Goal: Task Accomplishment & Management: Complete application form

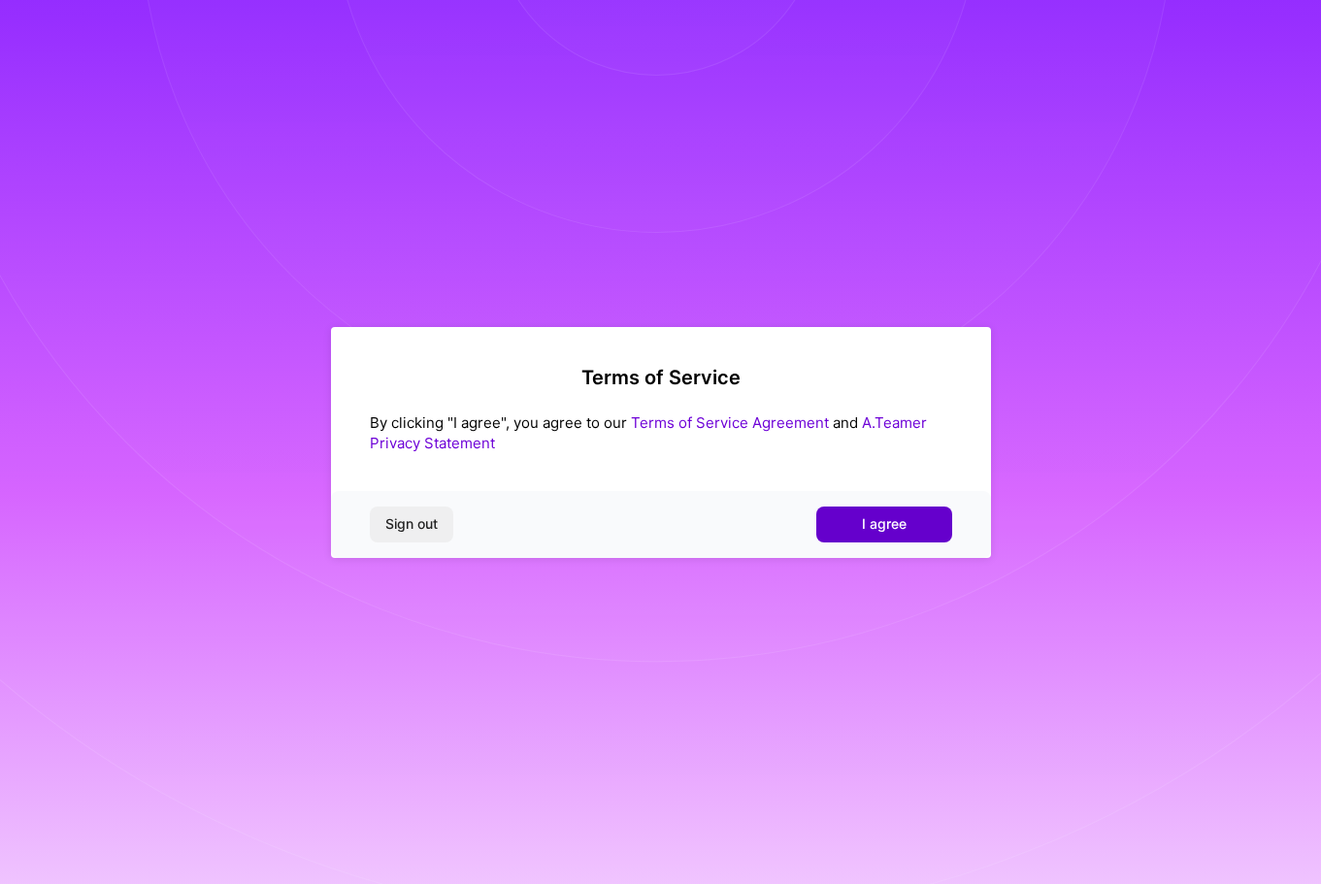
click at [893, 519] on span "I agree" at bounding box center [884, 523] width 45 height 19
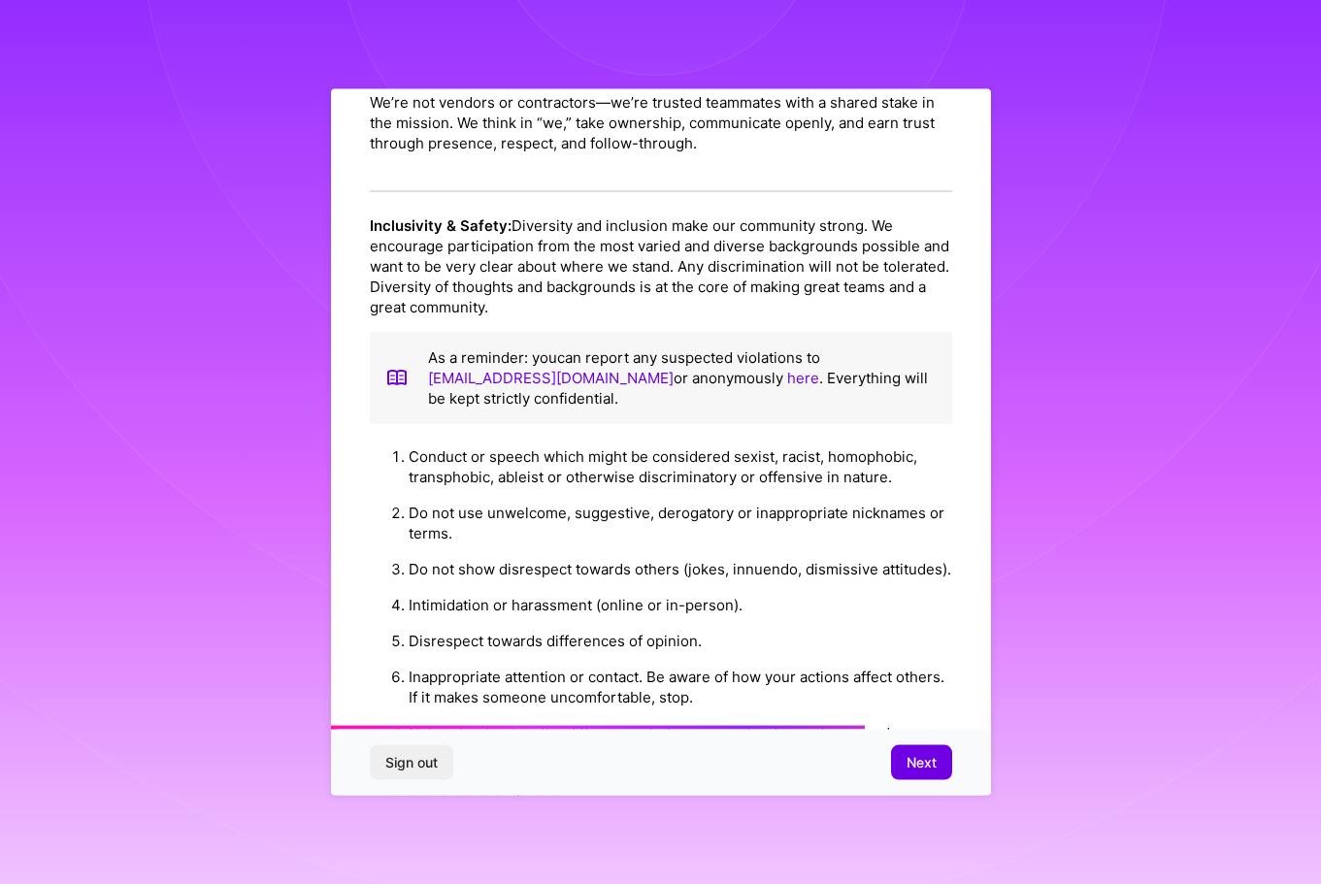
scroll to position [1961, 0]
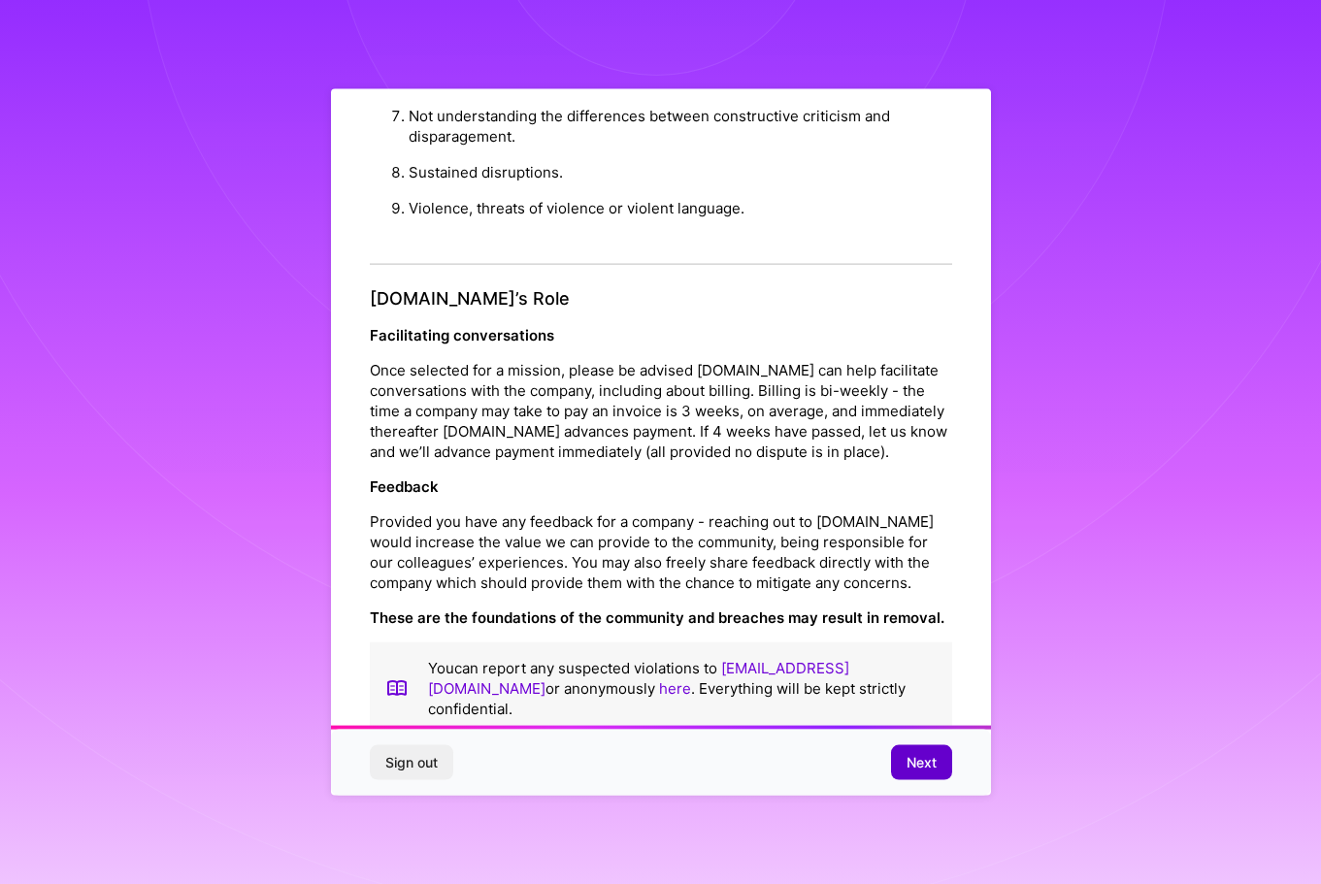
click at [918, 755] on span "Next" at bounding box center [922, 762] width 30 height 19
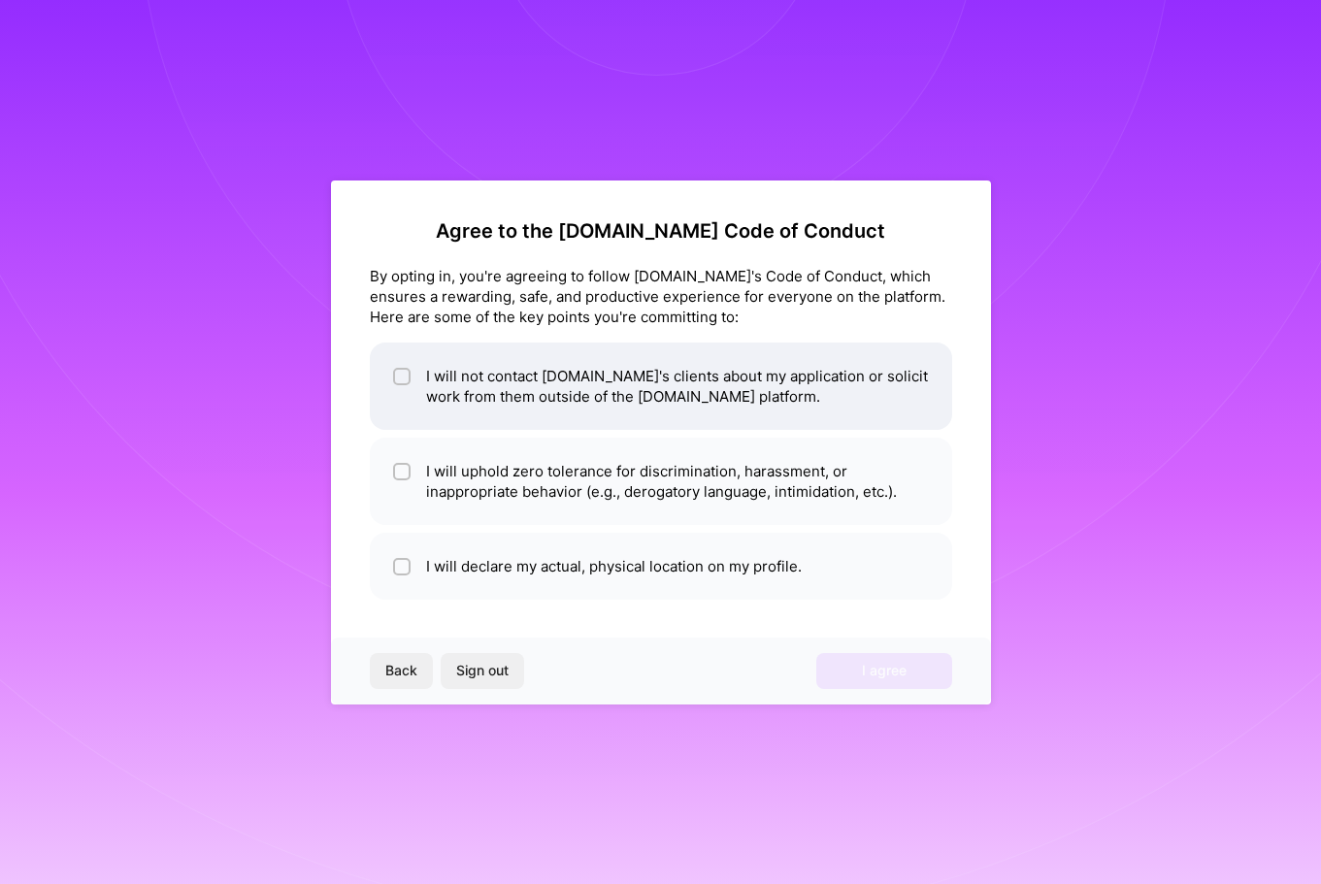
click at [394, 383] on div at bounding box center [401, 376] width 17 height 17
checkbox input "true"
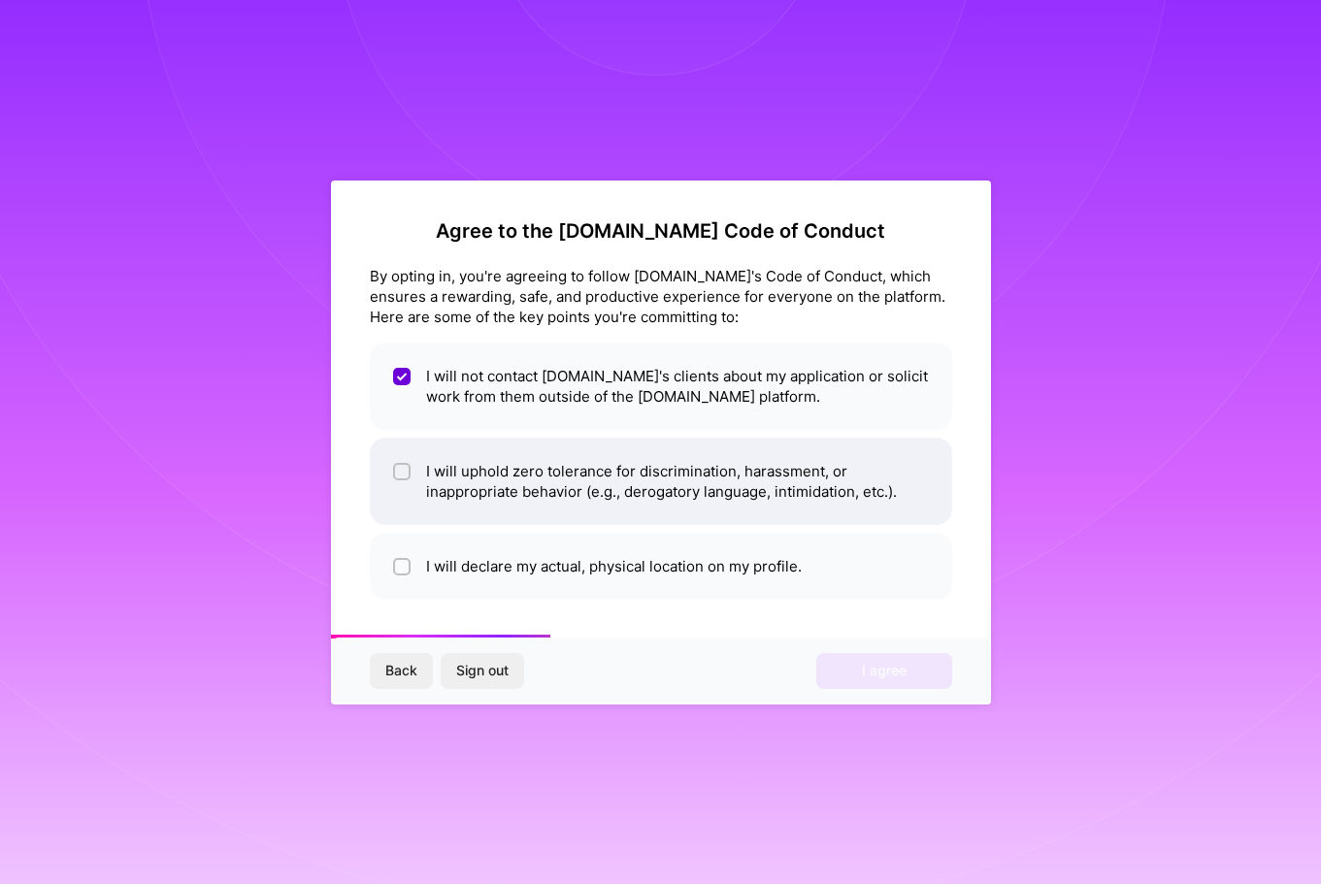
click at [402, 477] on input "checkbox" at bounding box center [404, 473] width 14 height 14
checkbox input "true"
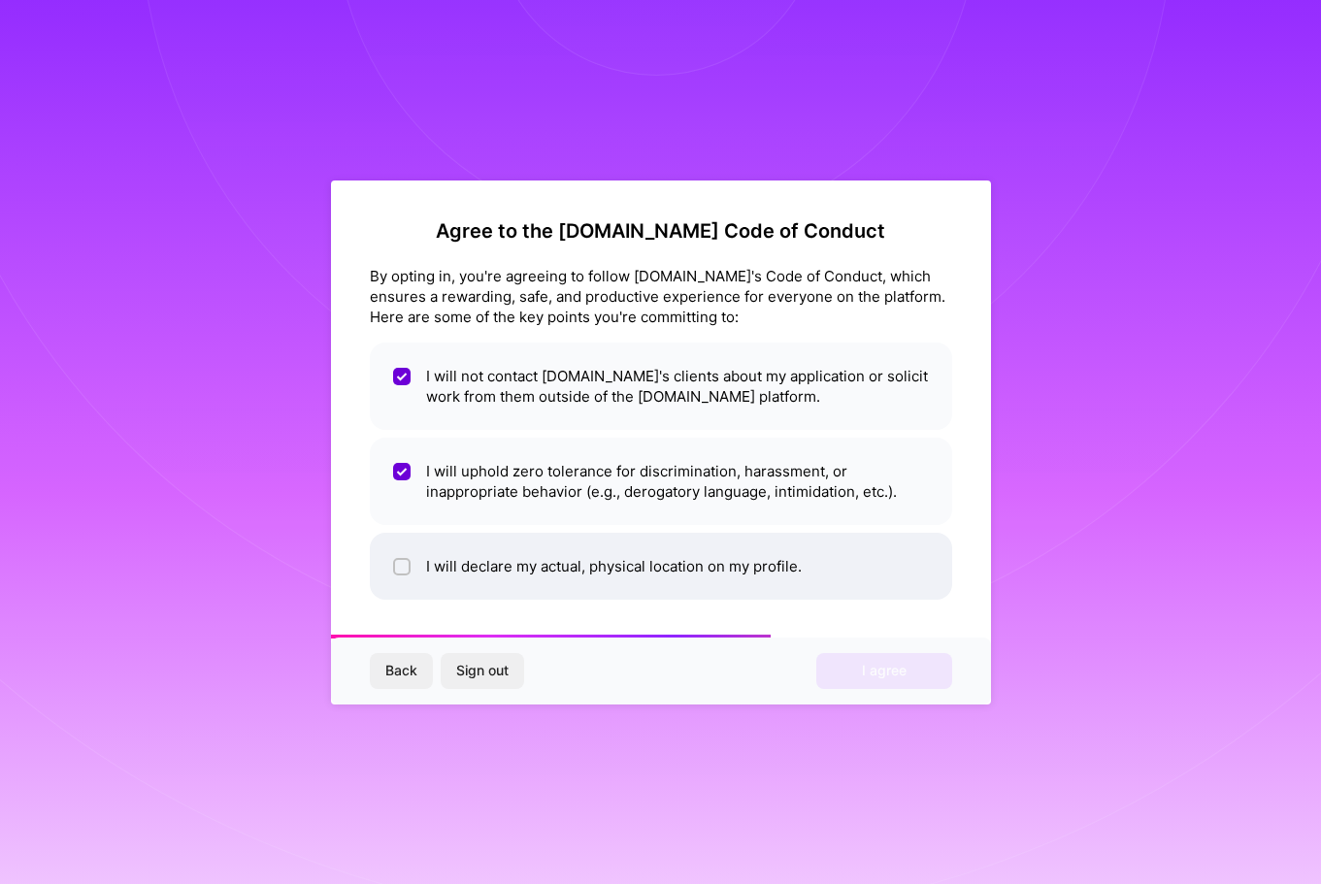
click at [398, 566] on input "checkbox" at bounding box center [404, 568] width 14 height 14
checkbox input "true"
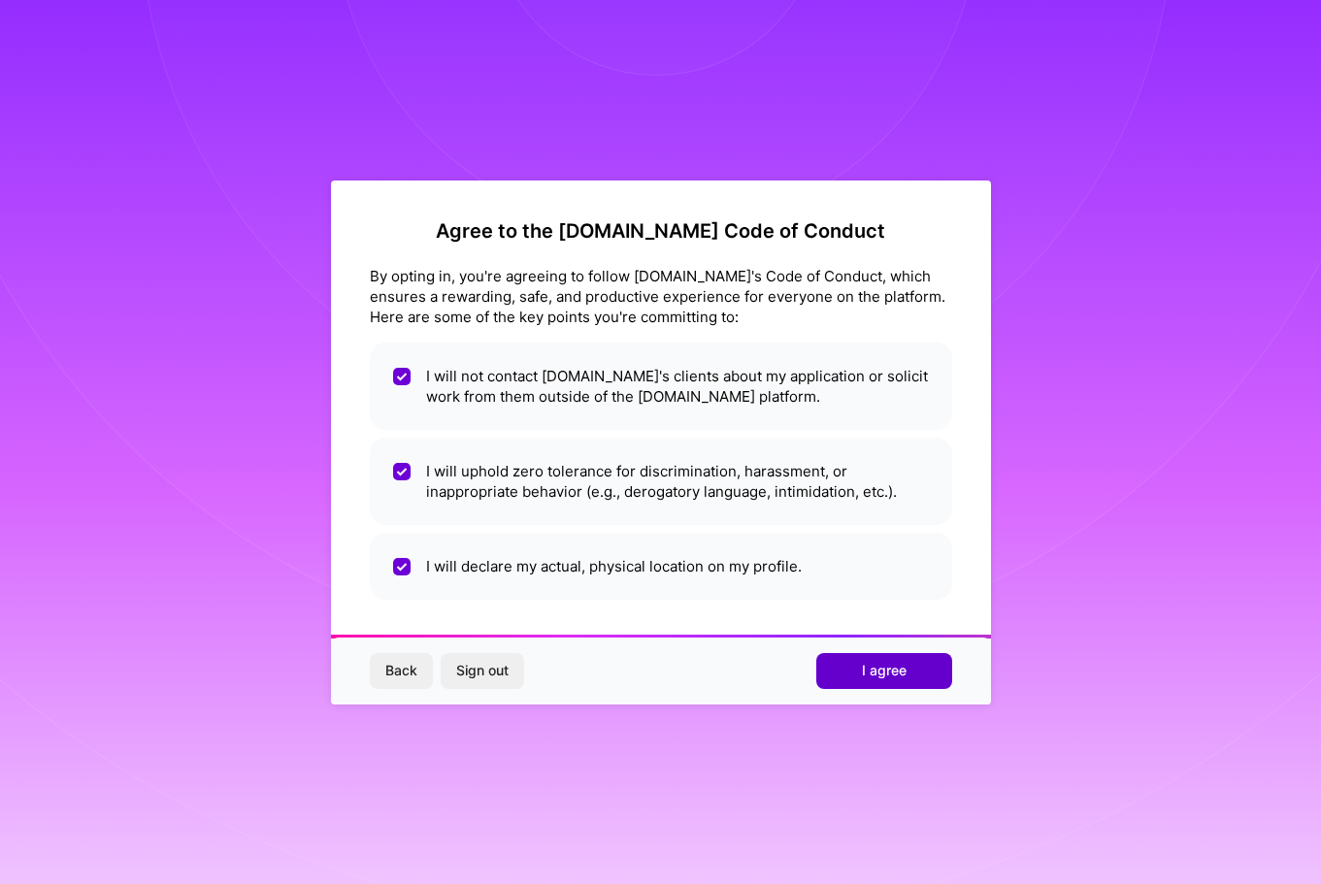
click at [872, 667] on span "I agree" at bounding box center [884, 670] width 45 height 19
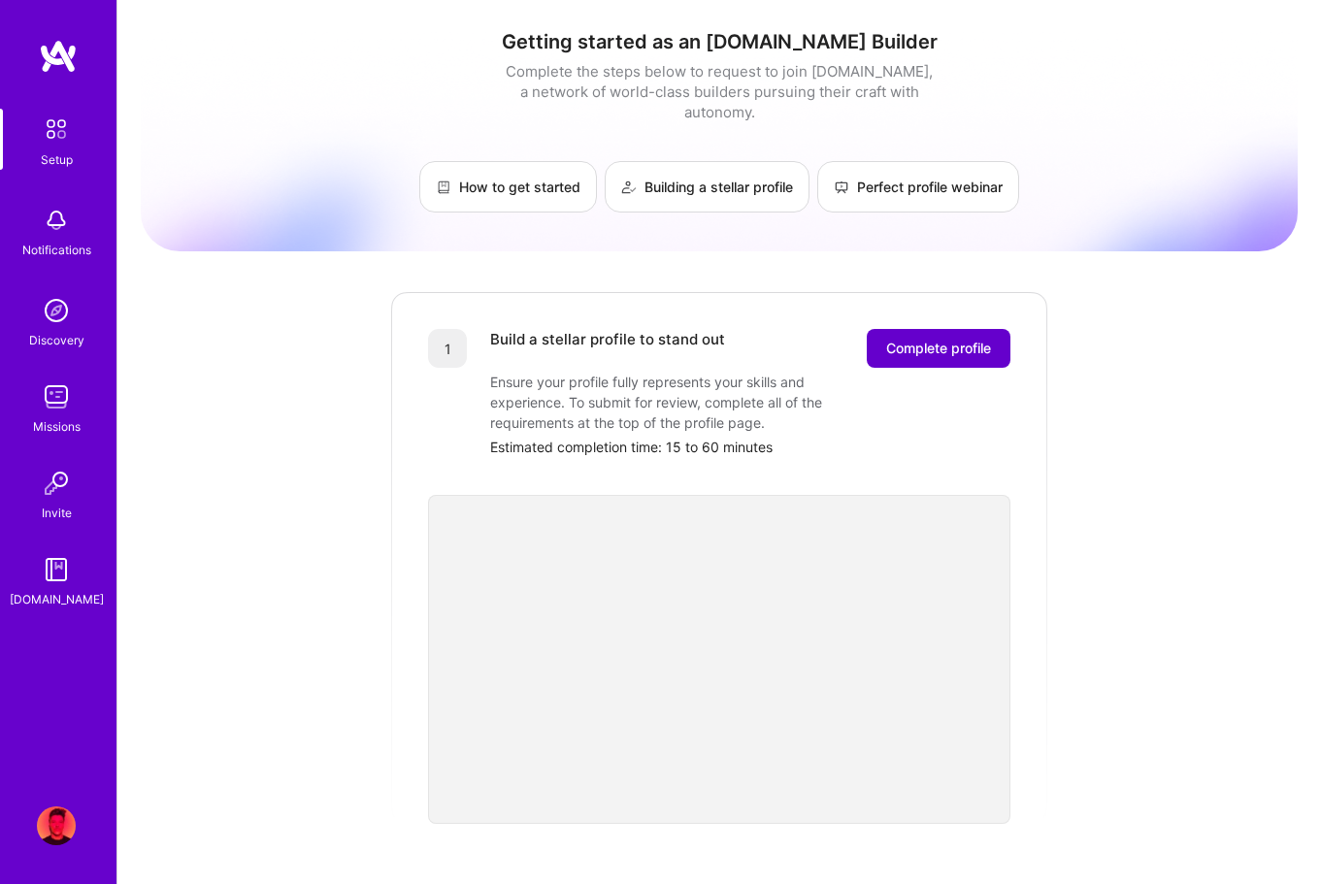
click at [961, 329] on button "Complete profile" at bounding box center [939, 348] width 144 height 39
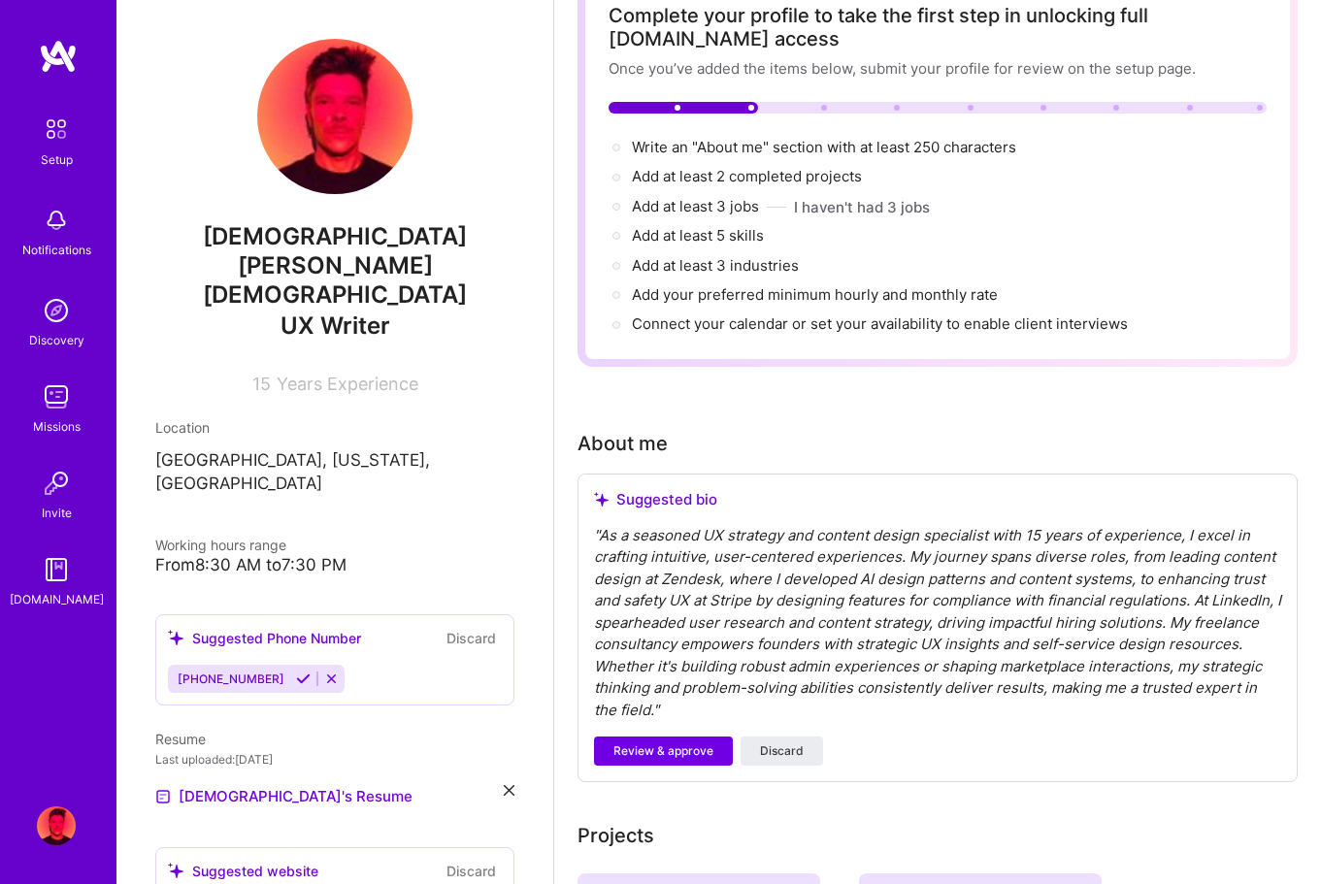
scroll to position [131, 0]
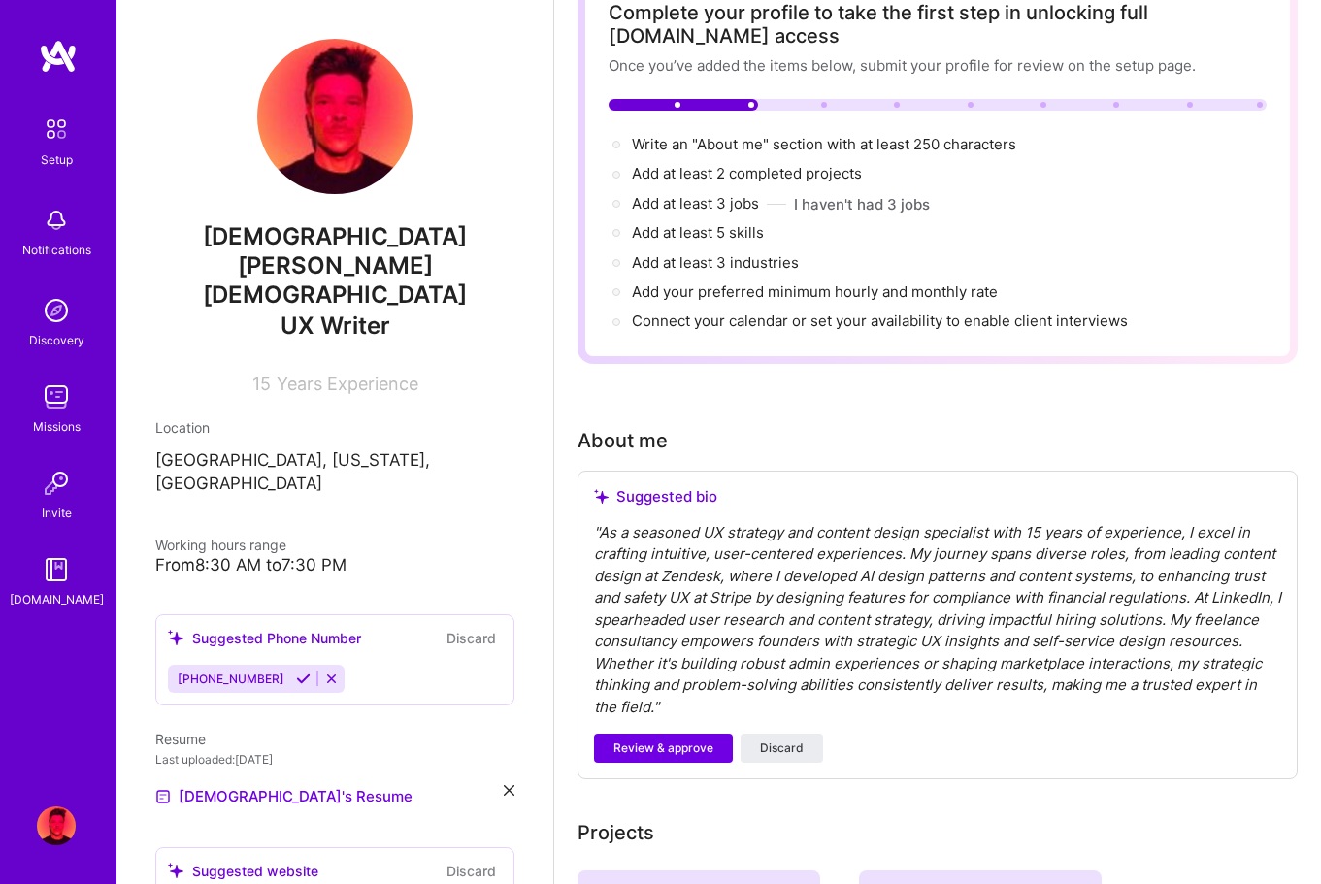
click at [689, 554] on div "" As a seasoned UX strategy and content design specialist with 15 years of expe…" at bounding box center [937, 620] width 687 height 197
click at [700, 548] on div "" As a seasoned UX strategy and content design specialist with 15 years of expe…" at bounding box center [937, 620] width 687 height 197
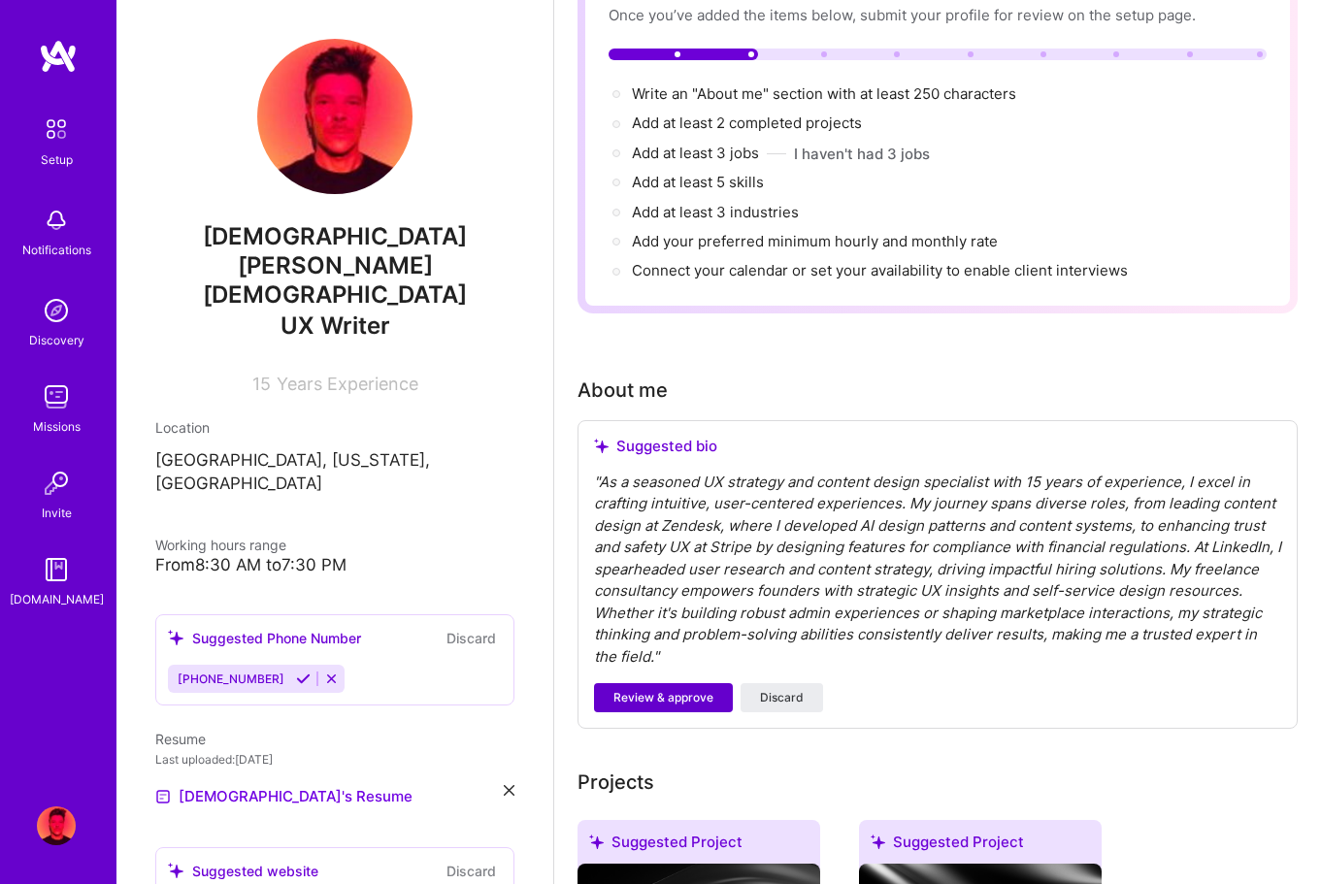
click at [683, 691] on span "Review & approve" at bounding box center [663, 697] width 100 height 17
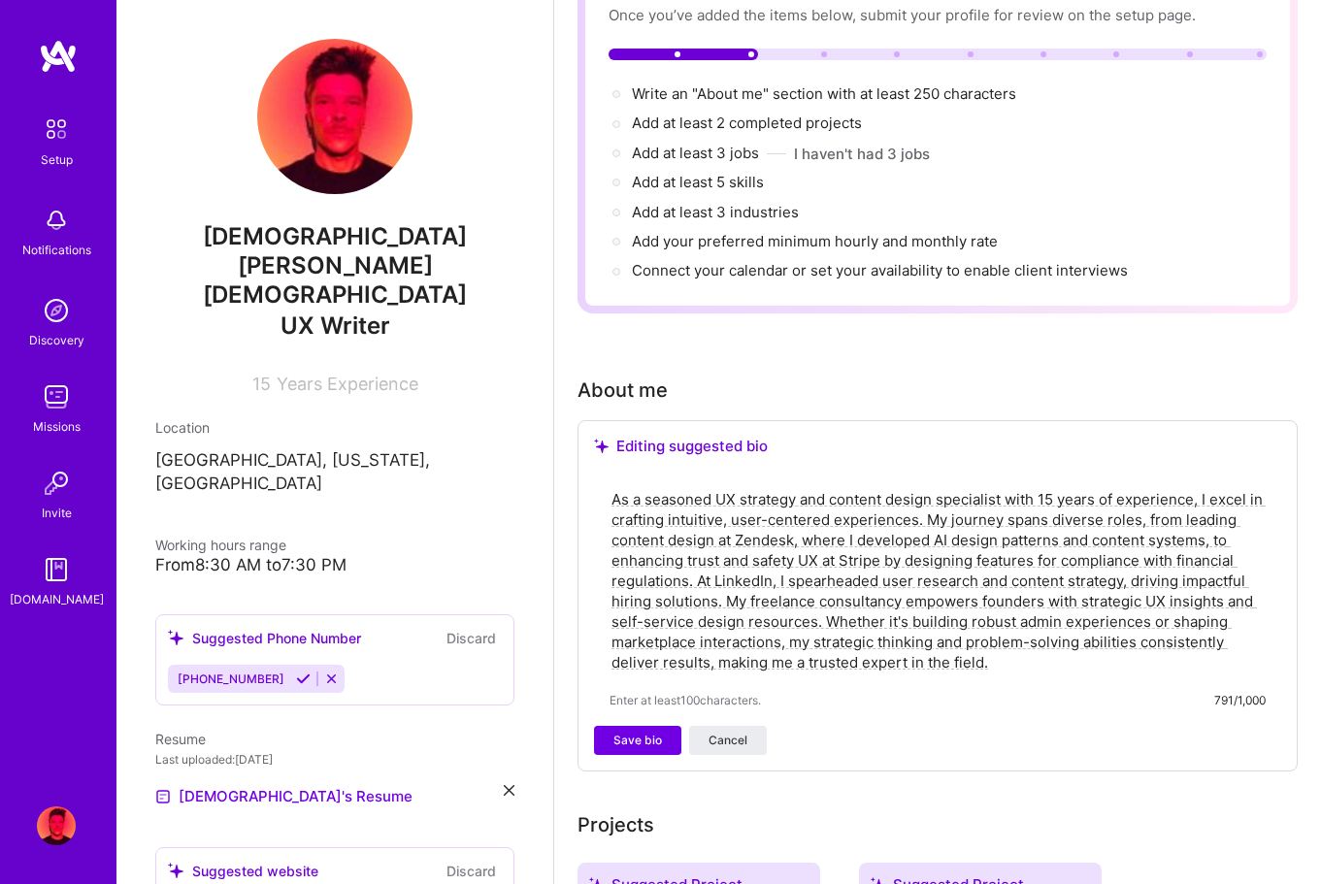
click at [1022, 647] on textarea "As a seasoned UX strategy and content design specialist with 15 years of experi…" at bounding box center [938, 580] width 656 height 187
drag, startPoint x: 1019, startPoint y: 655, endPoint x: 595, endPoint y: 468, distance: 463.7
click at [595, 468] on div "Editing suggested bio As a seasoned UX strategy and content design specialist w…" at bounding box center [938, 595] width 720 height 351
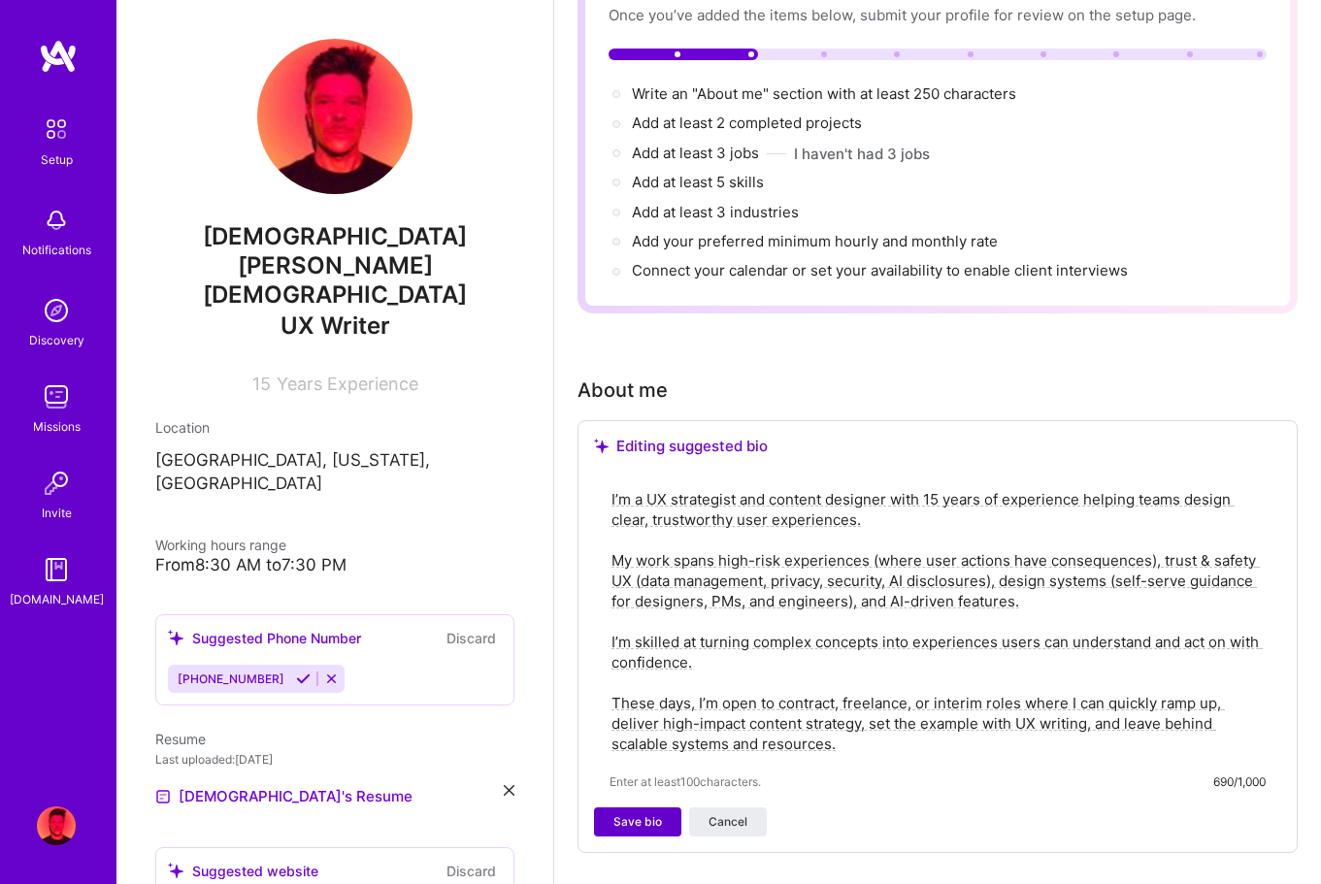
type textarea "I’m a UX strategist and content designer with 15 years of experience helping te…"
click at [634, 821] on span "Save bio" at bounding box center [637, 821] width 49 height 17
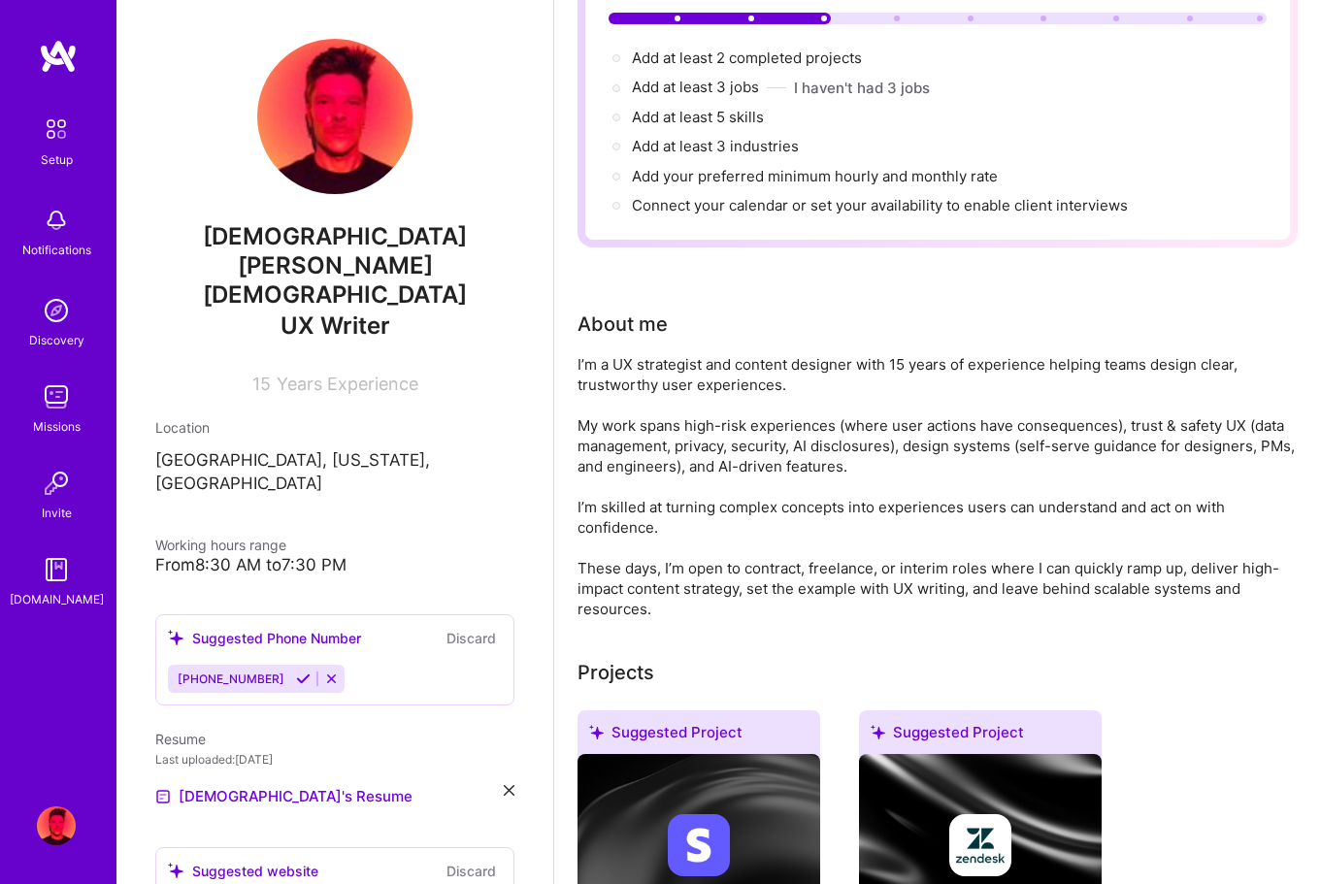
scroll to position [219, 0]
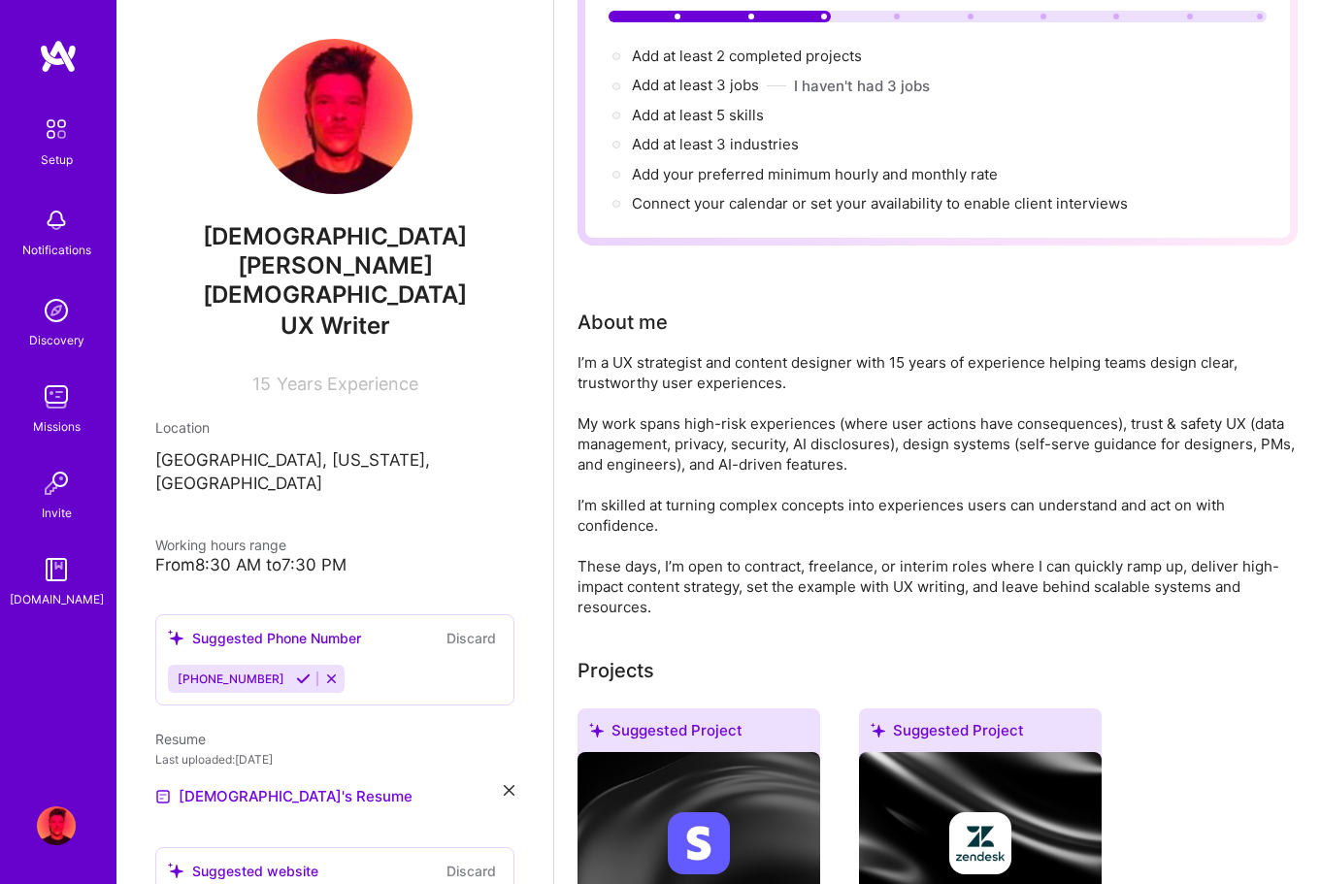
click at [296, 672] on icon at bounding box center [303, 679] width 15 height 15
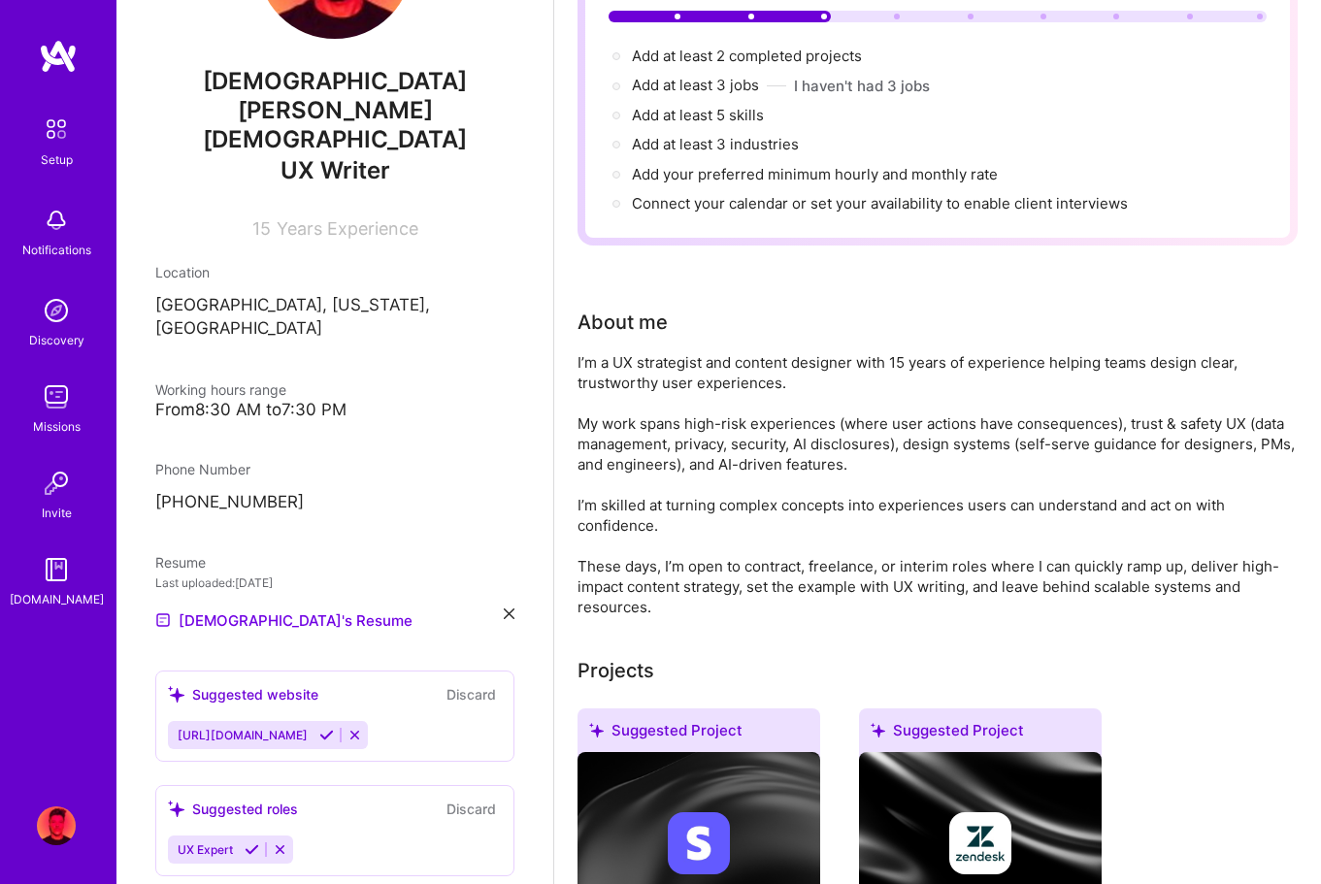
scroll to position [215, 0]
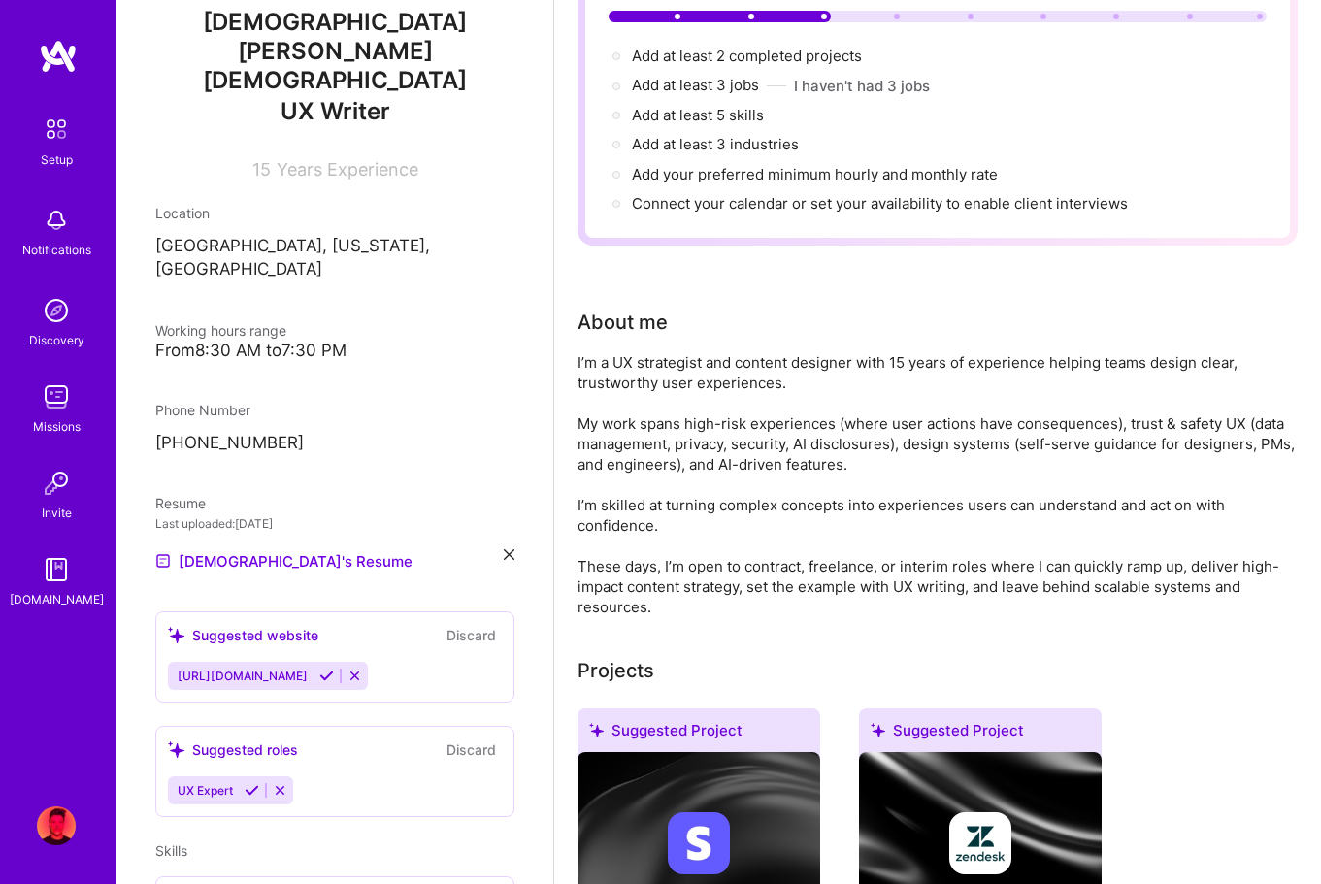
click at [334, 669] on icon at bounding box center [326, 676] width 15 height 15
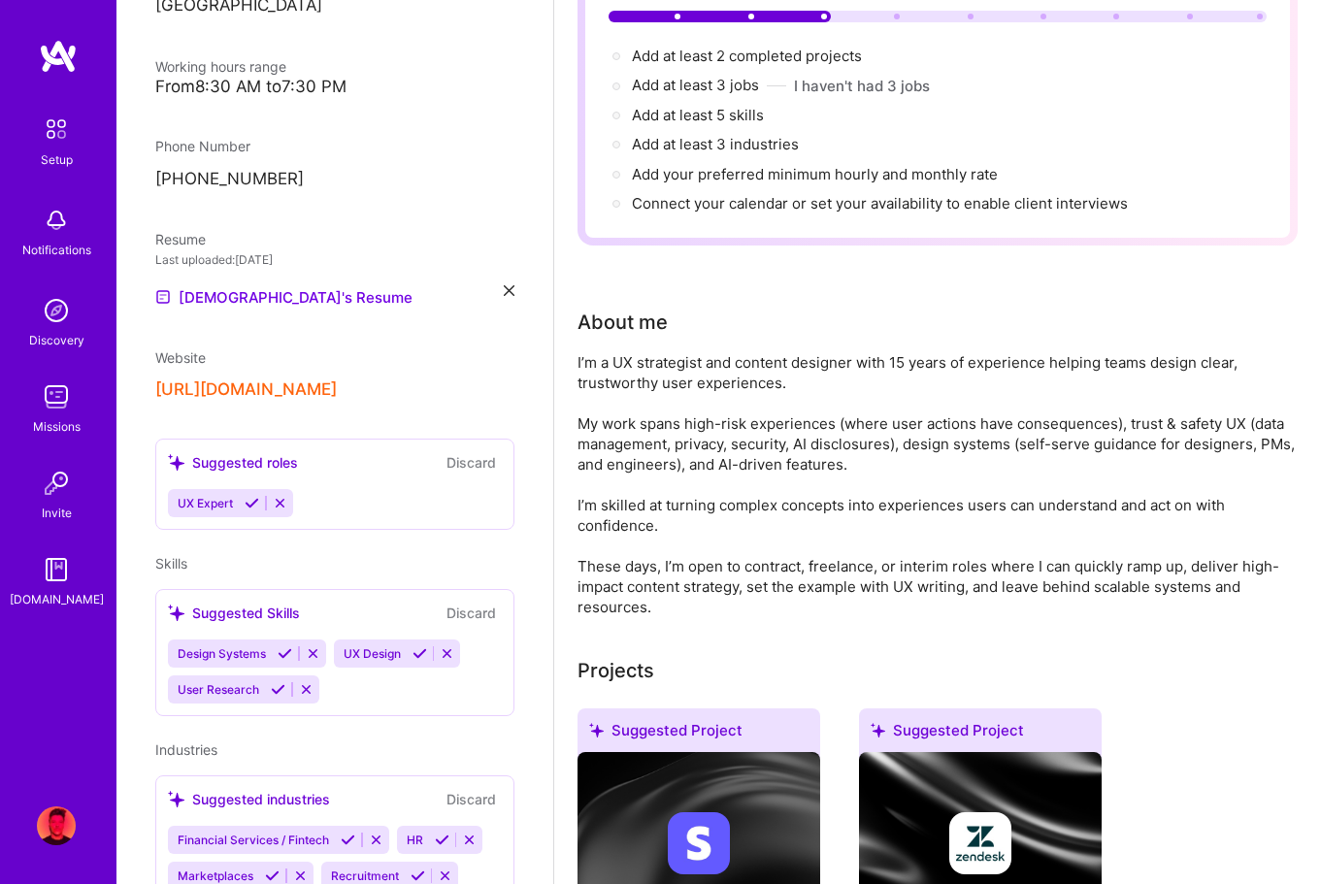
scroll to position [251, 0]
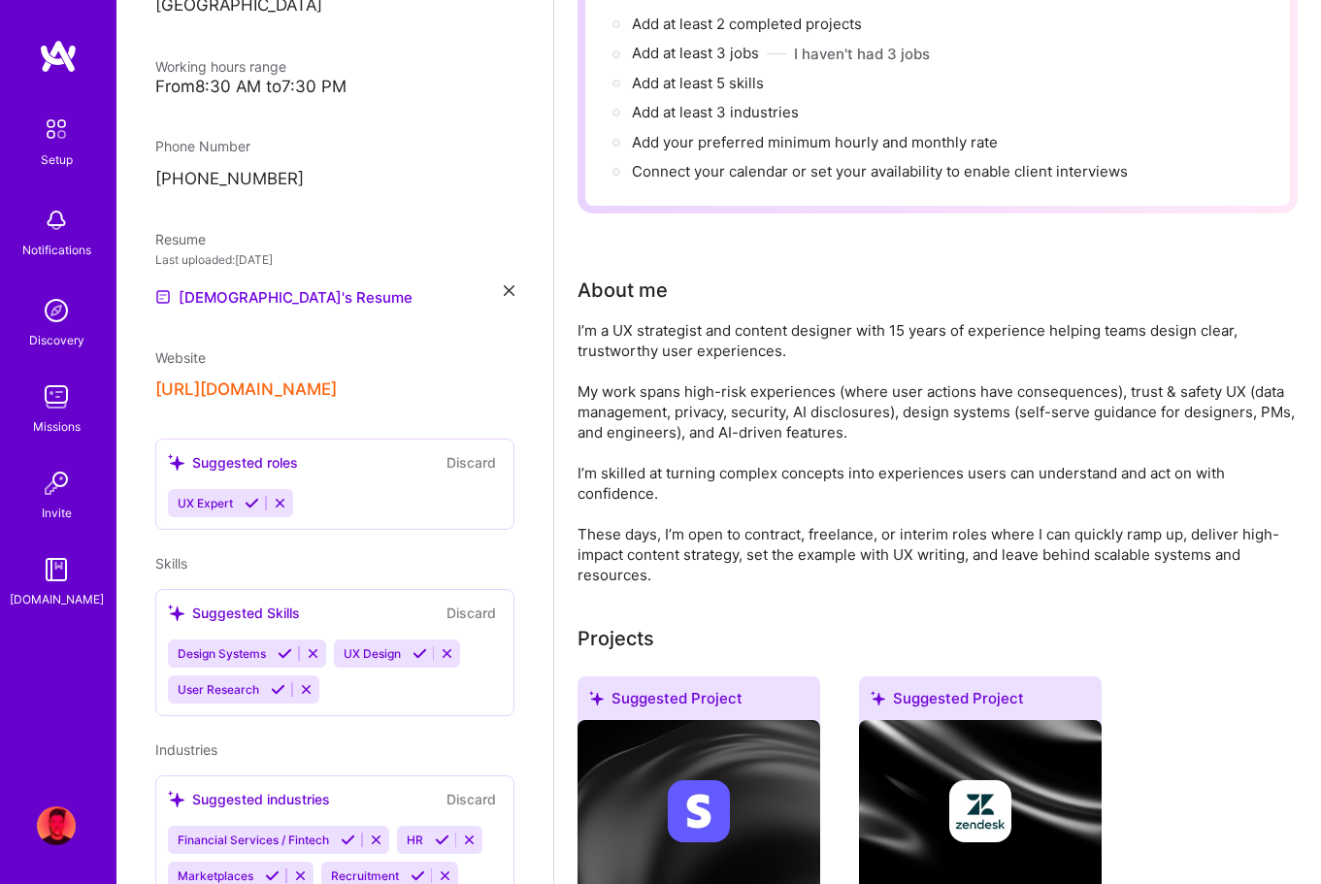
click at [356, 640] on div "Design Systems UX Design User Research" at bounding box center [335, 672] width 334 height 64
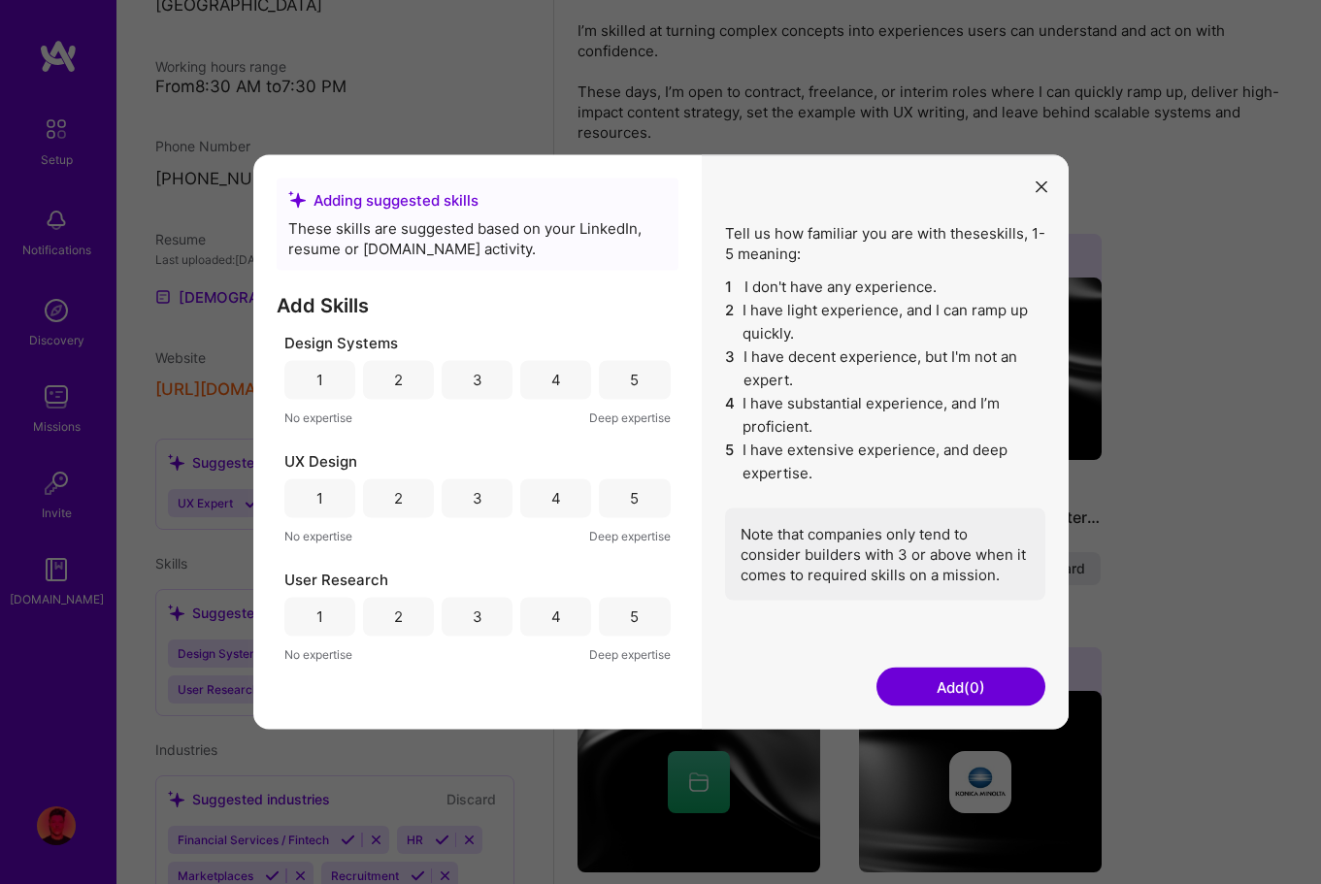
scroll to position [630, 0]
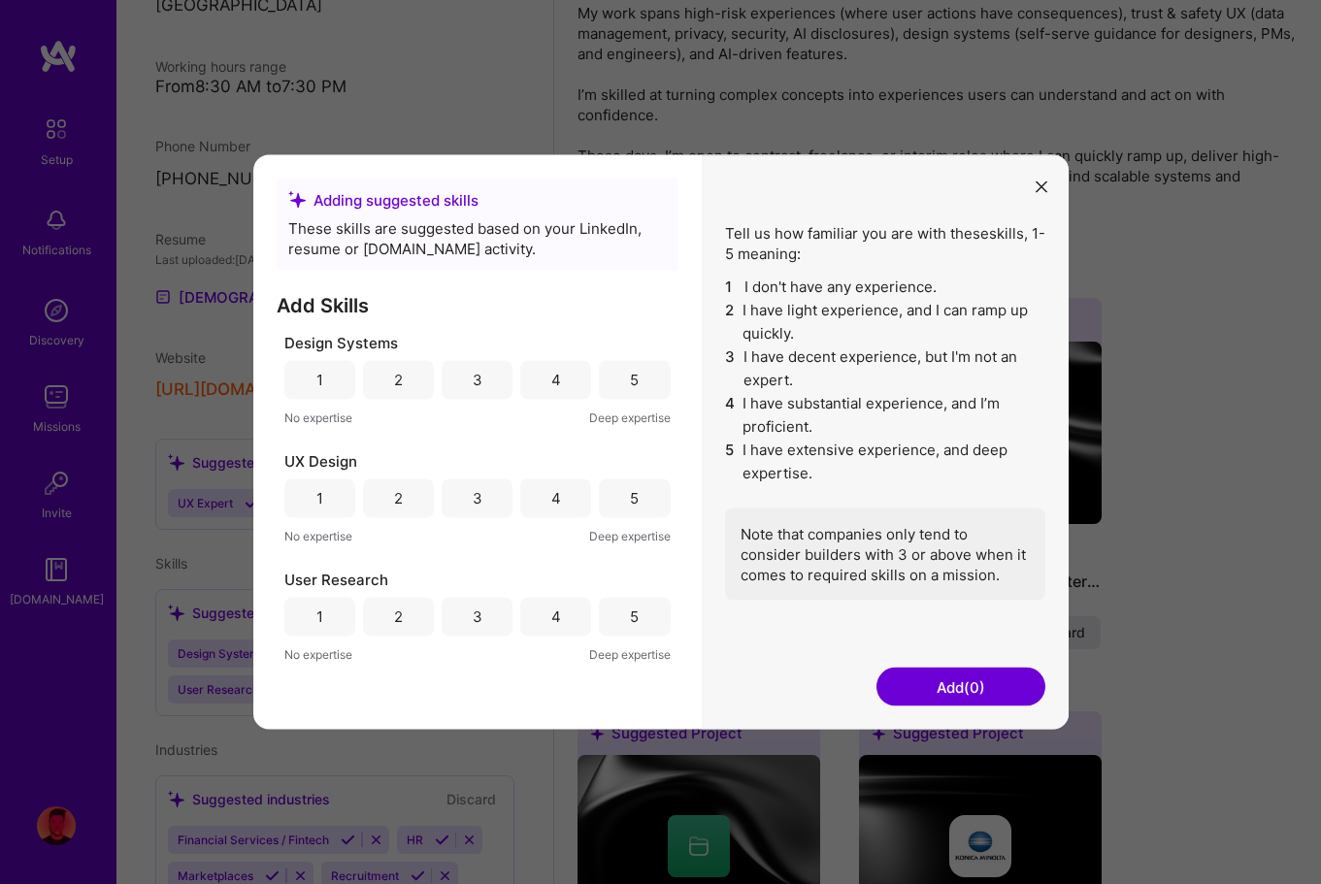
click at [457, 622] on div "3" at bounding box center [477, 616] width 71 height 39
click at [551, 493] on div "4" at bounding box center [556, 498] width 10 height 20
click at [544, 377] on div "4" at bounding box center [555, 379] width 71 height 39
click at [978, 681] on button "Add (3)" at bounding box center [961, 687] width 169 height 39
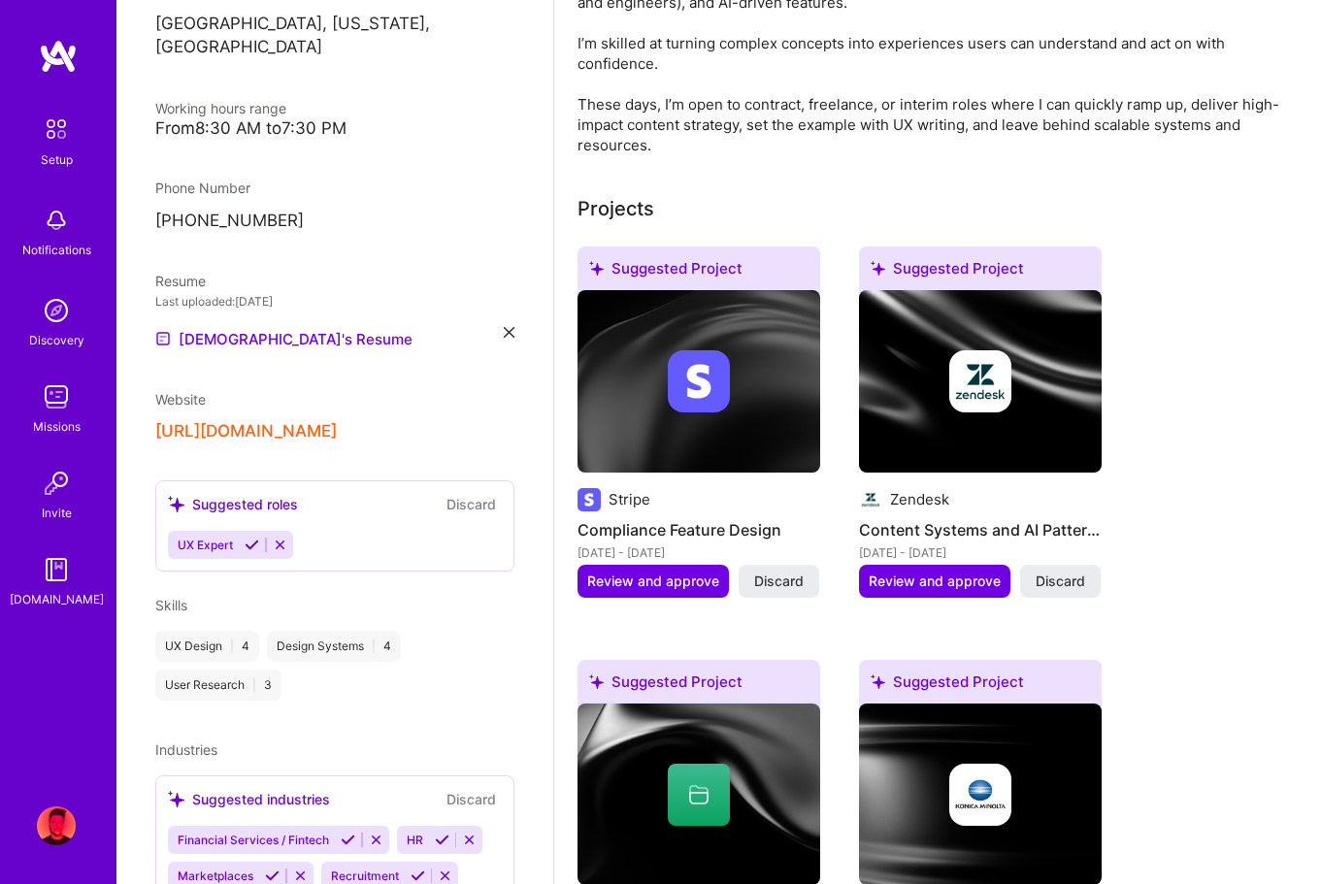
scroll to position [690, 0]
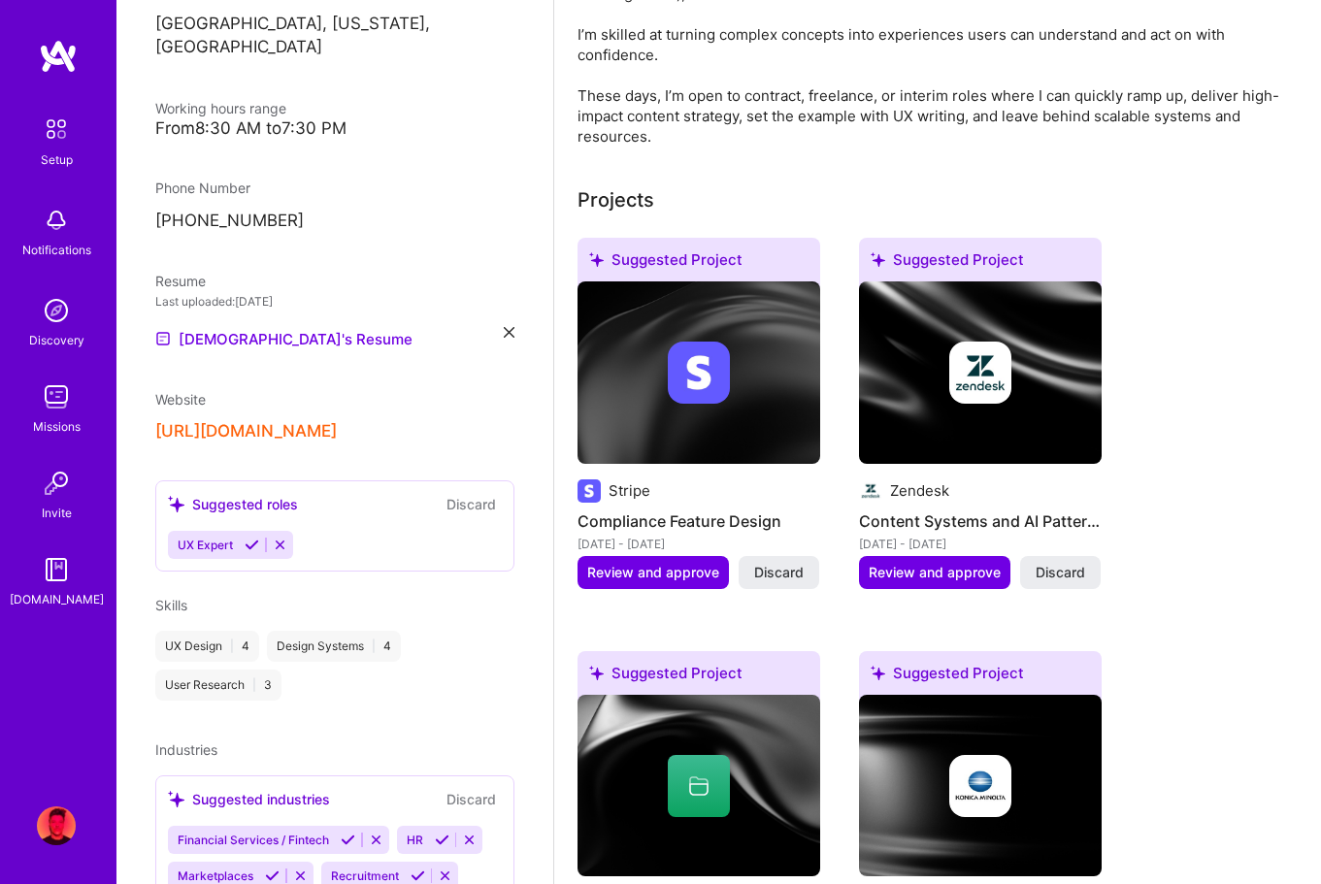
click at [179, 597] on span "Skills" at bounding box center [171, 605] width 32 height 17
click at [372, 481] on div "Suggested roles Discard UX Expert" at bounding box center [334, 526] width 359 height 91
click at [278, 538] on icon at bounding box center [280, 545] width 15 height 15
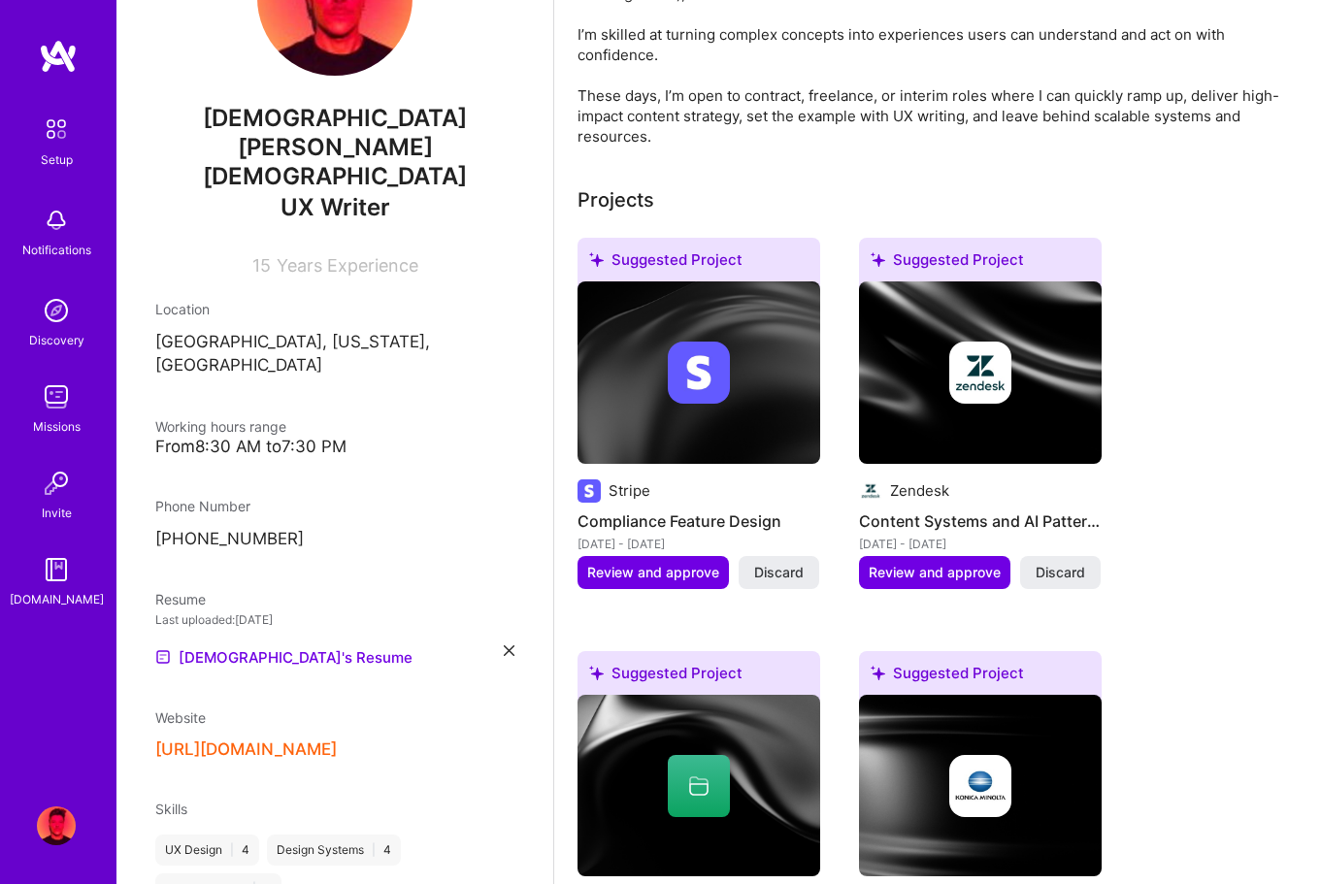
scroll to position [322, 0]
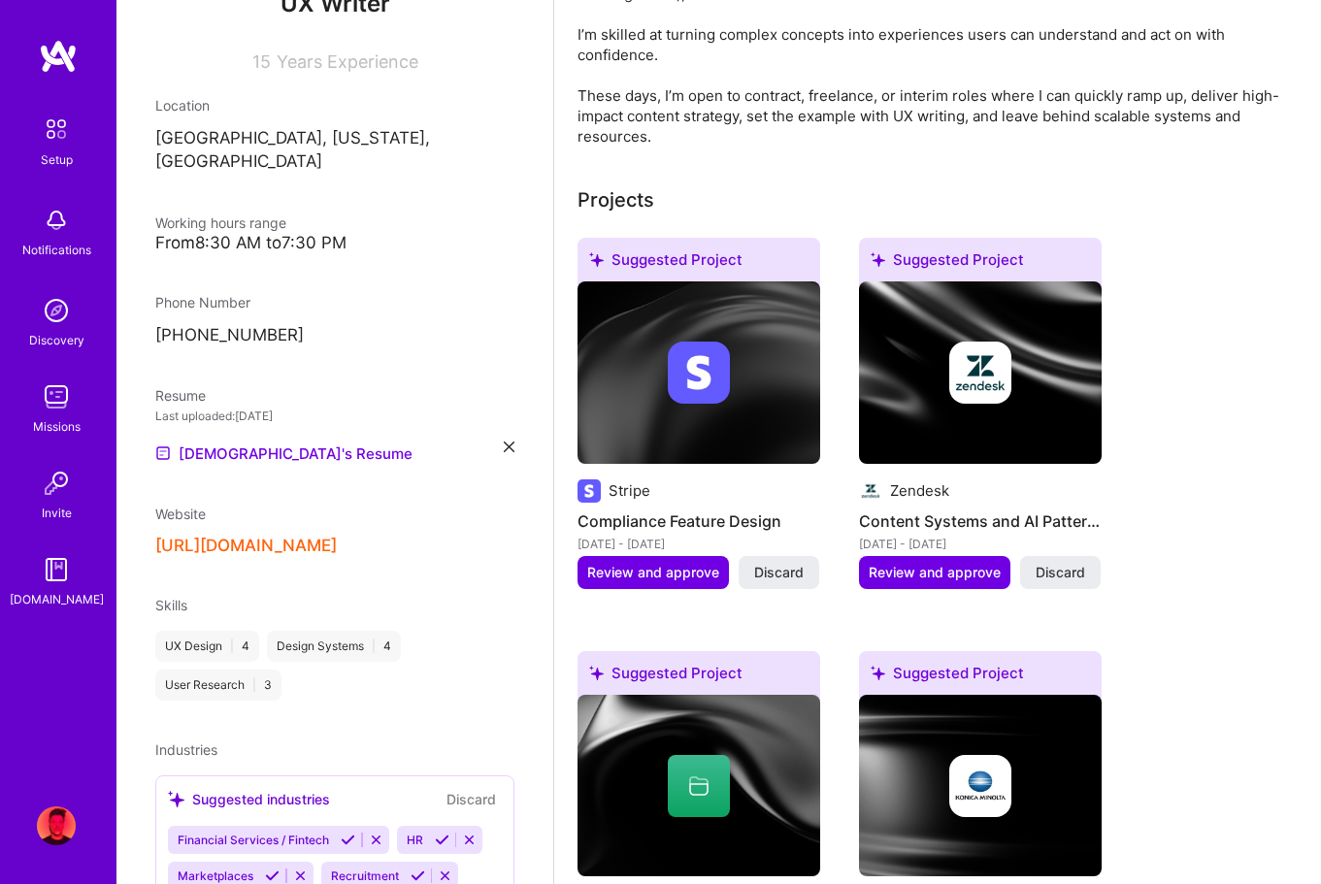
click at [478, 788] on button "Discard" at bounding box center [471, 799] width 61 height 22
click at [173, 597] on span "Skills" at bounding box center [171, 605] width 32 height 17
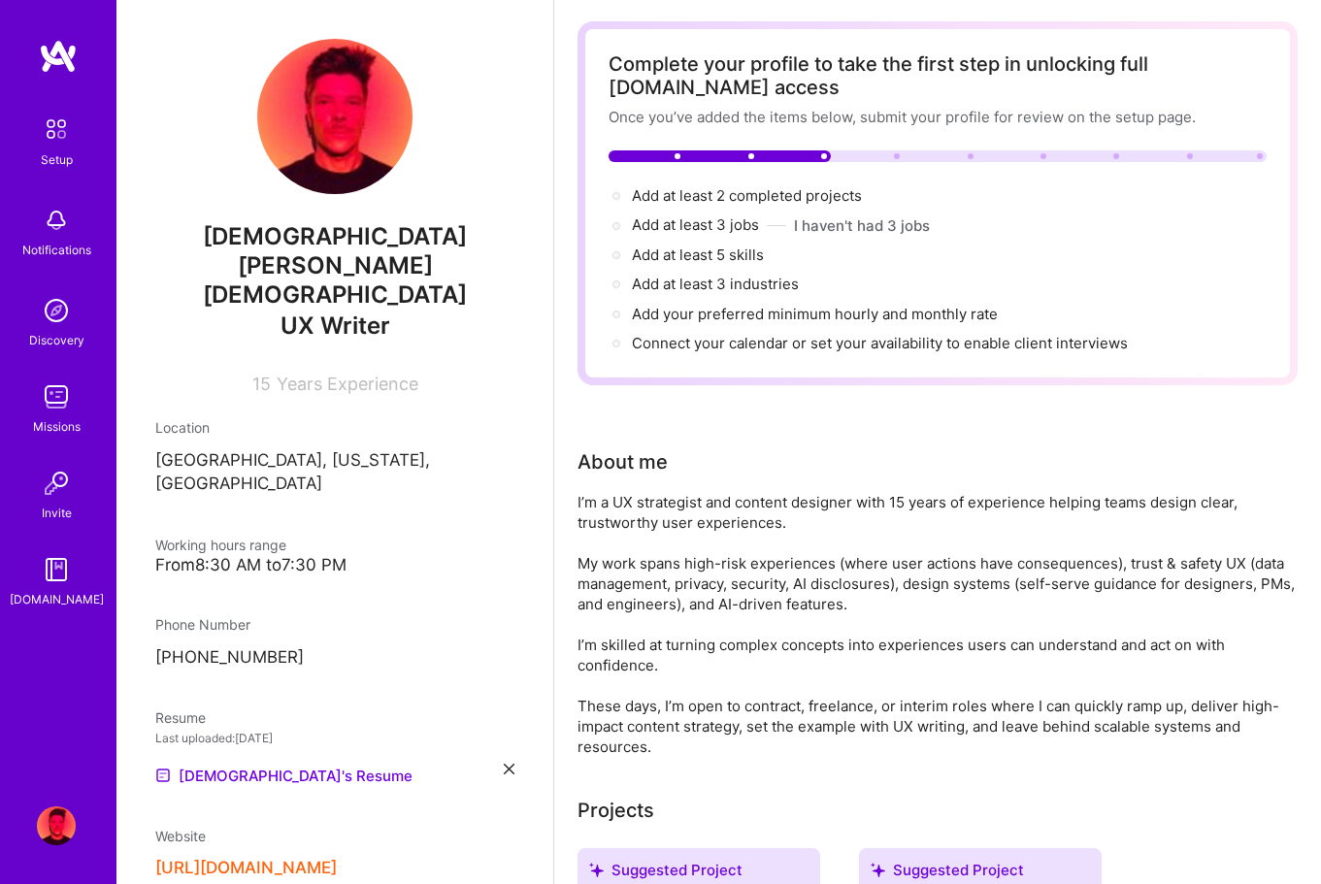
scroll to position [0, 0]
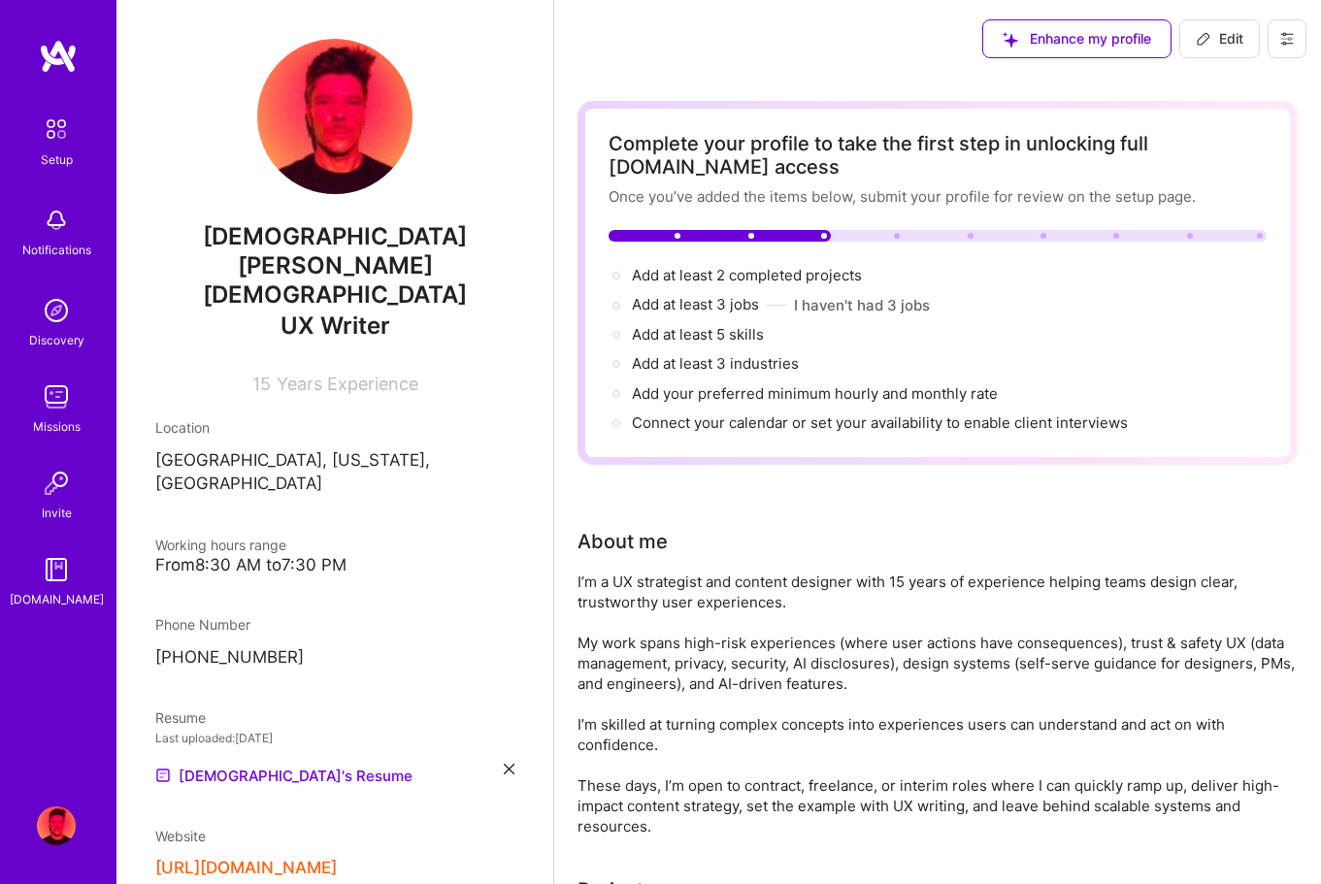
click at [1205, 42] on icon at bounding box center [1204, 39] width 16 height 16
select select "US"
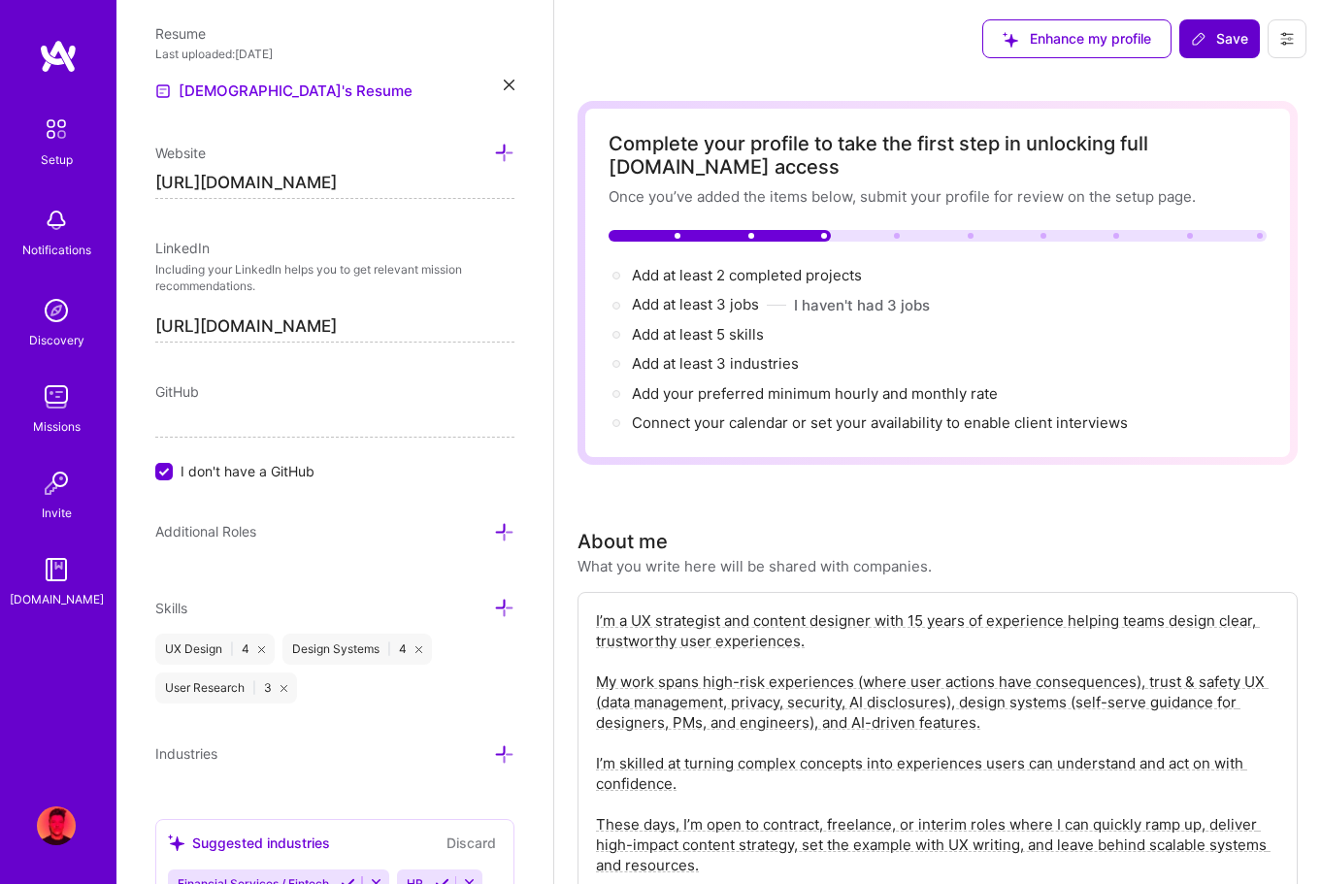
scroll to position [968, 0]
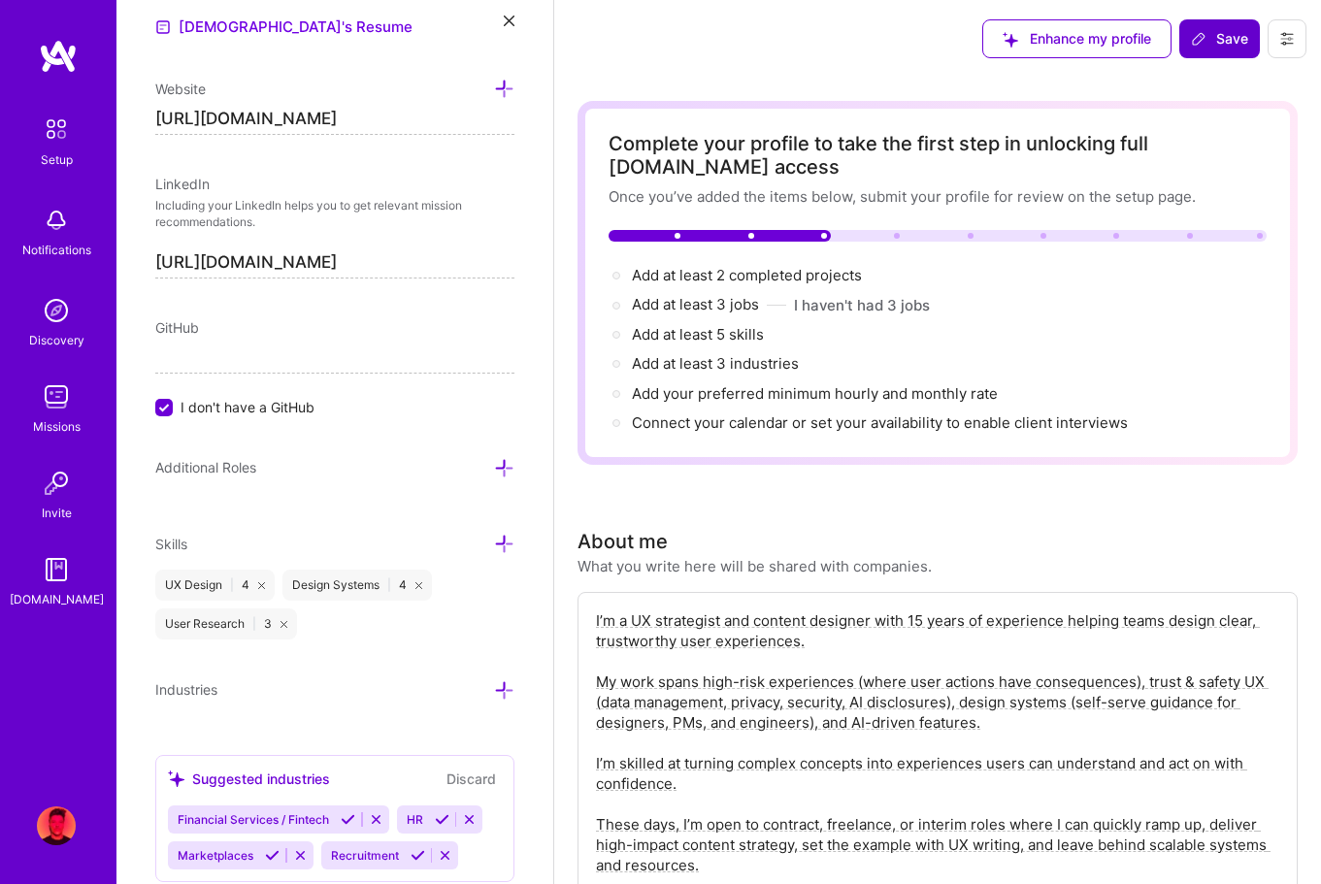
click at [508, 534] on icon at bounding box center [504, 544] width 20 height 20
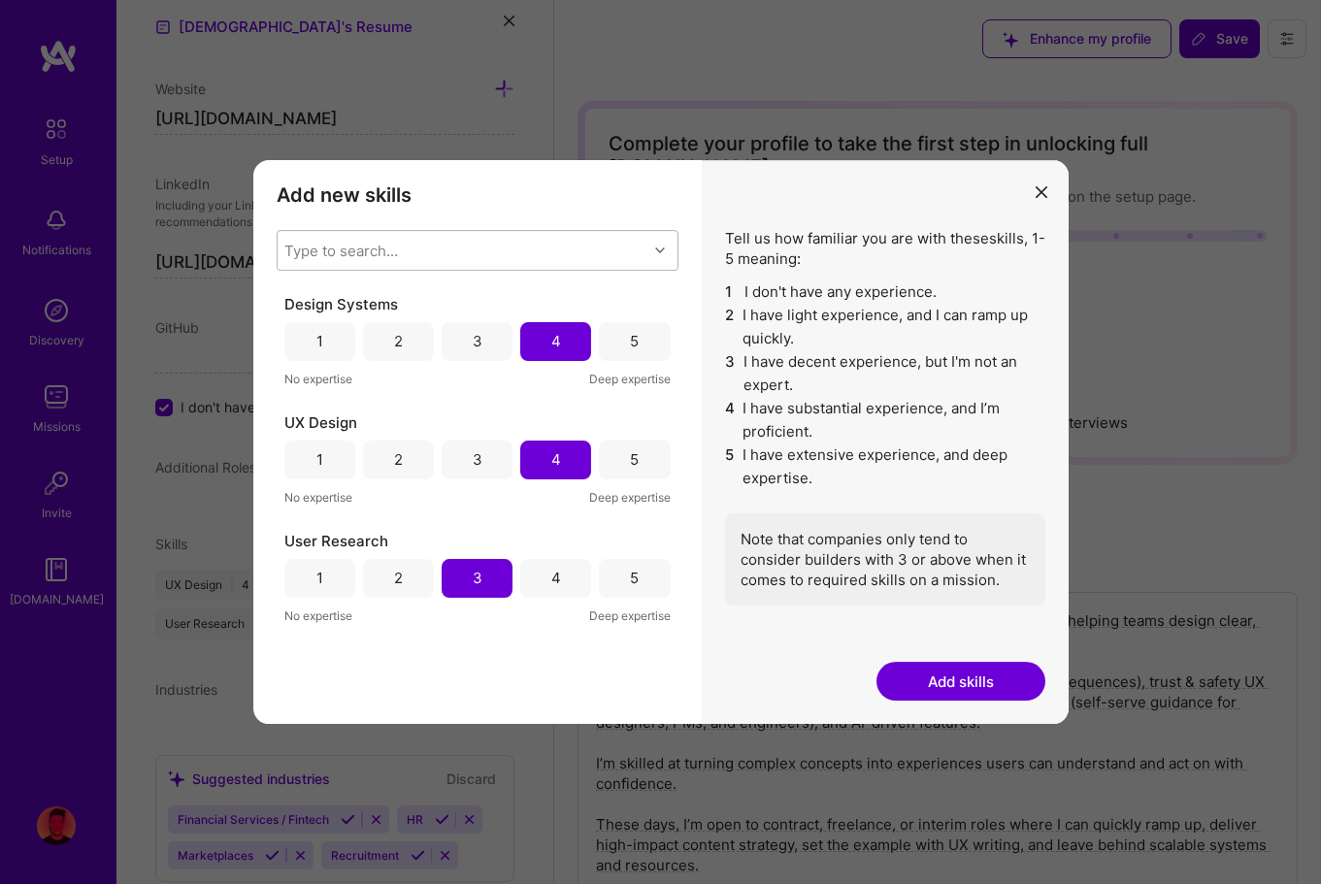
click at [450, 264] on div "Type to search..." at bounding box center [463, 250] width 370 height 39
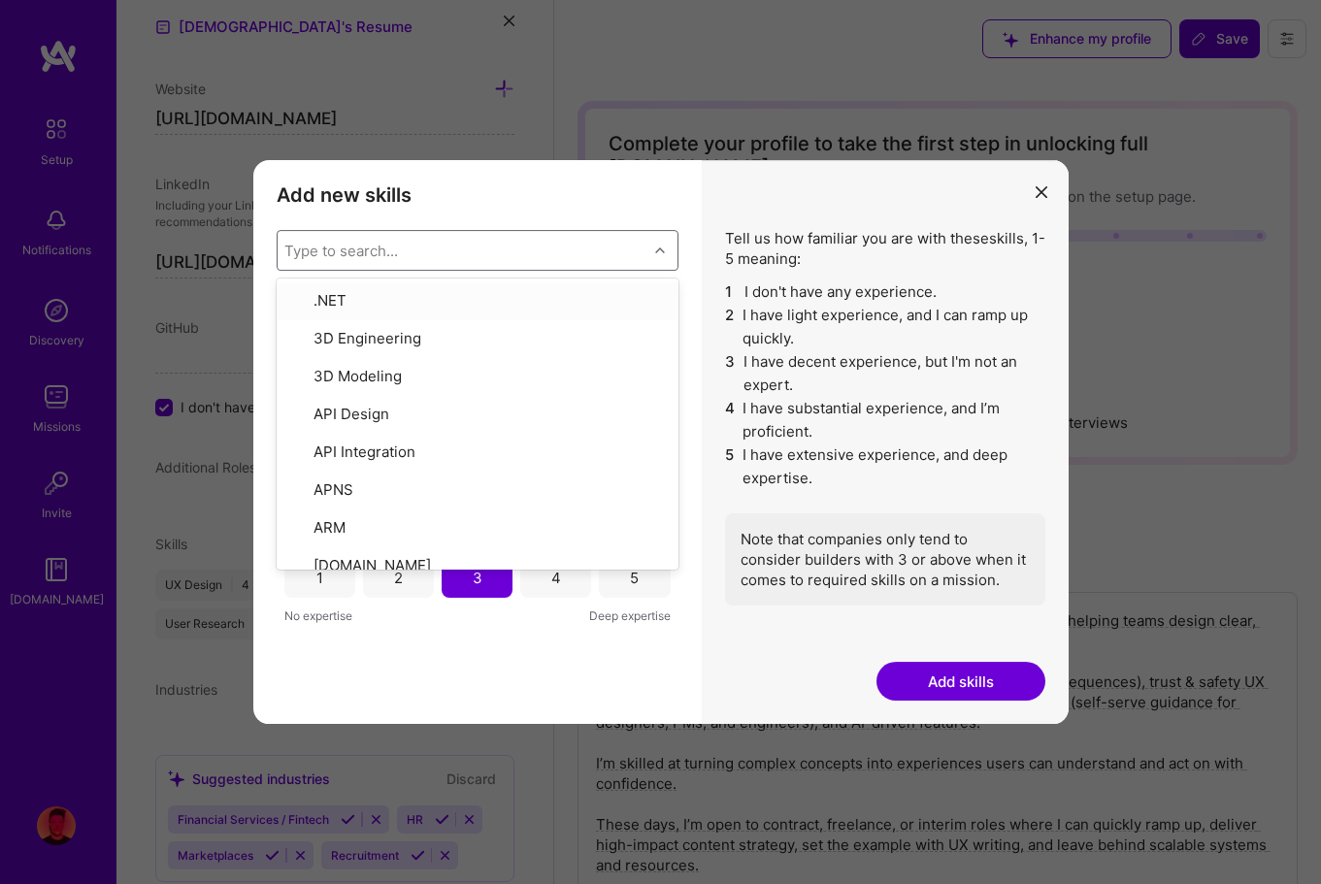
click at [450, 264] on div "Type to search..." at bounding box center [463, 250] width 370 height 39
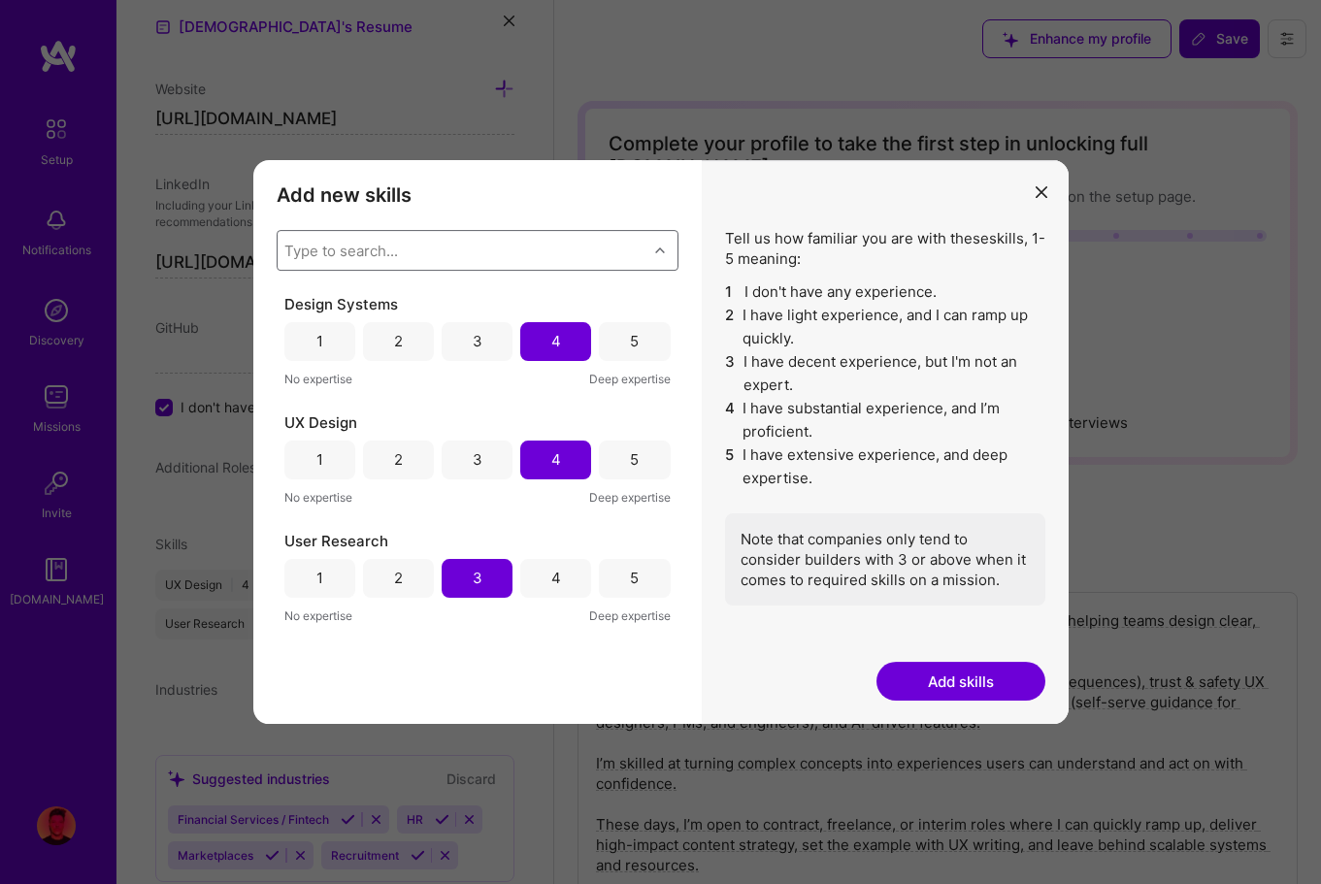
click at [453, 248] on div "Type to search..." at bounding box center [463, 250] width 370 height 39
type input "c"
type input "u"
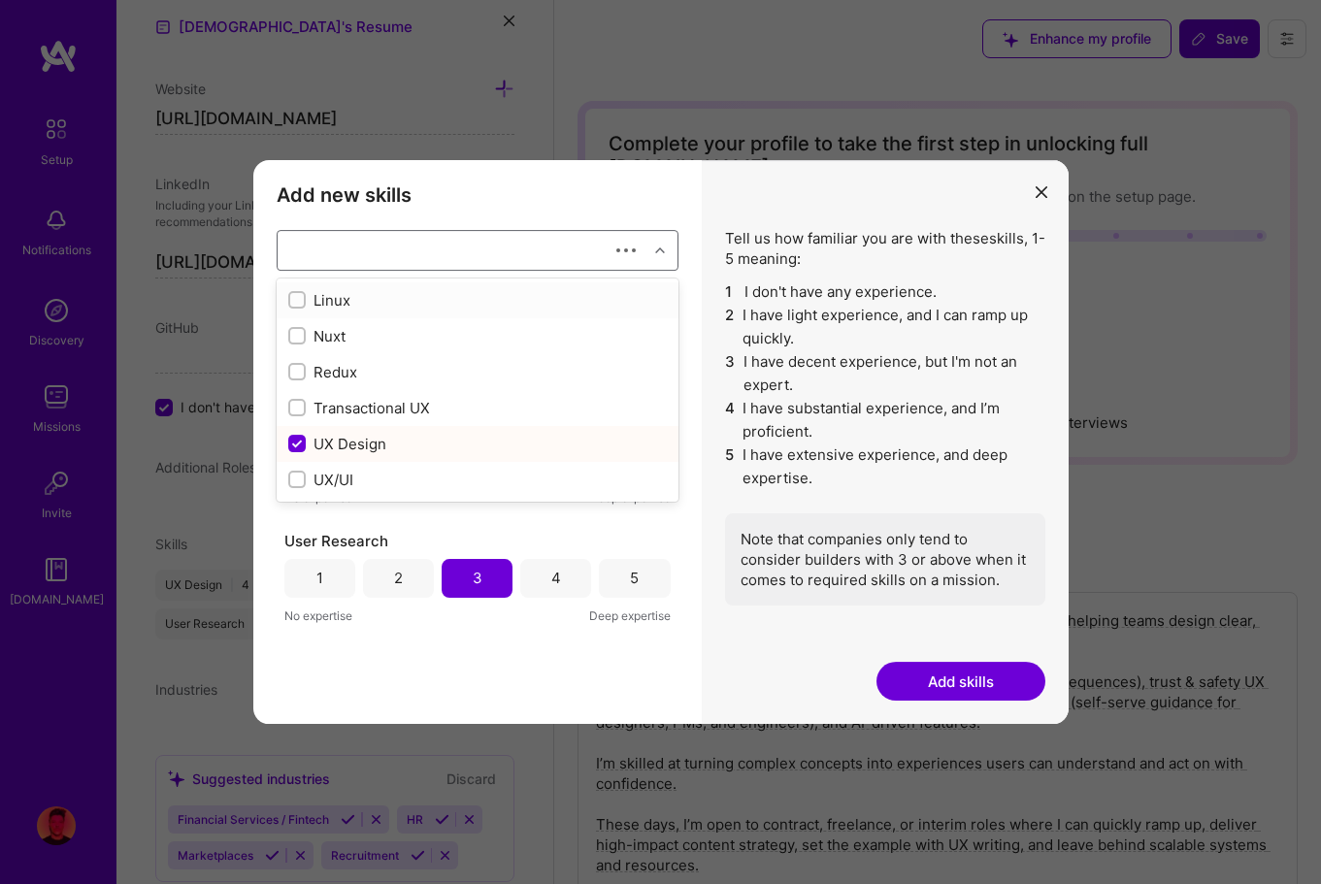
checkbox input "false"
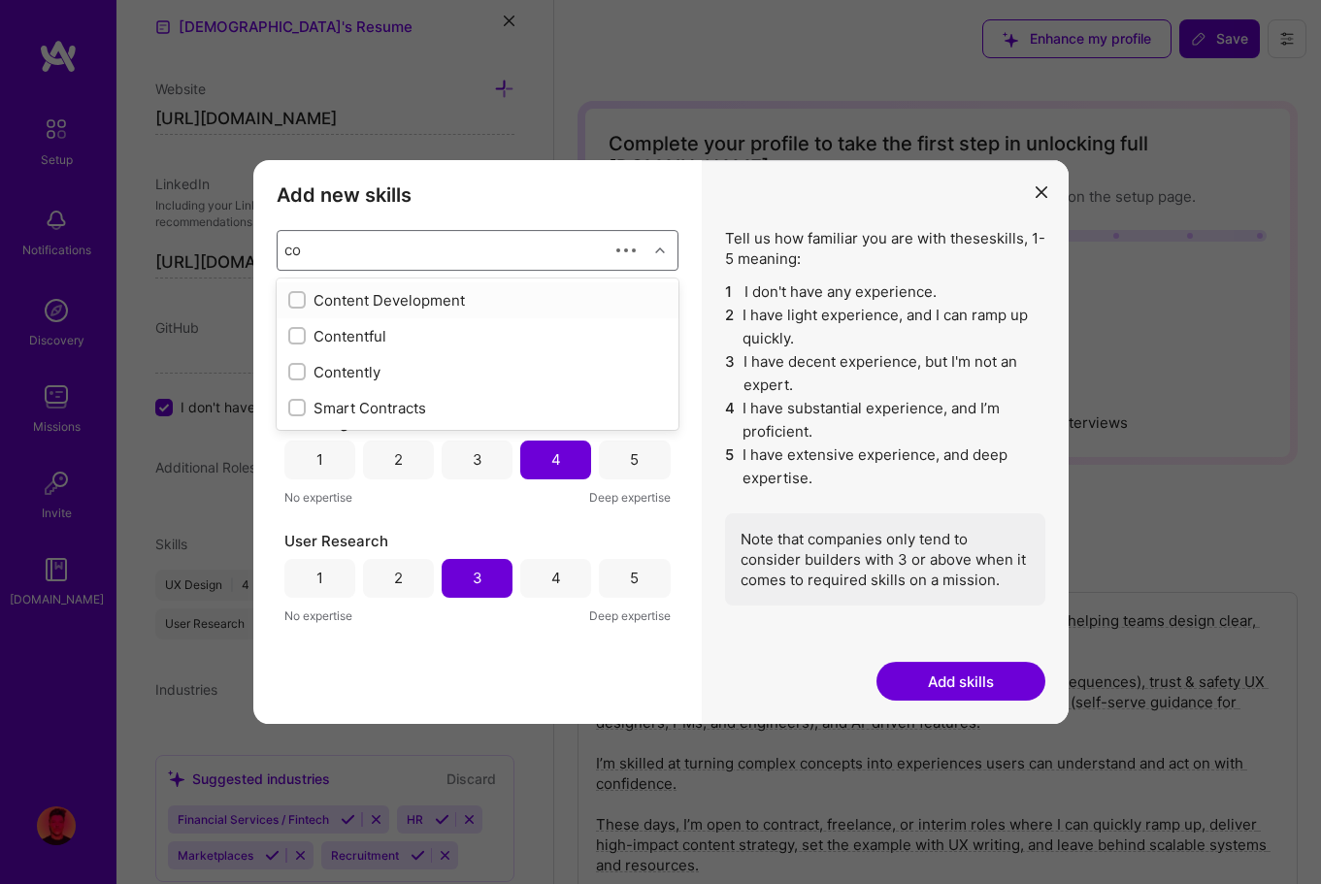
type input "c"
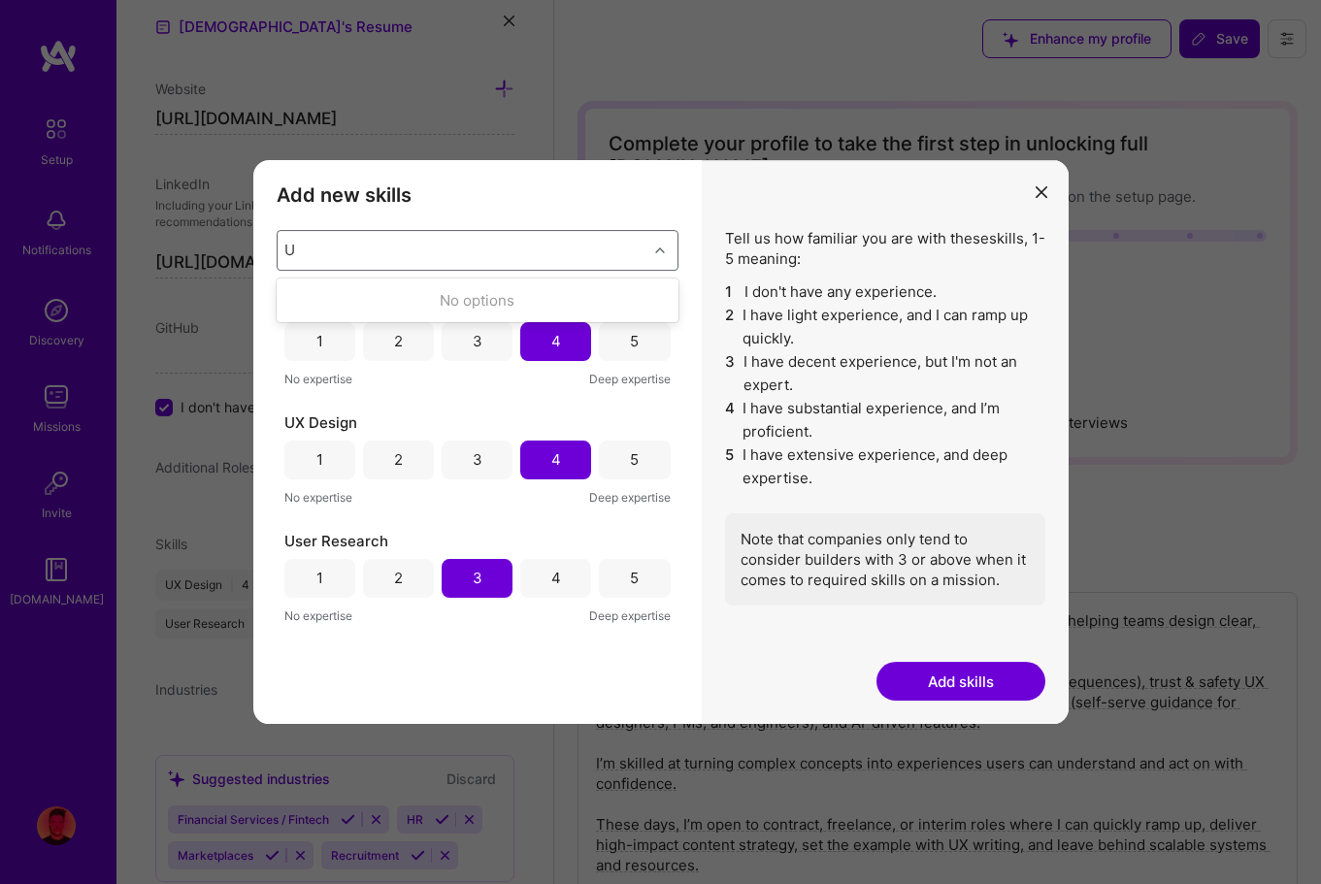
type input "UX"
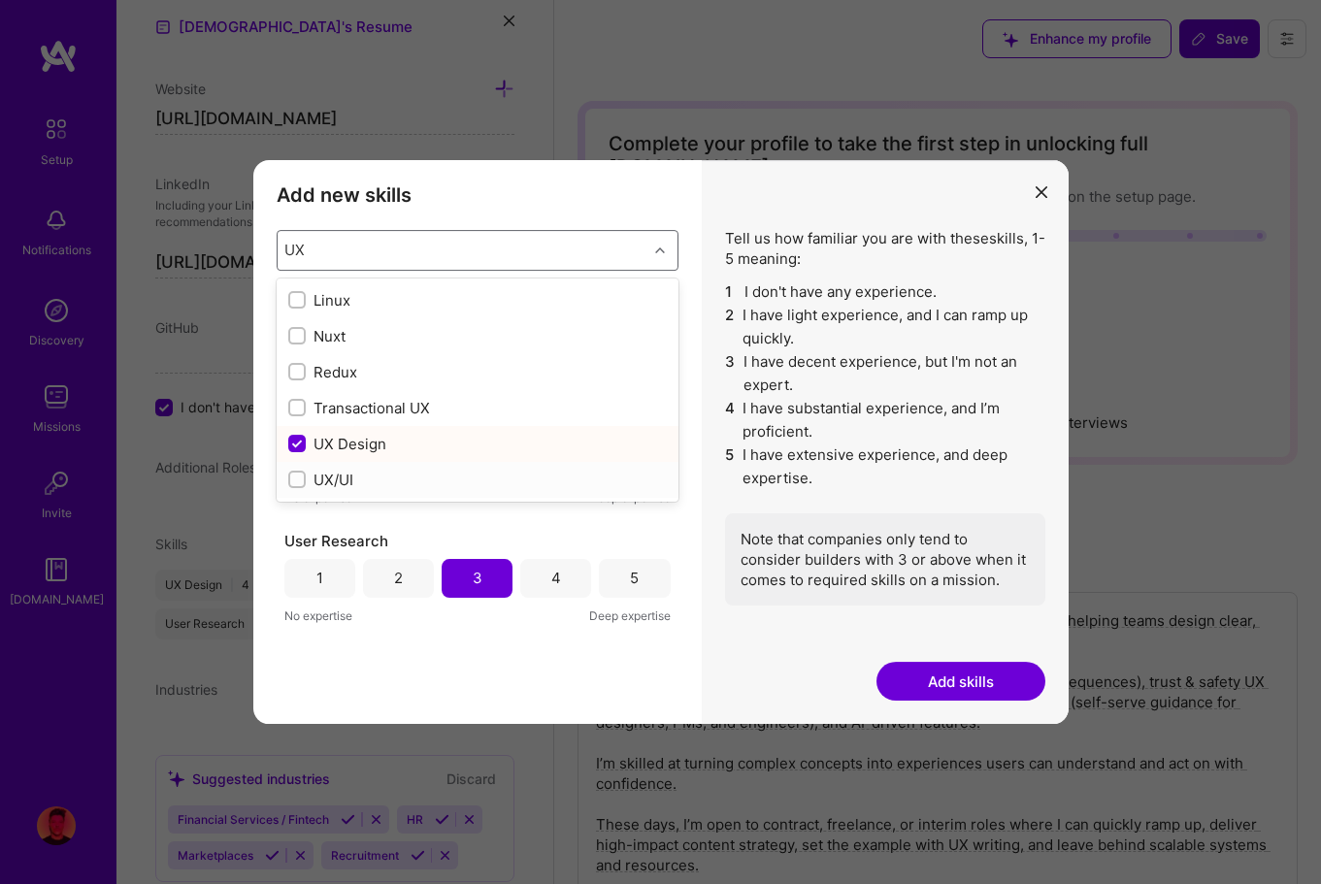
click at [290, 474] on div "modal" at bounding box center [296, 479] width 17 height 17
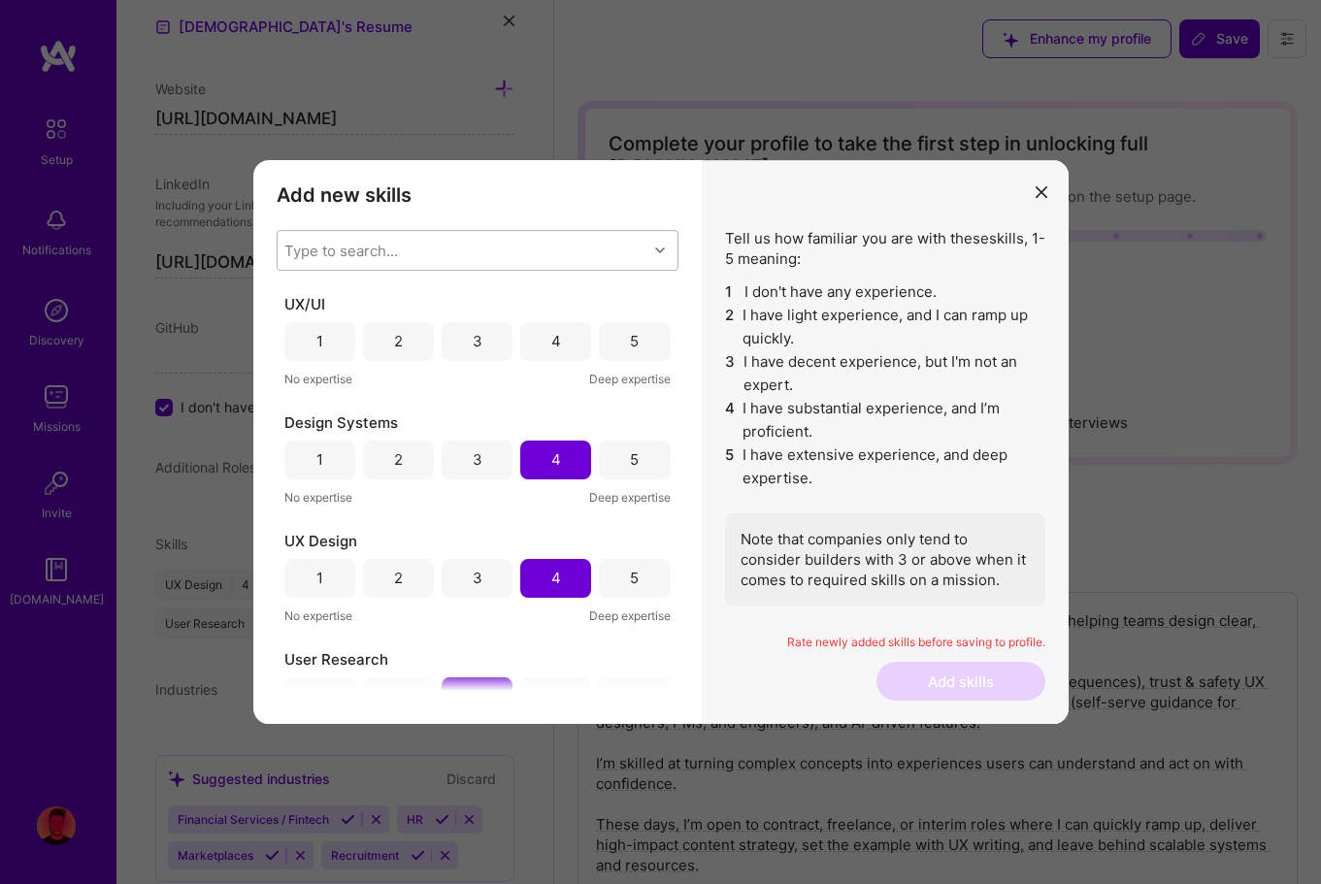
click at [391, 251] on div "Type to search..." at bounding box center [341, 250] width 114 height 20
type input "u"
checkbox input "false"
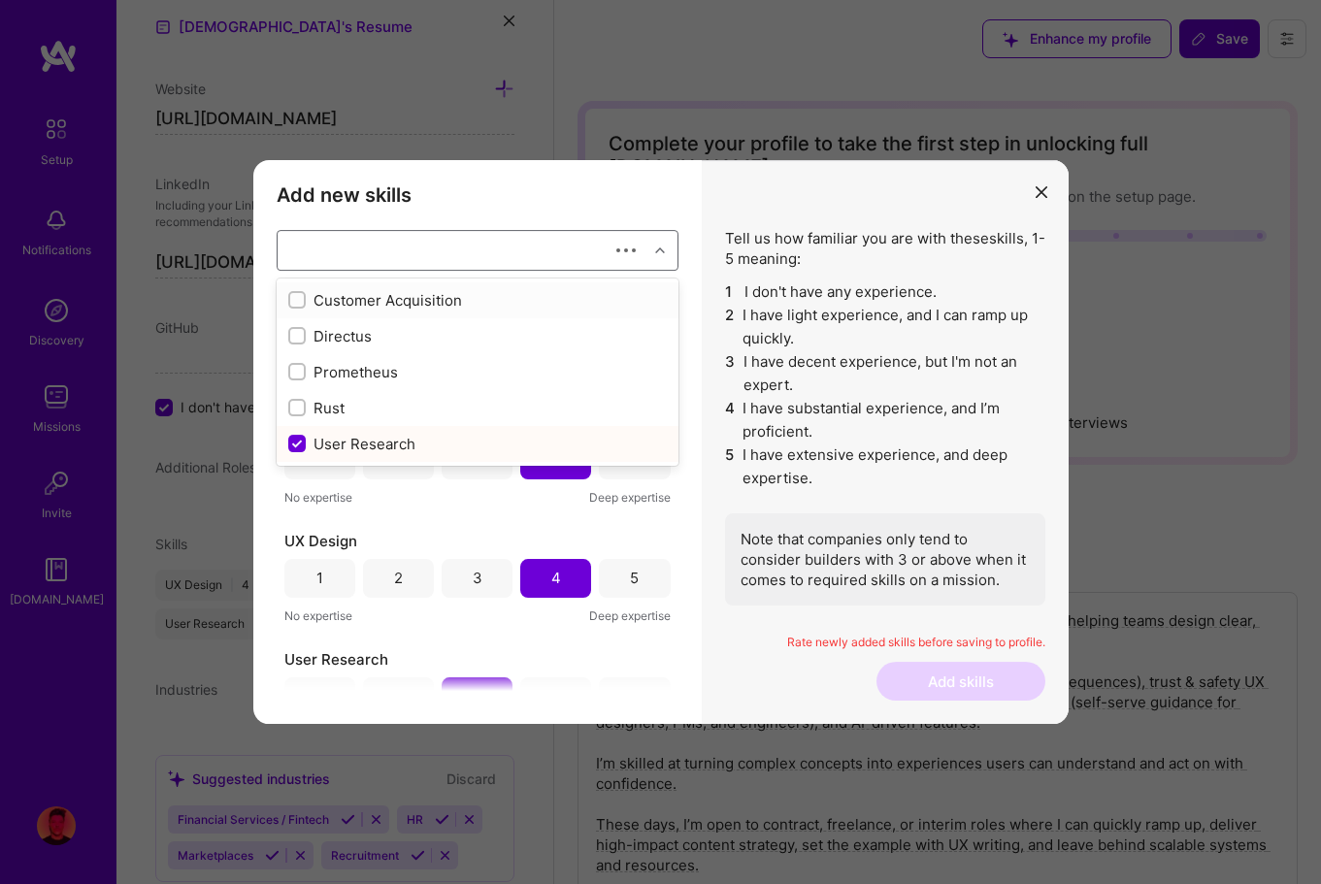
checkbox input "false"
type input "product"
click at [298, 336] on input "modal" at bounding box center [299, 337] width 14 height 14
checkbox input "false"
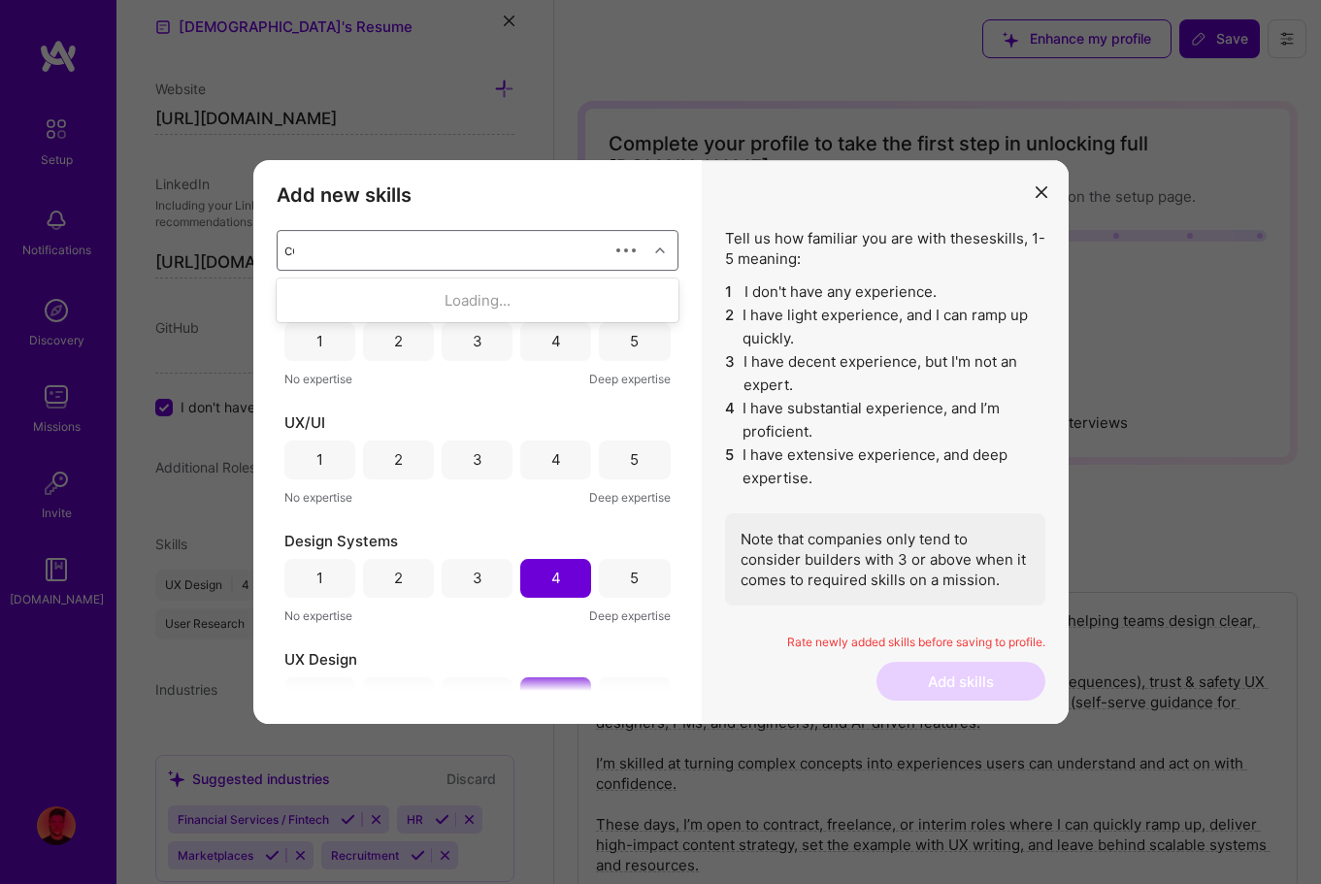
type input "cop"
click at [295, 296] on input "modal" at bounding box center [299, 301] width 14 height 14
checkbox input "false"
type input "i"
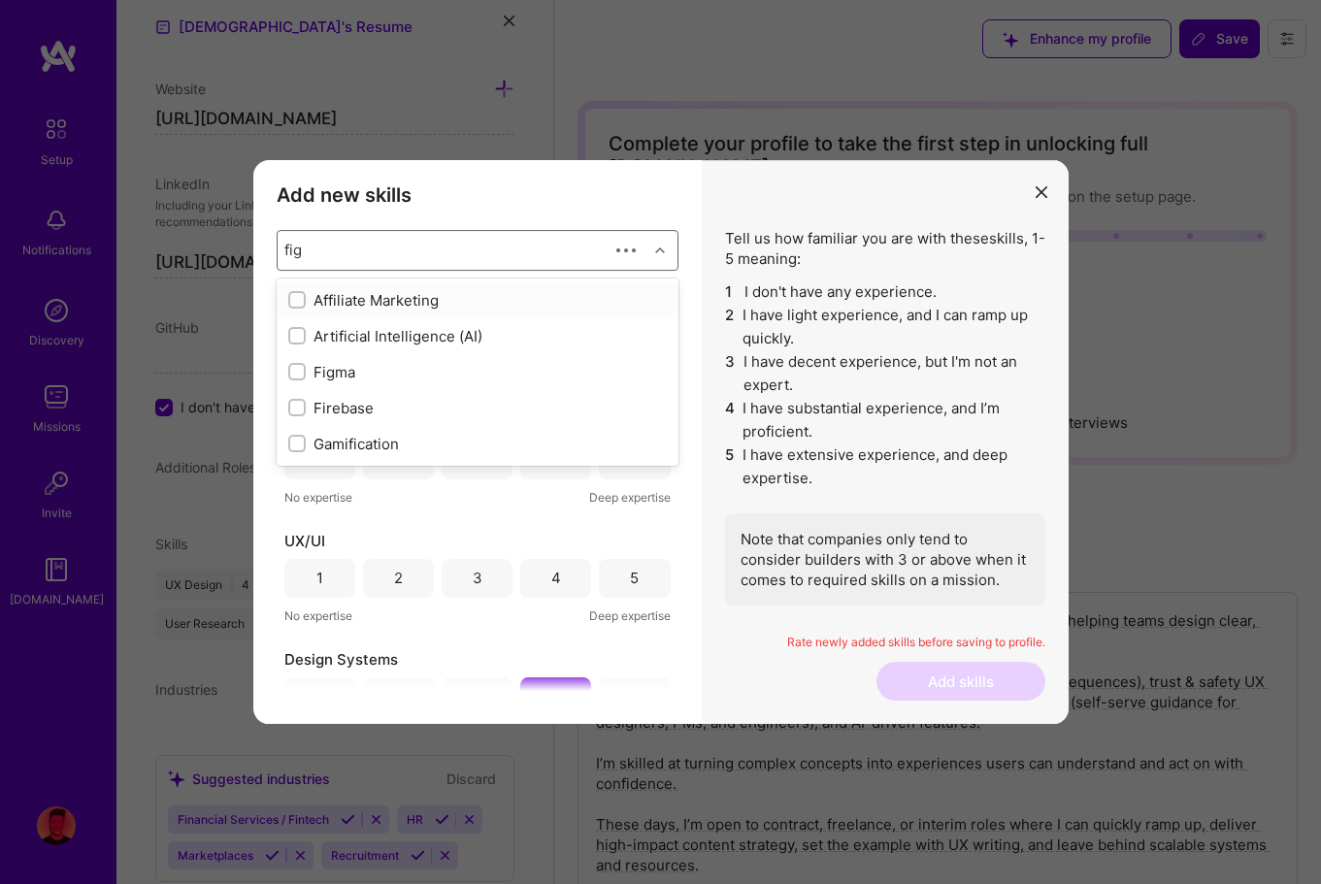
type input "figm"
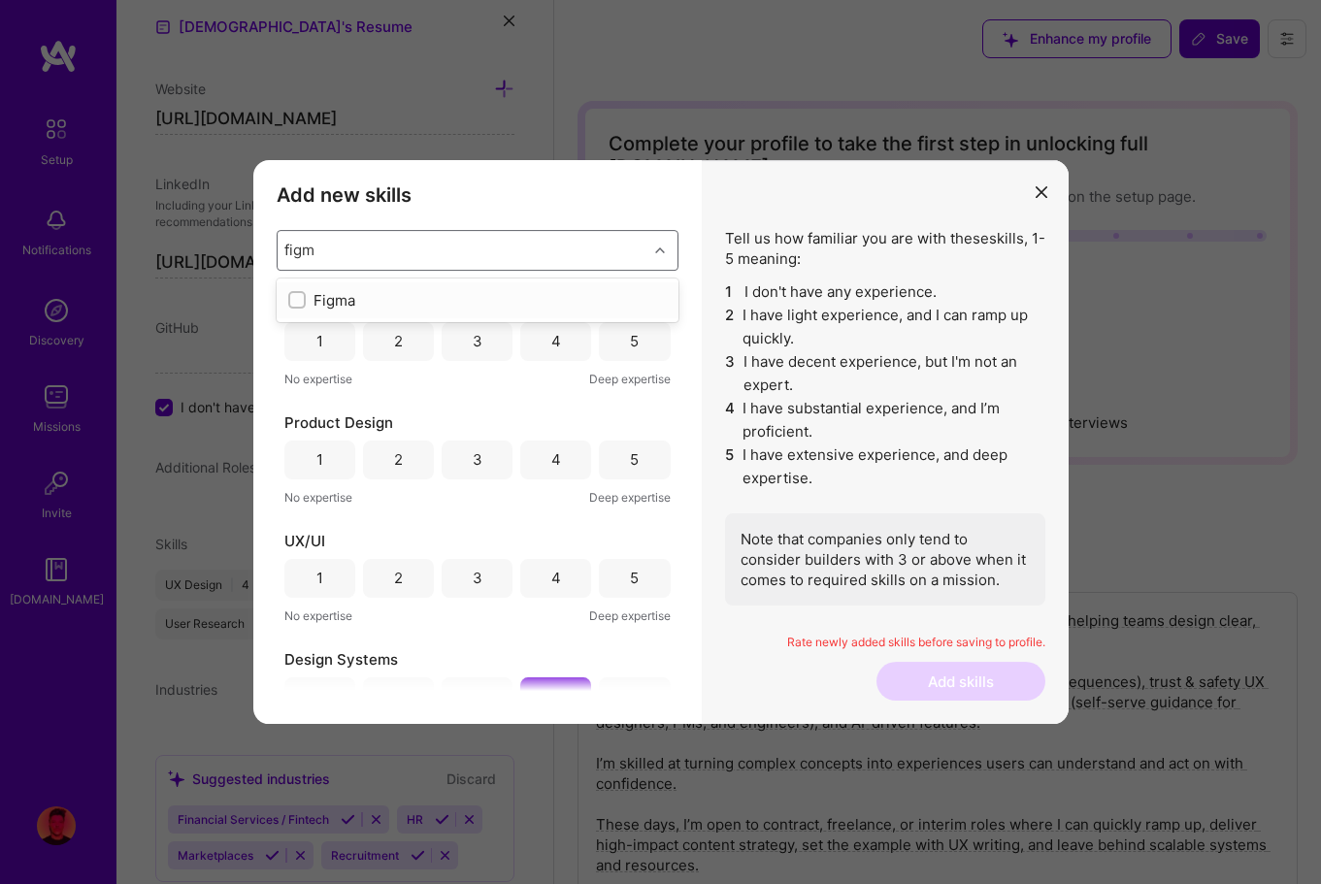
click at [295, 297] on input "modal" at bounding box center [299, 301] width 14 height 14
checkbox input "false"
type input "us"
checkbox input "false"
type input "u"
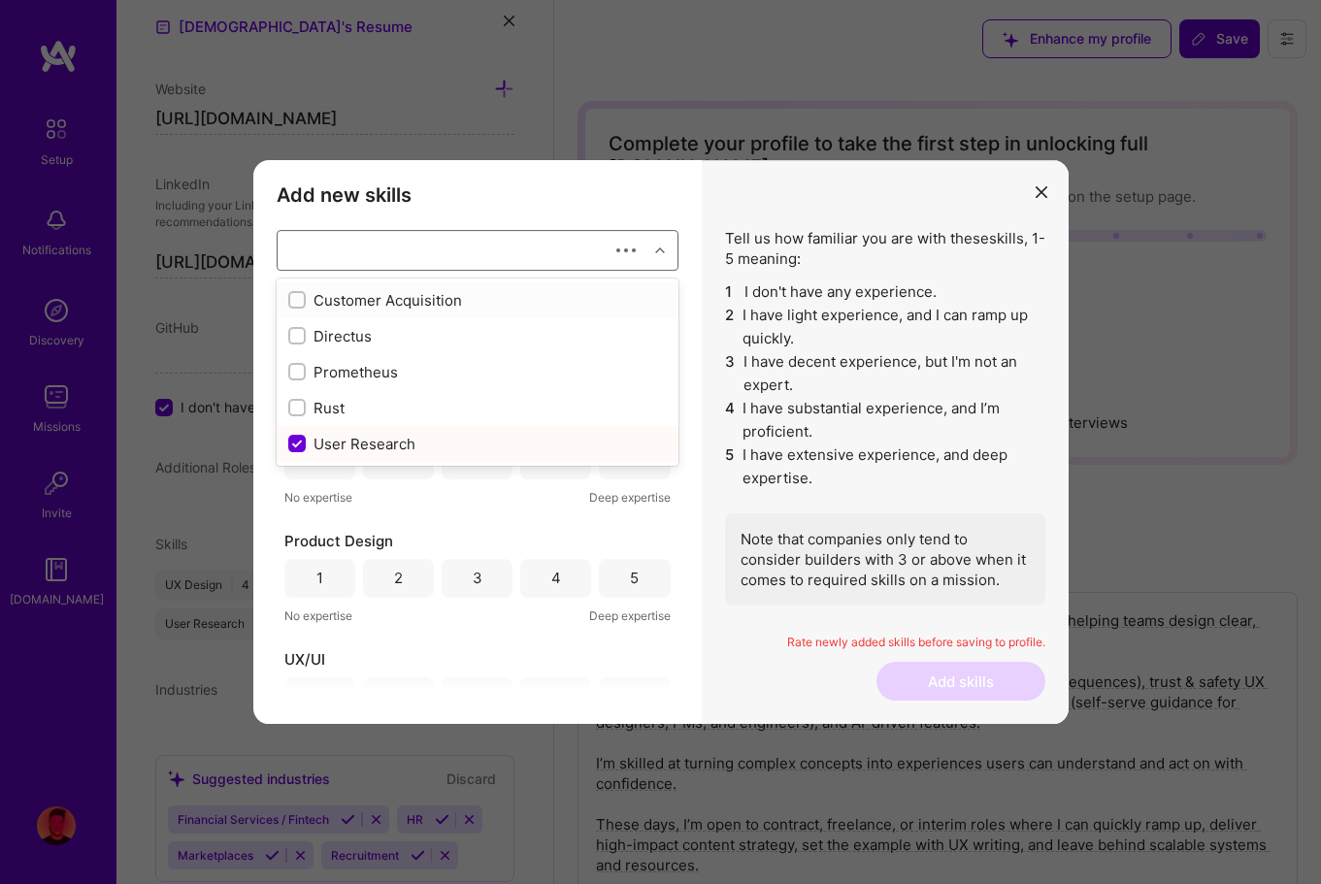
checkbox input "false"
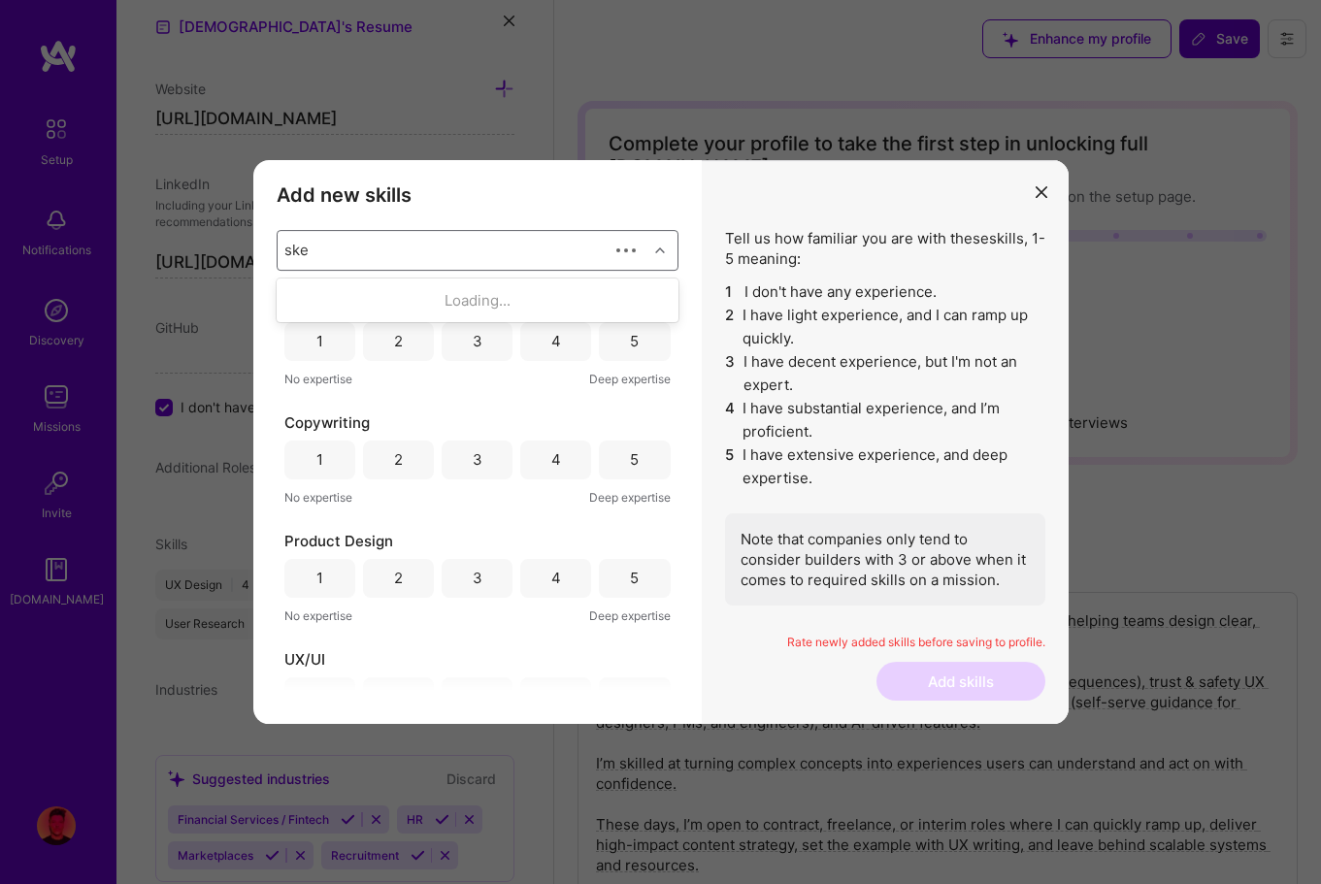
type input "sket"
click at [292, 300] on input "modal" at bounding box center [299, 301] width 14 height 14
checkbox input "false"
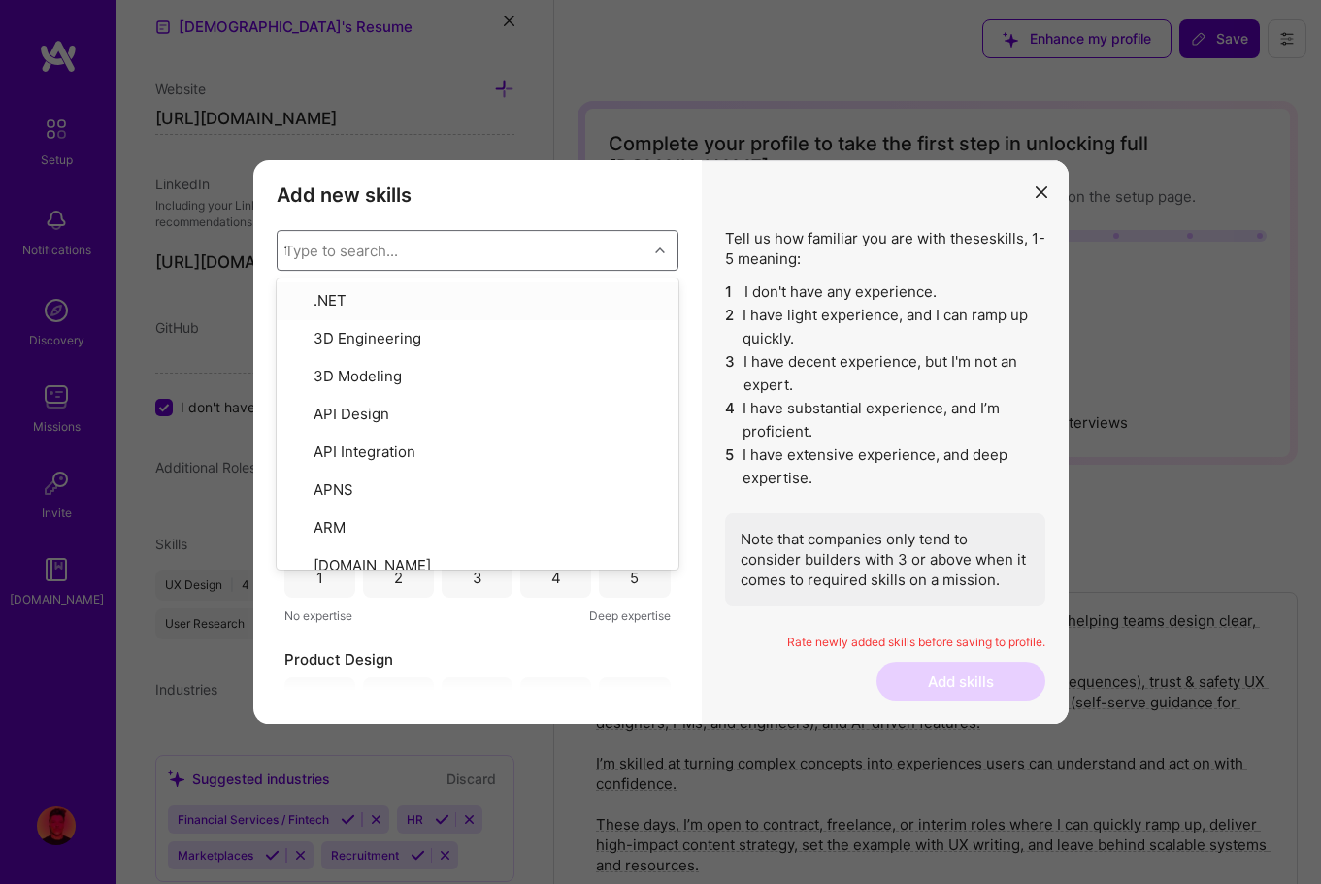
type input "fi"
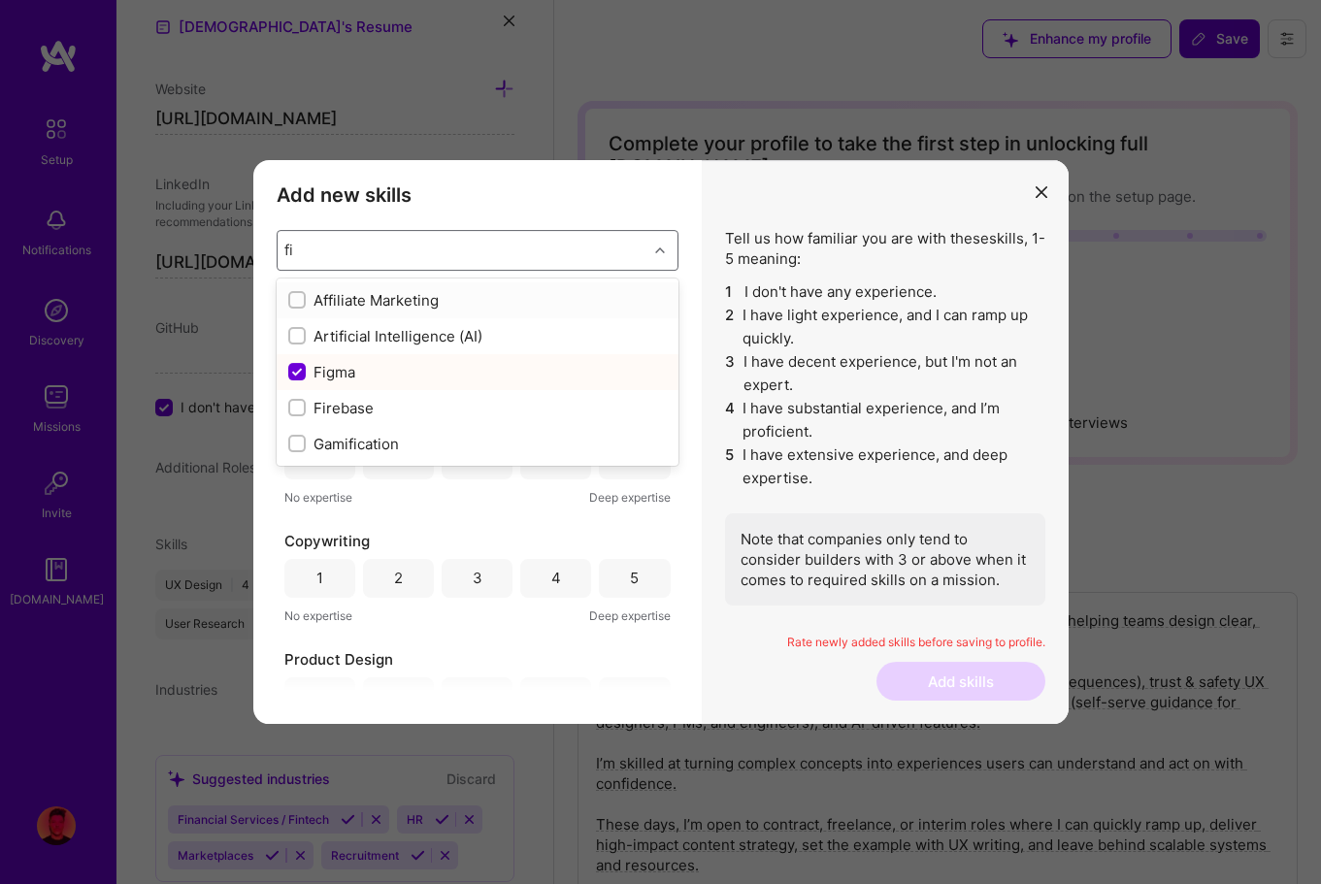
checkbox input "false"
type input "fig"
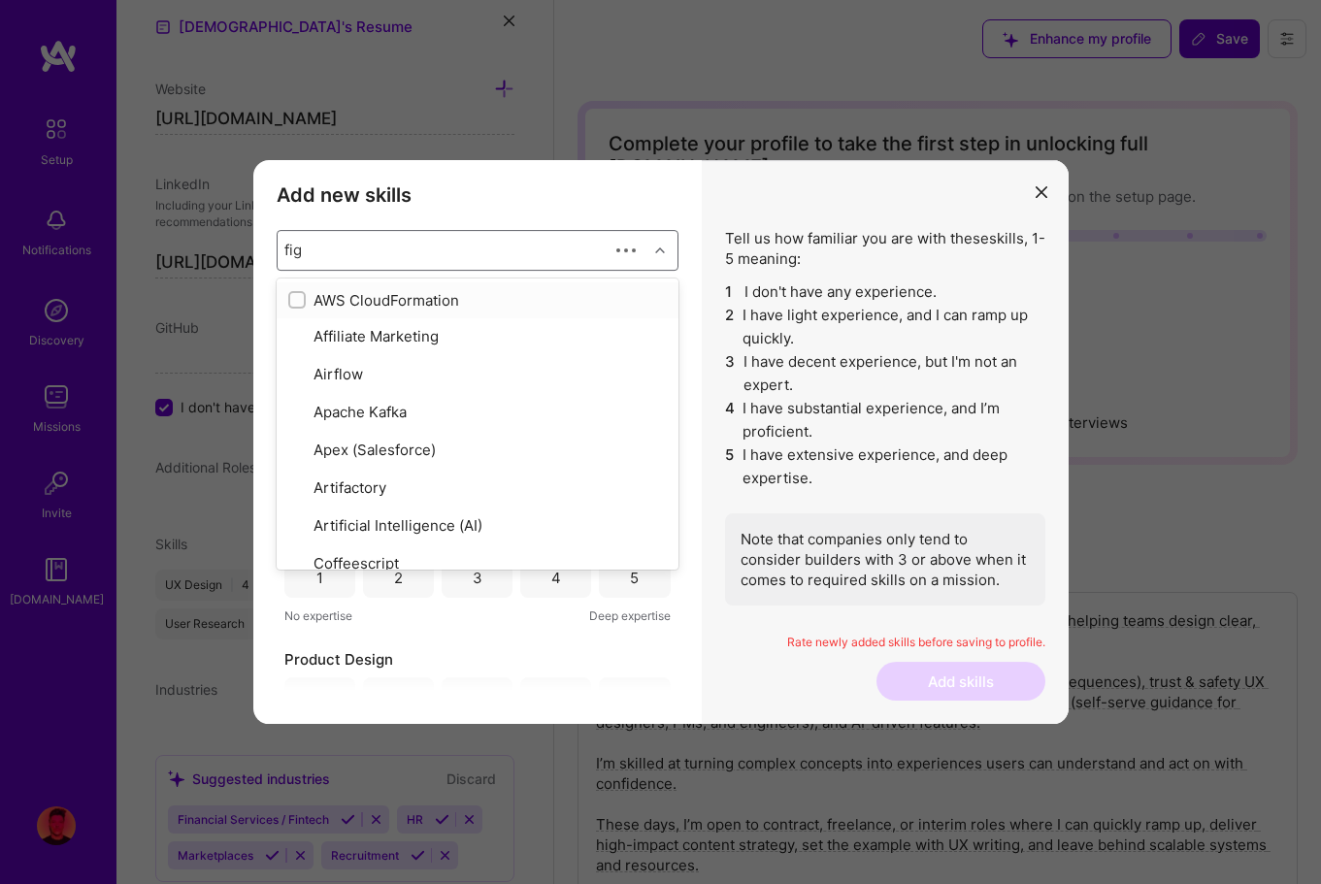
checkbox input "true"
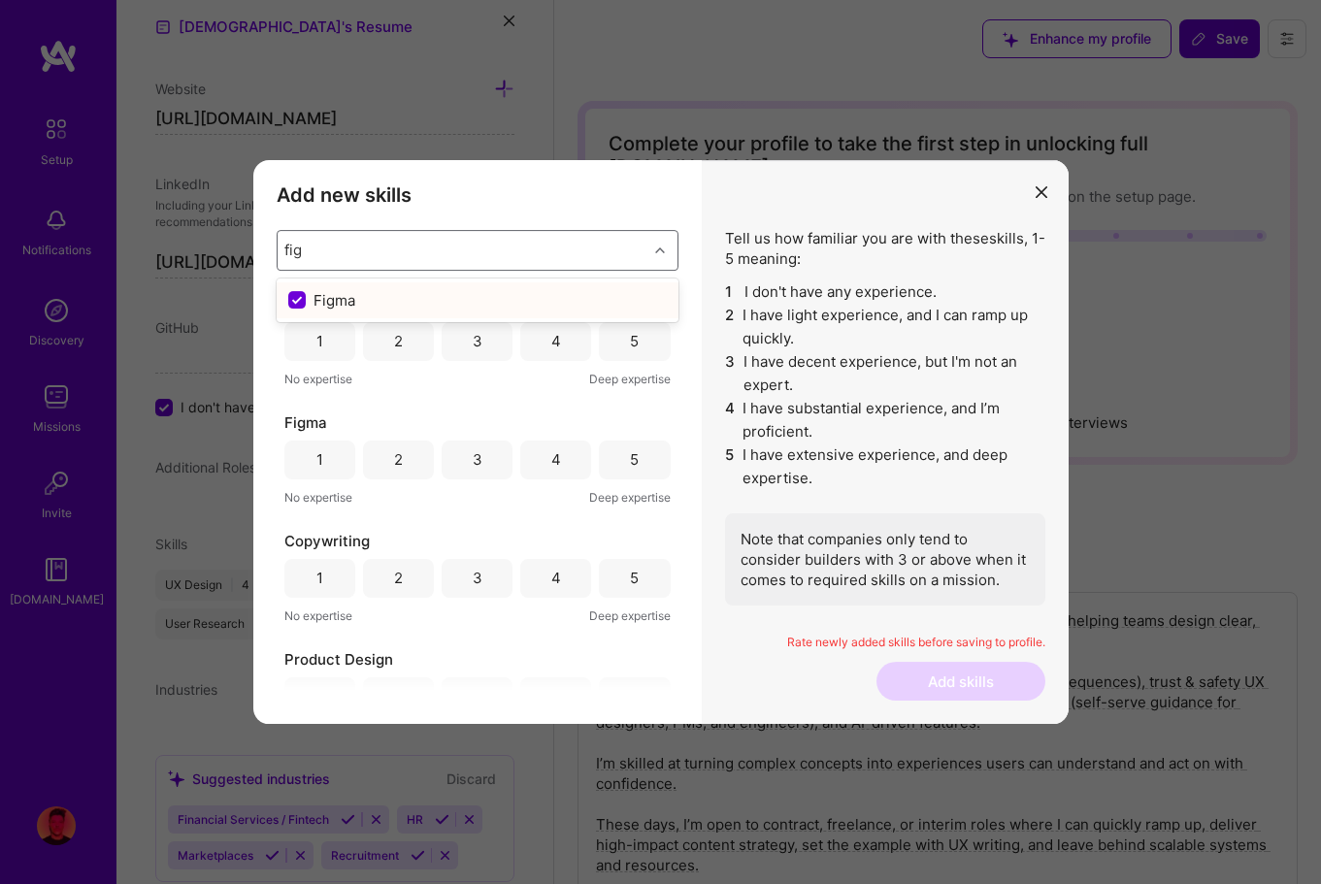
type input "fi"
checkbox input "false"
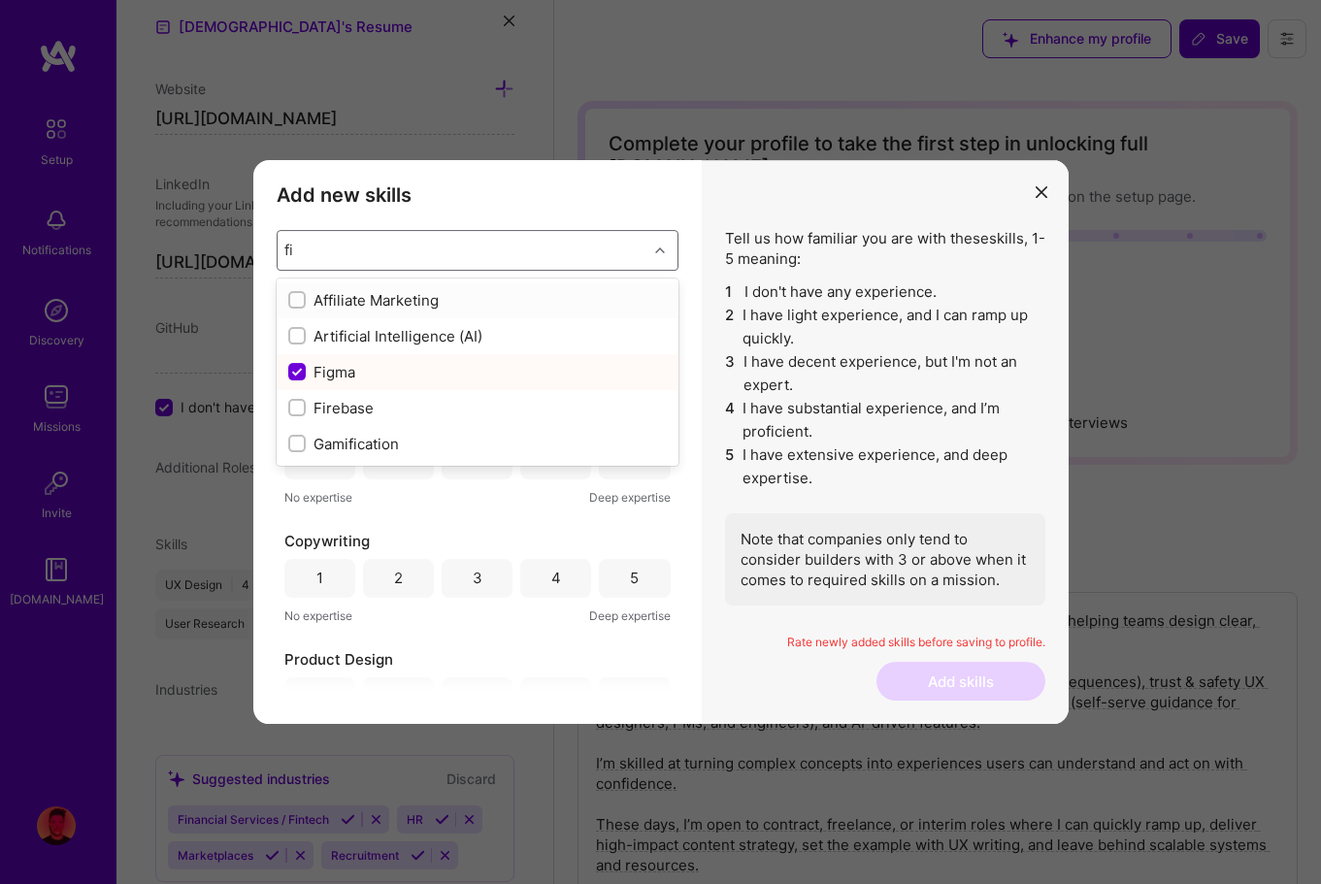
type input "f"
checkbox input "false"
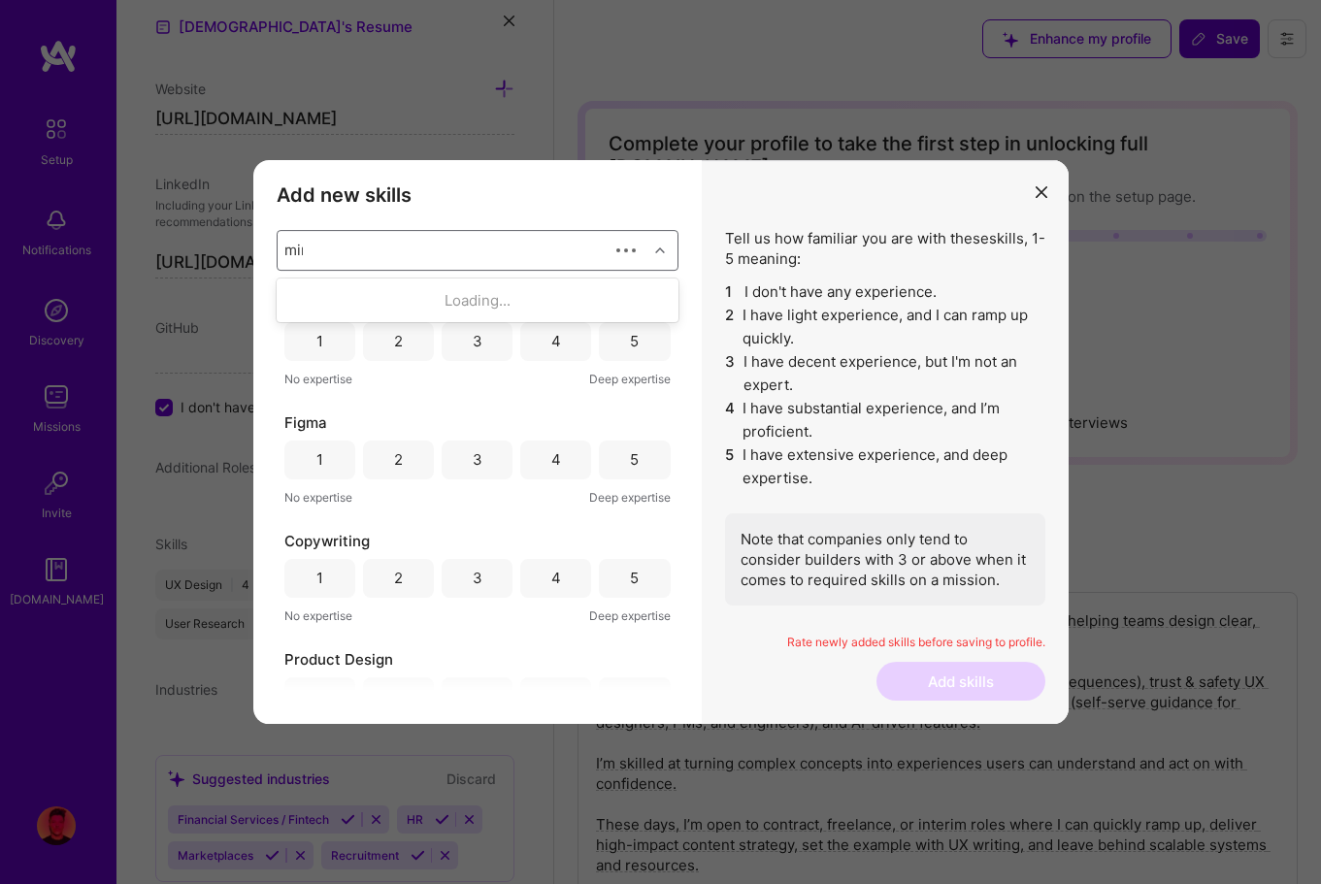
type input "miro"
click at [297, 297] on input "modal" at bounding box center [299, 301] width 14 height 14
checkbox input "false"
type input "m"
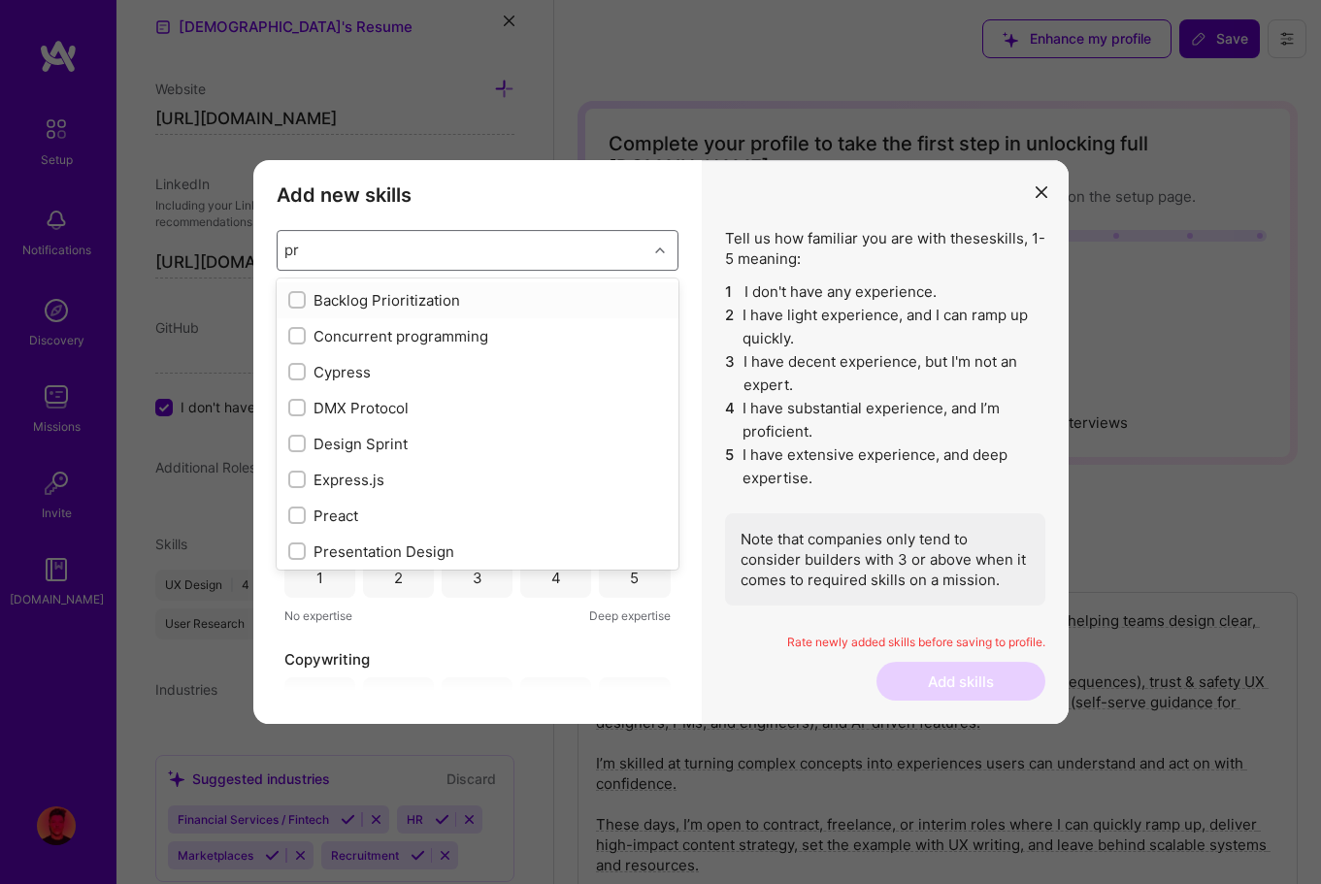
type input "p"
checkbox input "false"
type input "c"
checkbox input "true"
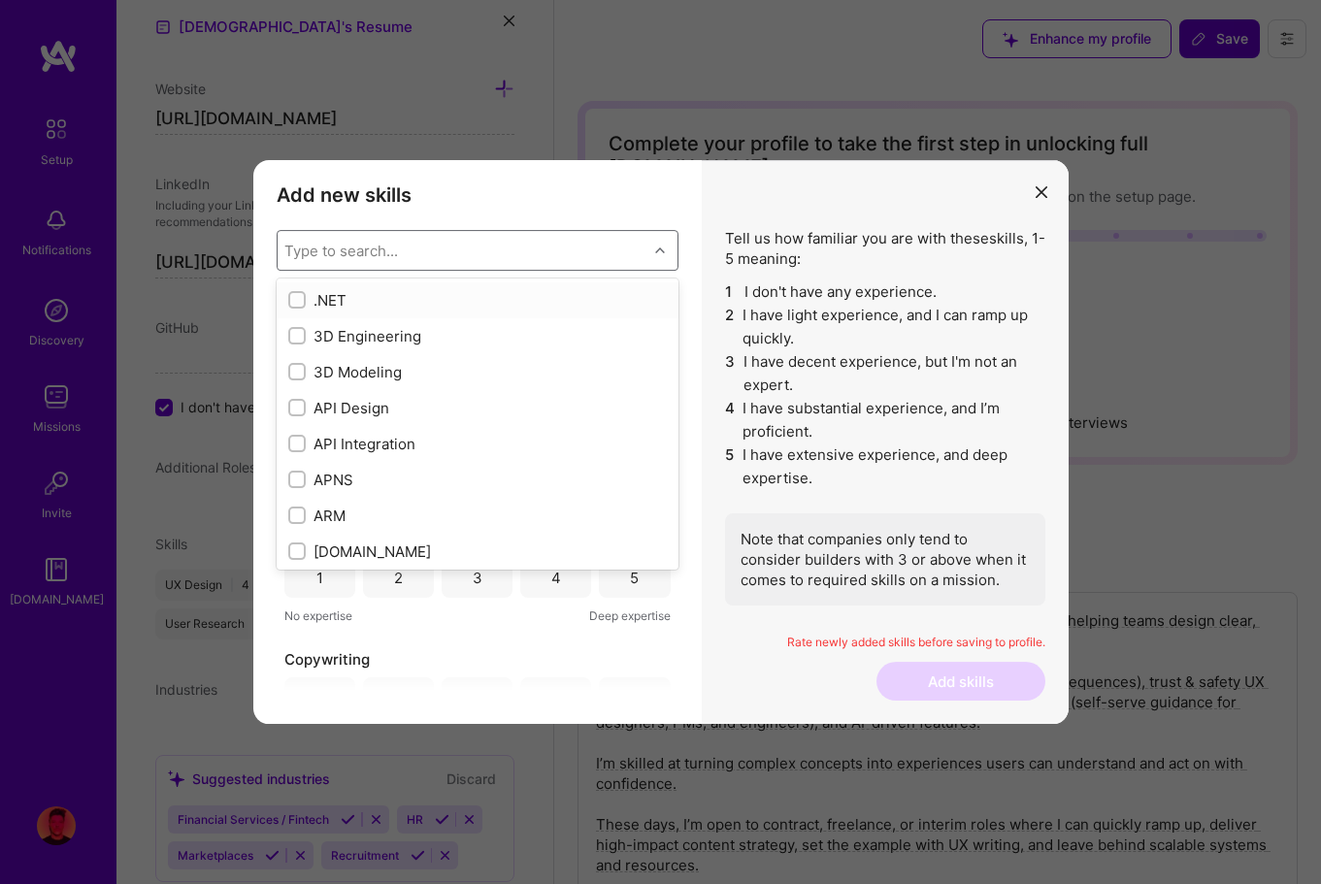
checkbox input "false"
checkbox input "true"
checkbox input "false"
checkbox input "true"
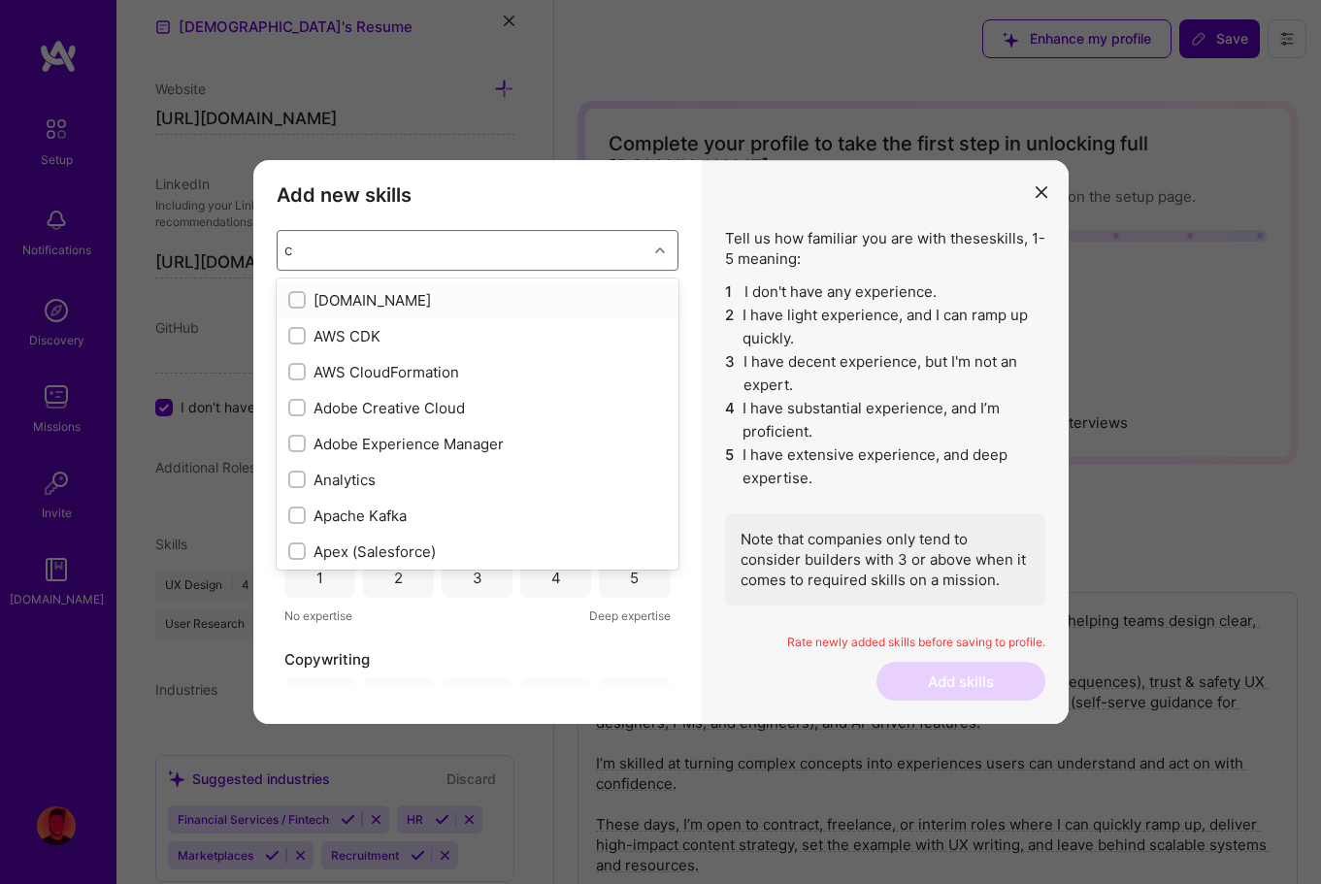
type input "co"
checkbox input "true"
type input "con"
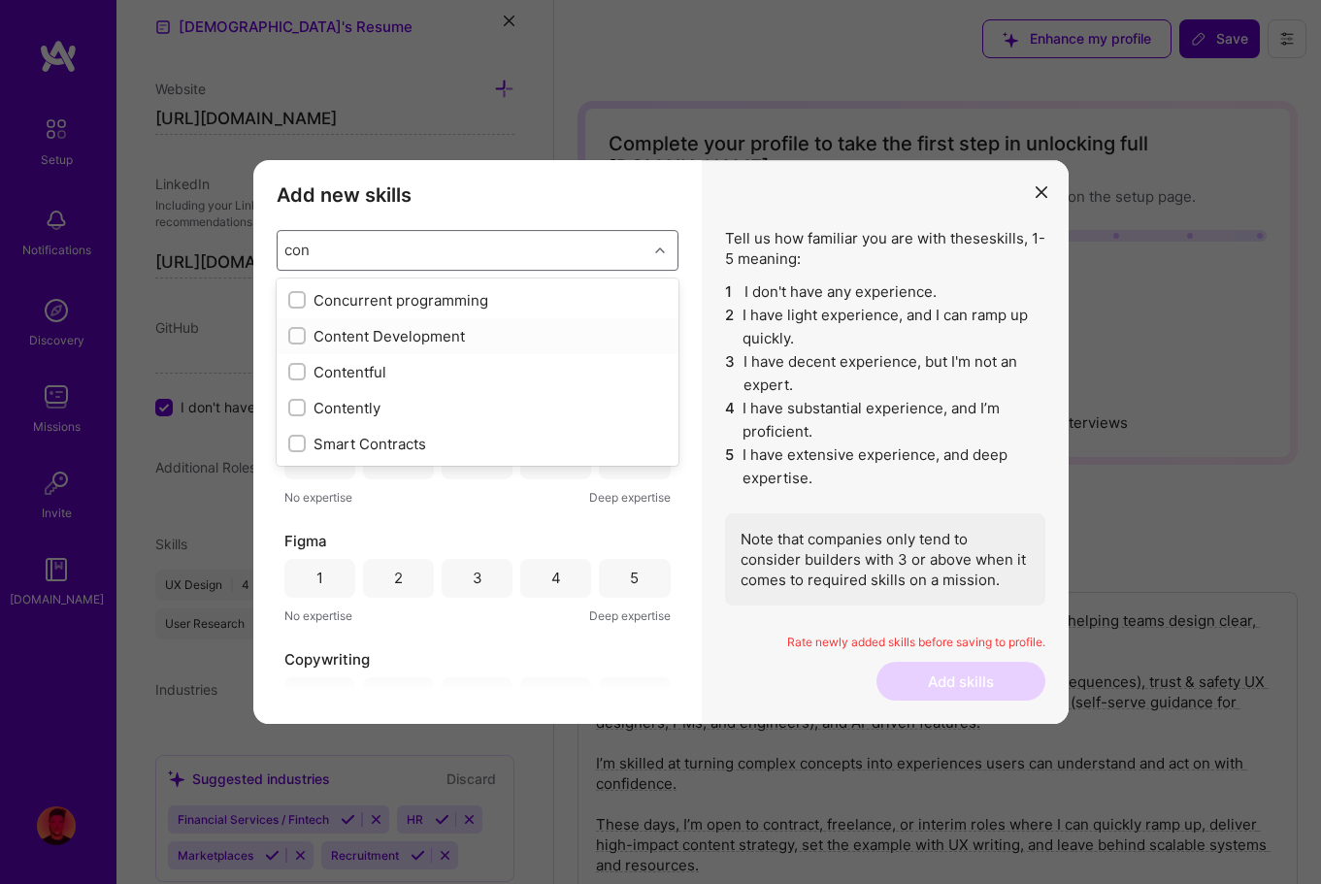
click at [298, 336] on input "modal" at bounding box center [299, 337] width 14 height 14
checkbox input "false"
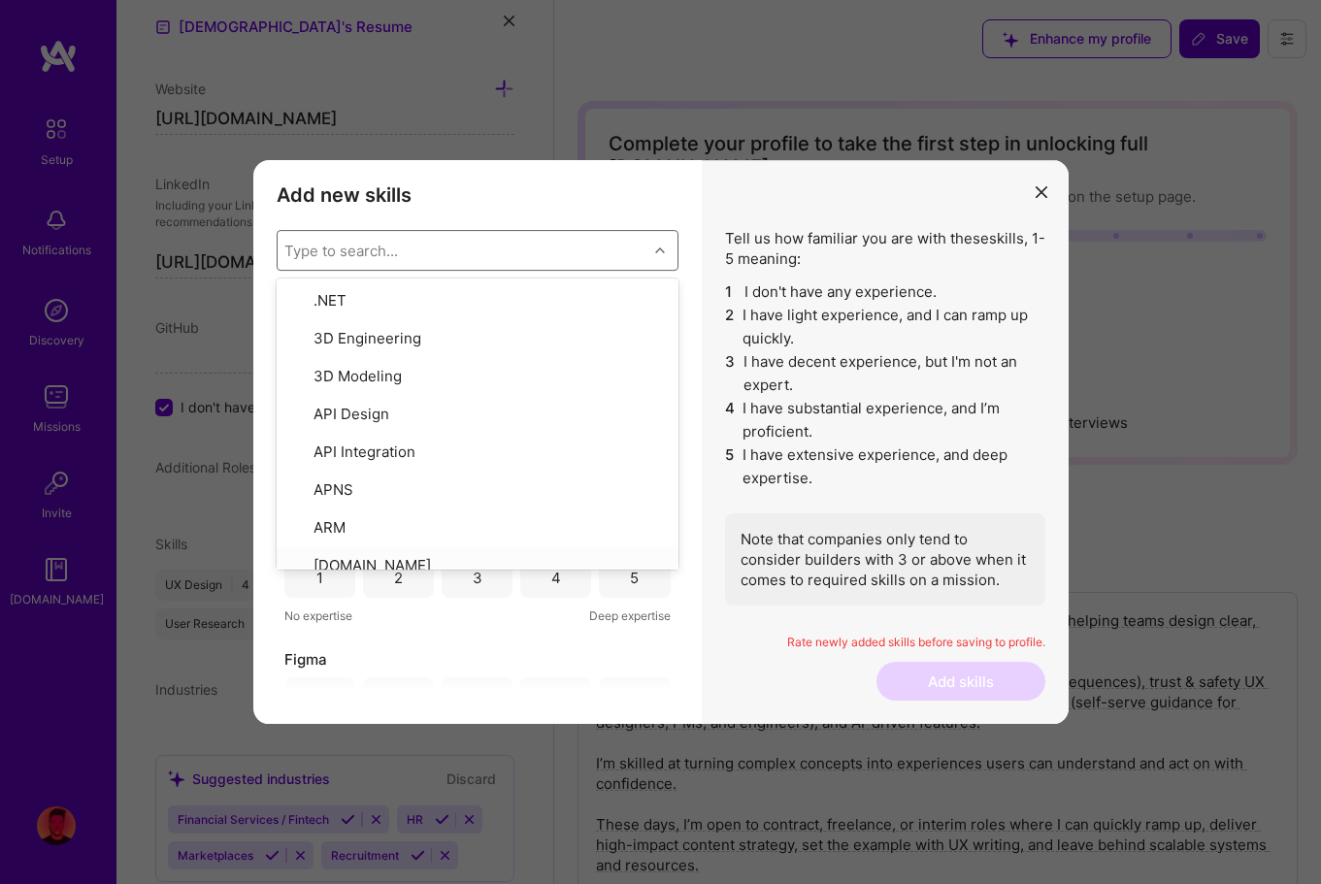
click at [556, 694] on div "Add new skills Tell us how familiar you are with given skills, using between 1 …" at bounding box center [477, 442] width 448 height 565
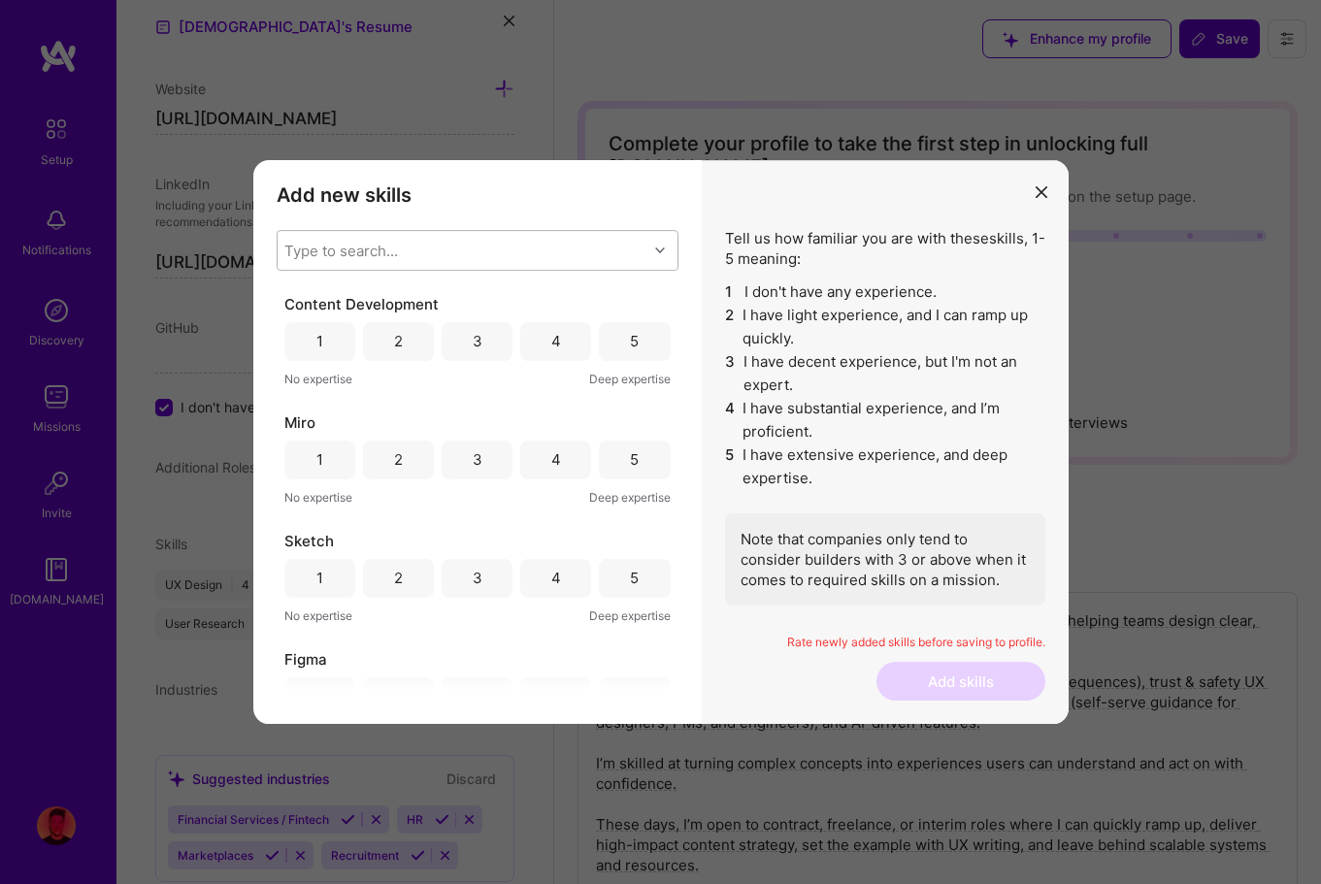
click at [551, 350] on div "4" at bounding box center [556, 341] width 10 height 20
click at [488, 465] on div "3" at bounding box center [477, 460] width 71 height 39
click at [551, 580] on div "4" at bounding box center [556, 578] width 10 height 20
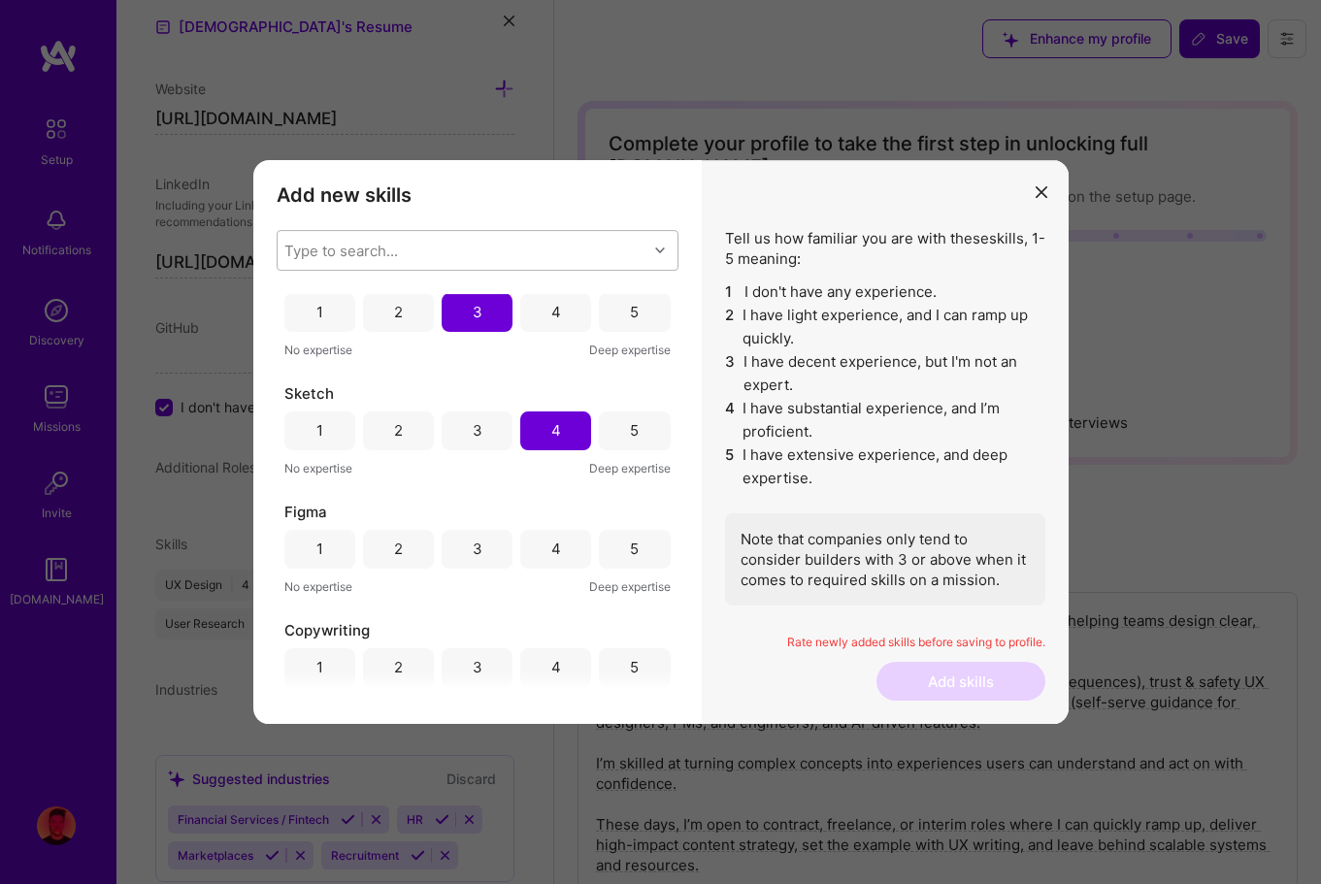
scroll to position [162, 0]
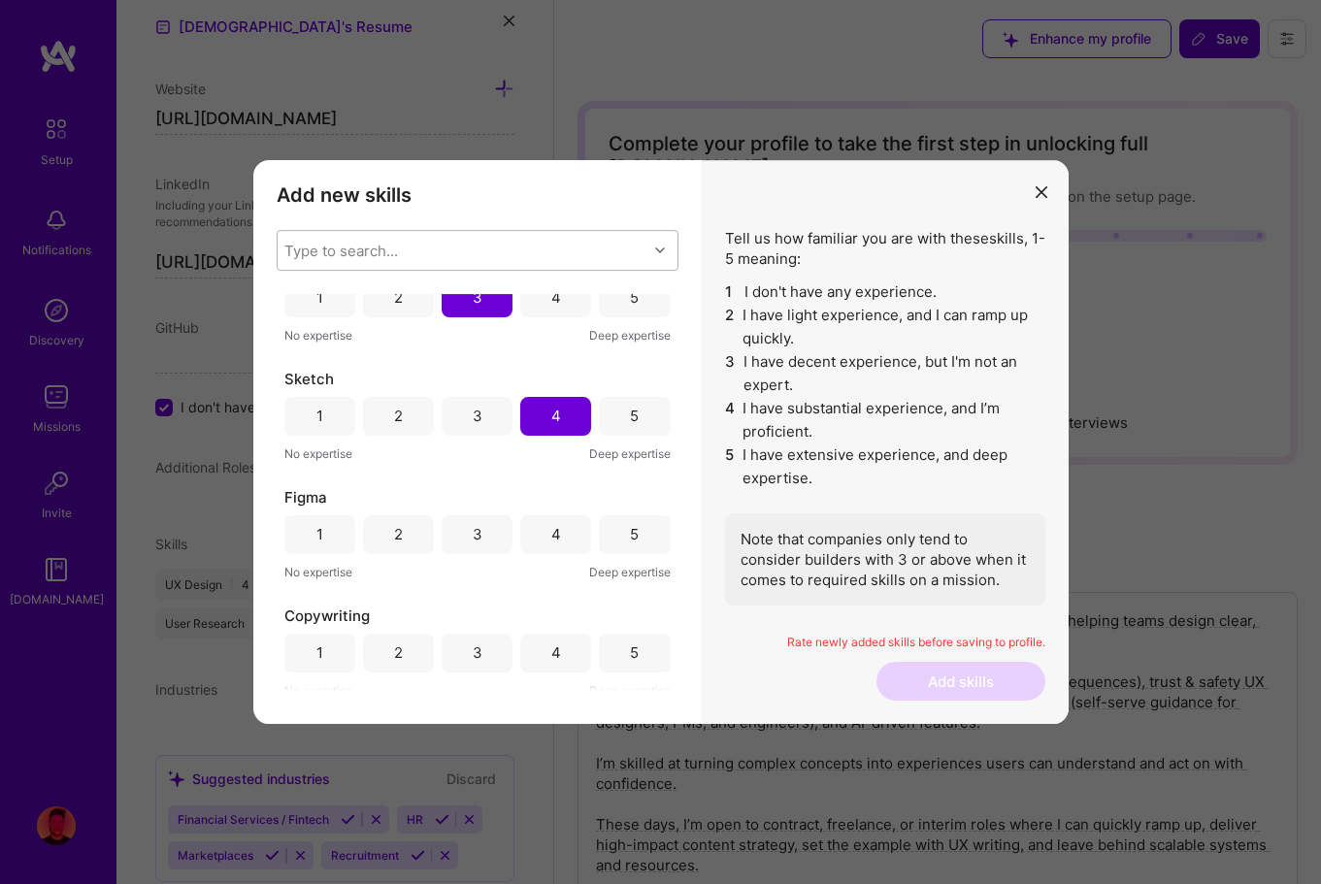
click at [630, 527] on div "5" at bounding box center [634, 534] width 9 height 20
click at [549, 637] on div "4" at bounding box center [555, 653] width 71 height 39
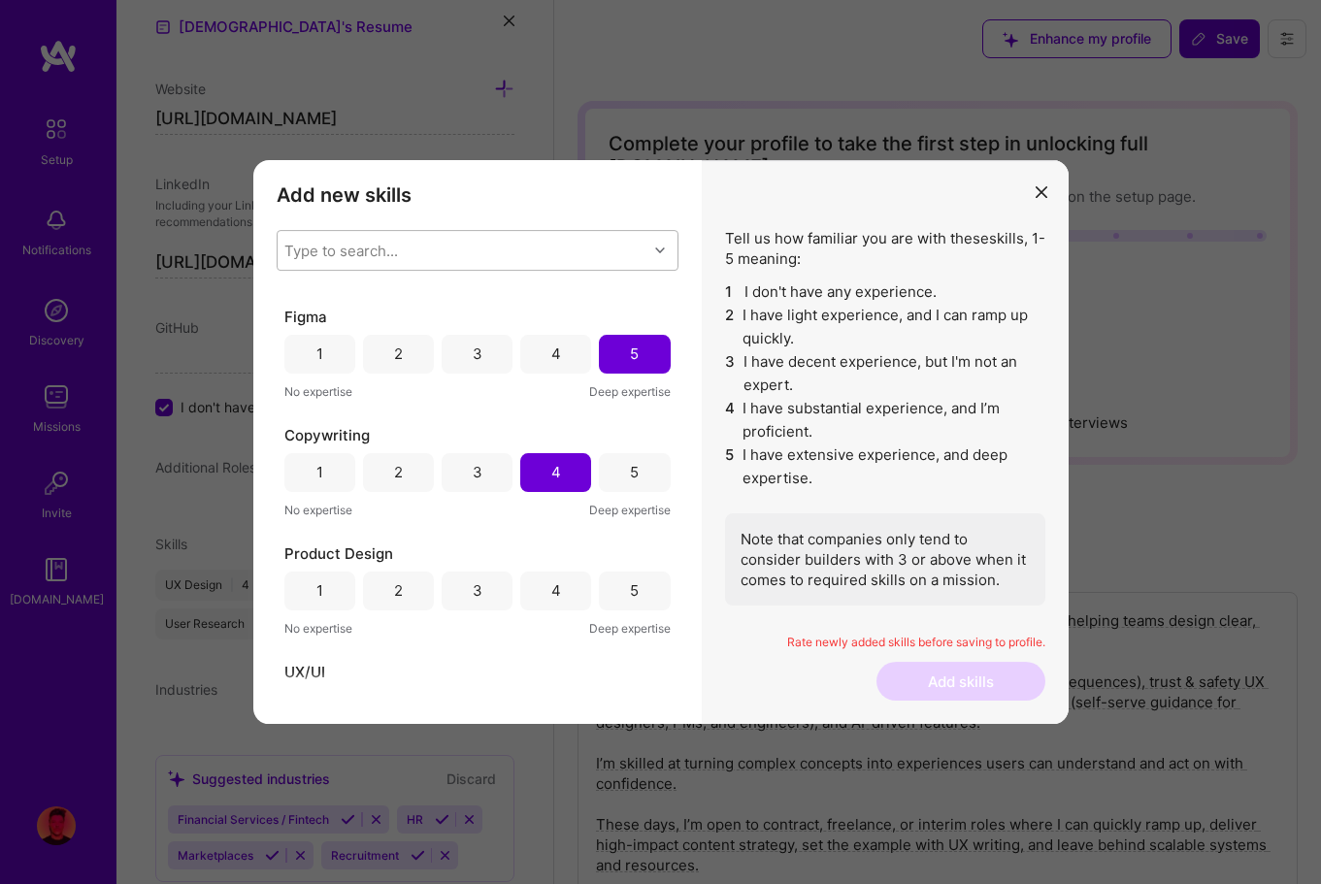
scroll to position [351, 0]
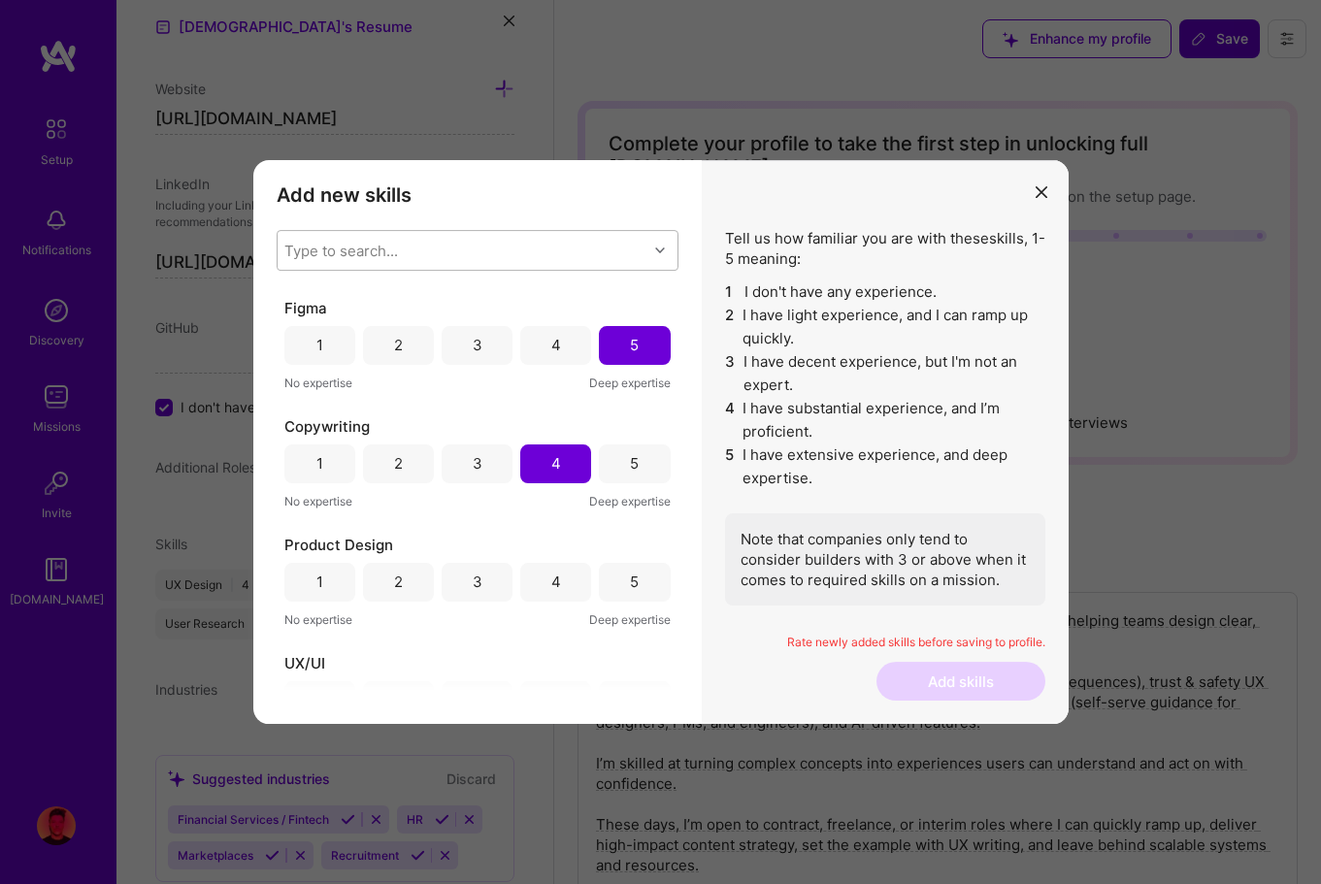
click at [609, 453] on div "5" at bounding box center [634, 464] width 71 height 39
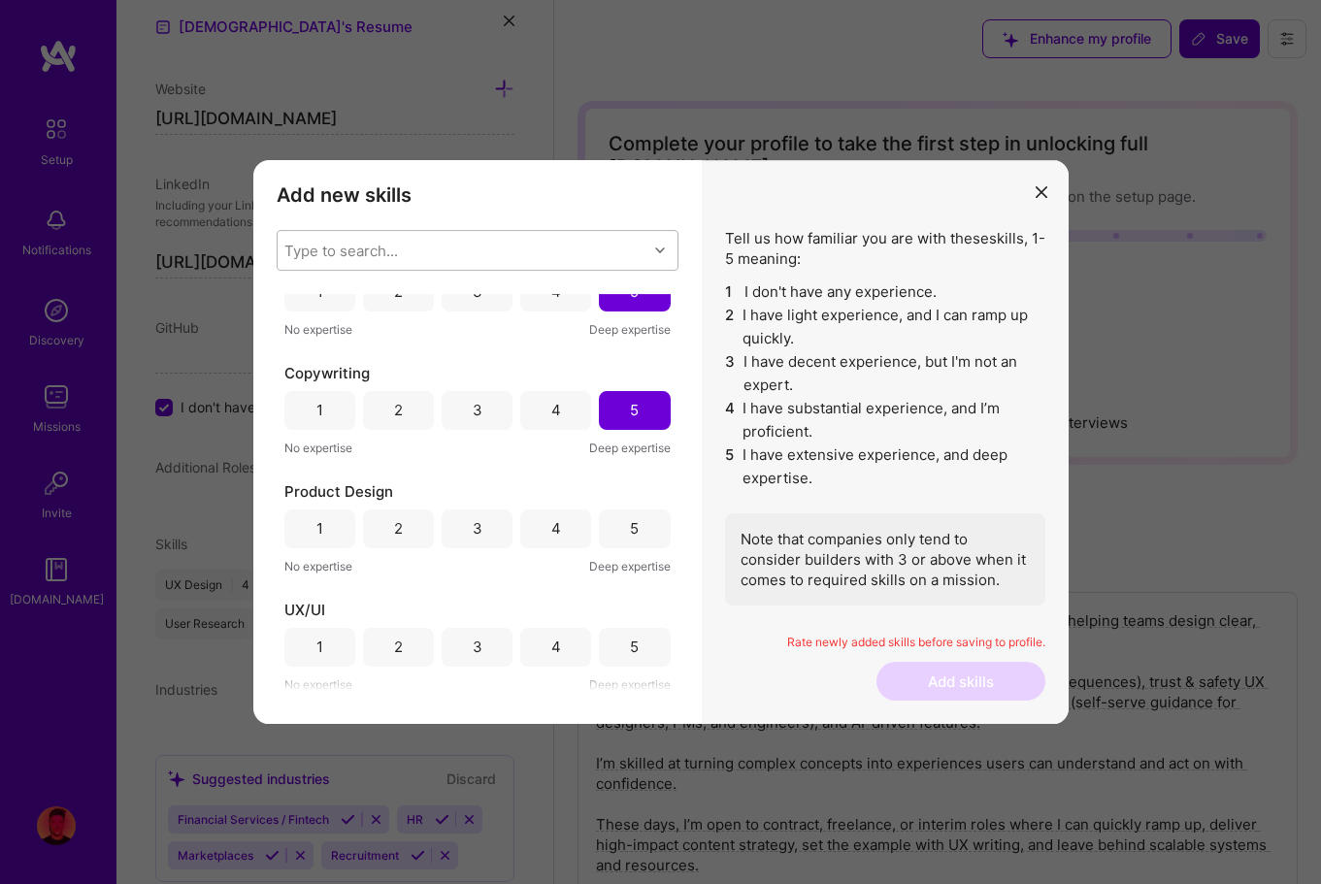
click at [530, 531] on div "4" at bounding box center [555, 529] width 71 height 39
click at [550, 658] on div "4" at bounding box center [555, 647] width 71 height 39
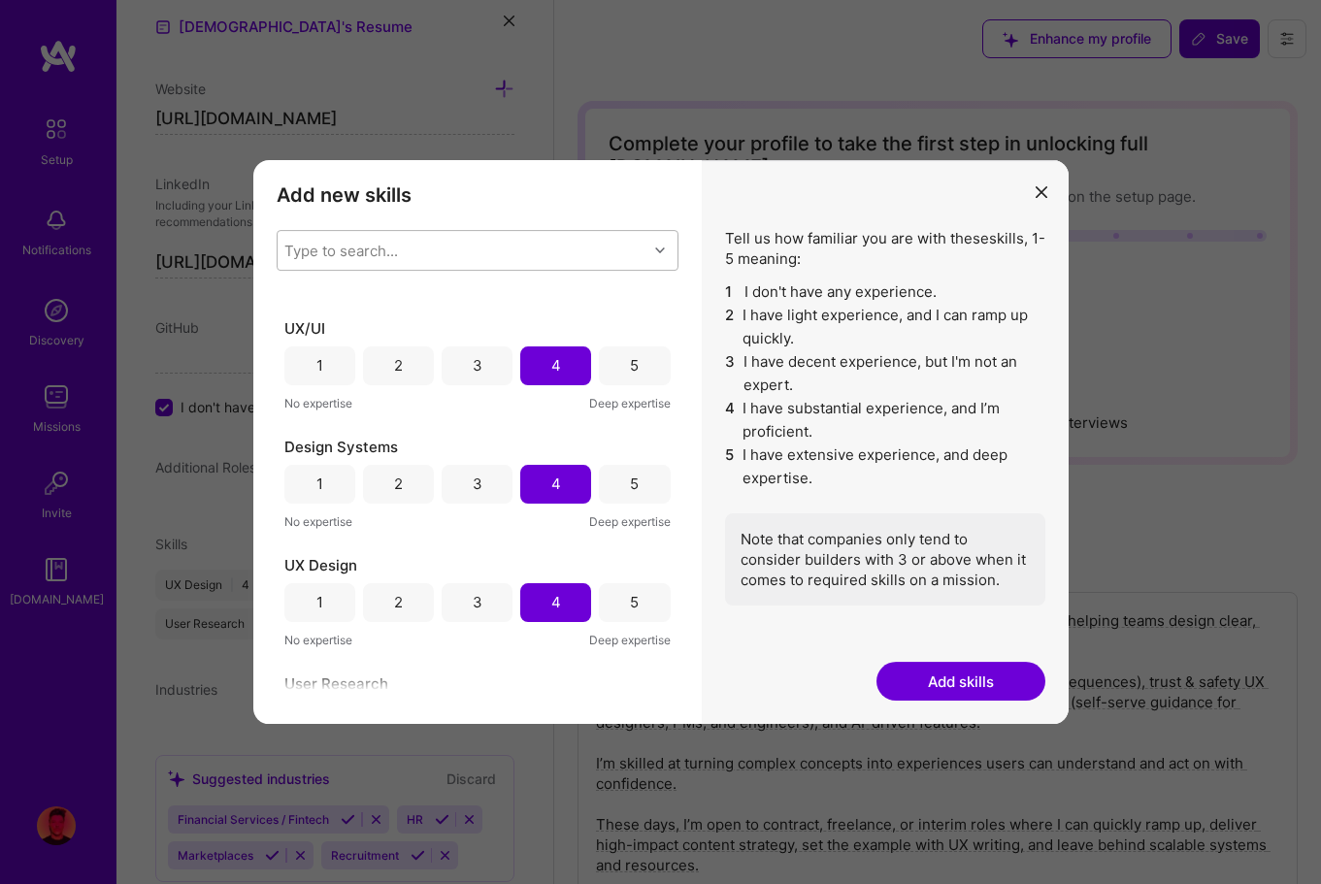
scroll to position [700, 0]
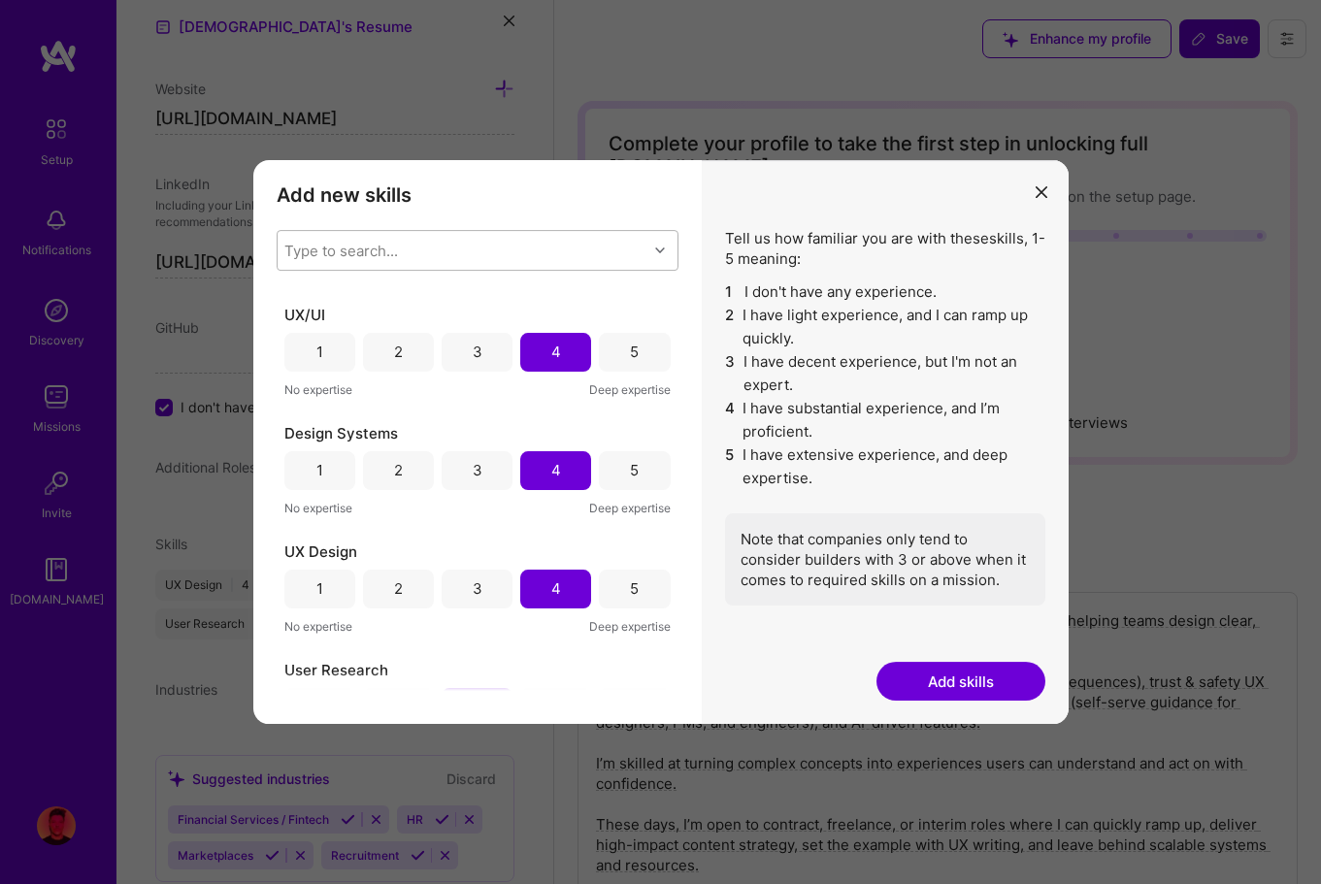
click at [964, 683] on button "Add skills" at bounding box center [961, 681] width 169 height 39
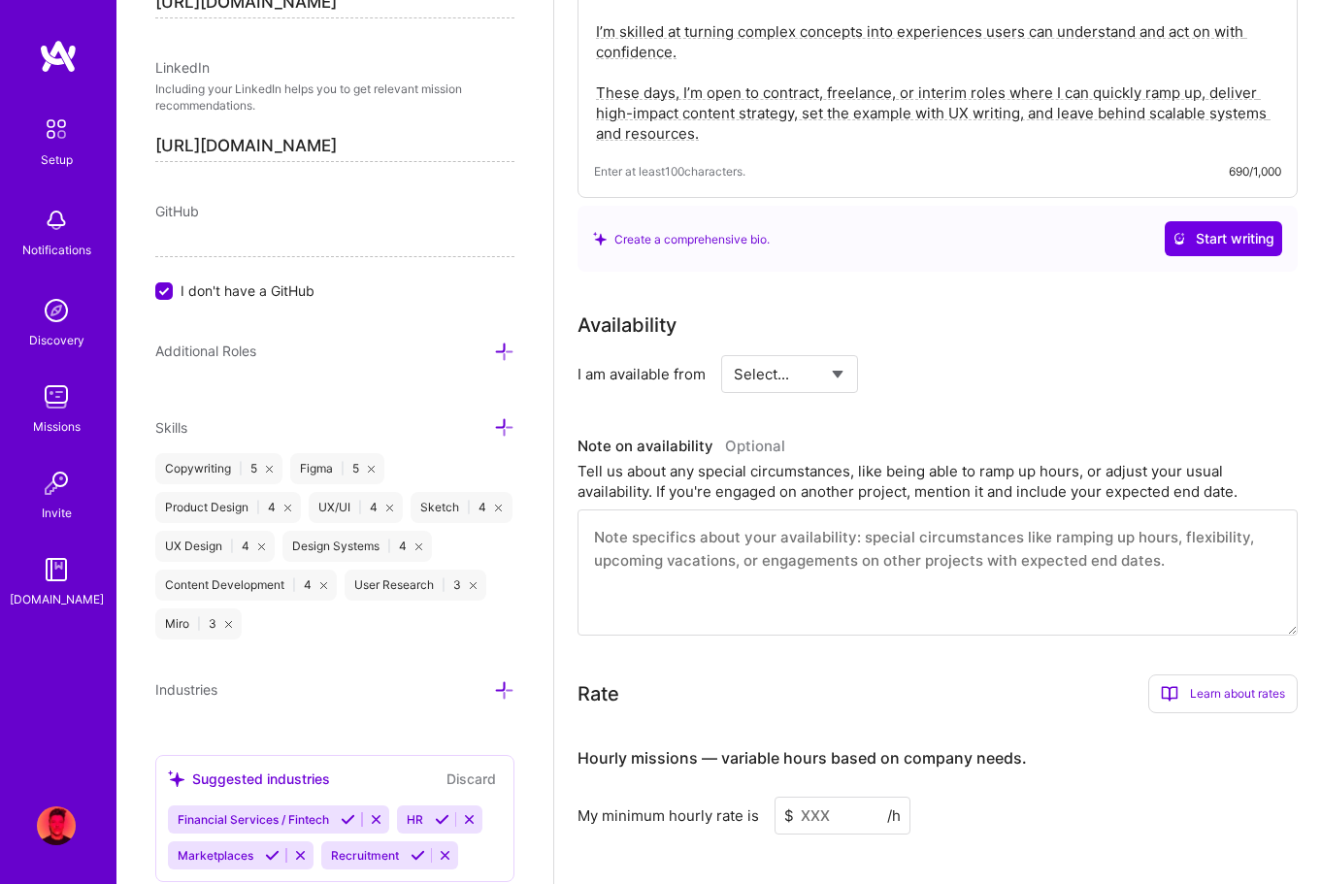
scroll to position [711, 0]
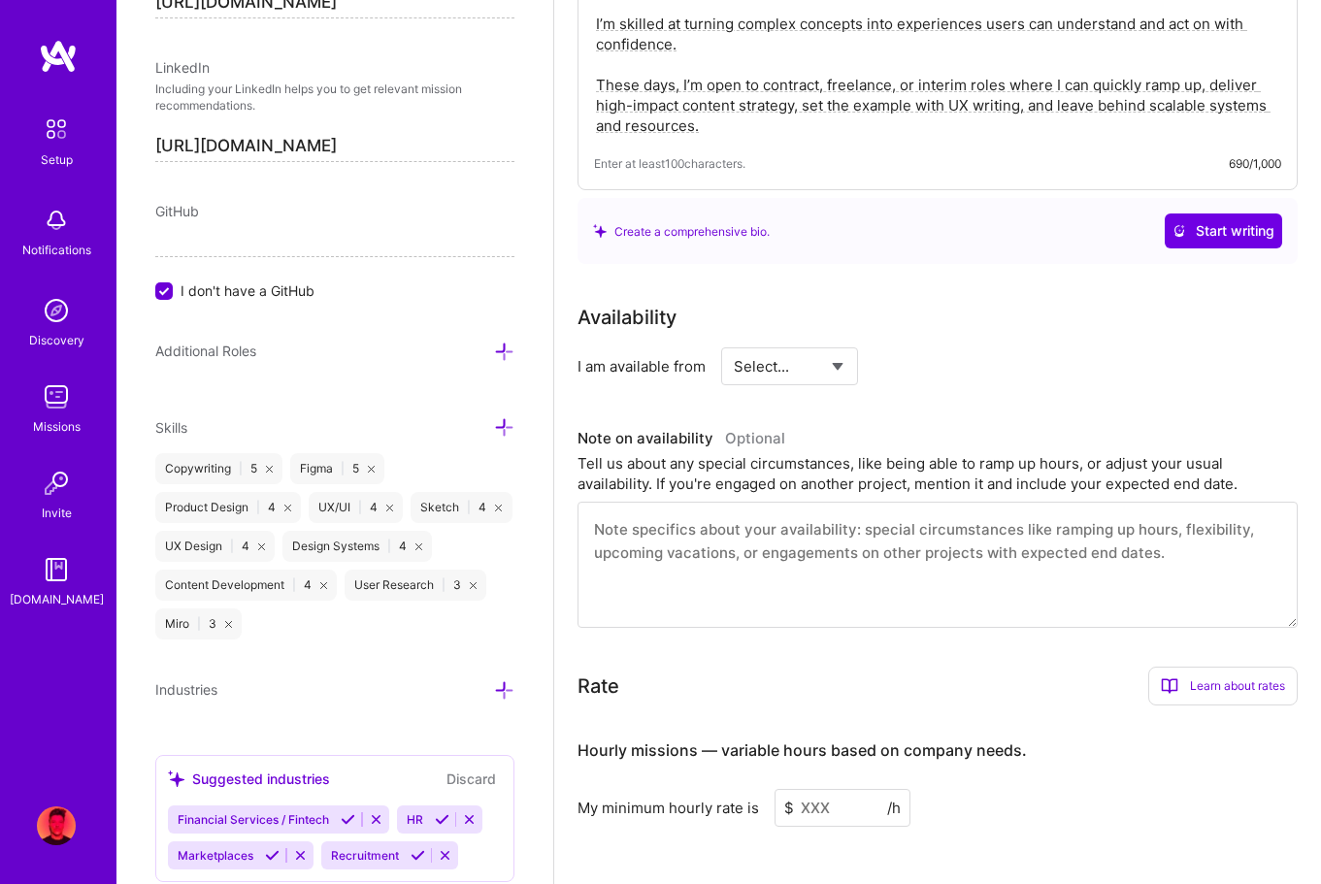
click at [800, 363] on select "Select... Right Now Future Date Not Available" at bounding box center [790, 367] width 112 height 50
select select "Right Now"
click at [734, 342] on select "Select... Right Now Future Date Not Available" at bounding box center [790, 367] width 112 height 50
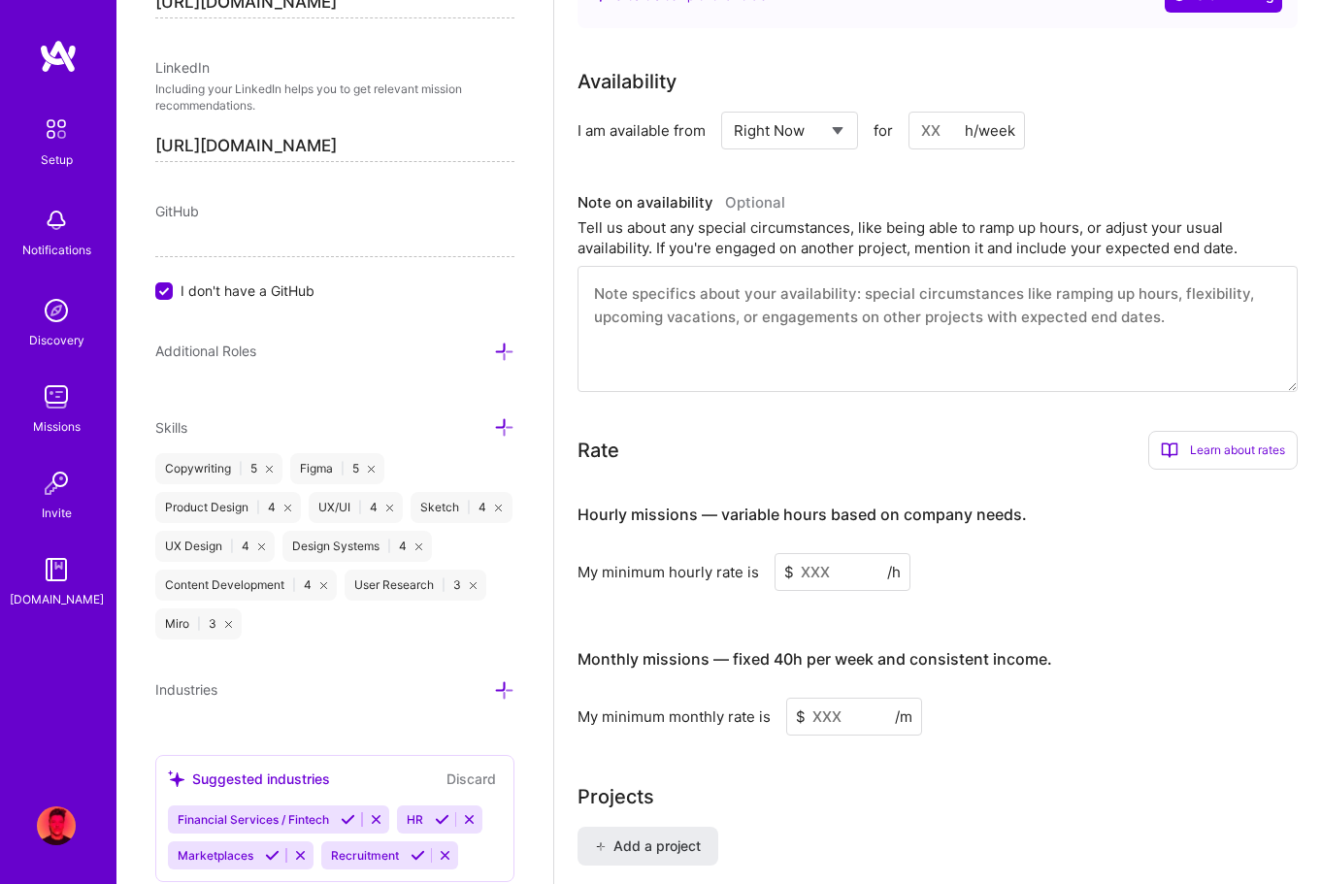
scroll to position [951, 0]
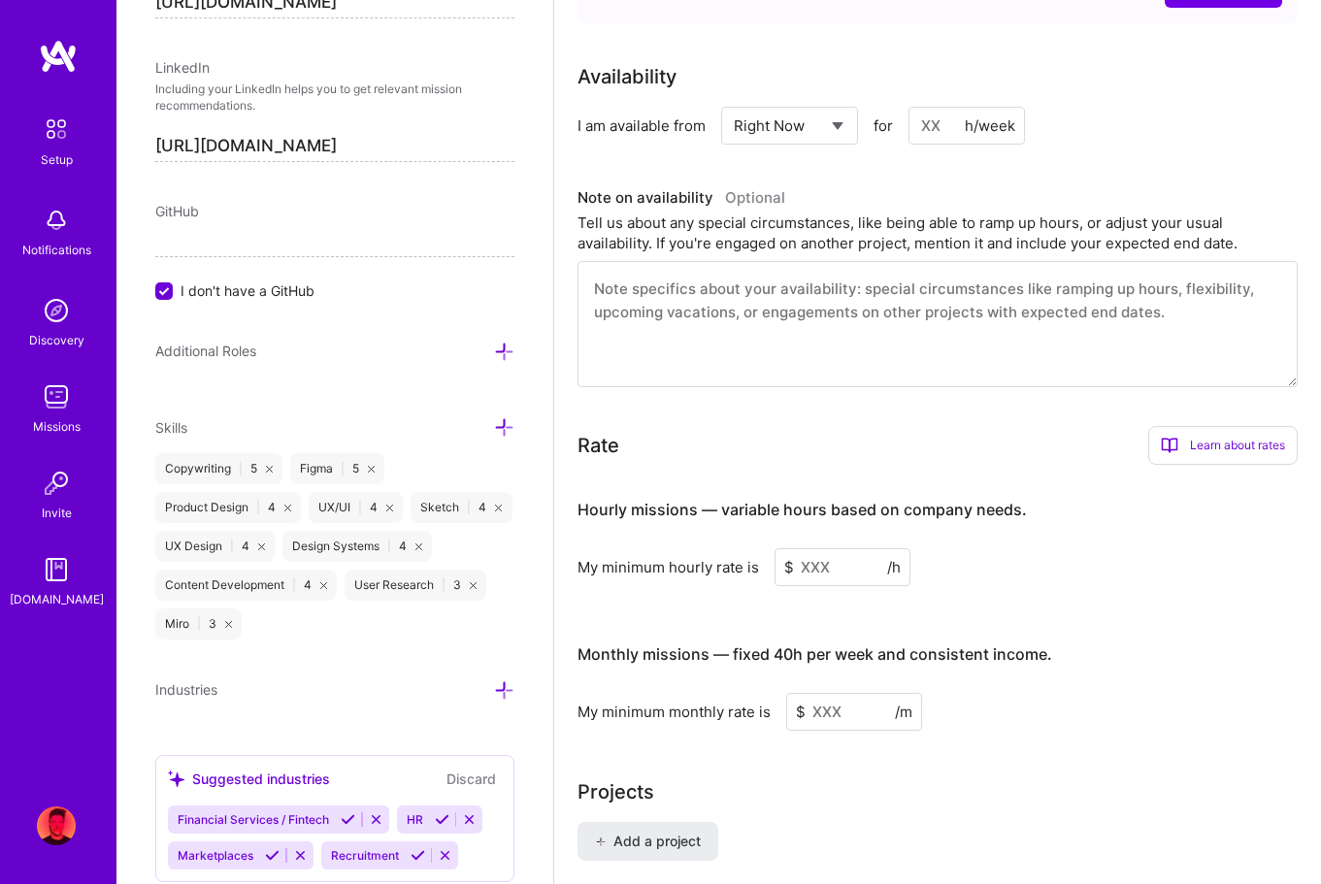
click at [833, 562] on input at bounding box center [843, 567] width 136 height 38
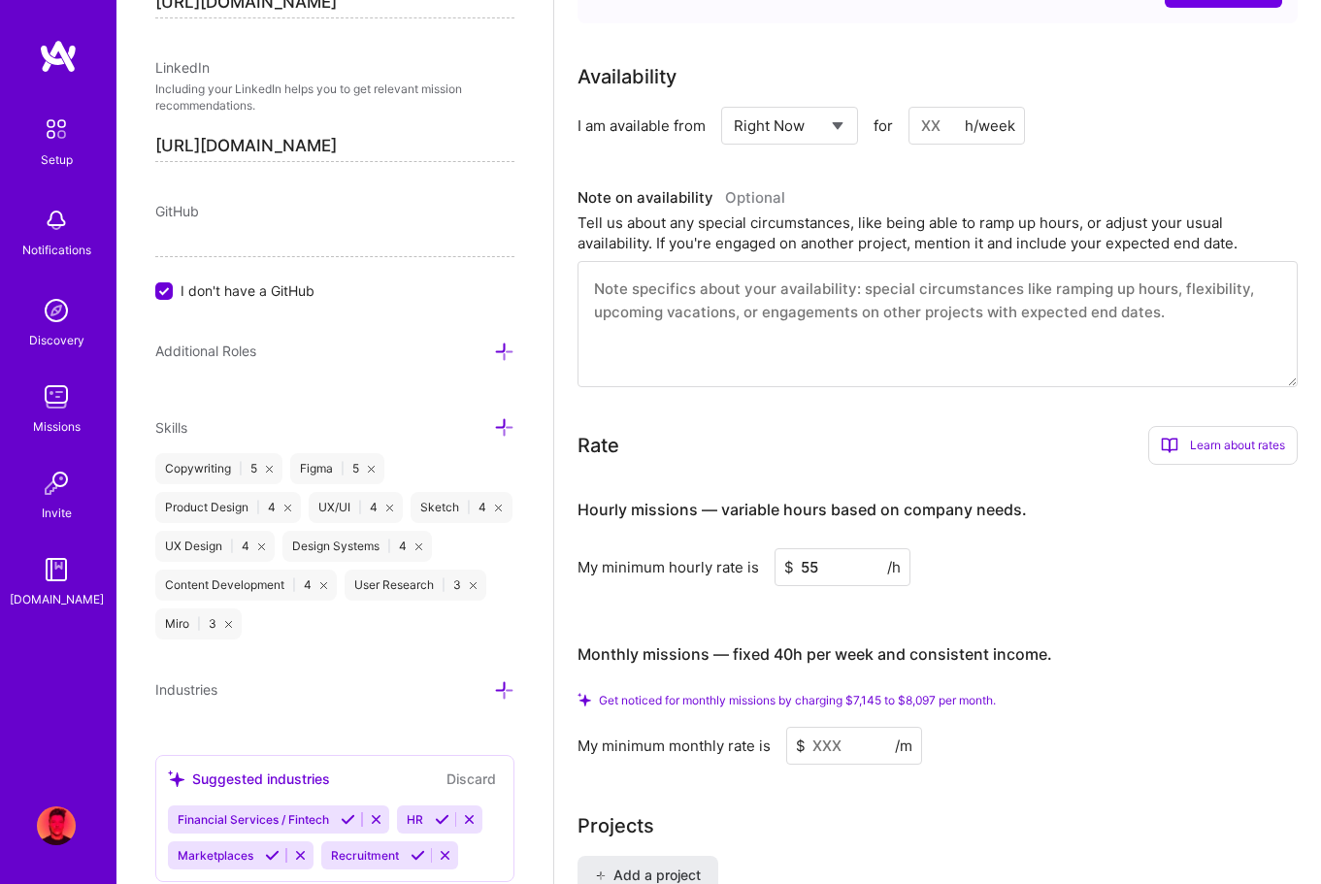
type input "5"
type input "3"
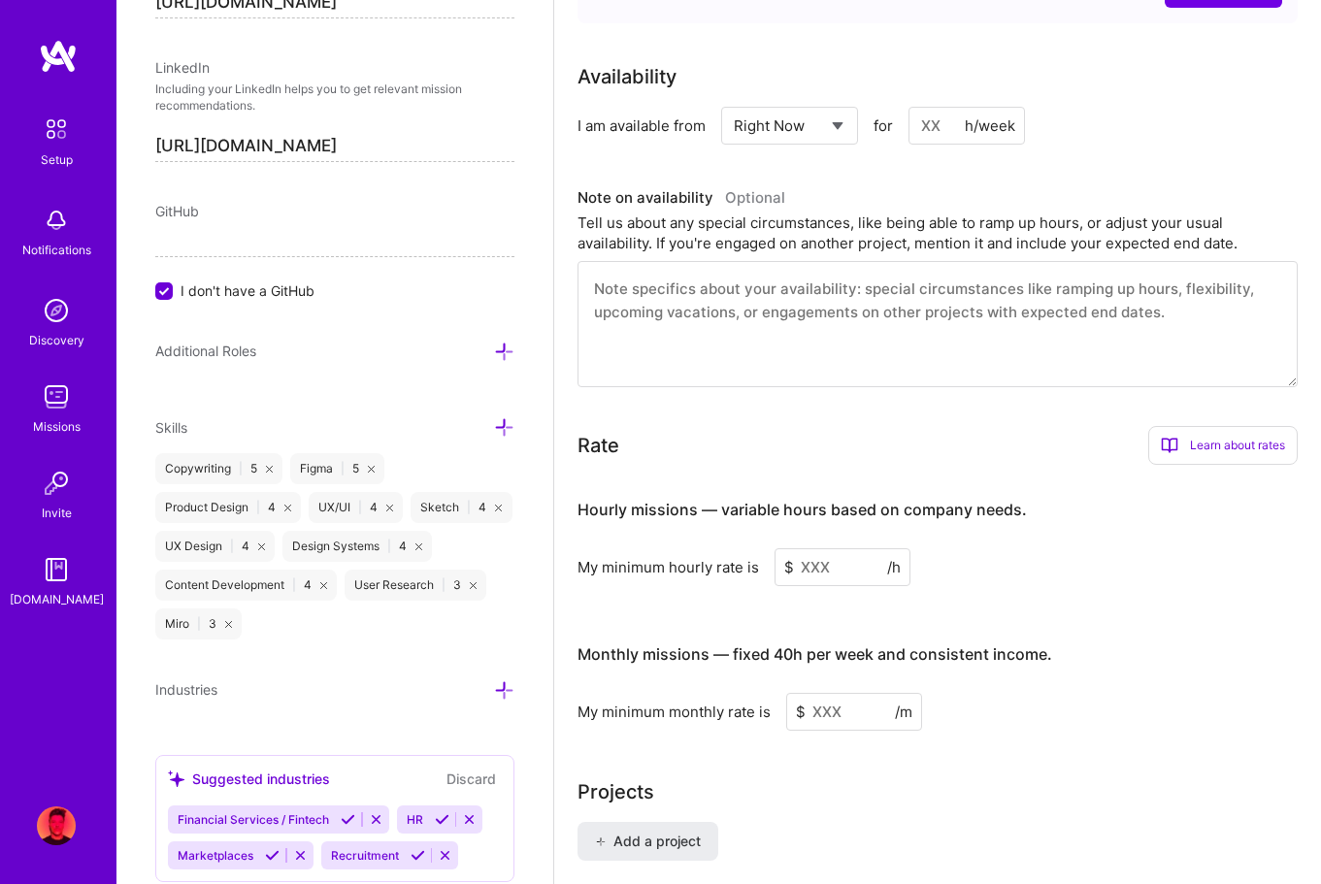
click at [819, 575] on input at bounding box center [843, 567] width 136 height 38
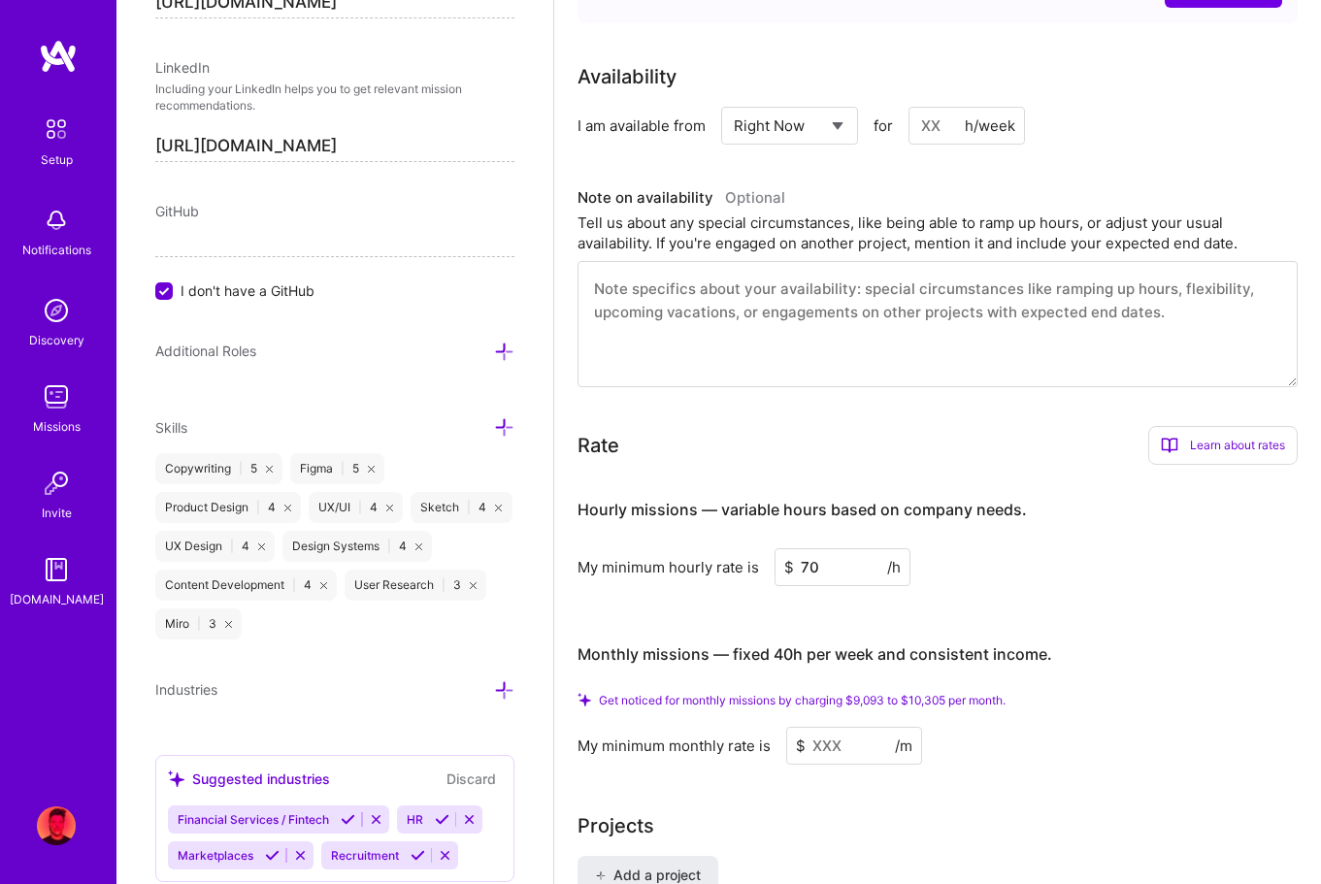
click at [843, 748] on input at bounding box center [854, 746] width 136 height 38
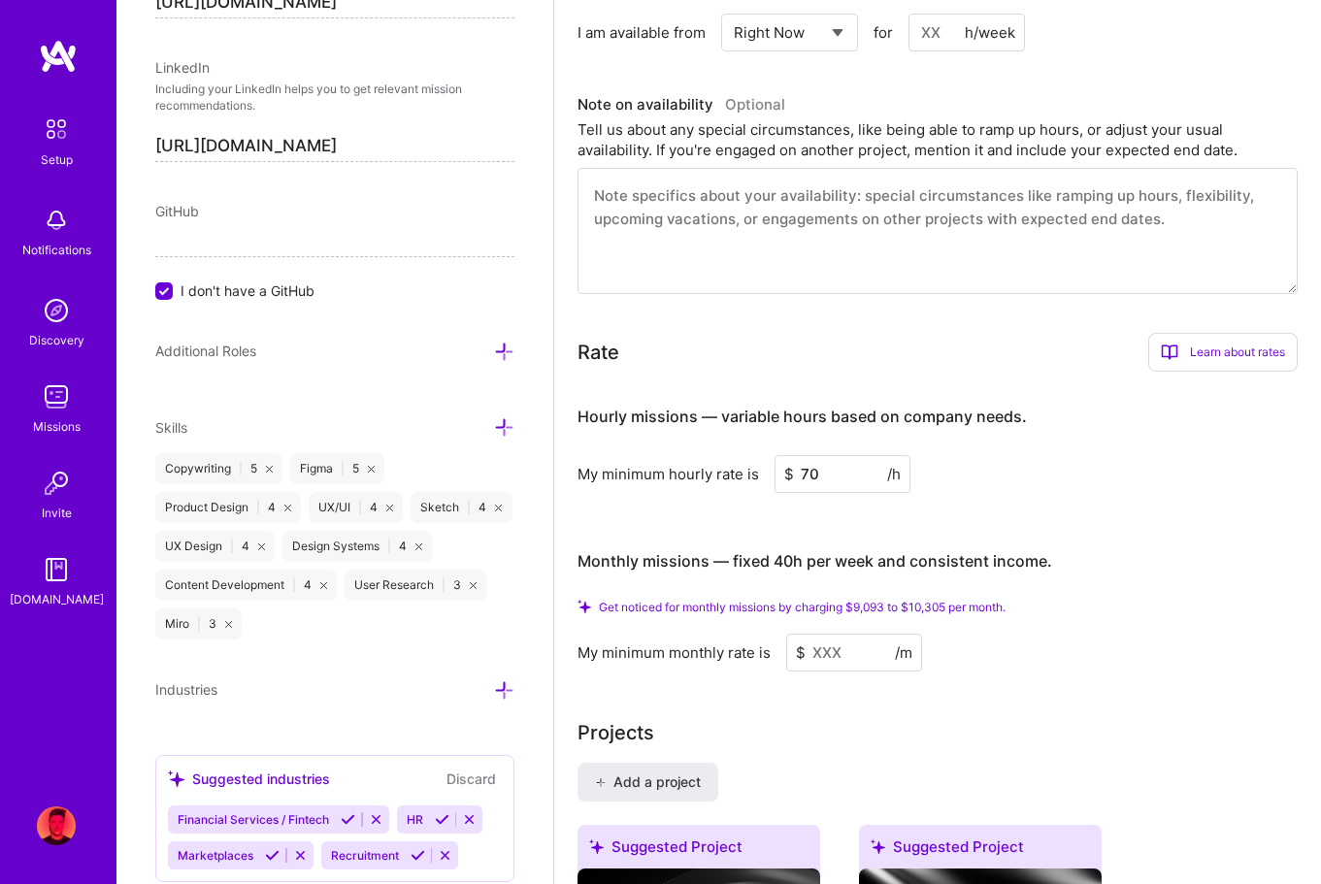
scroll to position [1048, 0]
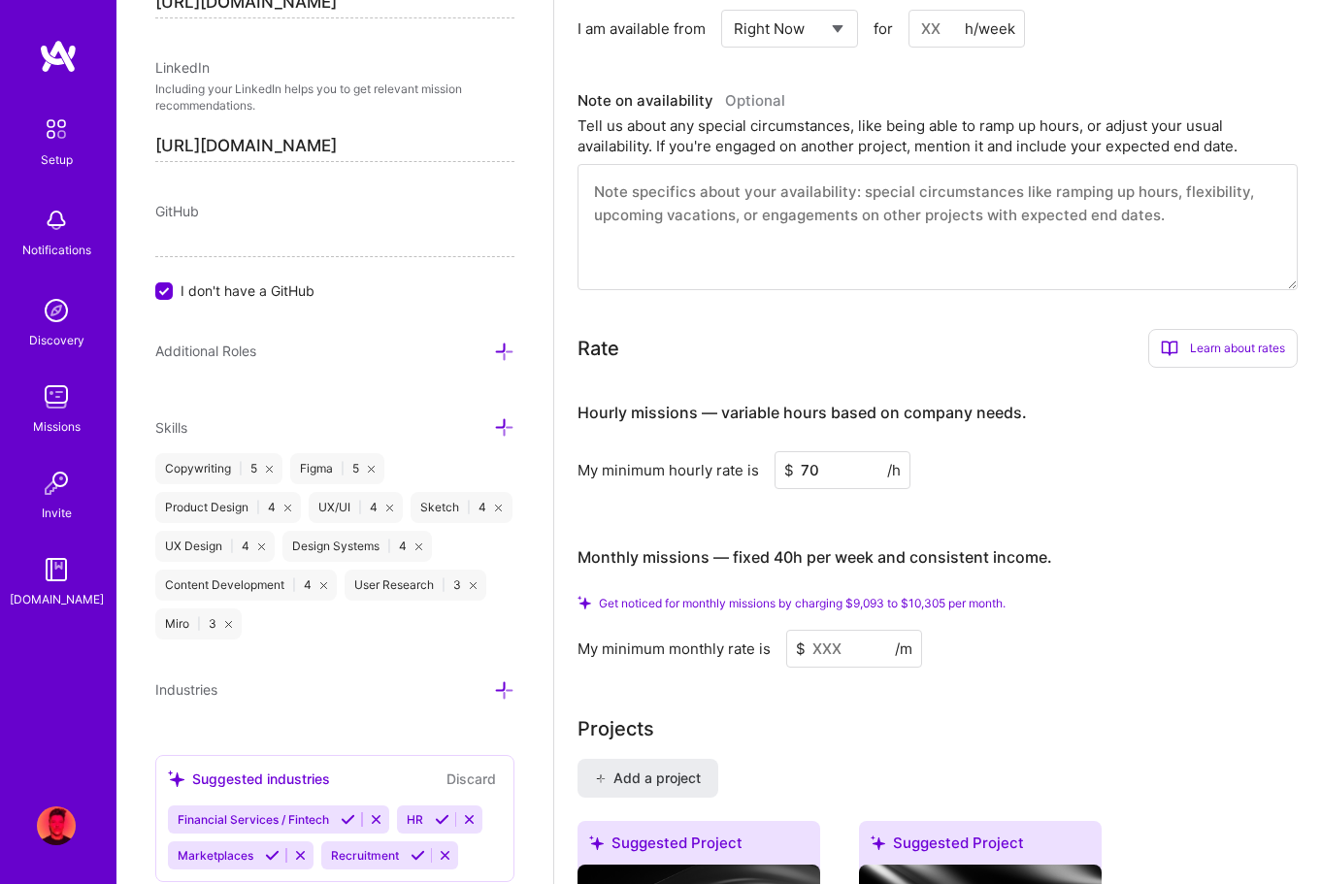
click at [854, 478] on input "70" at bounding box center [843, 470] width 136 height 38
type input "75"
click at [847, 636] on input at bounding box center [854, 649] width 136 height 38
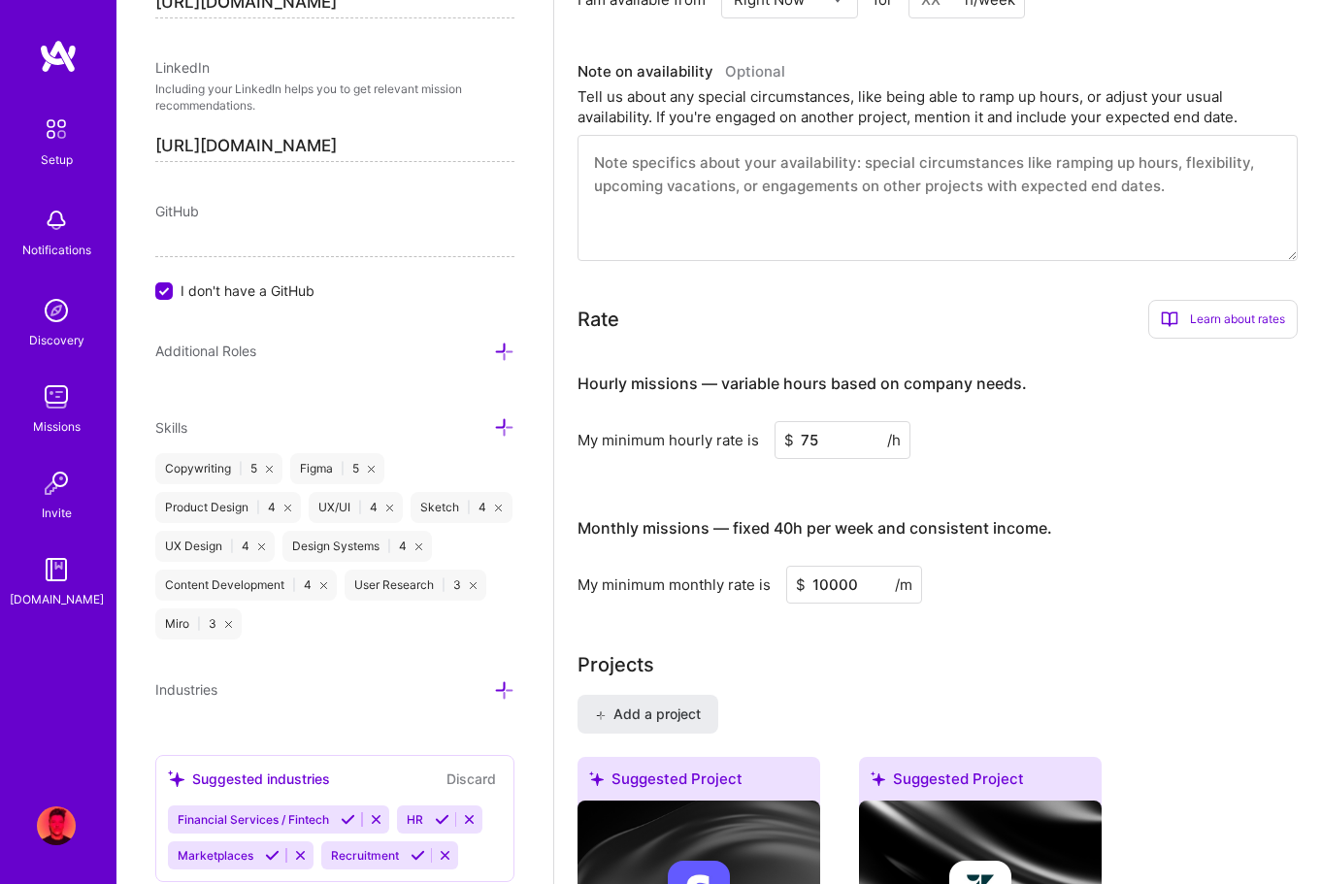
type input "10000"
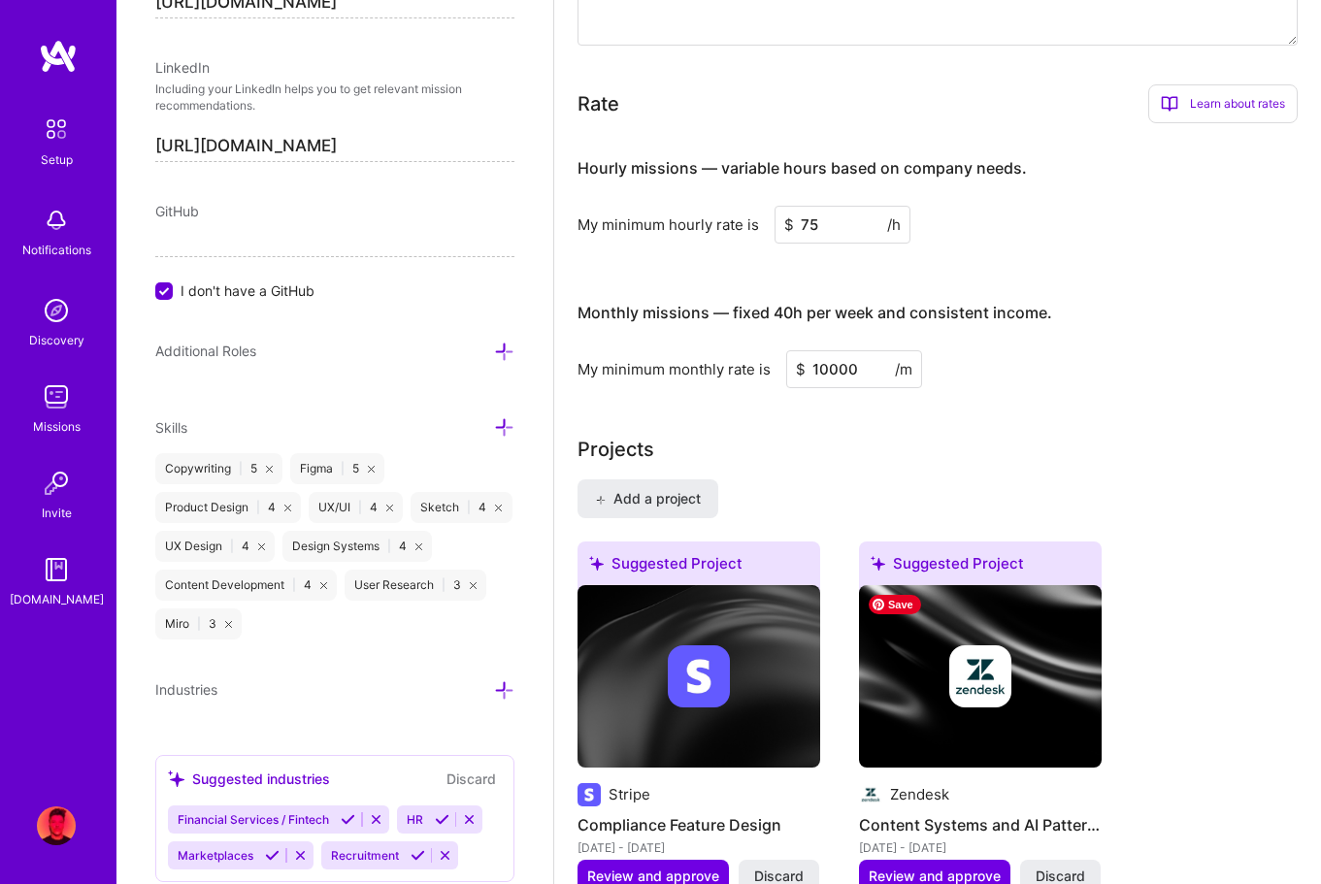
scroll to position [1412, 0]
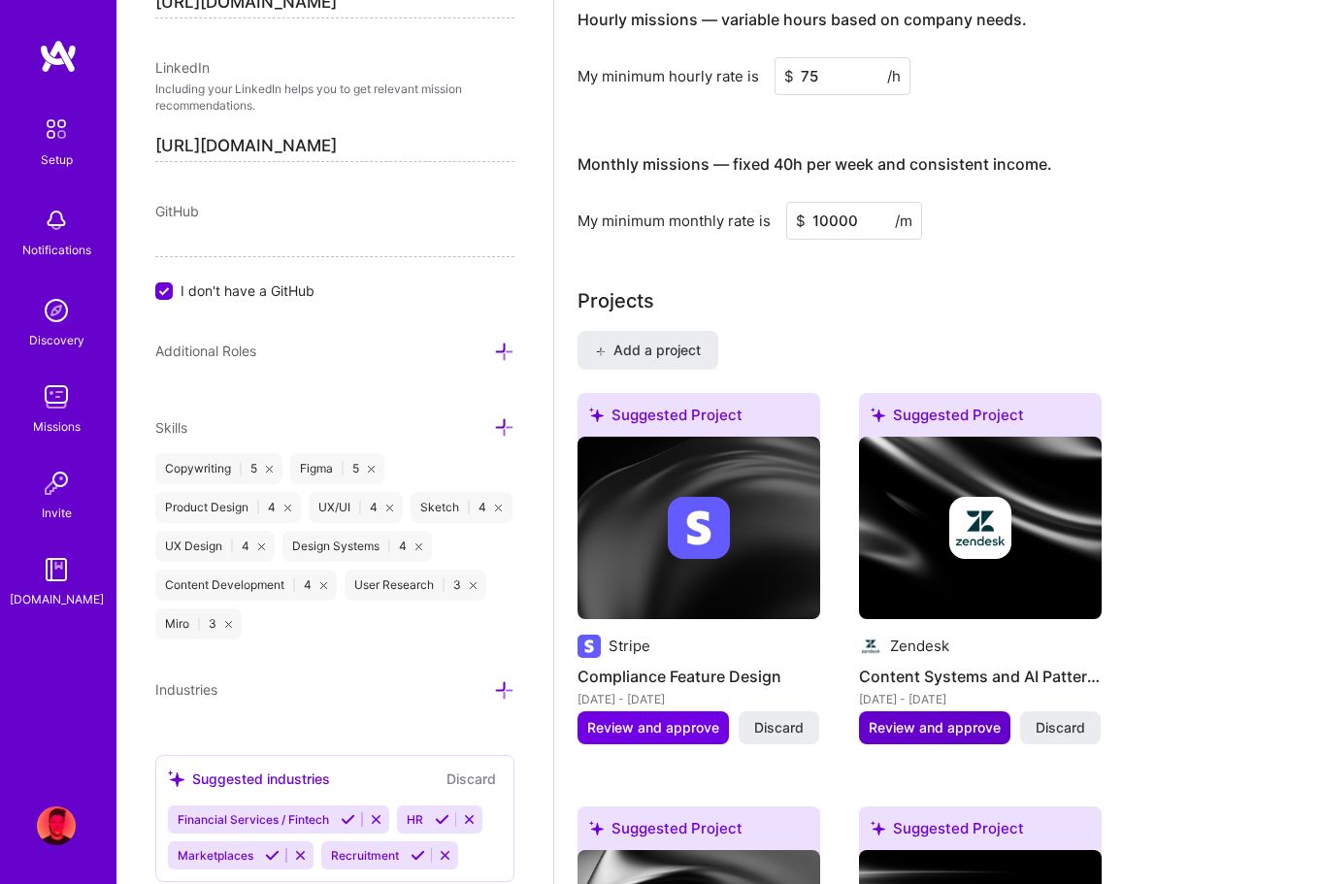
click at [936, 724] on span "Review and approve" at bounding box center [935, 727] width 132 height 19
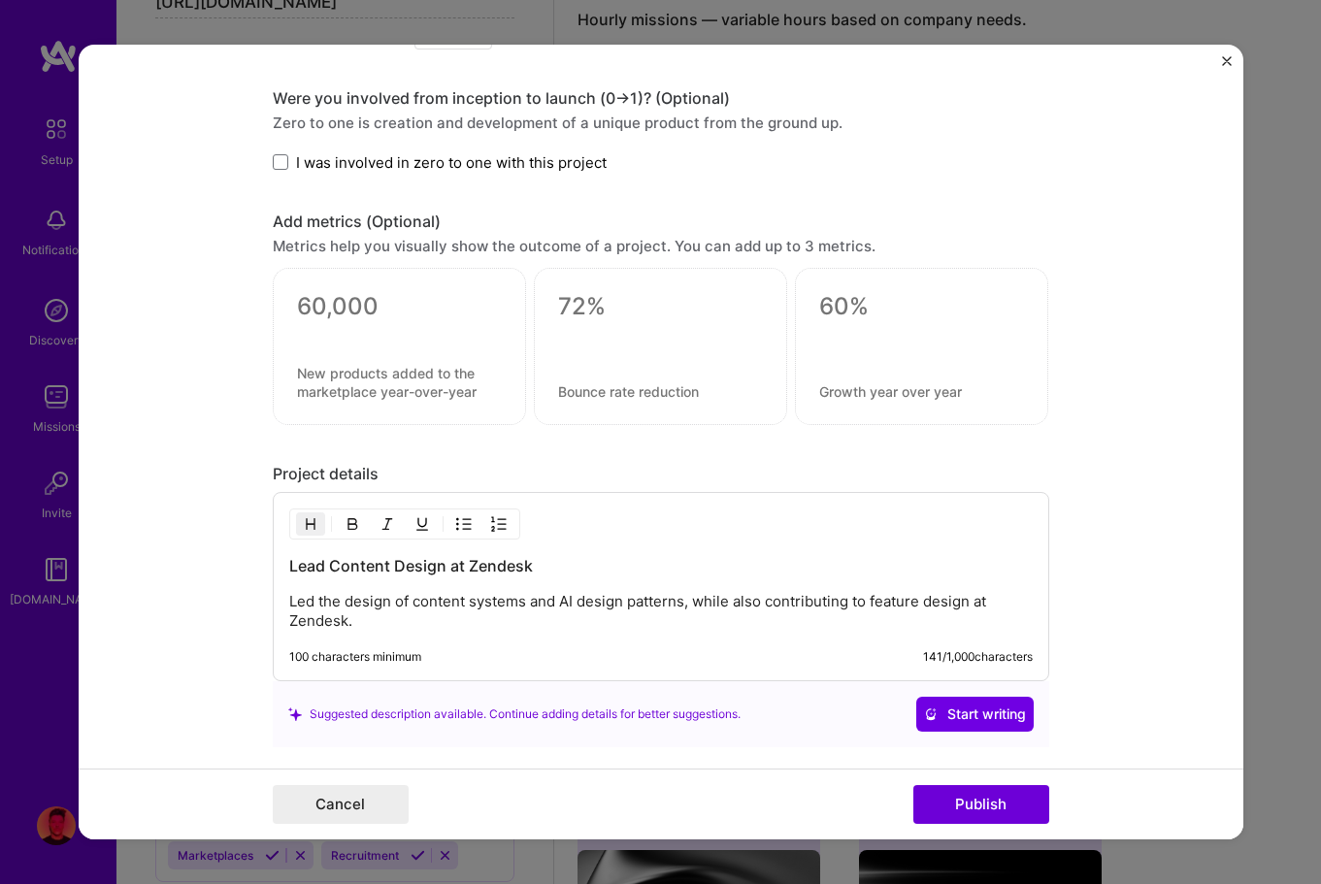
scroll to position [0, 0]
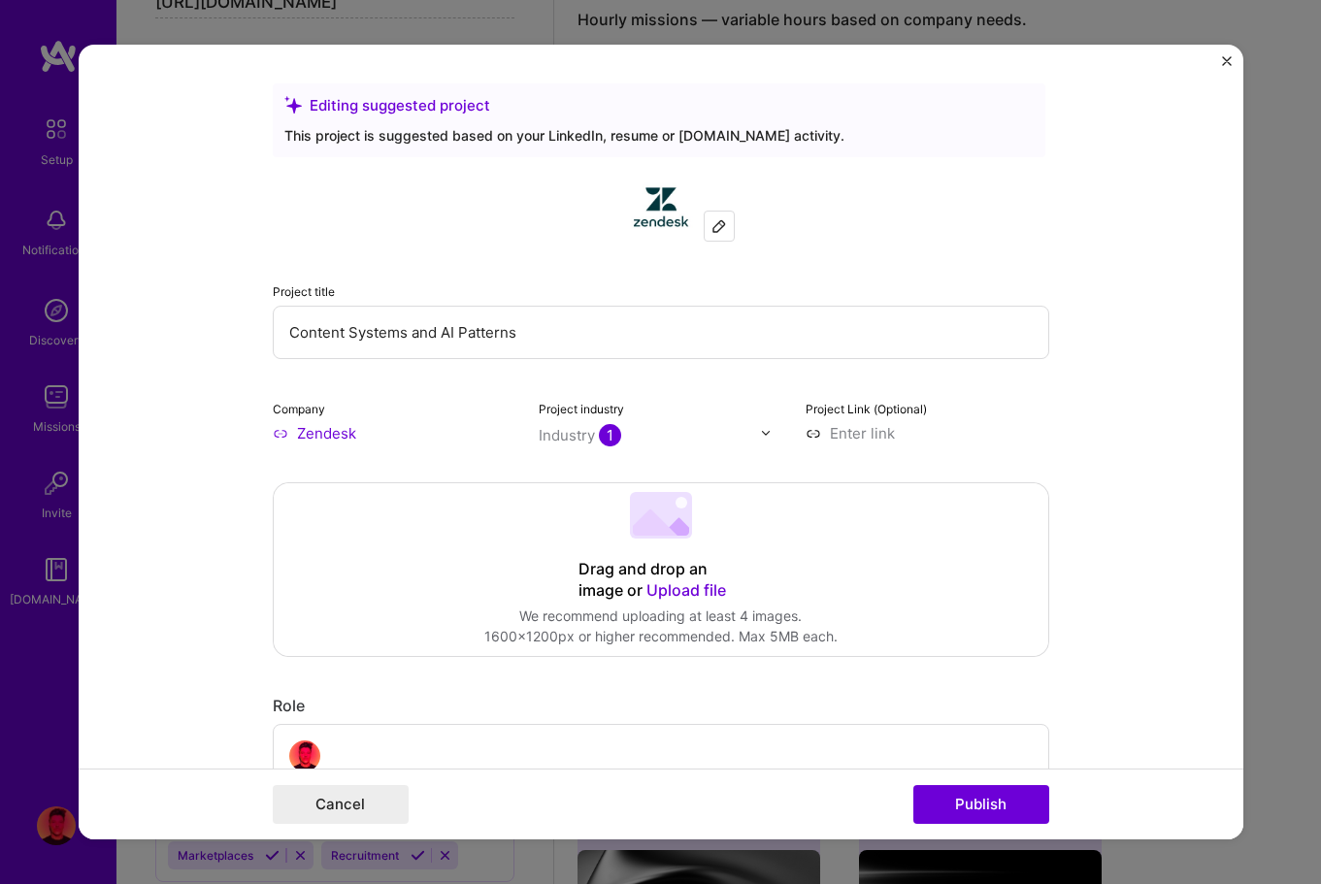
click at [1229, 58] on img "Close" at bounding box center [1227, 61] width 10 height 10
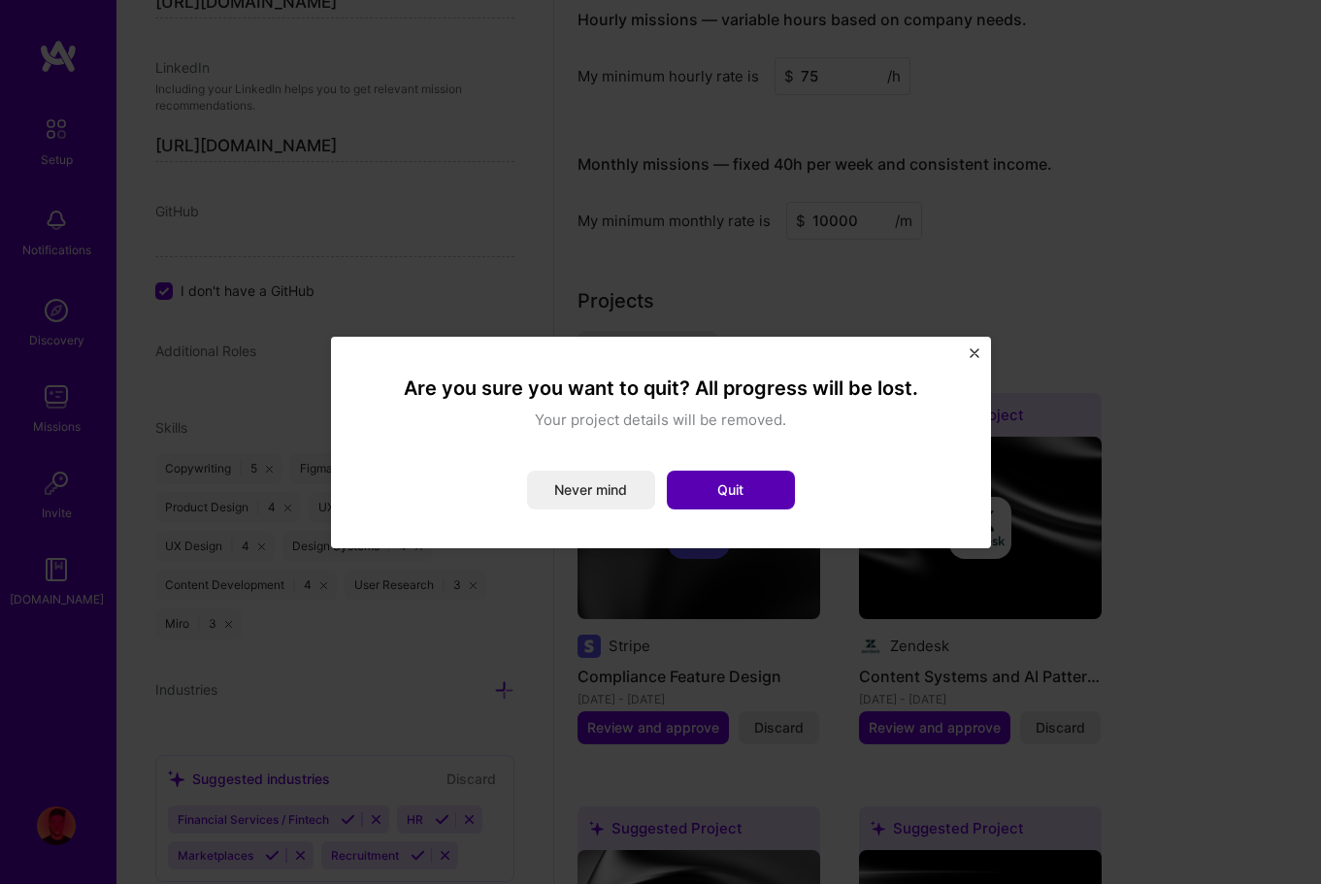
click at [730, 486] on button "Quit" at bounding box center [731, 490] width 128 height 39
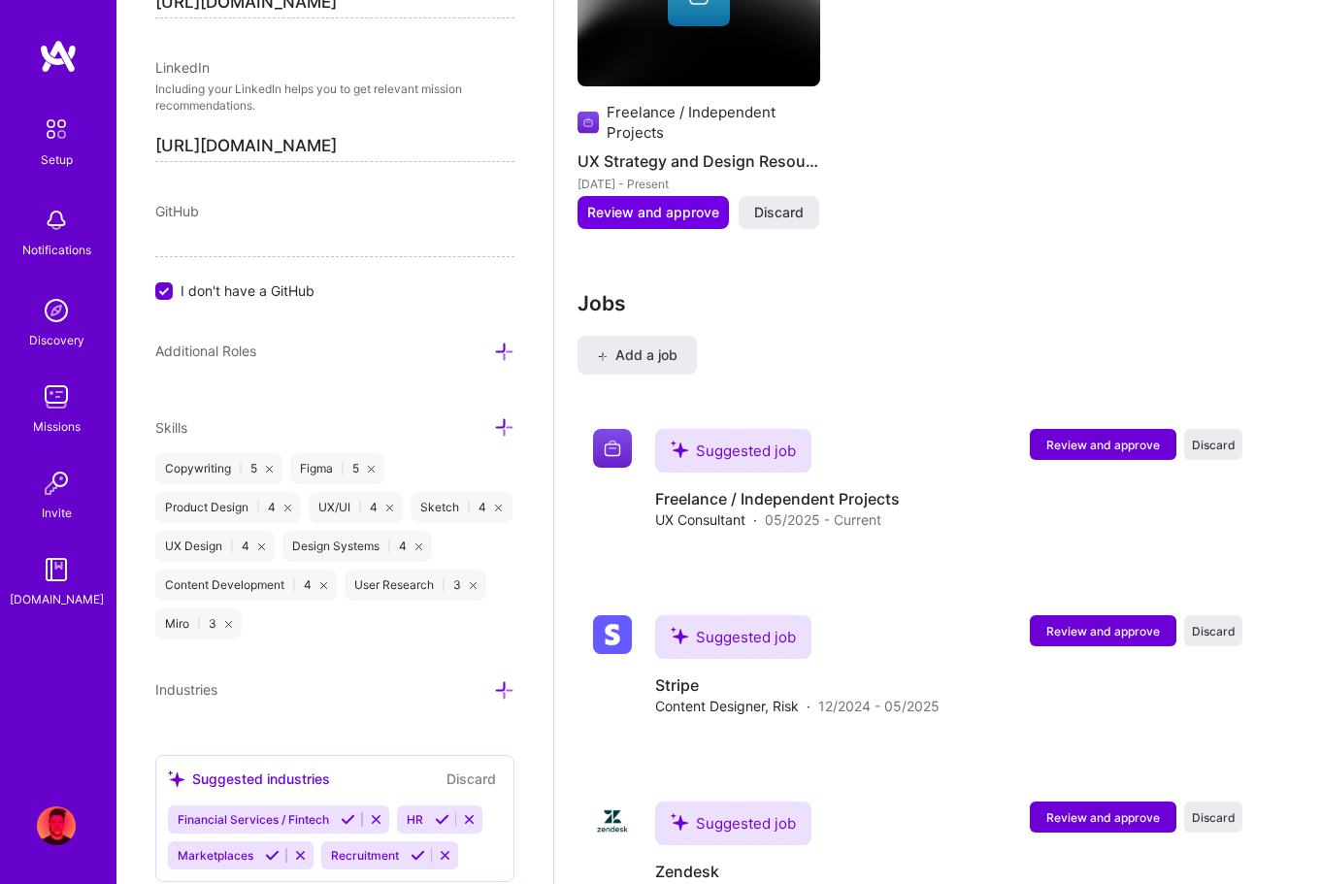
scroll to position [3208, 0]
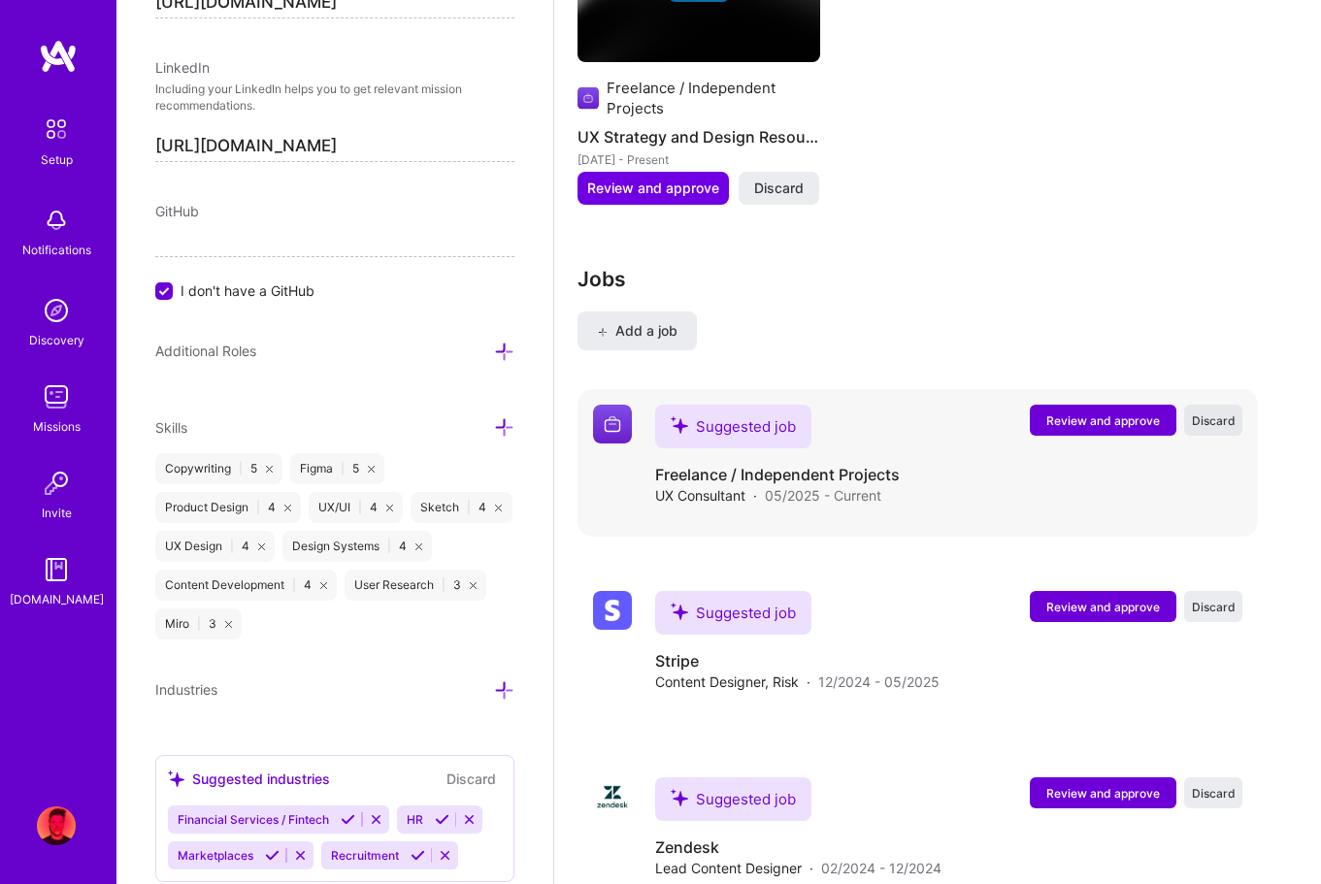
click at [1220, 418] on span "Discard" at bounding box center [1214, 421] width 44 height 17
click at [1128, 414] on span "Review and approve" at bounding box center [1103, 421] width 114 height 17
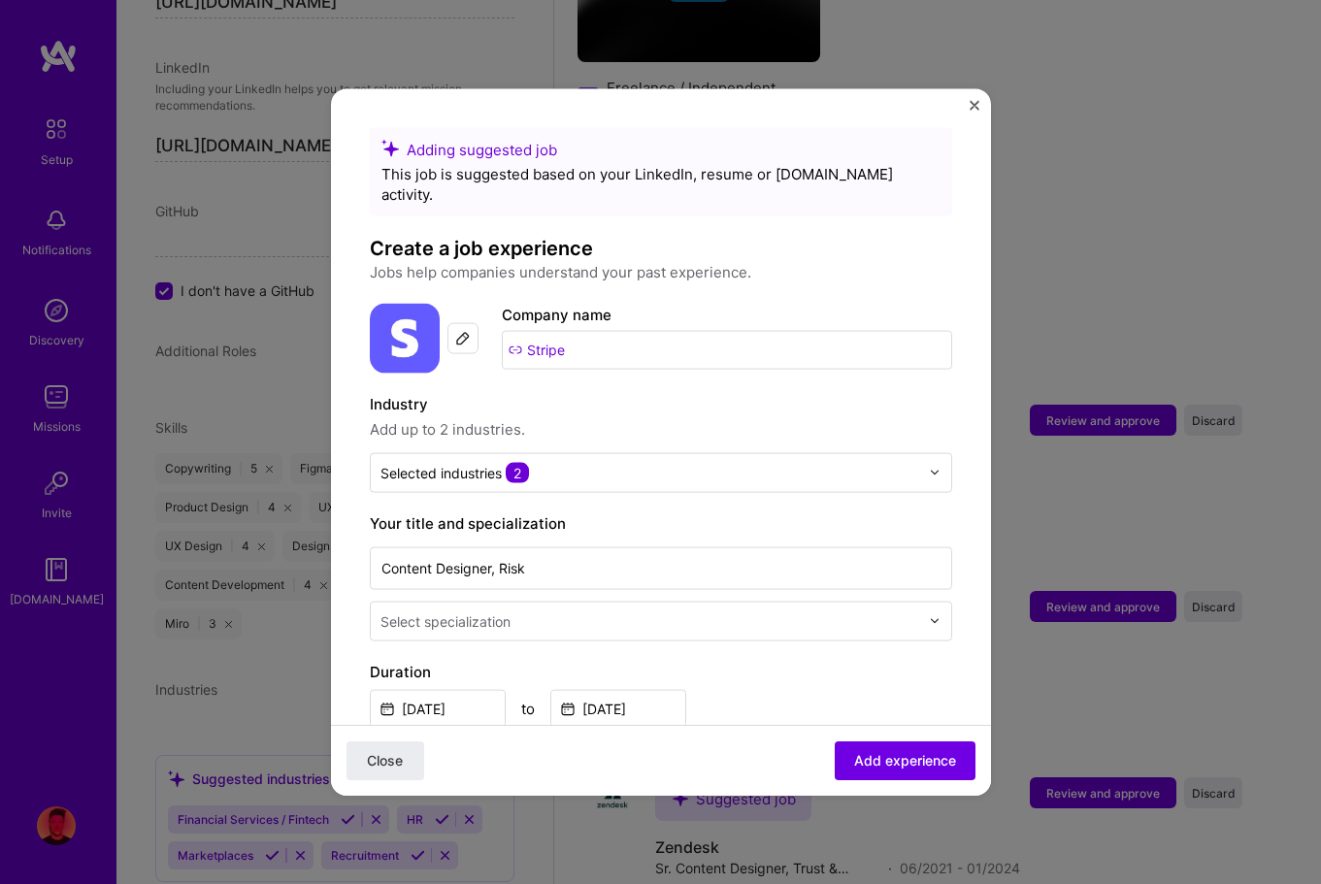
scroll to position [54, 0]
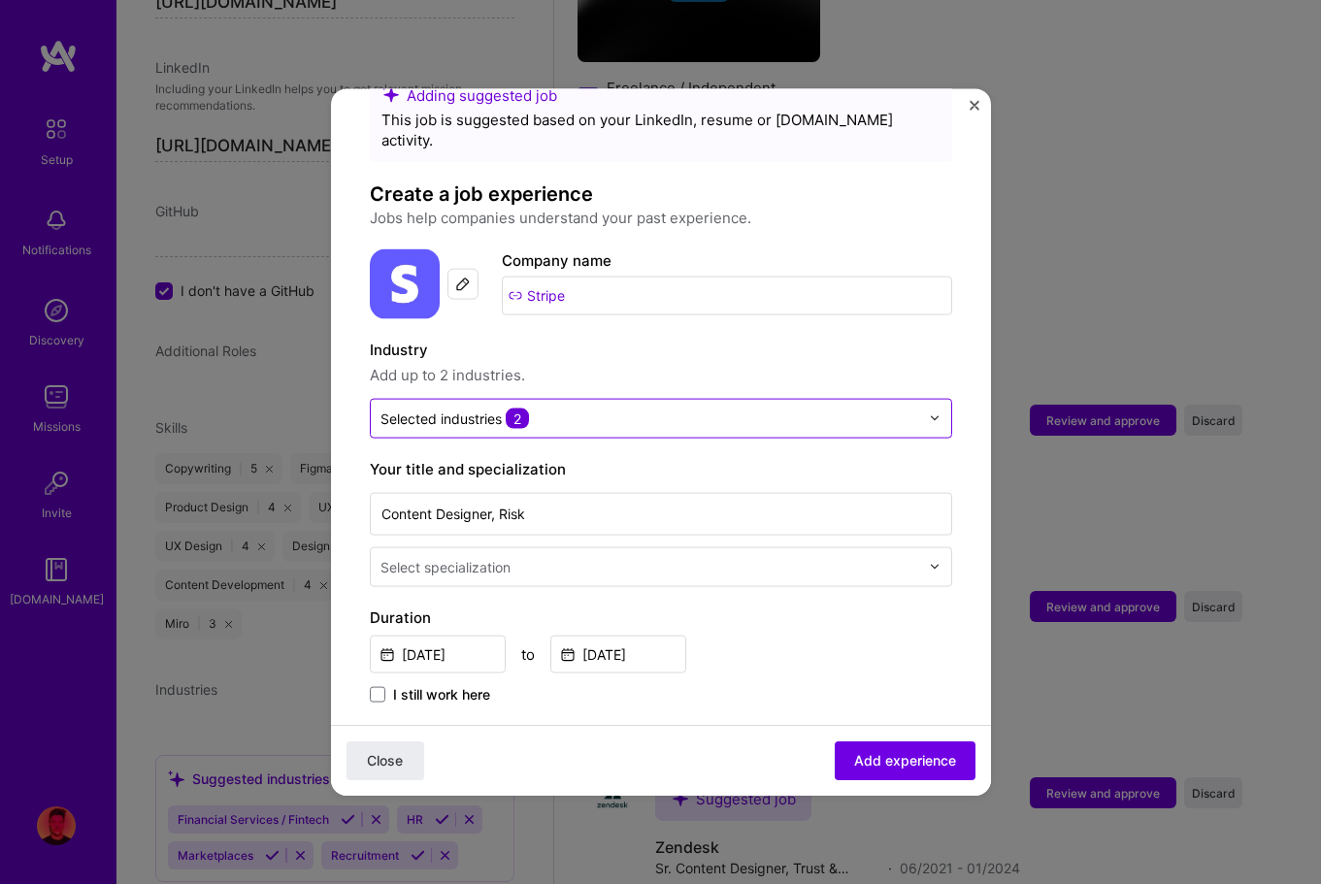
click at [674, 408] on input "text" at bounding box center [650, 418] width 539 height 20
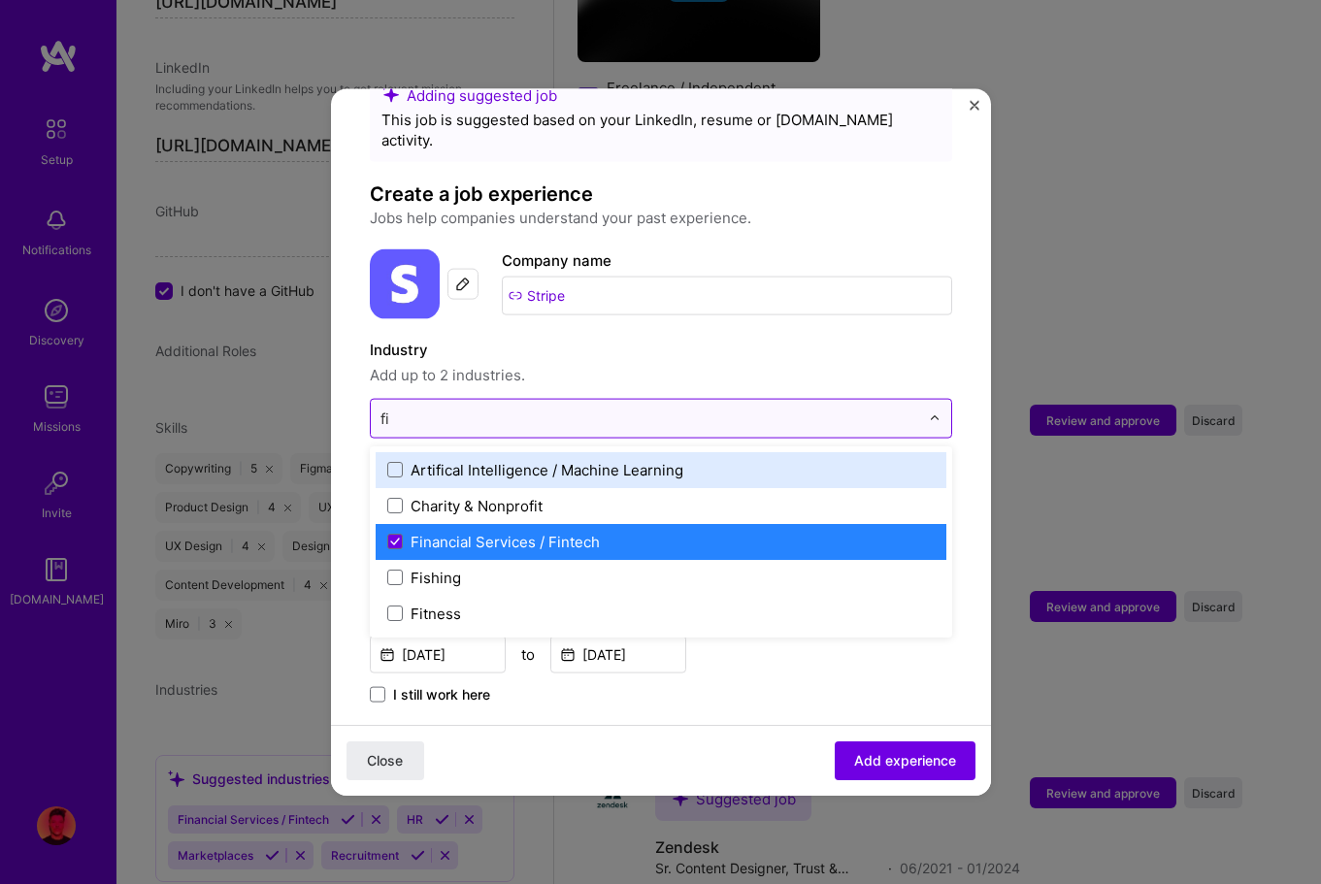
type input "fin"
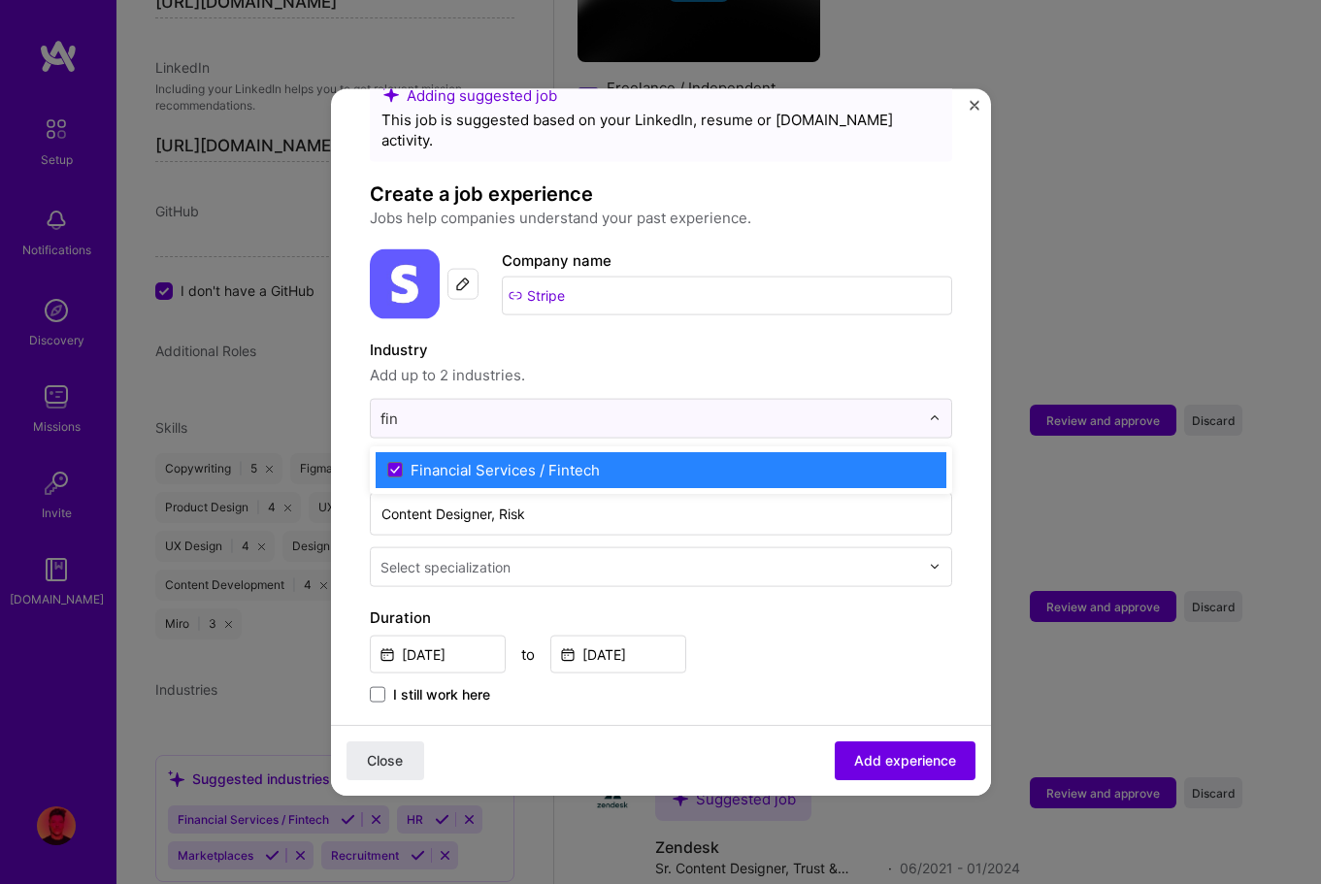
click at [450, 459] on div "Financial Services / Fintech" at bounding box center [505, 469] width 189 height 20
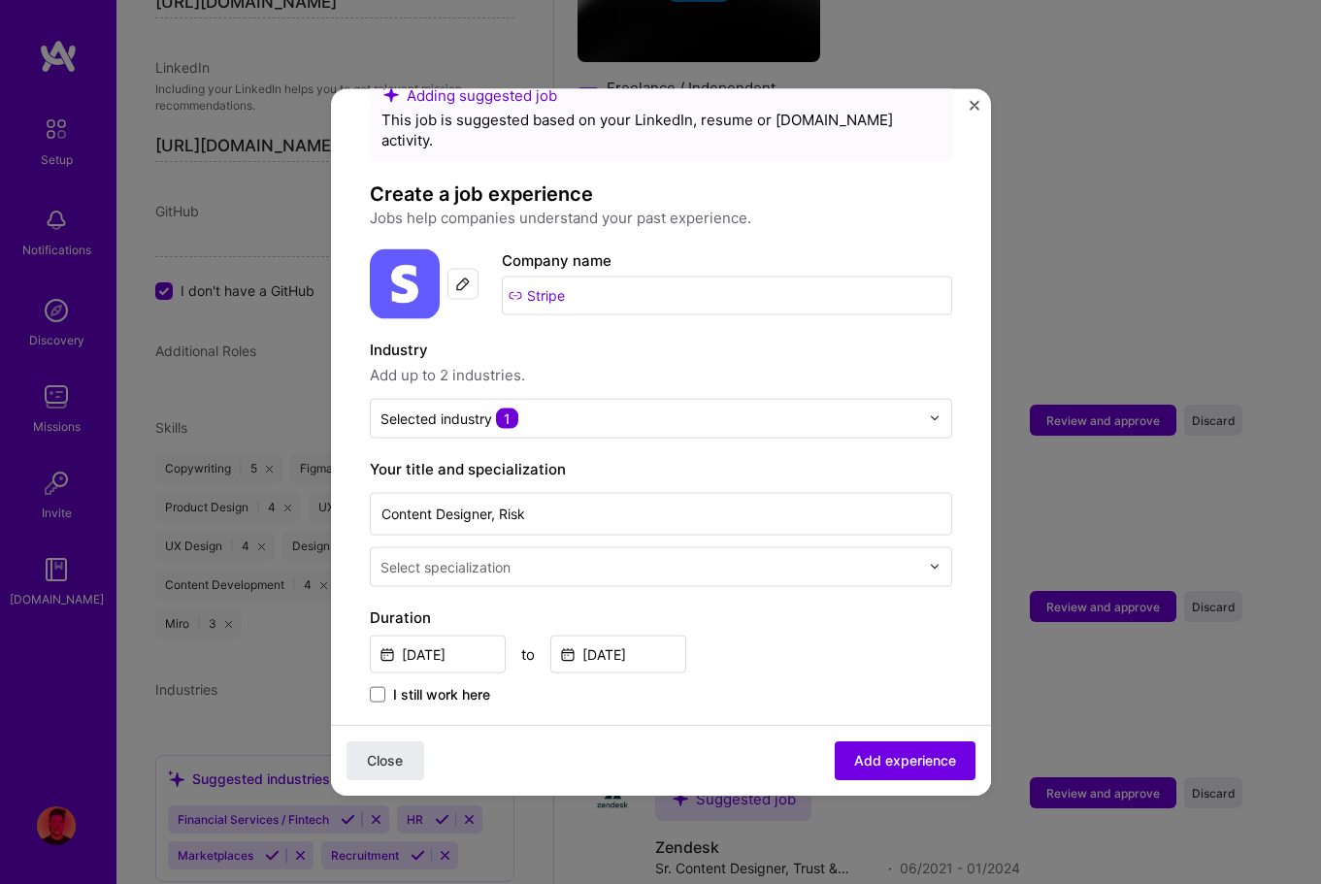
click at [621, 338] on label "Industry" at bounding box center [661, 349] width 582 height 23
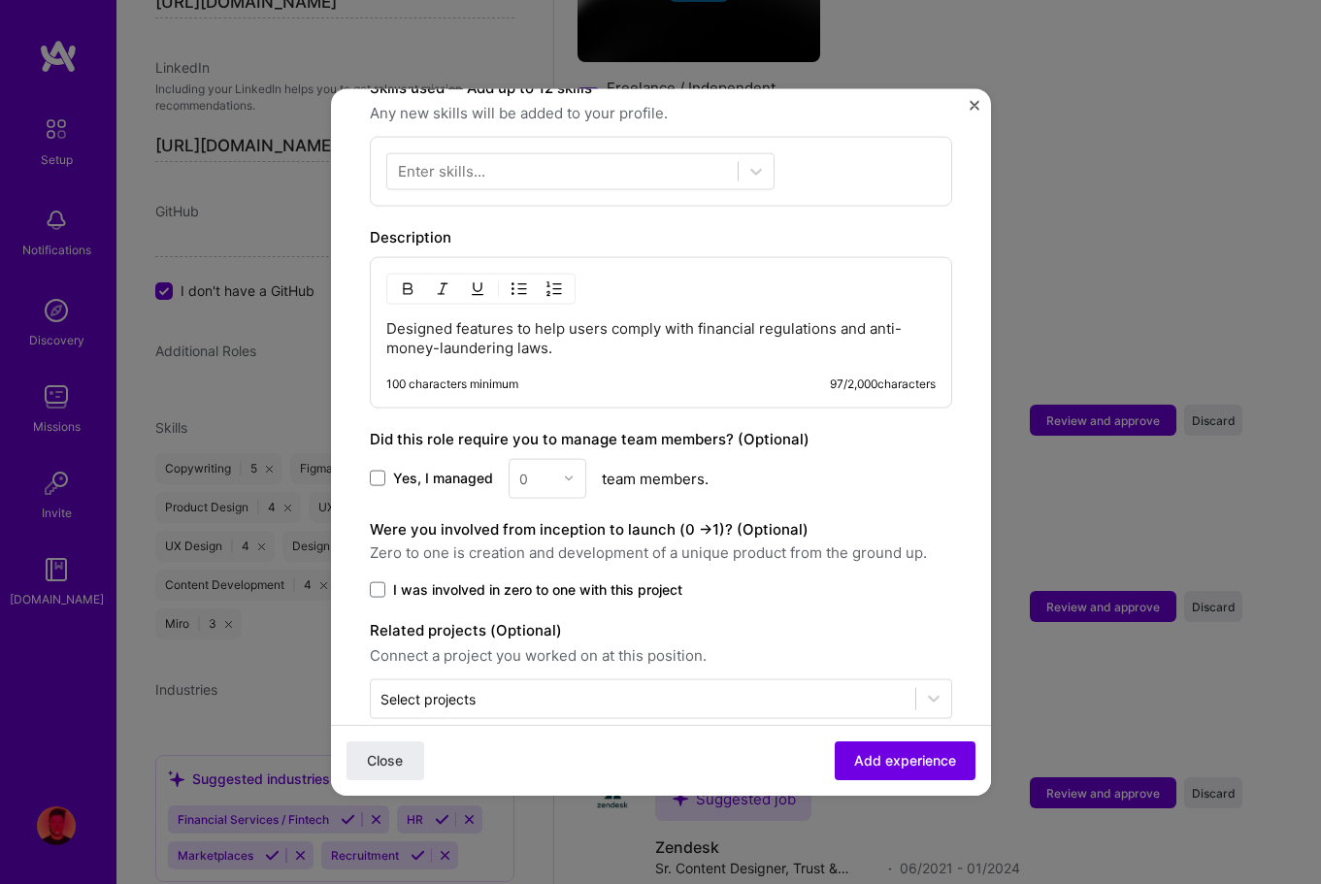
scroll to position [716, 0]
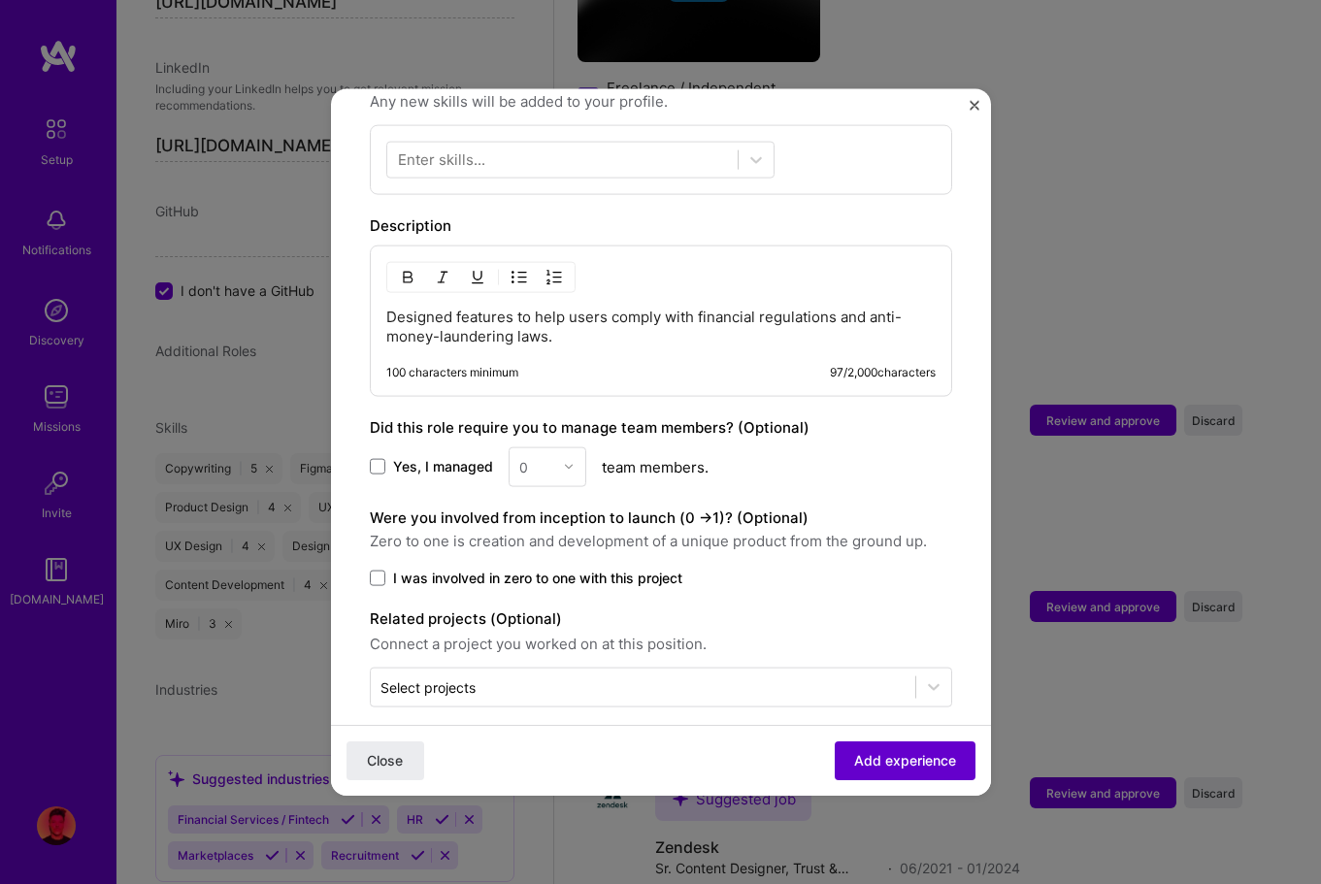
click at [901, 766] on span "Add experience" at bounding box center [905, 760] width 102 height 19
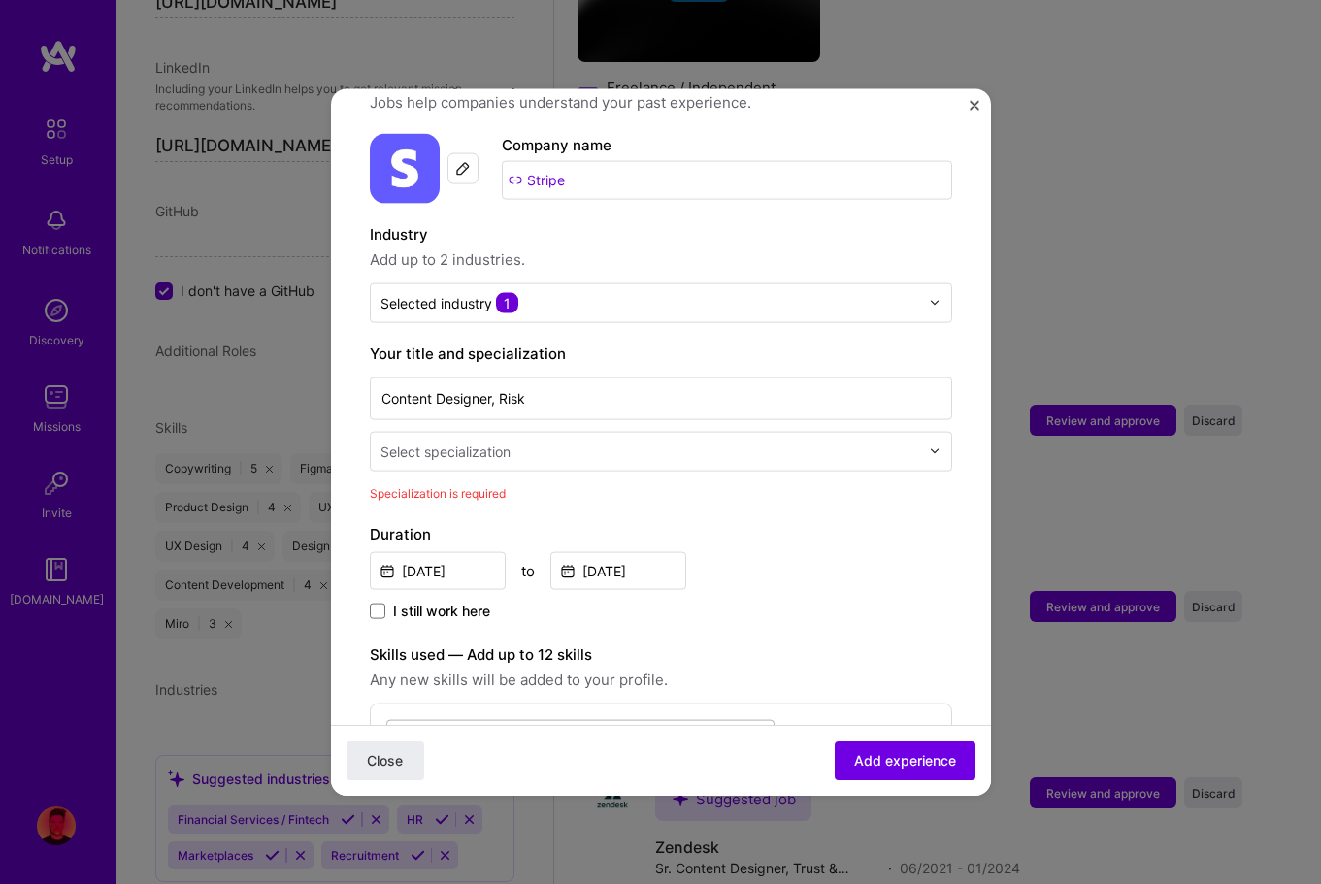
scroll to position [154, 0]
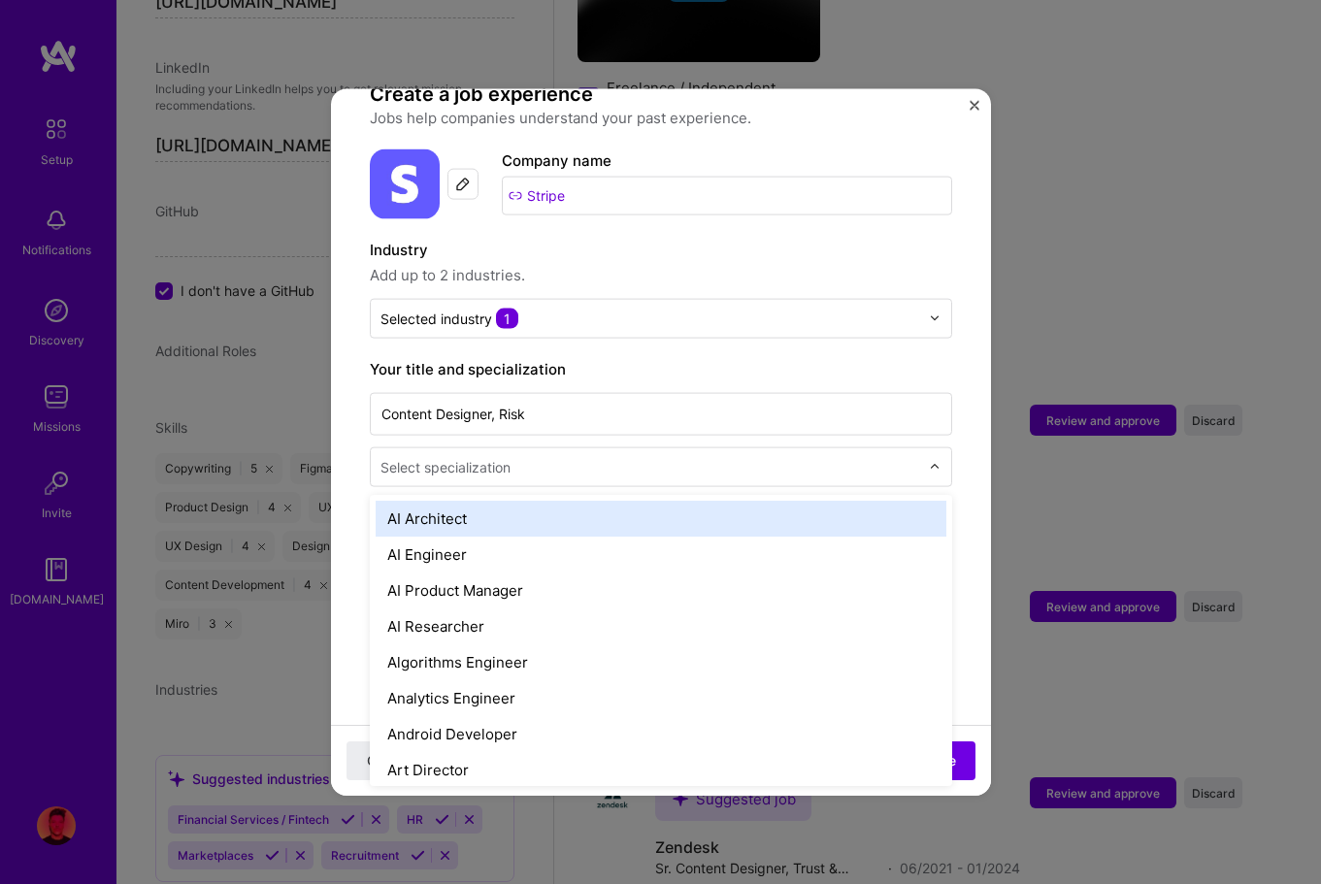
click at [627, 456] on input "text" at bounding box center [652, 466] width 543 height 20
type input "c"
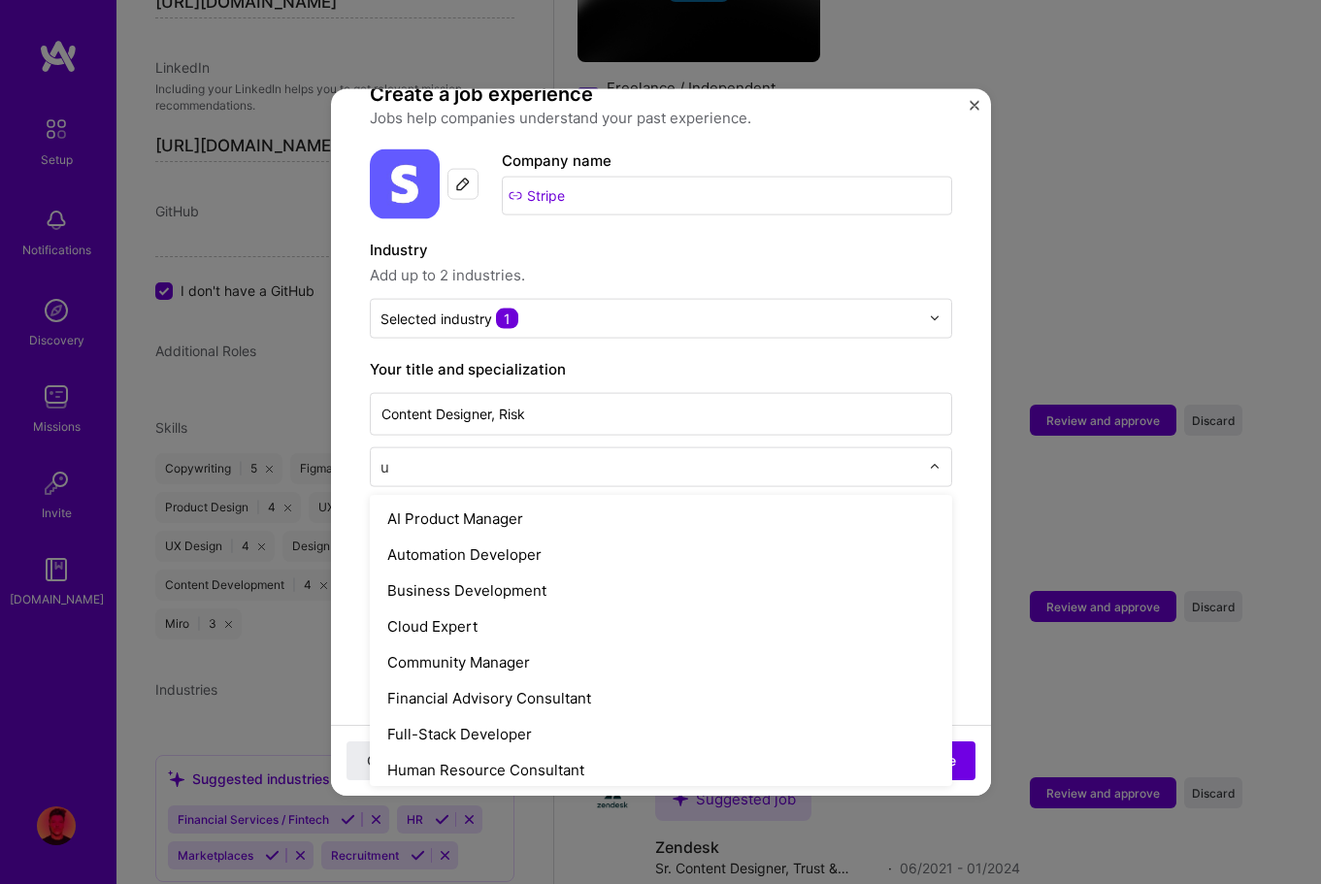
type input "ux"
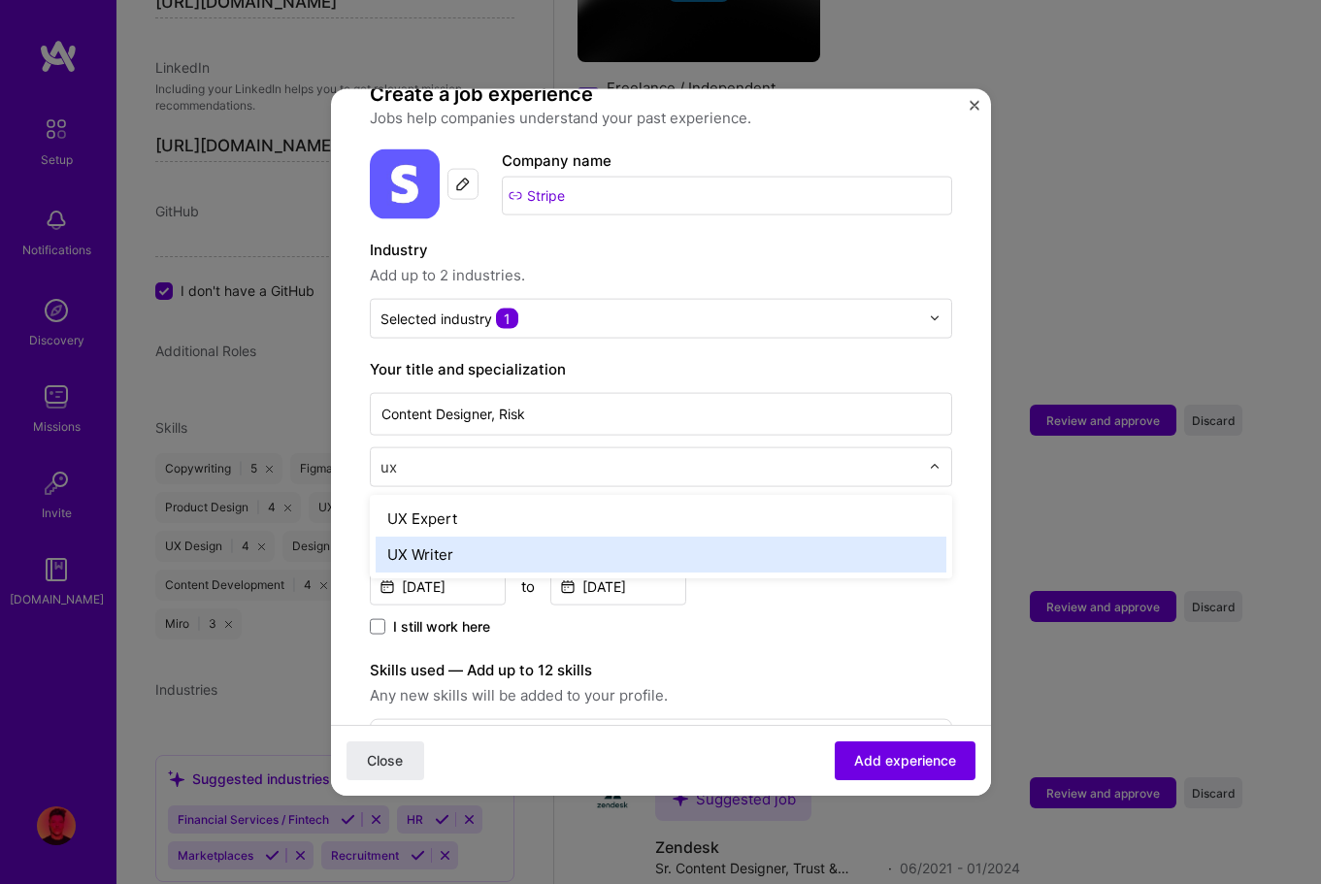
click at [593, 536] on div "UX Writer" at bounding box center [661, 554] width 571 height 36
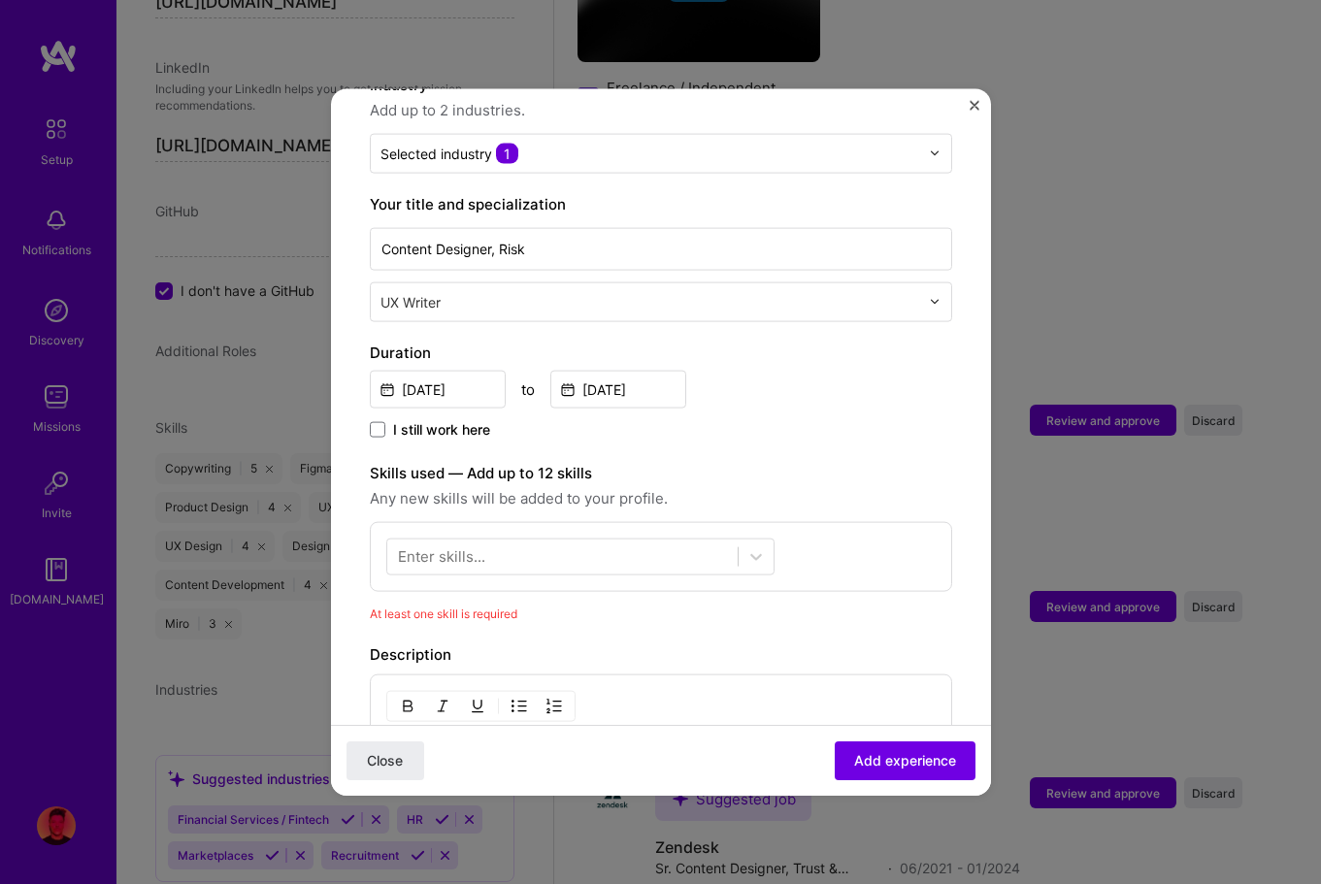
scroll to position [438, 0]
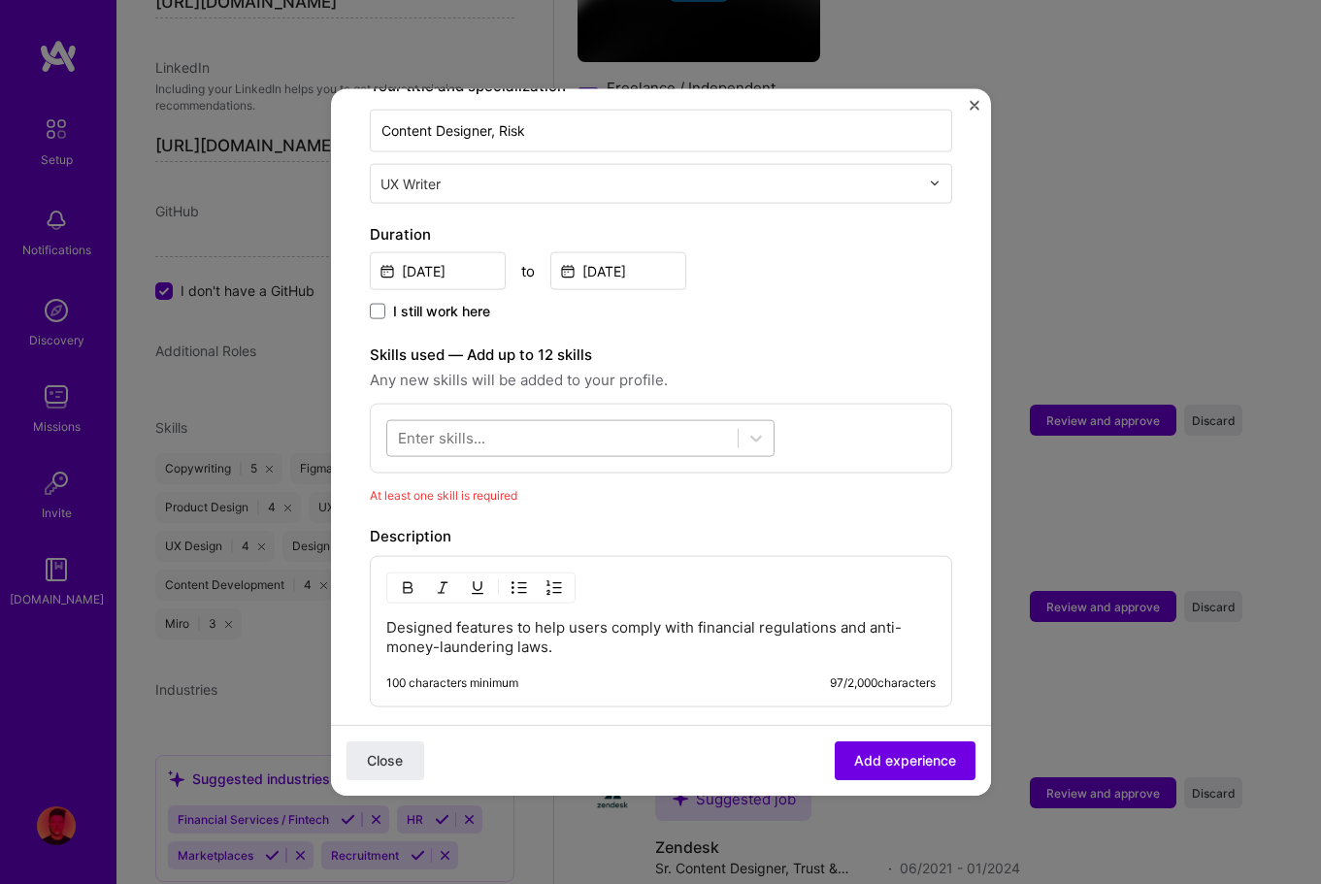
click at [642, 429] on div at bounding box center [562, 438] width 350 height 32
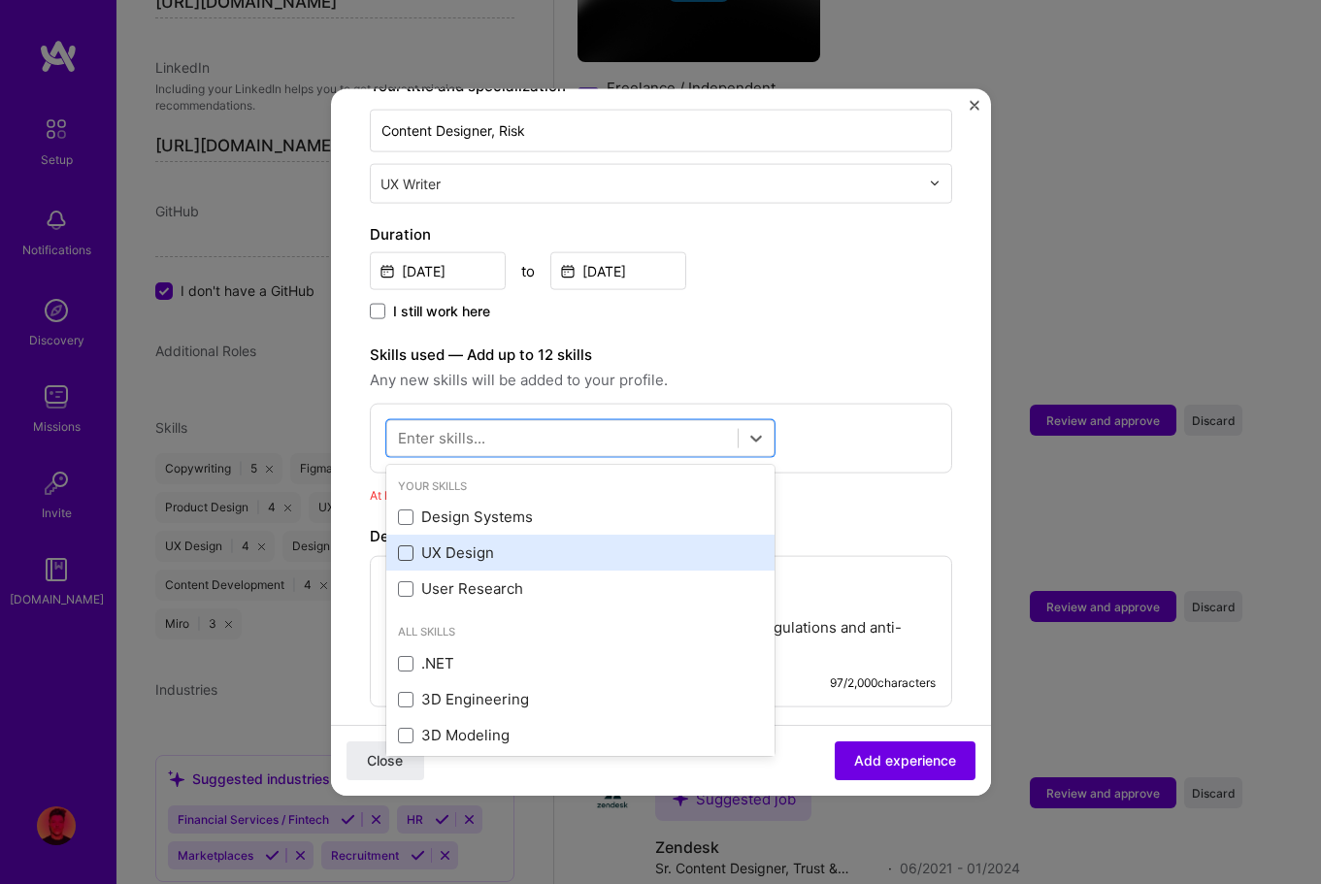
click at [405, 545] on span at bounding box center [406, 553] width 16 height 16
click at [0, 0] on input "checkbox" at bounding box center [0, 0] width 0 height 0
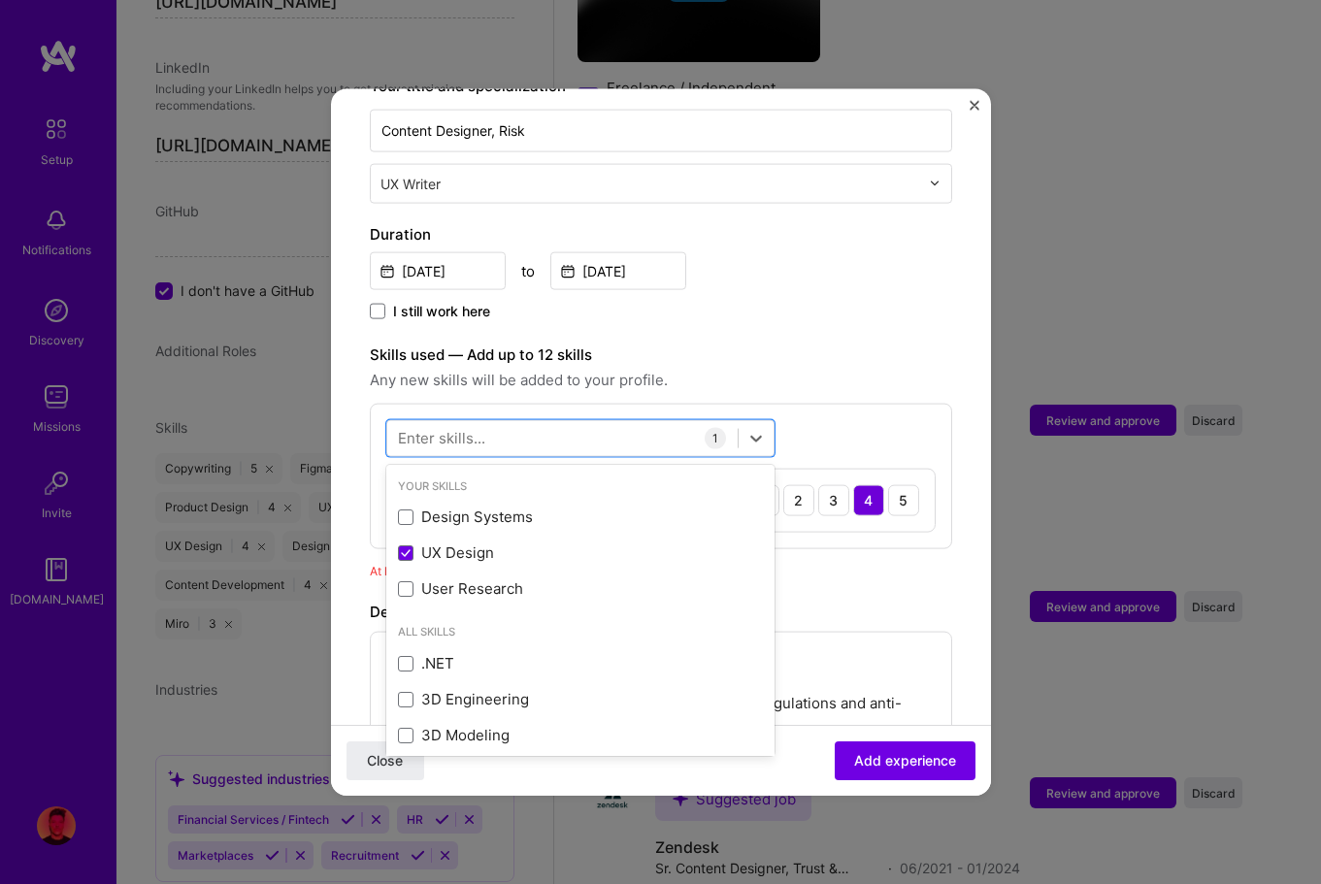
click at [914, 379] on div "Skills used — Add up to 12 skills Any new skills will be added to your profile.…" at bounding box center [661, 446] width 582 height 206
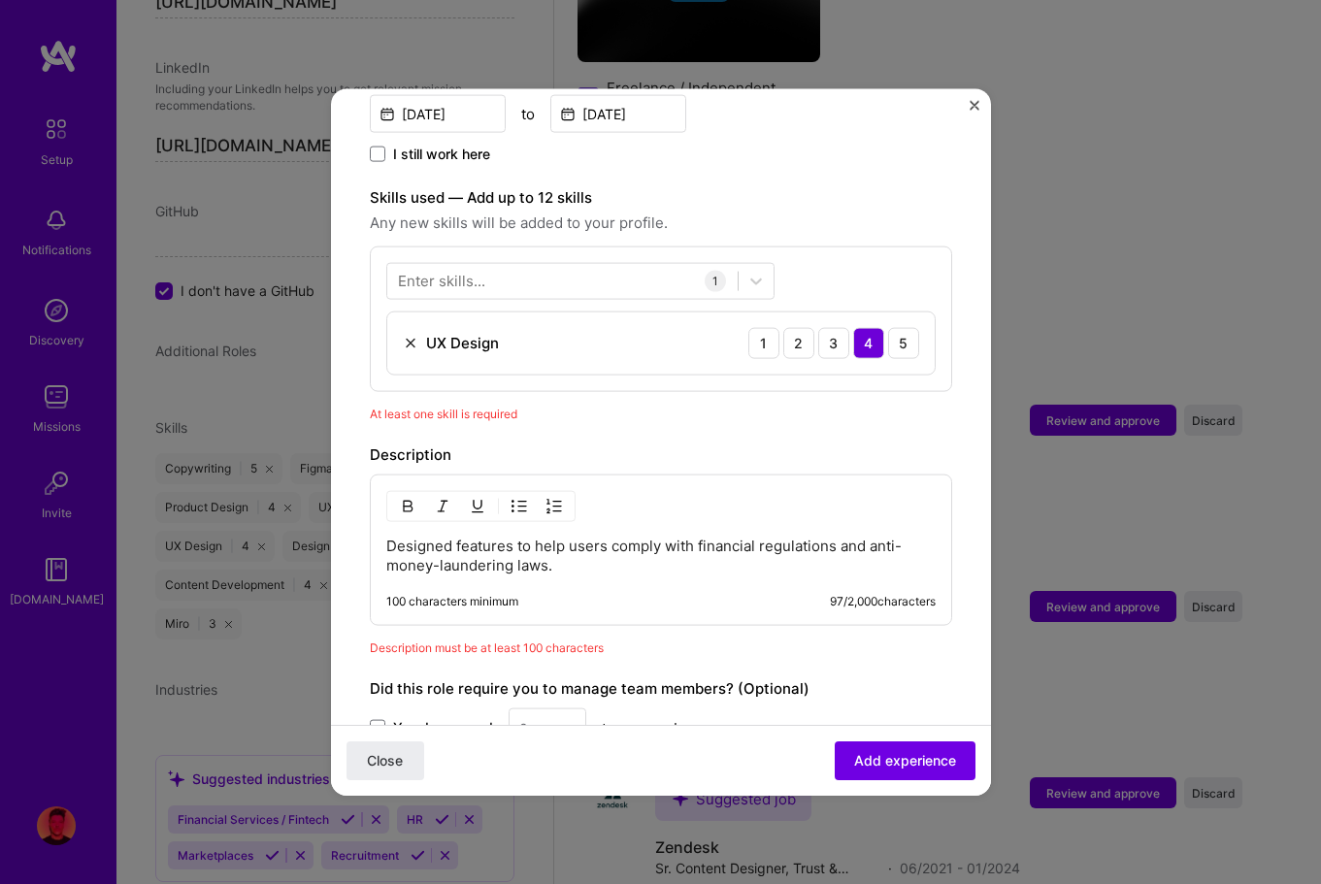
scroll to position [856, 0]
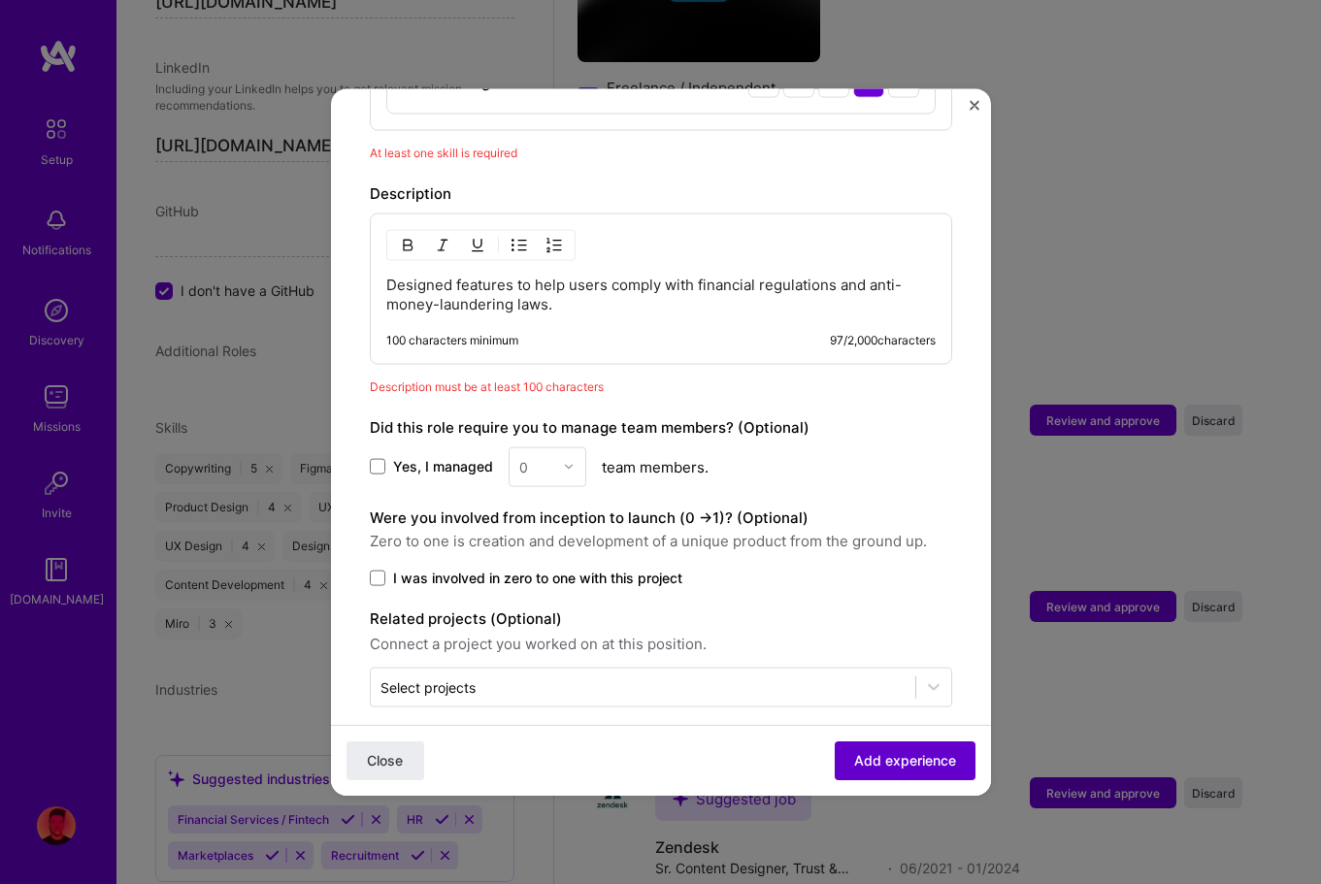
click at [926, 757] on span "Add experience" at bounding box center [905, 760] width 102 height 19
click at [571, 282] on p "Designed features to help users comply with financial regulations and anti-mone…" at bounding box center [660, 294] width 549 height 39
click at [394, 275] on p "Designed features to help users comply with financial regulations and anti-mone…" at bounding box center [660, 294] width 549 height 39
click at [601, 277] on p "I designed features to help users comply with financial regulations and anti-mo…" at bounding box center [660, 294] width 549 height 39
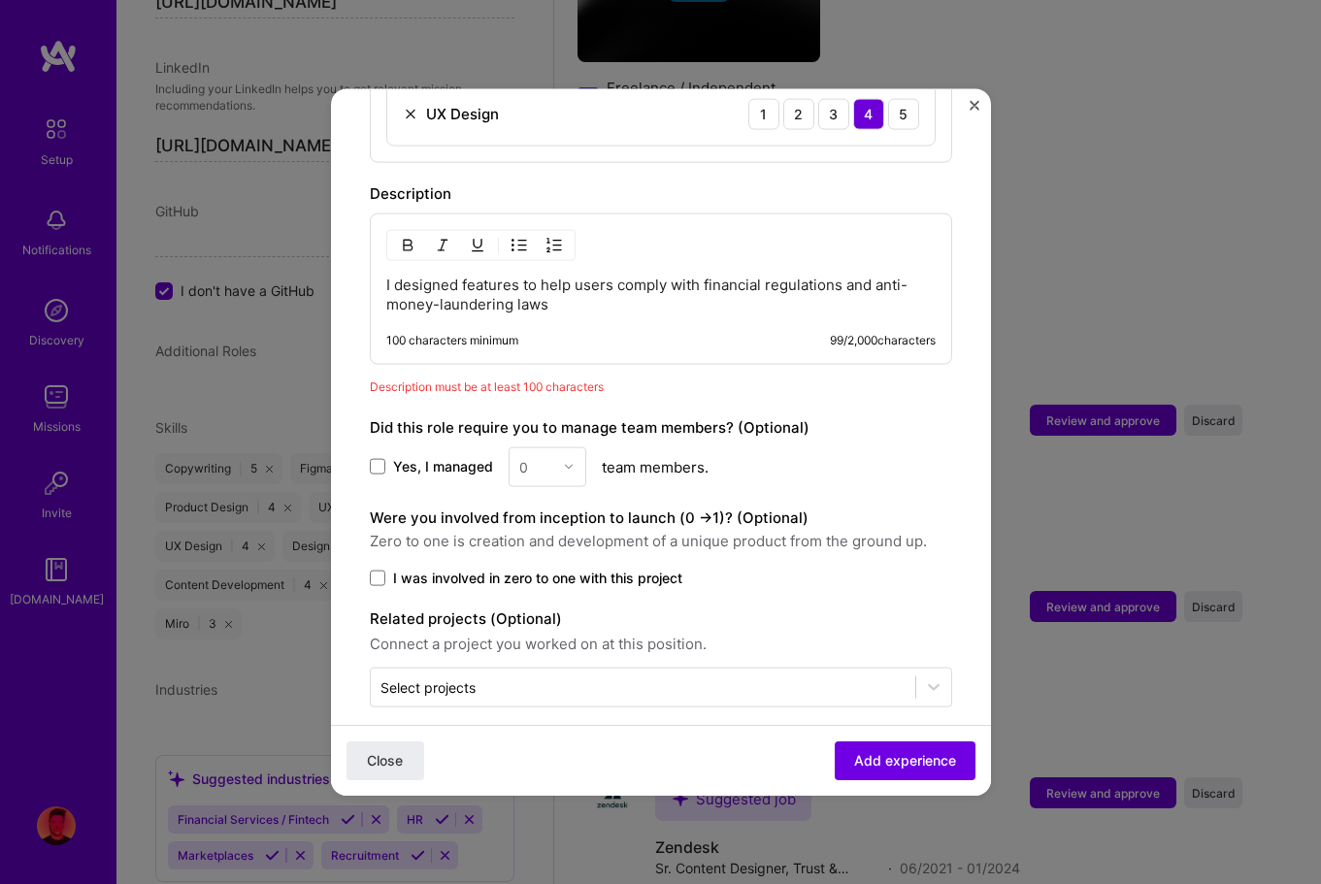
scroll to position [792, 0]
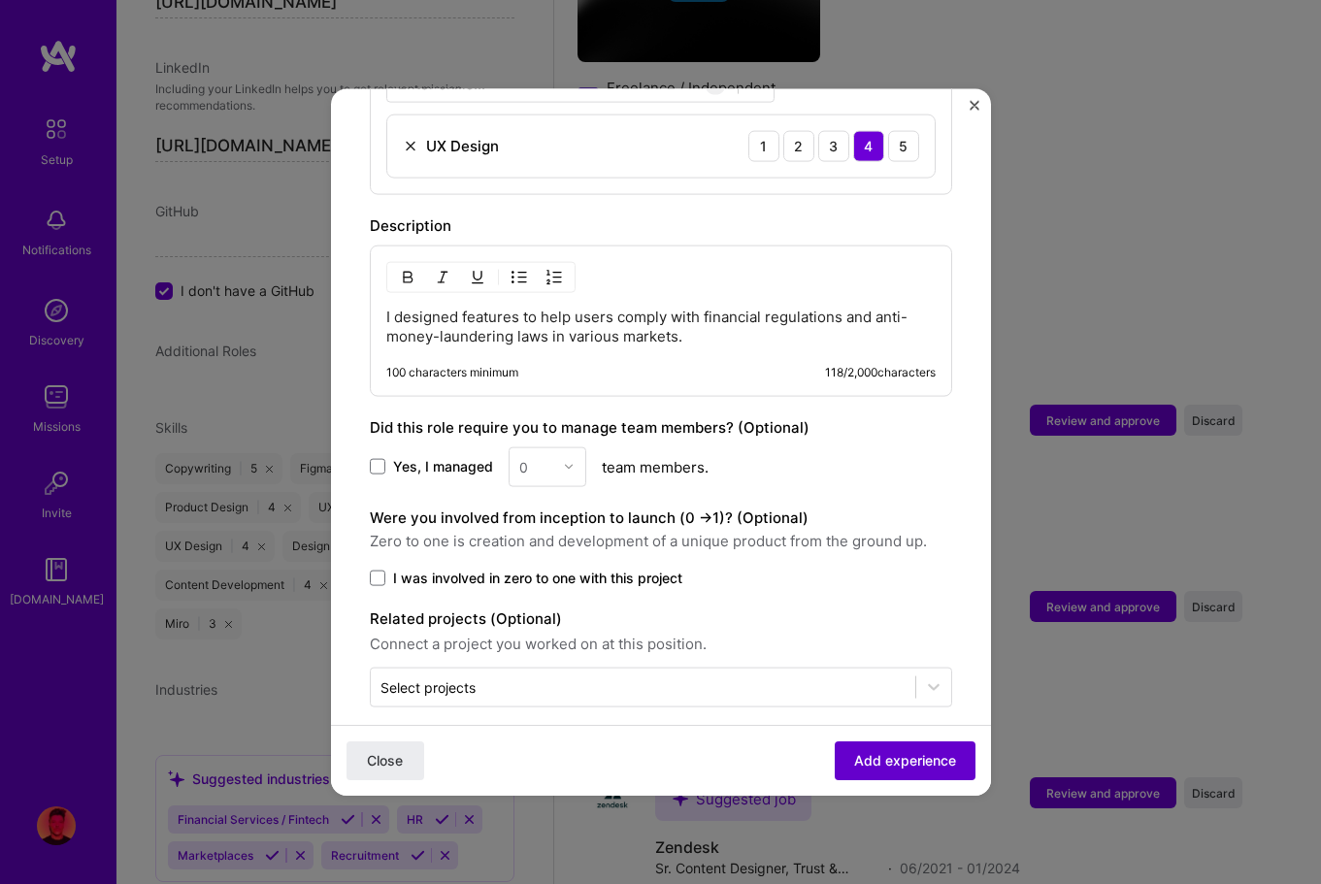
click at [922, 749] on button "Add experience" at bounding box center [905, 761] width 141 height 39
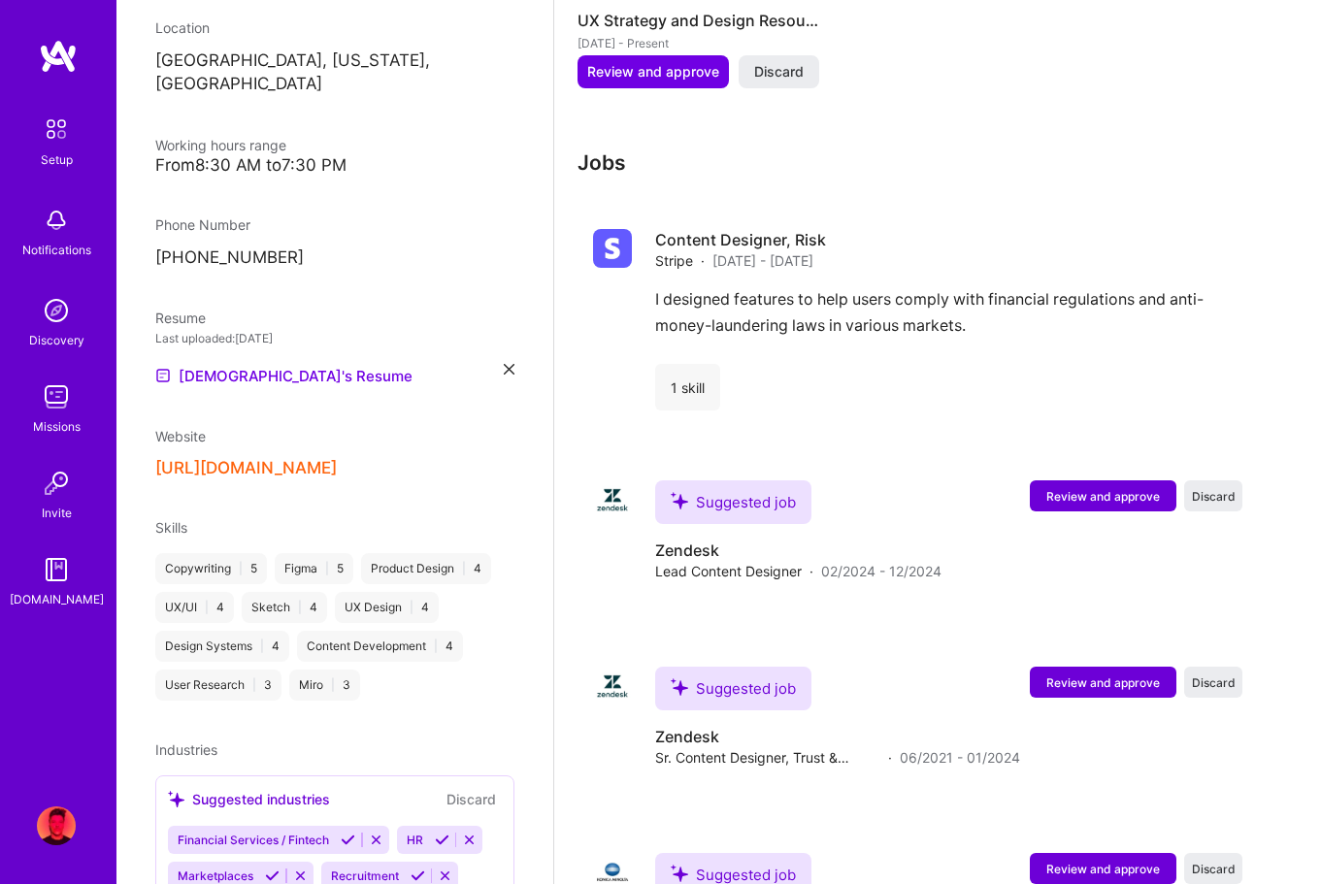
scroll to position [2439, 0]
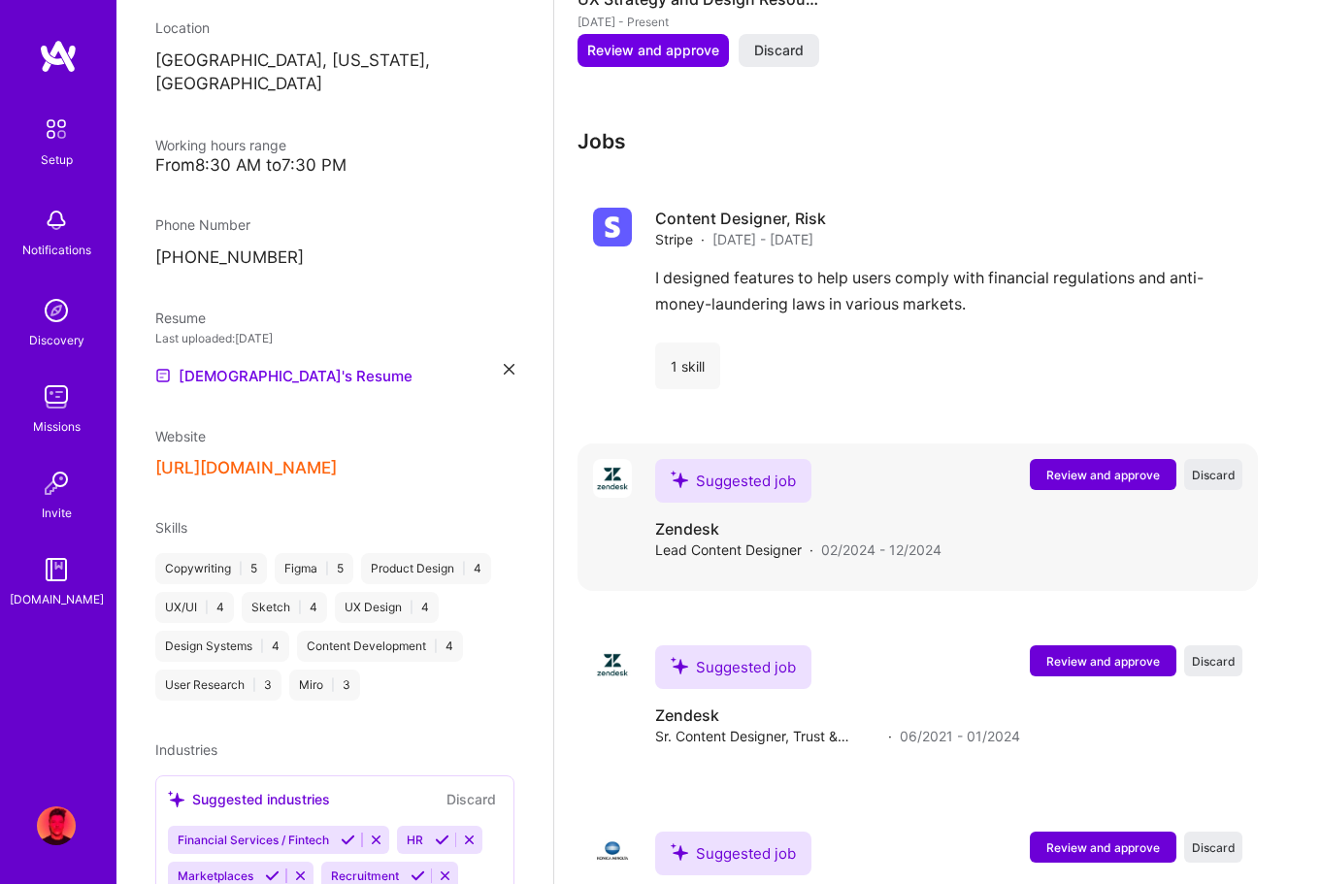
click at [1121, 478] on span "Review and approve" at bounding box center [1103, 475] width 114 height 17
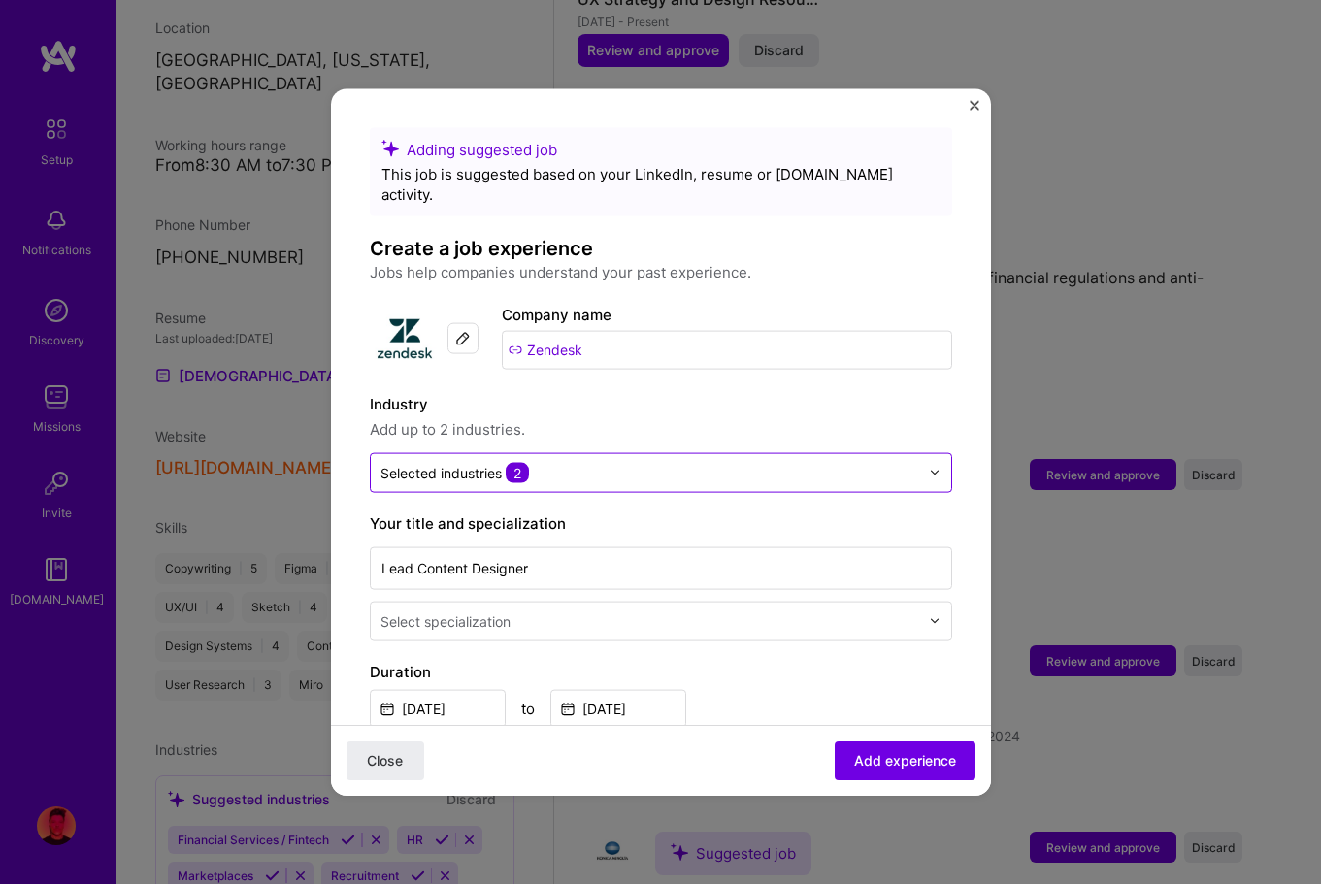
click at [640, 462] on input "text" at bounding box center [650, 472] width 539 height 20
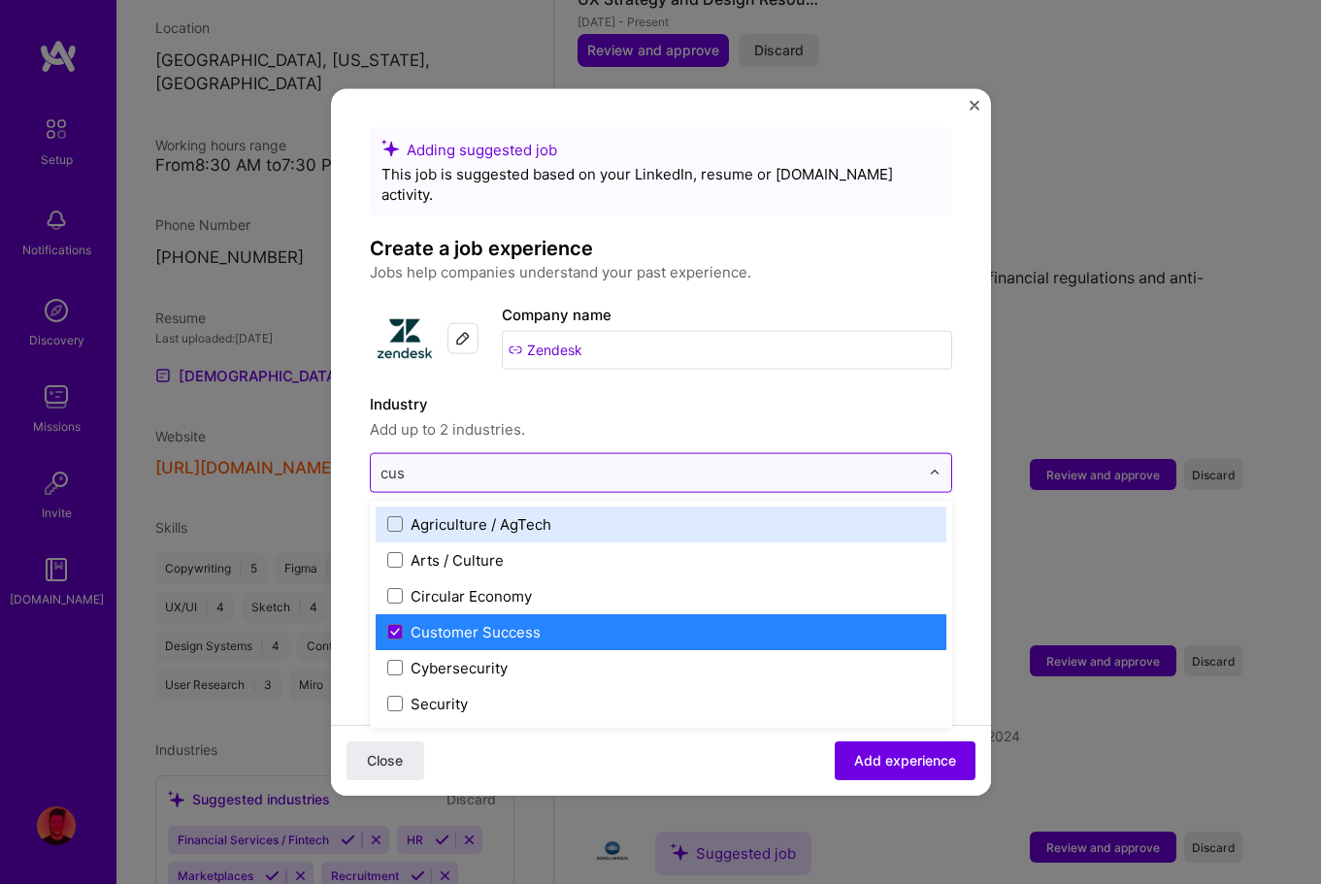
type input "cust"
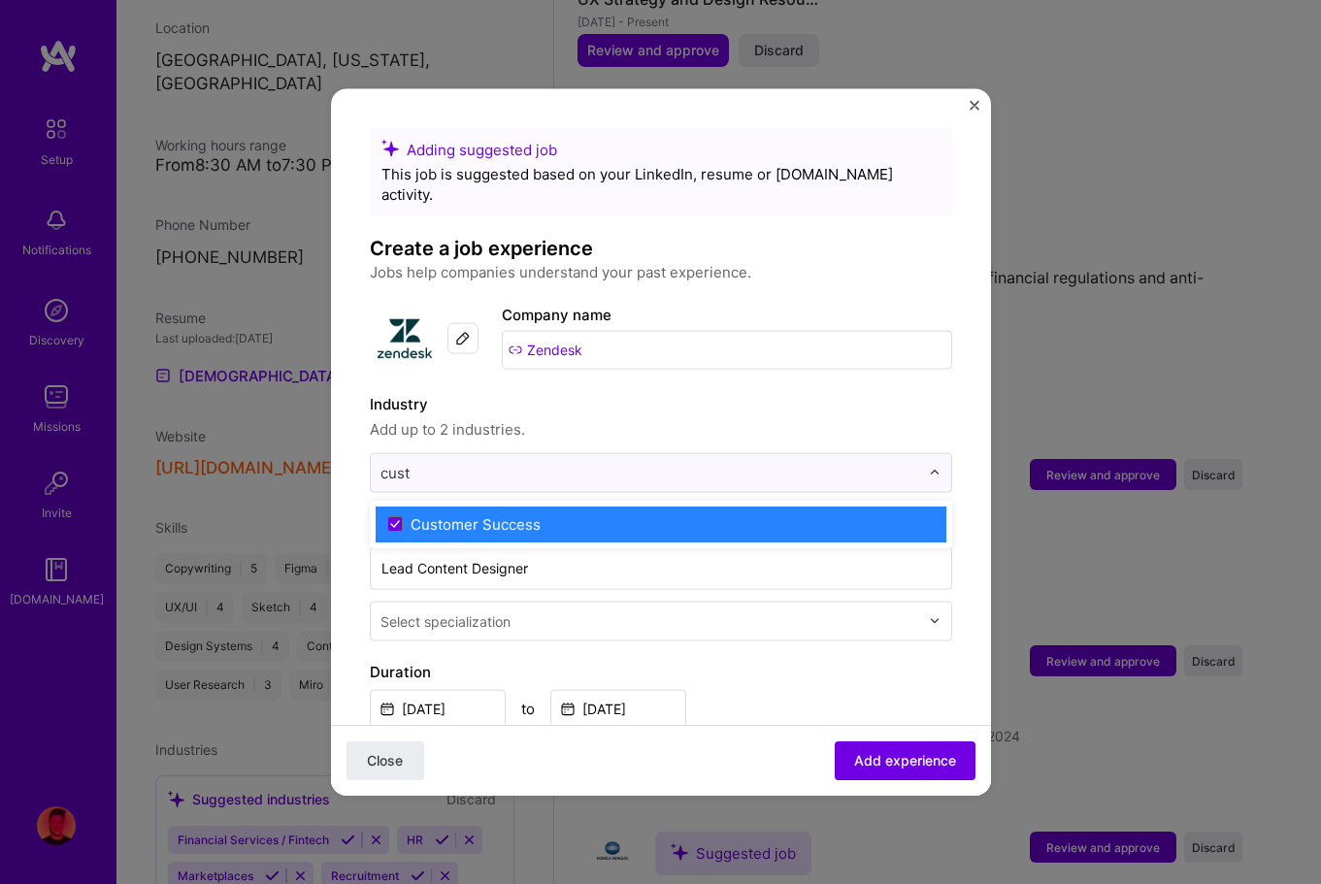
click at [490, 514] on div "Customer Success" at bounding box center [476, 524] width 130 height 20
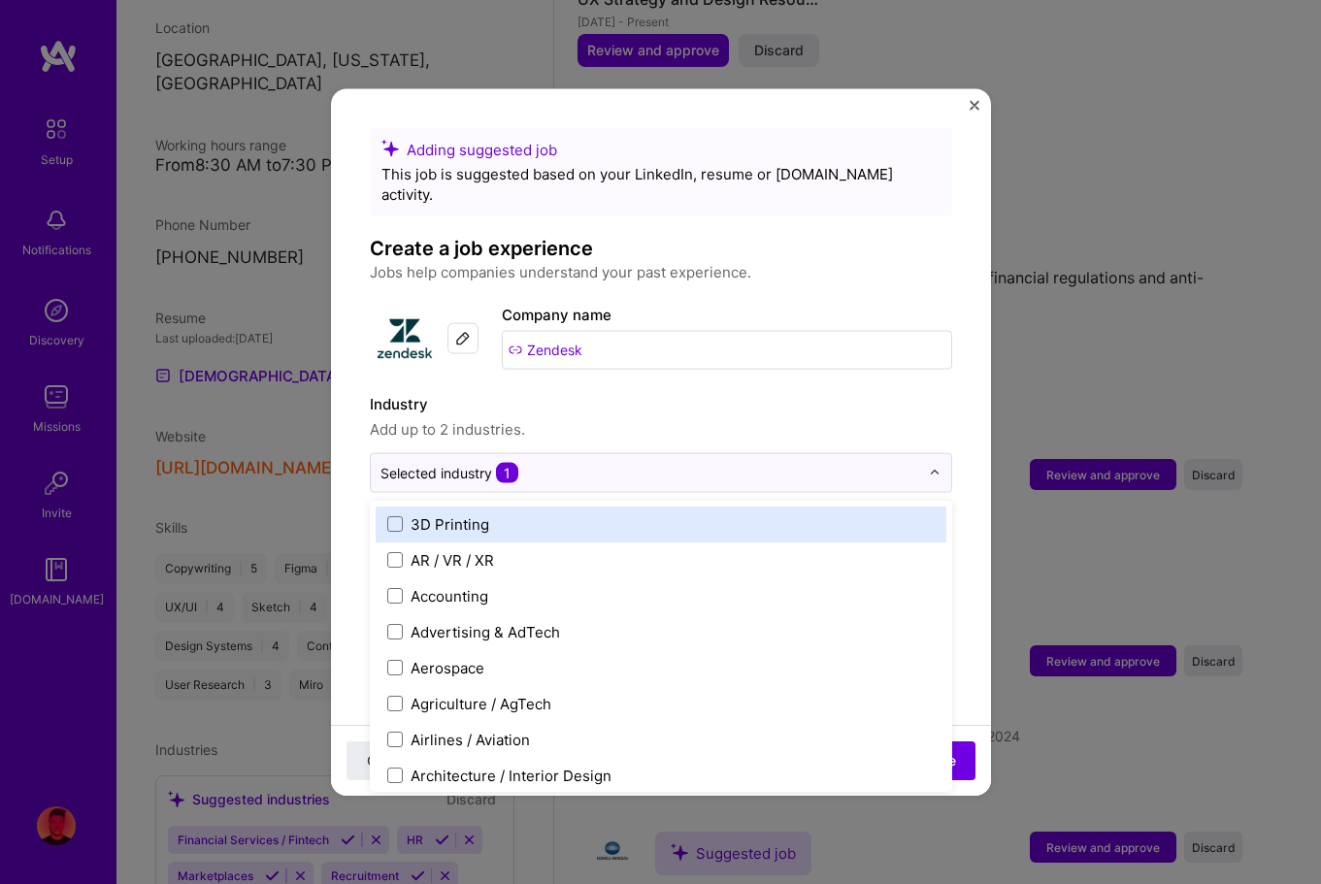
click at [701, 392] on label "Industry" at bounding box center [661, 403] width 582 height 23
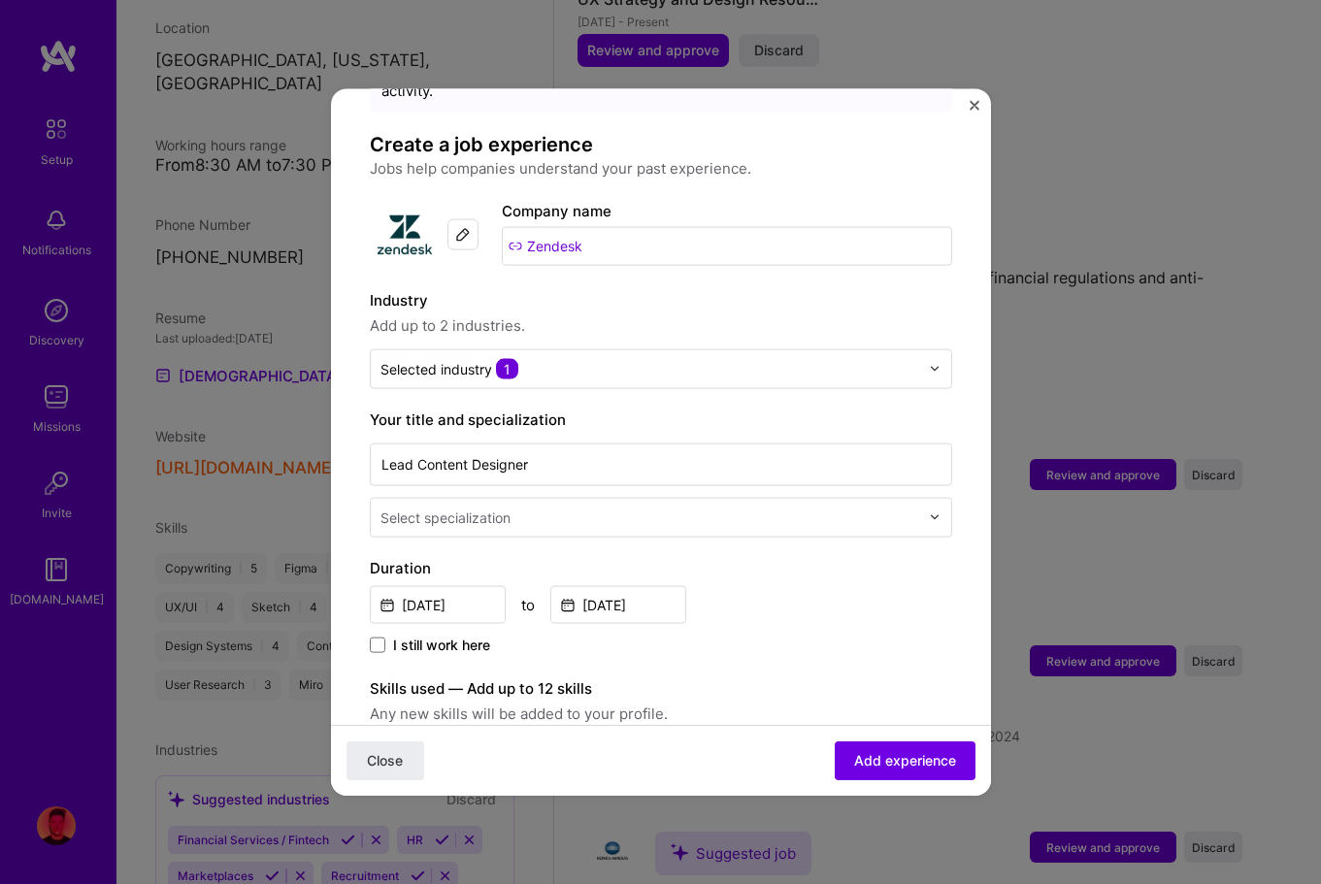
scroll to position [140, 0]
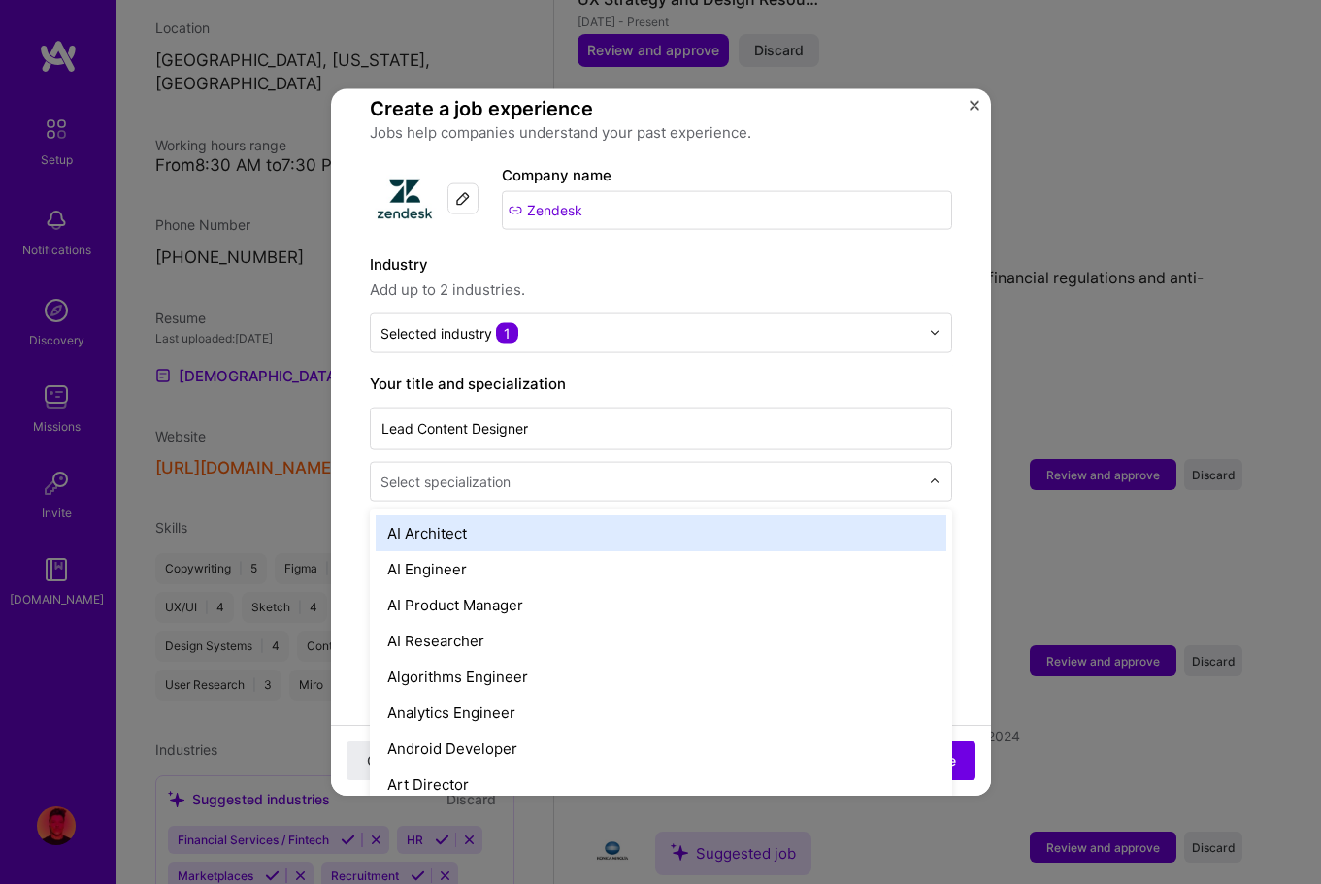
click at [647, 471] on input "text" at bounding box center [652, 481] width 543 height 20
type input "ux"
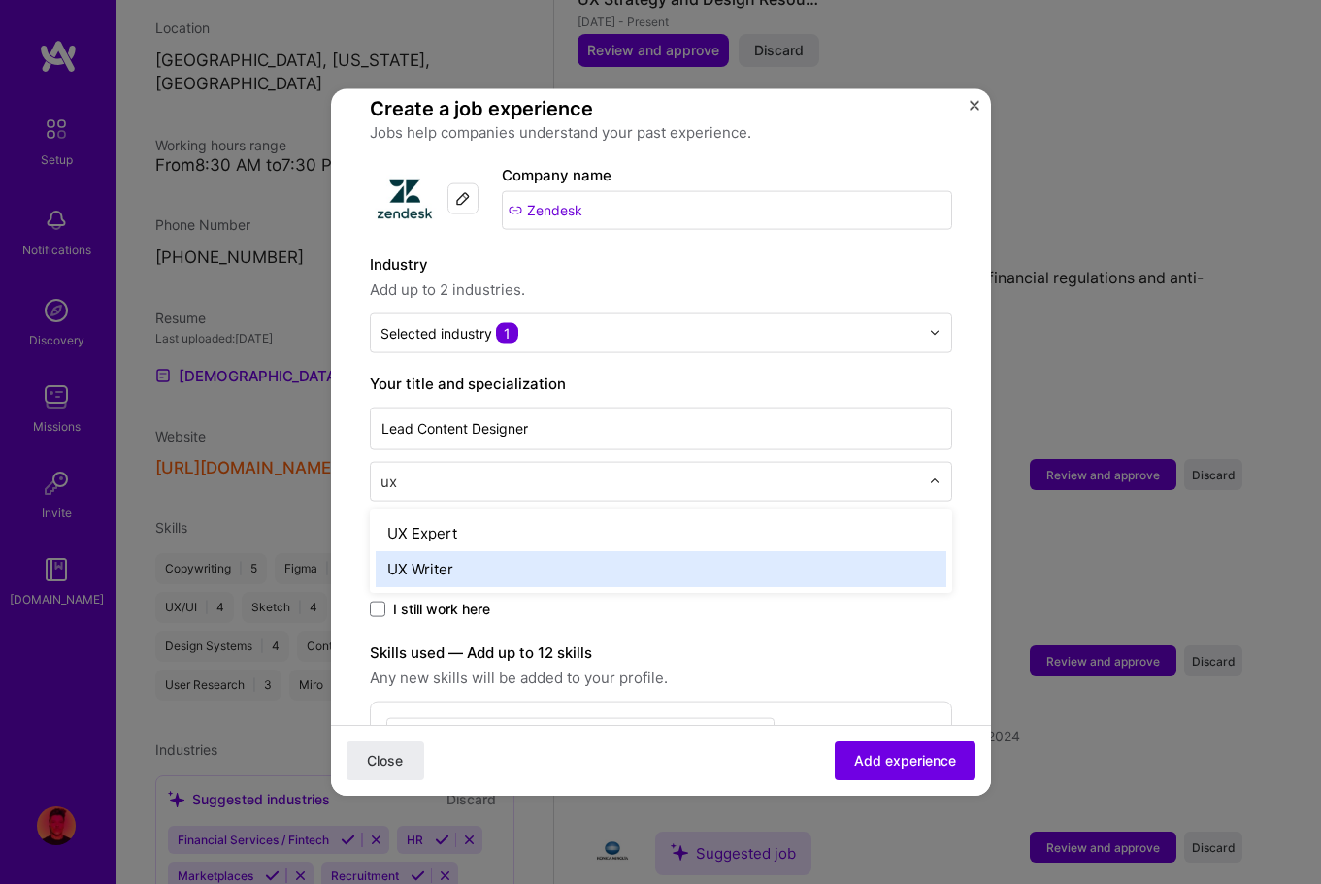
click at [540, 550] on div "UX Writer" at bounding box center [661, 568] width 571 height 36
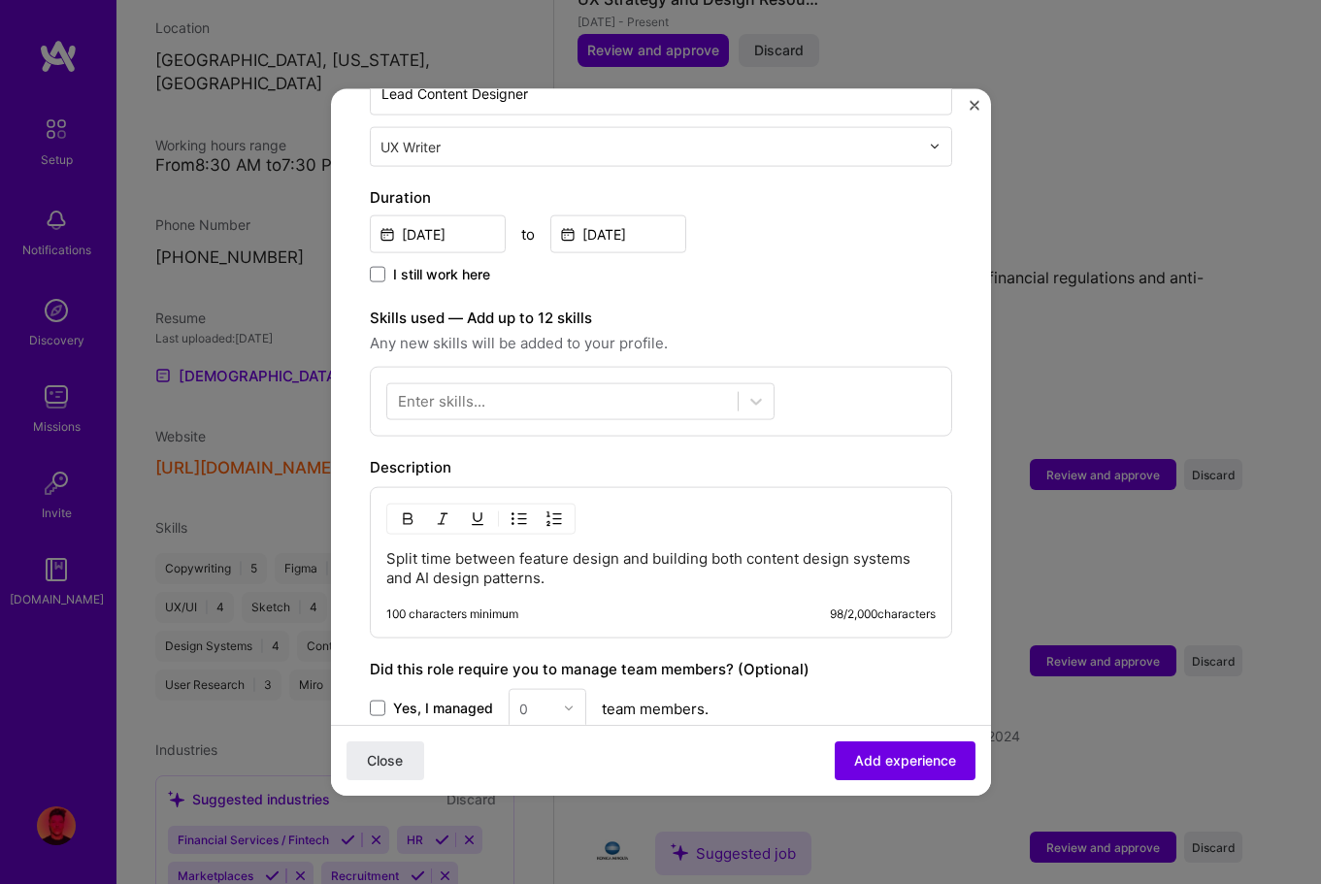
scroll to position [470, 0]
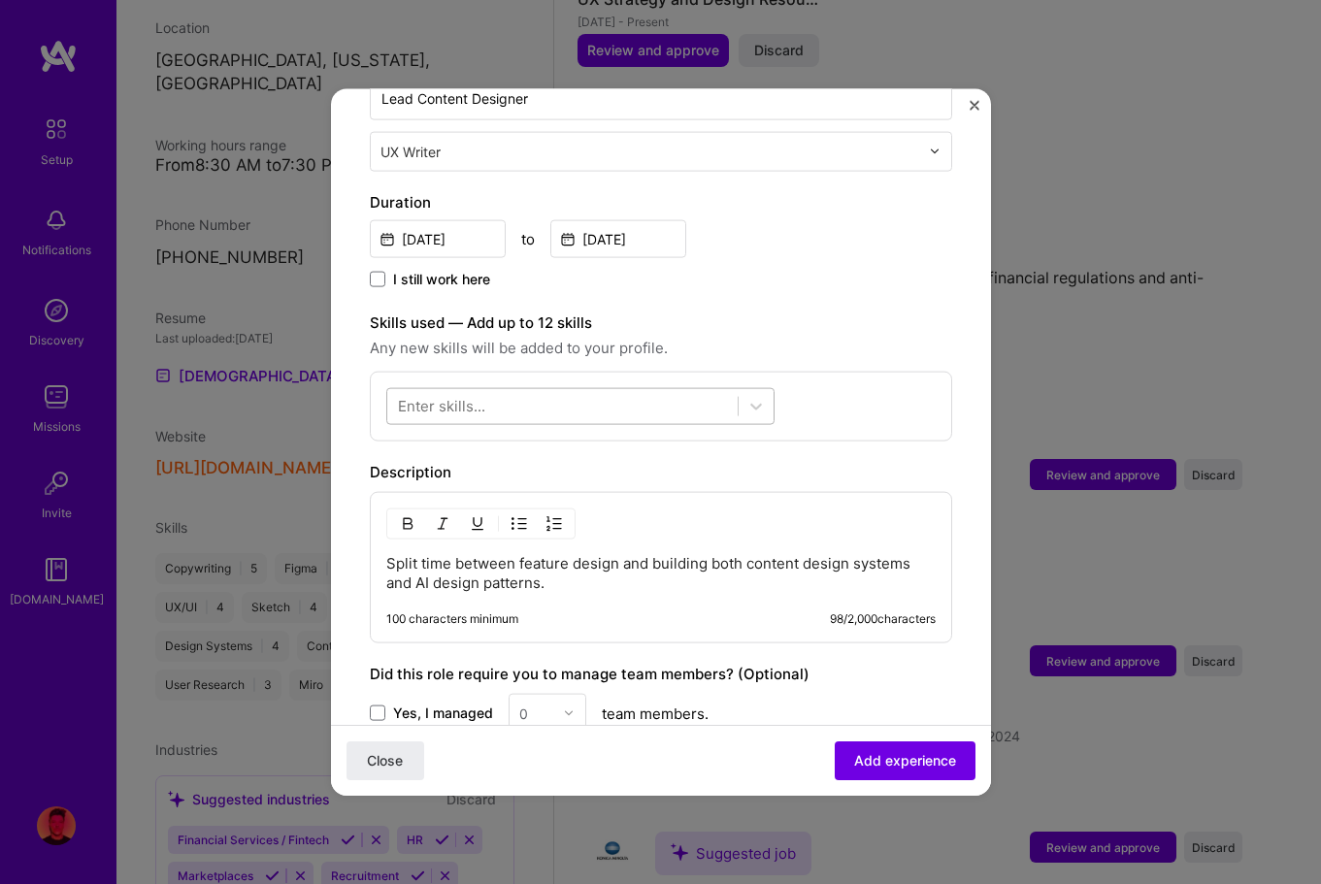
click at [625, 402] on div at bounding box center [580, 405] width 388 height 37
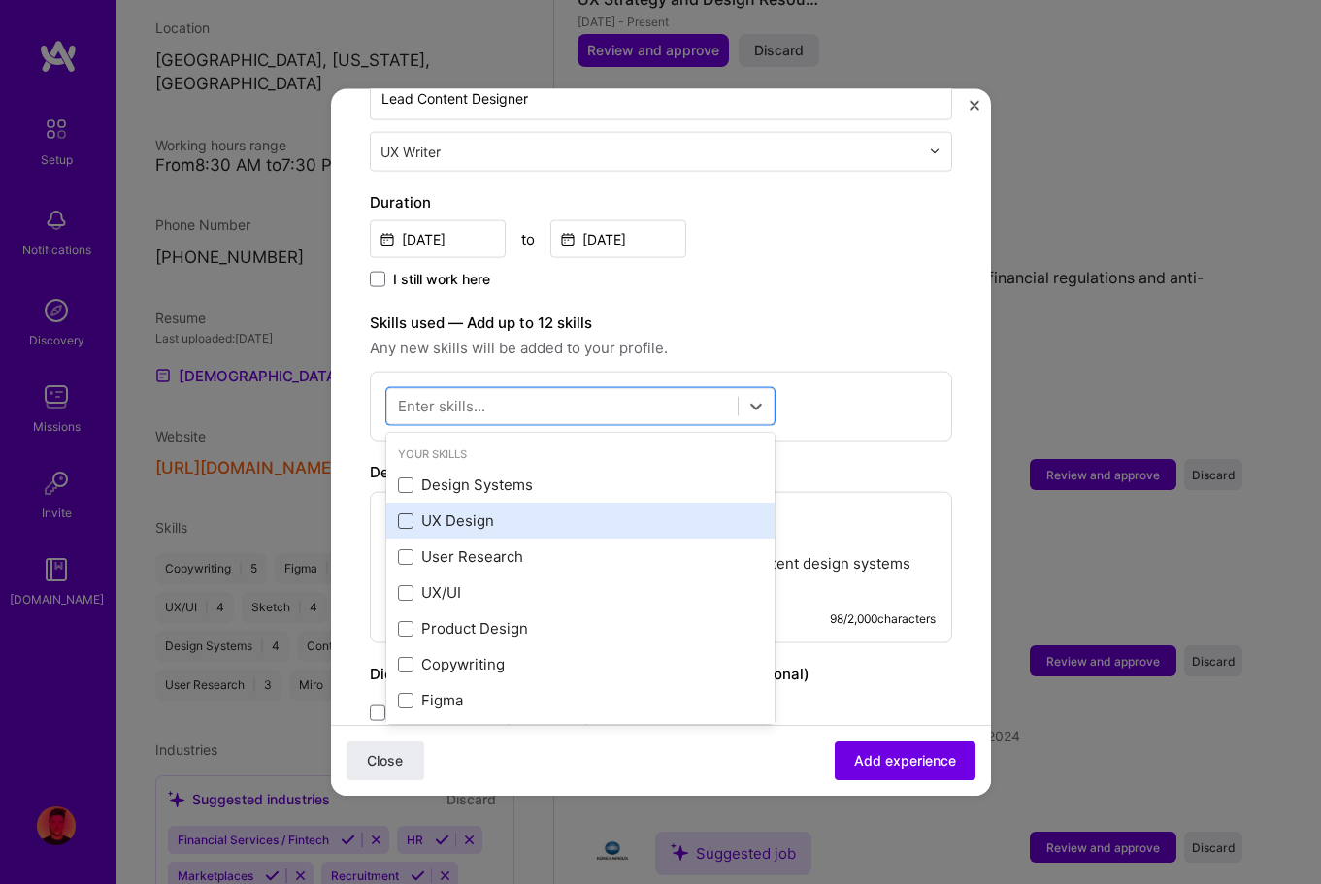
click at [408, 513] on span at bounding box center [406, 521] width 16 height 16
click at [0, 0] on input "checkbox" at bounding box center [0, 0] width 0 height 0
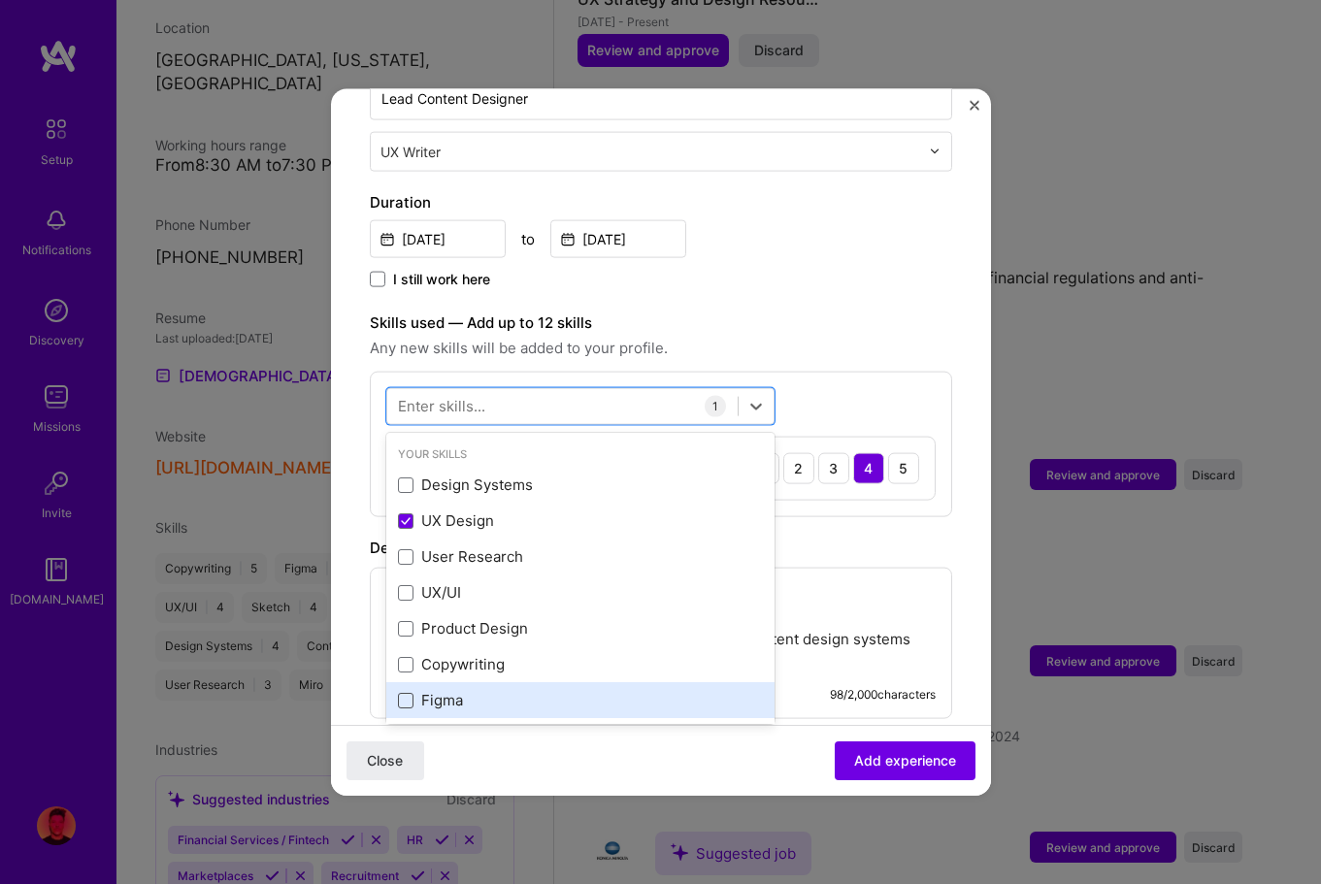
click at [411, 692] on span at bounding box center [406, 700] width 16 height 16
click at [0, 0] on input "checkbox" at bounding box center [0, 0] width 0 height 0
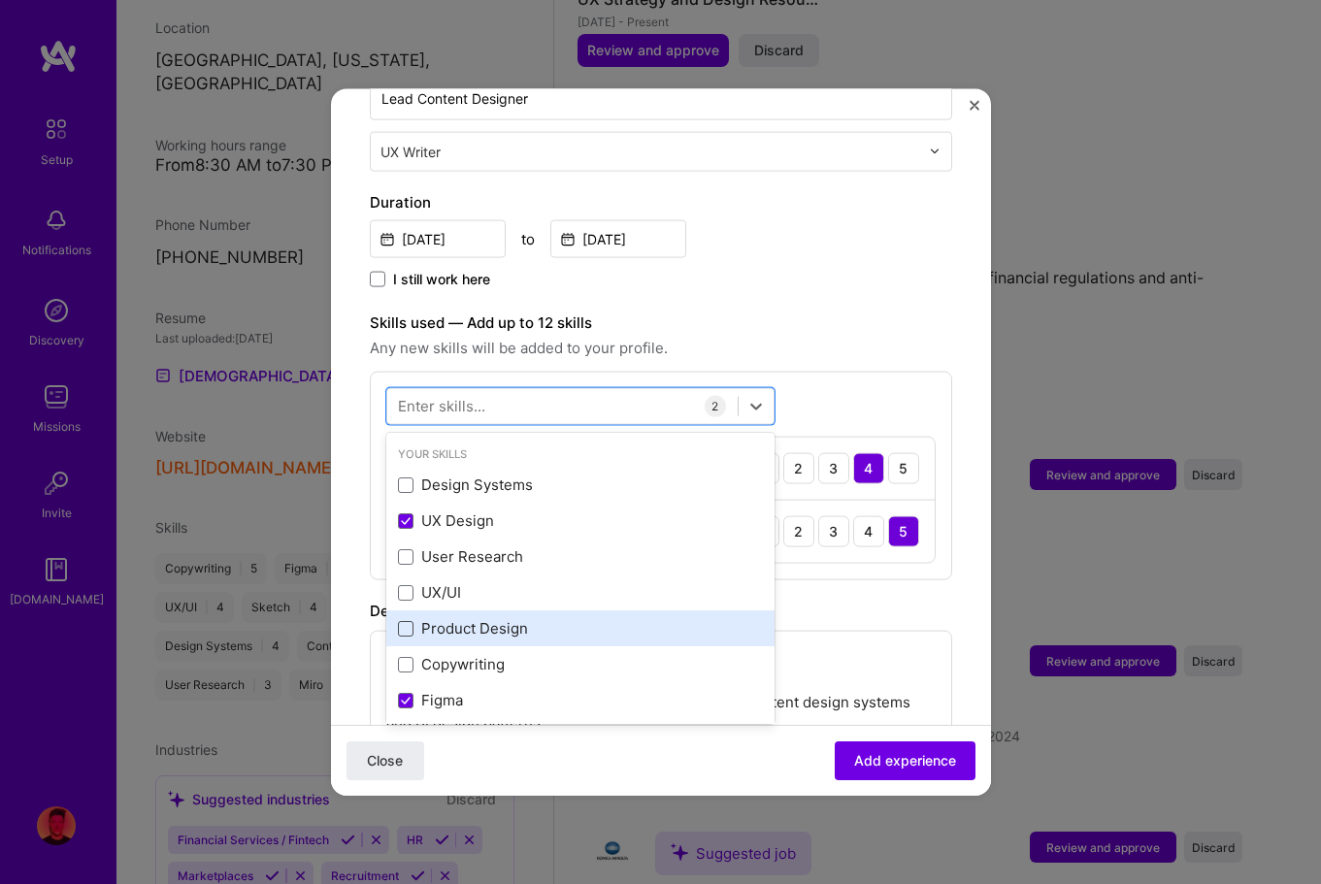
click at [403, 620] on span at bounding box center [406, 628] width 16 height 16
click at [0, 0] on input "checkbox" at bounding box center [0, 0] width 0 height 0
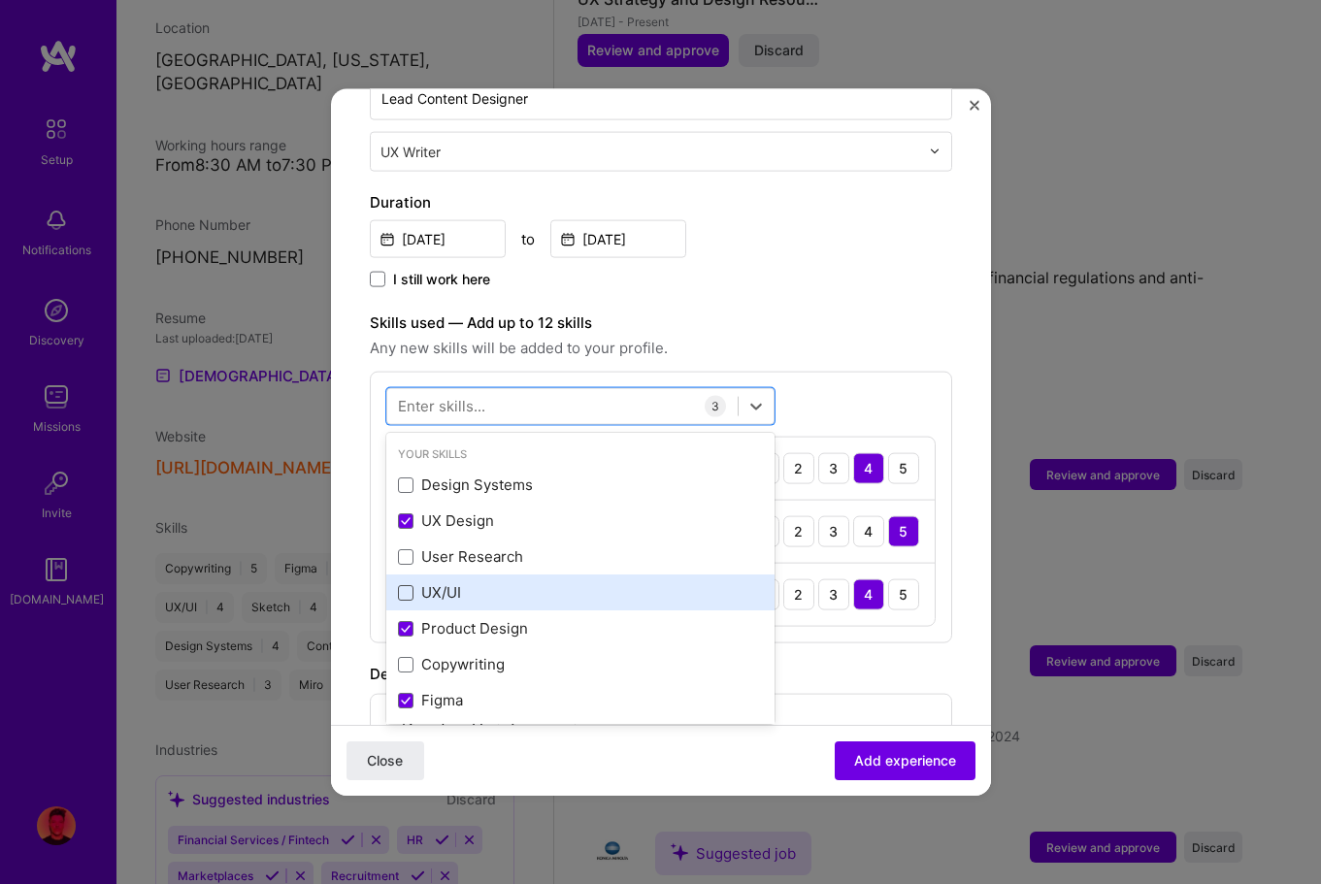
click at [402, 584] on span at bounding box center [406, 592] width 16 height 16
click at [0, 0] on input "checkbox" at bounding box center [0, 0] width 0 height 0
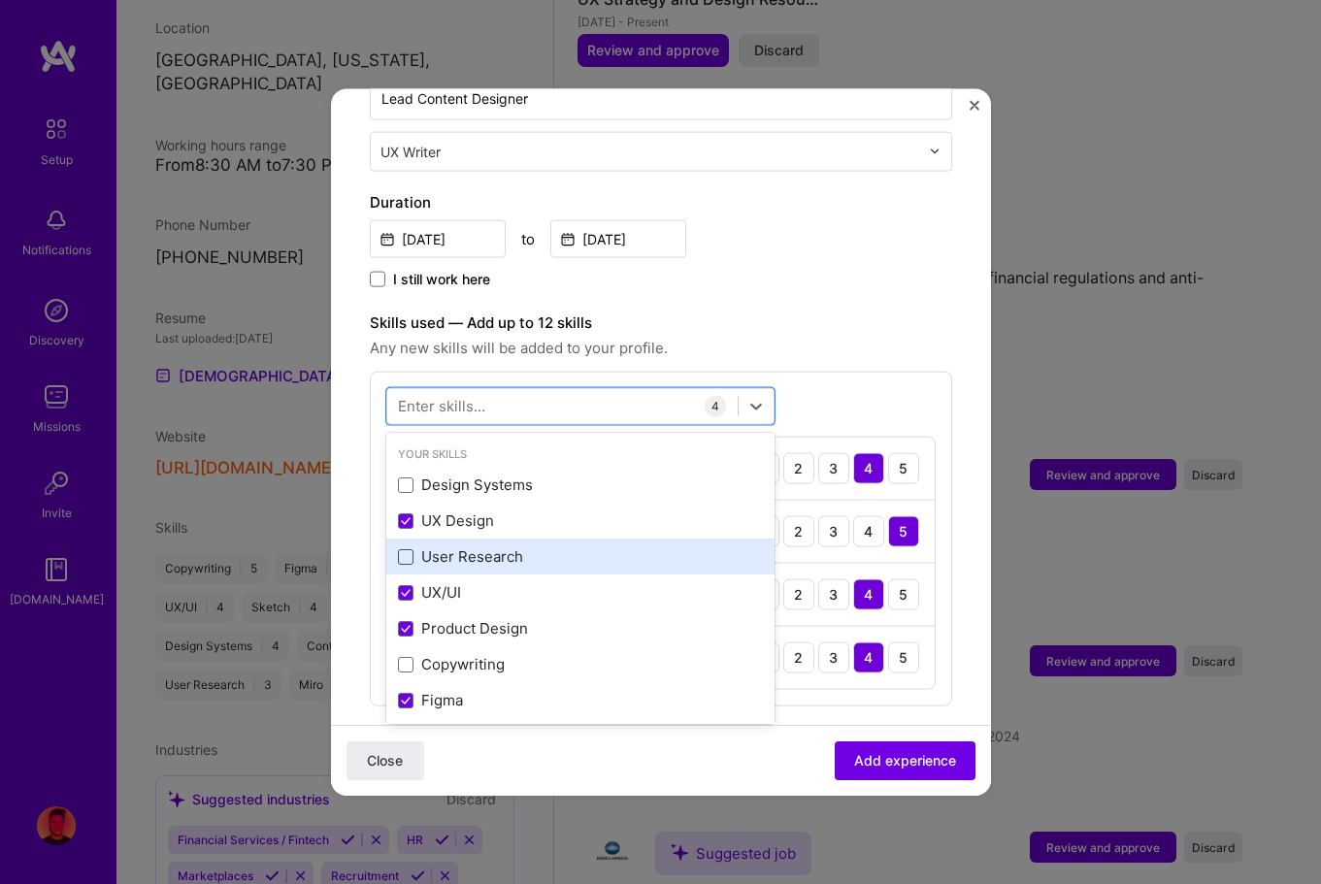
click at [399, 548] on span at bounding box center [406, 556] width 16 height 16
click at [0, 0] on input "checkbox" at bounding box center [0, 0] width 0 height 0
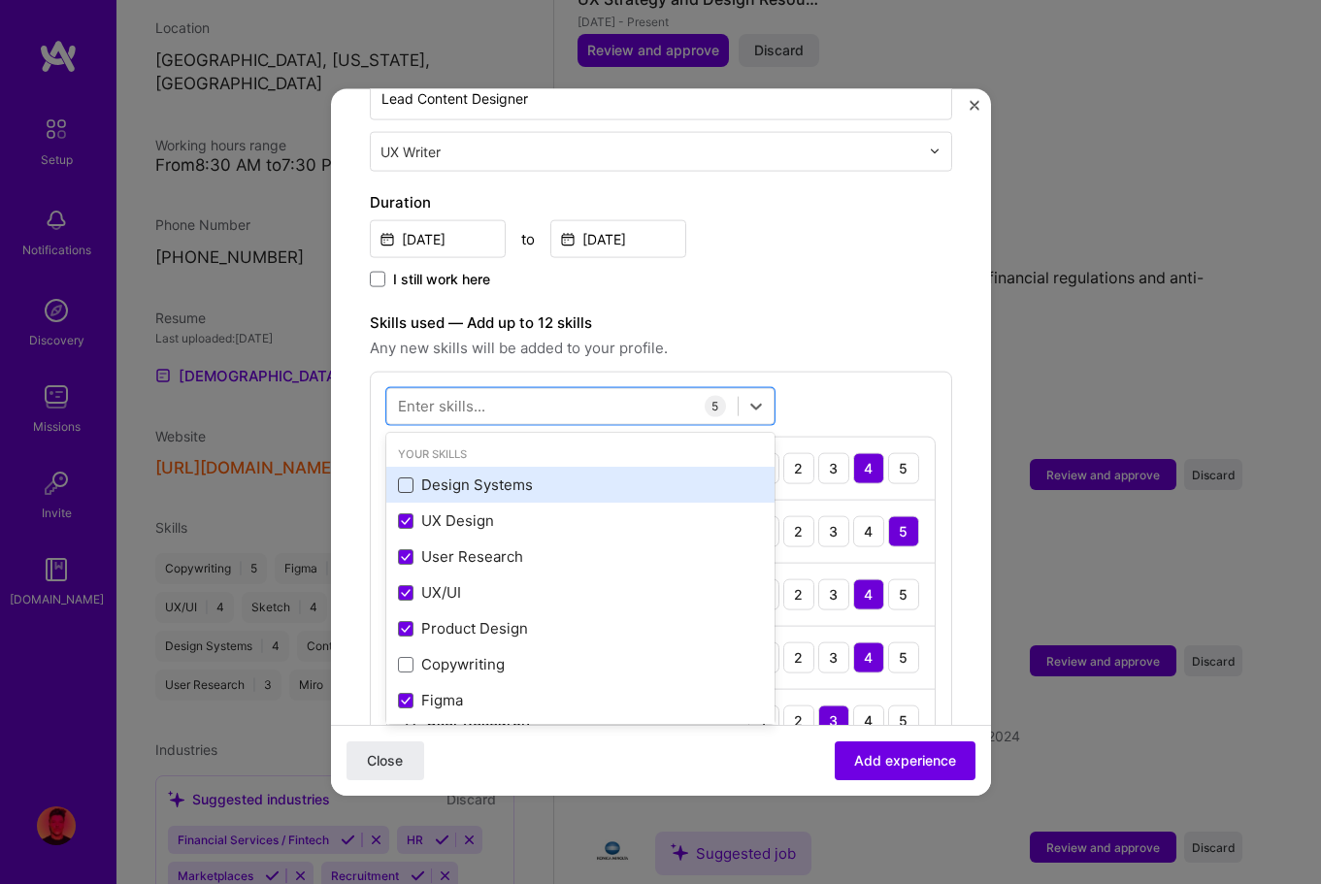
click at [406, 477] on span at bounding box center [406, 485] width 16 height 16
click at [0, 0] on input "checkbox" at bounding box center [0, 0] width 0 height 0
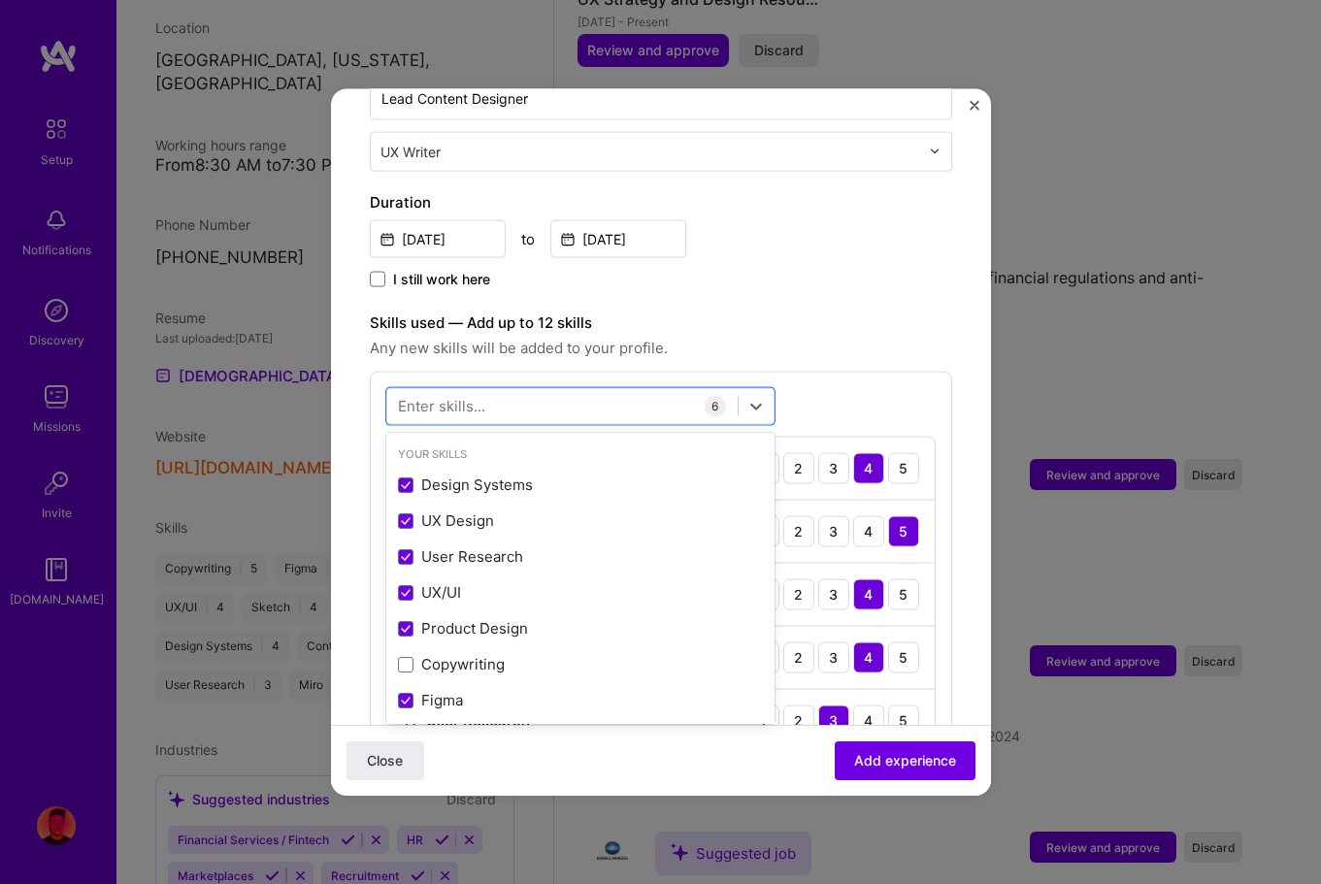
click at [764, 279] on div "Adding suggested job This job is suggested based on your LinkedIn, resume or [D…" at bounding box center [661, 500] width 582 height 1687
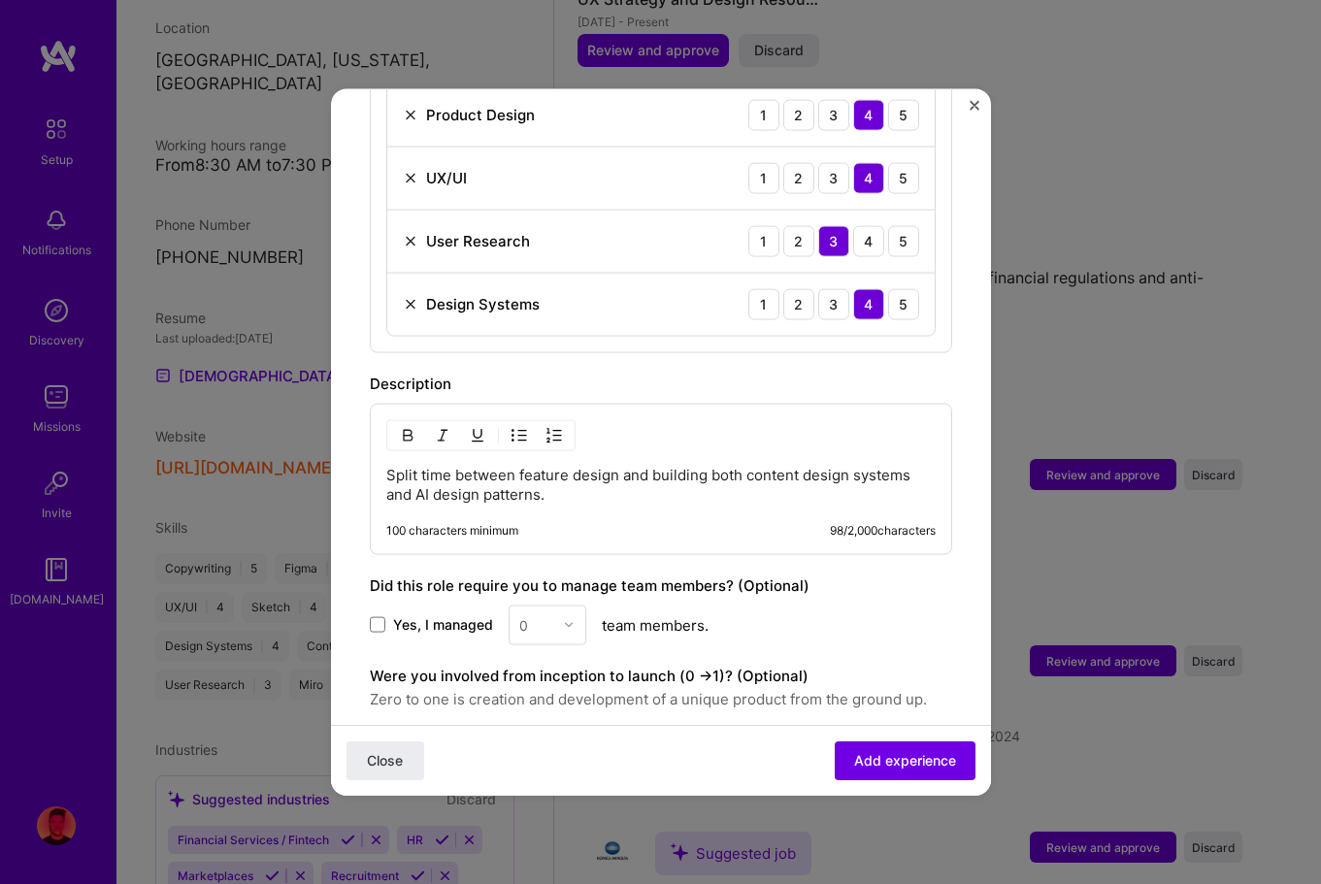
scroll to position [954, 0]
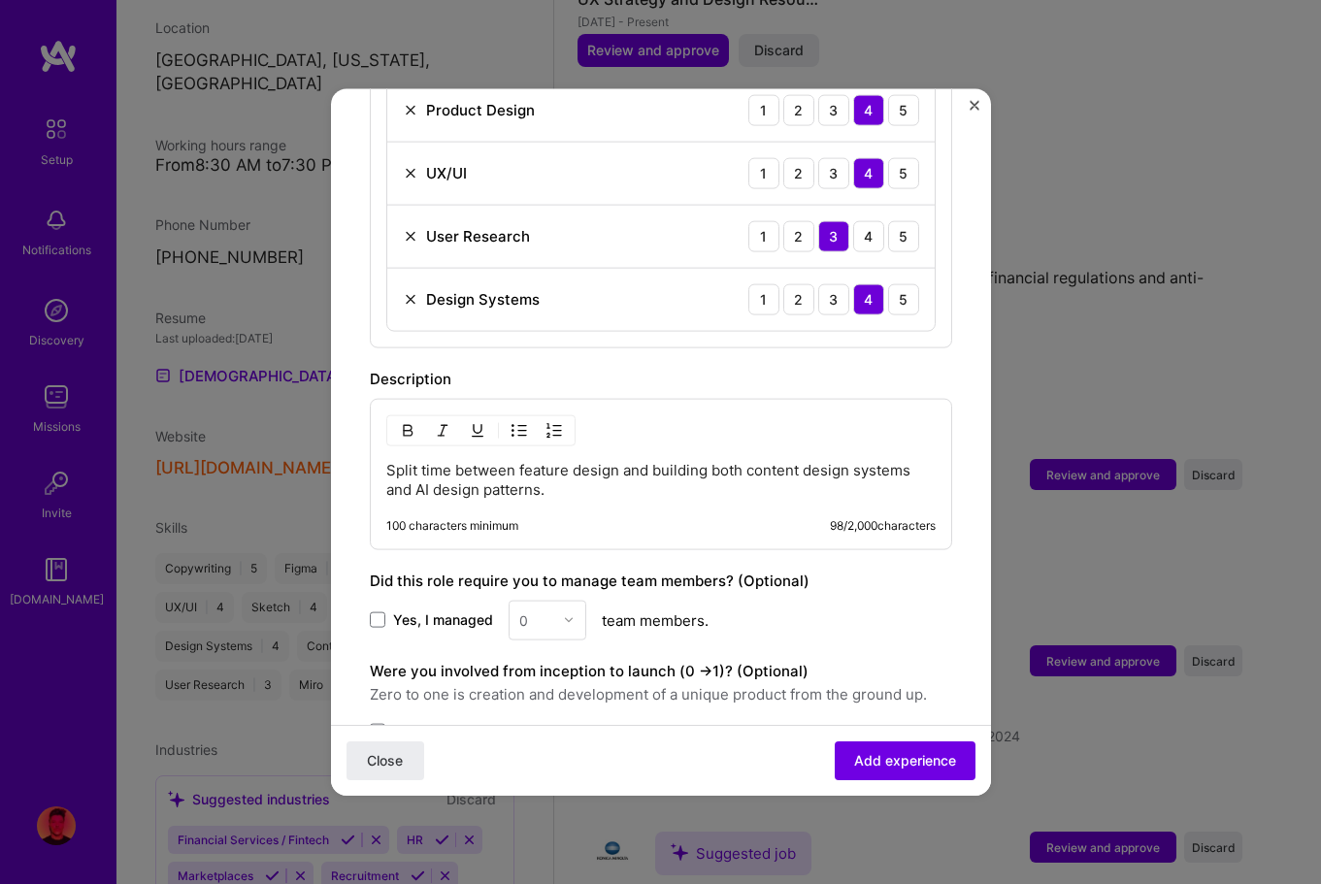
click at [395, 460] on p "Split time between feature design and building both content design systems and …" at bounding box center [660, 479] width 549 height 39
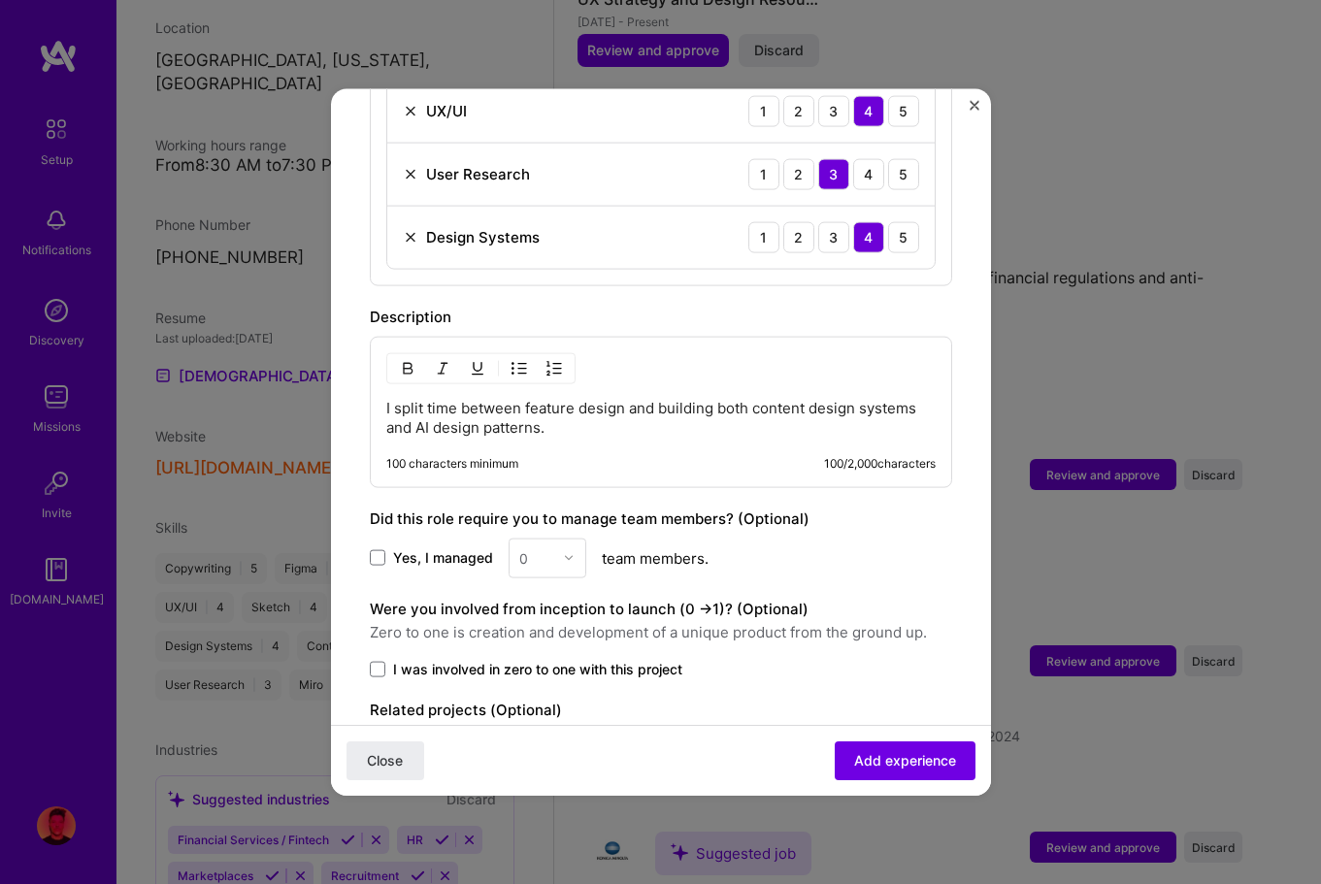
scroll to position [1108, 0]
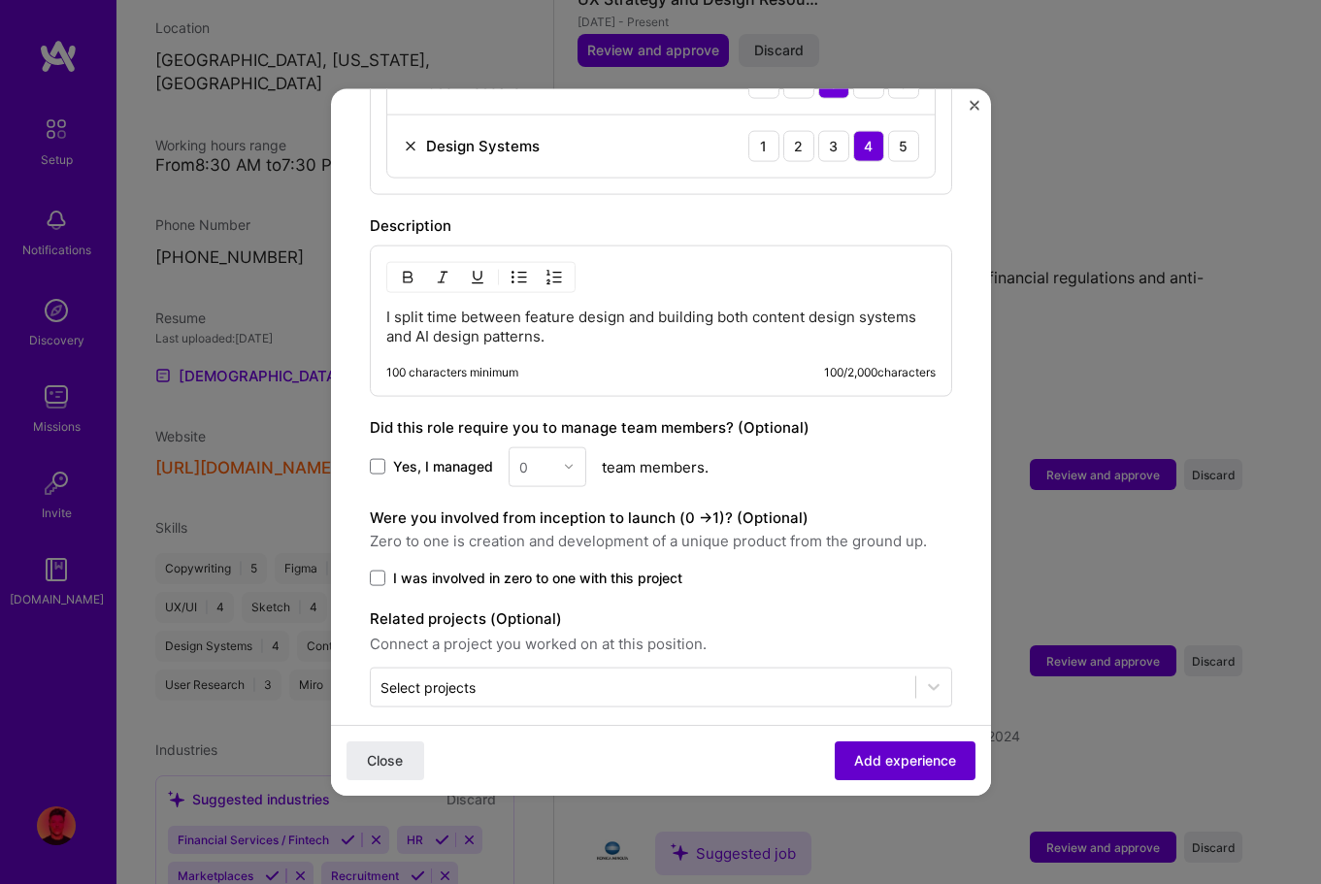
click at [889, 761] on span "Add experience" at bounding box center [905, 760] width 102 height 19
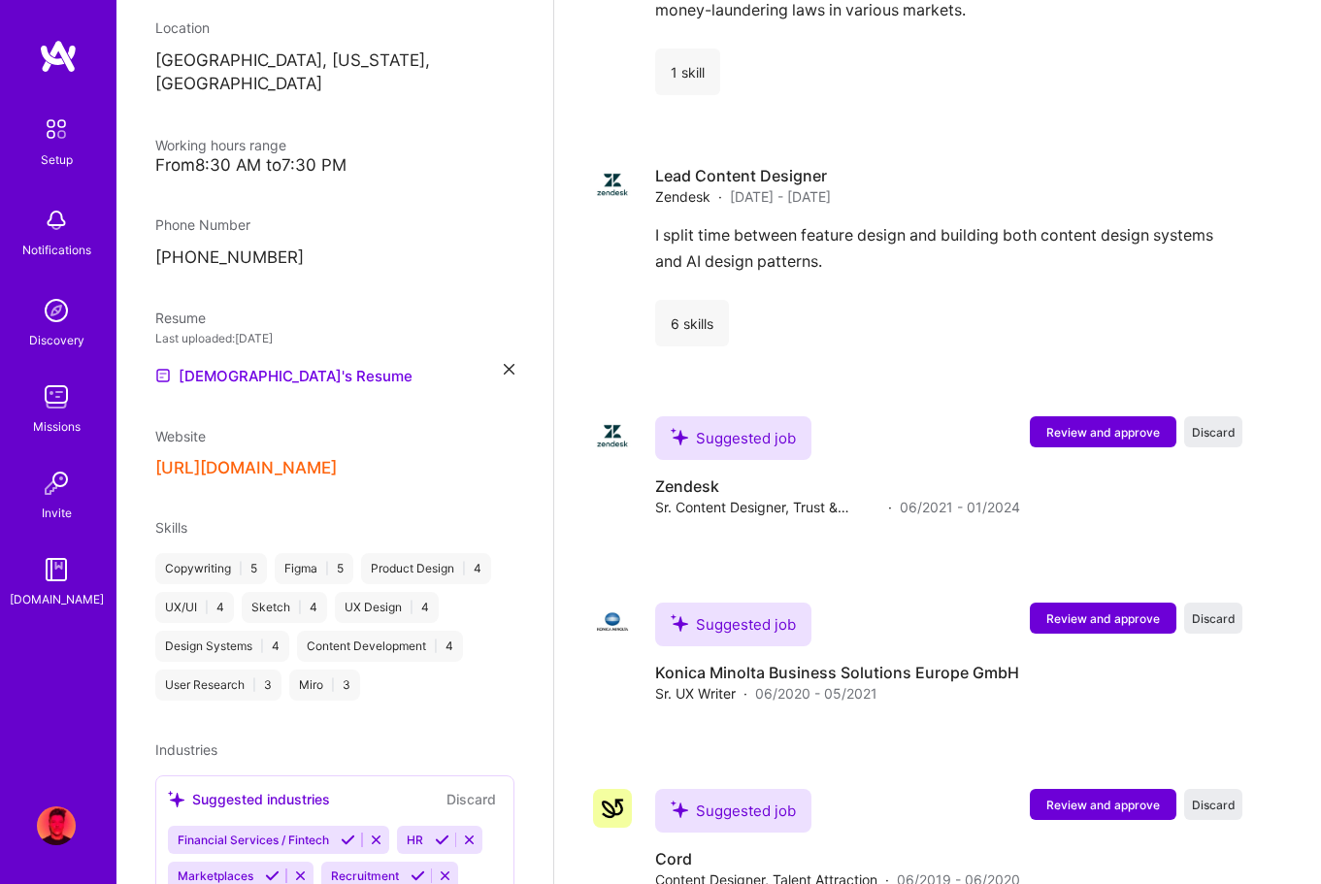
scroll to position [2721, 0]
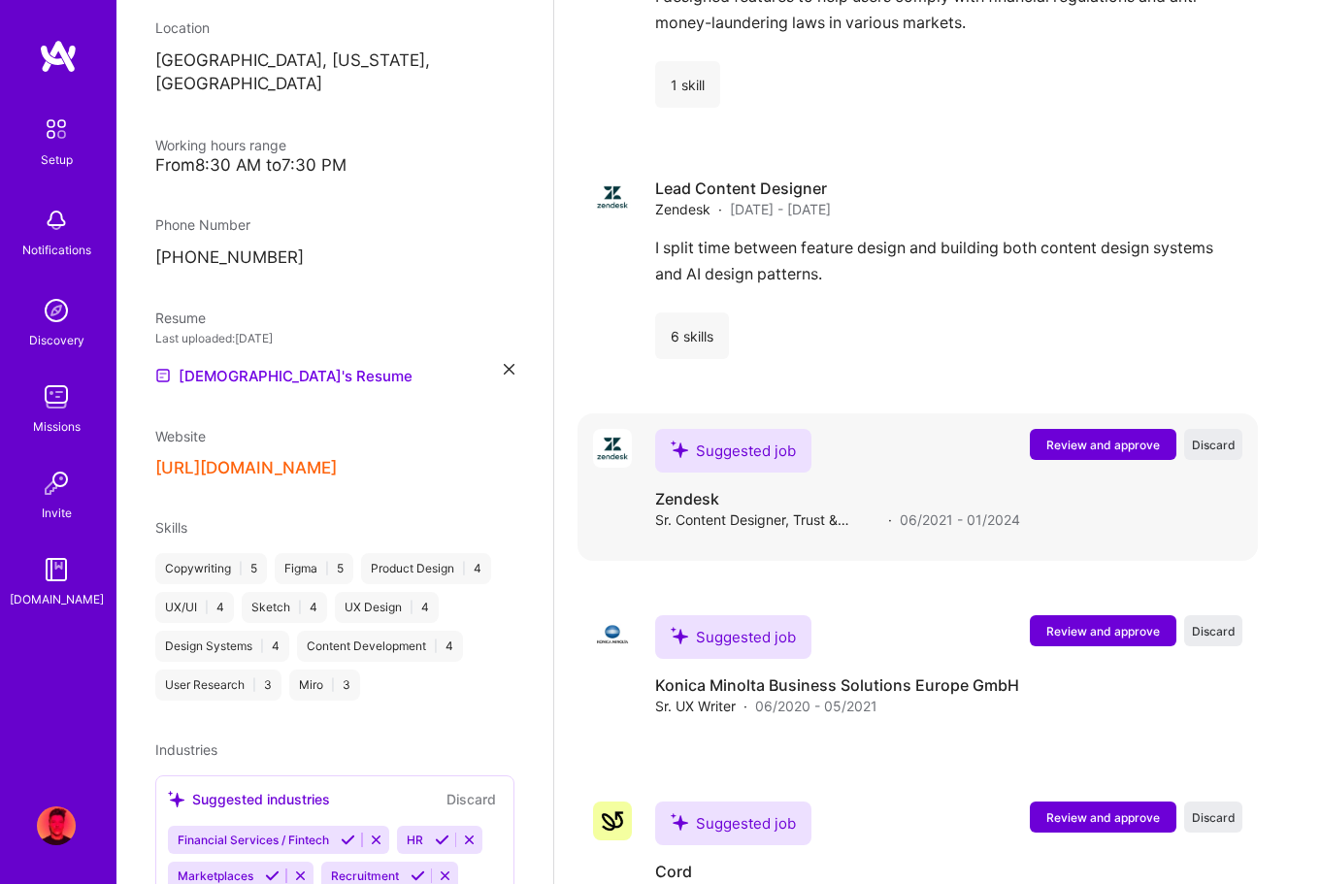
click at [1125, 444] on span "Review and approve" at bounding box center [1103, 445] width 114 height 17
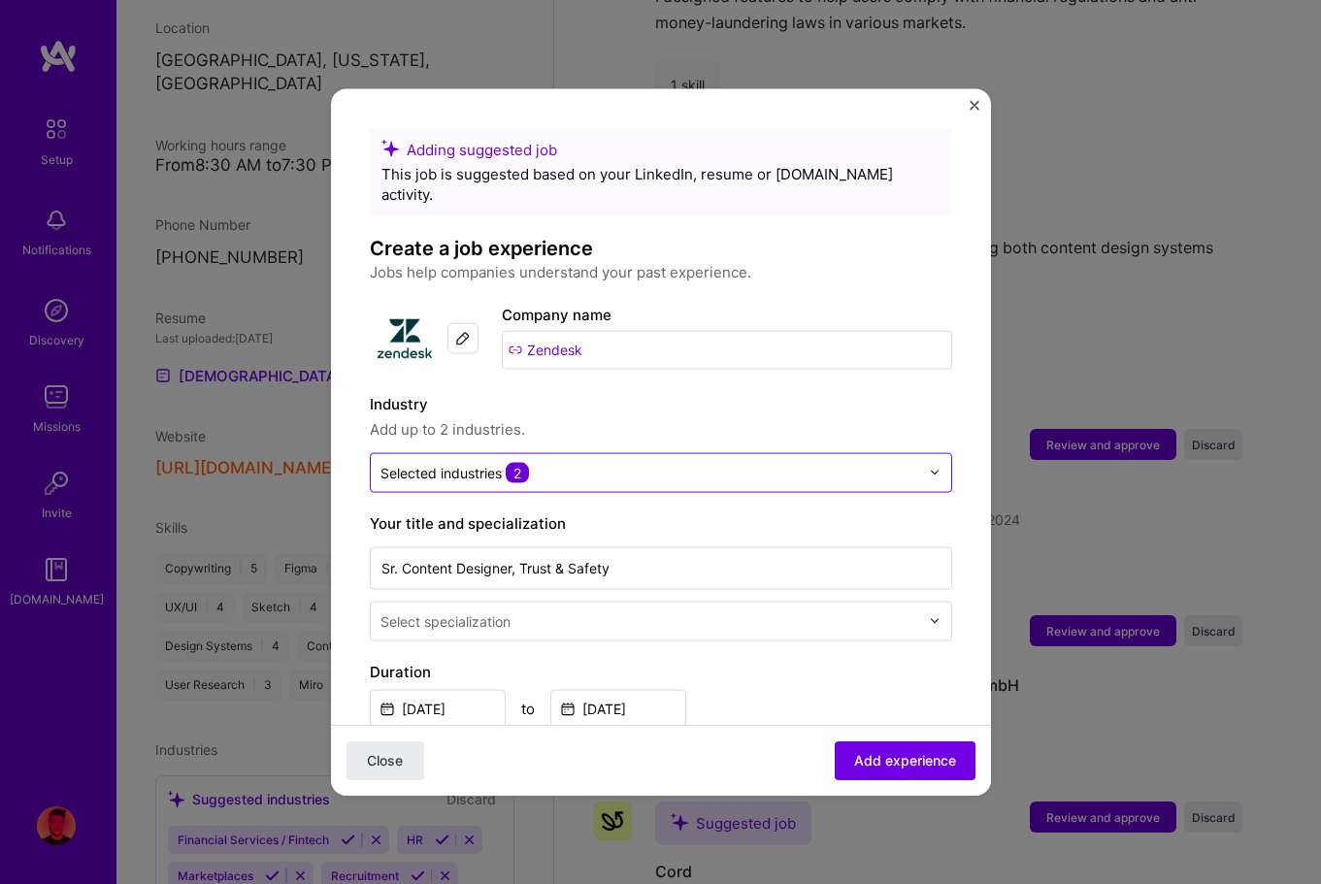
click at [678, 462] on input "text" at bounding box center [650, 472] width 539 height 20
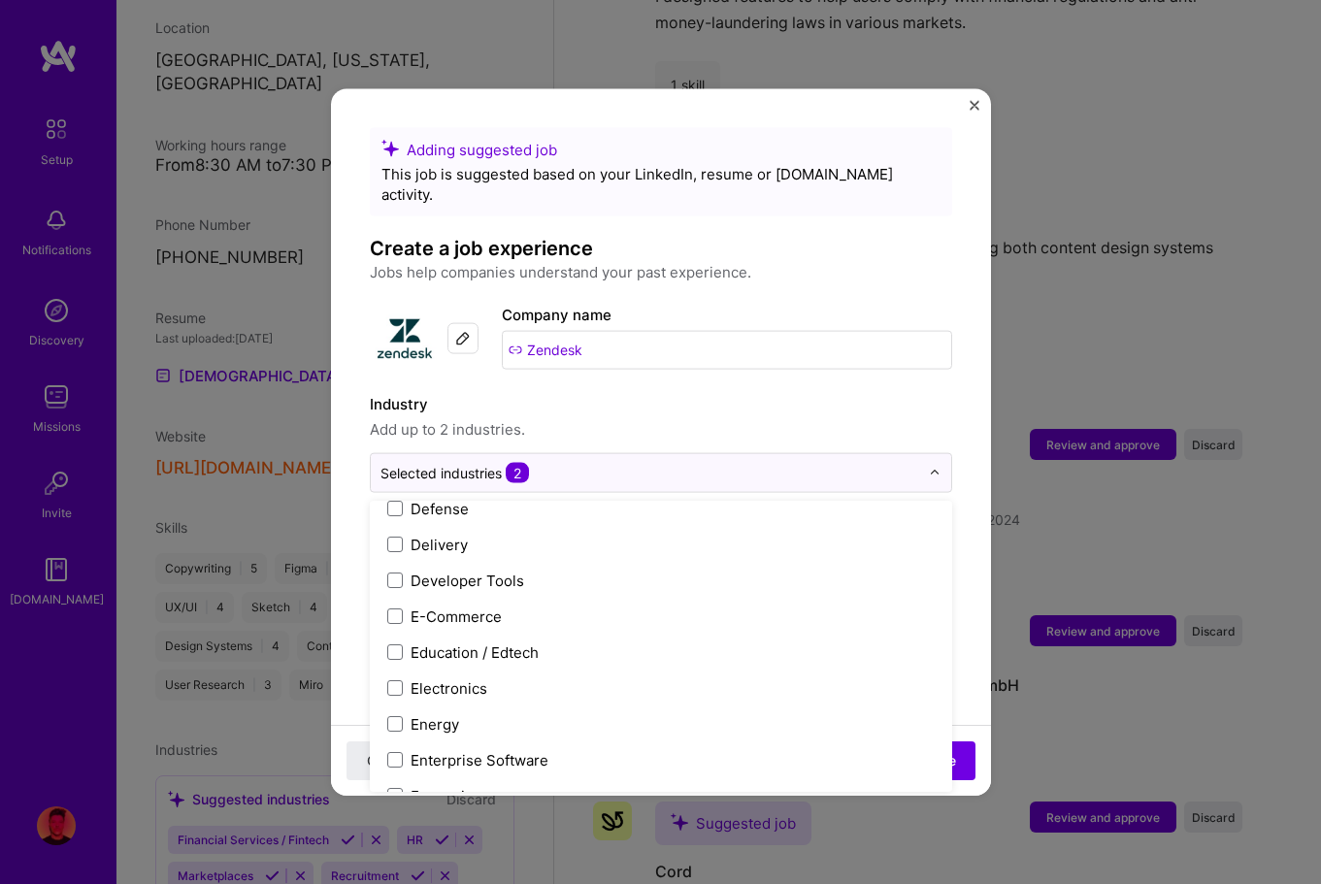
scroll to position [1454, 0]
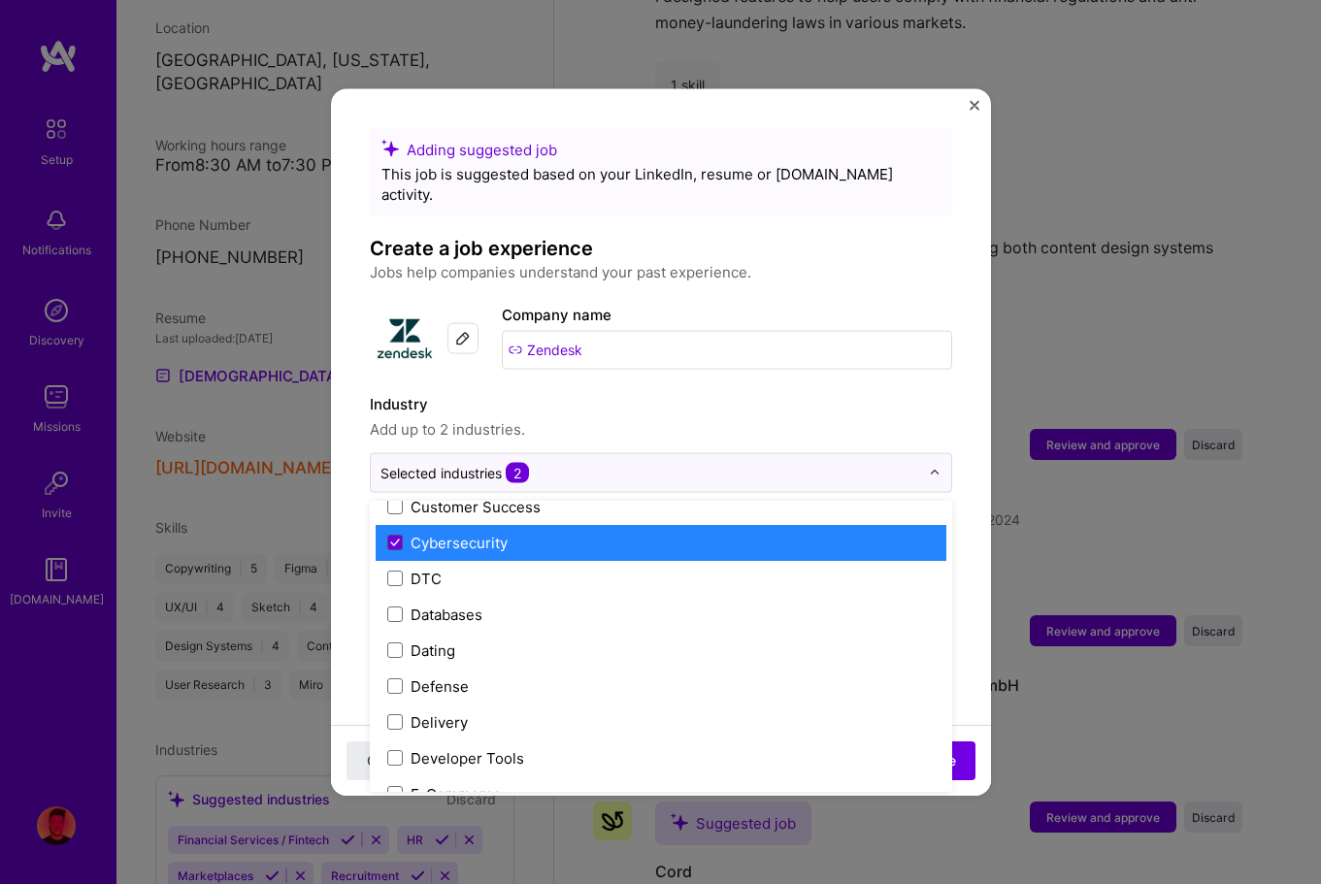
click at [393, 539] on icon at bounding box center [395, 543] width 10 height 8
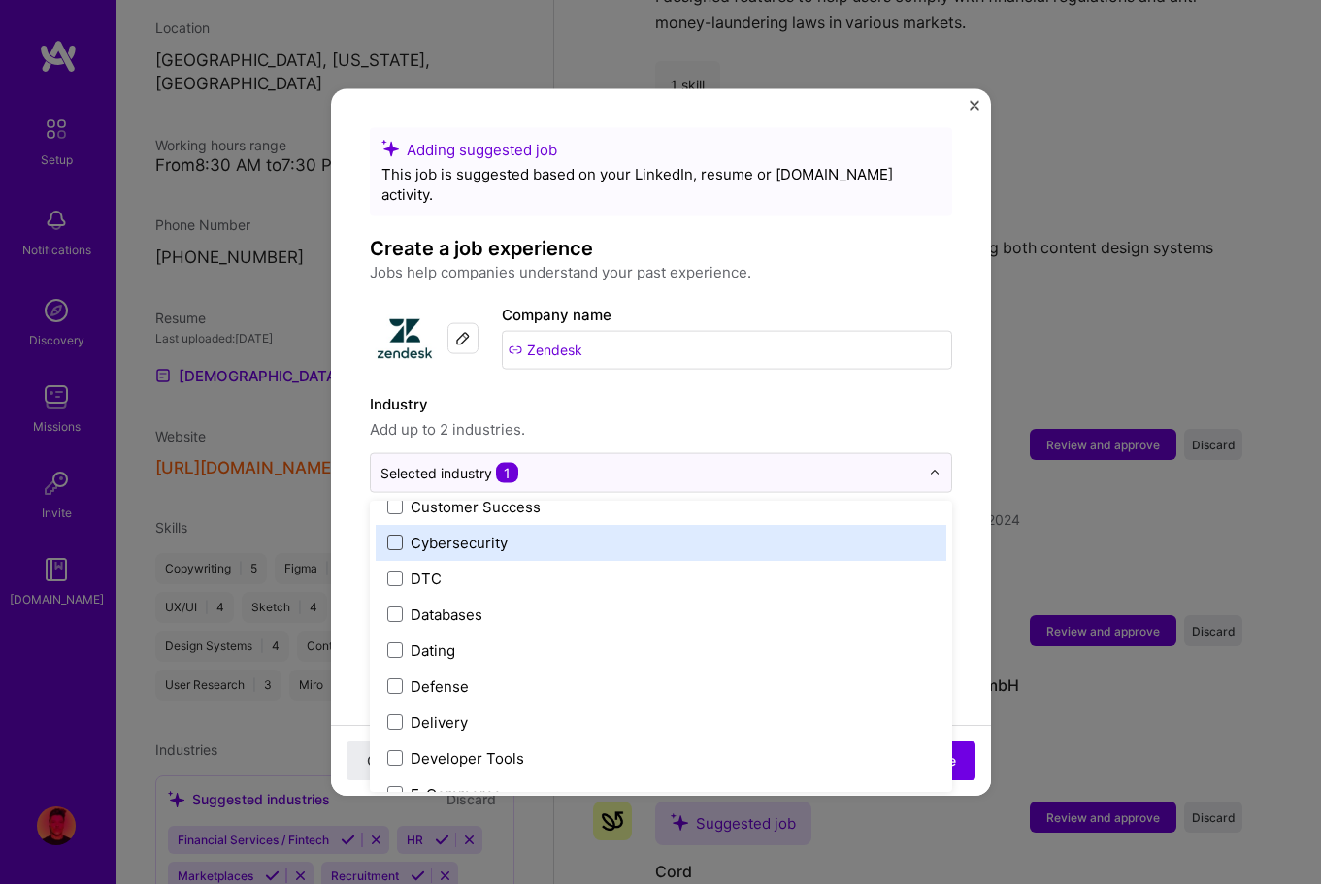
click at [548, 533] on div "Cybersecurity" at bounding box center [661, 542] width 571 height 36
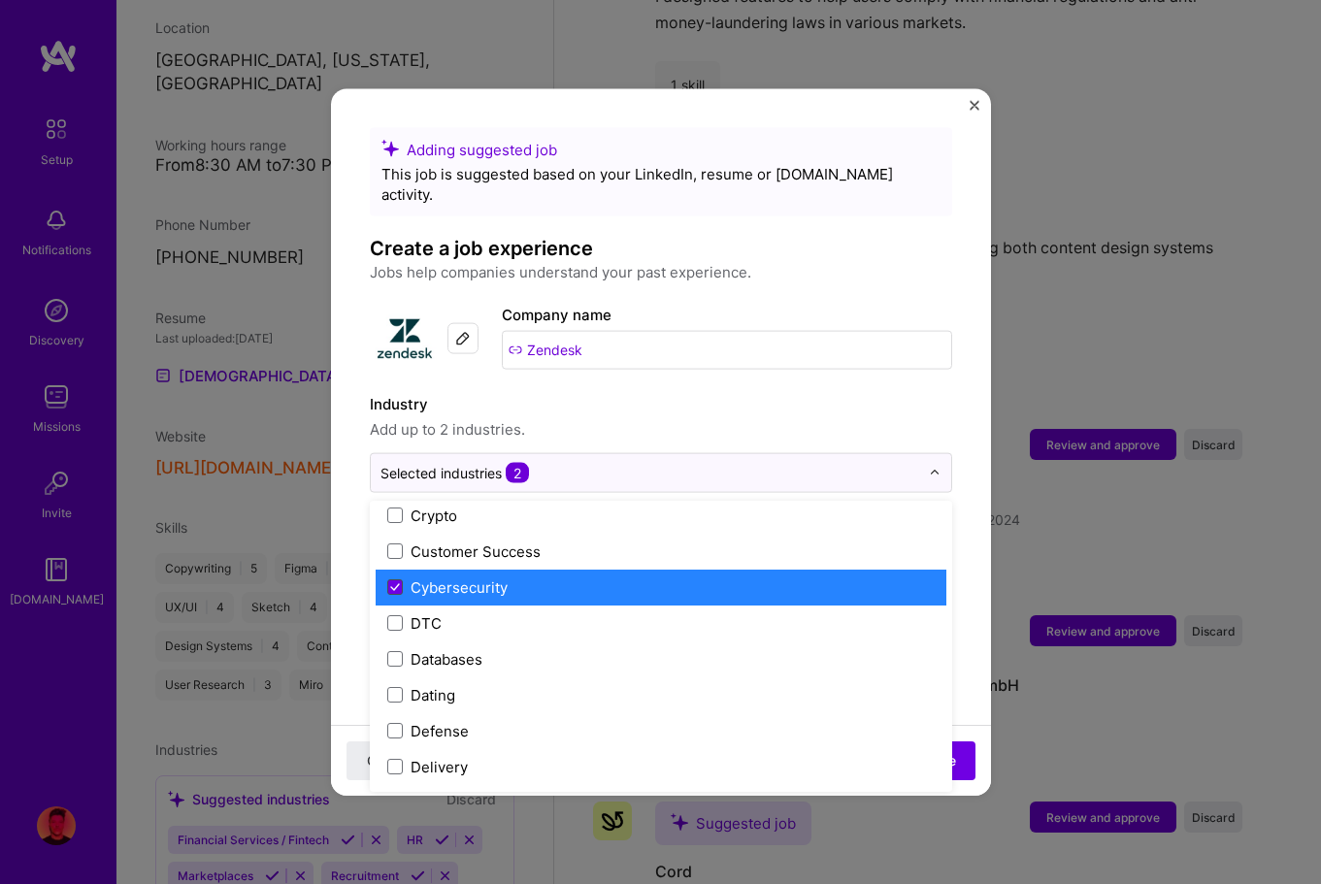
scroll to position [1397, 0]
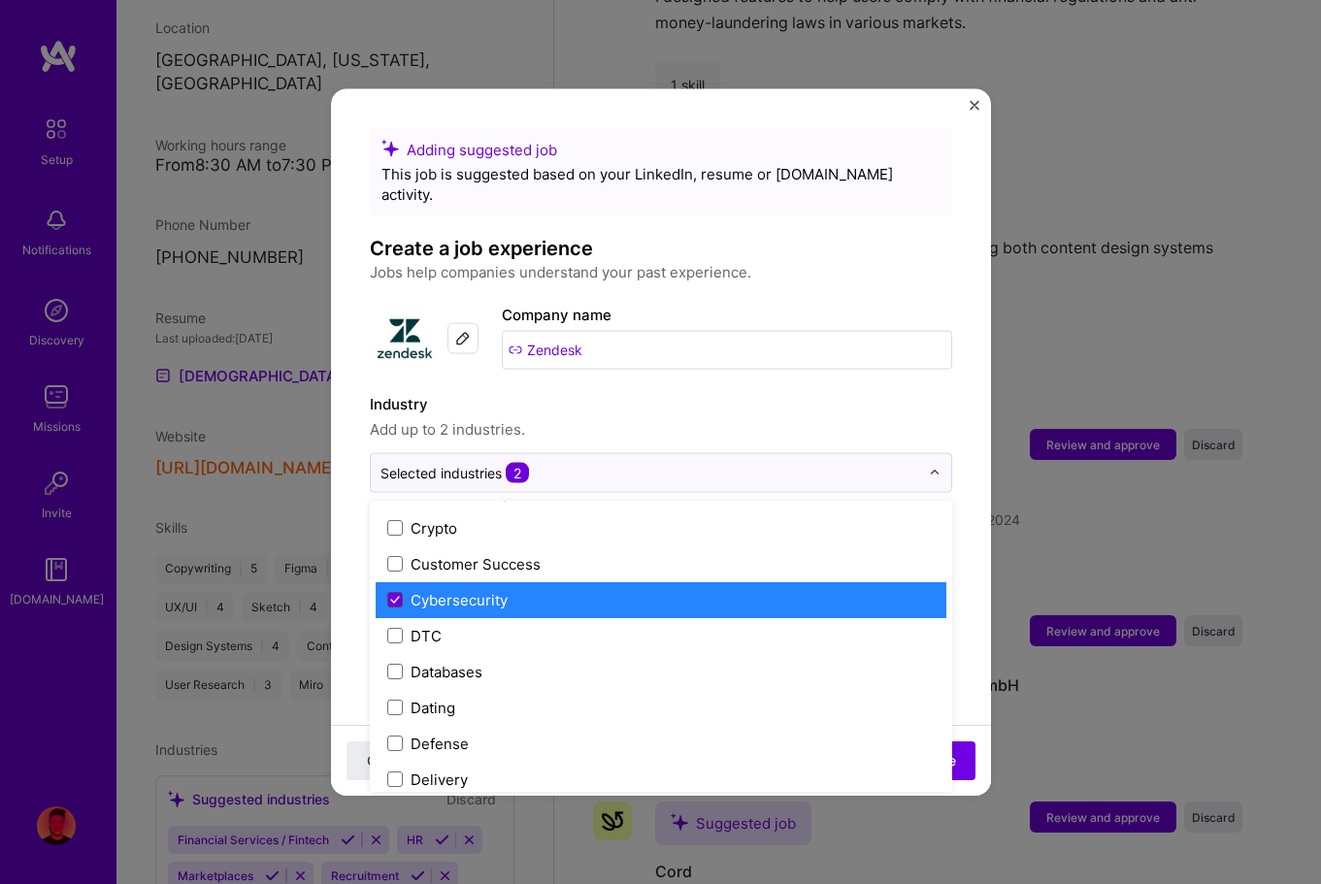
click at [393, 596] on icon at bounding box center [395, 600] width 10 height 8
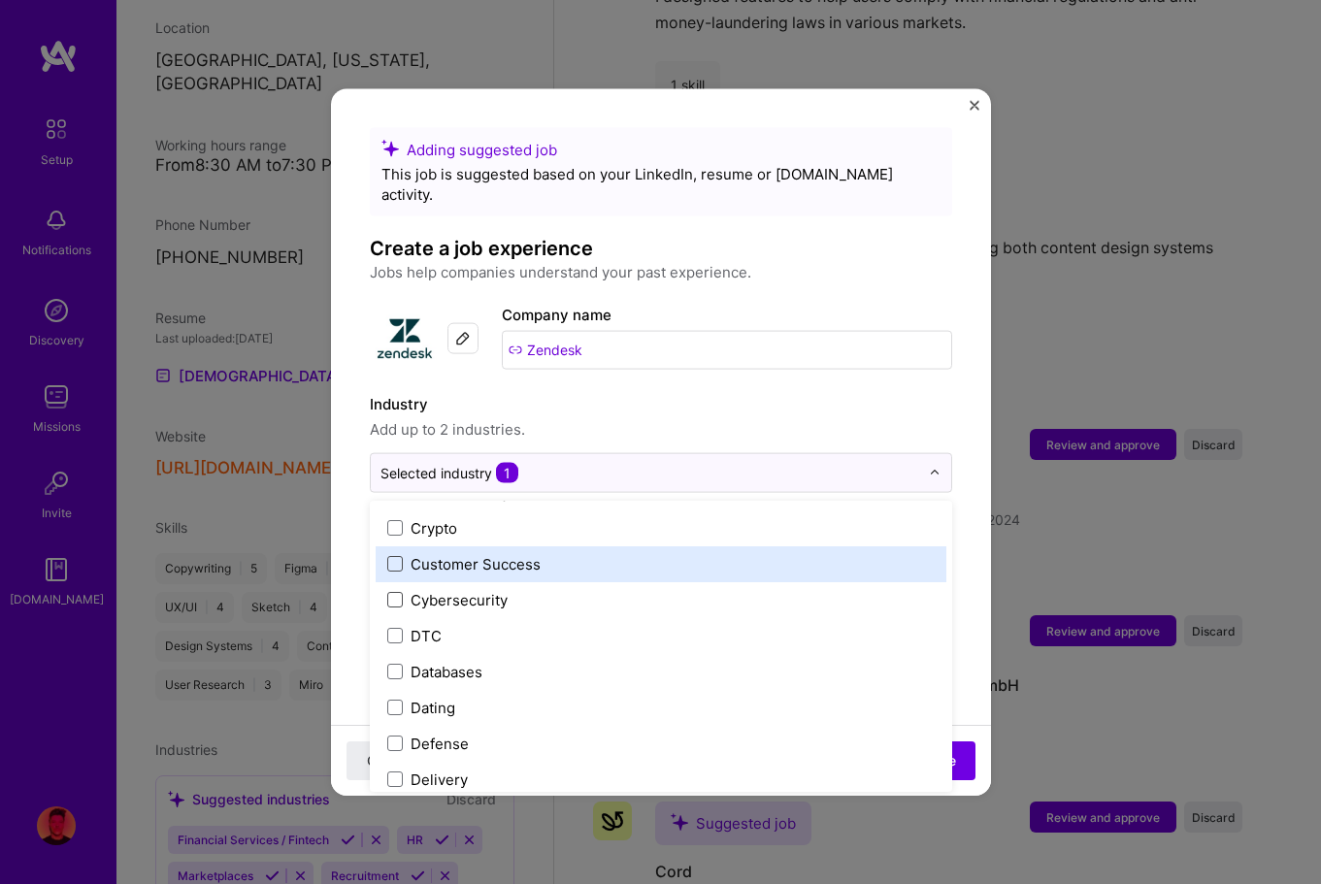
click at [389, 556] on span at bounding box center [395, 564] width 16 height 16
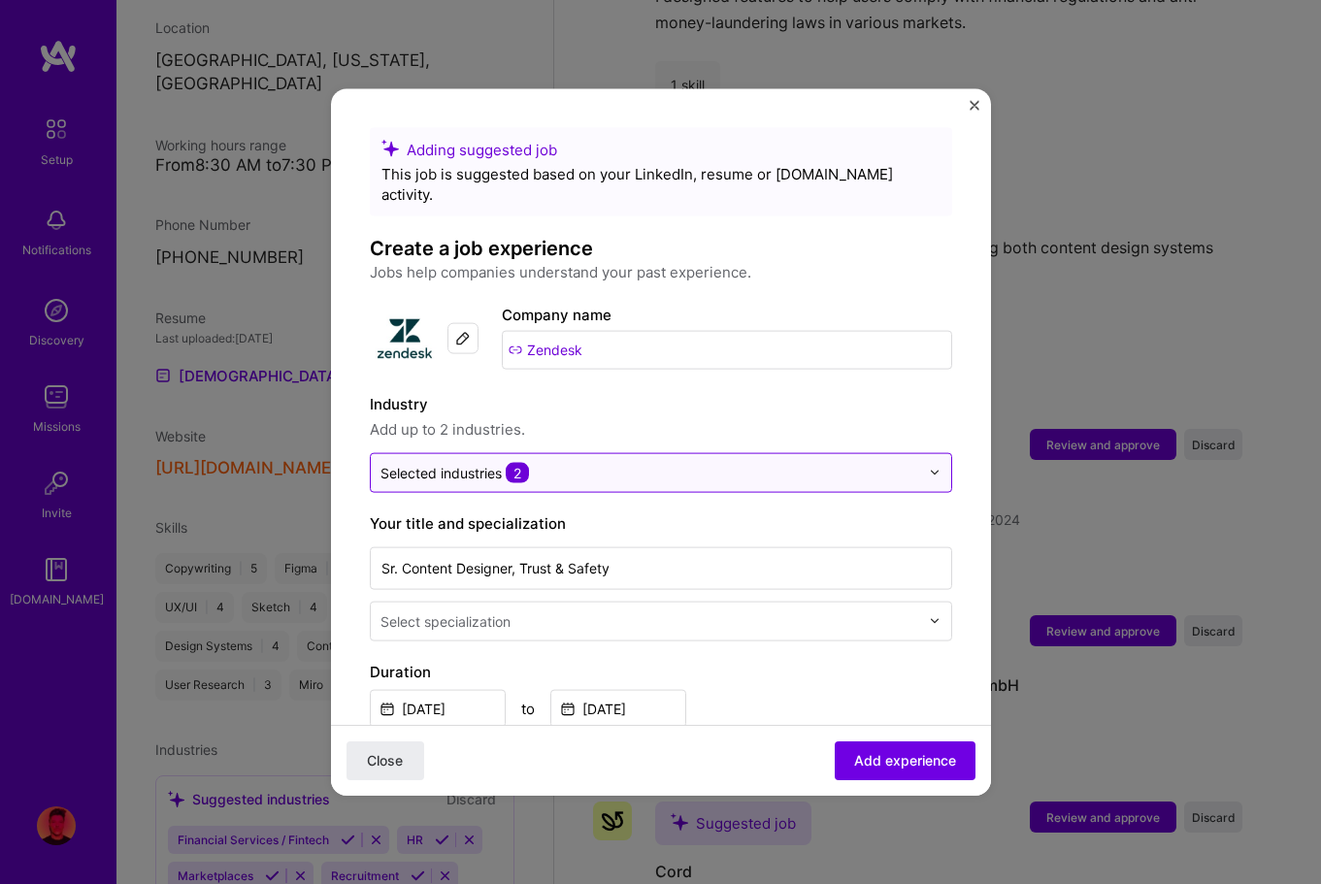
click at [568, 453] on div "Selected industries 2" at bounding box center [650, 472] width 558 height 38
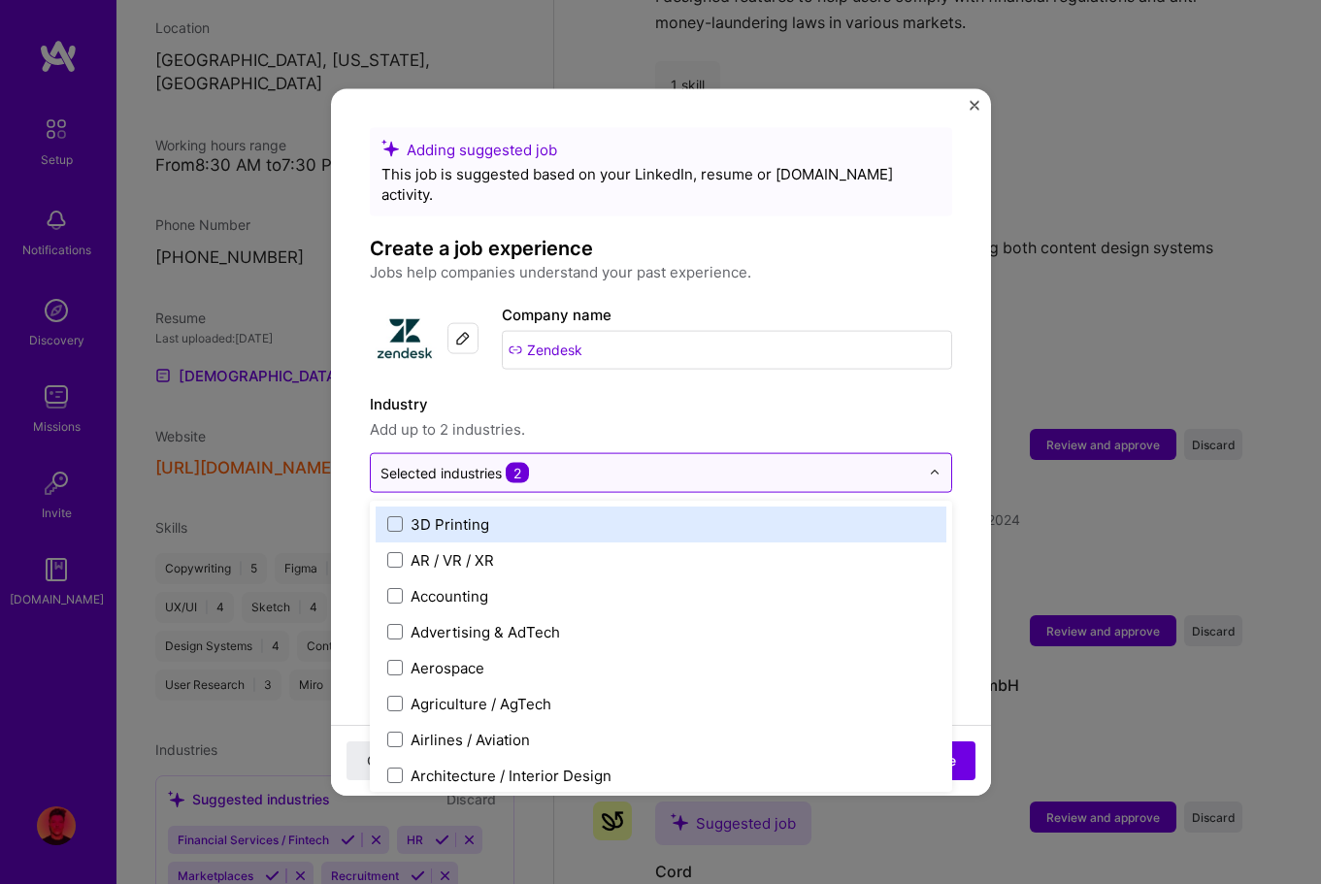
click at [547, 462] on input "text" at bounding box center [650, 472] width 539 height 20
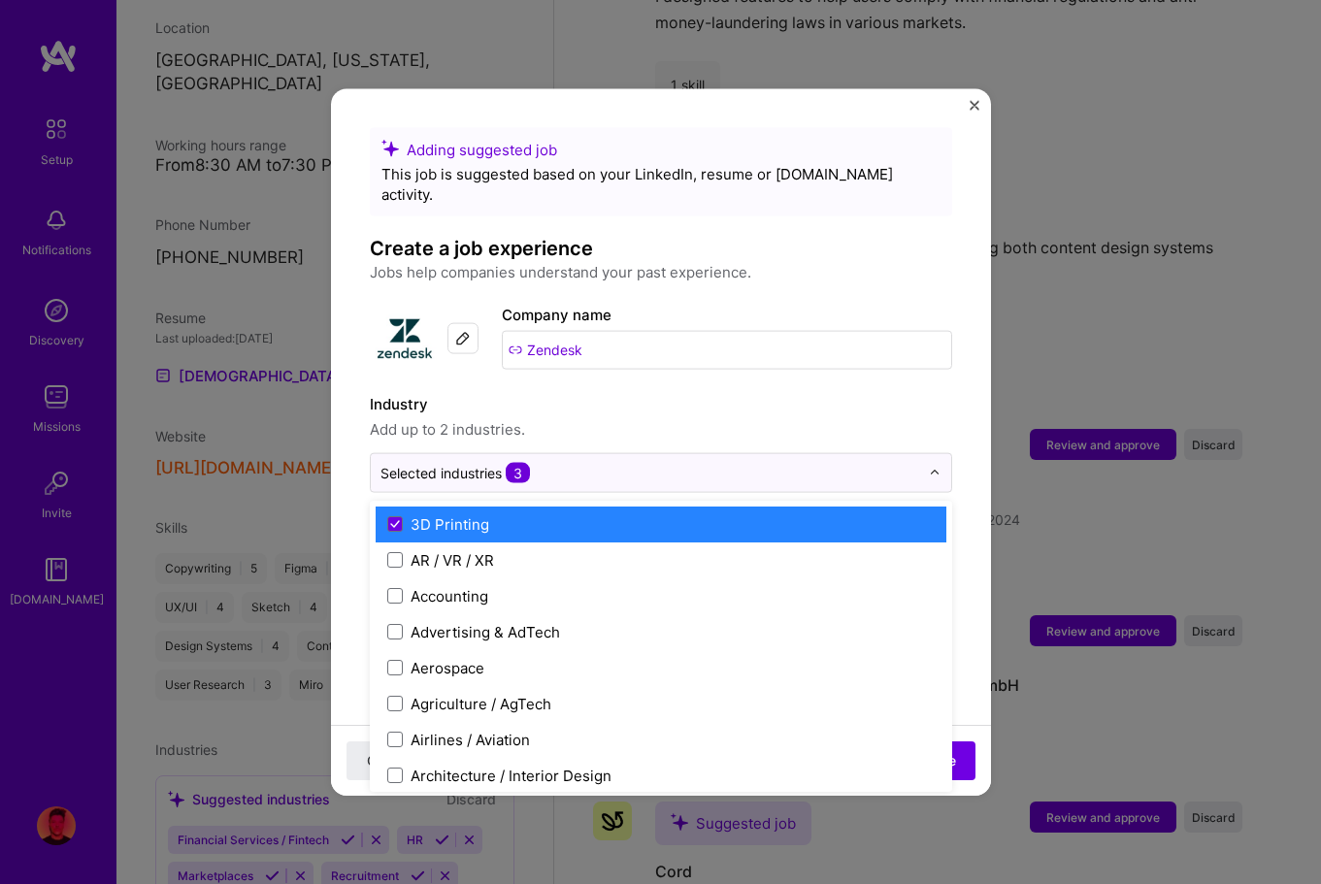
click at [664, 392] on label "Industry" at bounding box center [661, 403] width 582 height 23
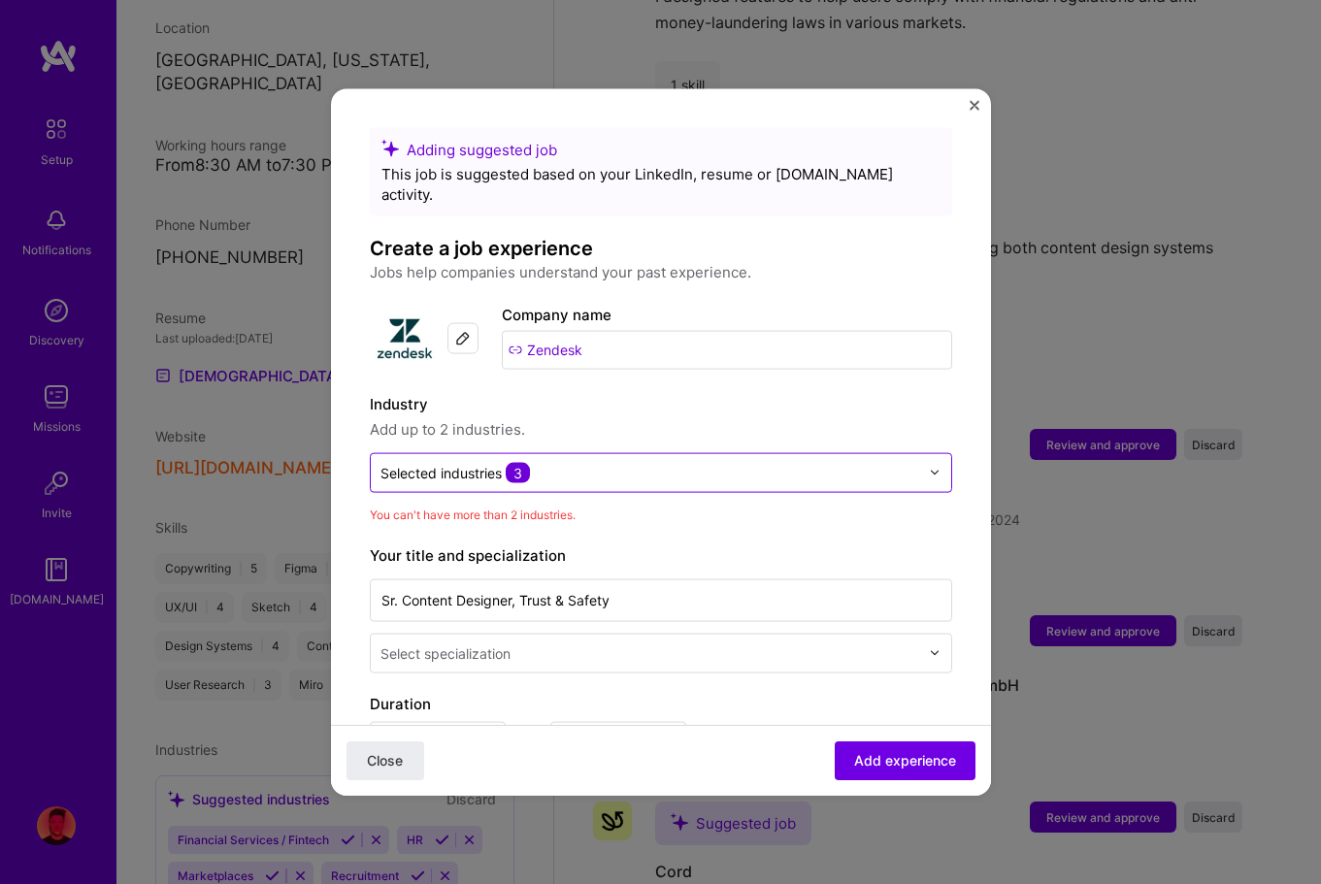
click at [612, 462] on input "text" at bounding box center [650, 472] width 539 height 20
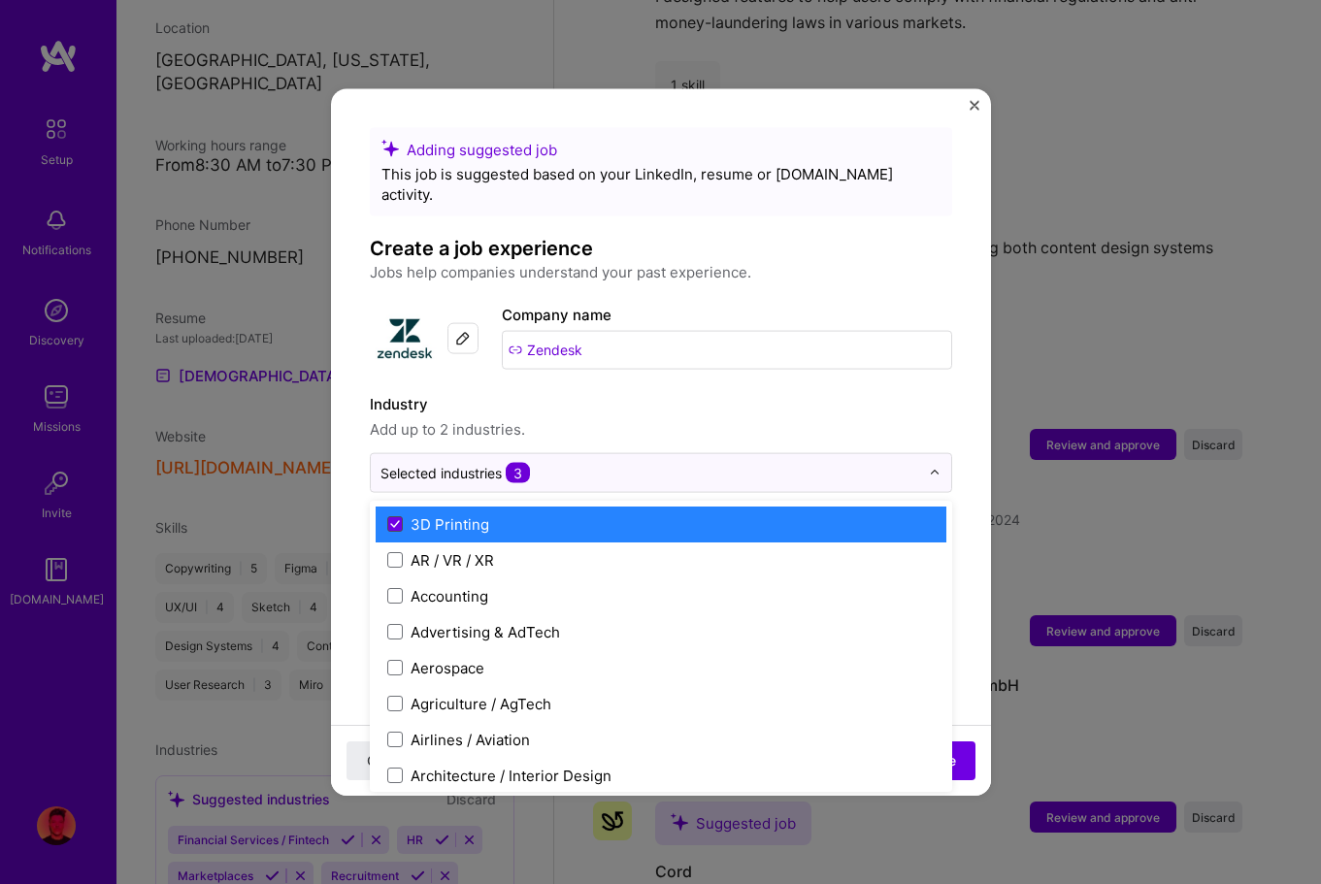
click at [399, 516] on span at bounding box center [395, 524] width 16 height 16
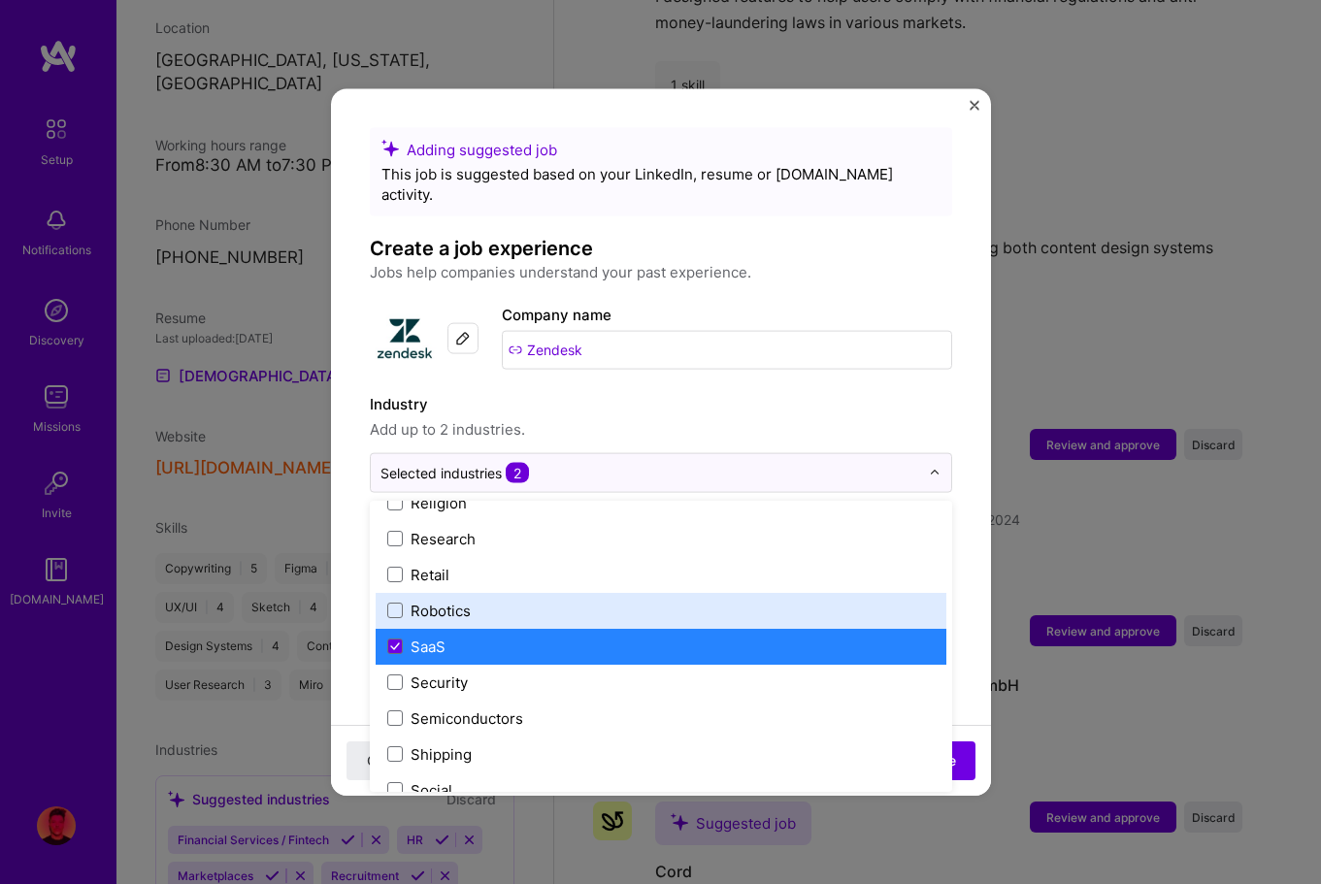
scroll to position [3752, 0]
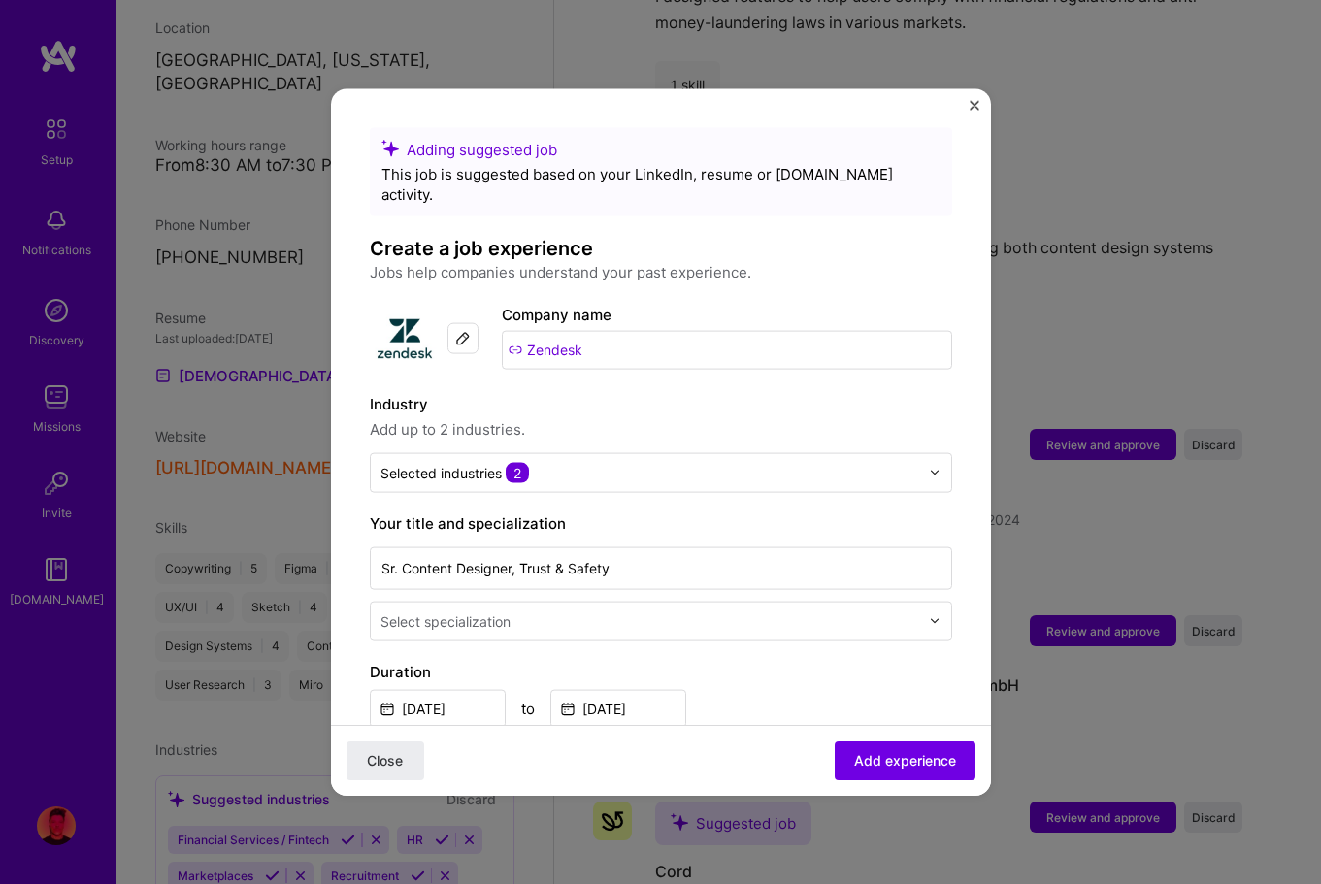
click at [686, 365] on div "Adding suggested job This job is suggested based on your LinkedIn, resume or [D…" at bounding box center [661, 844] width 582 height 1435
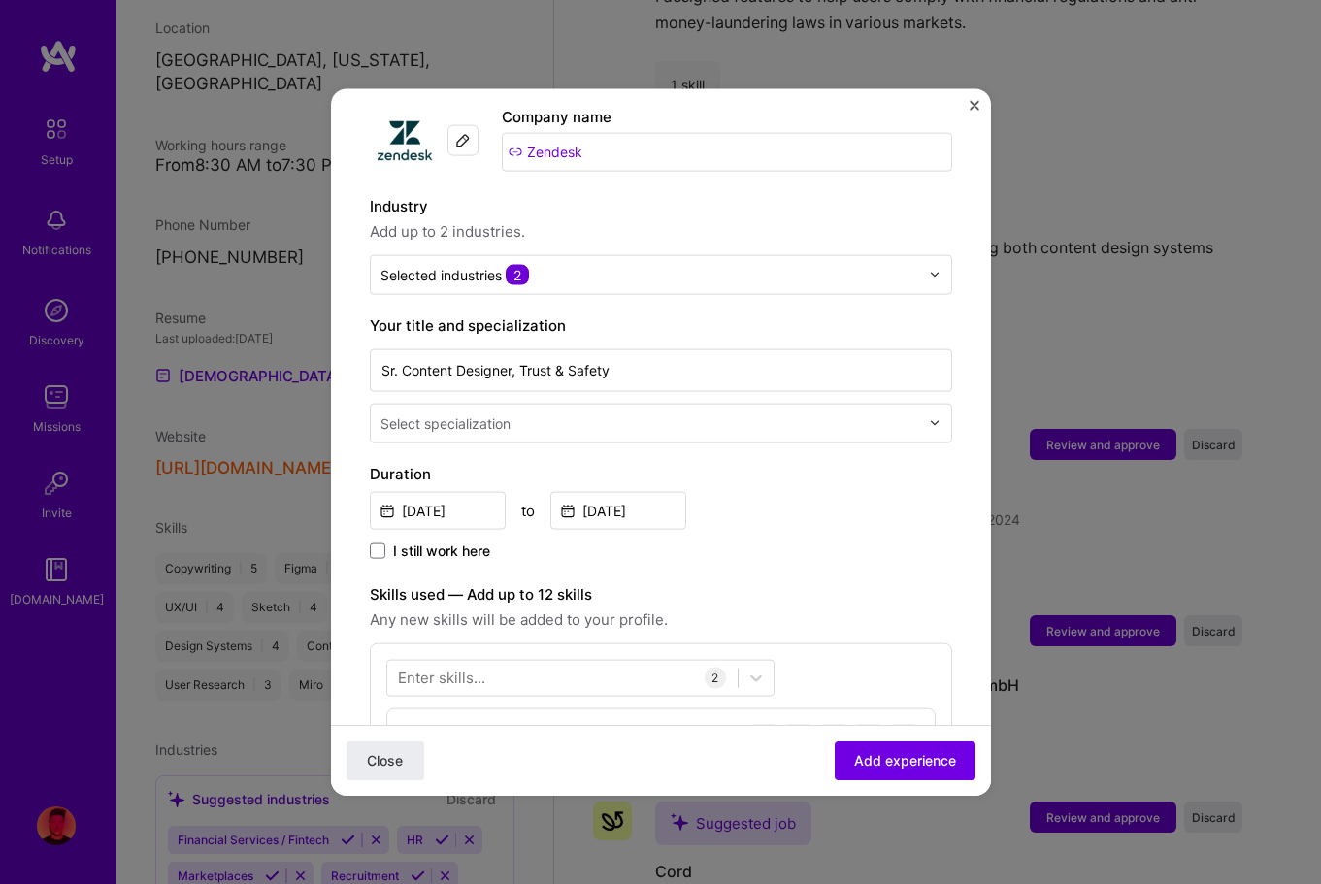
scroll to position [254, 0]
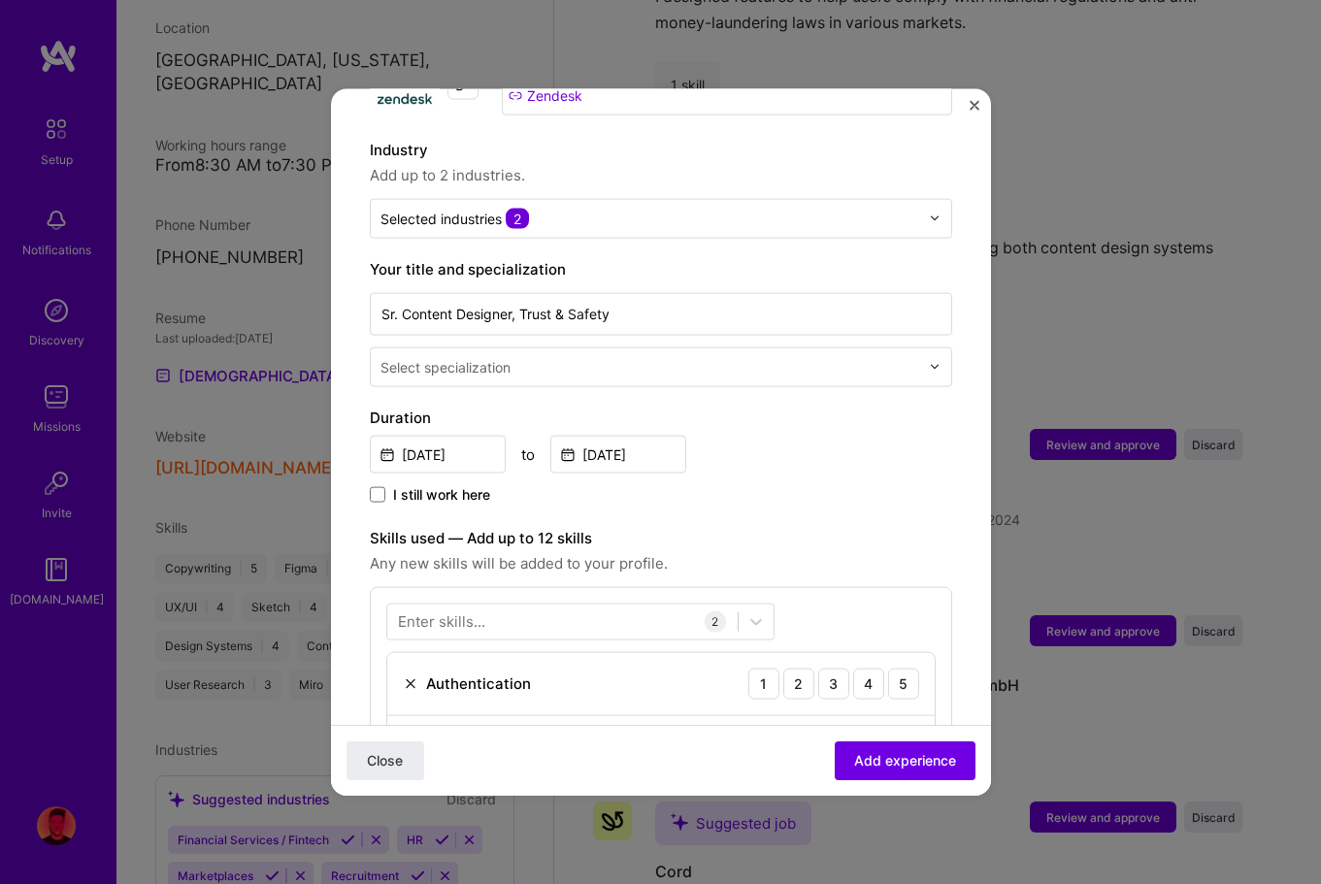
click at [673, 356] on input "text" at bounding box center [652, 366] width 543 height 20
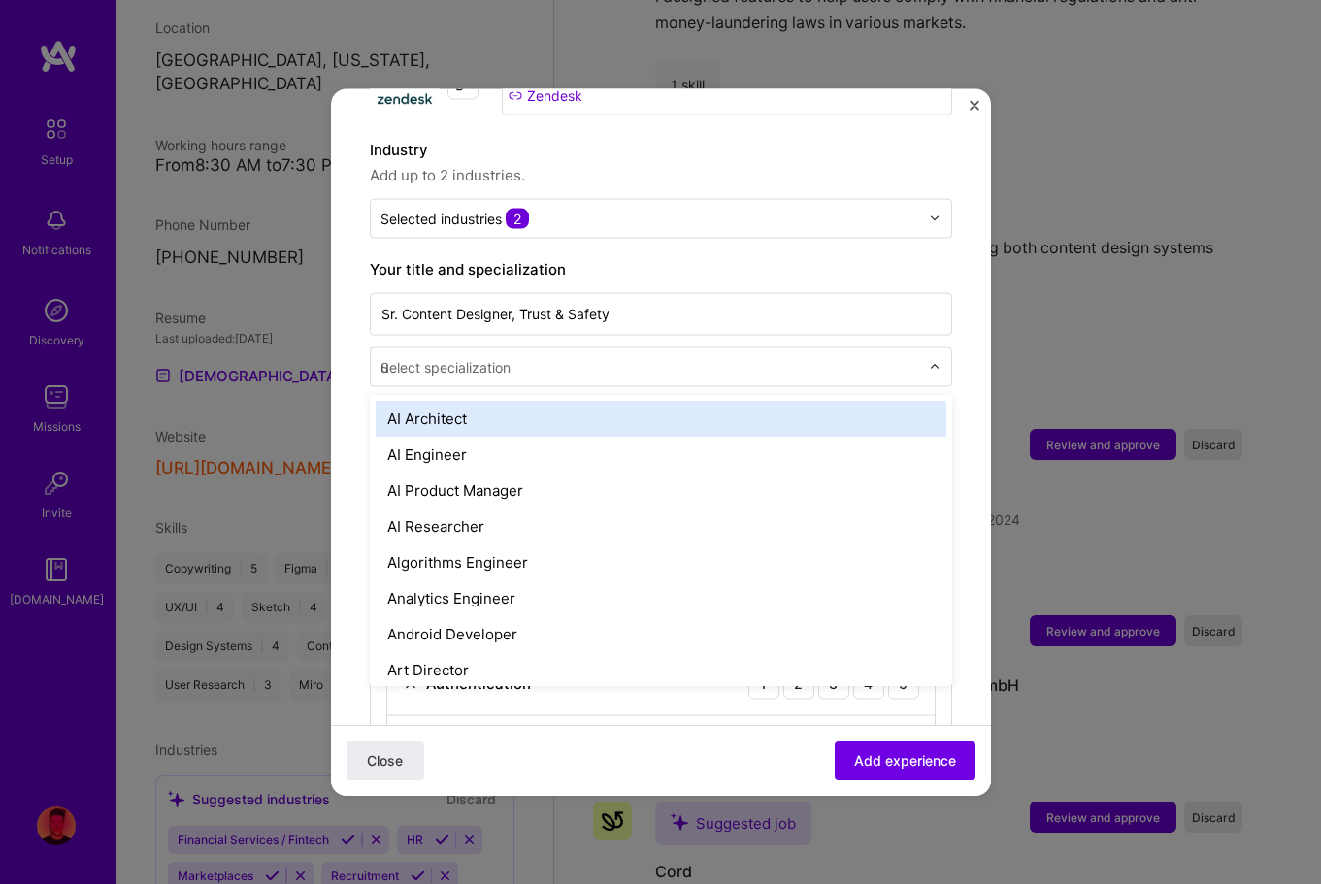
type input "ux"
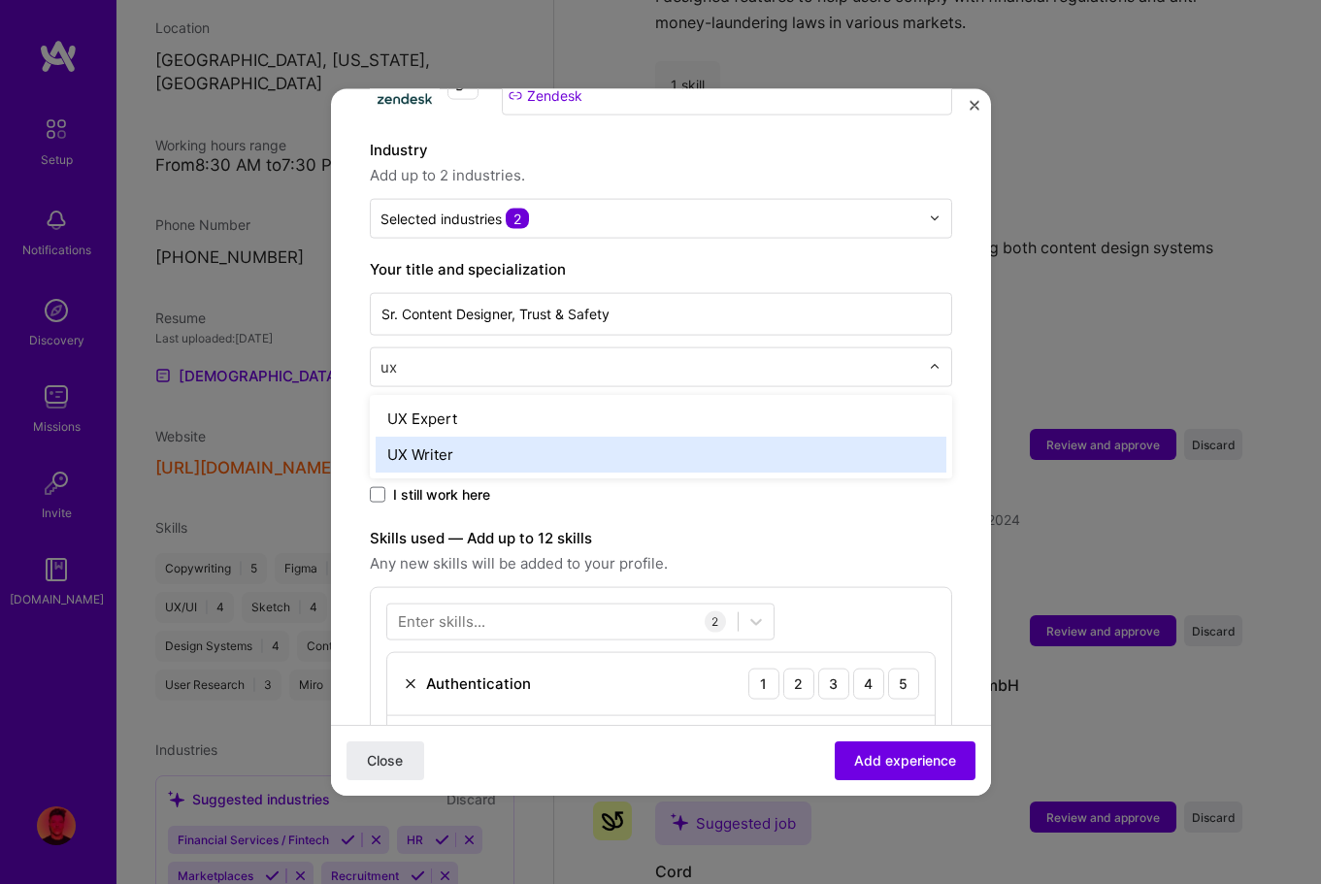
click at [590, 436] on div "UX Writer" at bounding box center [661, 454] width 571 height 36
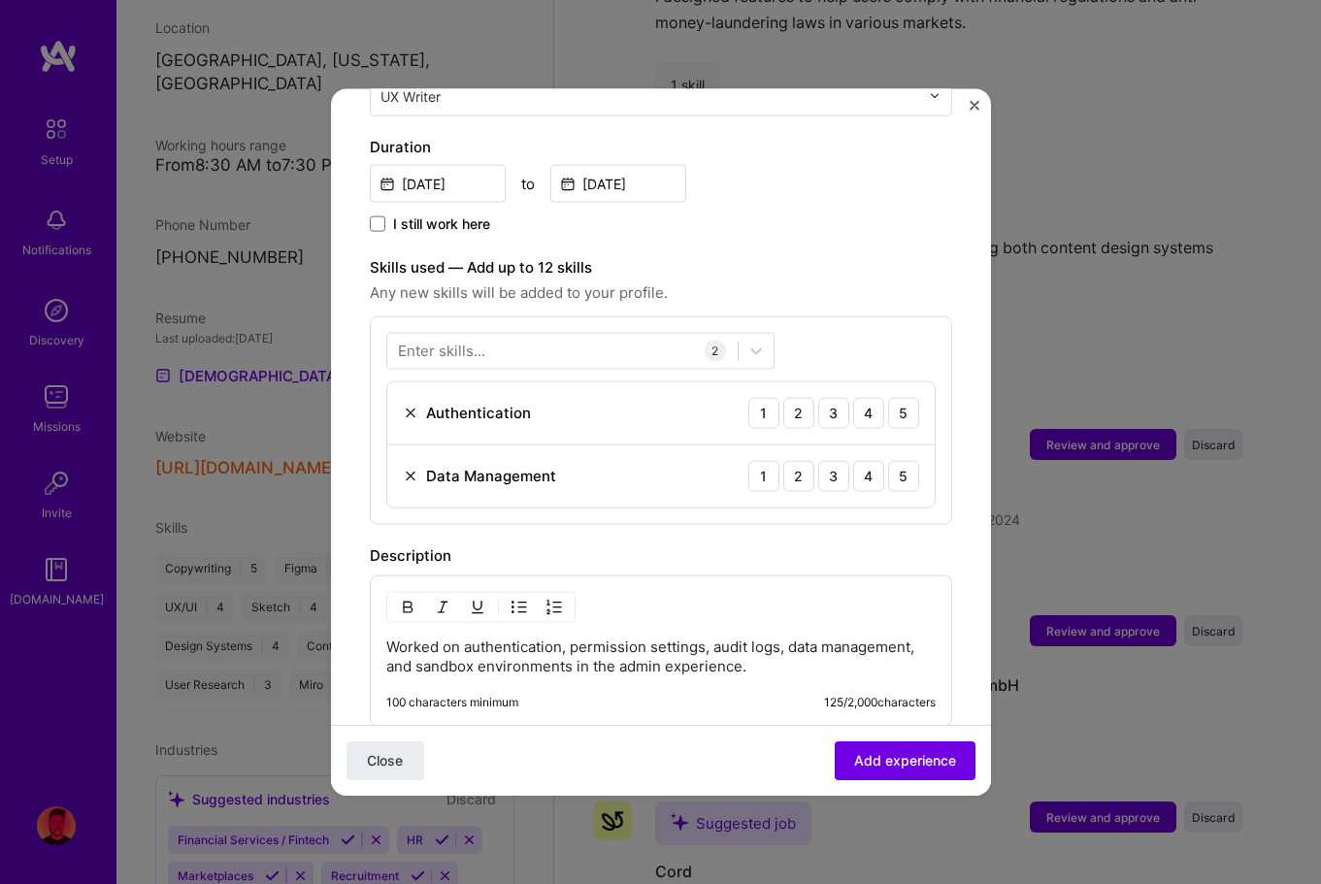
scroll to position [530, 0]
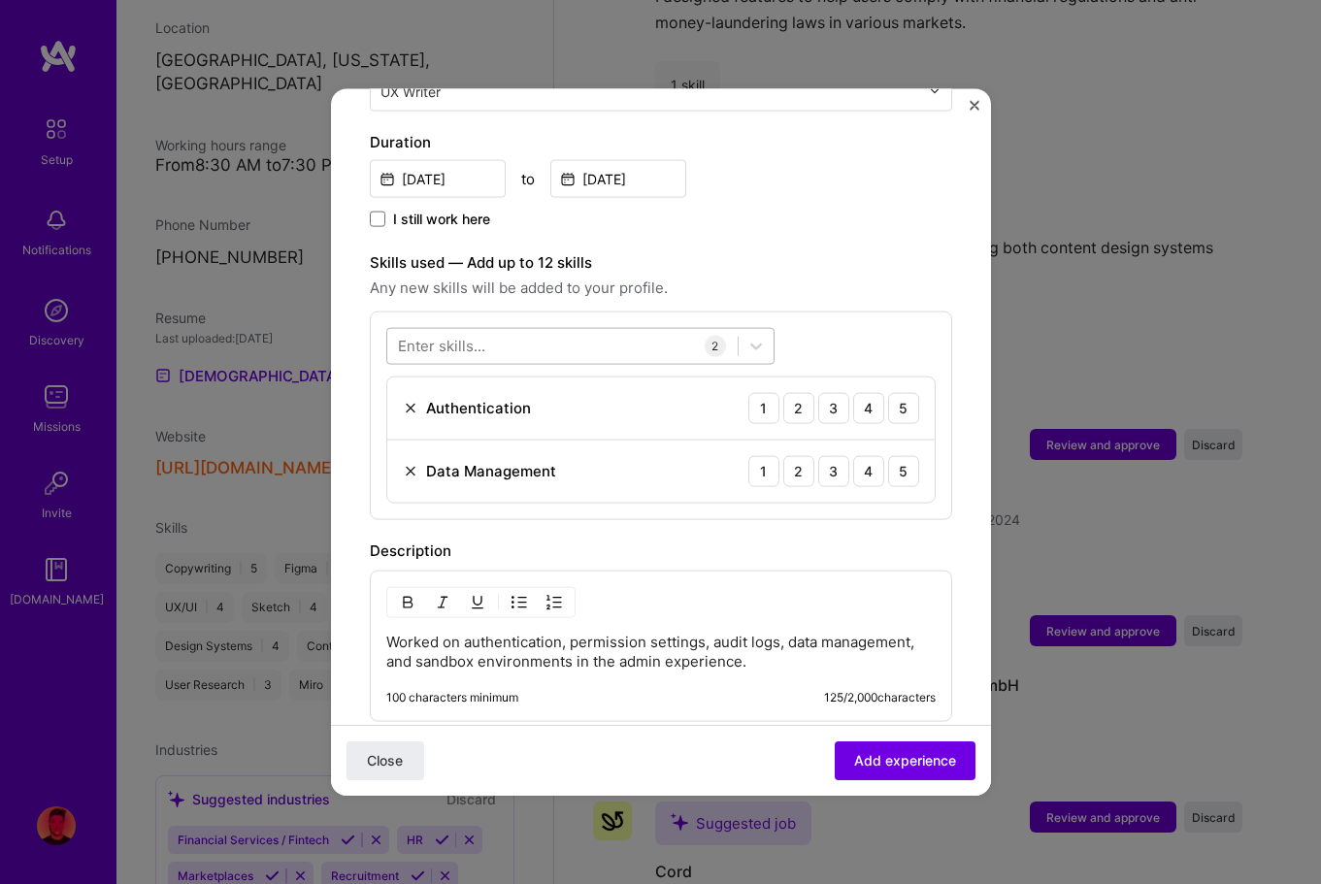
click at [580, 330] on div at bounding box center [562, 346] width 350 height 32
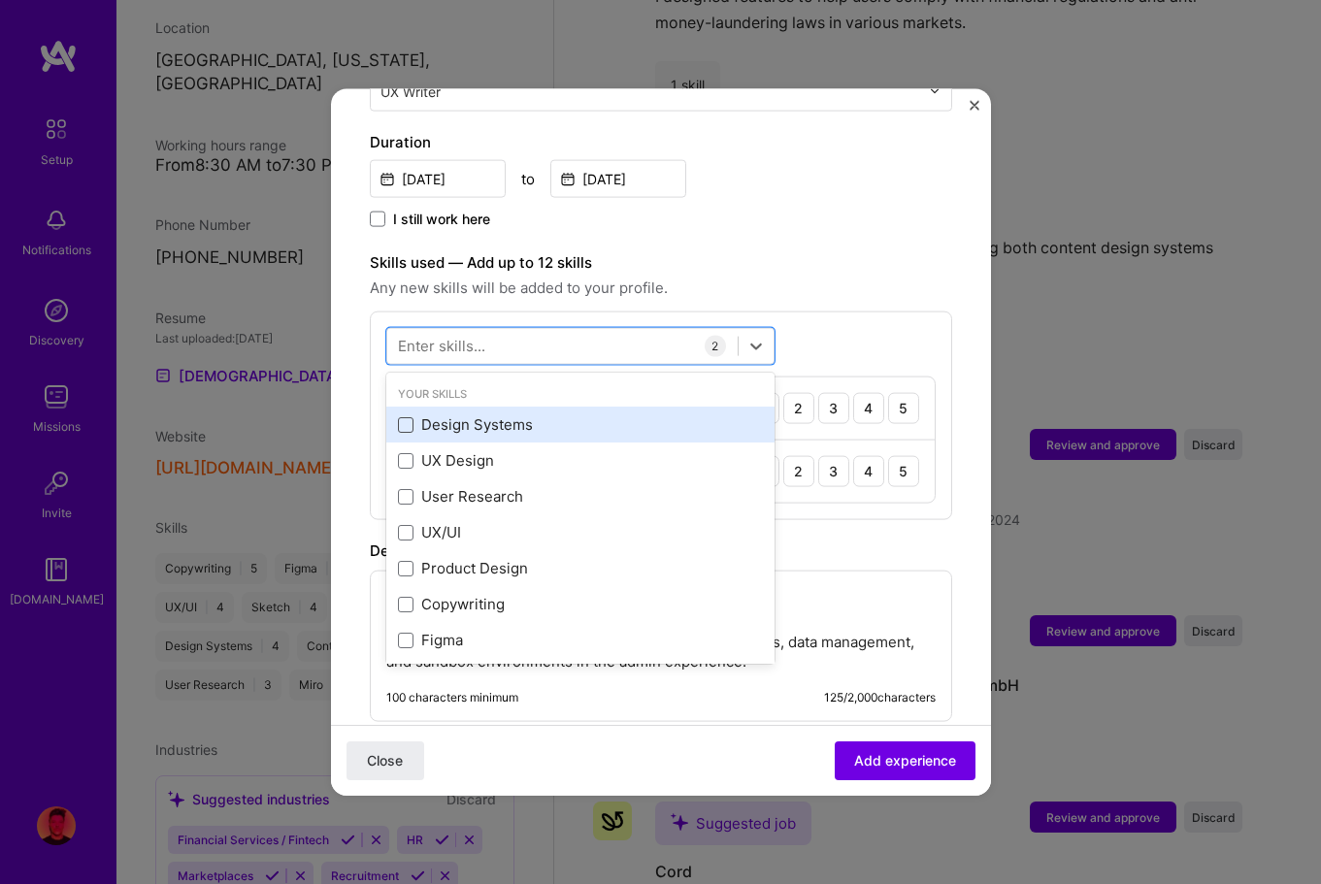
click at [411, 416] on span at bounding box center [406, 424] width 16 height 16
click at [0, 0] on input "checkbox" at bounding box center [0, 0] width 0 height 0
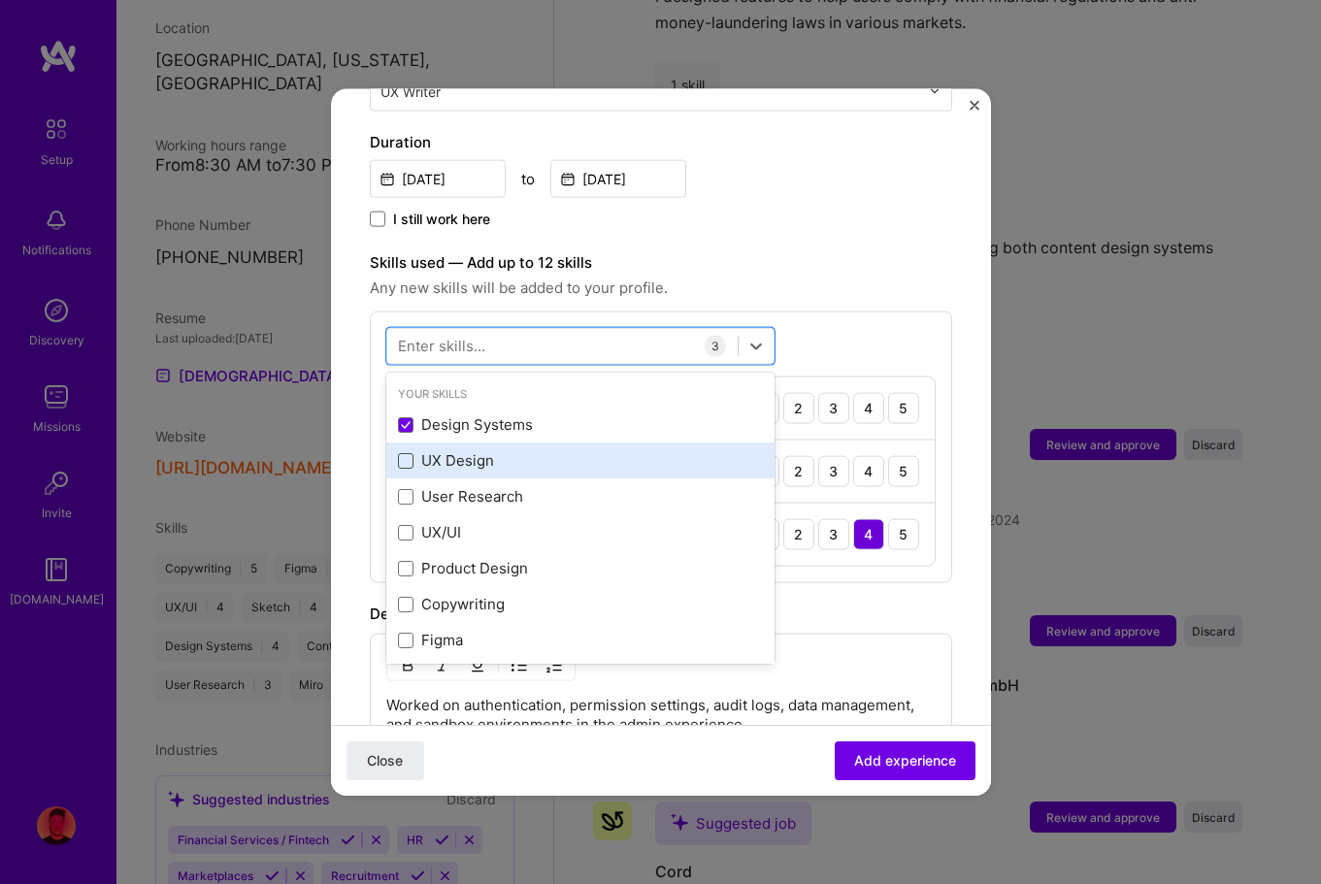
click at [410, 452] on span at bounding box center [406, 460] width 16 height 16
click at [0, 0] on input "checkbox" at bounding box center [0, 0] width 0 height 0
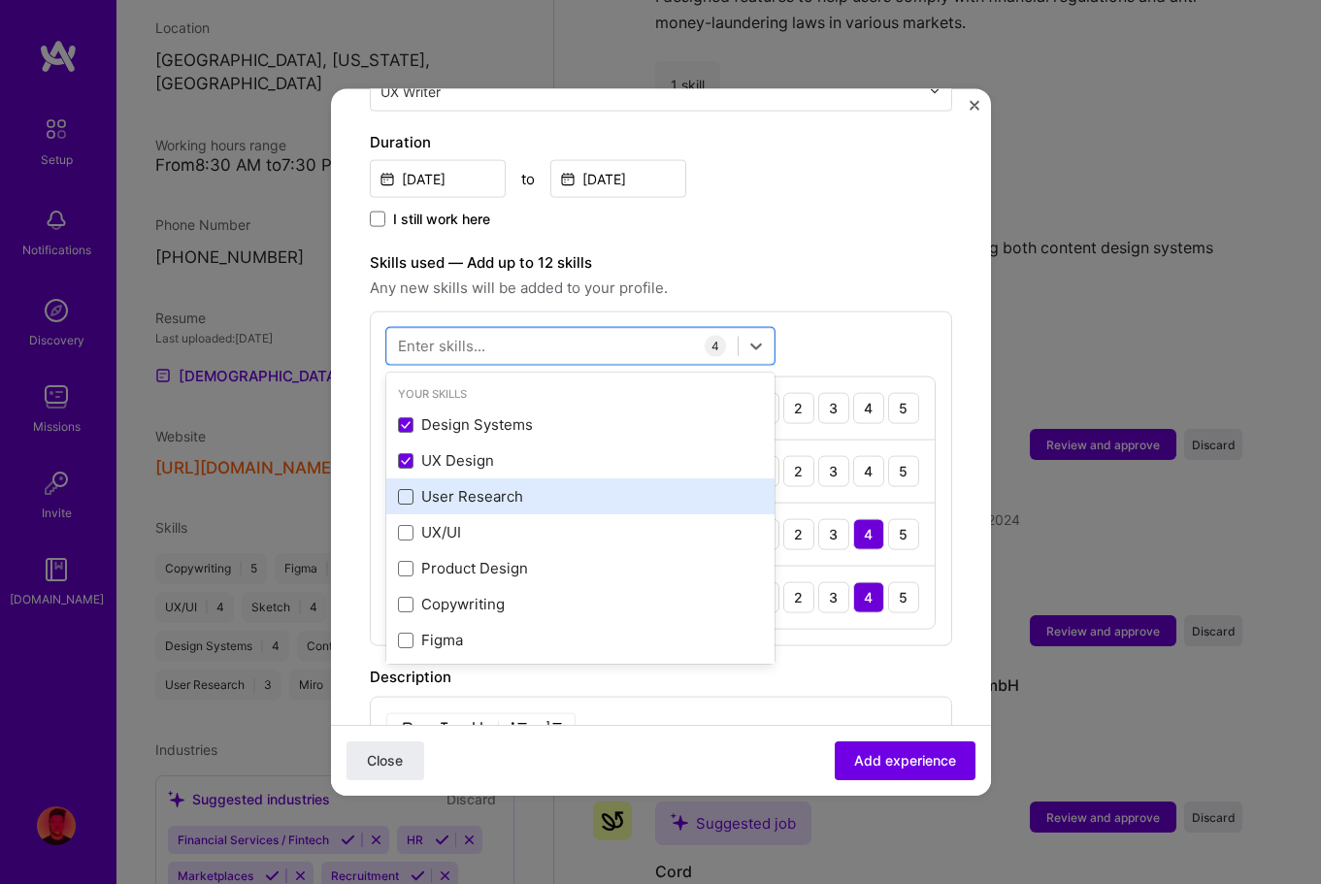
click at [405, 488] on span at bounding box center [406, 496] width 16 height 16
click at [0, 0] on input "checkbox" at bounding box center [0, 0] width 0 height 0
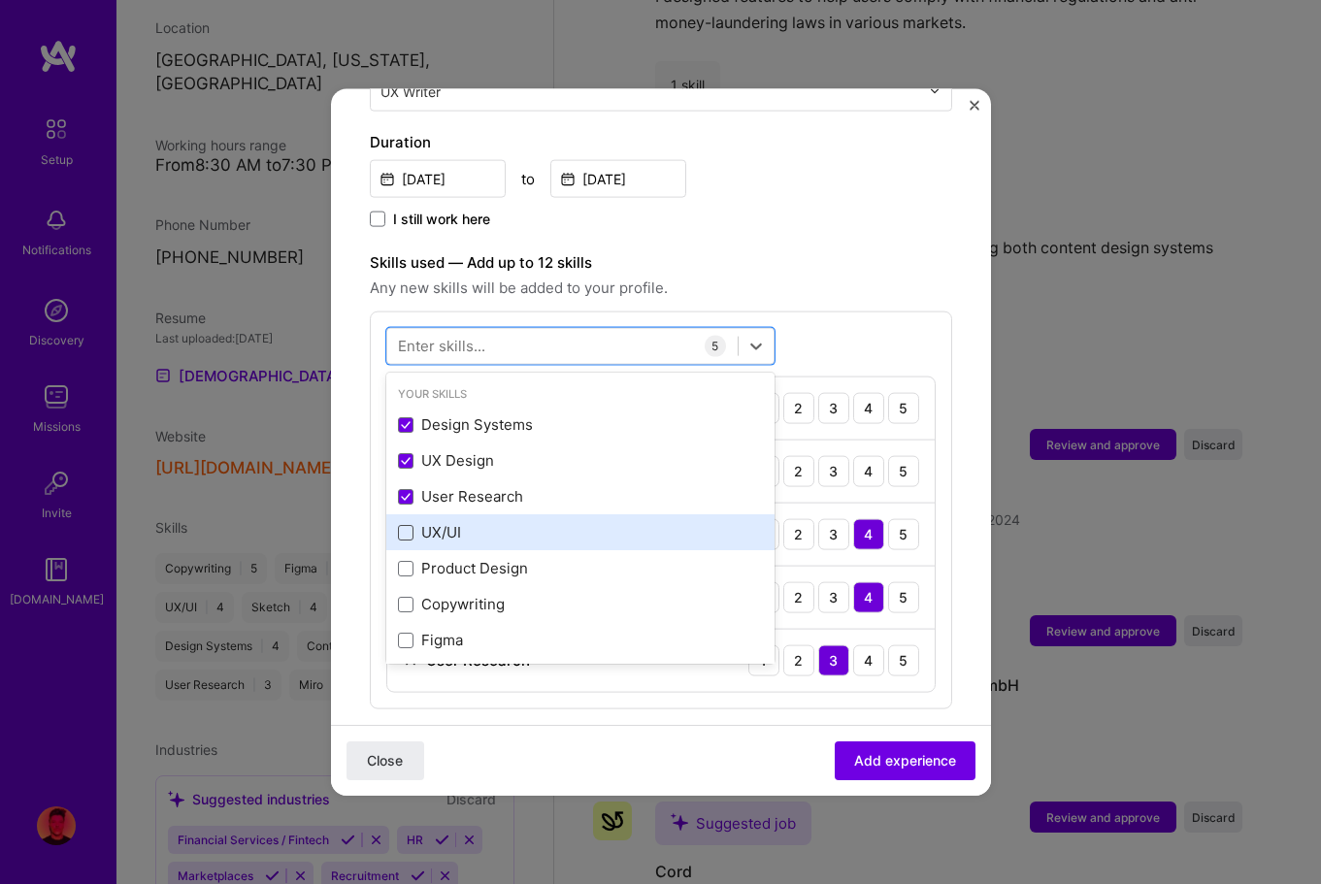
click at [405, 524] on span at bounding box center [406, 532] width 16 height 16
click at [0, 0] on input "checkbox" at bounding box center [0, 0] width 0 height 0
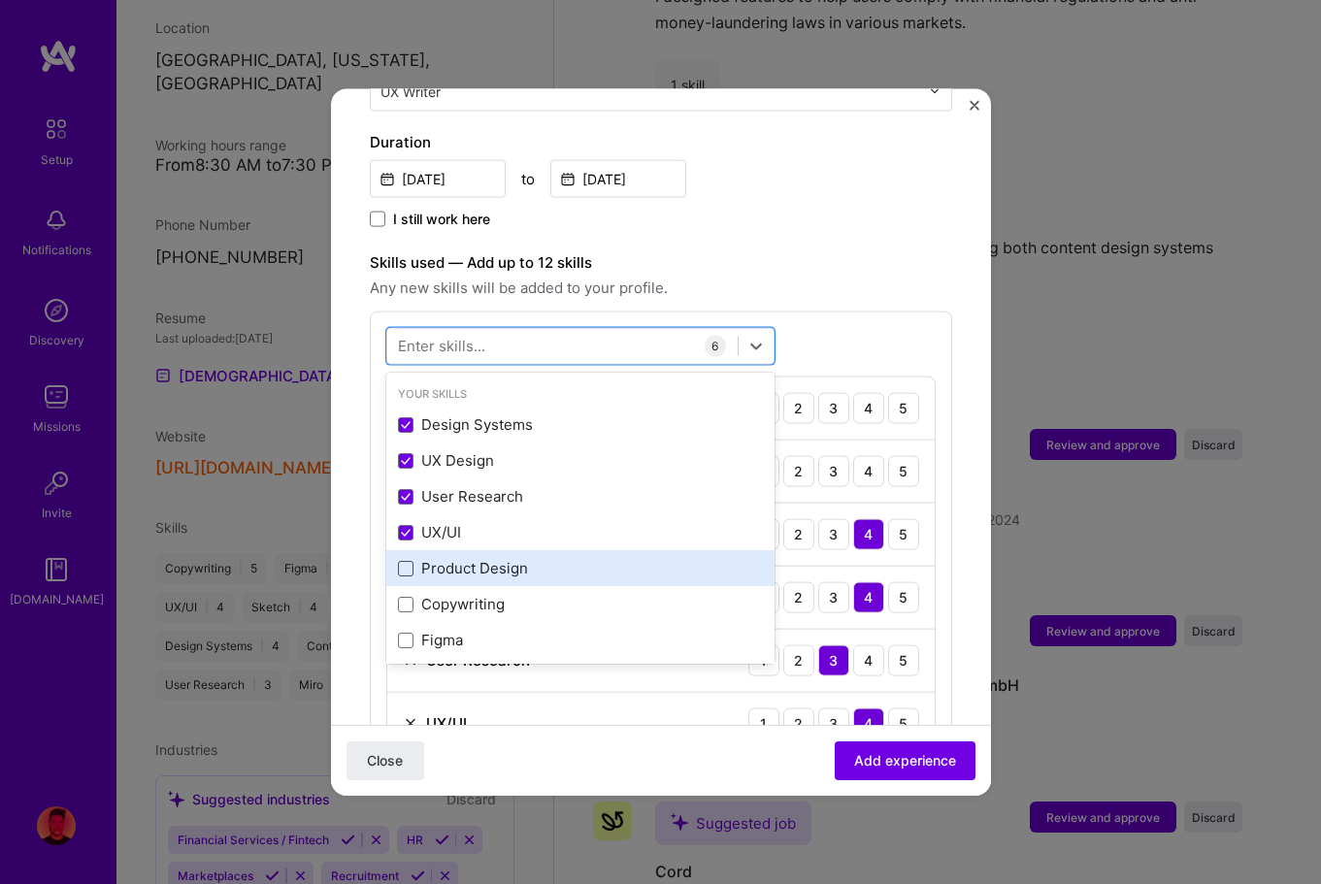
click at [407, 560] on span at bounding box center [406, 568] width 16 height 16
click at [0, 0] on input "checkbox" at bounding box center [0, 0] width 0 height 0
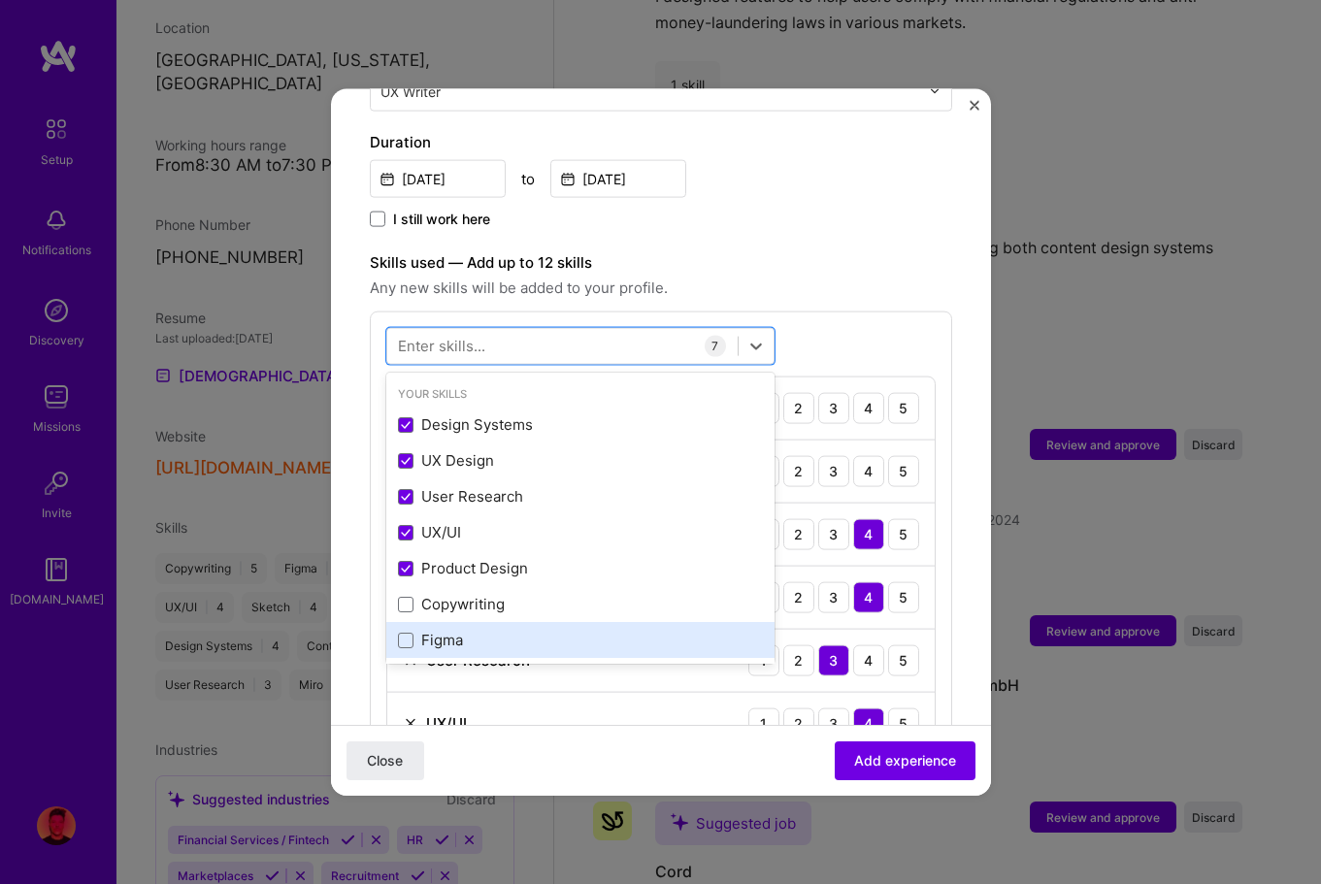
scroll to position [11, 0]
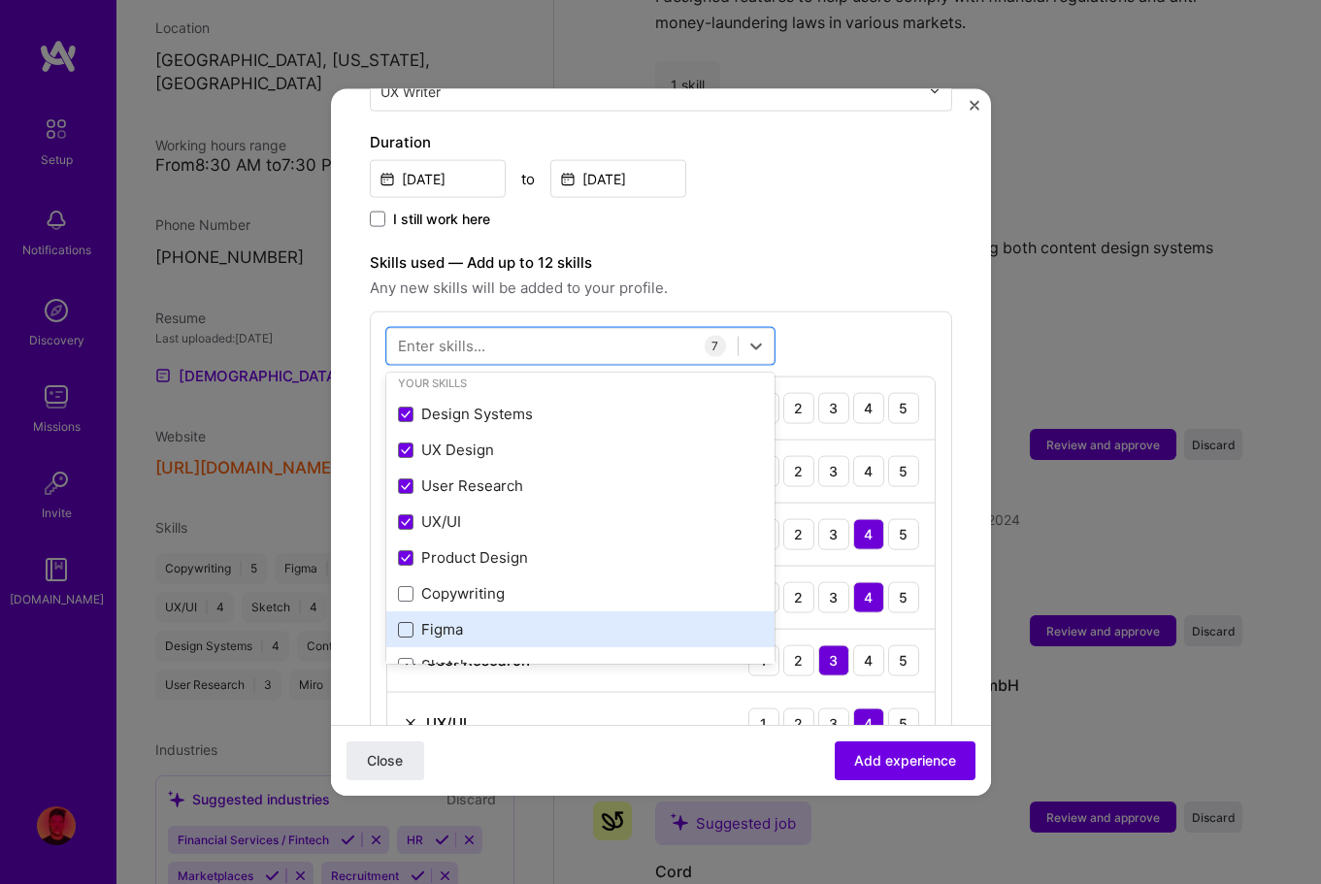
click at [408, 621] on span at bounding box center [406, 629] width 16 height 16
click at [0, 0] on input "checkbox" at bounding box center [0, 0] width 0 height 0
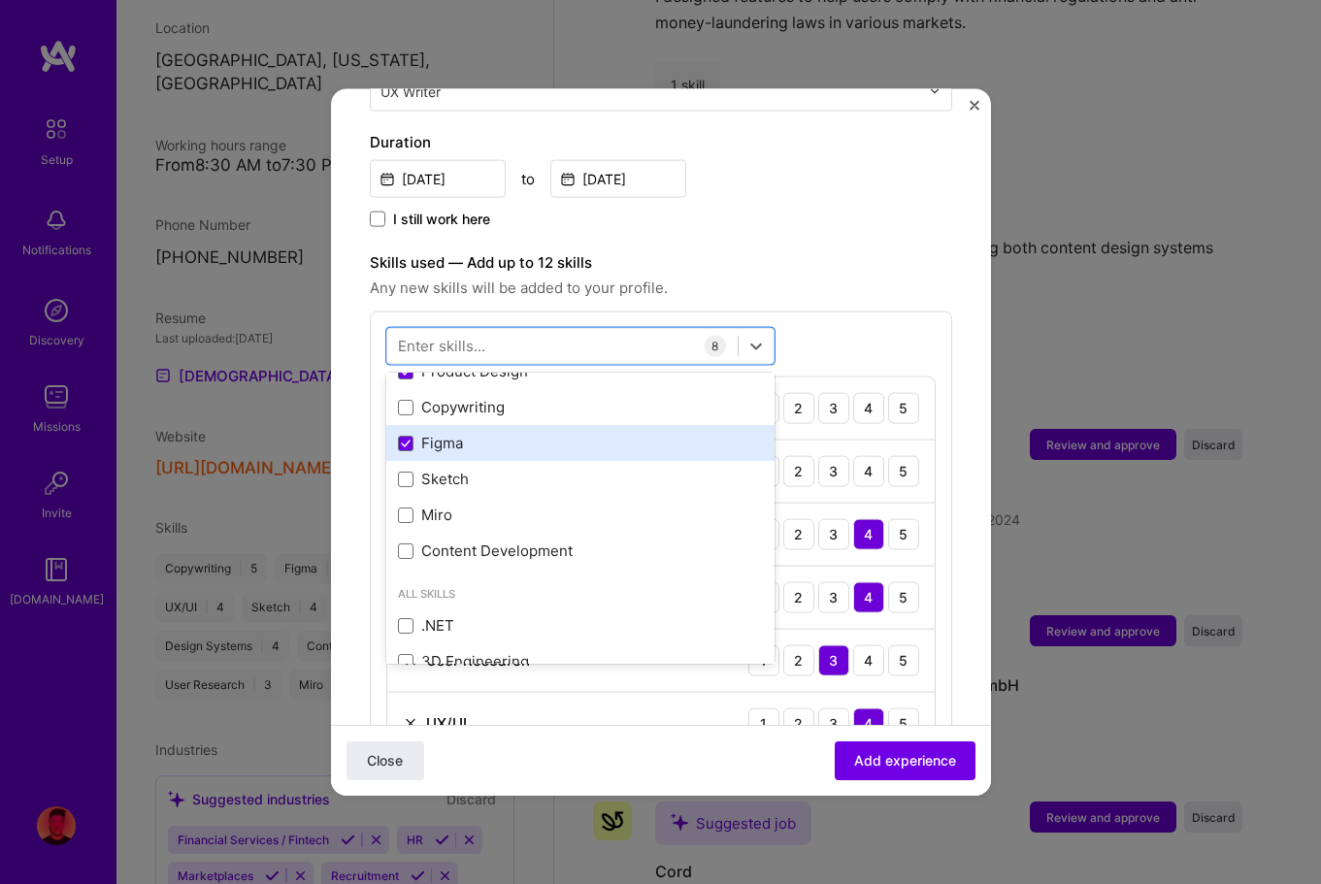
scroll to position [211, 0]
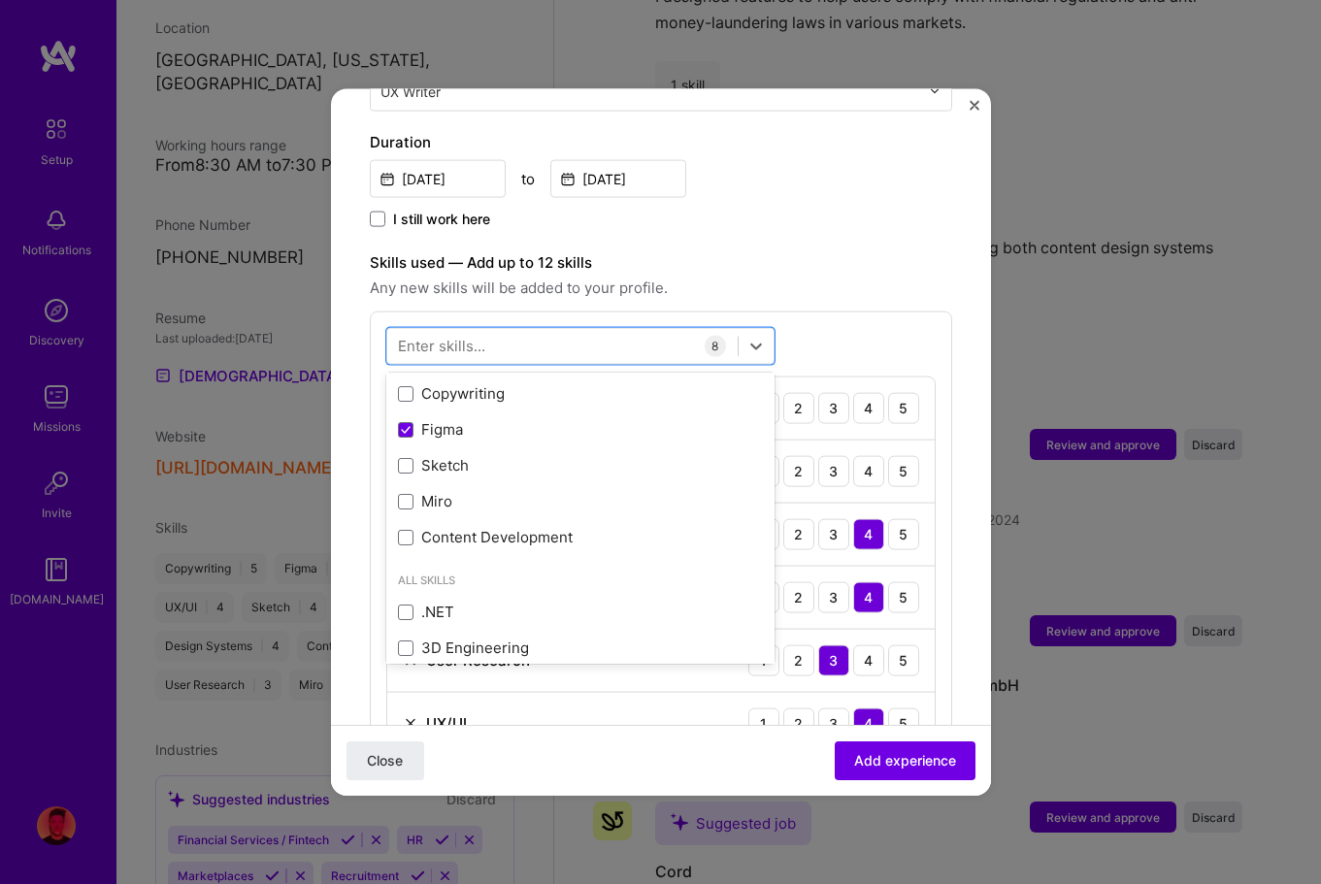
click at [862, 285] on div "Skills used — Add up to 12 skills Any new skills will be added to your profile.…" at bounding box center [661, 573] width 582 height 647
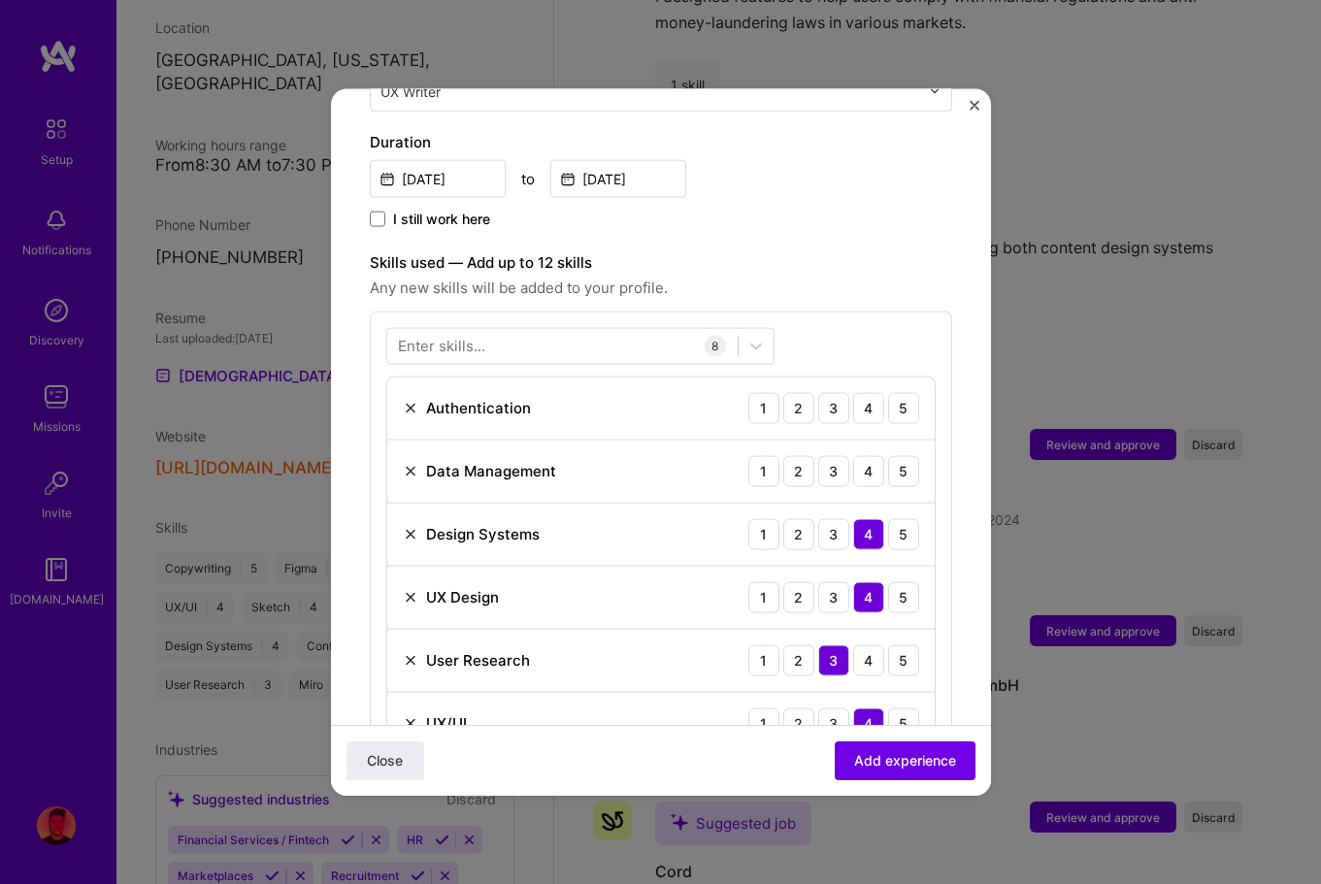
click at [407, 463] on img at bounding box center [411, 471] width 16 height 16
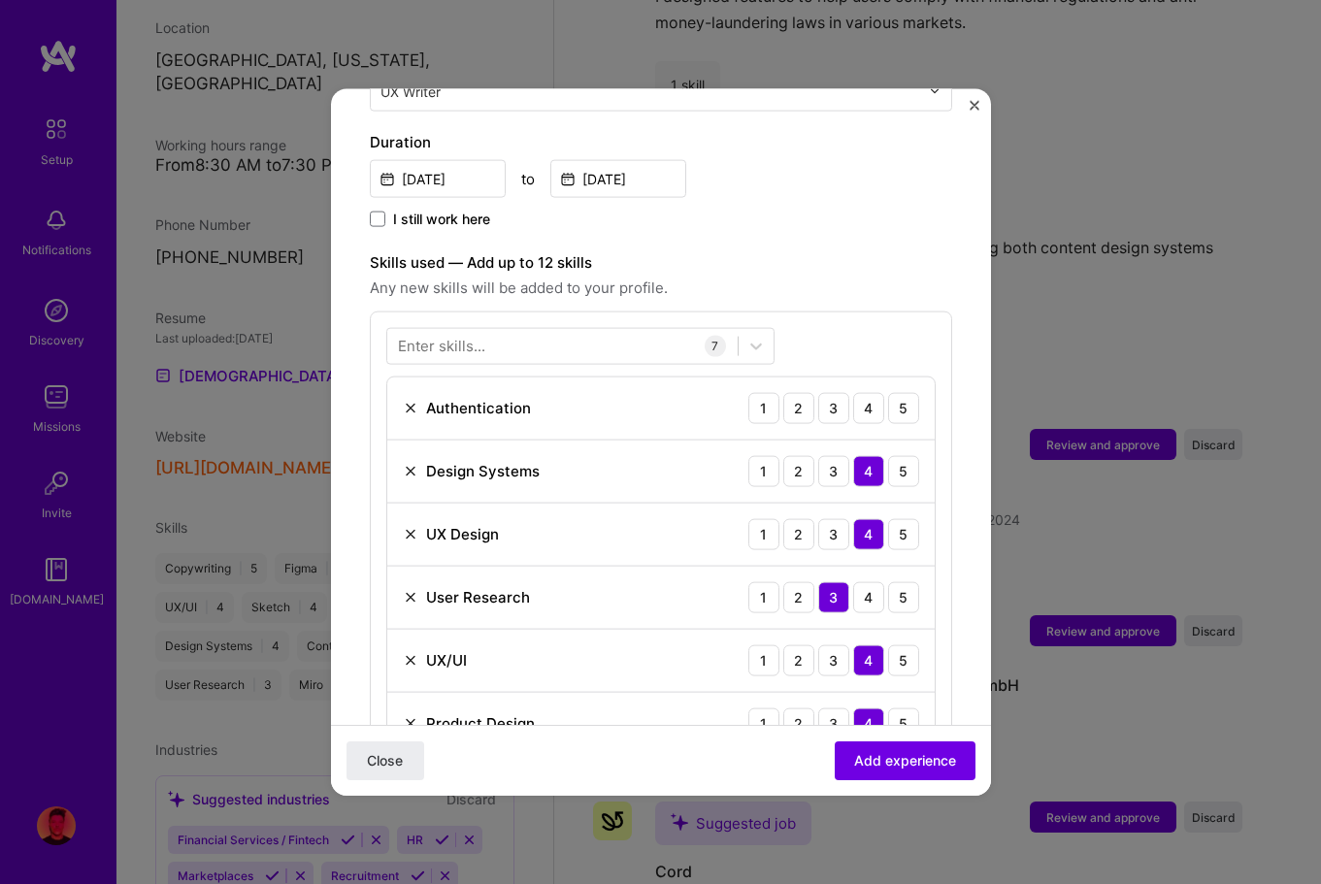
click at [412, 400] on img at bounding box center [411, 408] width 16 height 16
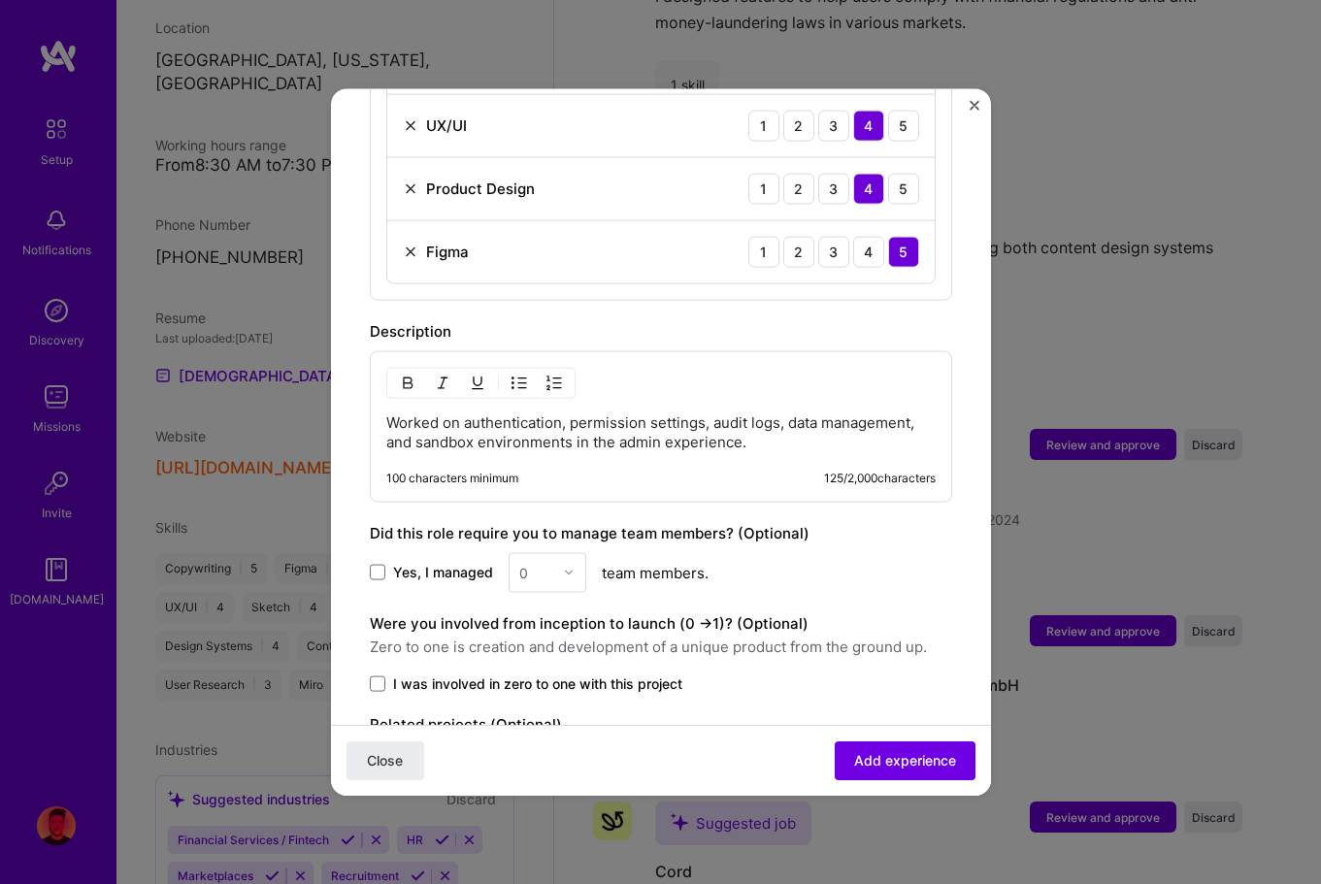
scroll to position [1005, 0]
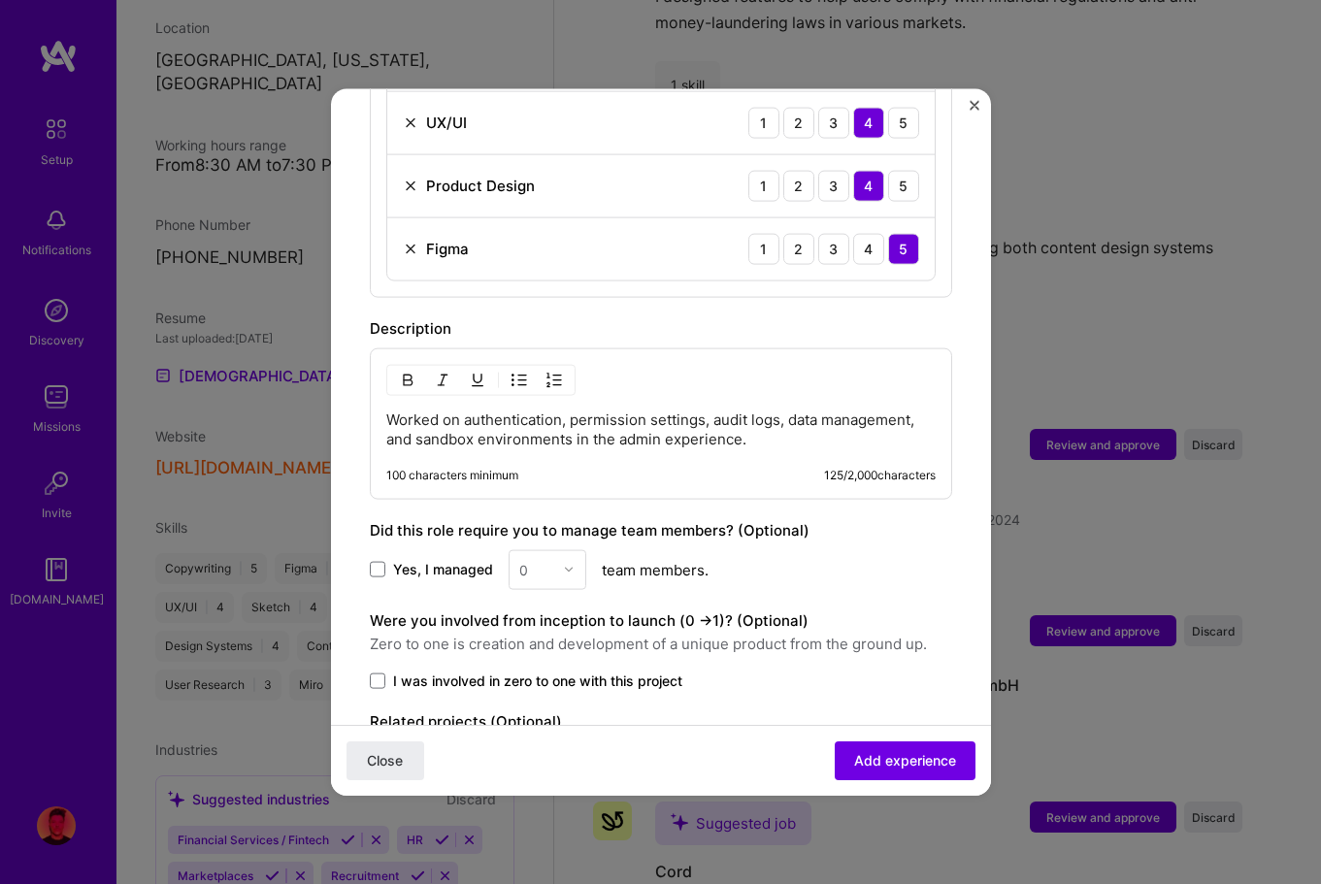
click at [396, 410] on p "Worked on authentication, permission settings, audit logs, data management, and…" at bounding box center [660, 429] width 549 height 39
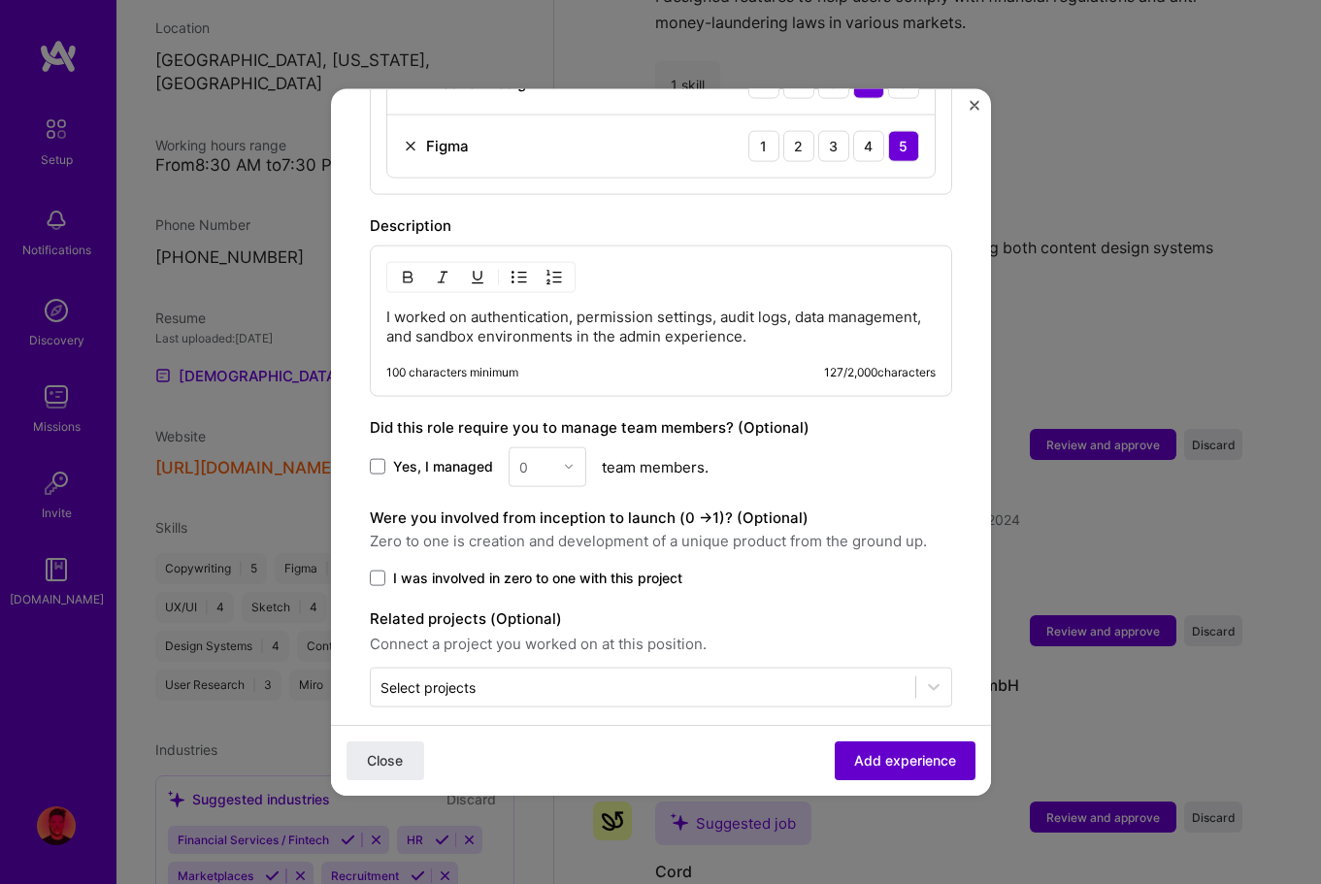
click at [917, 755] on span "Add experience" at bounding box center [905, 760] width 102 height 19
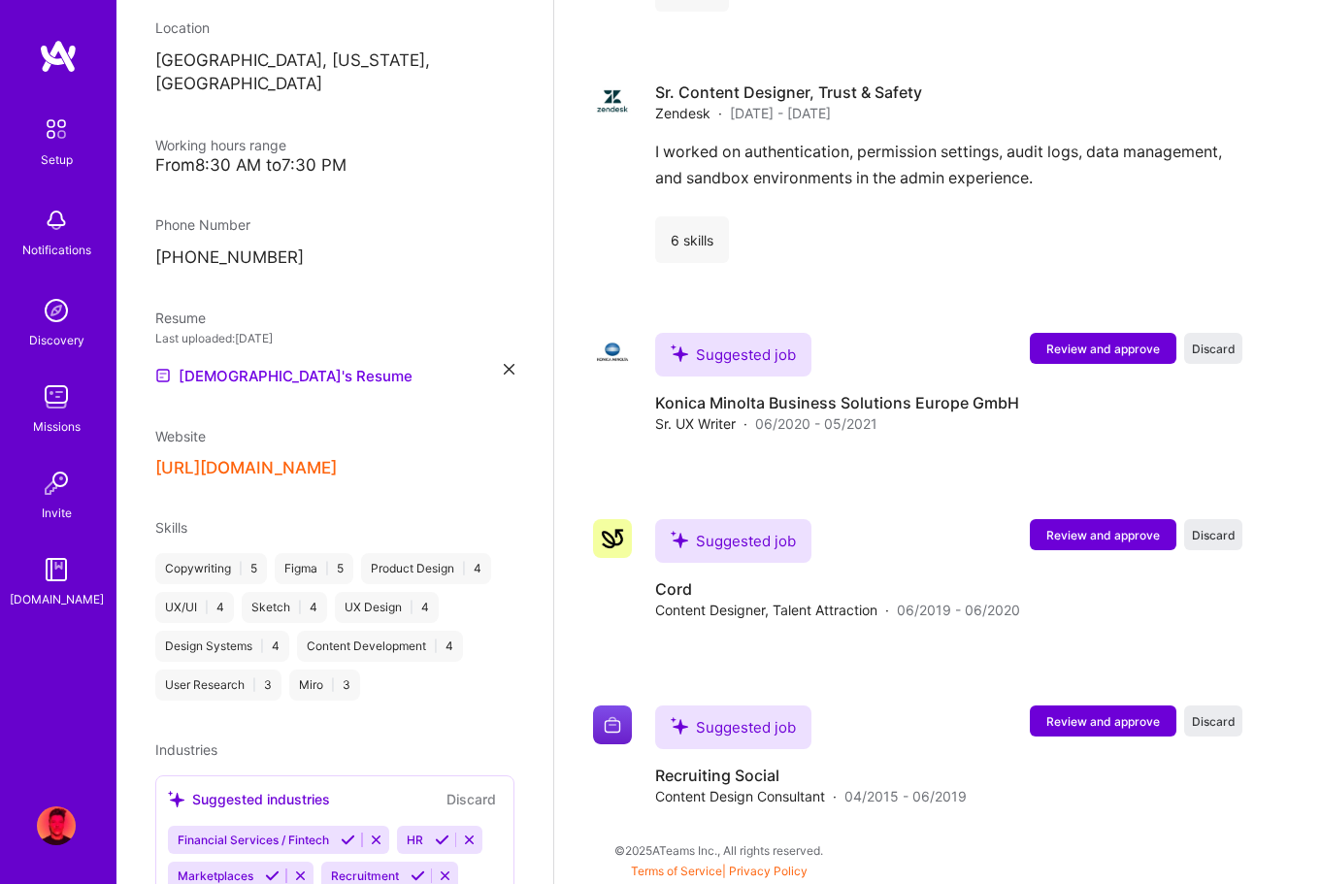
scroll to position [3039, 0]
click at [1110, 348] on span "Review and approve" at bounding box center [1103, 348] width 114 height 17
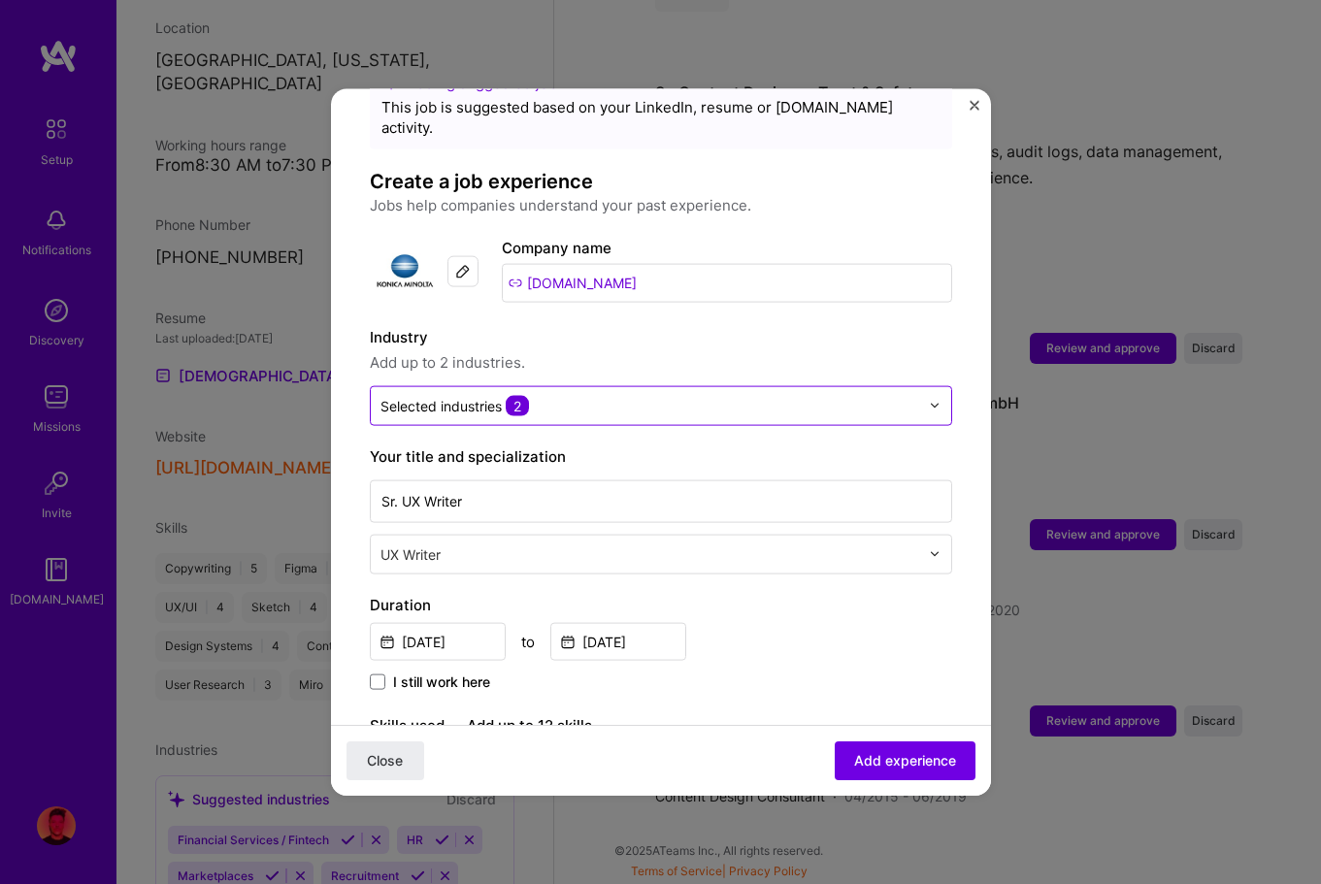
scroll to position [64, 0]
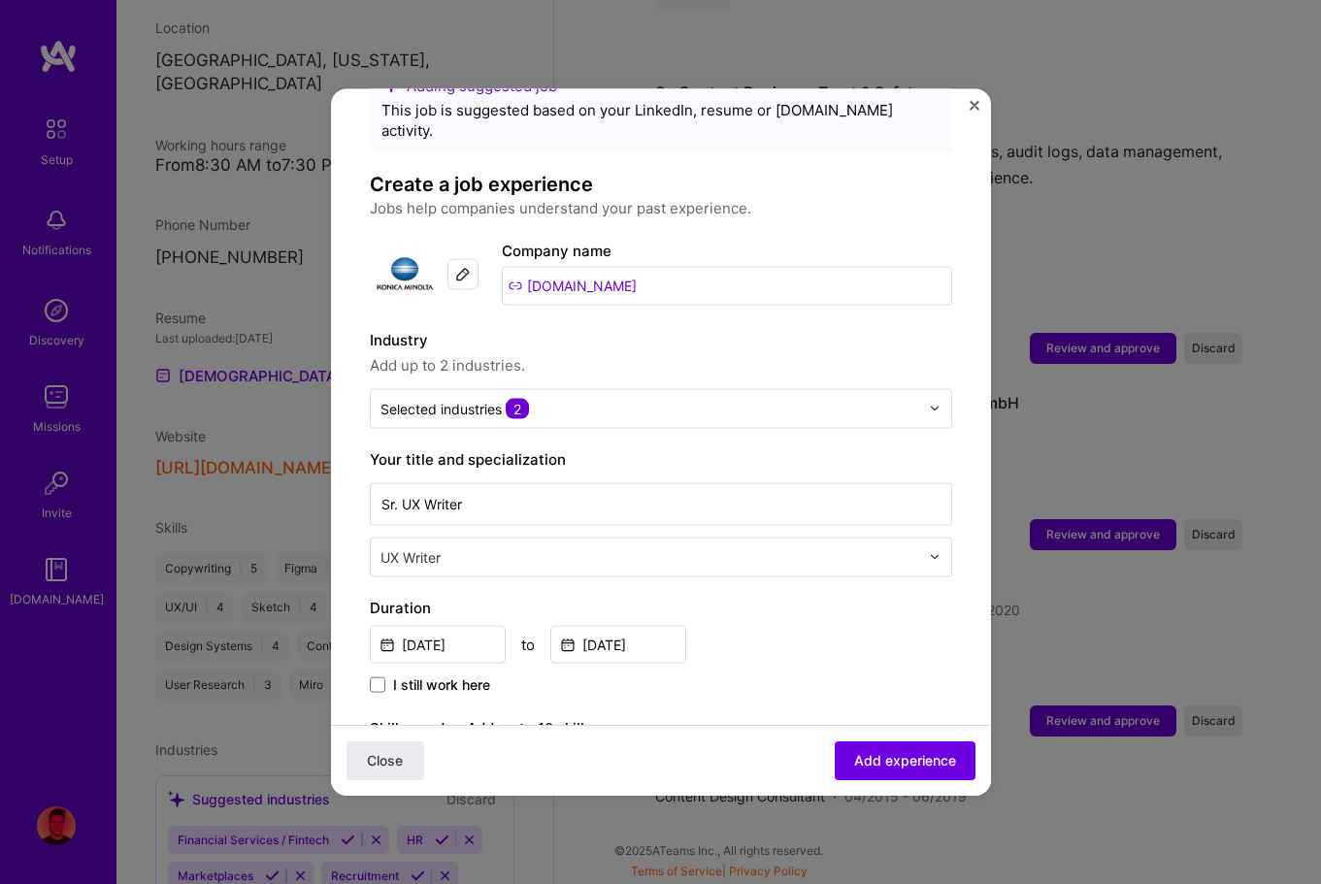
click at [638, 266] on input "[DOMAIN_NAME]" at bounding box center [727, 285] width 450 height 39
click at [456, 266] on img at bounding box center [463, 274] width 16 height 16
click at [691, 280] on input "[DOMAIN_NAME]" at bounding box center [727, 285] width 450 height 39
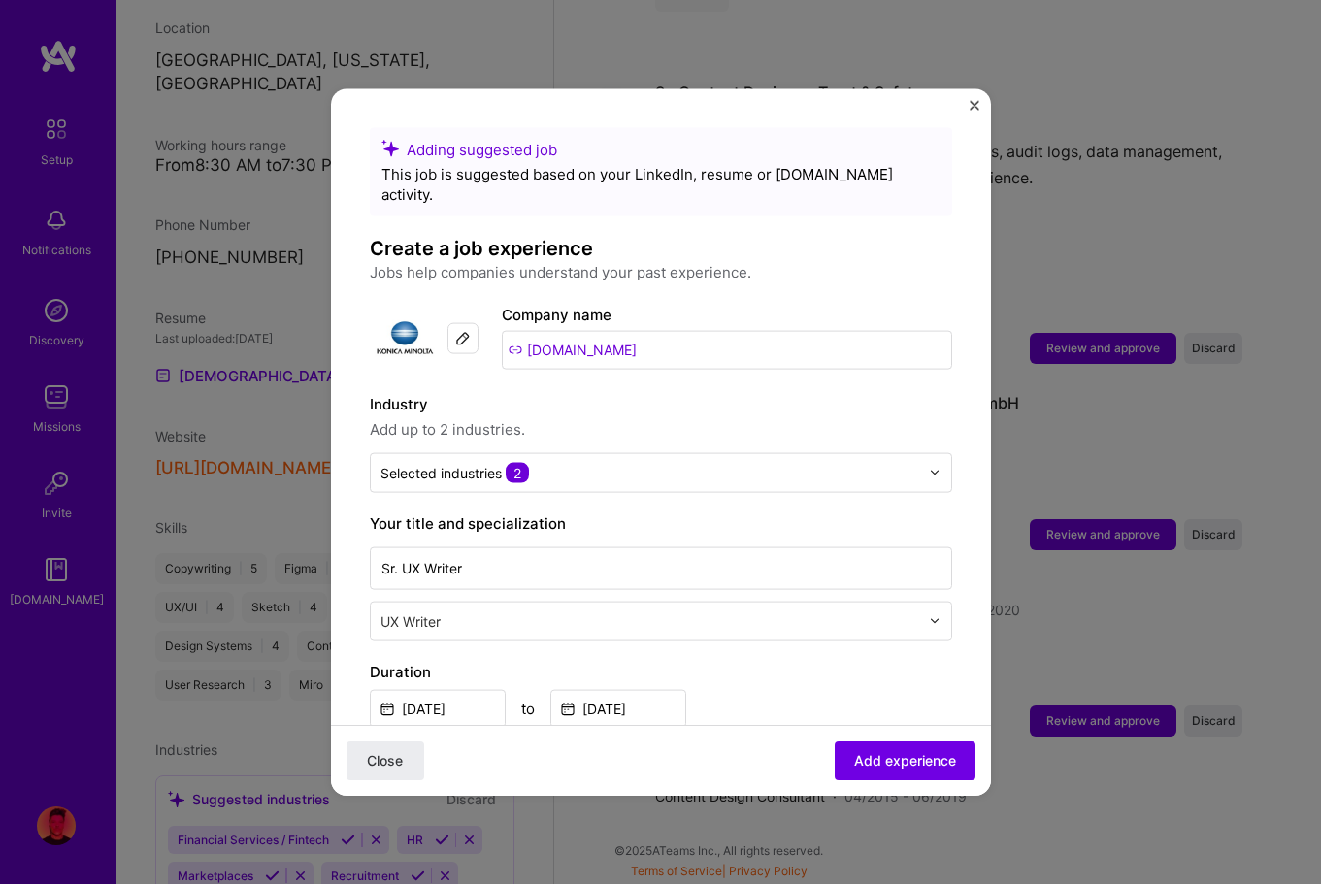
drag, startPoint x: 608, startPoint y: 326, endPoint x: 479, endPoint y: 325, distance: 129.1
click at [485, 325] on div "Company logo Company name [DOMAIN_NAME]" at bounding box center [661, 338] width 582 height 70
type input "X"
type input "[DOMAIN_NAME]"
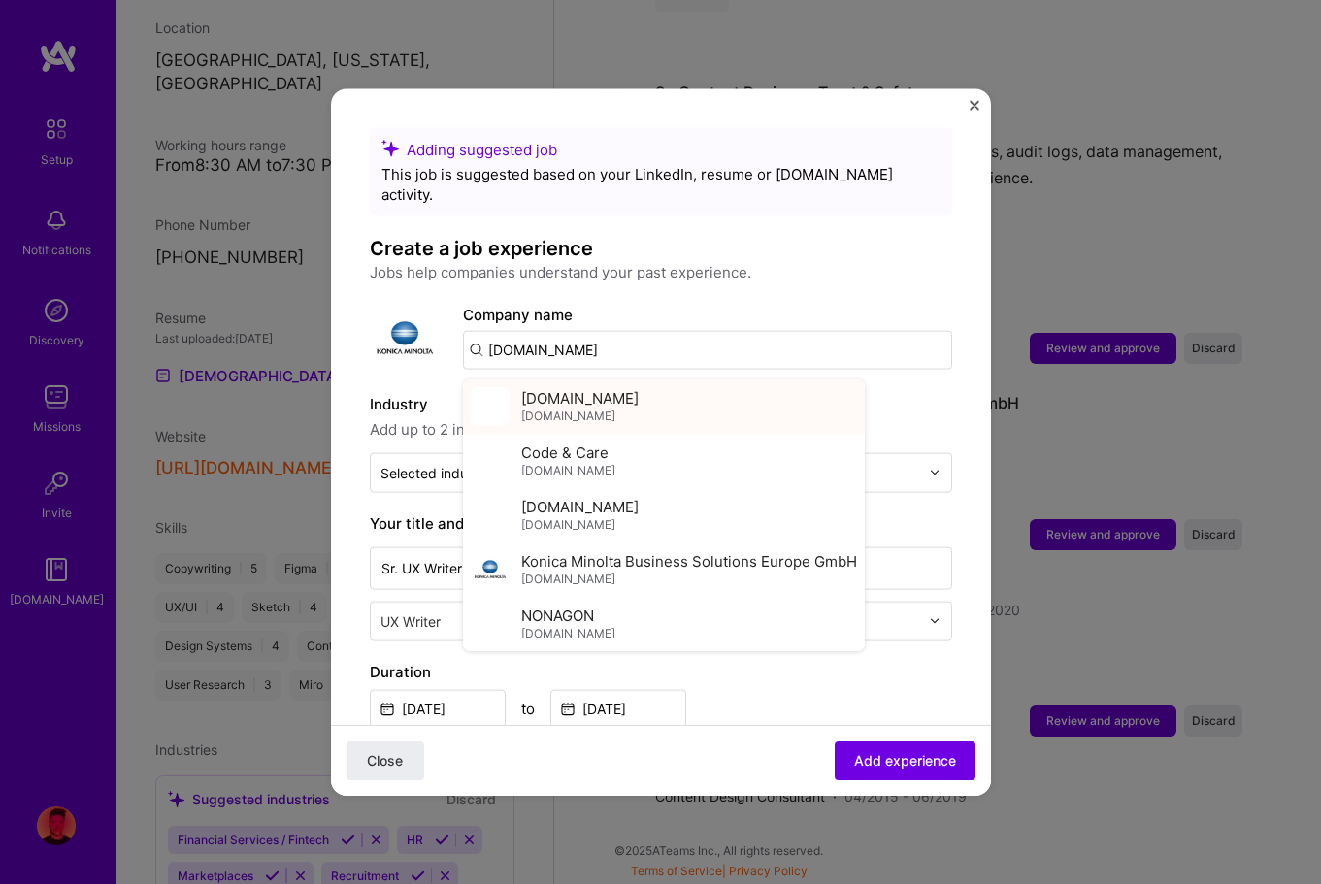
click at [637, 381] on div "[DOMAIN_NAME] [DOMAIN_NAME]" at bounding box center [664, 406] width 402 height 54
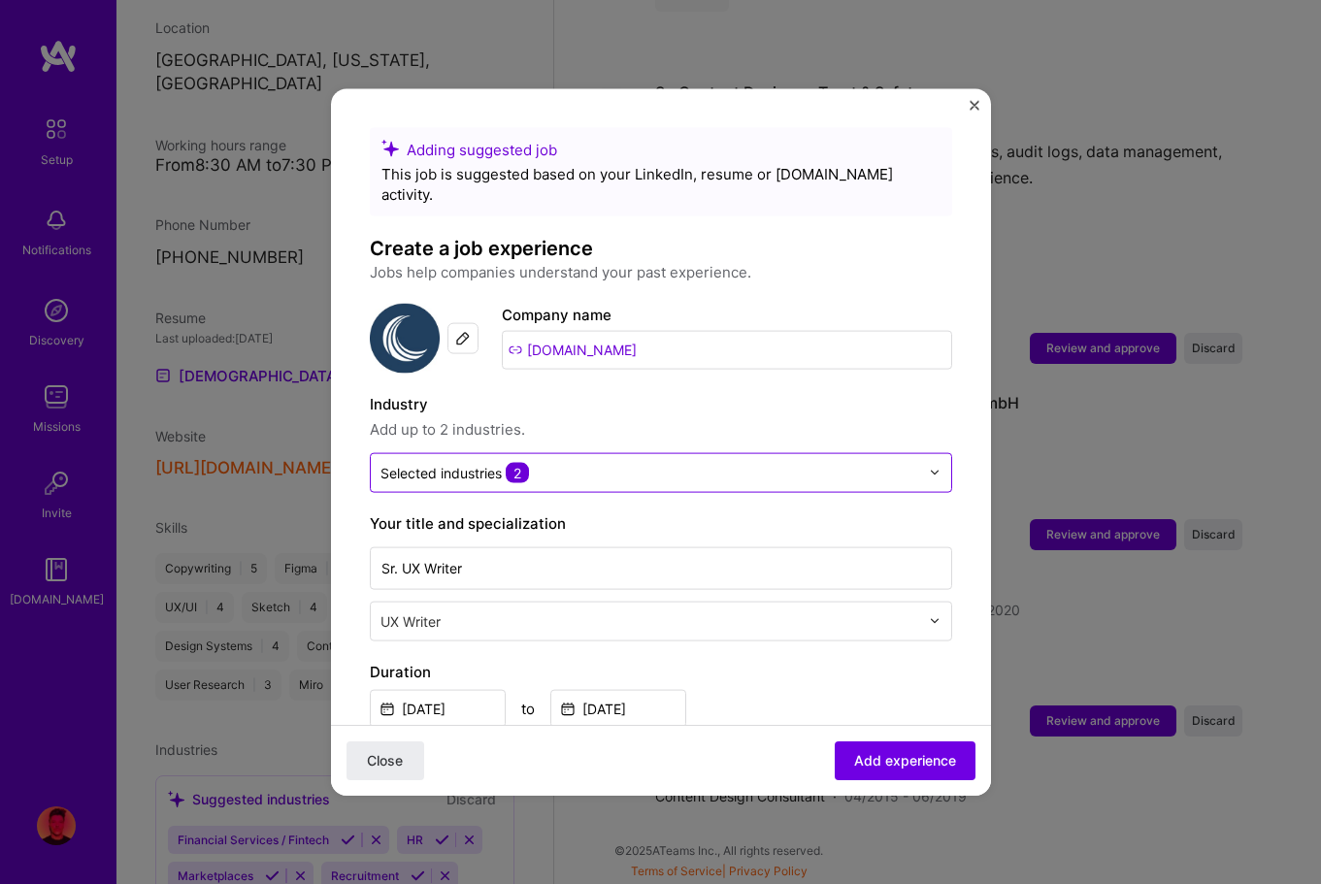
click at [574, 462] on input "text" at bounding box center [650, 472] width 539 height 20
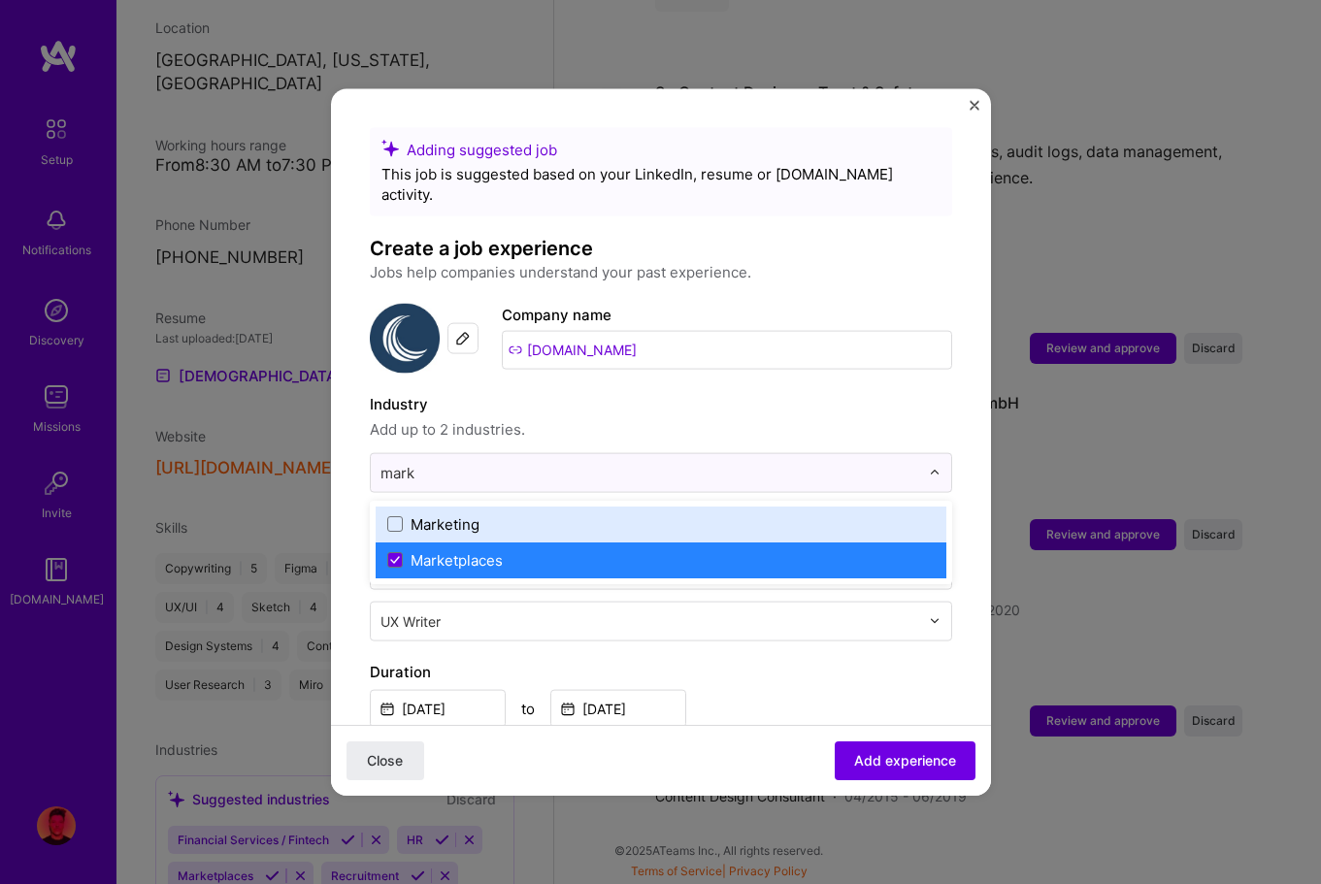
type input "mark"
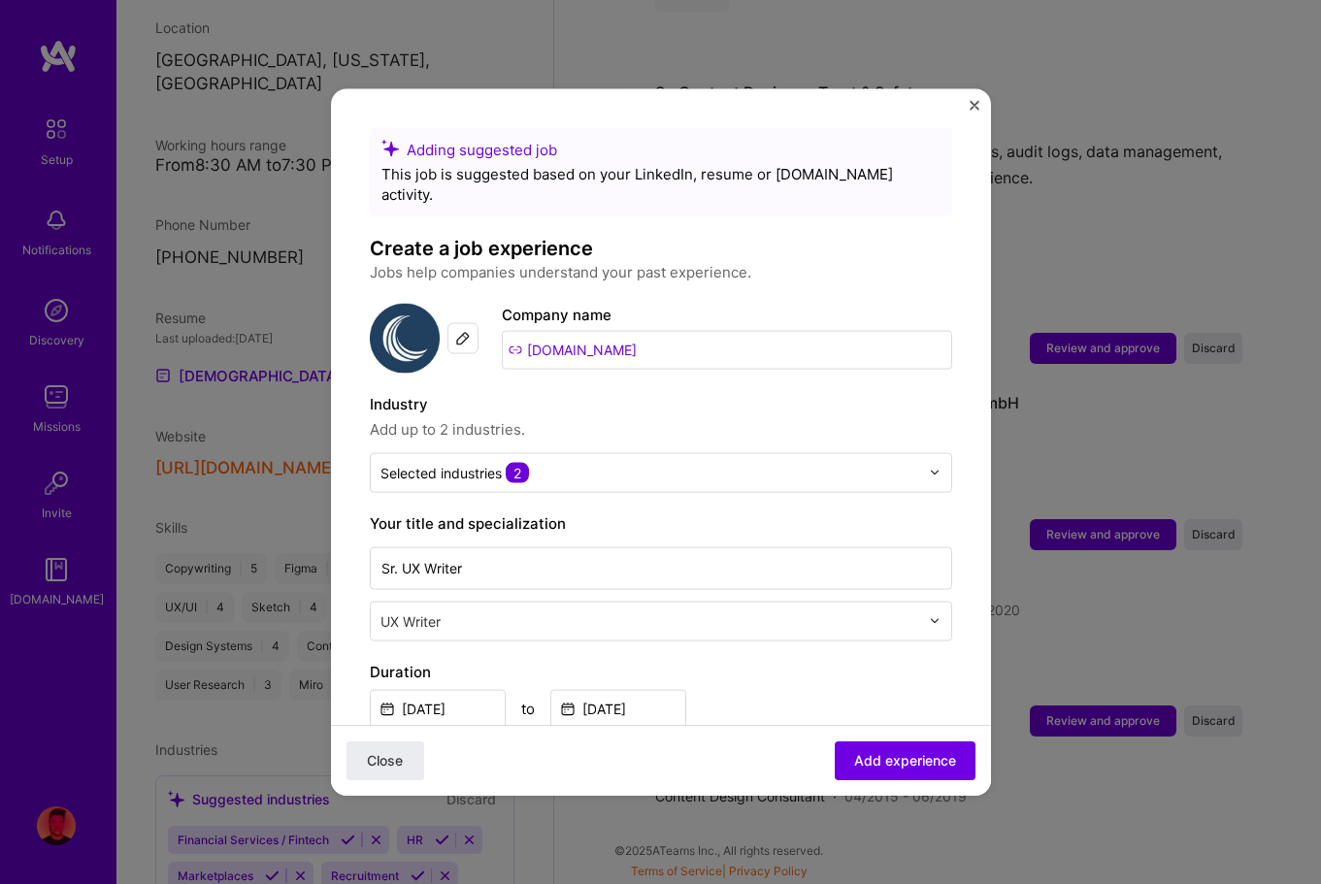
click at [544, 417] on span "Add up to 2 industries." at bounding box center [661, 428] width 582 height 23
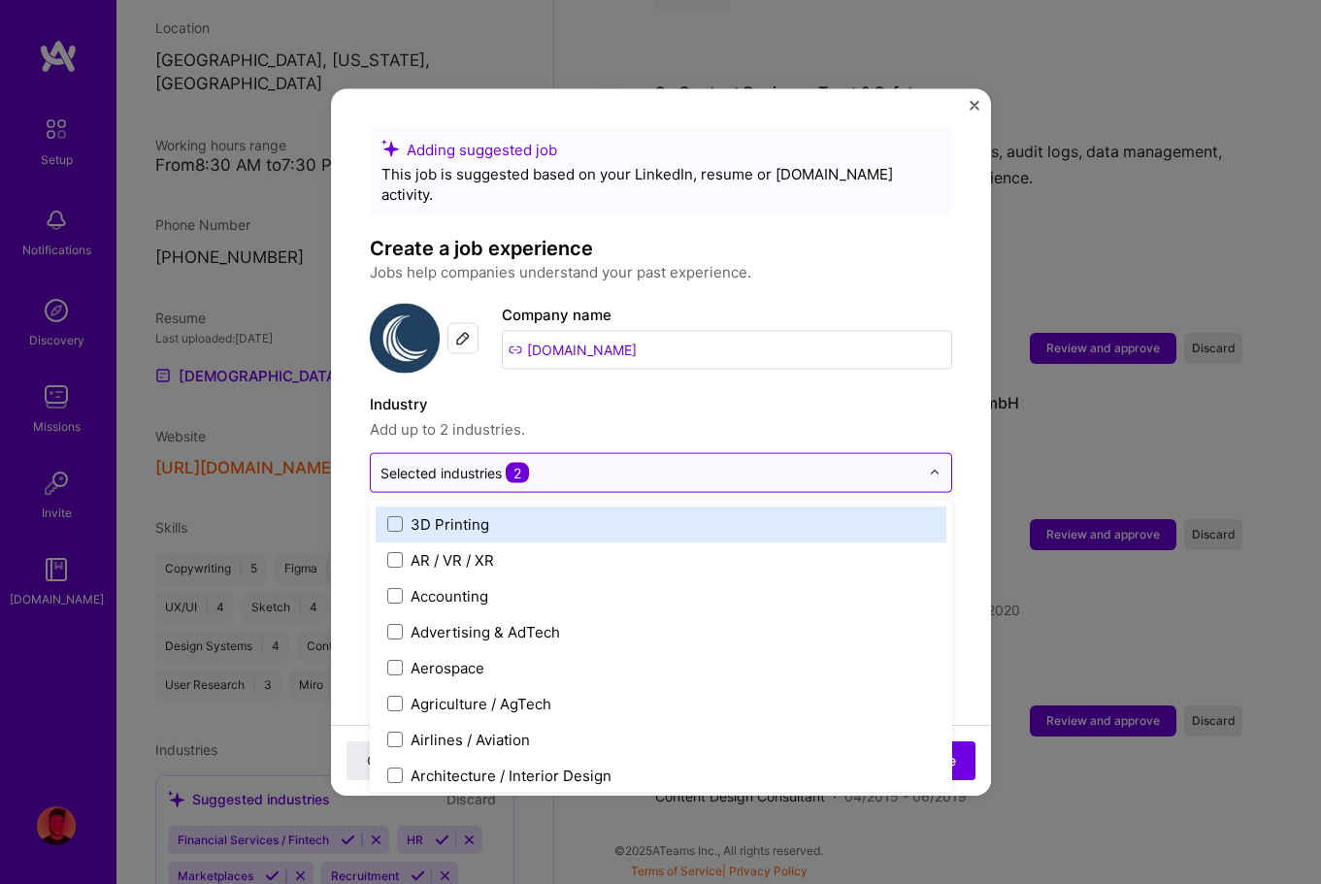
click at [529, 462] on span "2" at bounding box center [517, 472] width 23 height 20
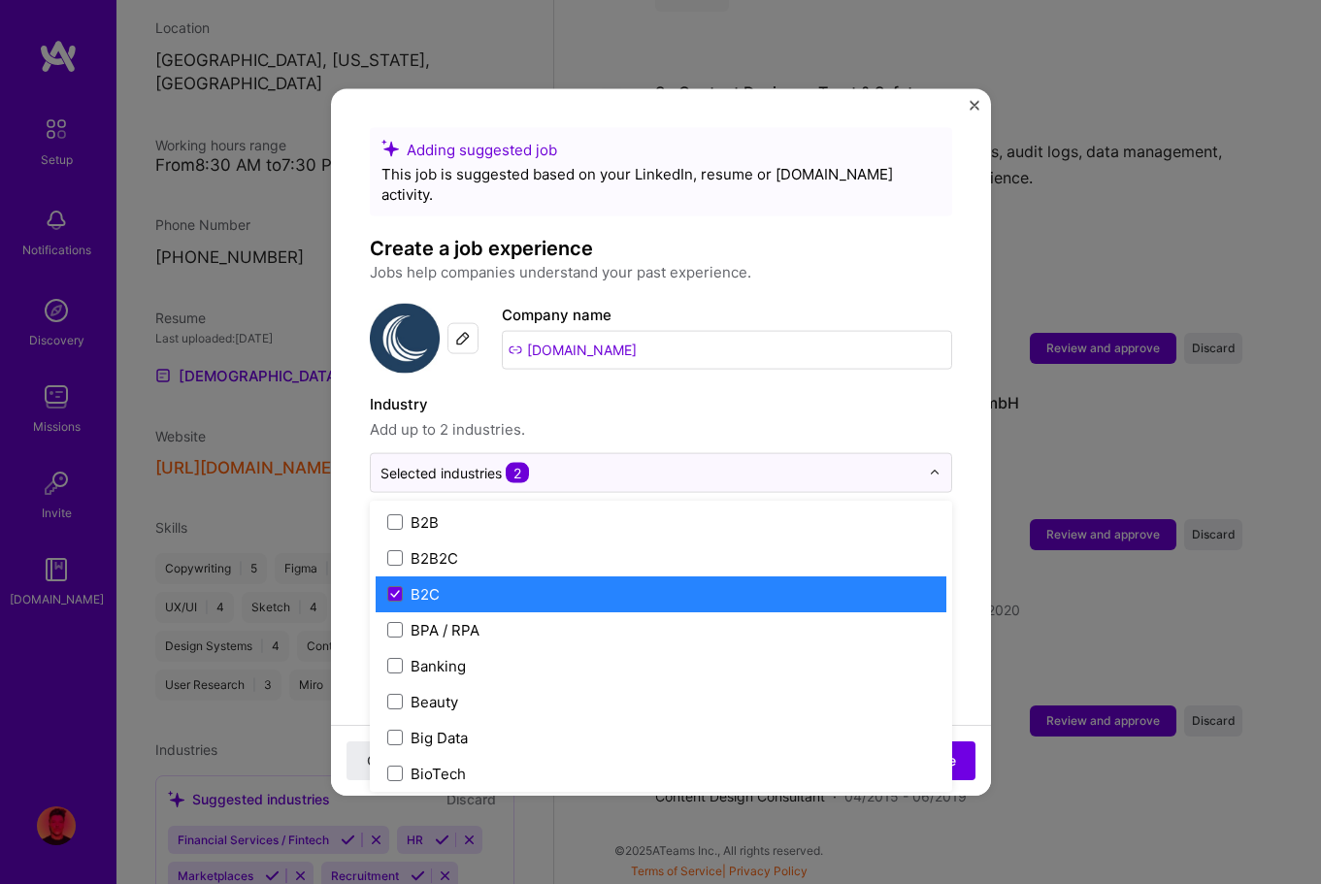
scroll to position [536, 0]
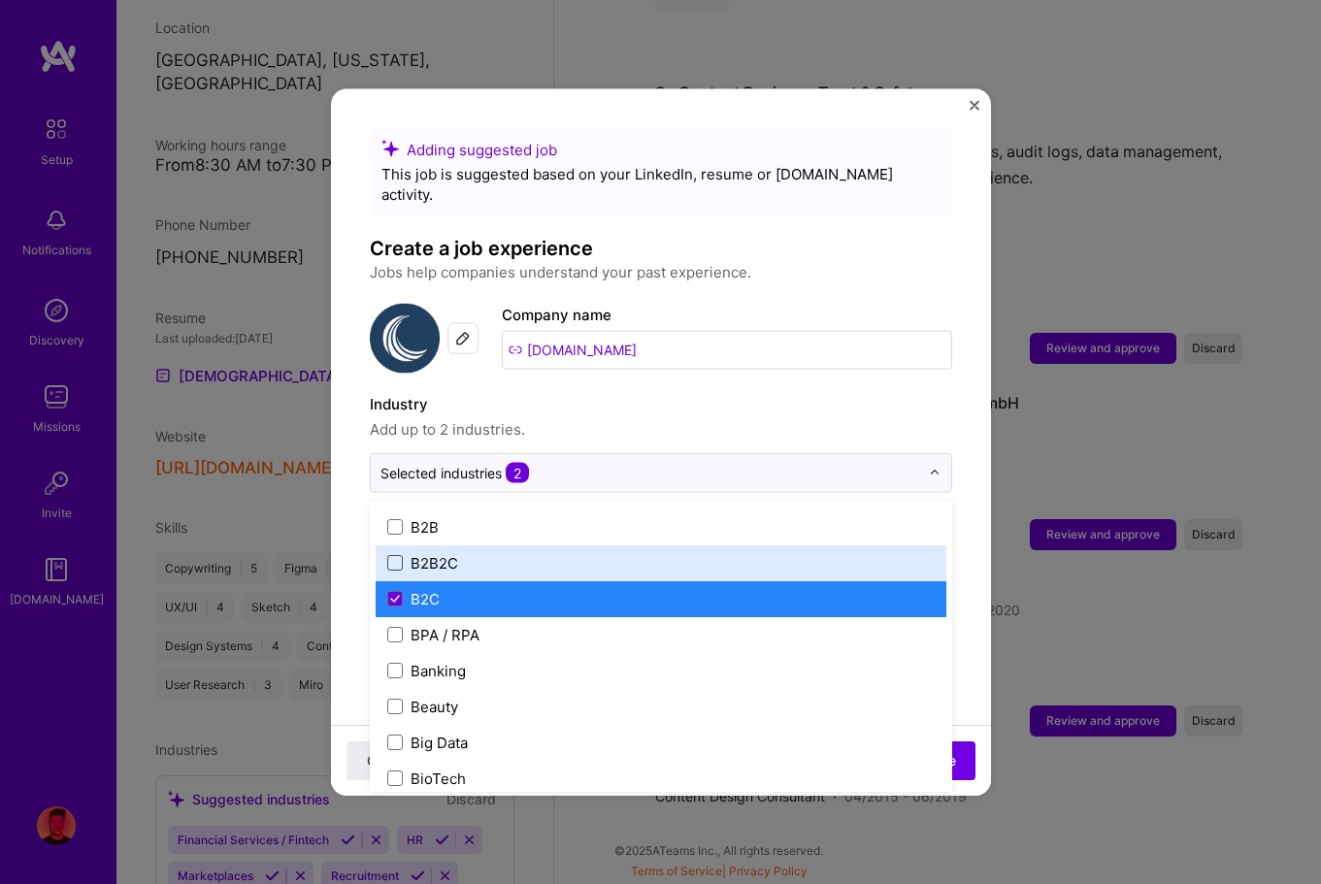
click at [395, 555] on span at bounding box center [395, 563] width 16 height 16
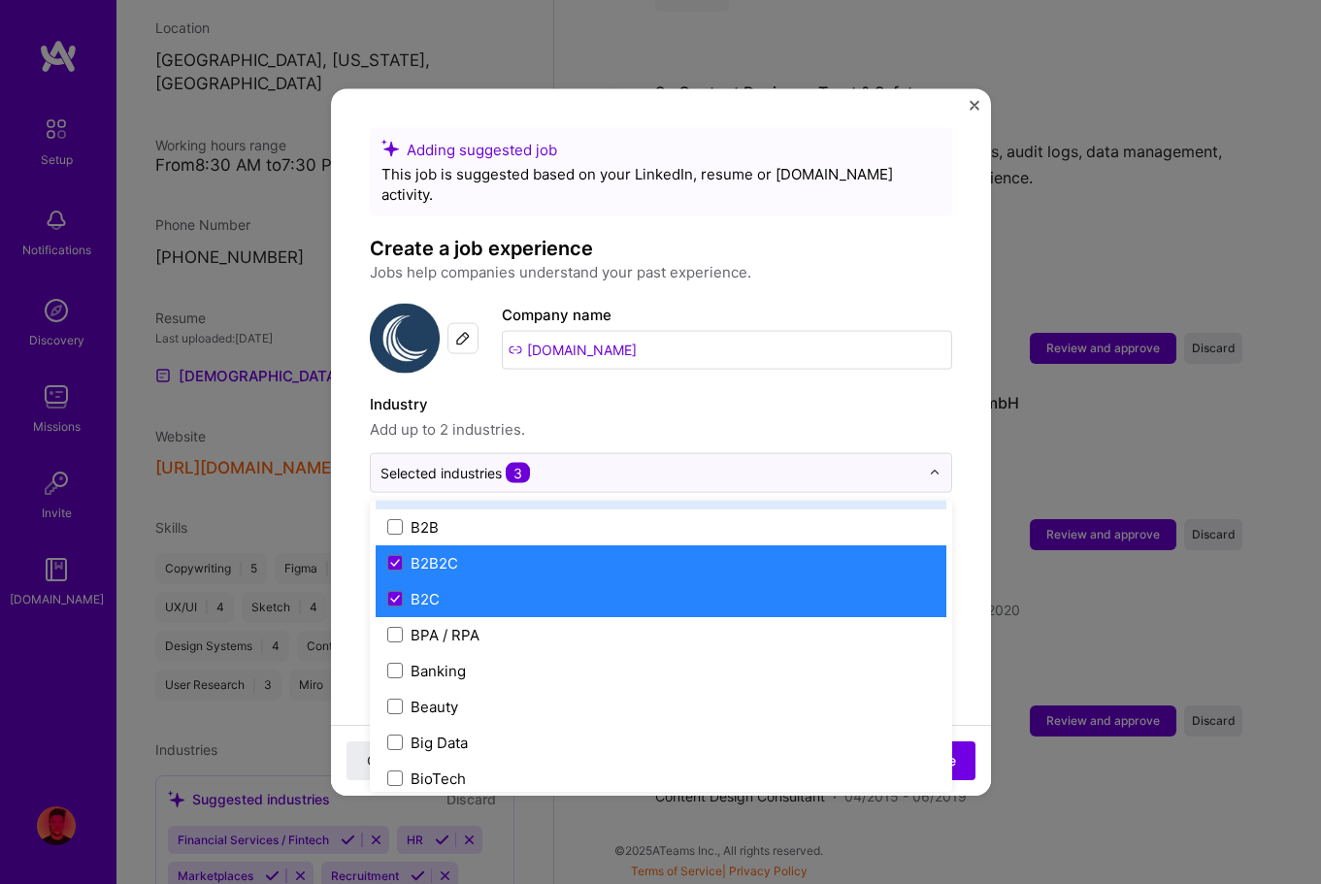
click at [682, 392] on label "Industry" at bounding box center [661, 403] width 582 height 23
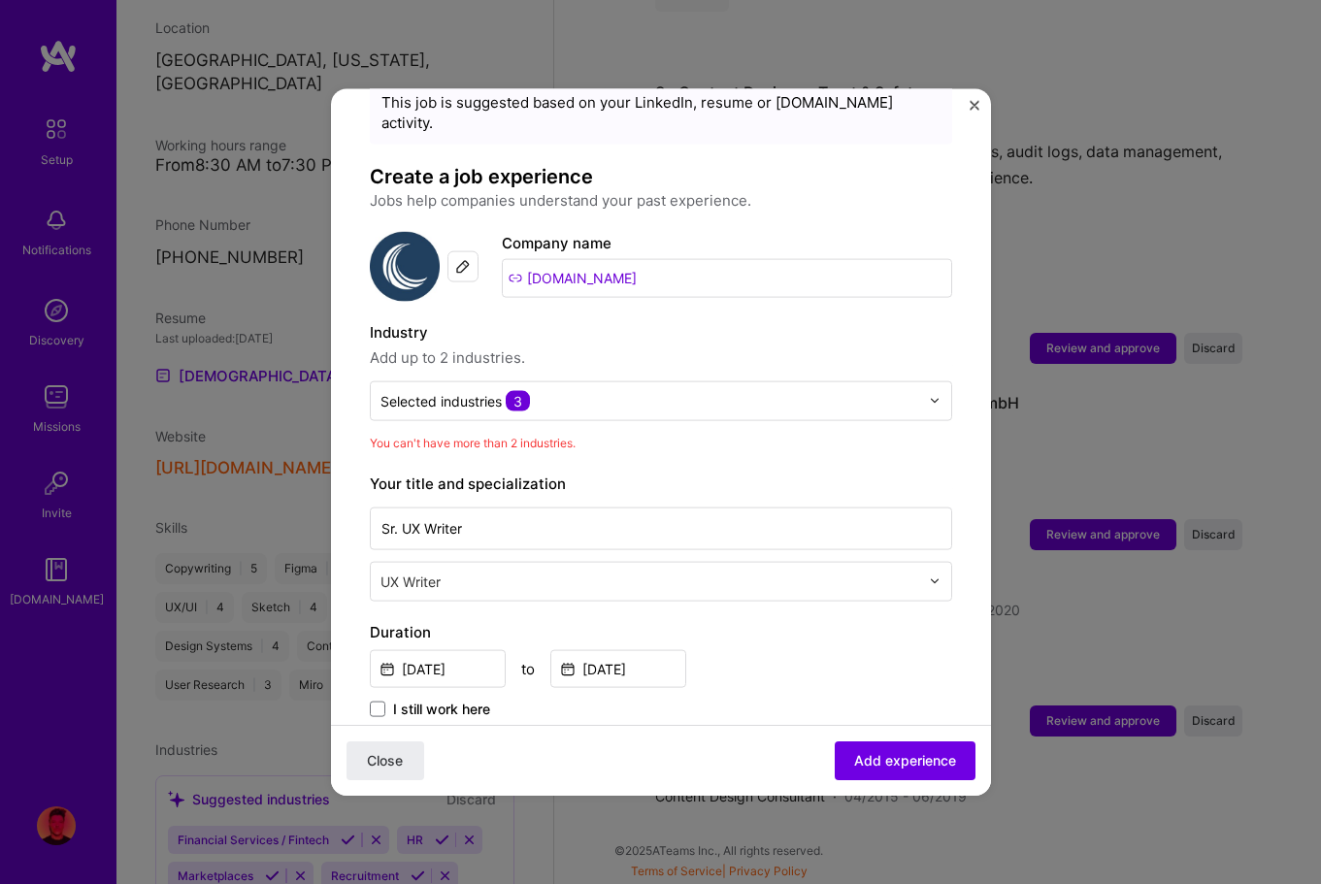
scroll to position [75, 0]
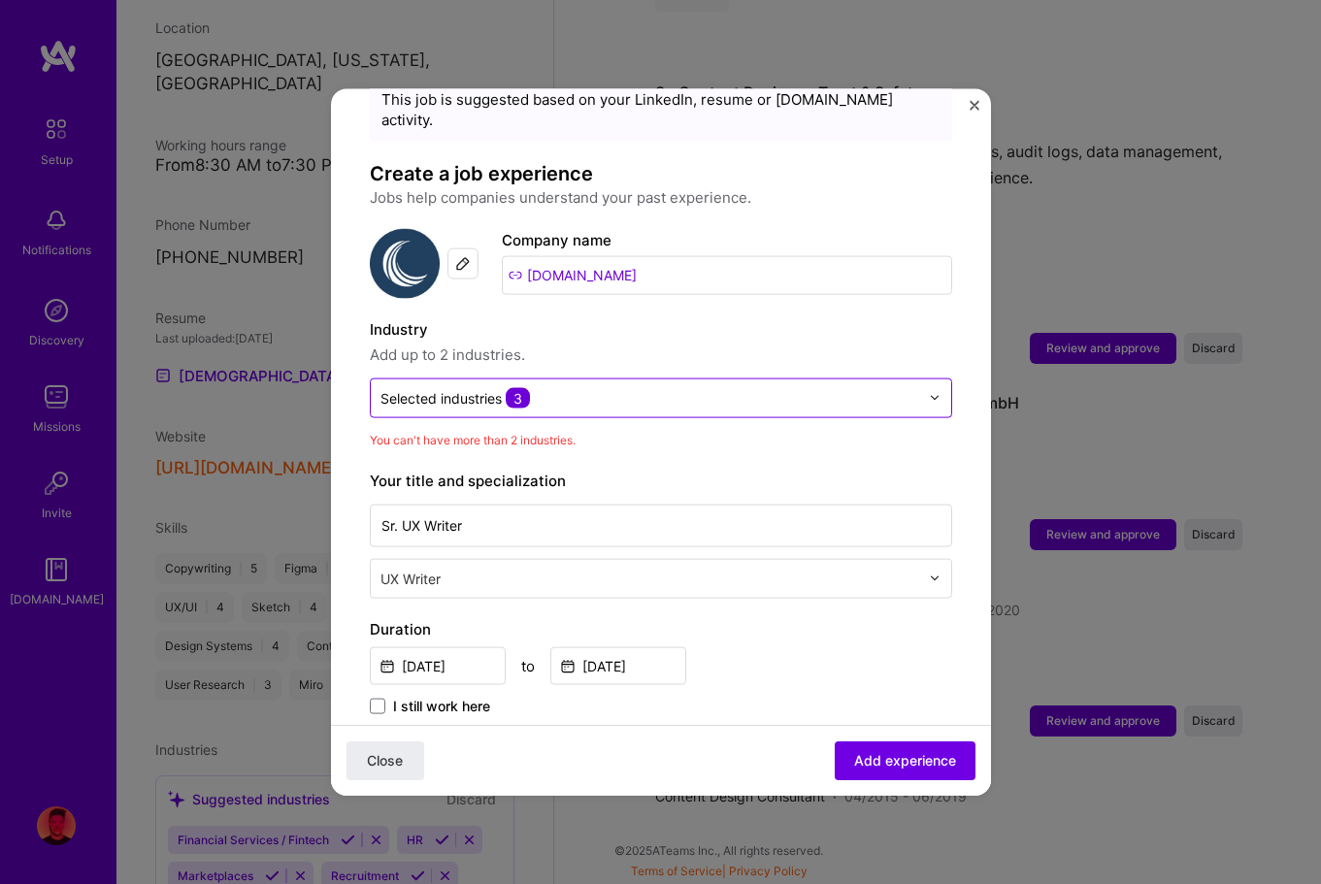
click at [673, 387] on input "text" at bounding box center [650, 397] width 539 height 20
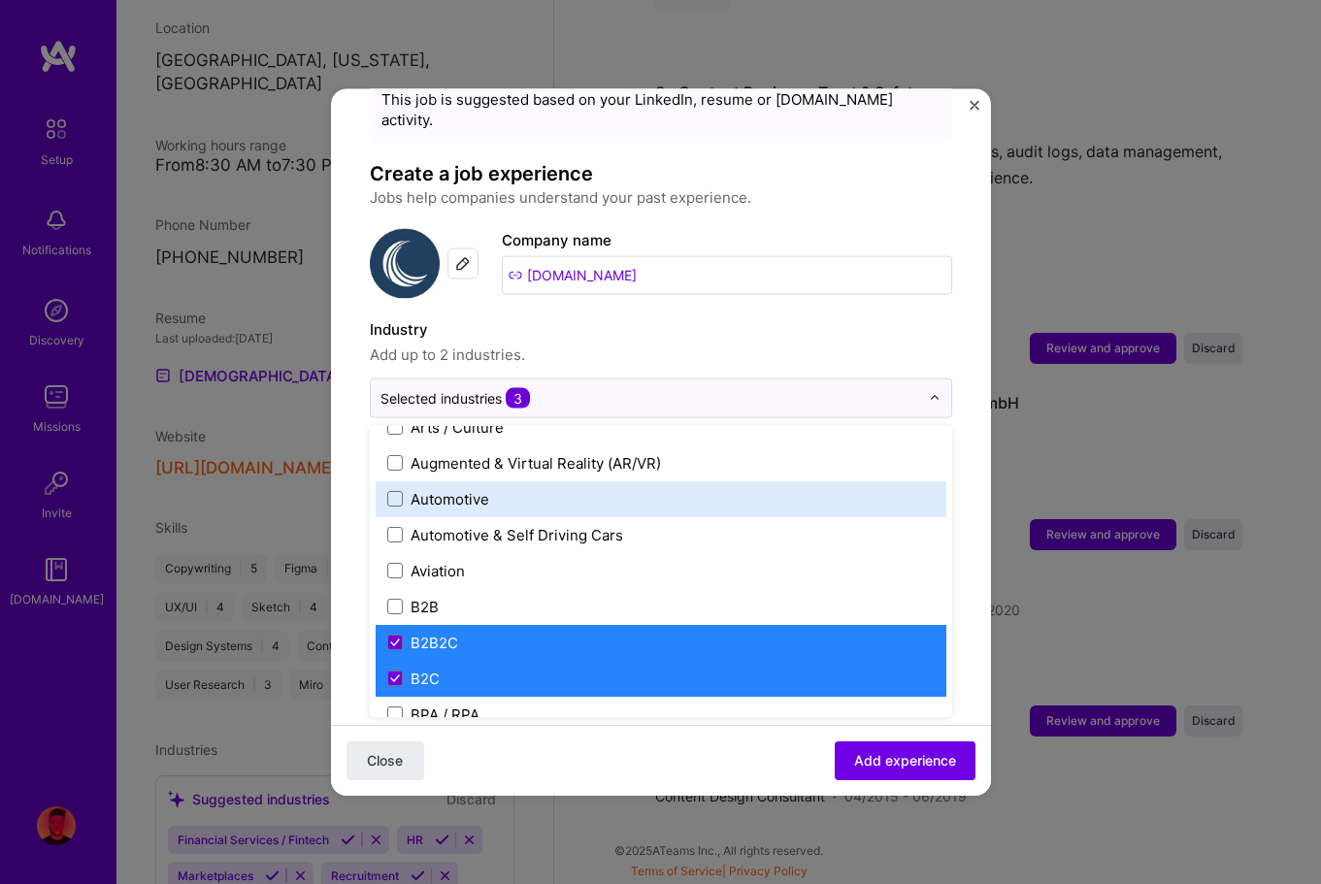
scroll to position [458, 0]
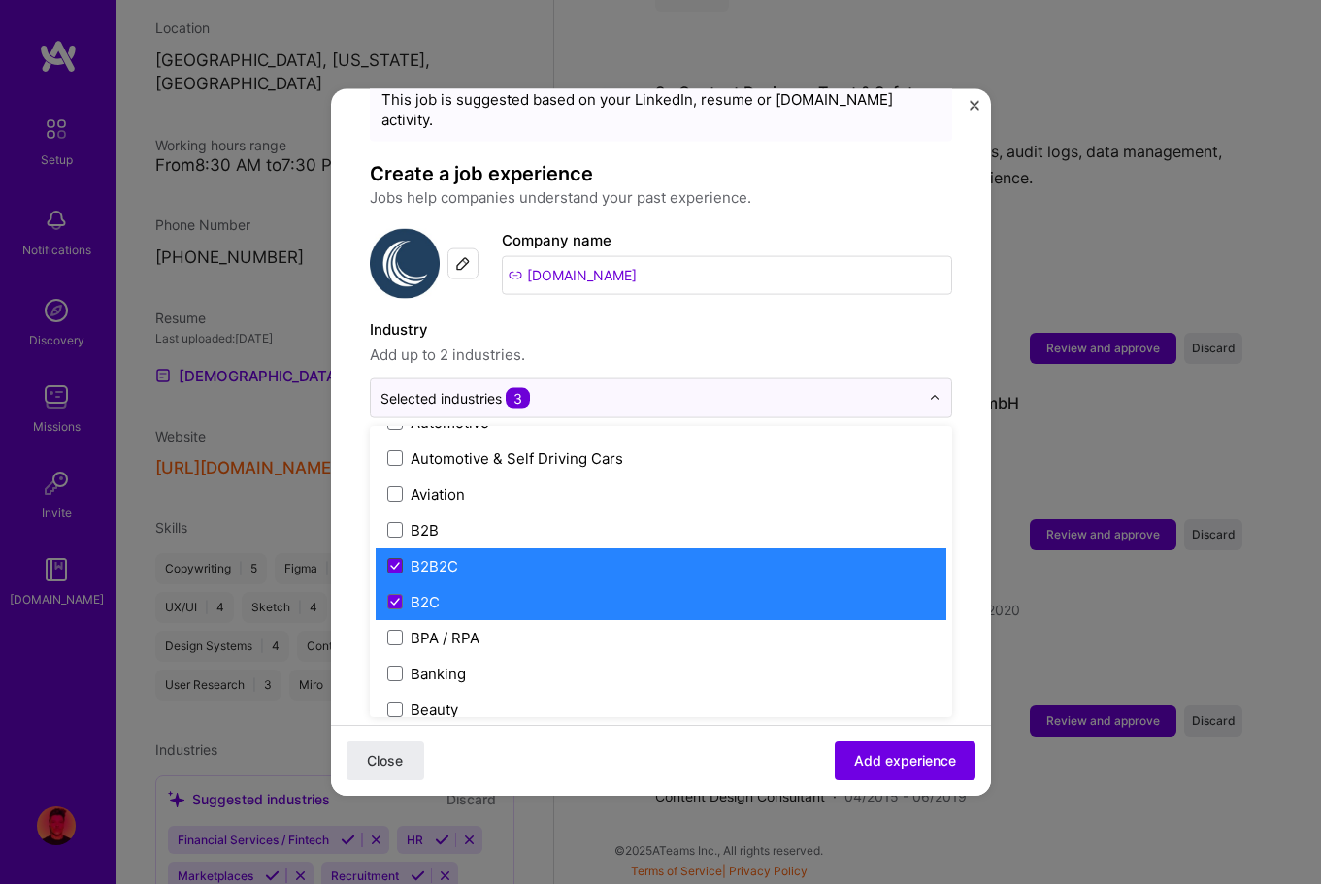
click at [394, 562] on icon at bounding box center [395, 566] width 10 height 8
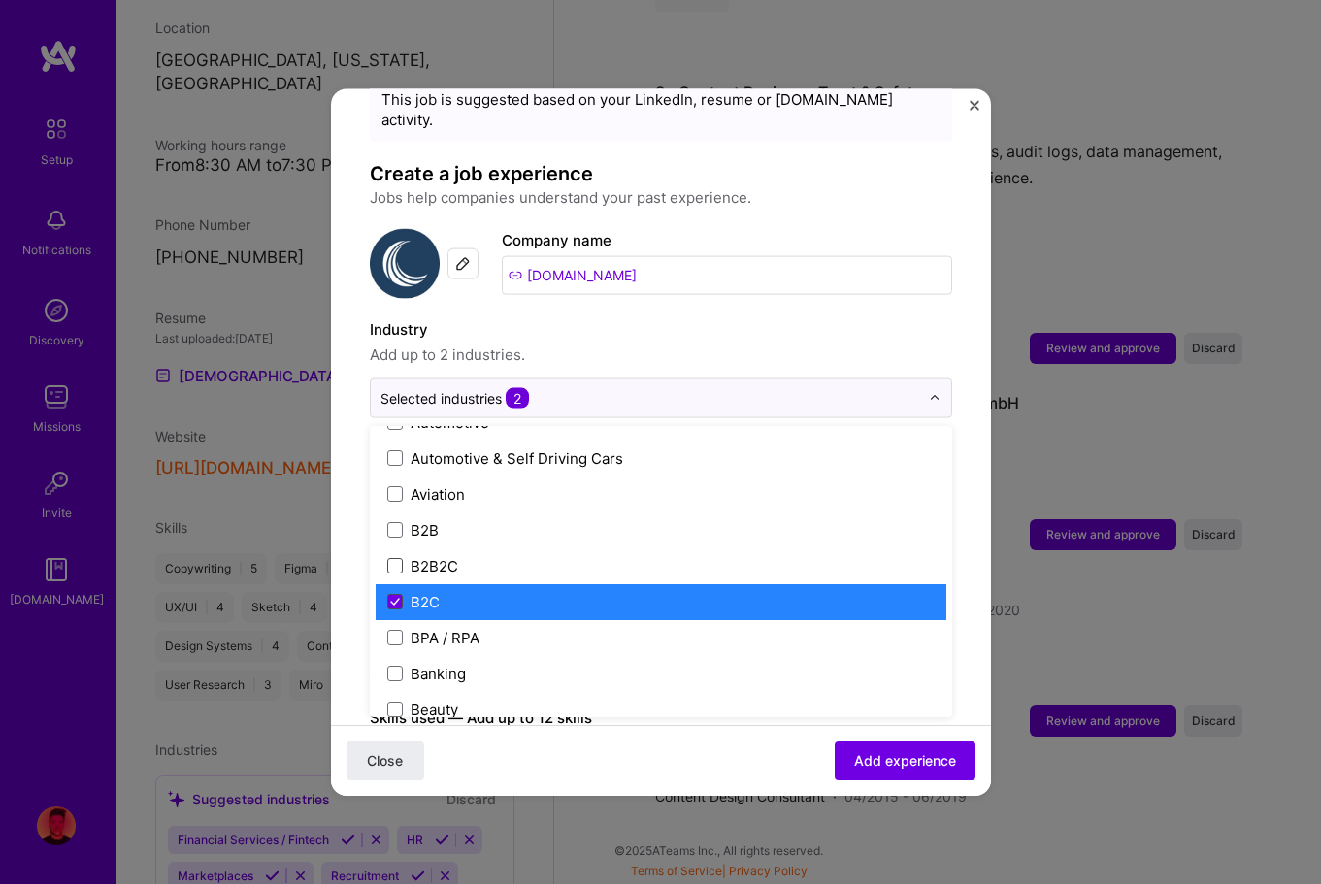
click at [392, 598] on icon at bounding box center [395, 602] width 10 height 8
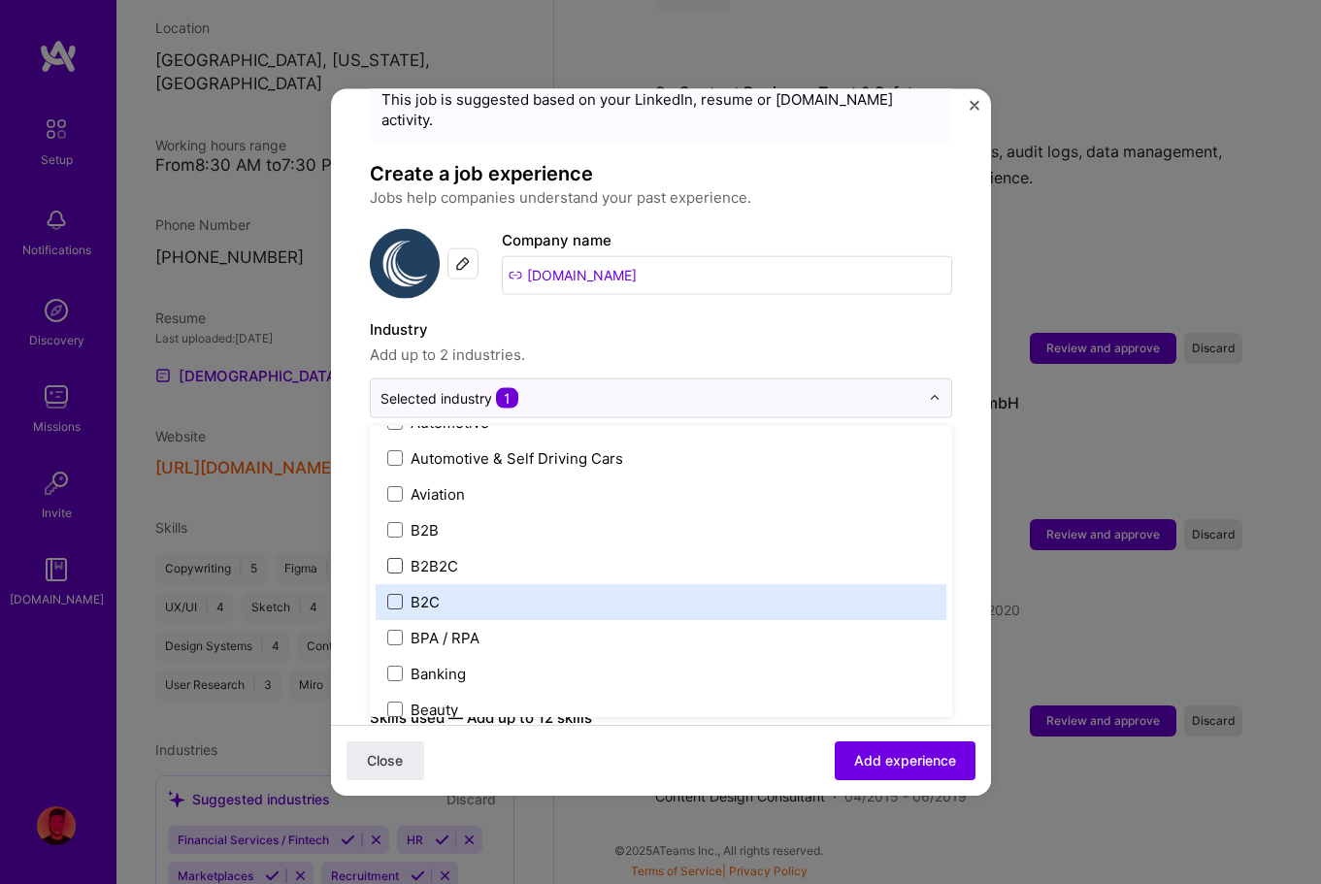
click at [389, 594] on span at bounding box center [395, 602] width 16 height 16
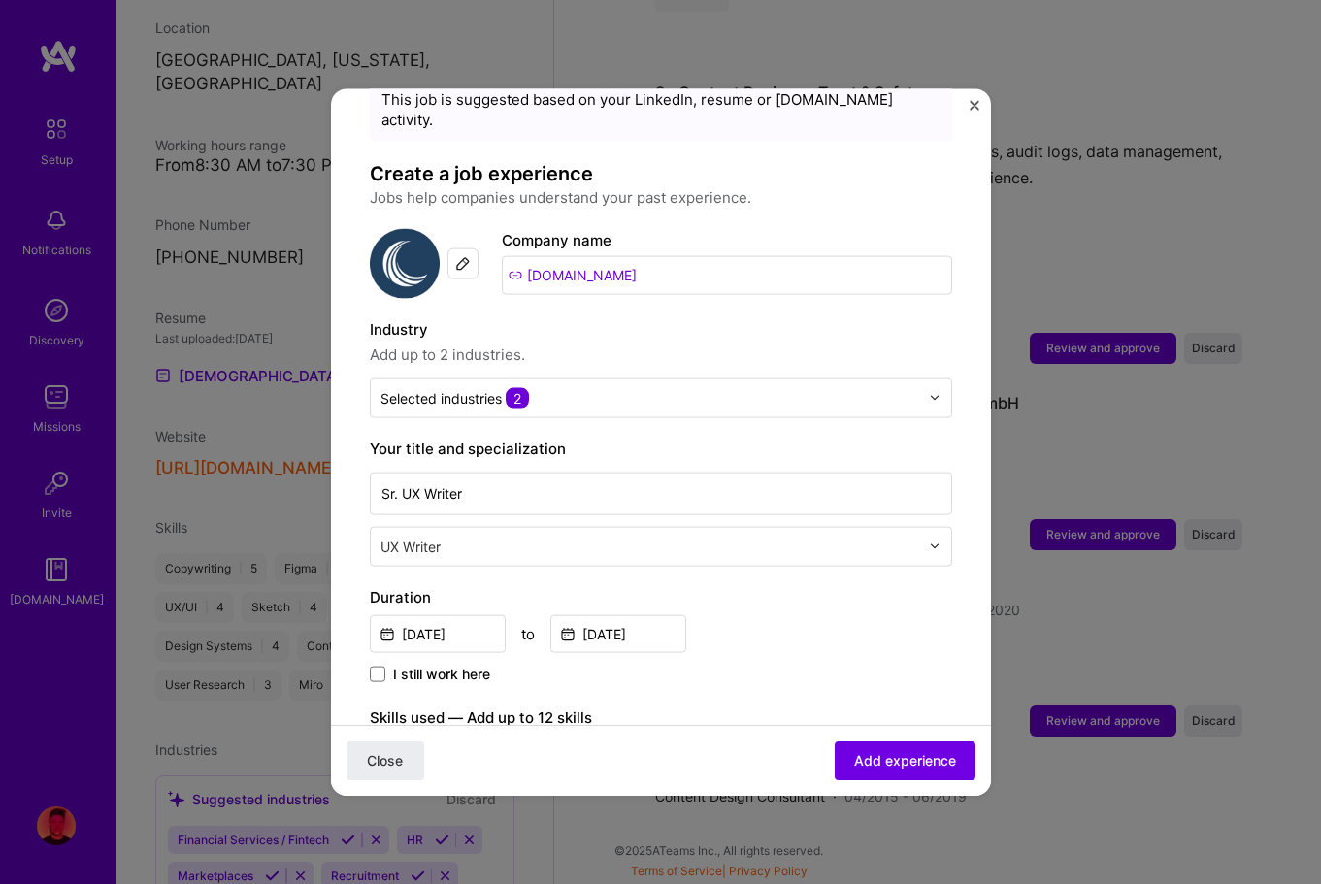
click at [656, 343] on span "Add up to 2 industries." at bounding box center [661, 354] width 582 height 23
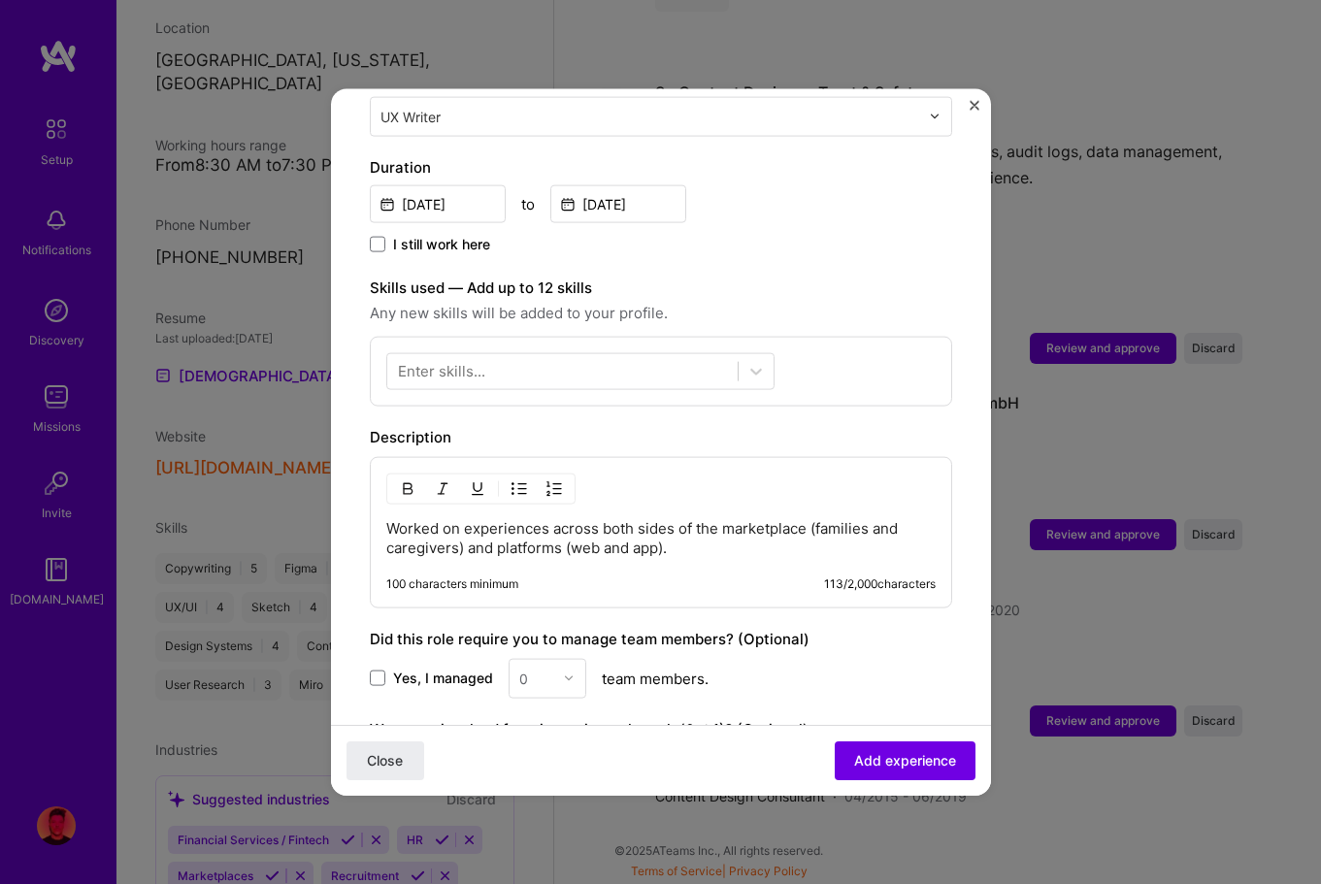
scroll to position [508, 0]
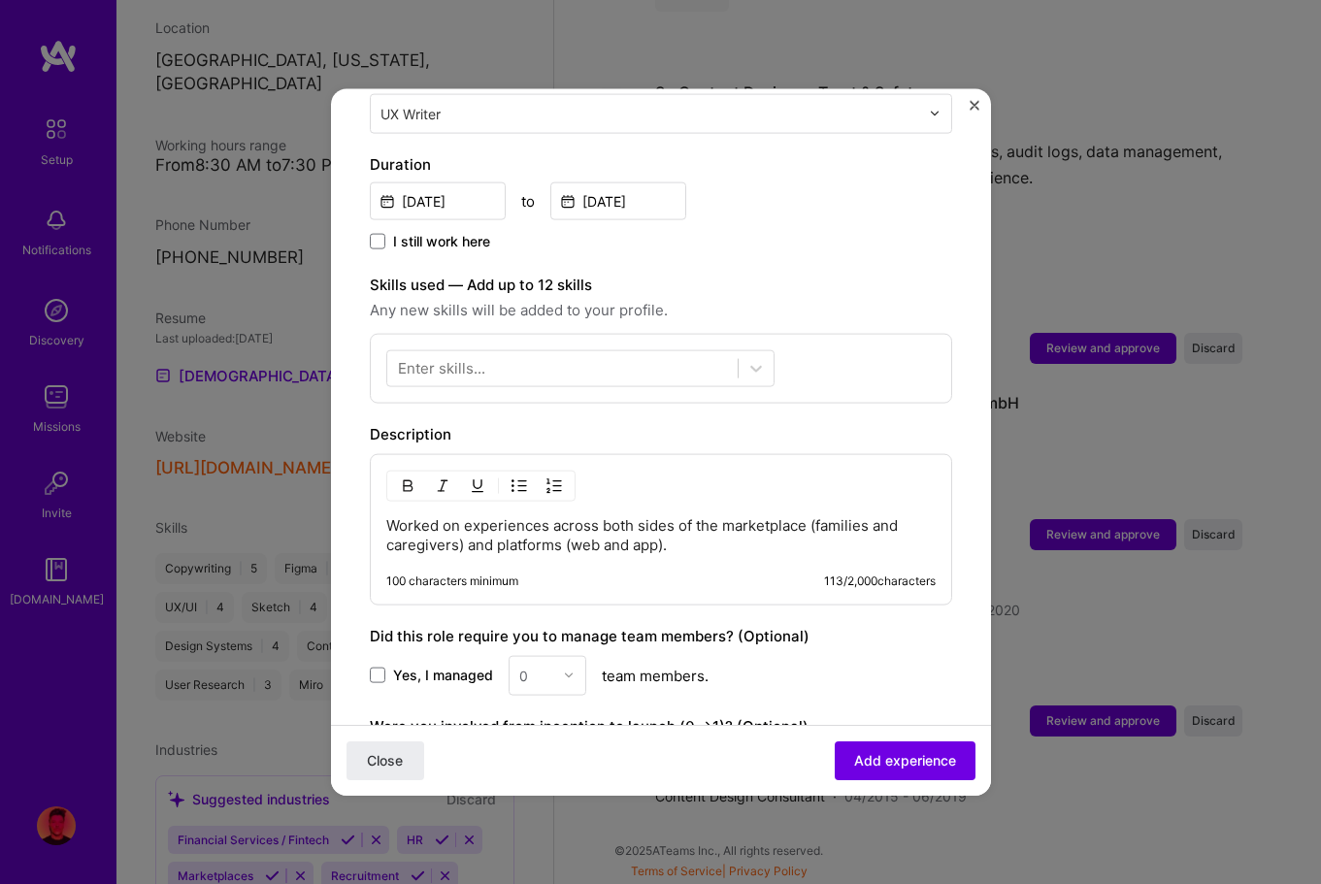
click at [394, 515] on p "Worked on experiences across both sides of the marketplace (families and caregi…" at bounding box center [660, 534] width 549 height 39
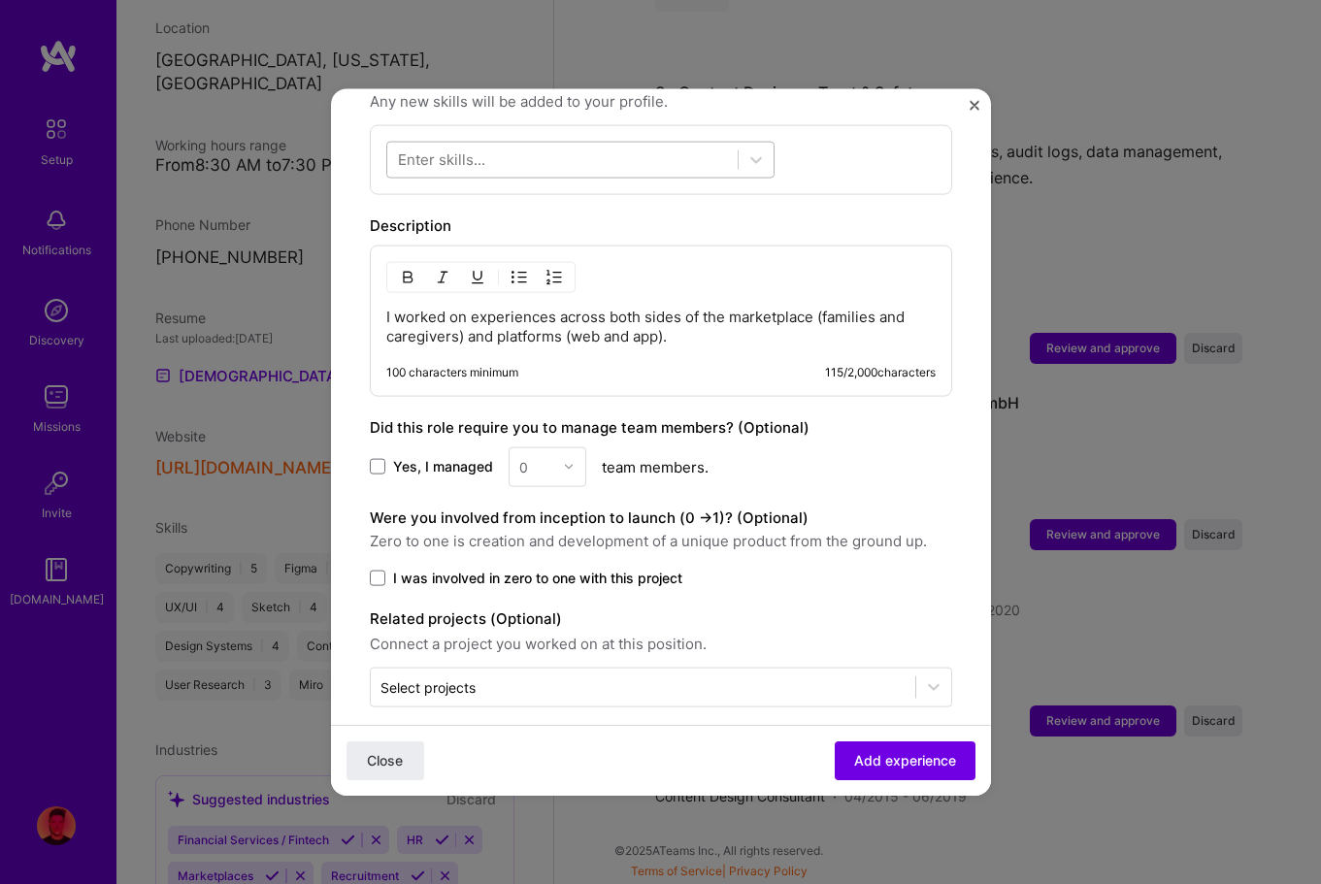
click at [598, 144] on div at bounding box center [562, 160] width 350 height 32
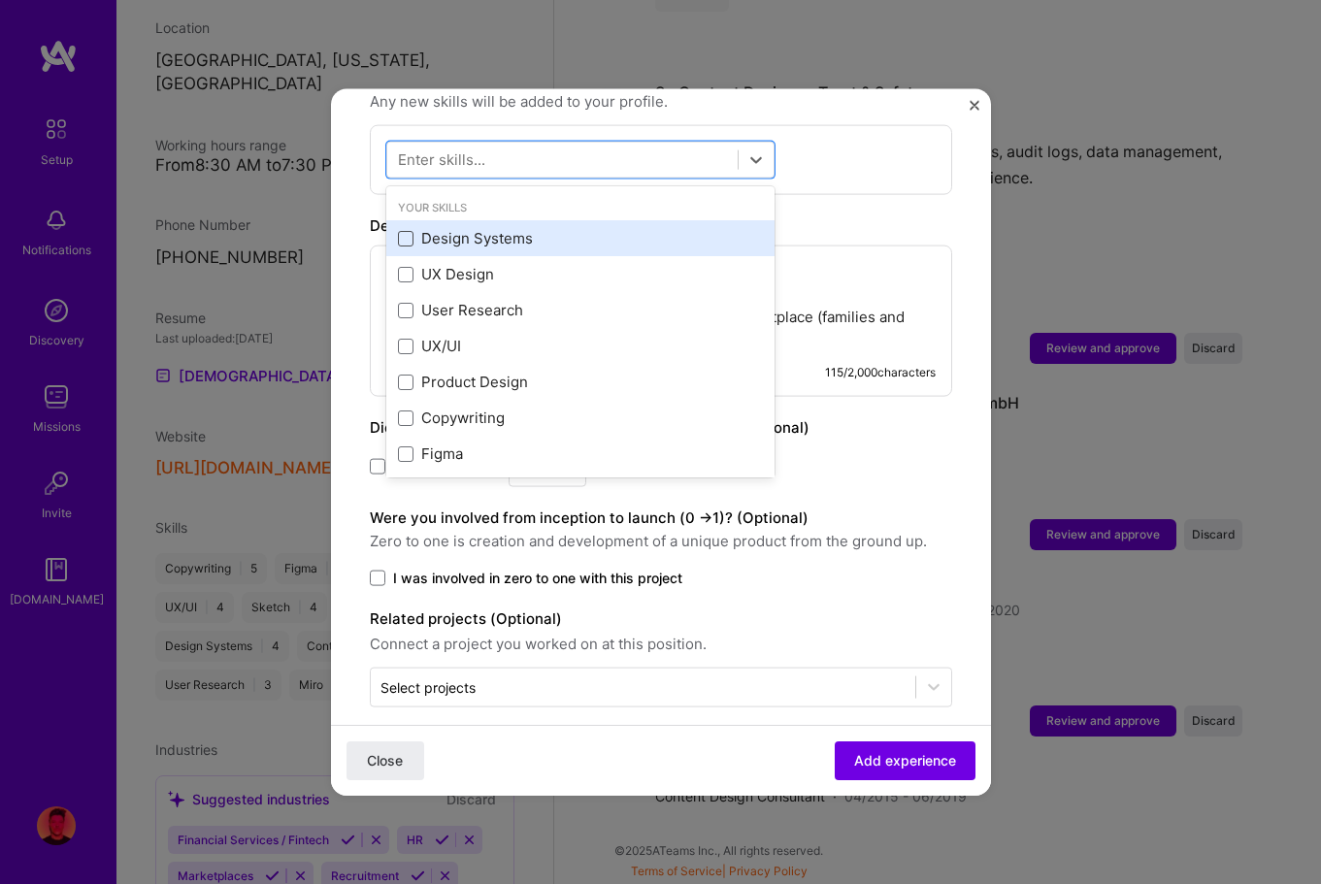
click at [401, 230] on span at bounding box center [406, 238] width 16 height 16
click at [0, 0] on input "checkbox" at bounding box center [0, 0] width 0 height 0
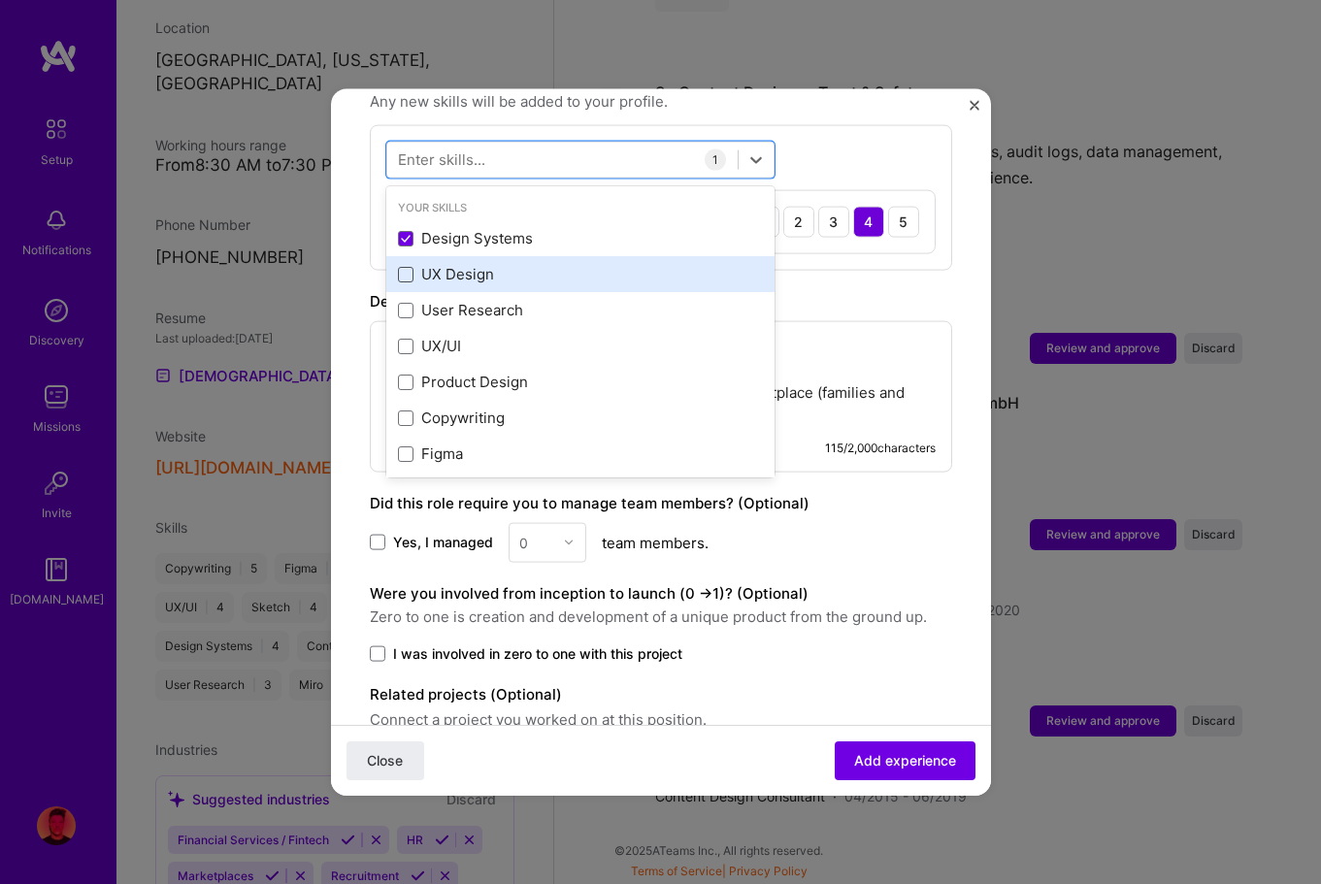
click at [409, 266] on span at bounding box center [406, 274] width 16 height 16
click at [0, 0] on input "checkbox" at bounding box center [0, 0] width 0 height 0
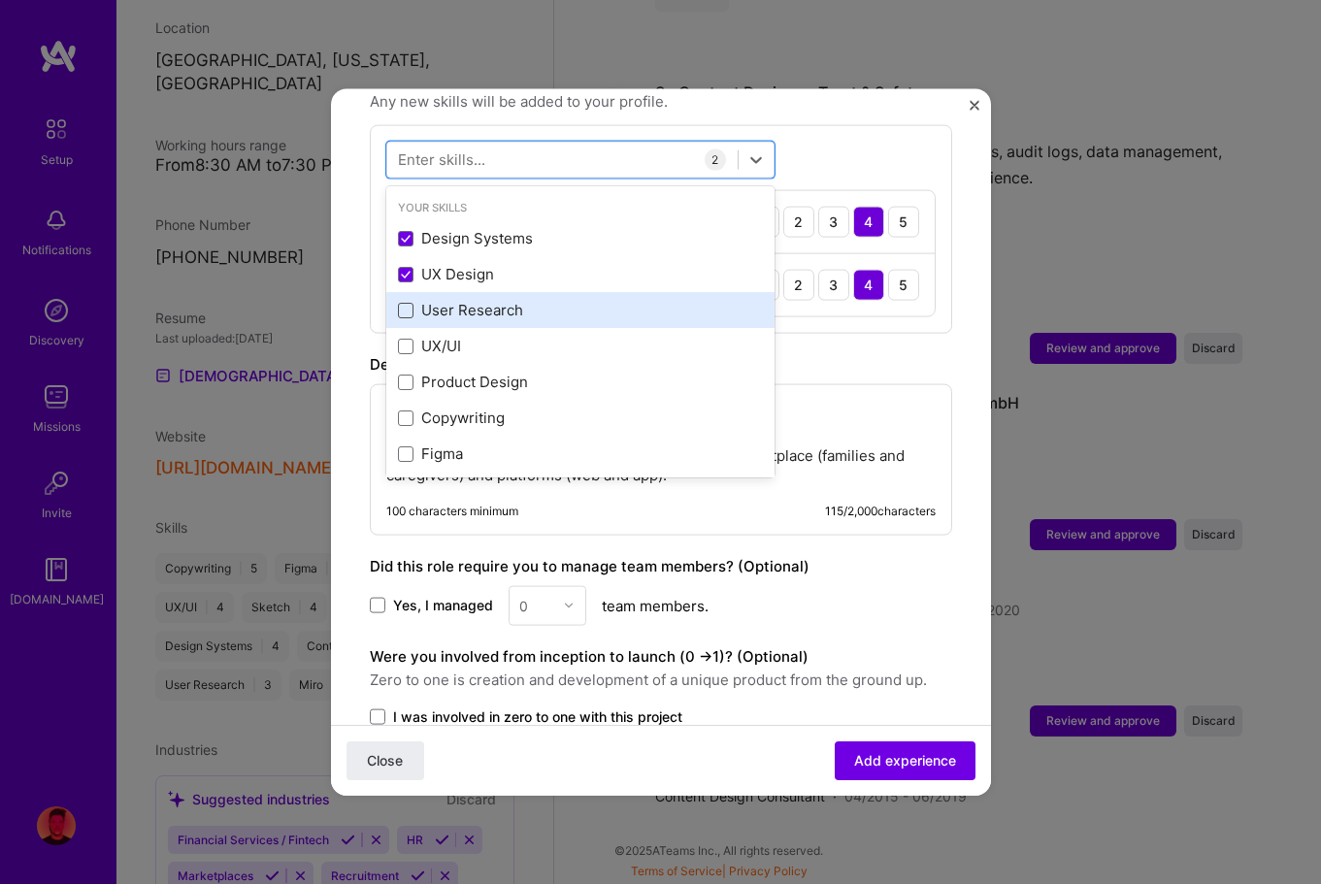
click at [405, 302] on span at bounding box center [406, 310] width 16 height 16
click at [0, 0] on input "checkbox" at bounding box center [0, 0] width 0 height 0
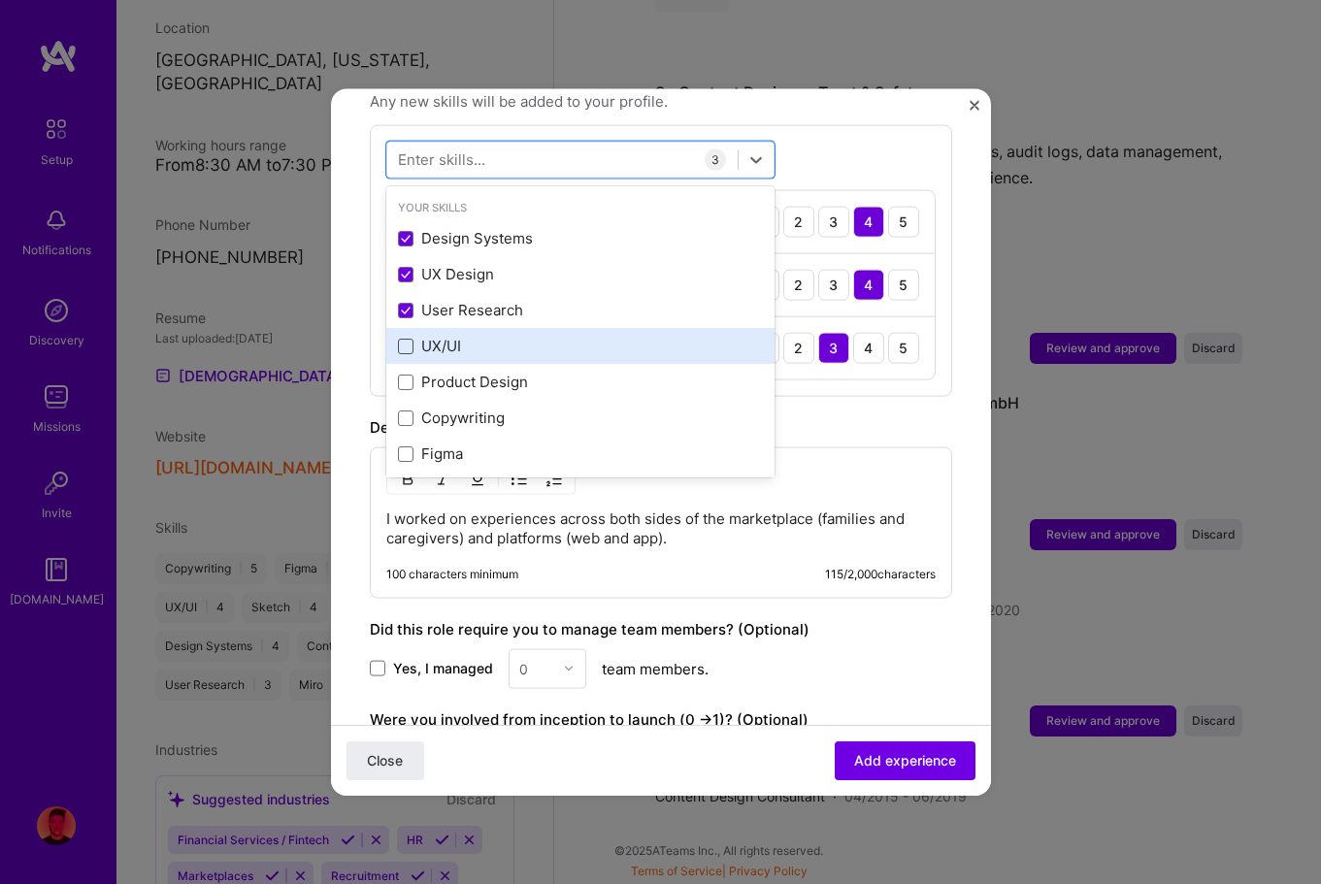
click at [405, 338] on span at bounding box center [406, 346] width 16 height 16
click at [0, 0] on input "checkbox" at bounding box center [0, 0] width 0 height 0
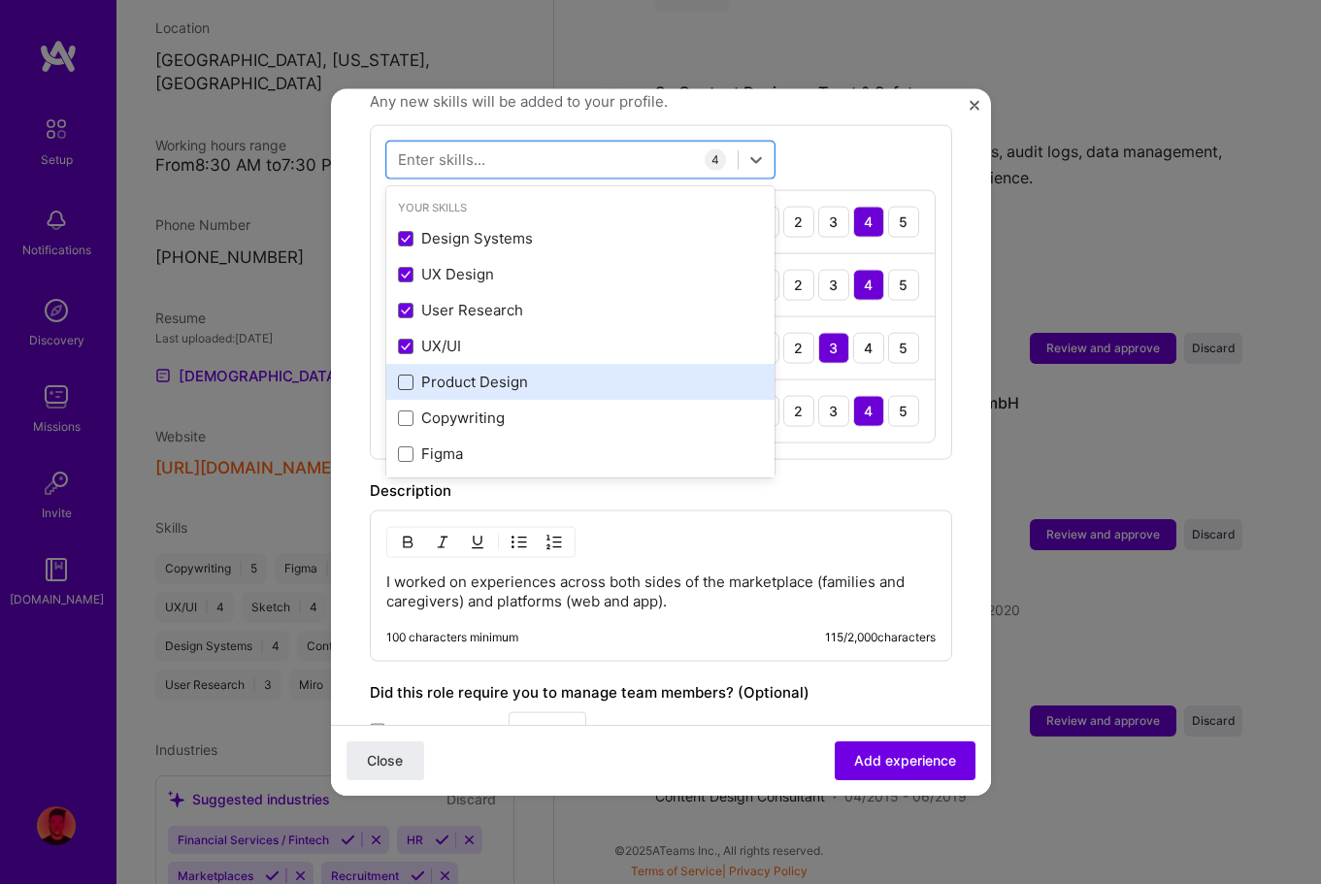
click at [405, 374] on span at bounding box center [406, 382] width 16 height 16
click at [0, 0] on input "checkbox" at bounding box center [0, 0] width 0 height 0
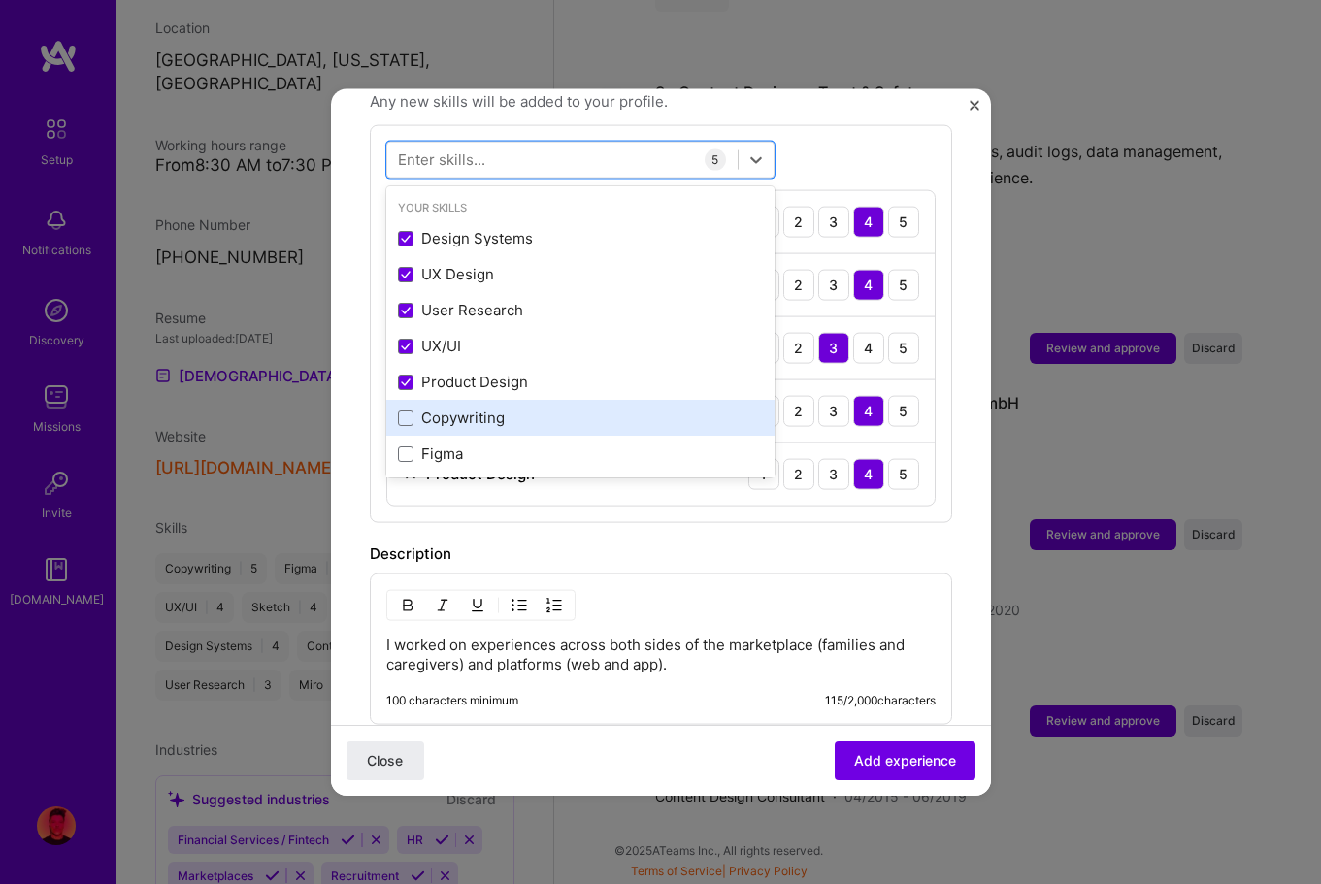
click at [406, 408] on div "Copywriting" at bounding box center [580, 418] width 365 height 20
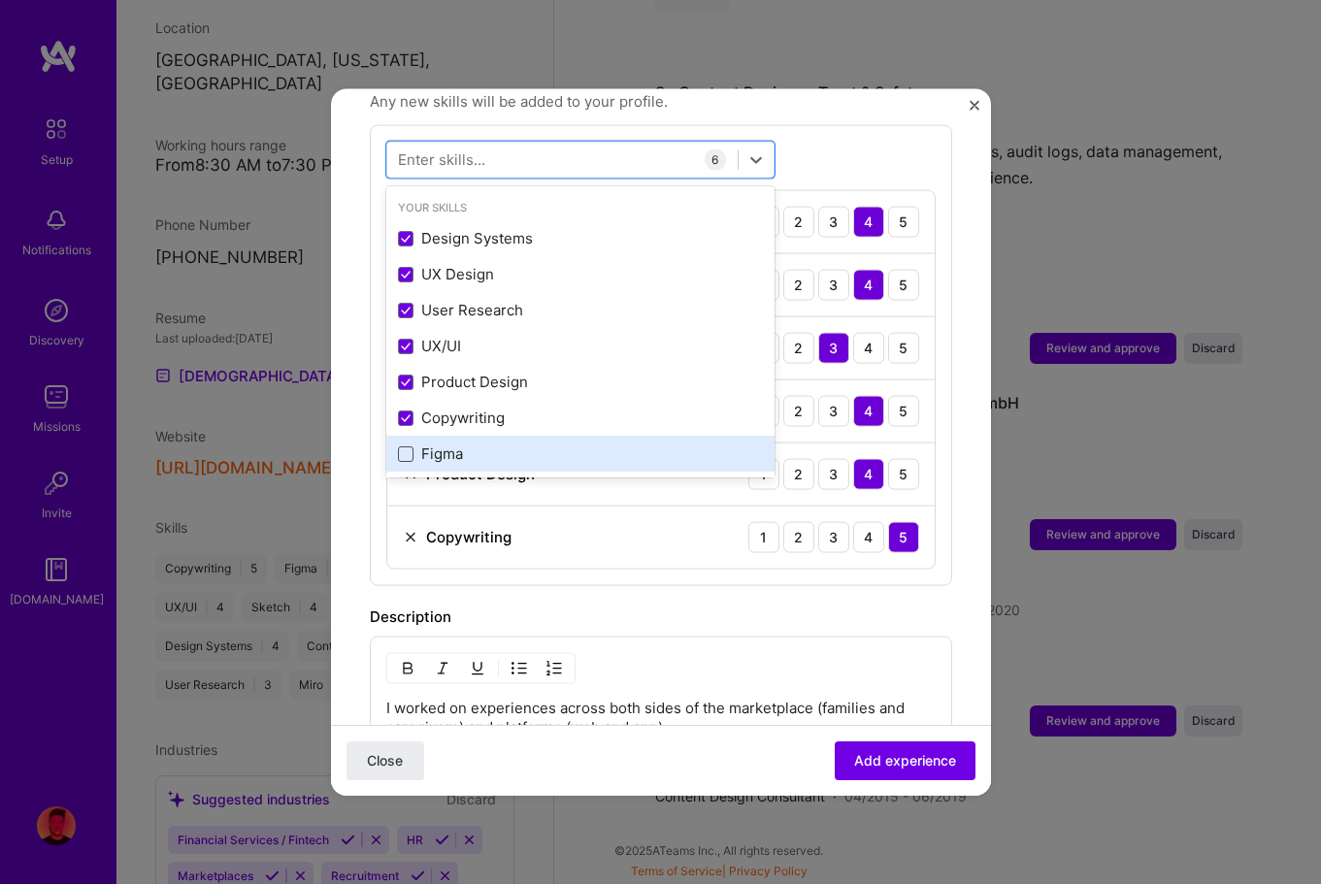
click at [406, 446] on span at bounding box center [406, 454] width 16 height 16
click at [0, 0] on input "checkbox" at bounding box center [0, 0] width 0 height 0
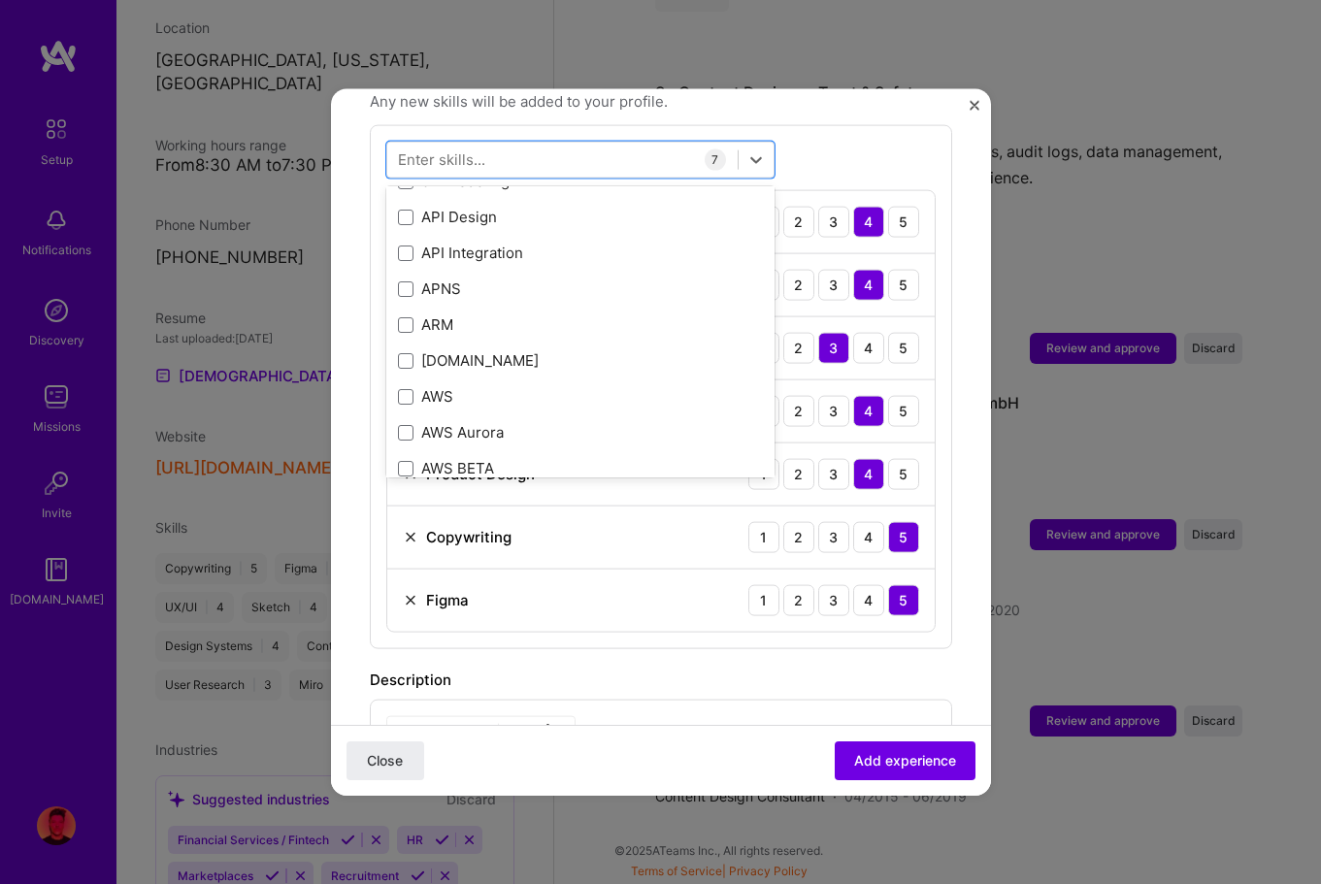
scroll to position [531, 0]
click at [892, 759] on span "Add experience" at bounding box center [905, 760] width 102 height 19
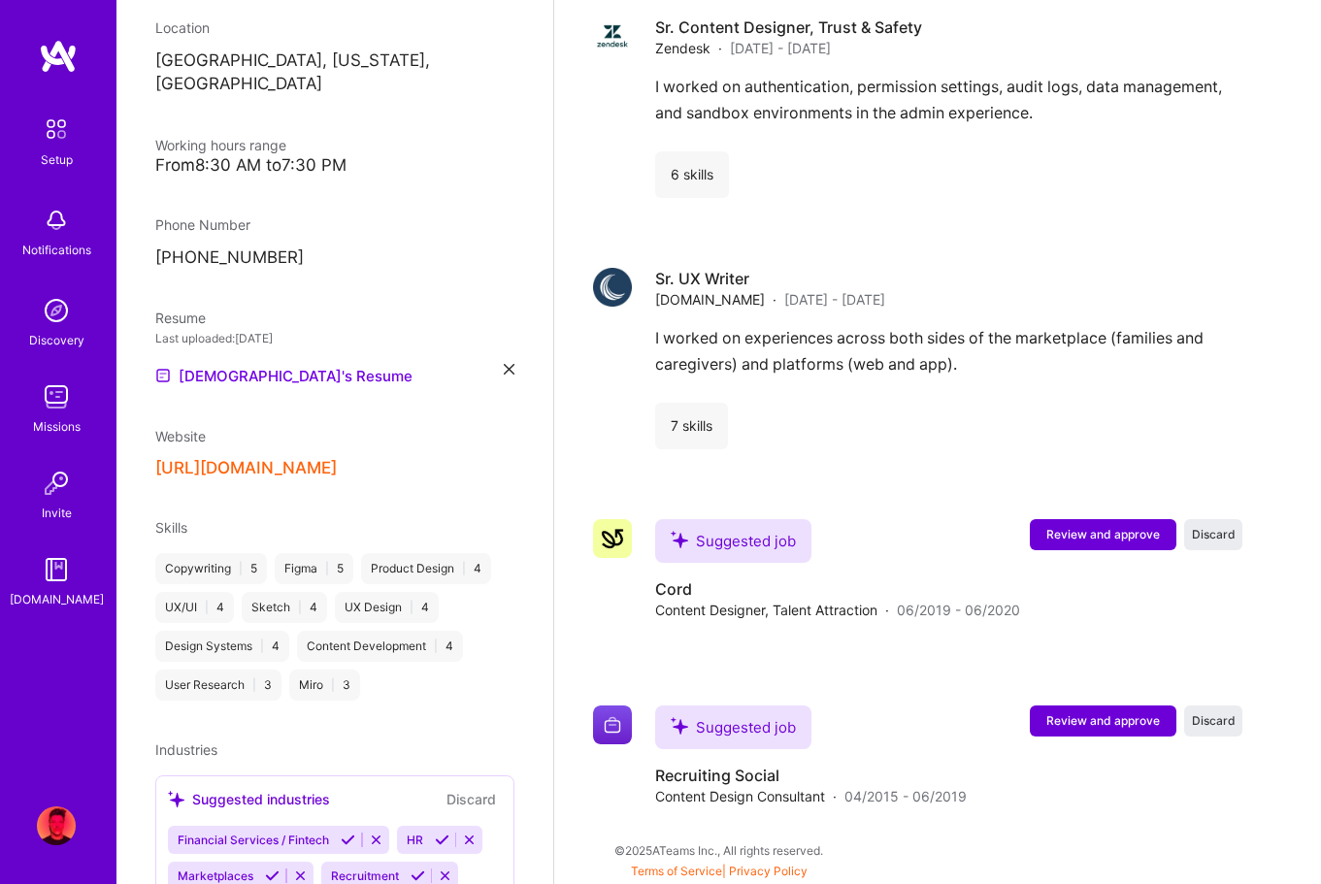
scroll to position [3104, 0]
click at [1088, 536] on span "Review and approve" at bounding box center [1103, 534] width 114 height 17
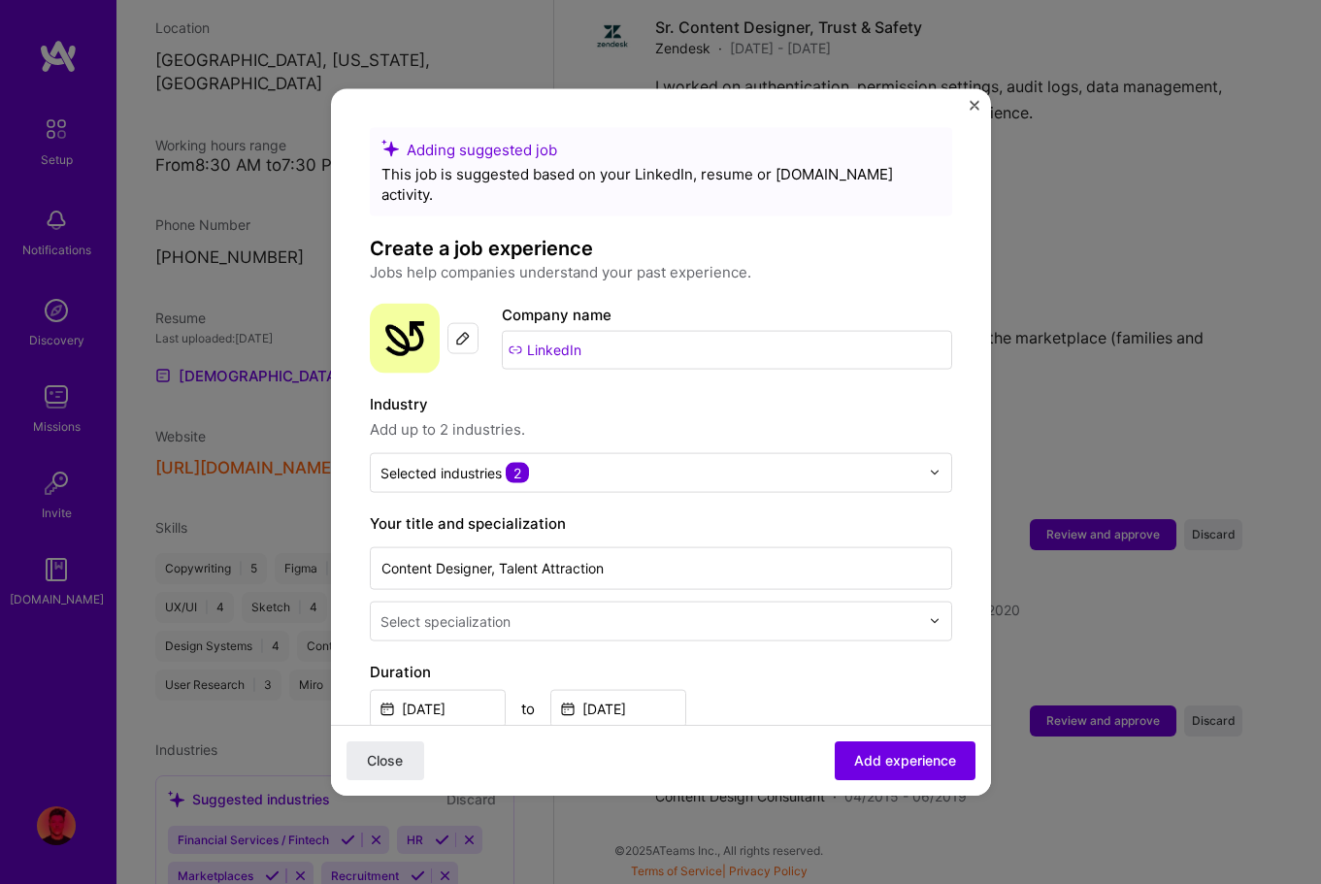
click at [568, 335] on input "LinkedIn" at bounding box center [727, 349] width 450 height 39
click at [607, 330] on input "LinkedIn" at bounding box center [727, 349] width 450 height 39
drag, startPoint x: 607, startPoint y: 330, endPoint x: 496, endPoint y: 332, distance: 110.7
click at [504, 333] on input "LinkedIn" at bounding box center [727, 349] width 450 height 39
type input "LinkedIn"
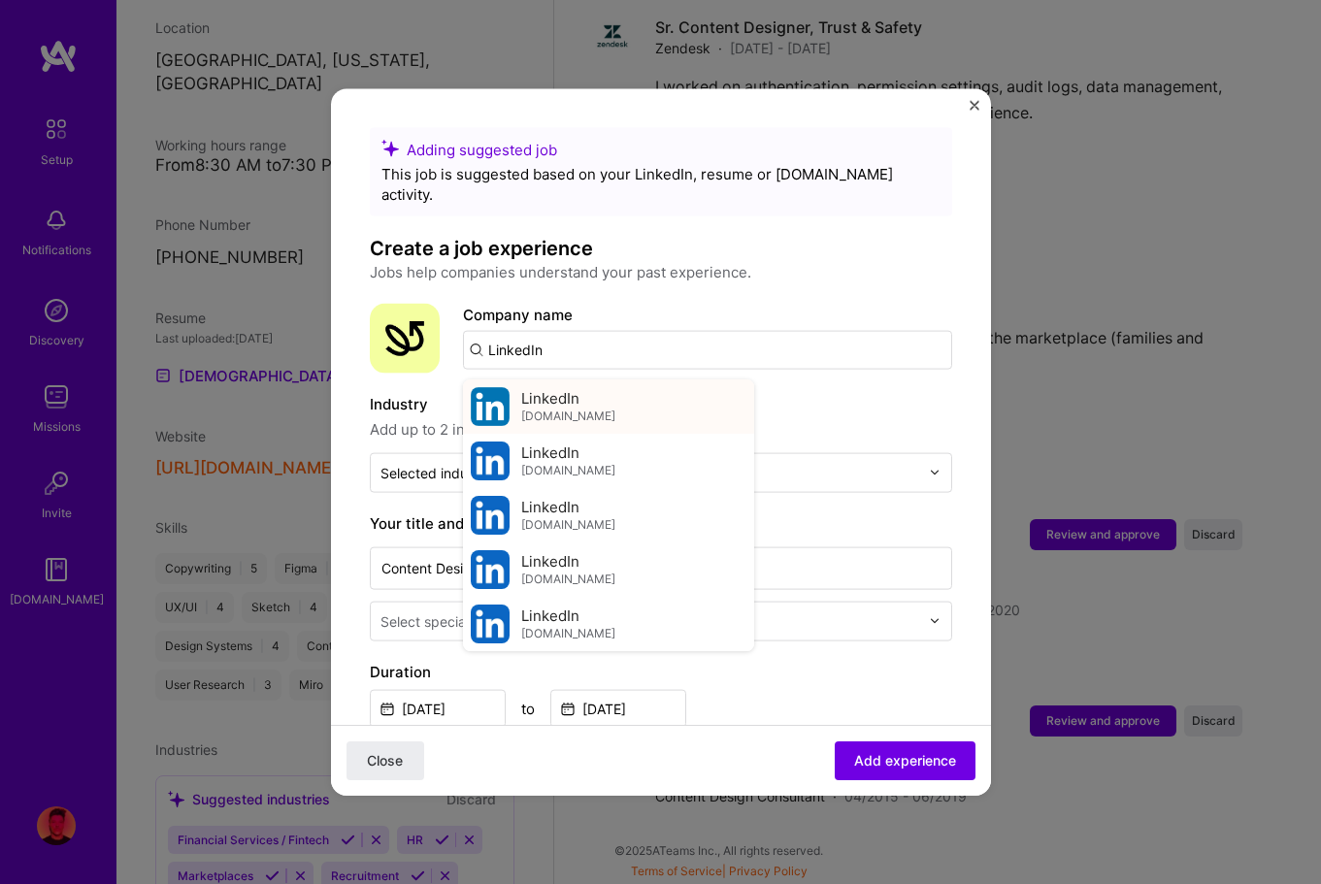
click at [557, 388] on span "LinkedIn" at bounding box center [550, 398] width 58 height 20
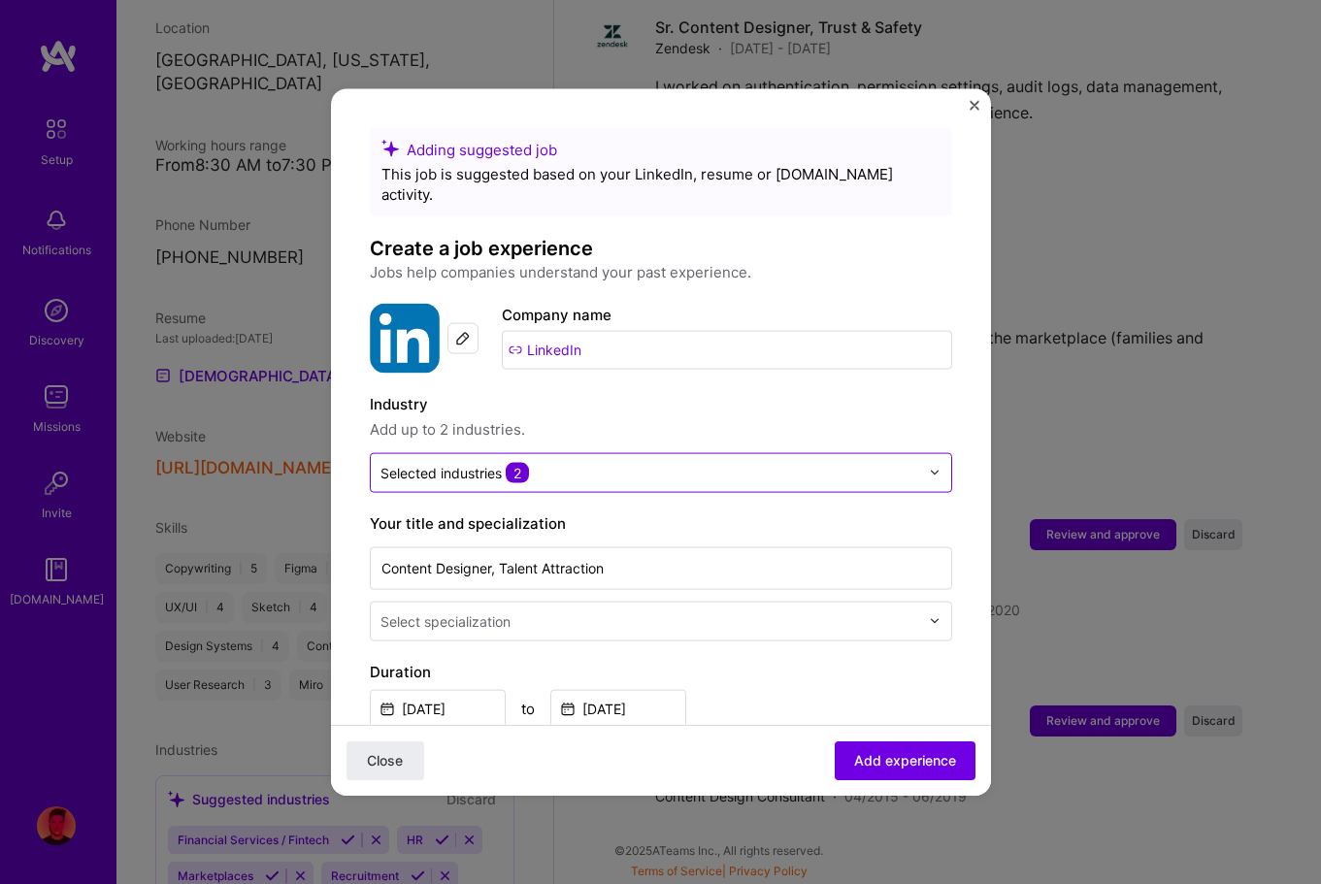
click at [580, 462] on input "text" at bounding box center [650, 472] width 539 height 20
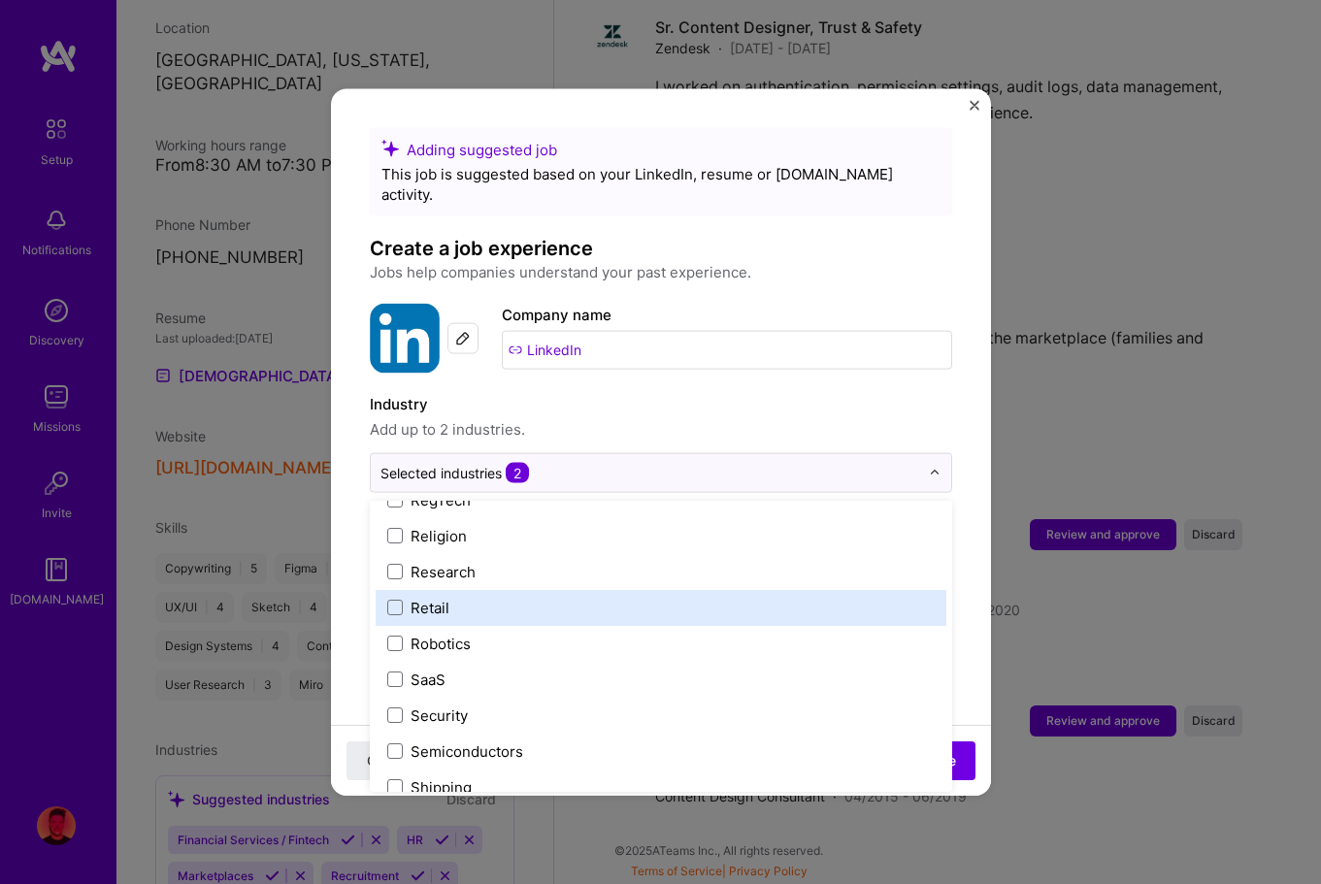
scroll to position [4030, 0]
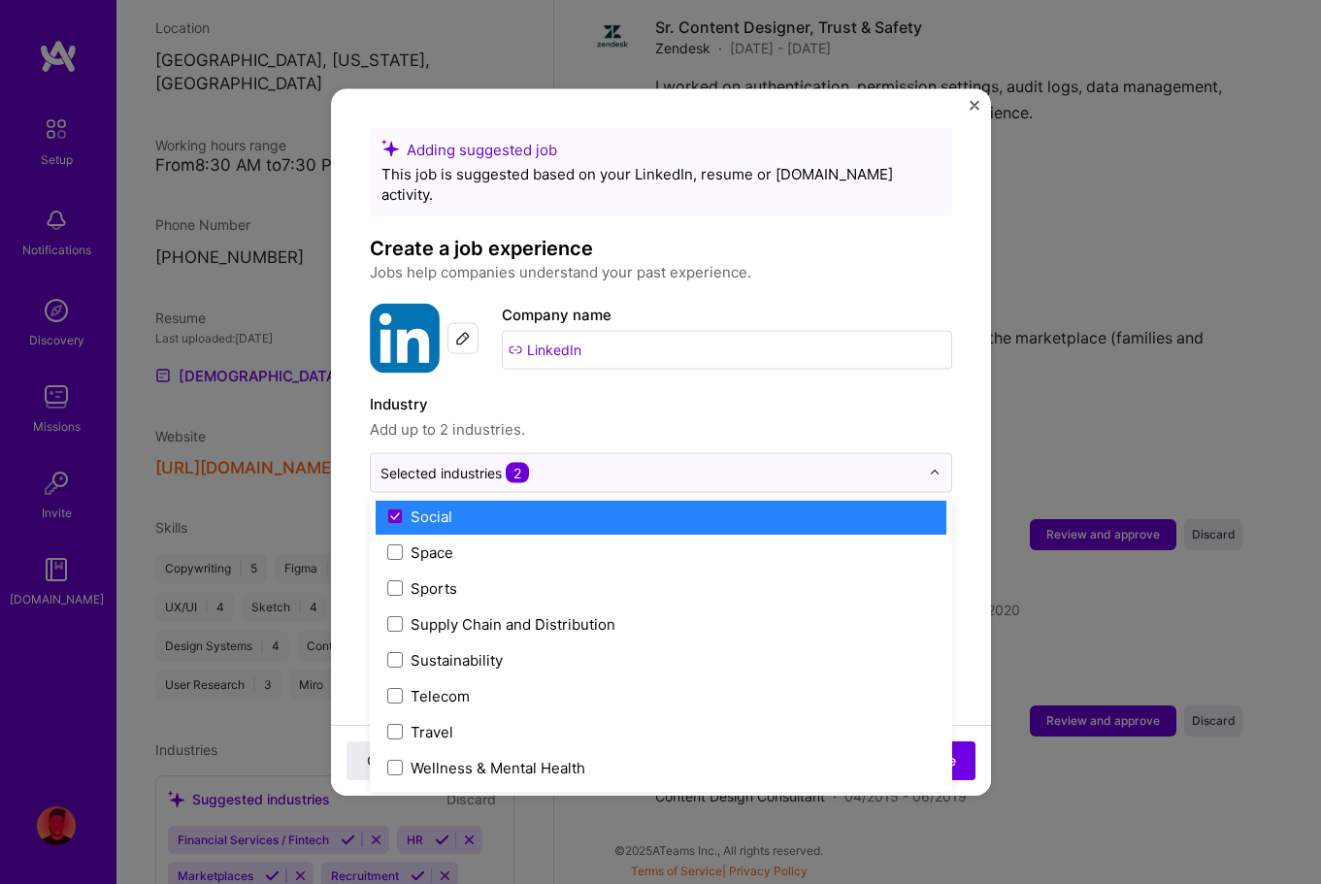
click at [585, 417] on span "Add up to 2 industries." at bounding box center [661, 428] width 582 height 23
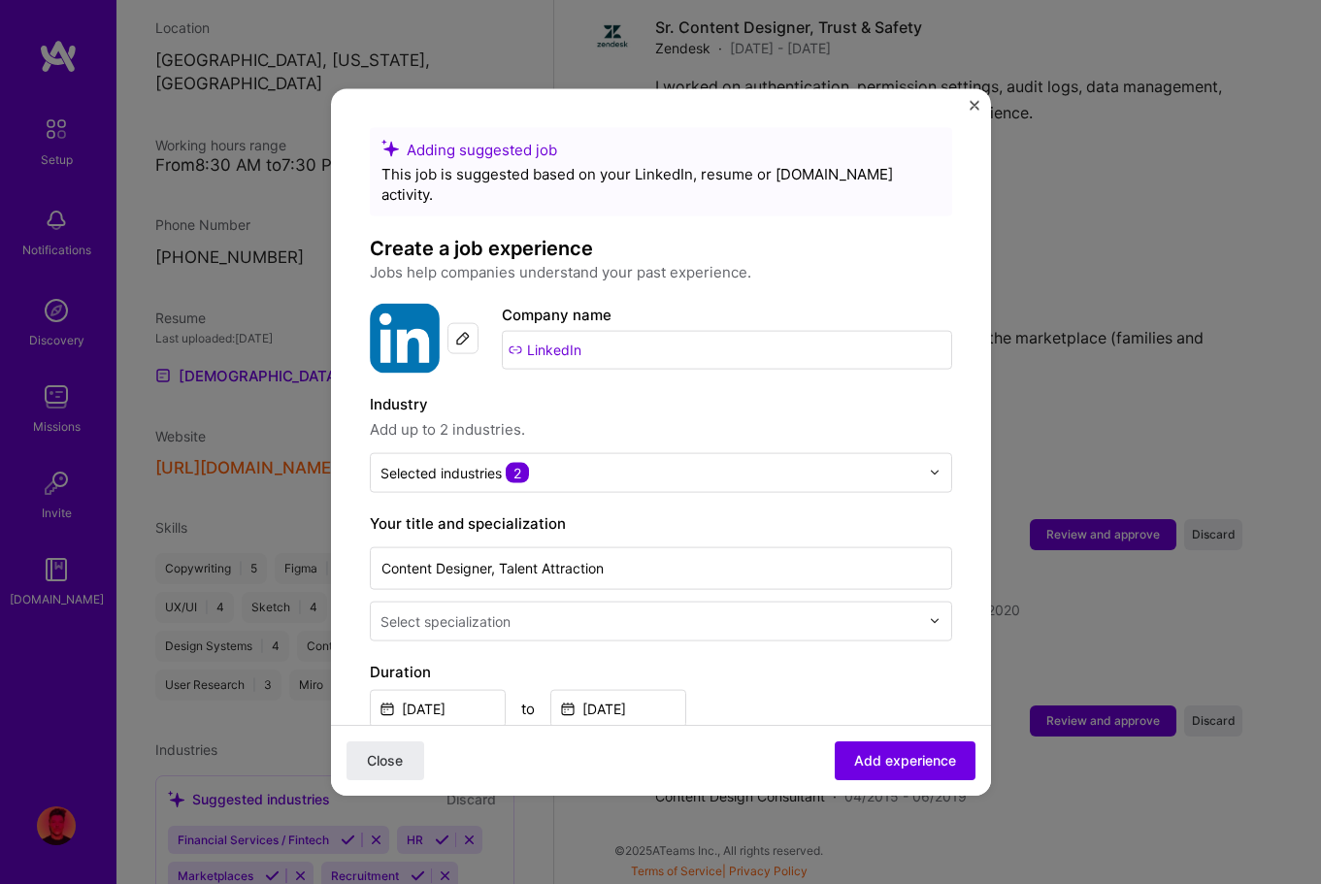
scroll to position [152, 0]
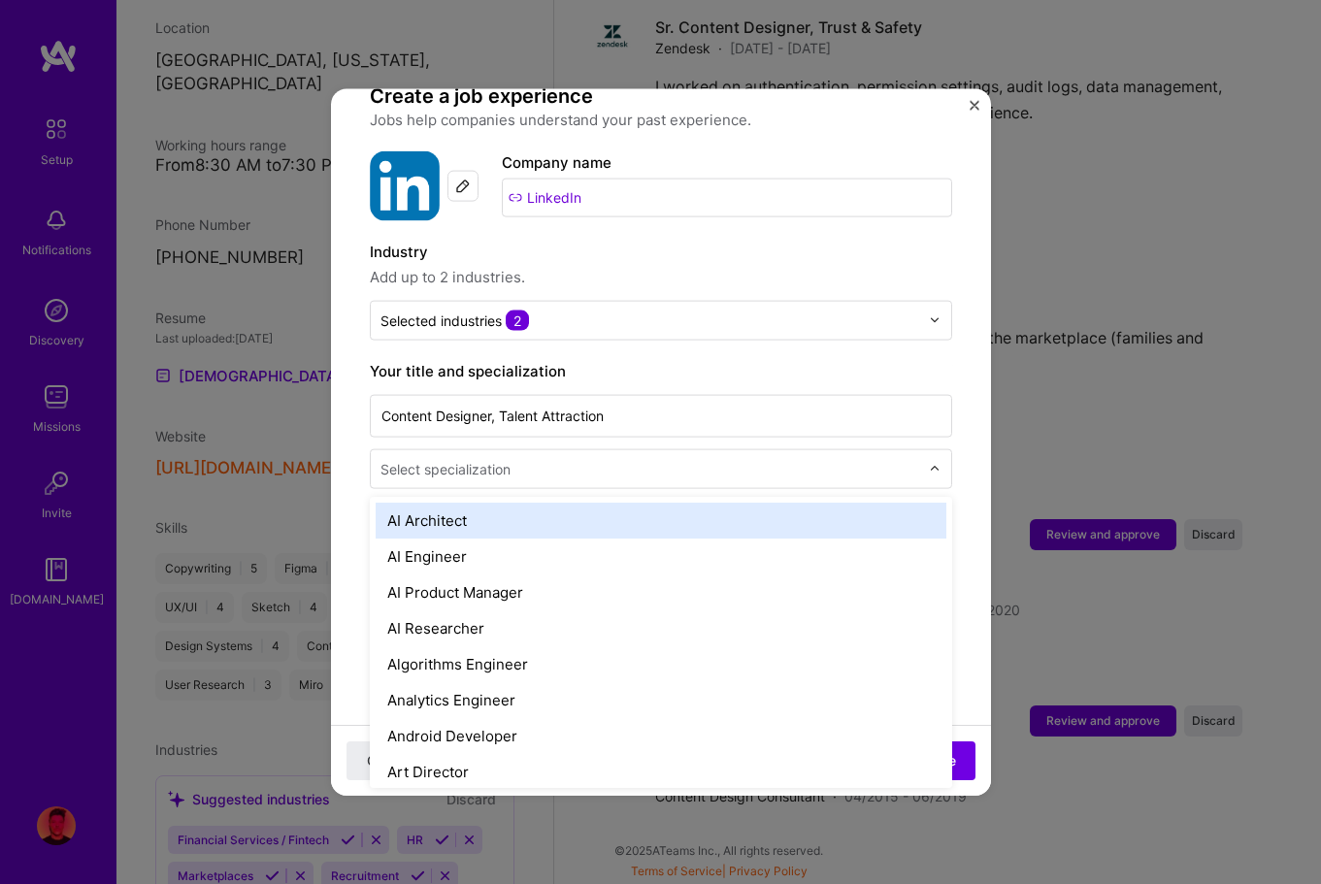
click at [548, 458] on input "text" at bounding box center [652, 468] width 543 height 20
type input "ux"
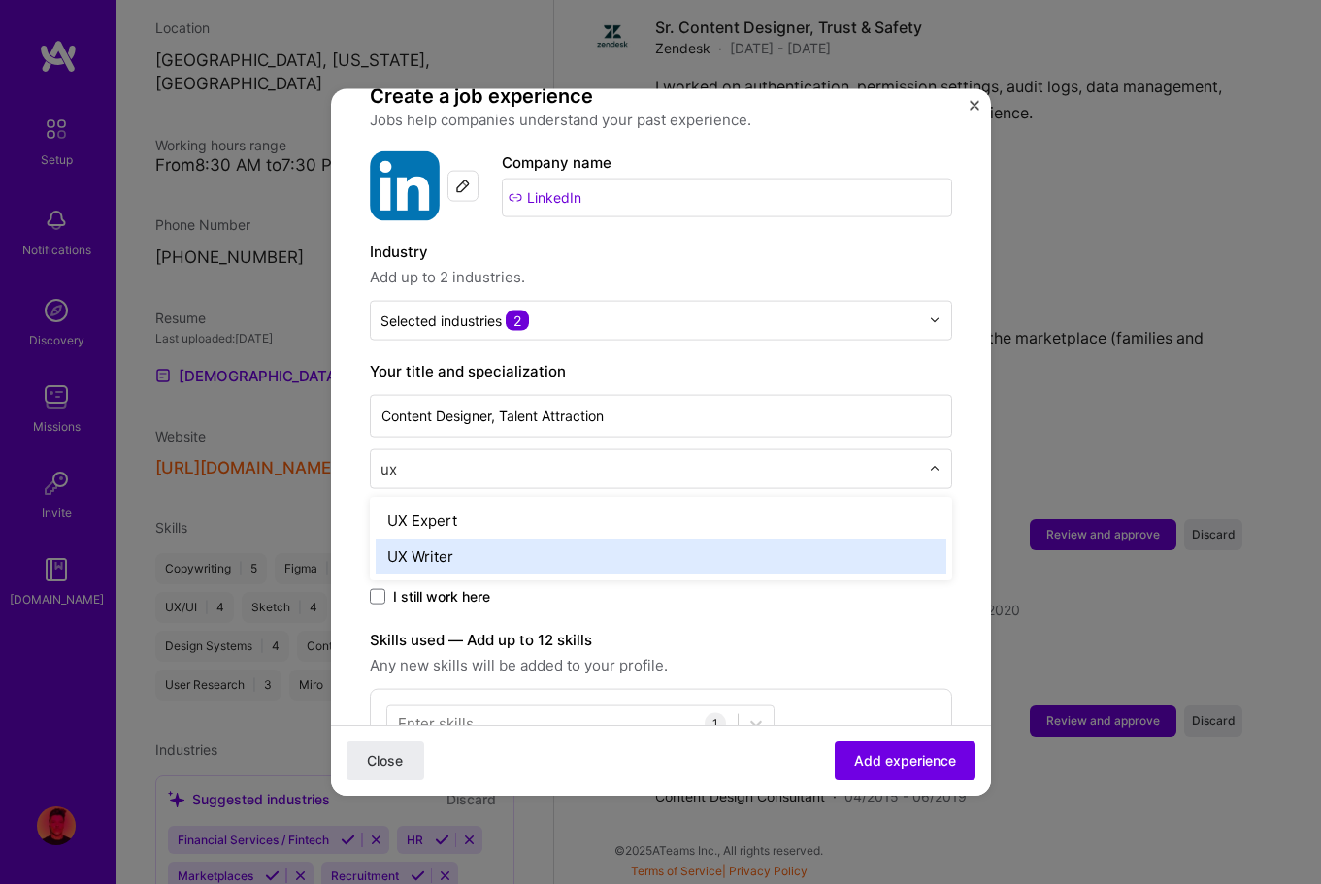
click at [465, 538] on div "UX Writer" at bounding box center [661, 556] width 571 height 36
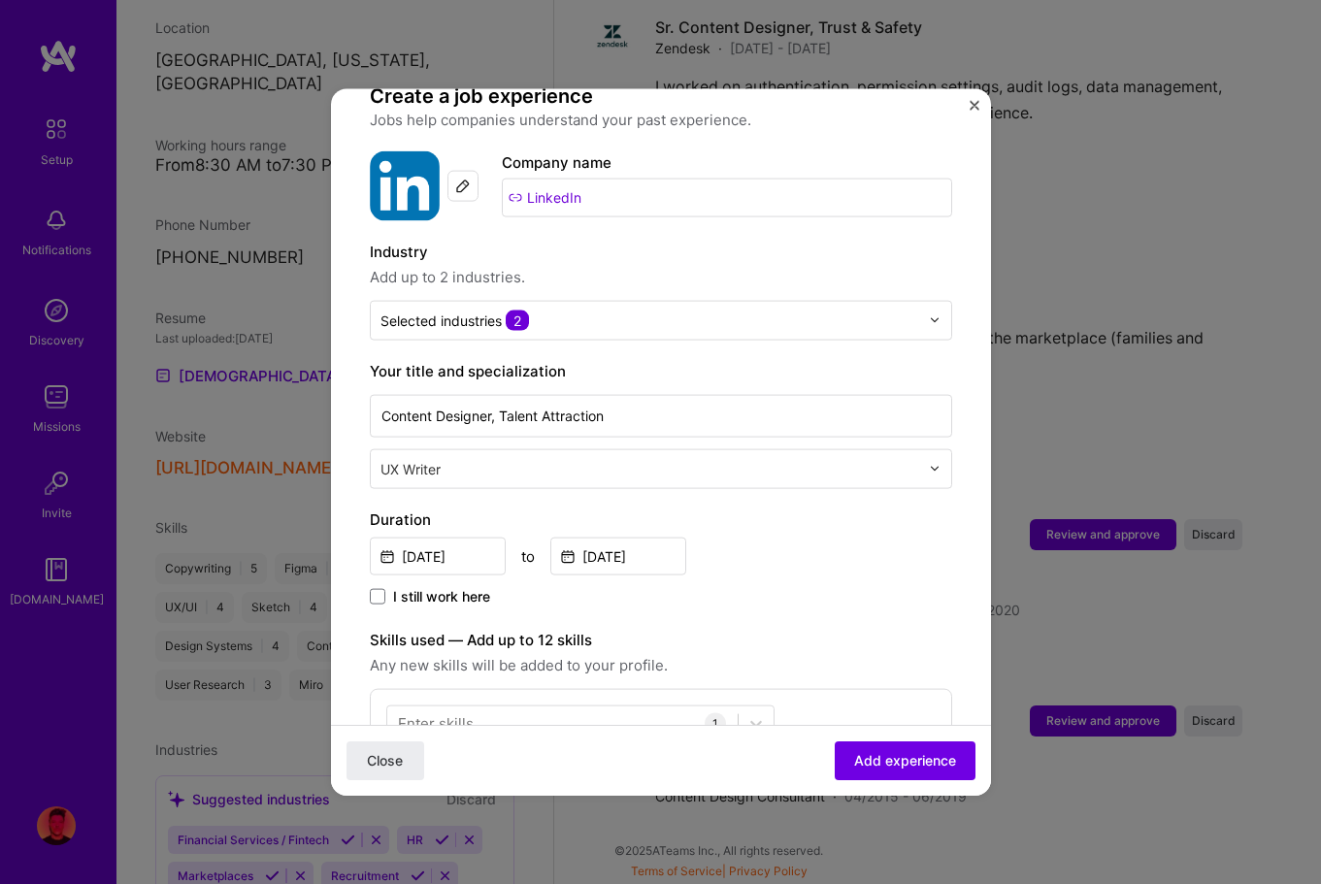
scroll to position [388, 0]
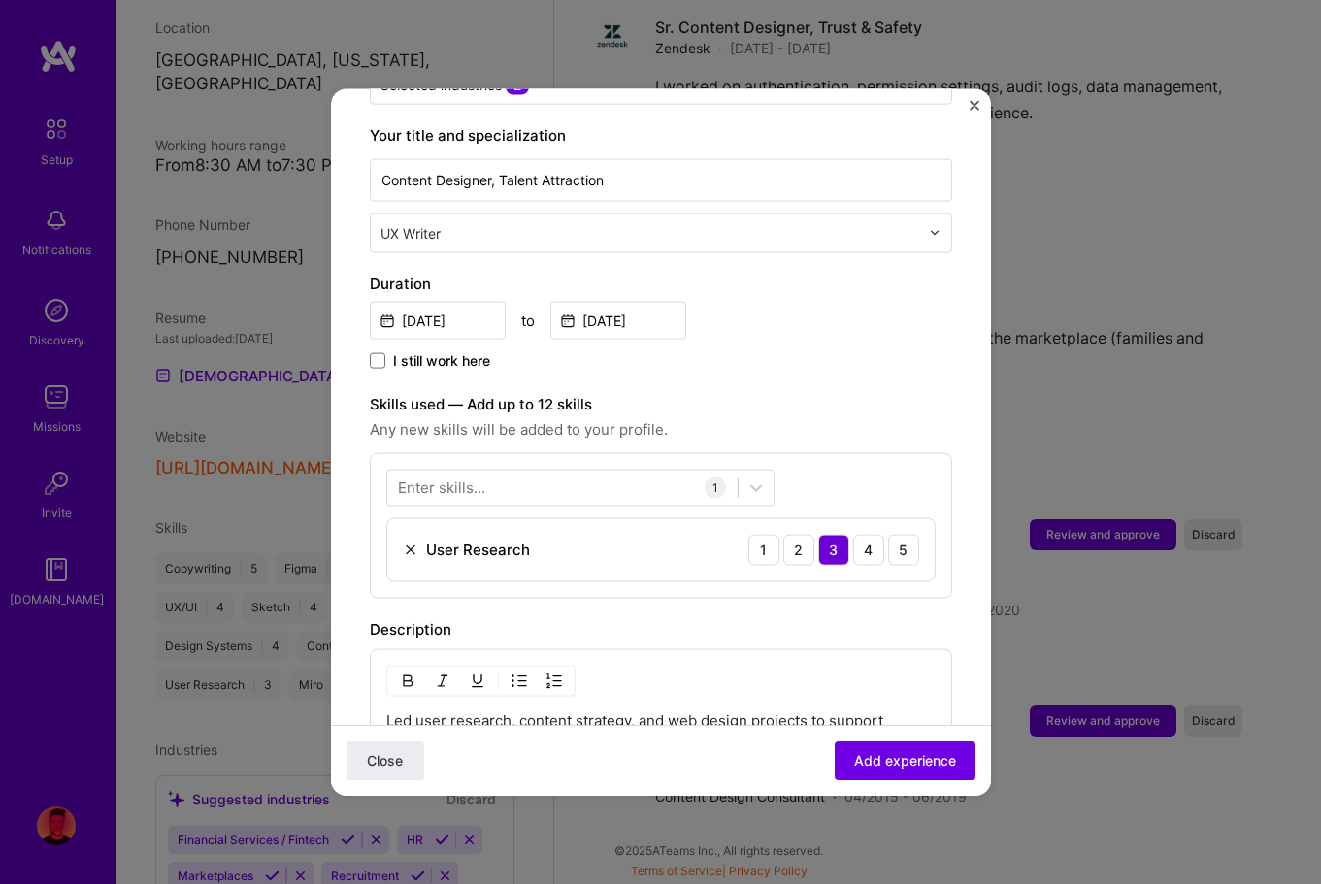
click at [469, 222] on input "text" at bounding box center [652, 232] width 543 height 20
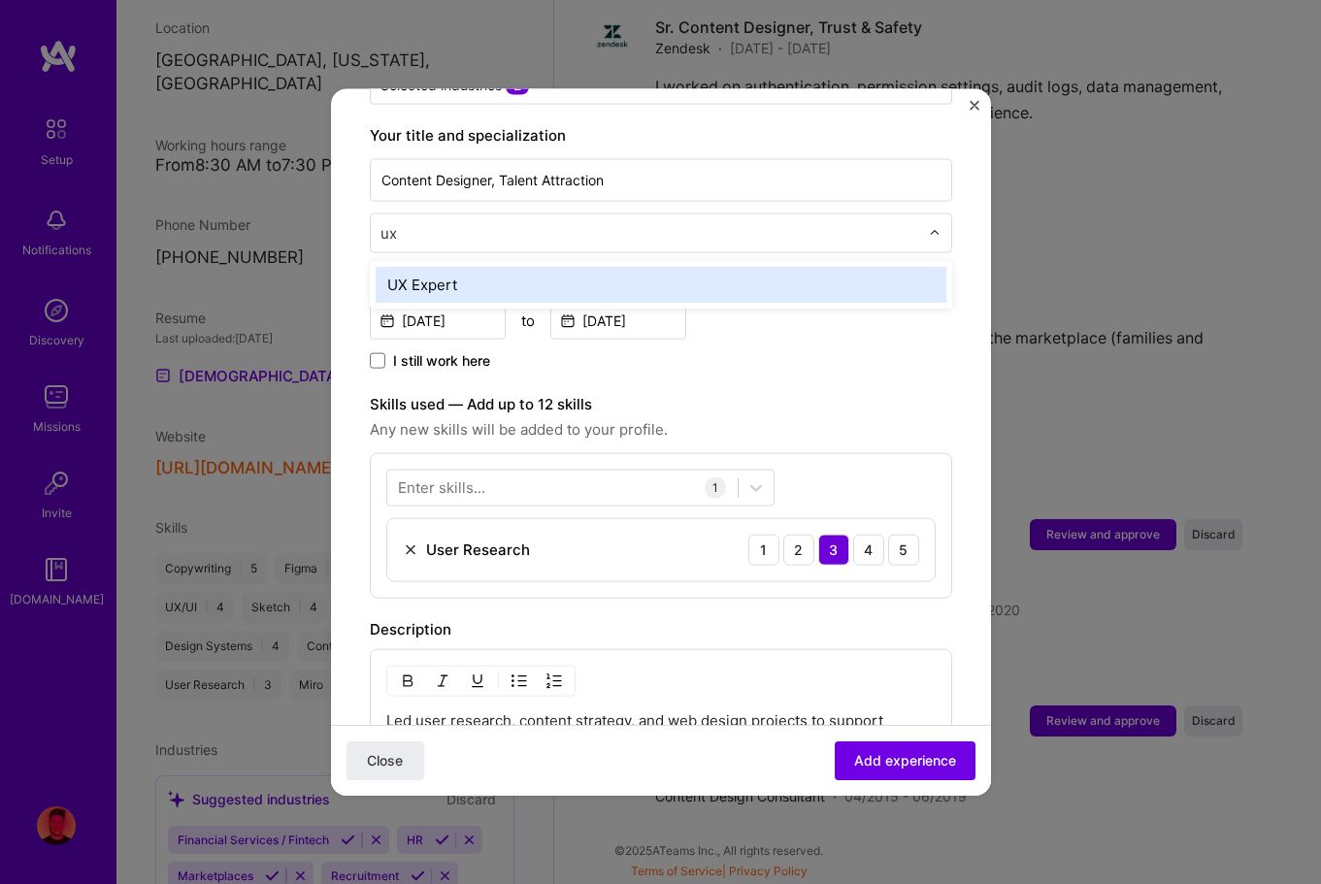
type input "ux"
click at [458, 266] on div "UX Expert" at bounding box center [661, 284] width 571 height 36
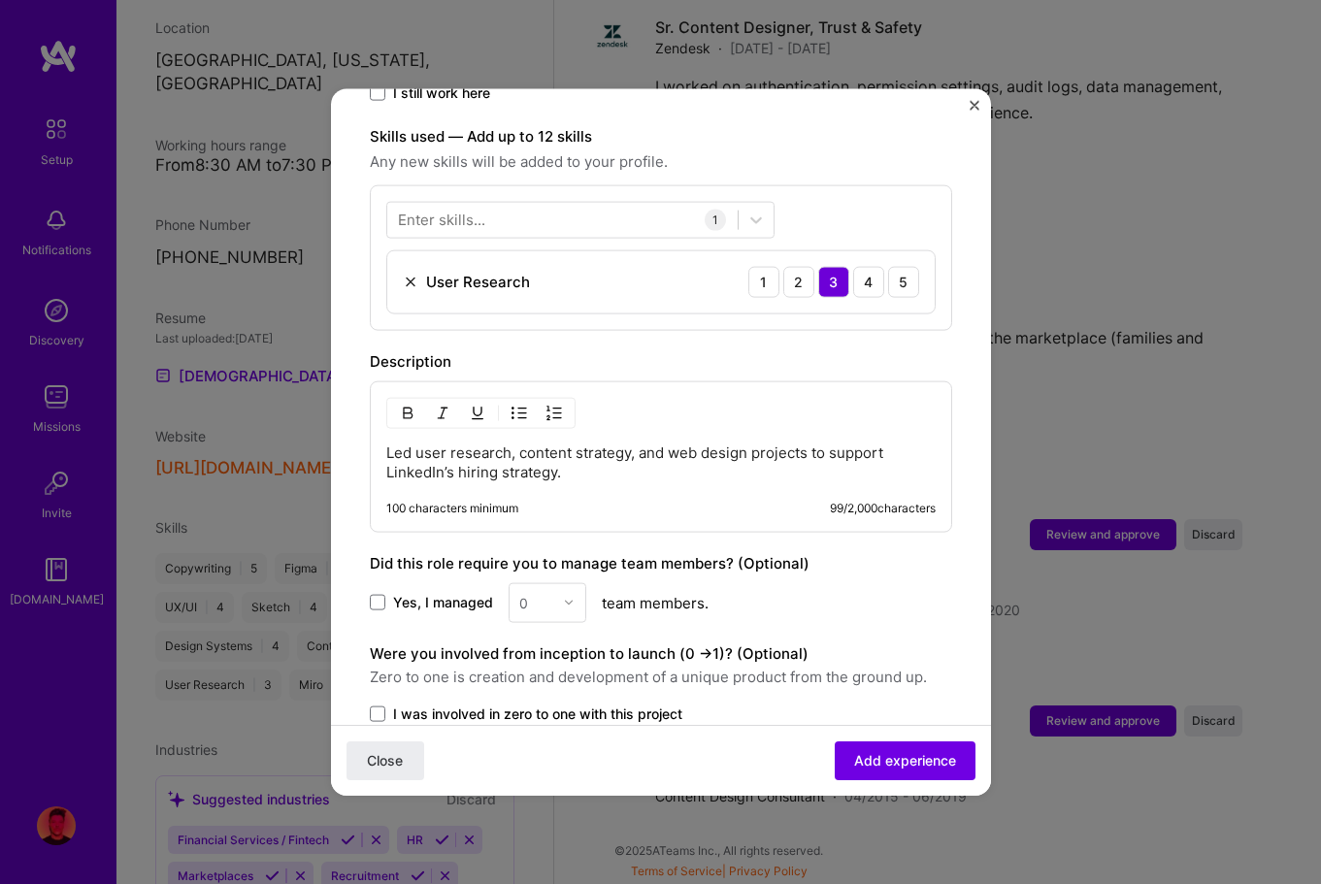
scroll to position [706, 0]
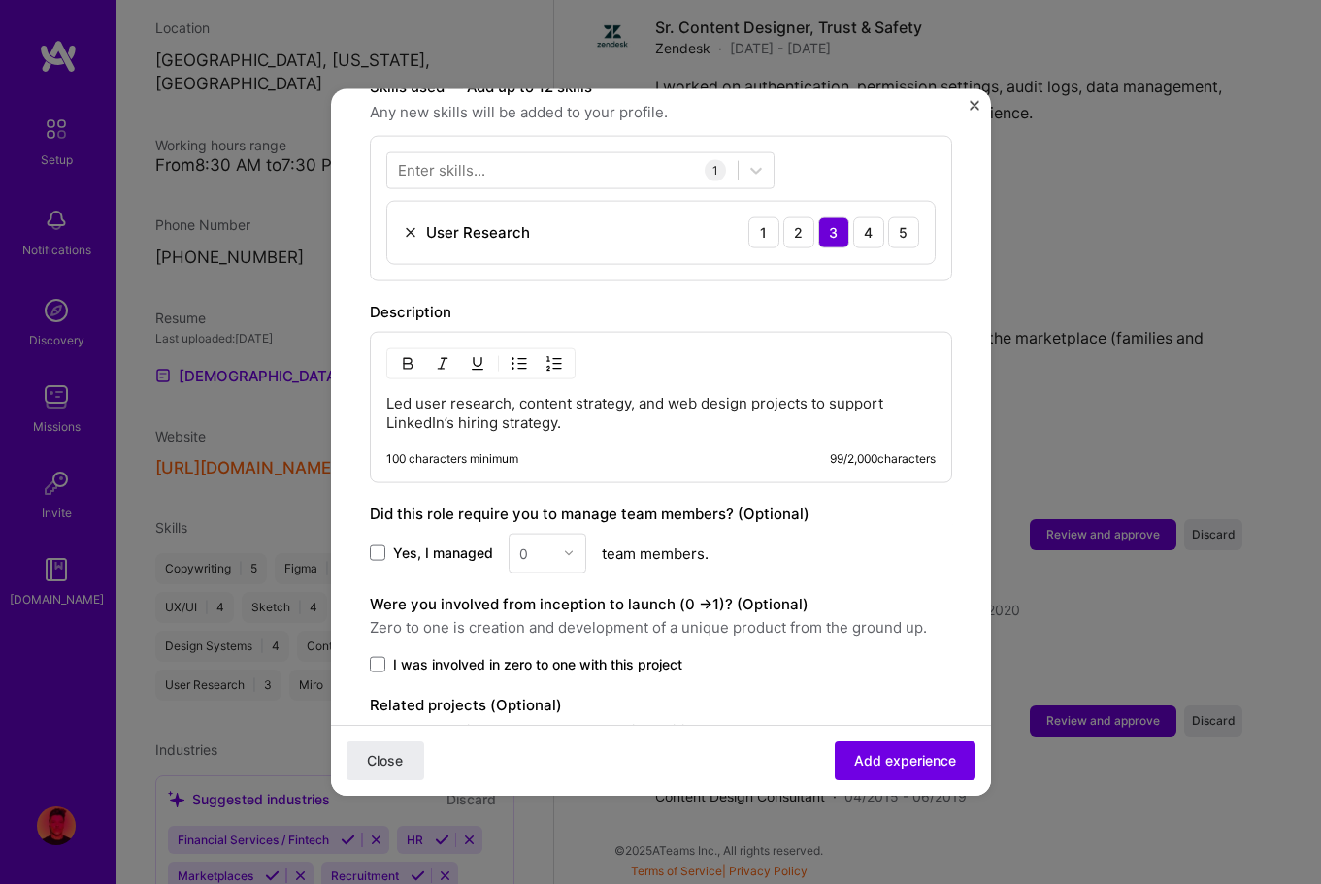
click at [448, 160] on div "Enter skills..." at bounding box center [441, 170] width 87 height 20
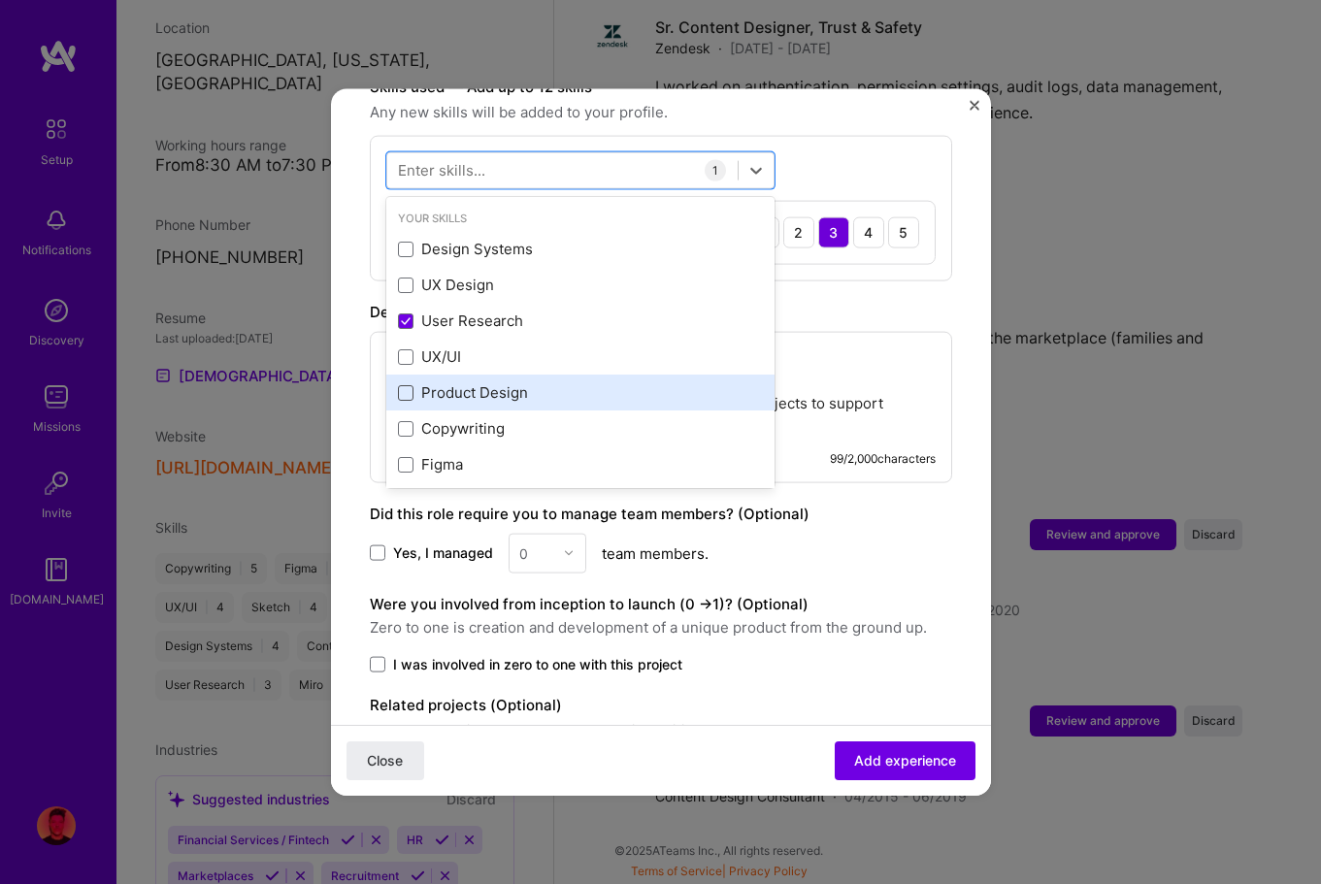
click at [401, 384] on span at bounding box center [406, 392] width 16 height 16
click at [0, 0] on input "checkbox" at bounding box center [0, 0] width 0 height 0
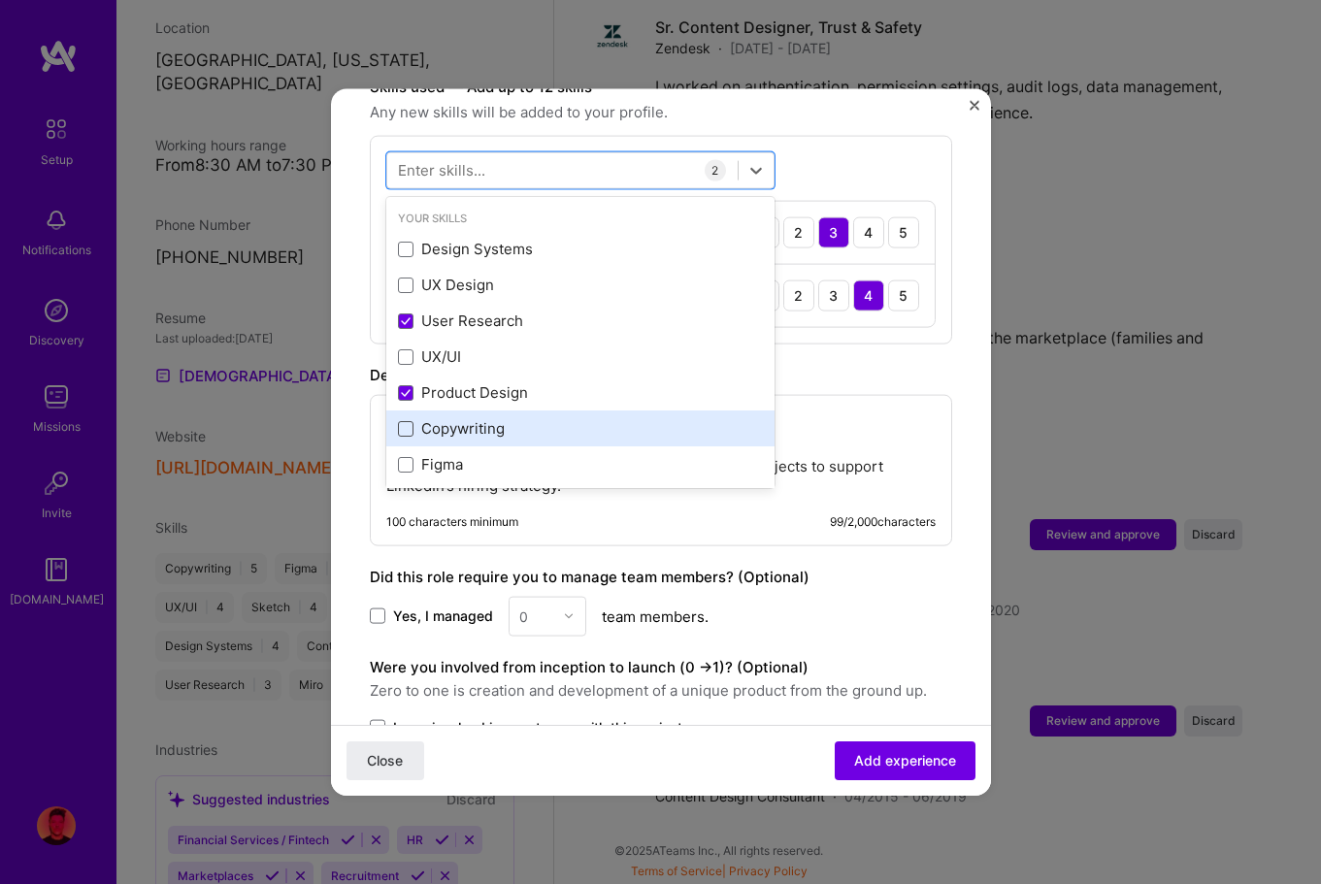
click at [403, 420] on span at bounding box center [406, 428] width 16 height 16
click at [0, 0] on input "checkbox" at bounding box center [0, 0] width 0 height 0
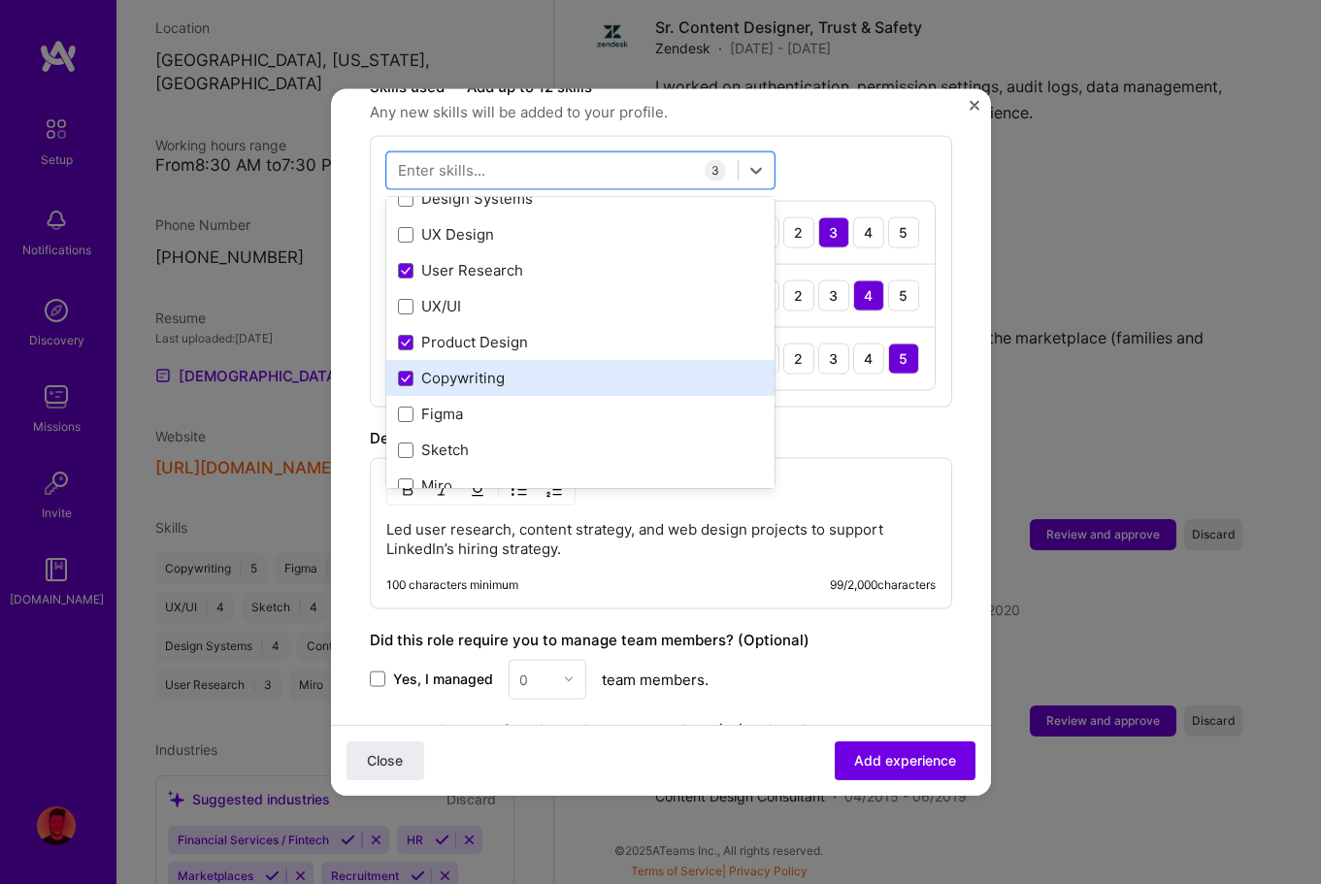
scroll to position [75, 0]
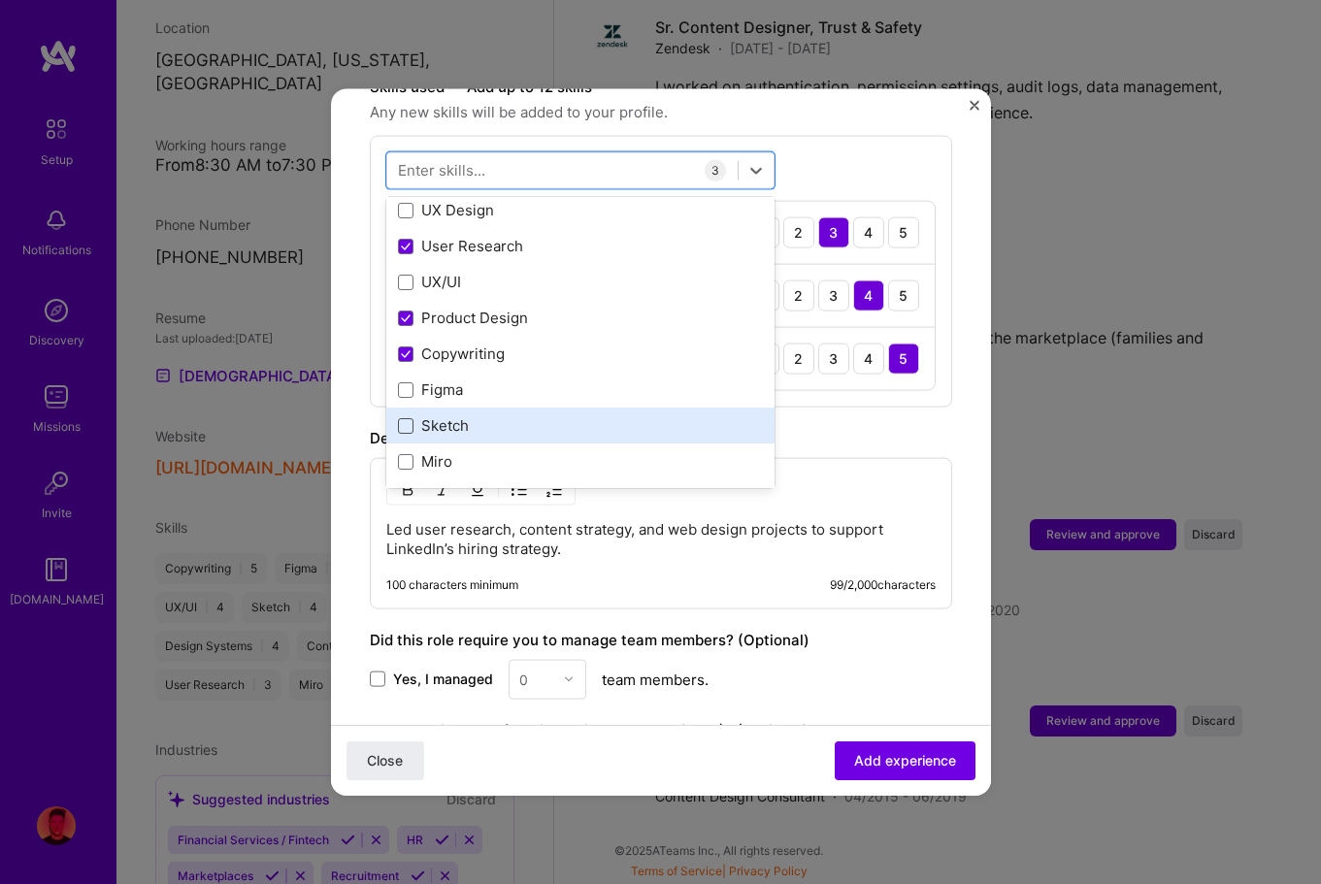
click at [412, 417] on span at bounding box center [406, 425] width 16 height 16
click at [0, 0] on input "checkbox" at bounding box center [0, 0] width 0 height 0
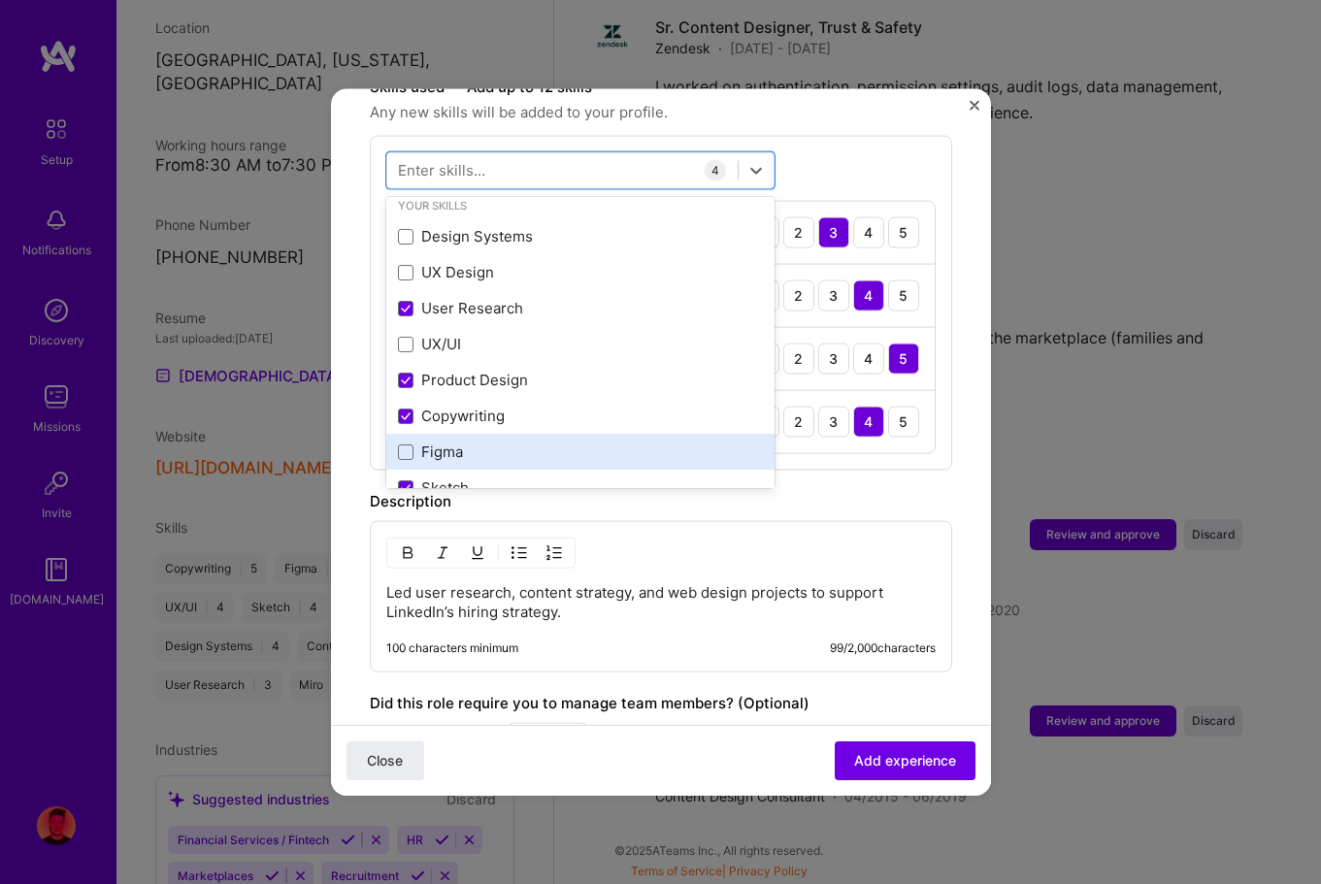
scroll to position [0, 0]
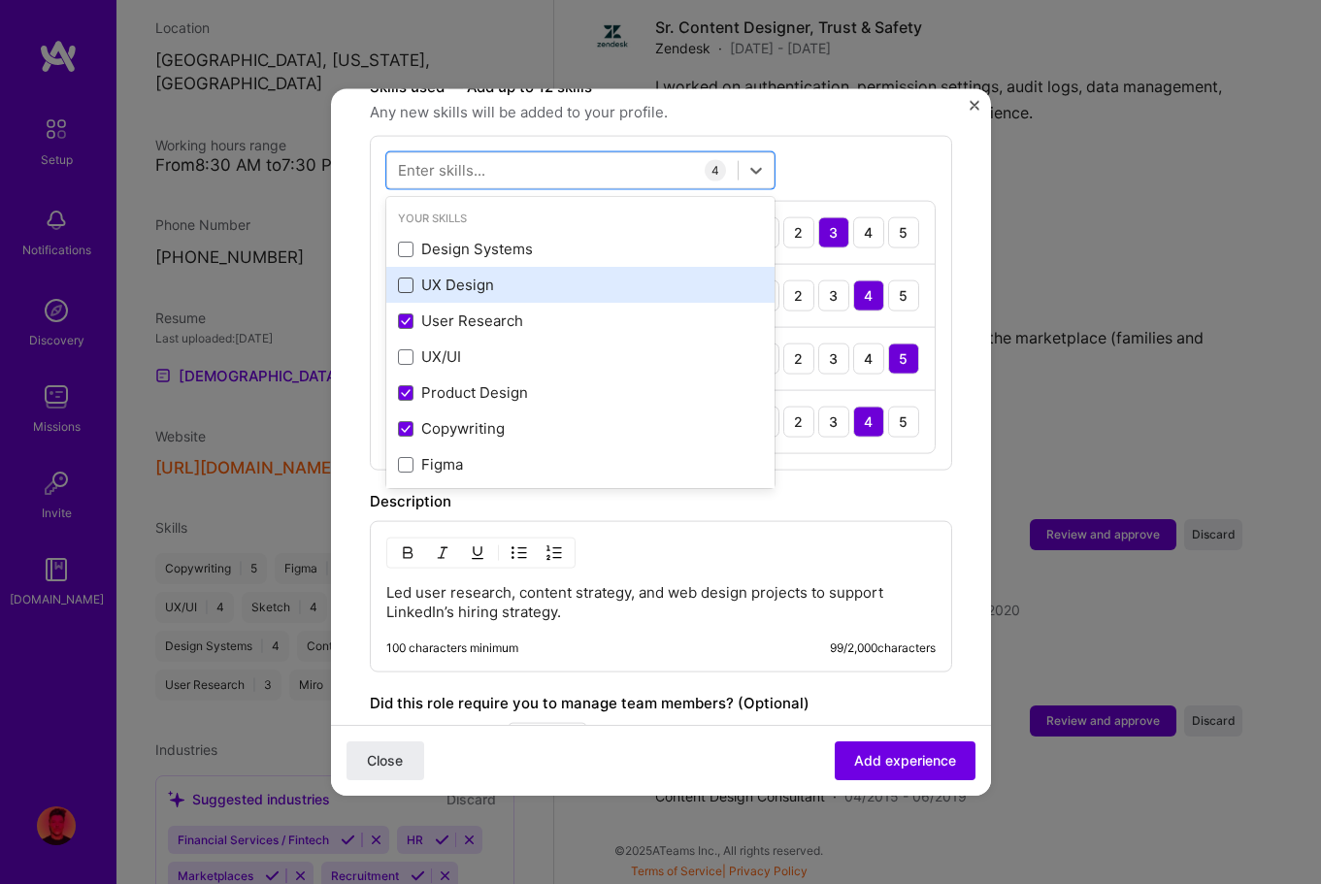
click at [404, 277] on span at bounding box center [406, 285] width 16 height 16
click at [0, 0] on input "checkbox" at bounding box center [0, 0] width 0 height 0
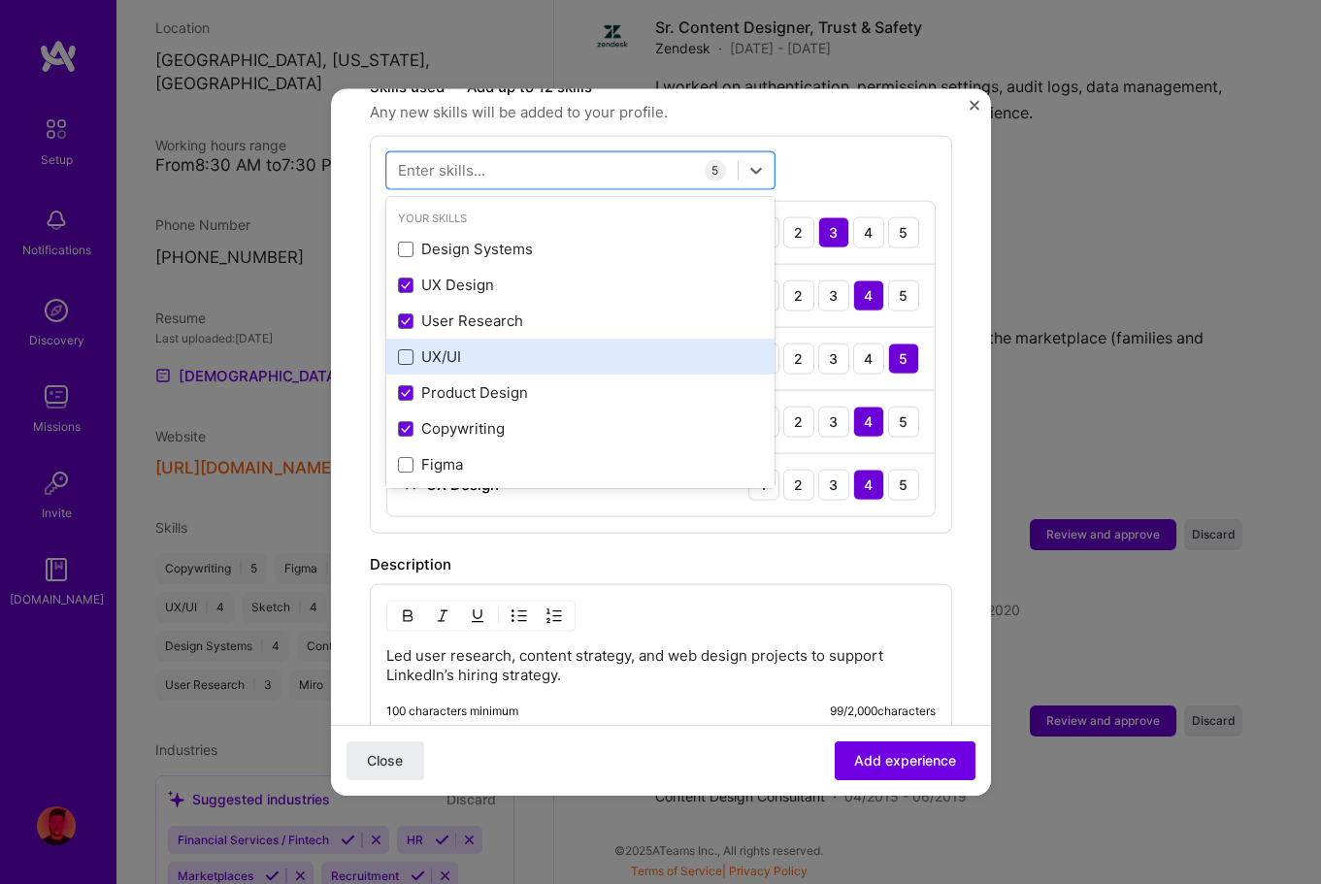
click at [404, 348] on span at bounding box center [406, 356] width 16 height 16
click at [0, 0] on input "checkbox" at bounding box center [0, 0] width 0 height 0
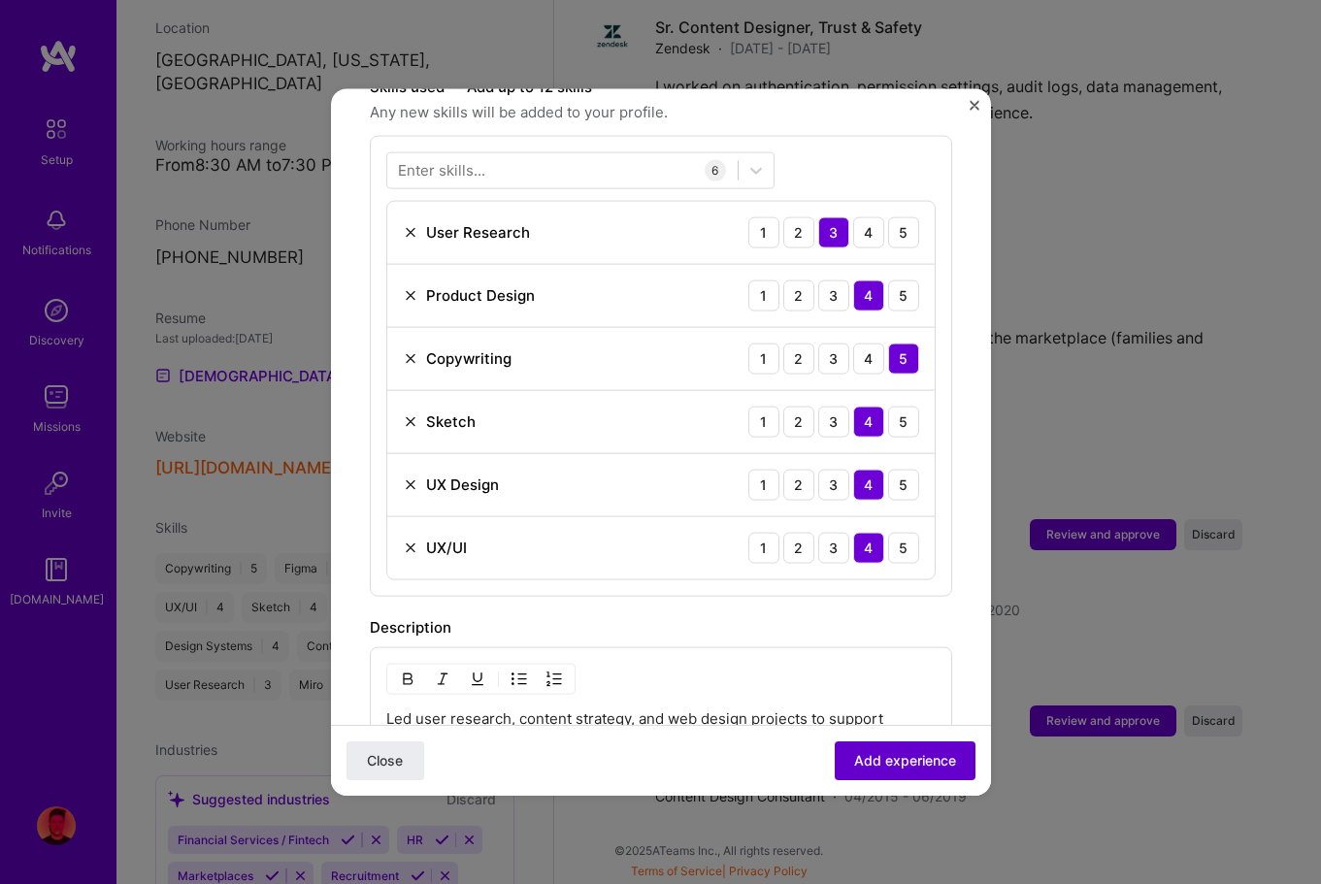
click at [874, 761] on span "Add experience" at bounding box center [905, 760] width 102 height 19
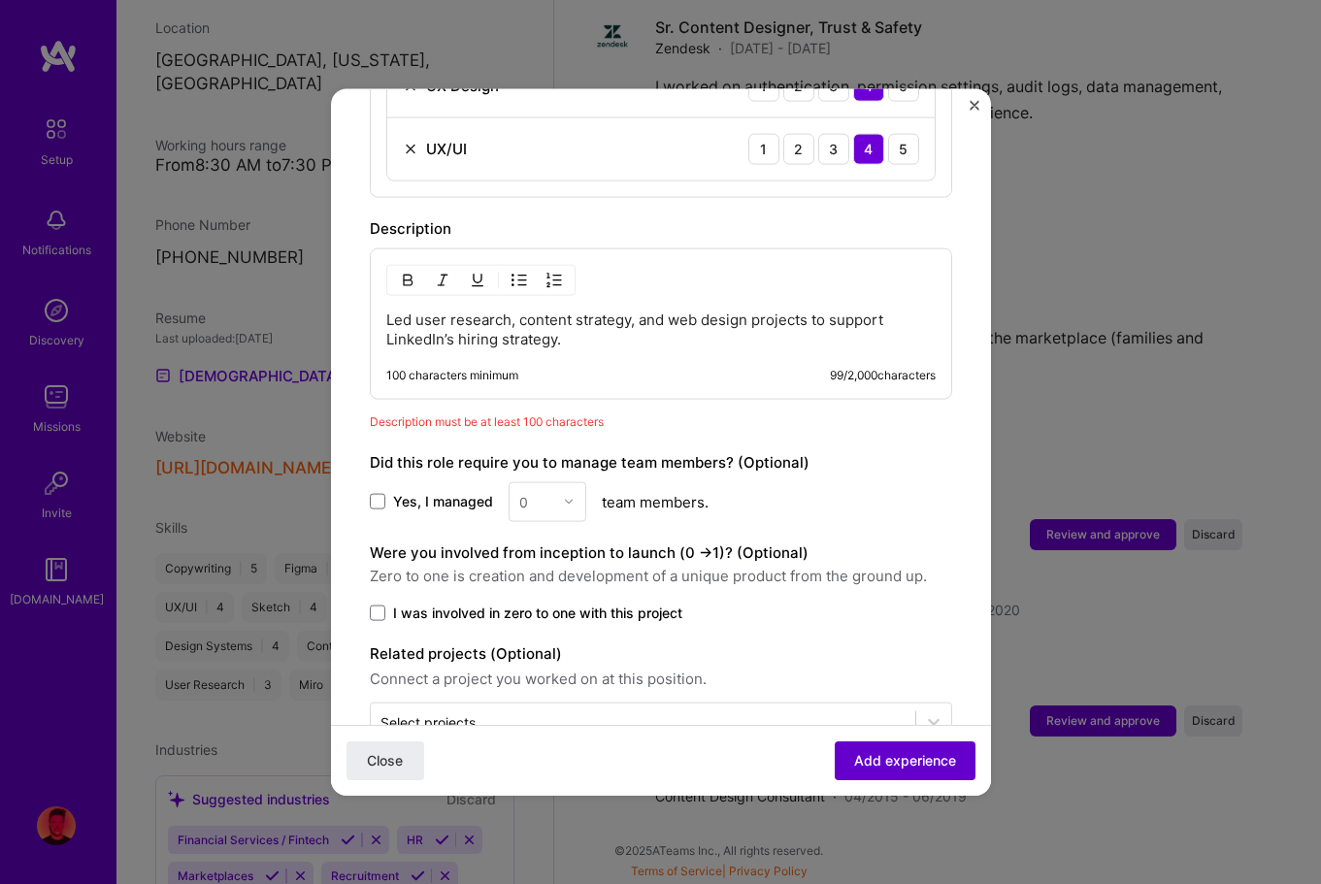
scroll to position [1108, 0]
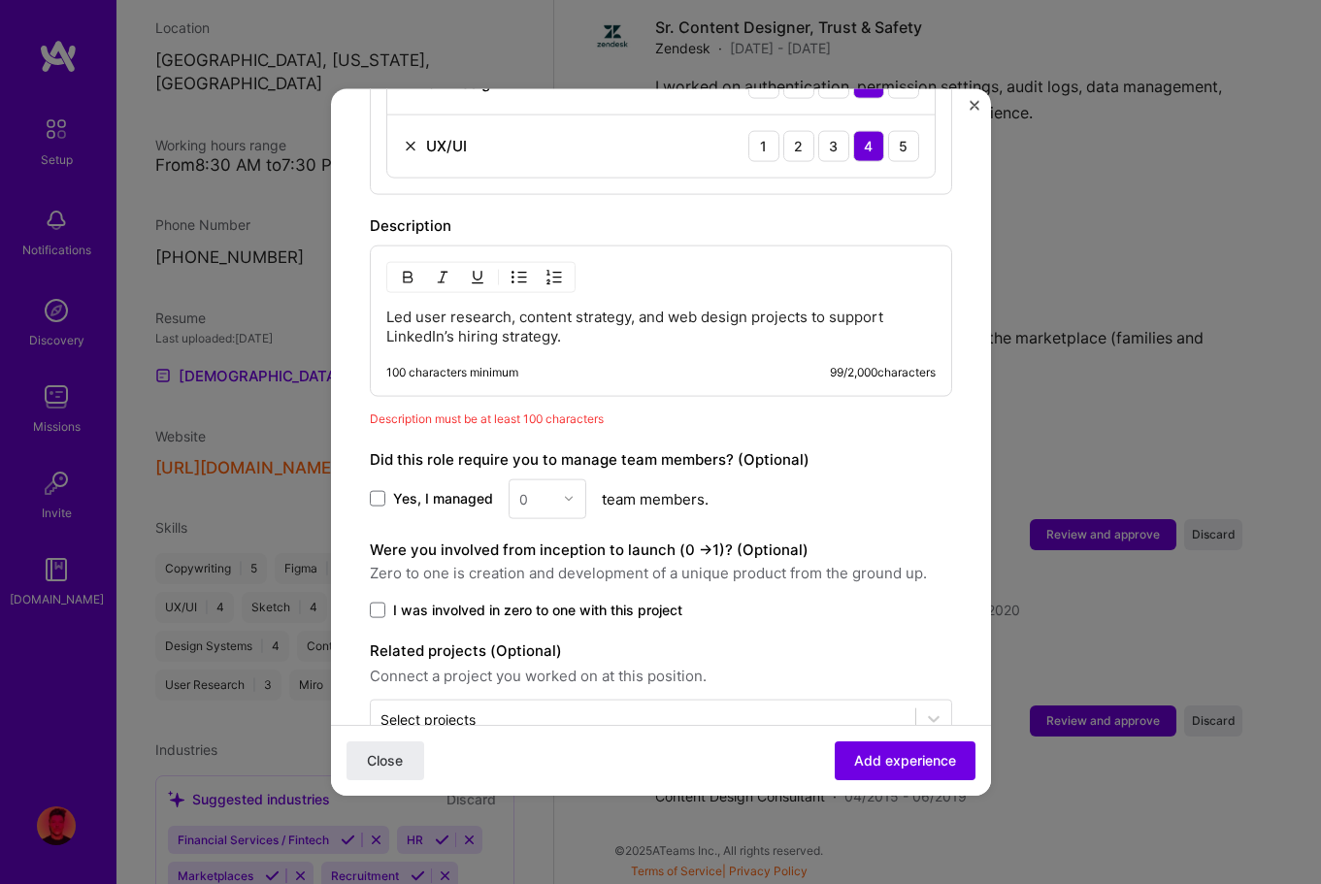
click at [393, 307] on p "Led user research, content strategy, and web design projects to support LinkedI…" at bounding box center [660, 326] width 549 height 39
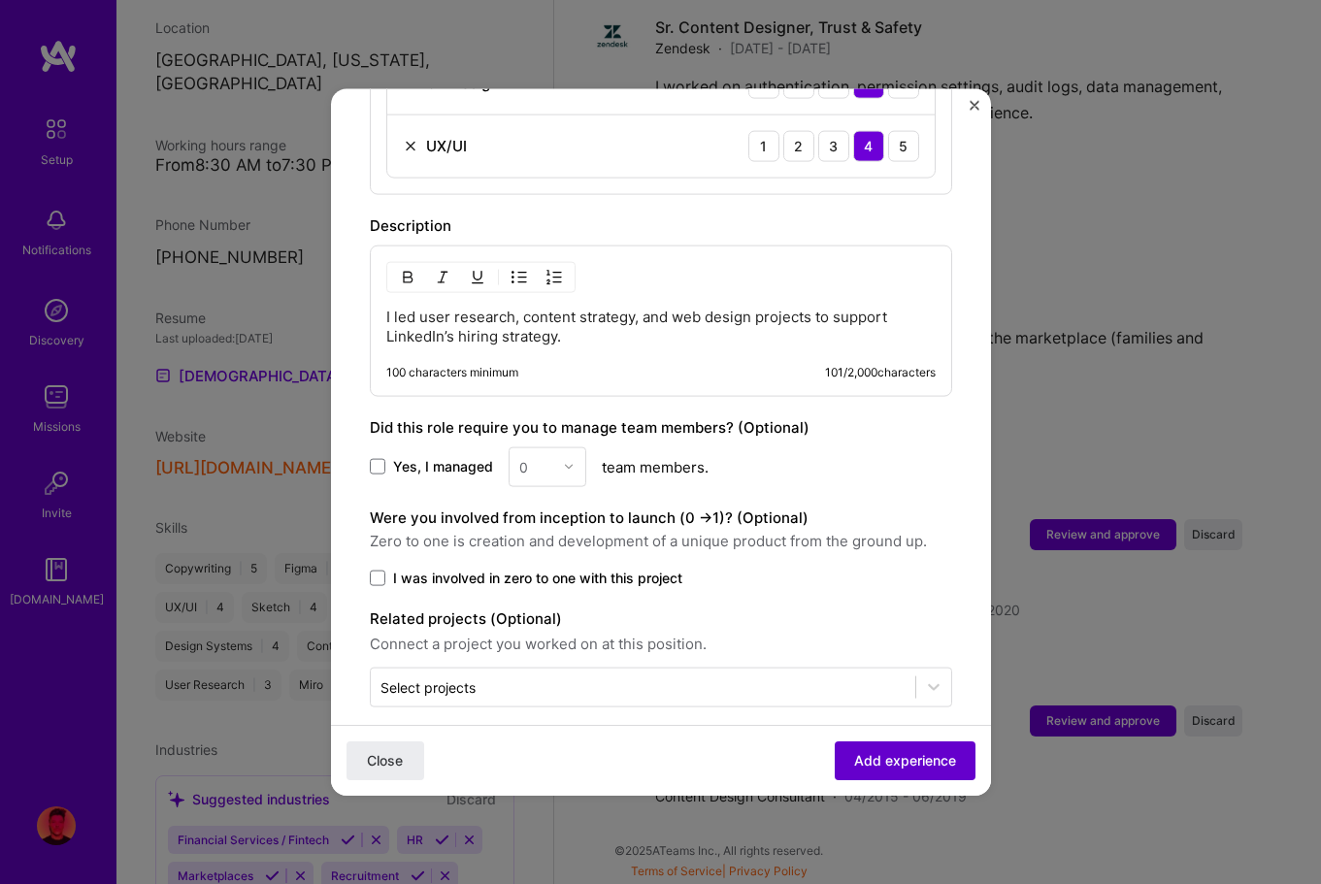
click at [902, 758] on span "Add experience" at bounding box center [905, 760] width 102 height 19
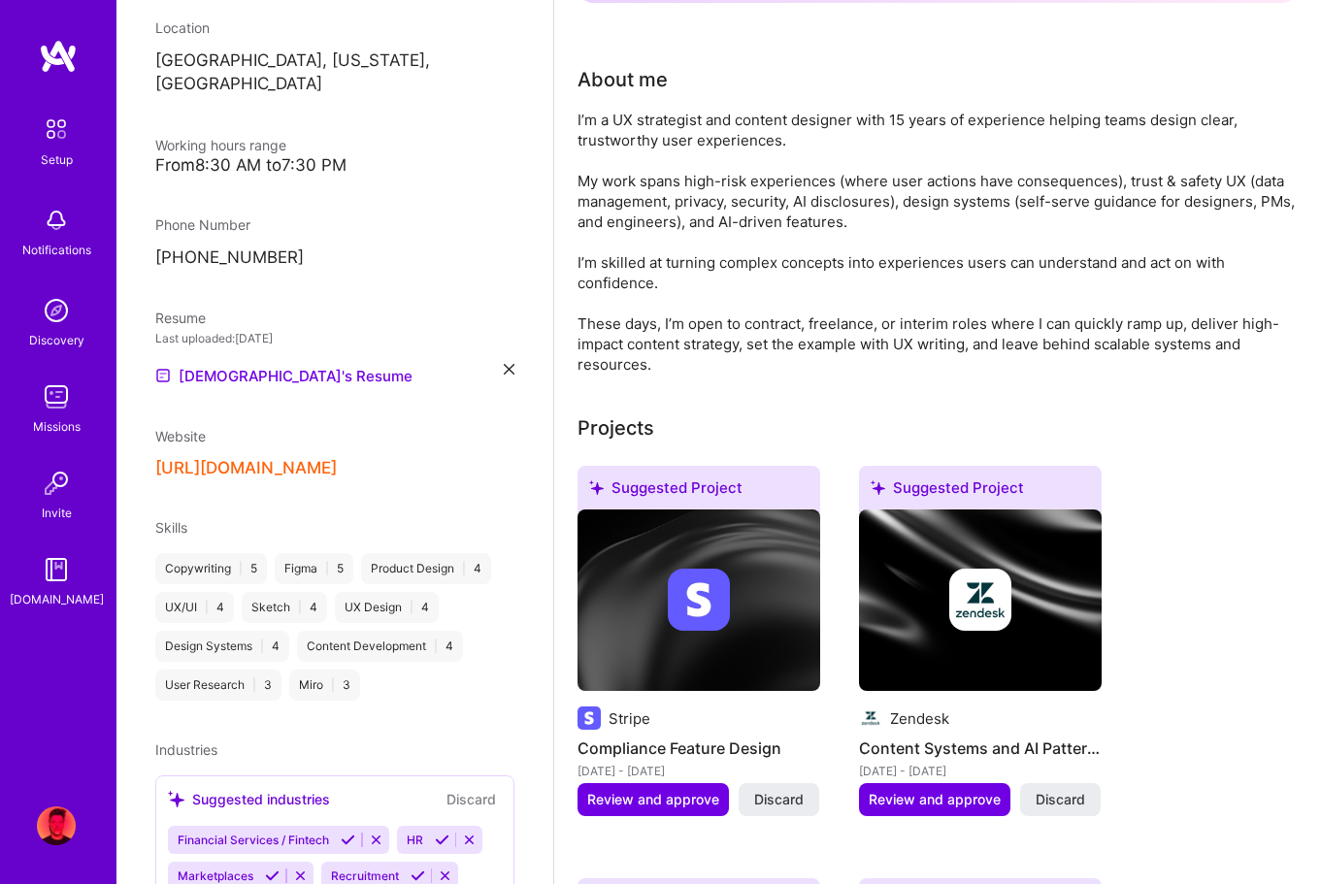
scroll to position [0, 0]
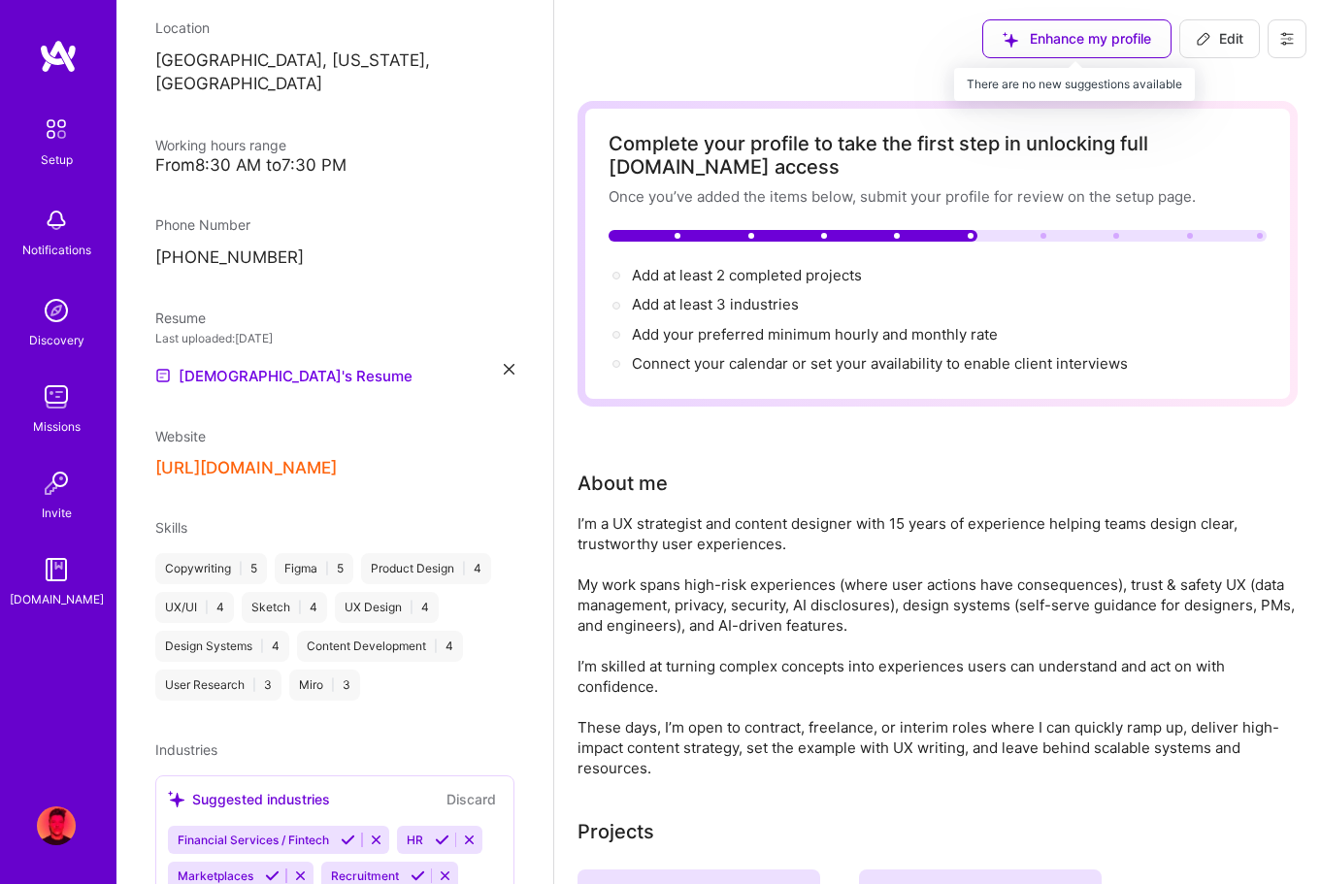
click at [1124, 34] on div "Enhance my profile" at bounding box center [1076, 38] width 189 height 39
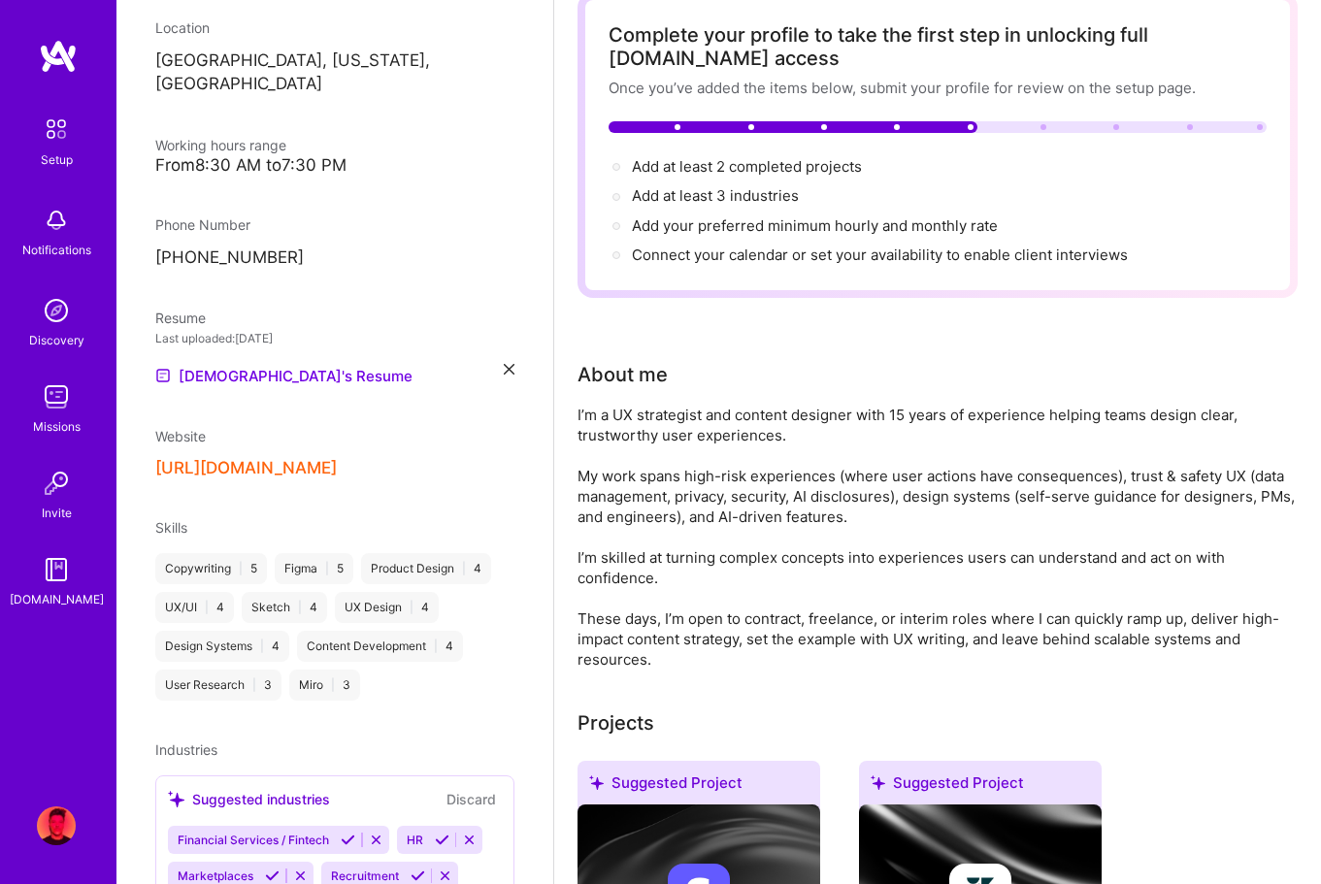
scroll to position [115, 0]
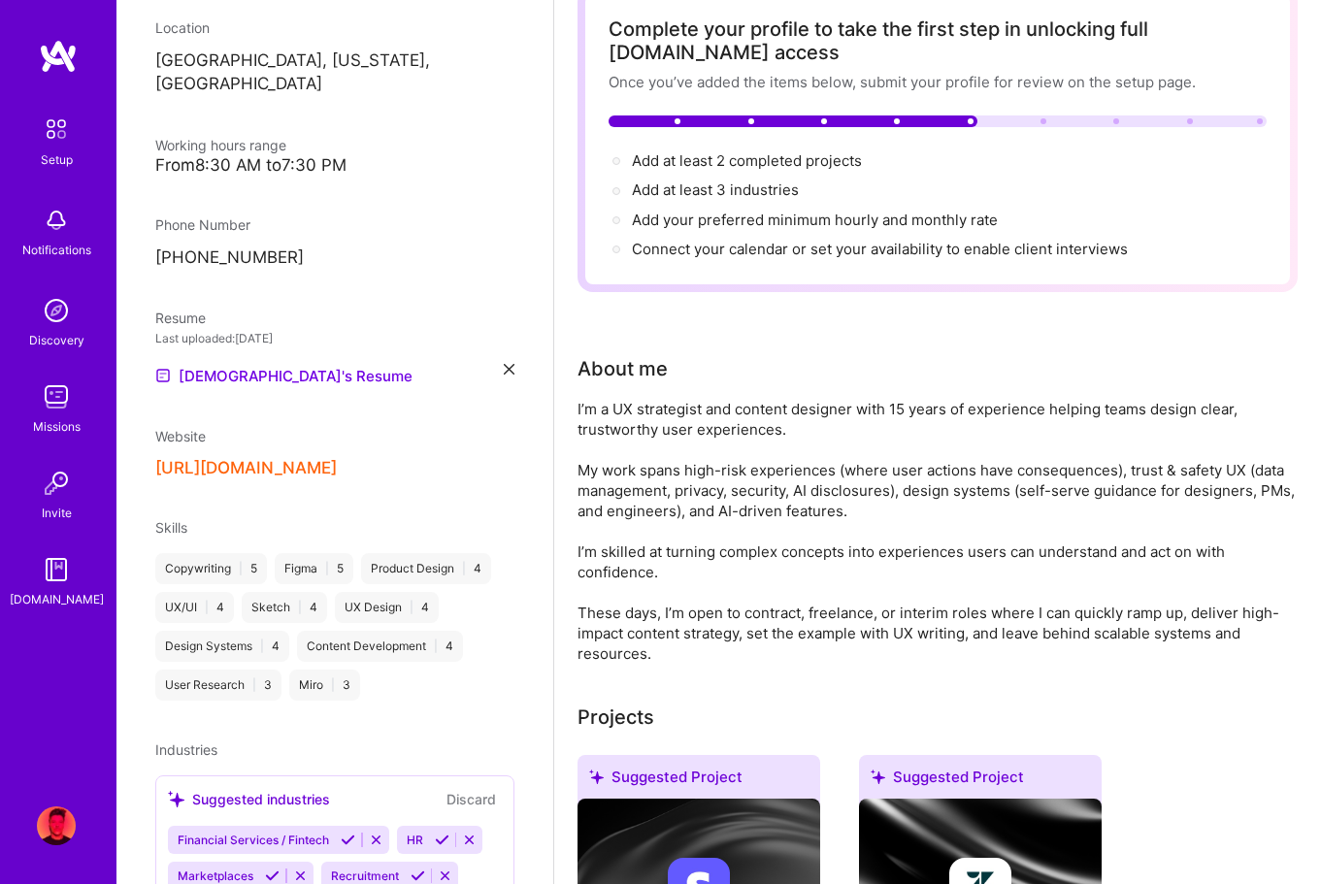
click at [342, 833] on icon at bounding box center [348, 840] width 15 height 15
click at [368, 833] on icon at bounding box center [366, 840] width 15 height 15
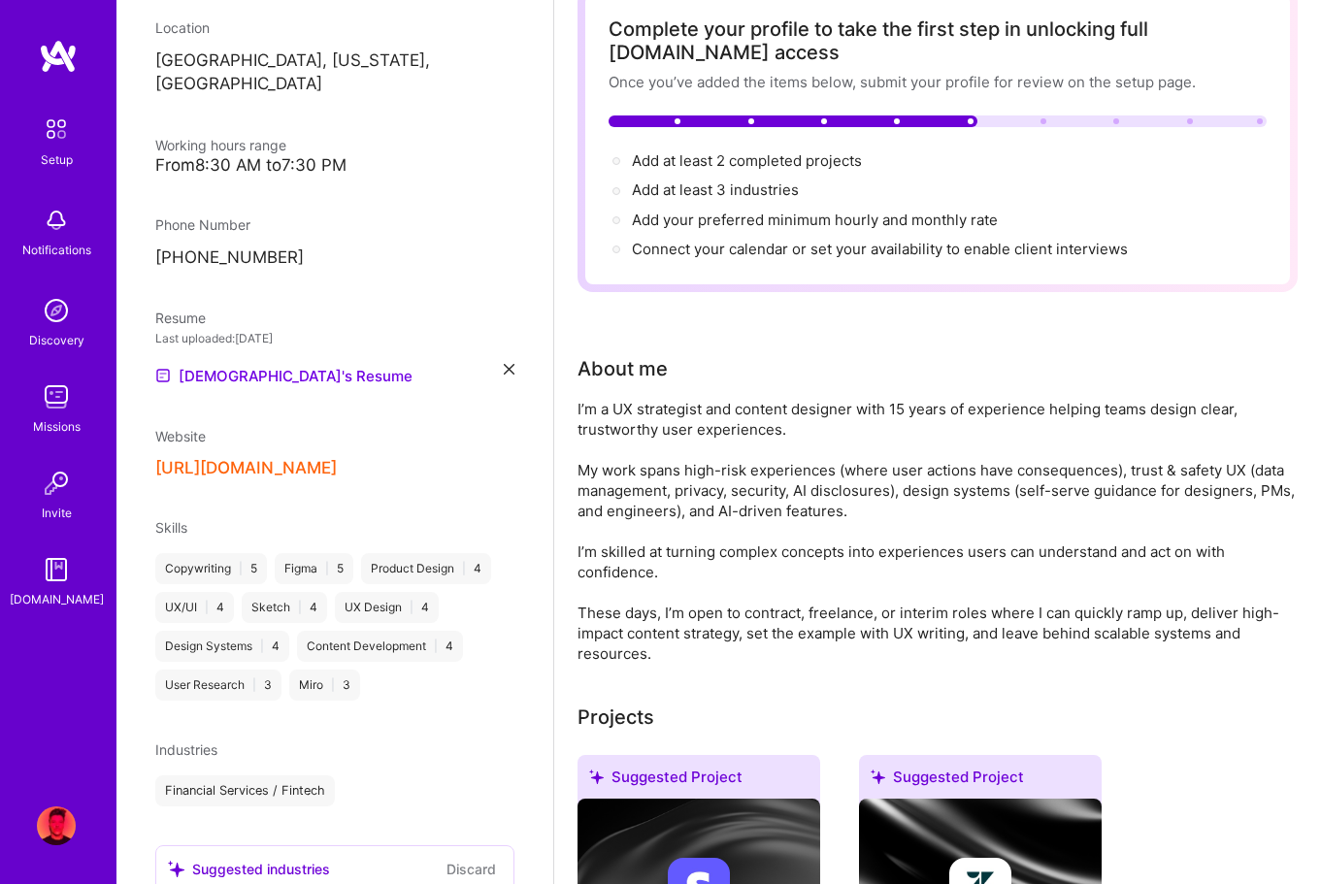
scroll to position [433, 0]
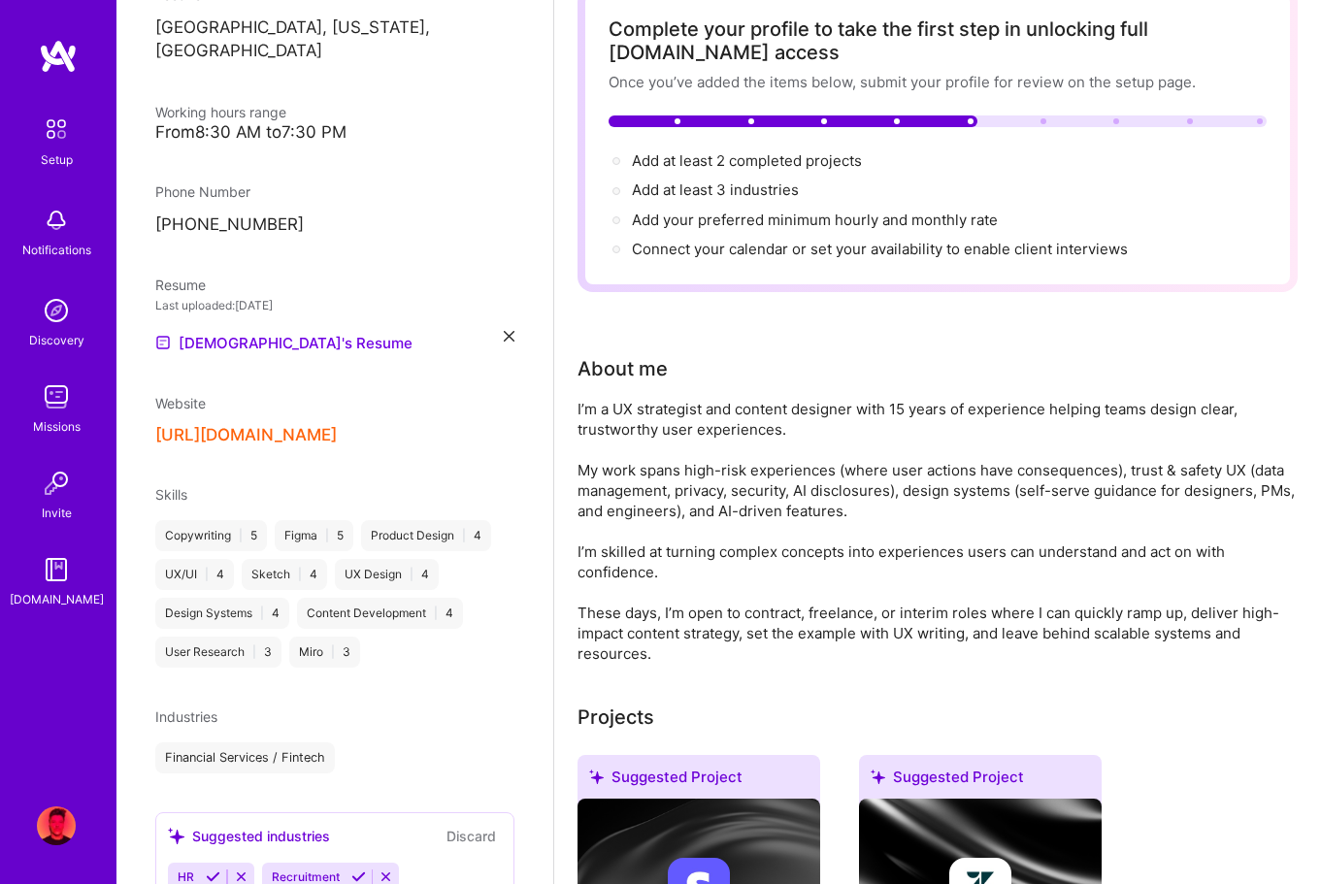
click at [361, 870] on icon at bounding box center [358, 877] width 15 height 15
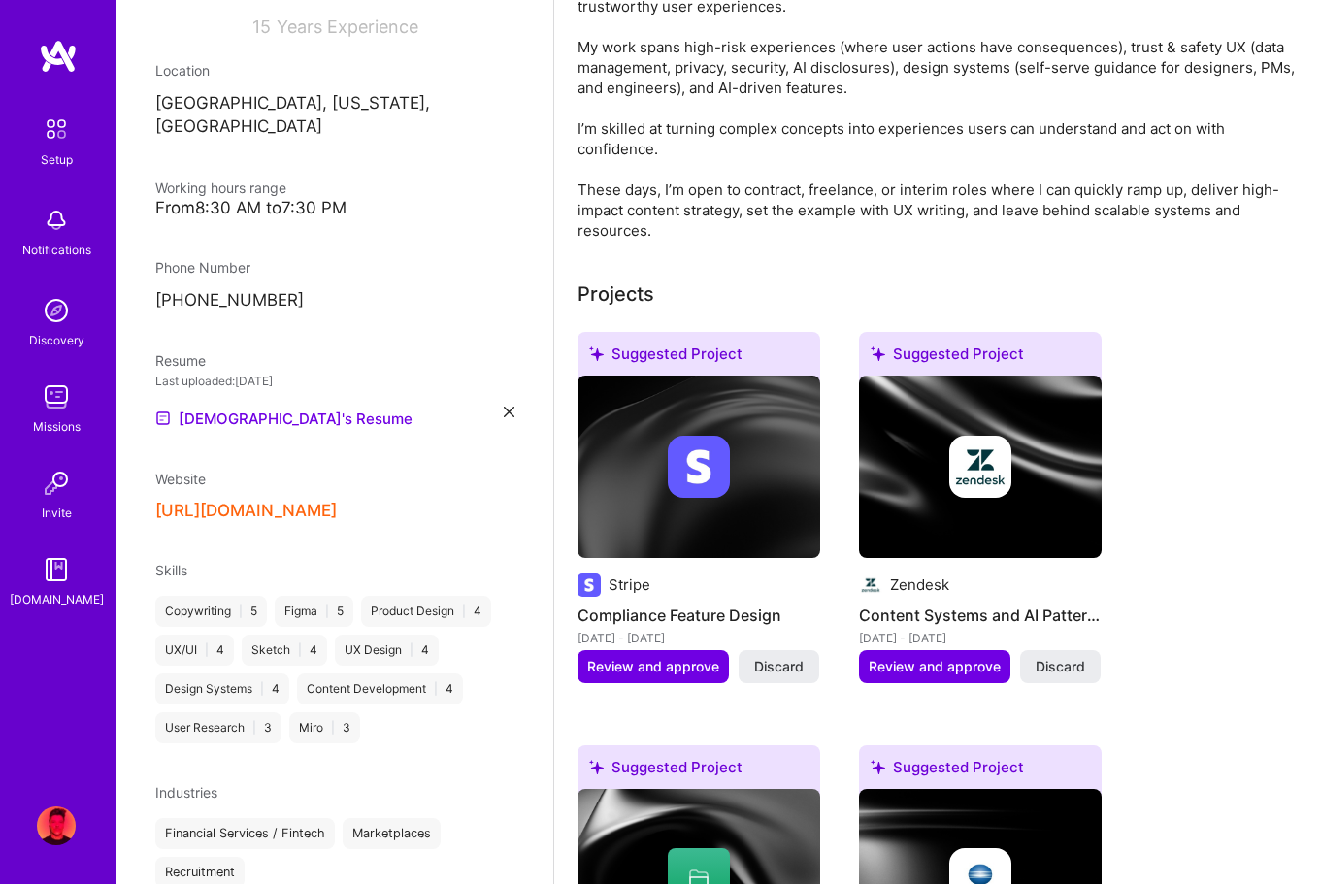
scroll to position [555, 0]
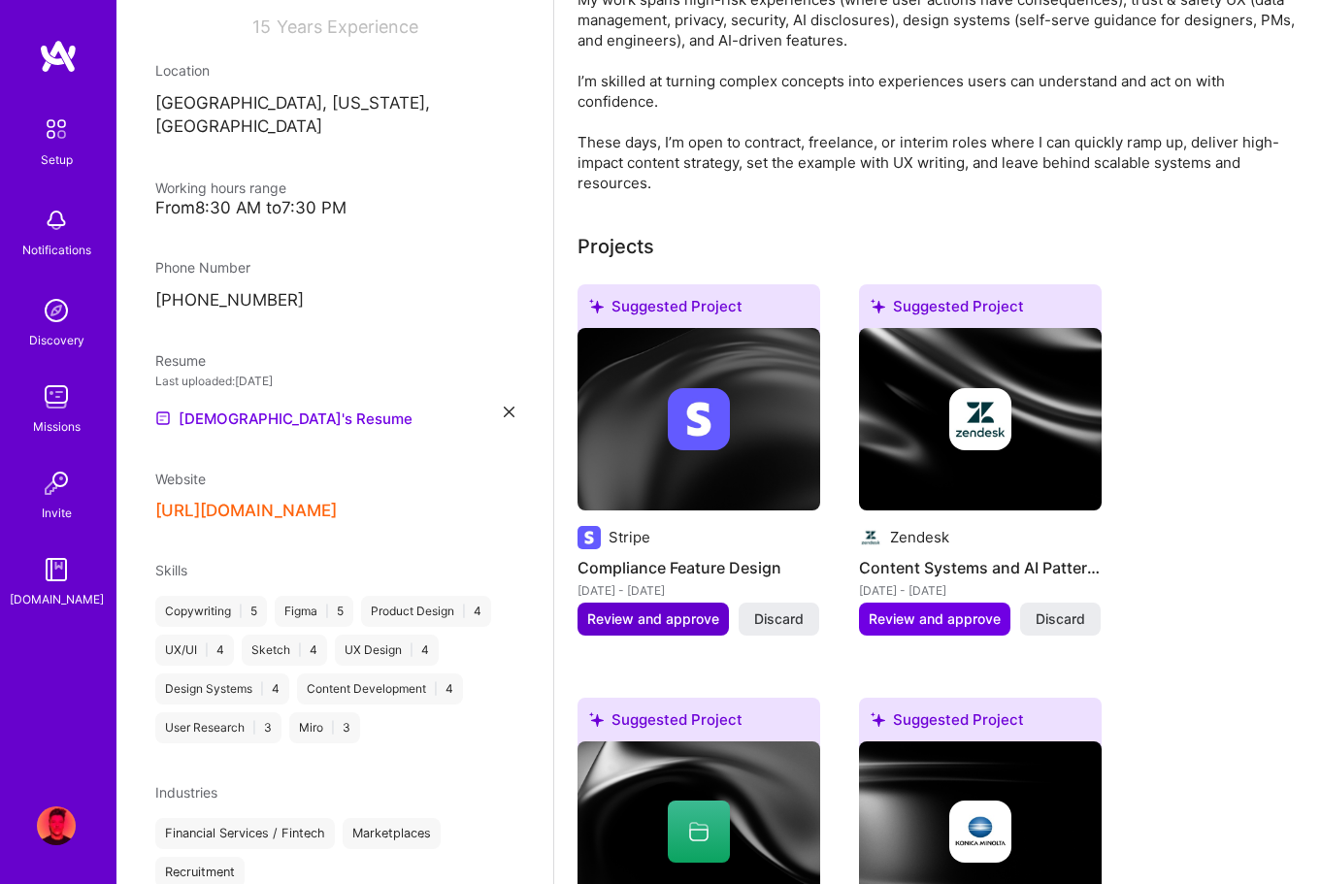
click at [652, 618] on span "Review and approve" at bounding box center [653, 619] width 132 height 19
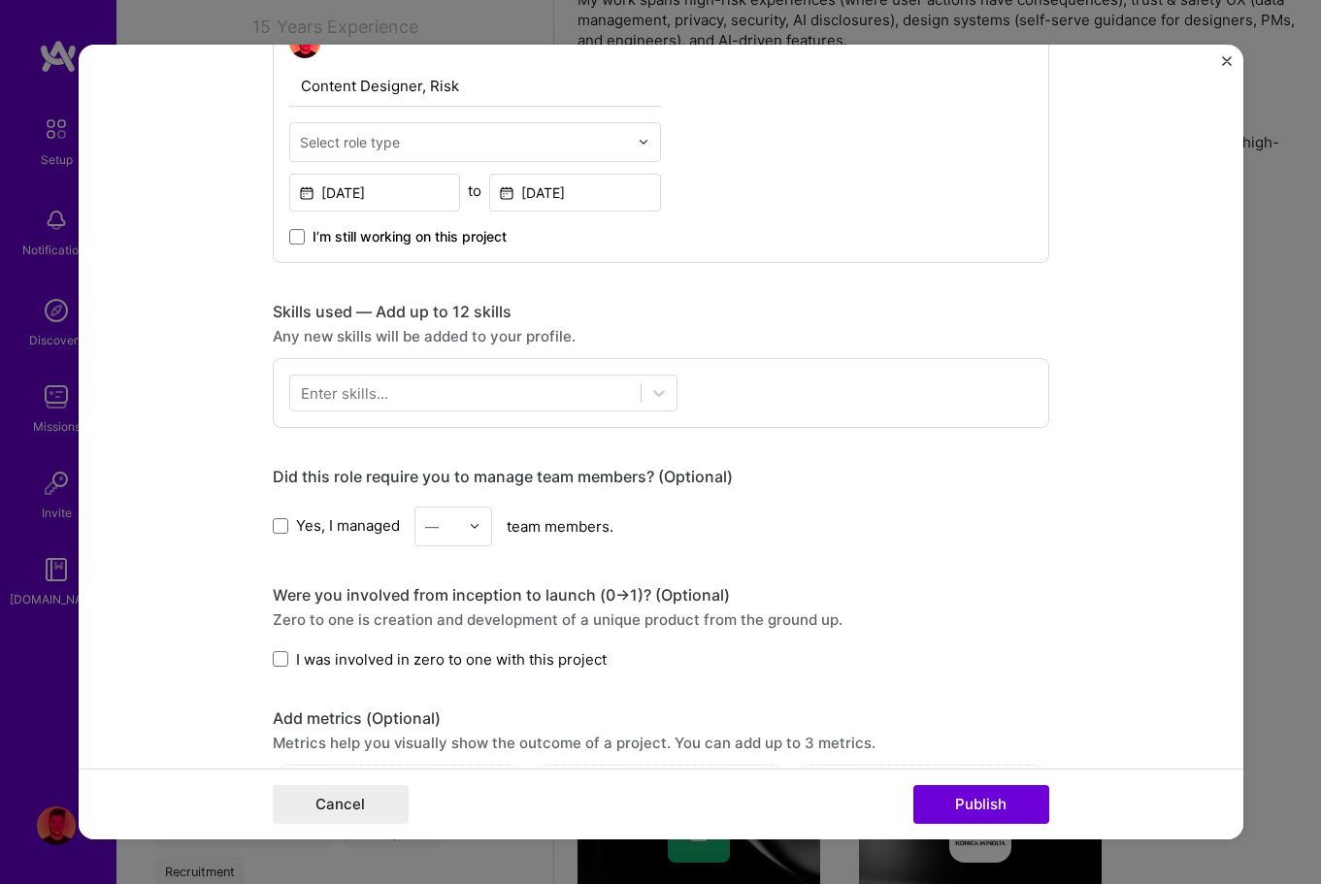
scroll to position [0, 0]
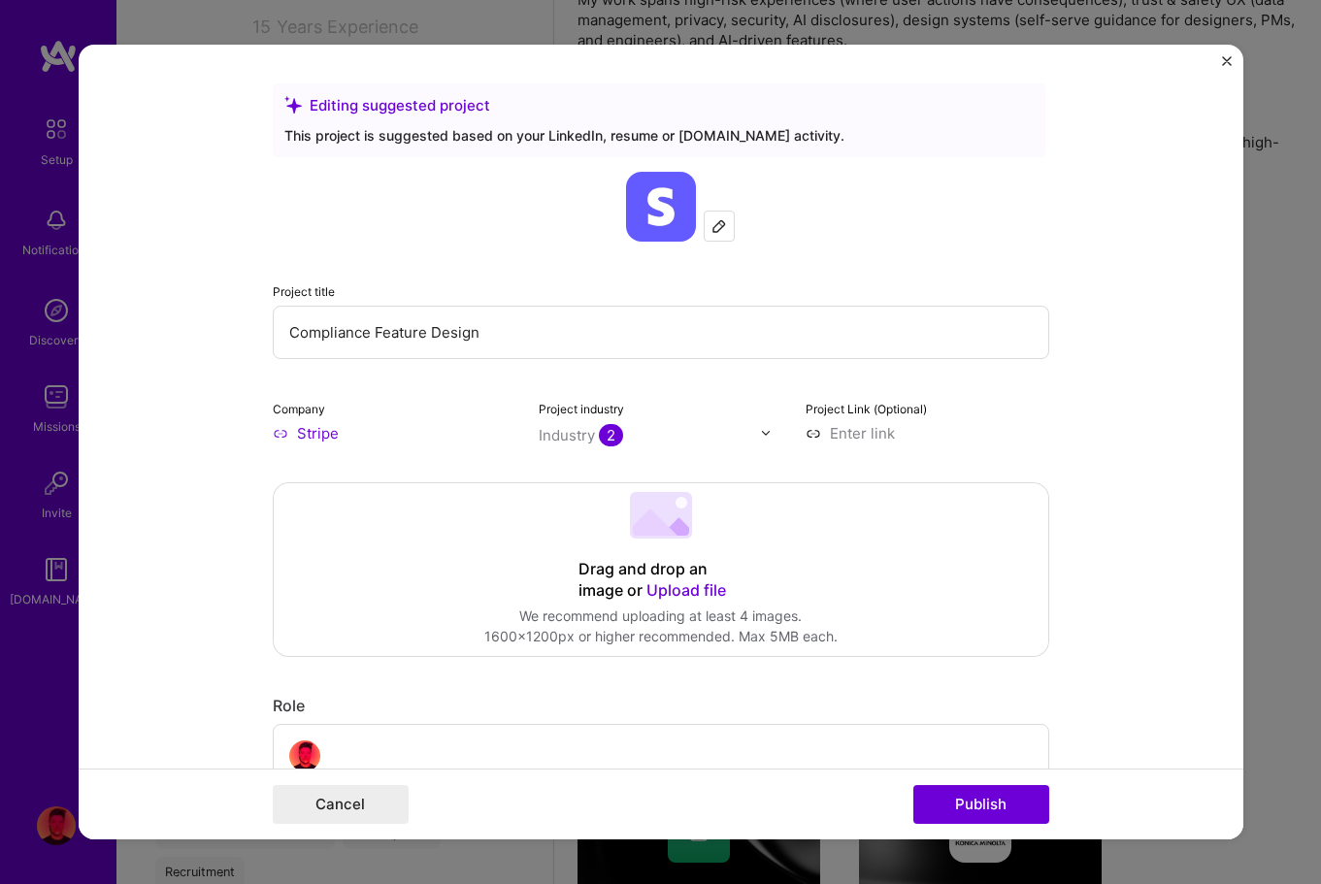
click at [1228, 56] on img "Close" at bounding box center [1227, 61] width 10 height 10
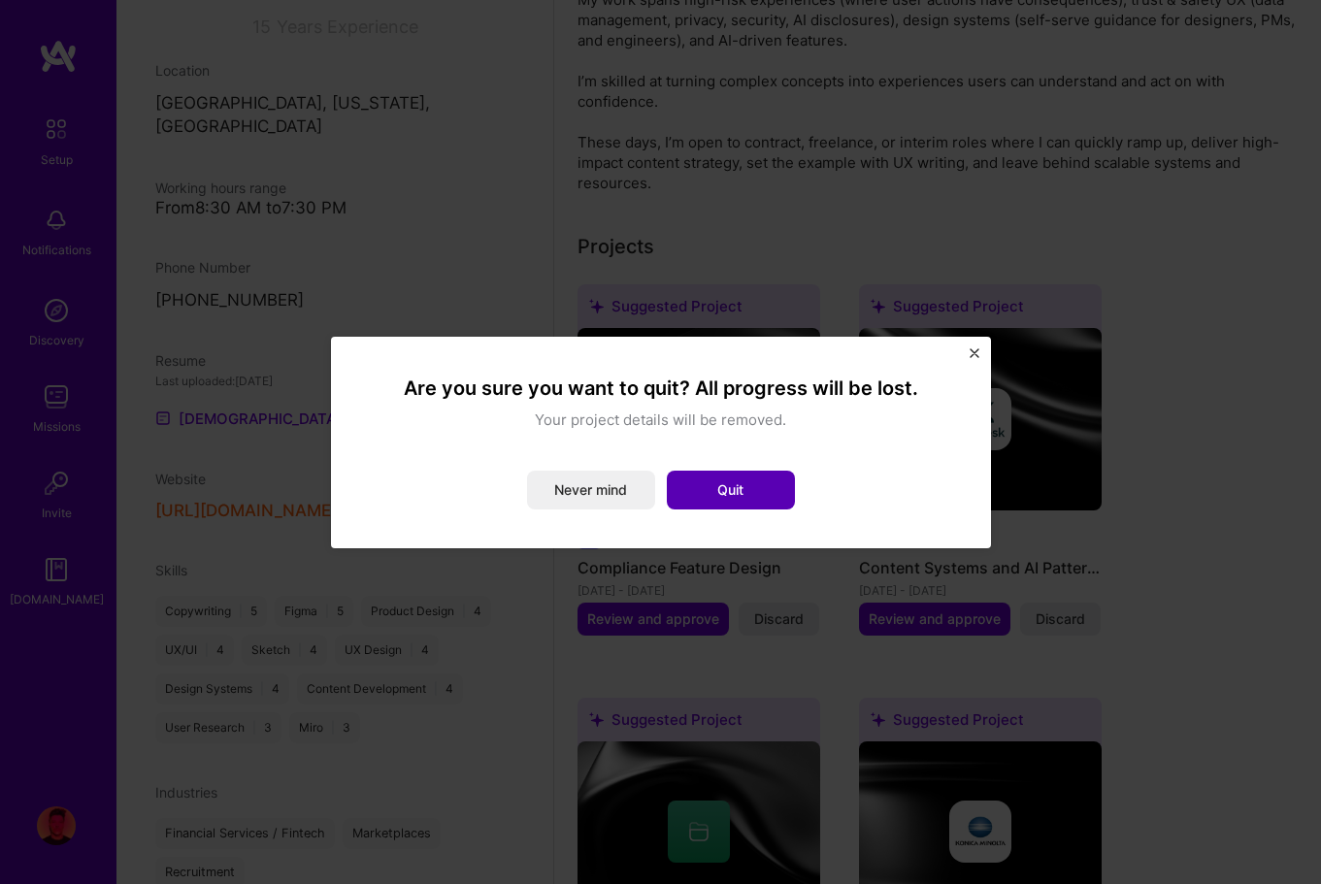
click at [727, 481] on button "Quit" at bounding box center [731, 490] width 128 height 39
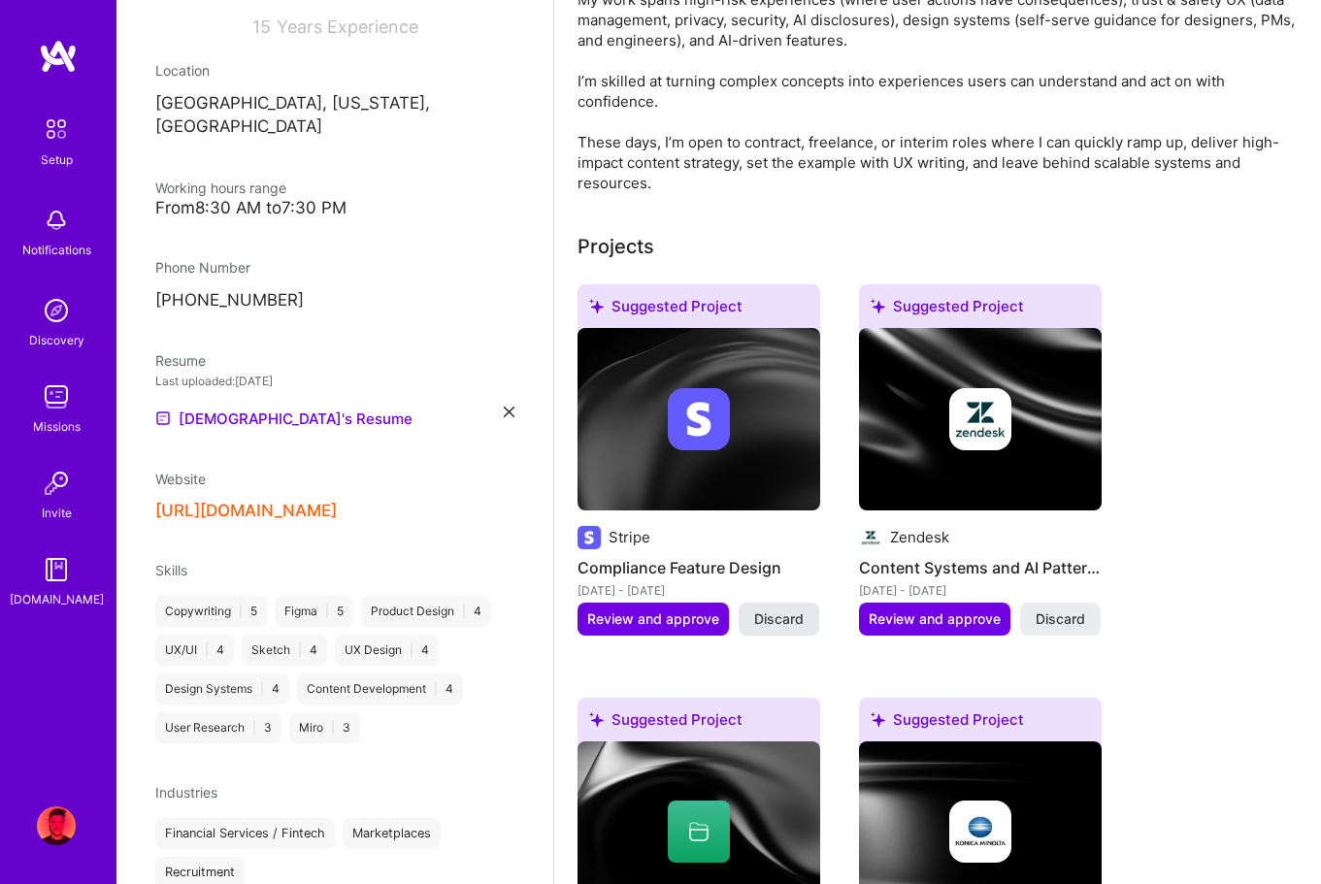
click at [779, 615] on span "Discard" at bounding box center [779, 619] width 50 height 19
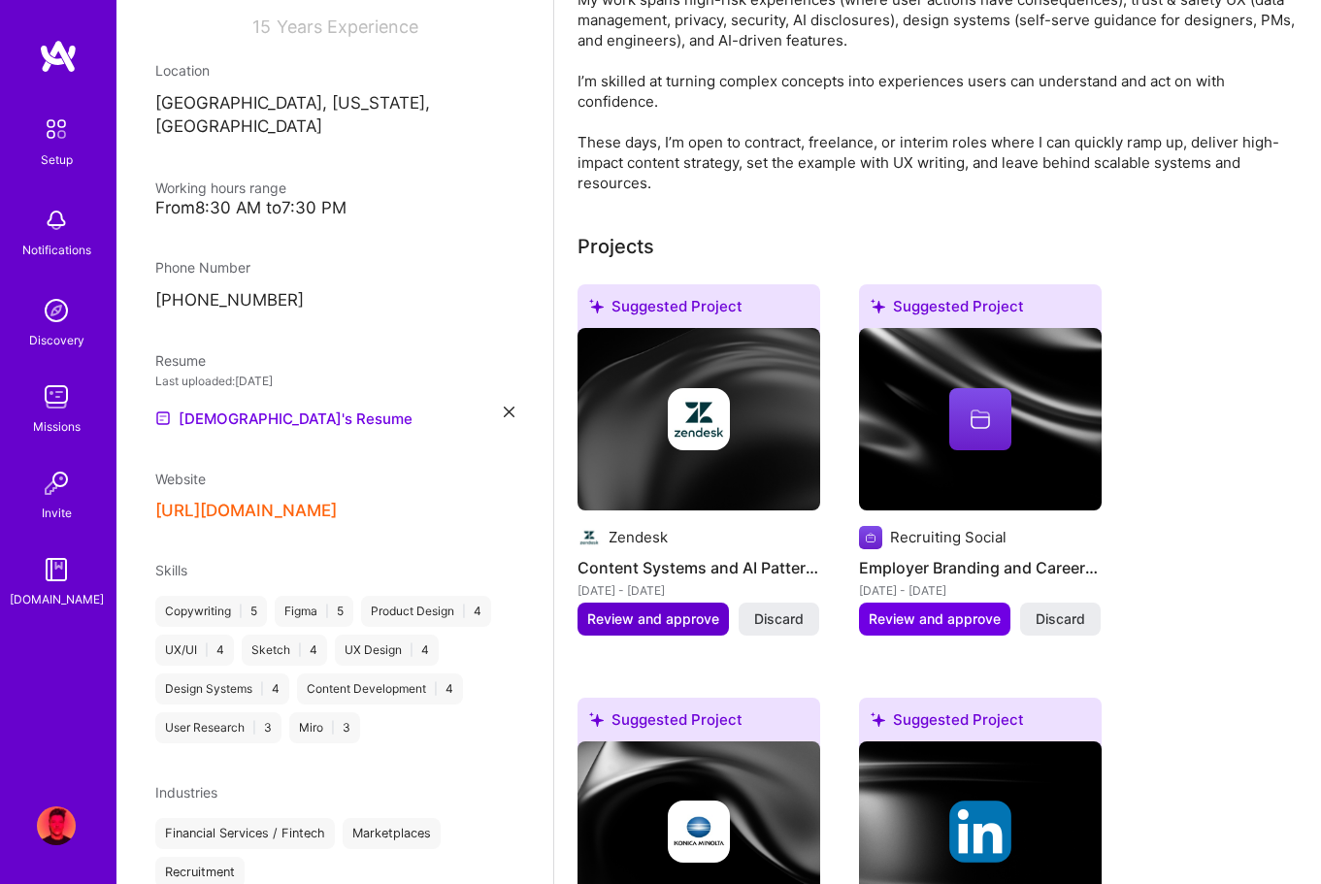
click at [637, 613] on span "Review and approve" at bounding box center [653, 619] width 132 height 19
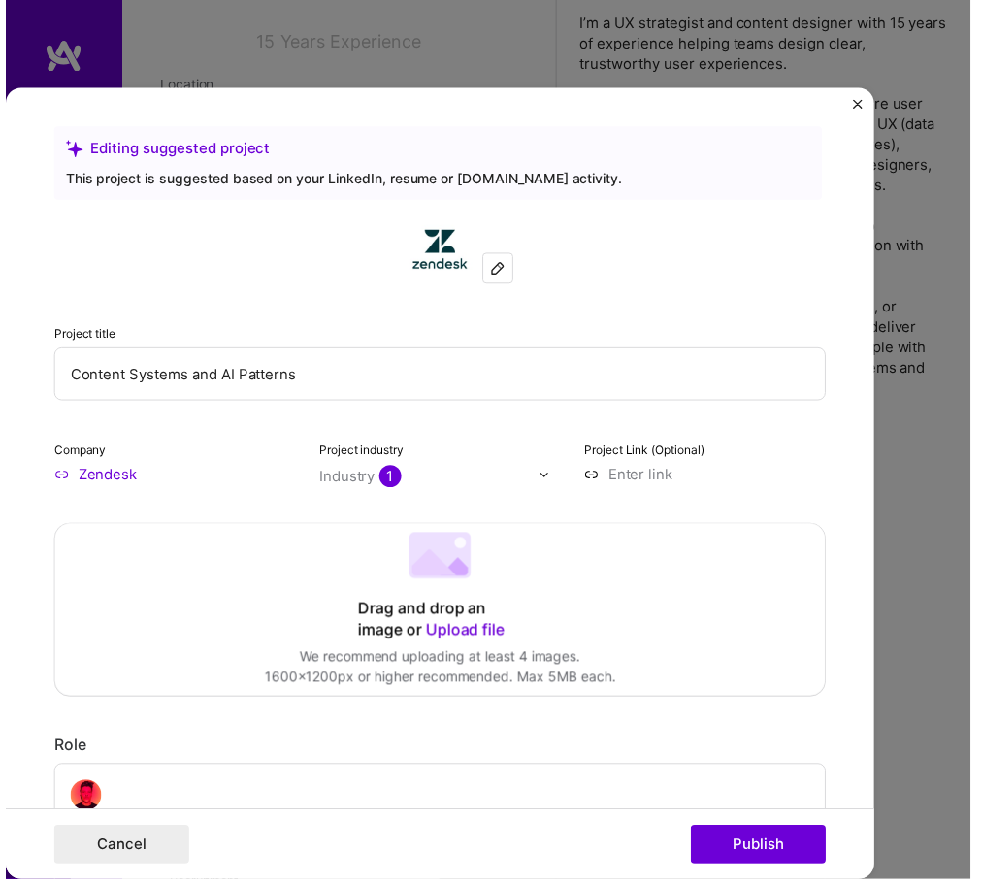
scroll to position [357, 0]
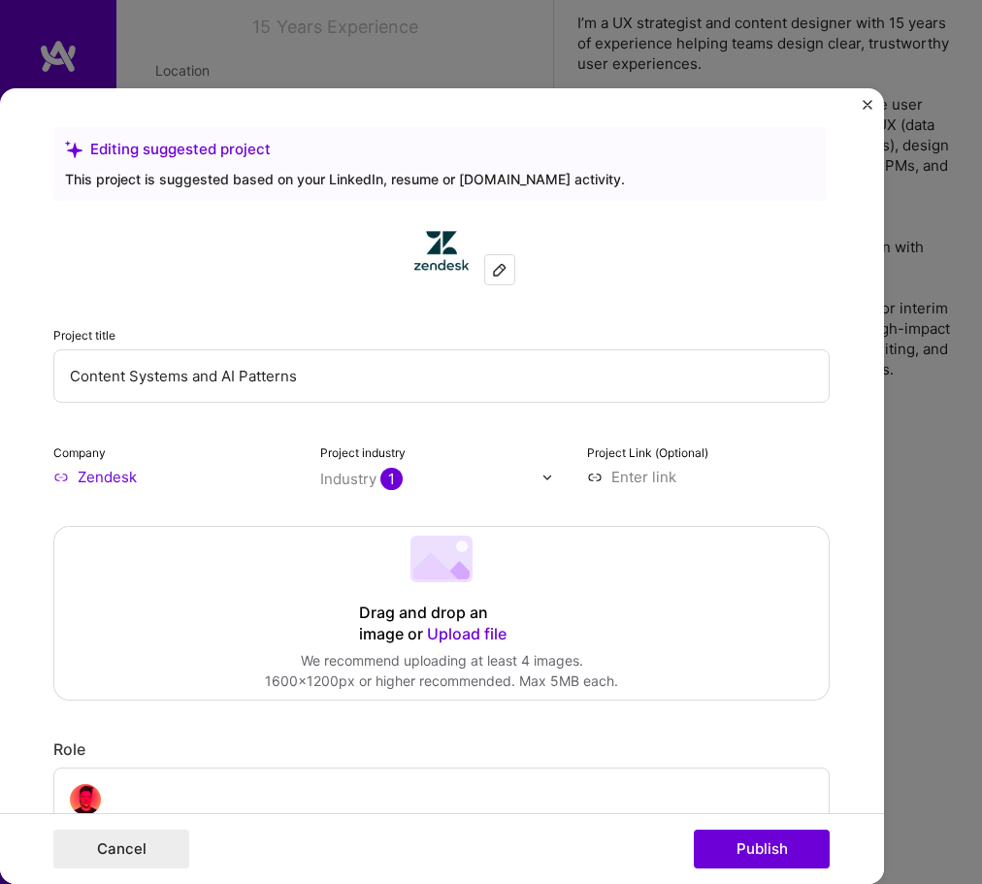
click at [338, 379] on input "Content Systems and AI Patterns" at bounding box center [441, 375] width 777 height 53
paste input "Framework for disclosing AI to Zendesk user"
type input "Framework for disclosing AI to Zendesk users"
click at [630, 474] on input at bounding box center [709, 477] width 244 height 20
paste input "[URL][DOMAIN_NAME]"
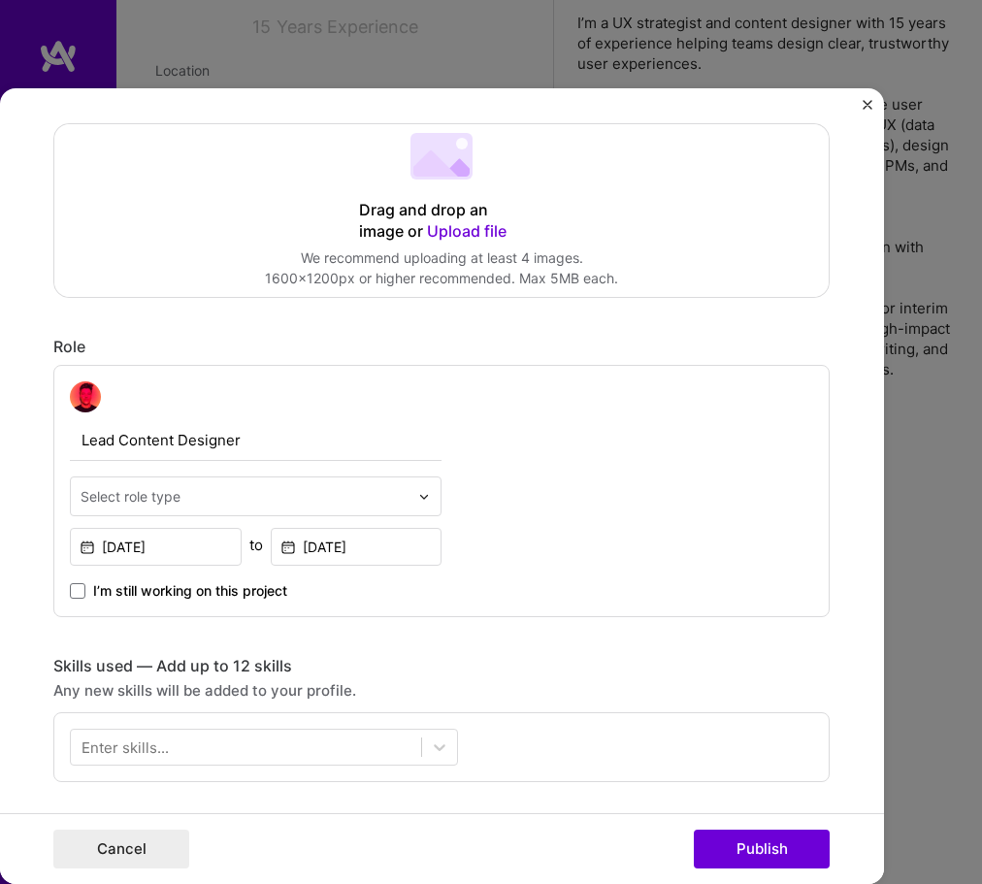
scroll to position [407, 0]
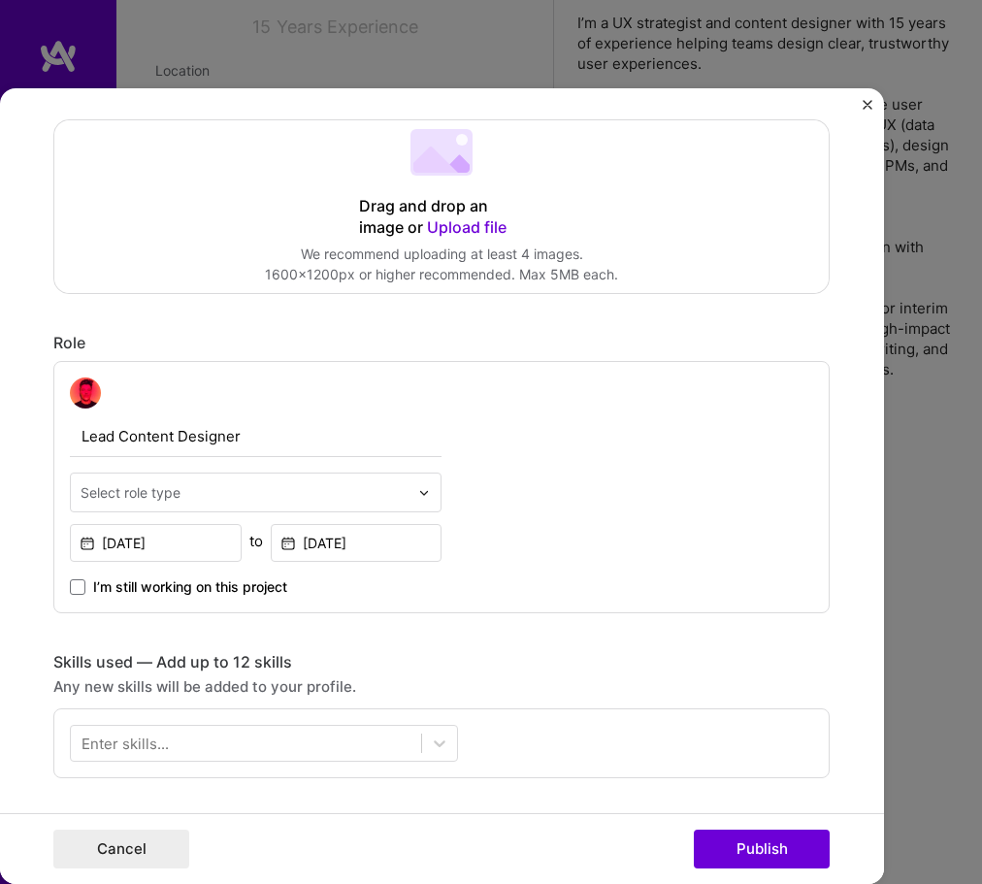
type input "[URL][DOMAIN_NAME]"
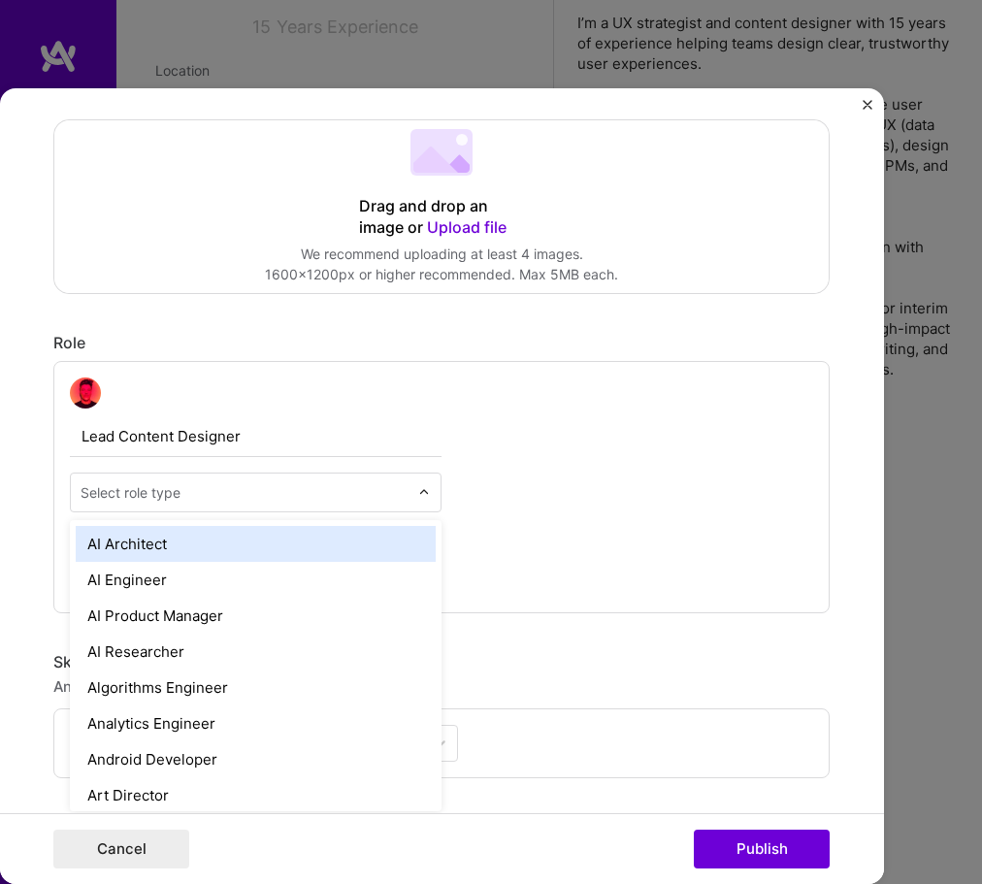
click at [416, 492] on div "Select role type" at bounding box center [245, 493] width 348 height 38
type input "ux"
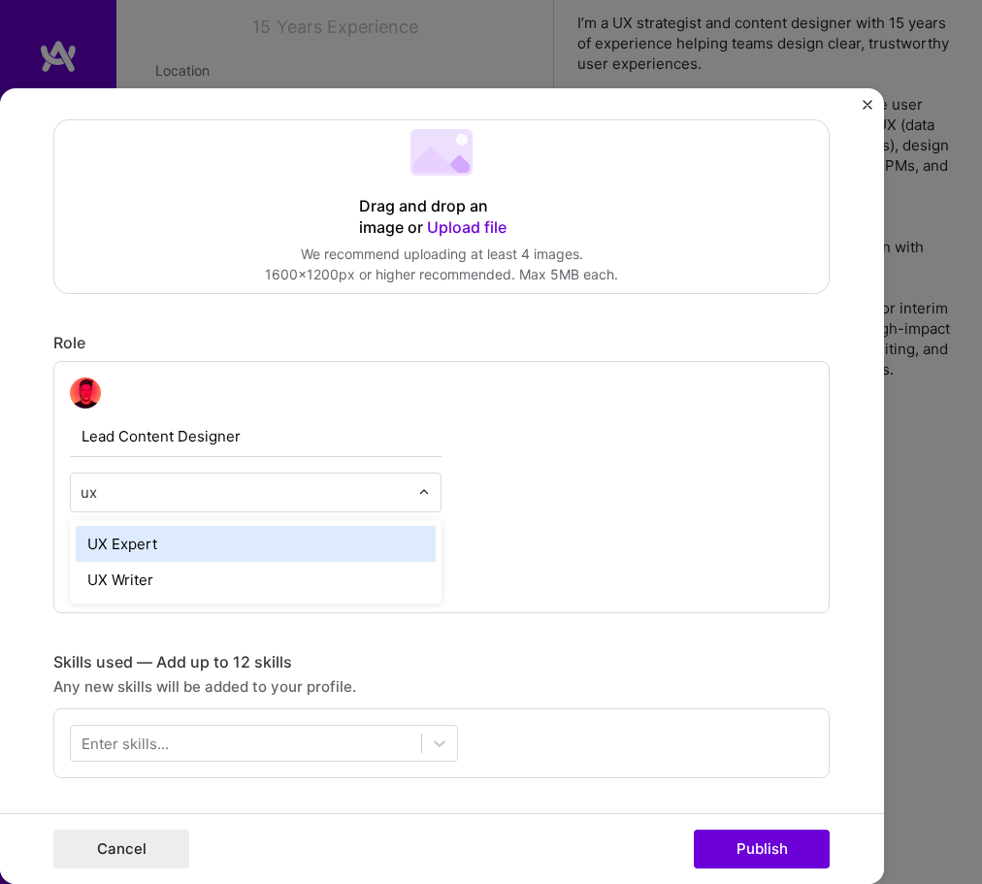
click at [297, 550] on div "UX Expert" at bounding box center [256, 544] width 360 height 36
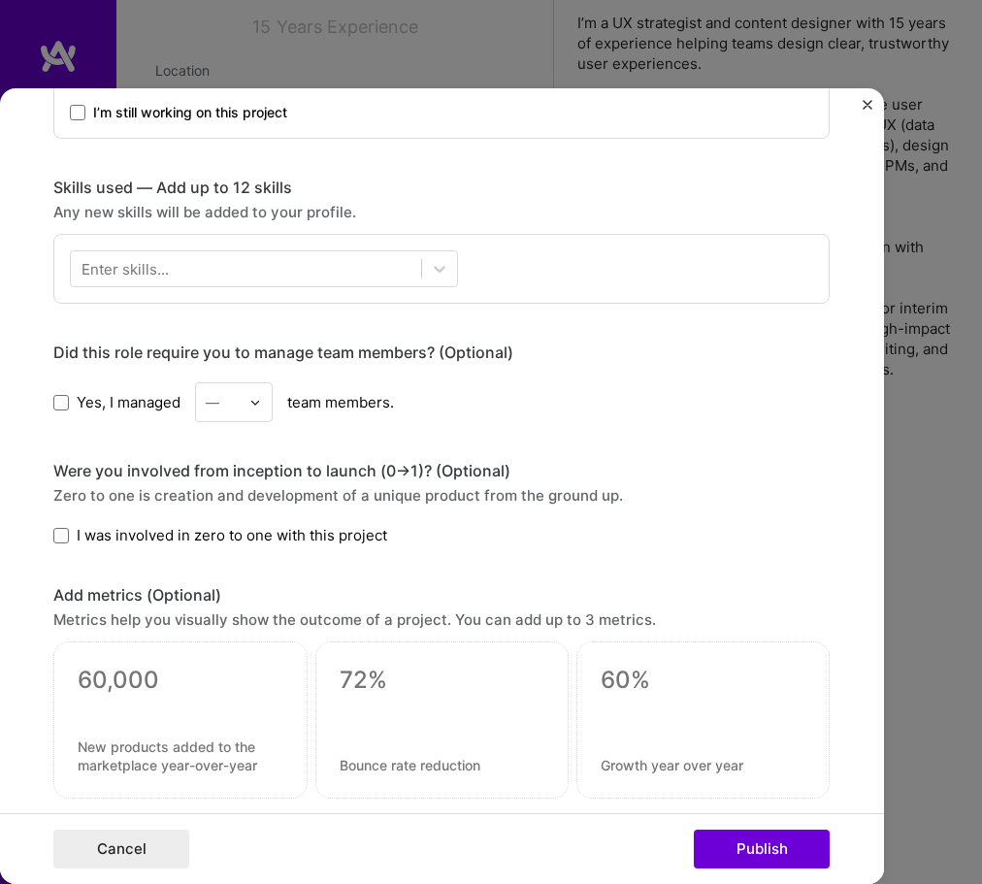
scroll to position [882, 0]
click at [60, 534] on span at bounding box center [61, 535] width 16 height 16
click at [0, 0] on input "I was involved in zero to one with this project" at bounding box center [0, 0] width 0 height 0
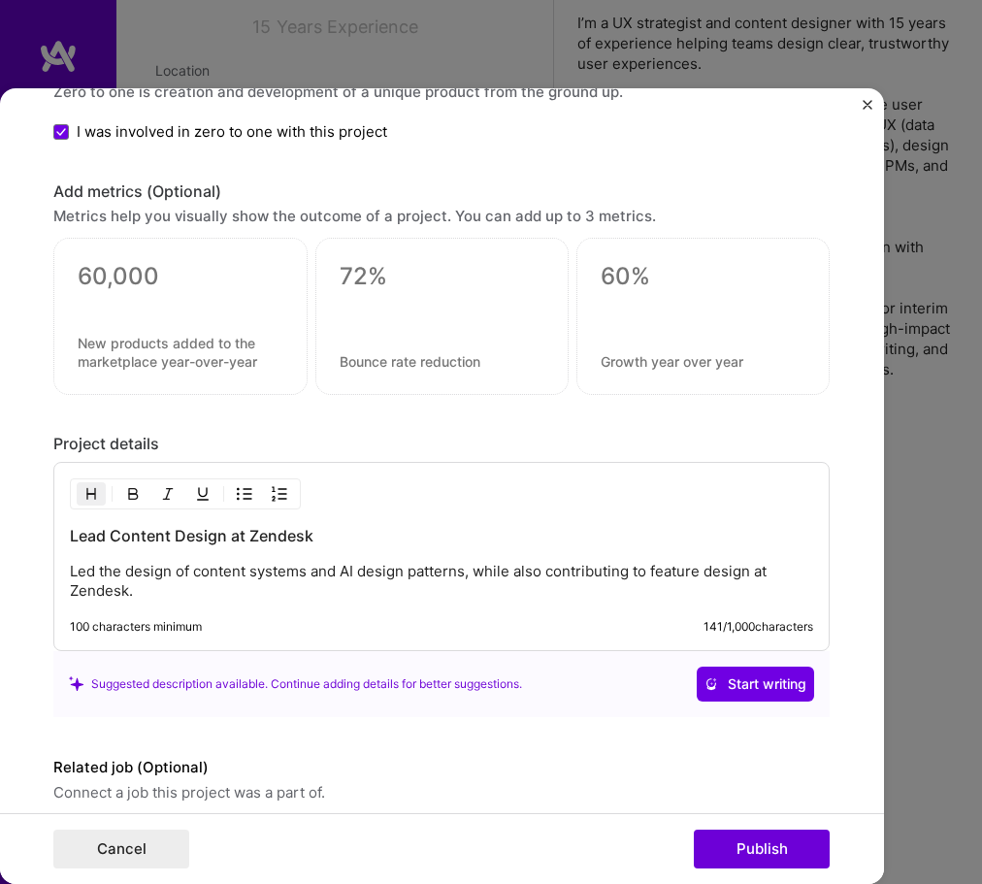
scroll to position [1286, 0]
click at [693, 577] on p "Led the design of content systems and AI design patterns, while also contributi…" at bounding box center [442, 580] width 744 height 39
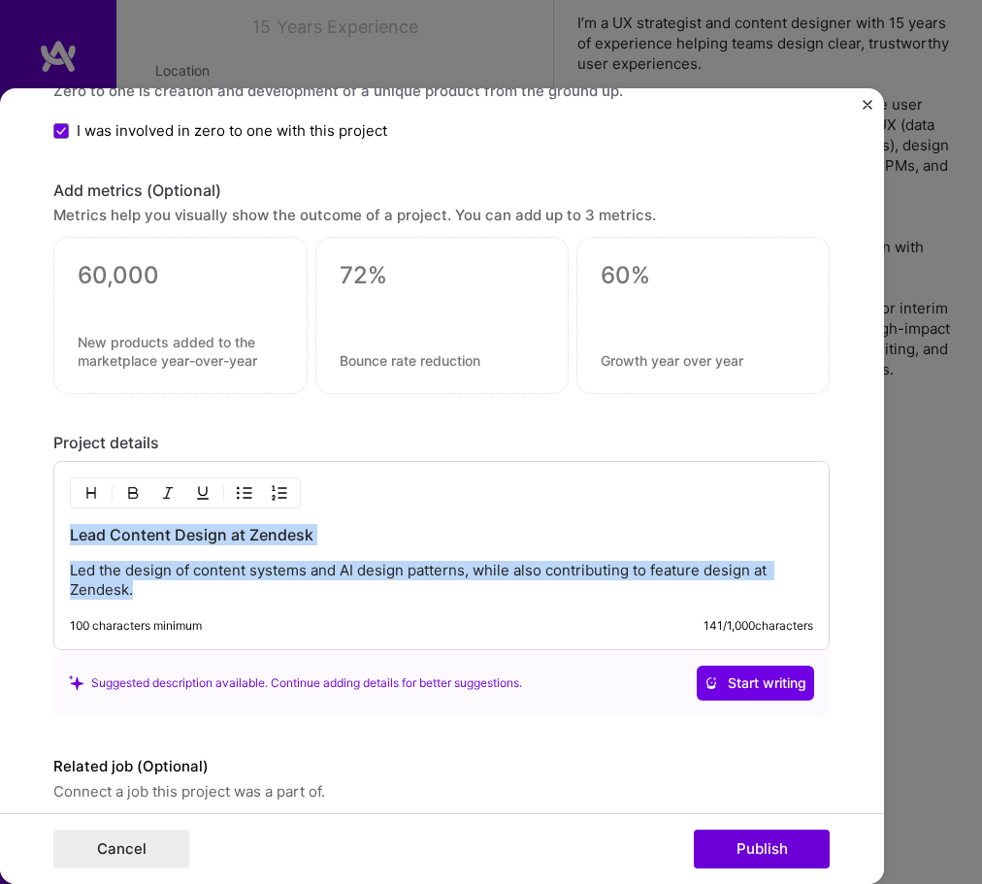
drag, startPoint x: 149, startPoint y: 589, endPoint x: 28, endPoint y: 546, distance: 129.0
click at [28, 546] on form "Editing suggested project This project is suggested based on your LinkedIn, res…" at bounding box center [442, 486] width 884 height 796
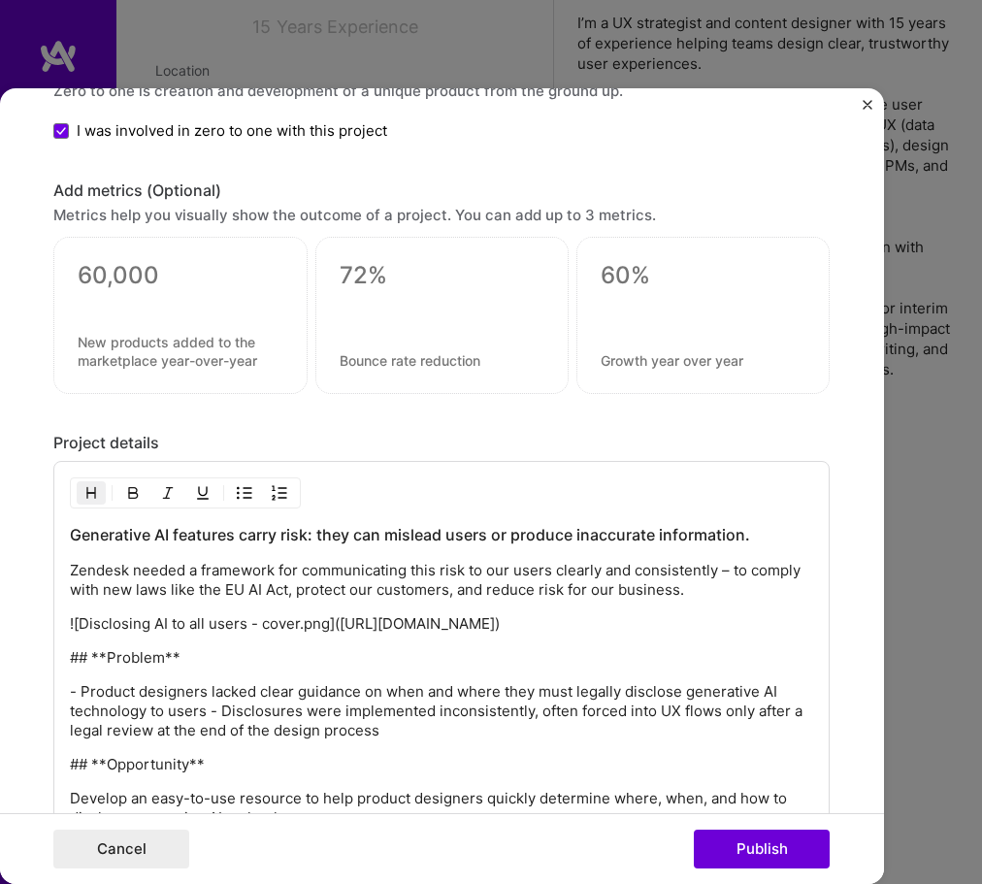
click at [182, 668] on p "## **Problem**" at bounding box center [442, 657] width 744 height 19
drag, startPoint x: 106, startPoint y: 698, endPoint x: 44, endPoint y: 696, distance: 62.2
click at [44, 696] on form "Editing suggested project This project is suggested based on your LinkedIn, res…" at bounding box center [442, 486] width 884 height 796
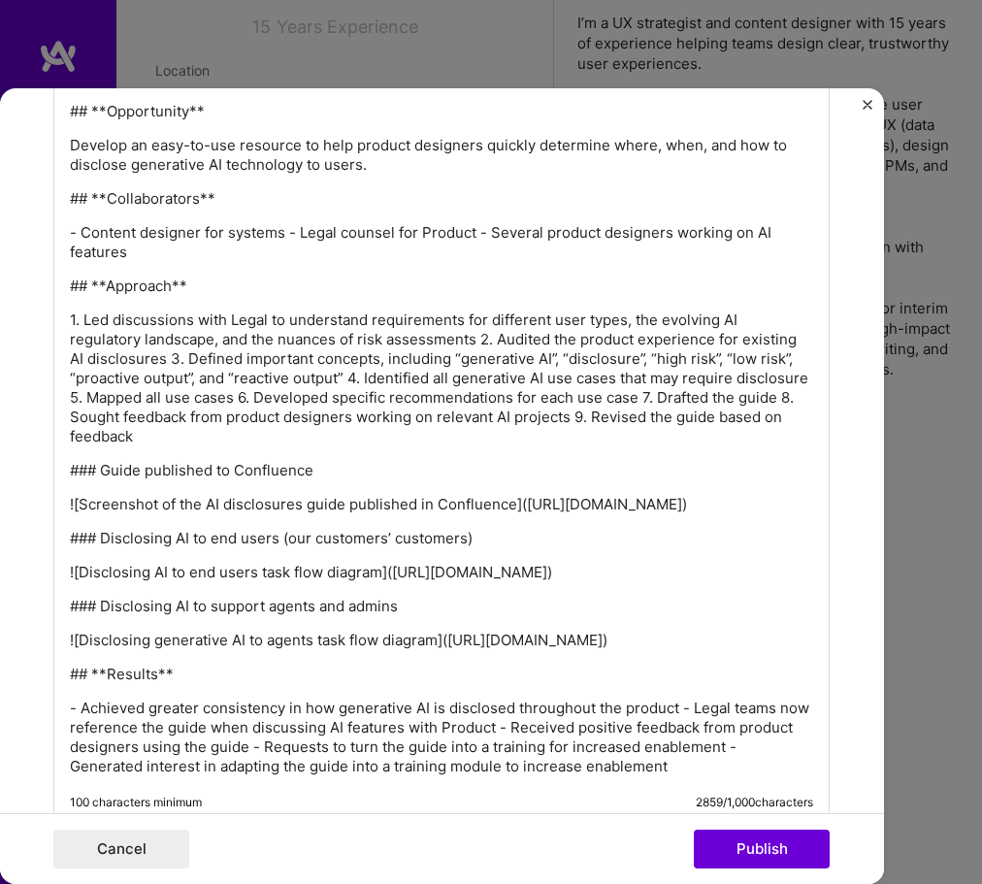
scroll to position [1890, 0]
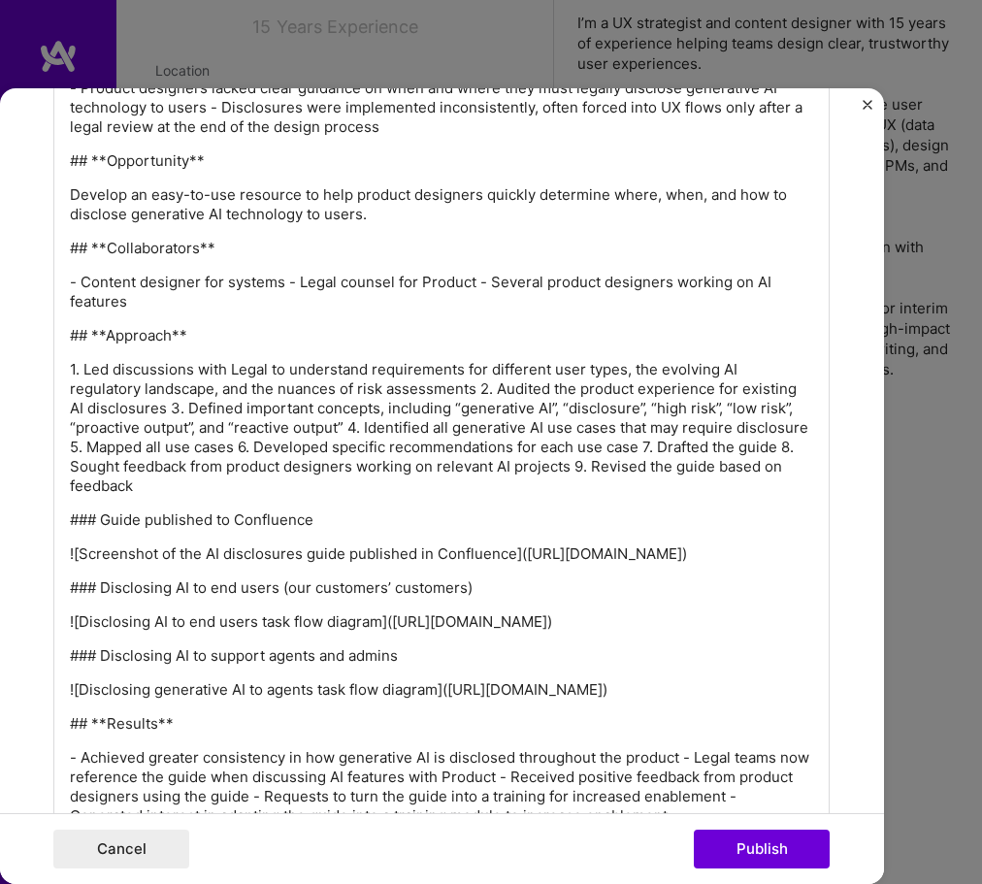
click at [525, 466] on p "1. Led discussions with Legal to understand requirements for different user typ…" at bounding box center [442, 428] width 744 height 136
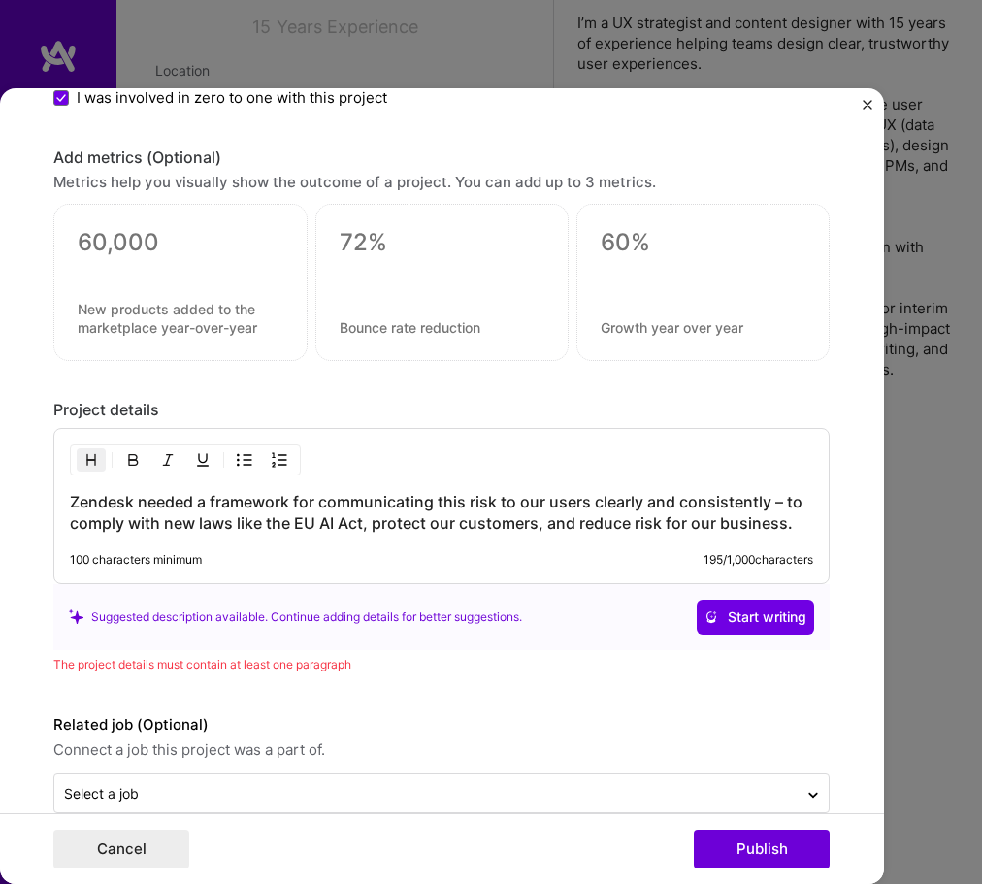
scroll to position [1355, 0]
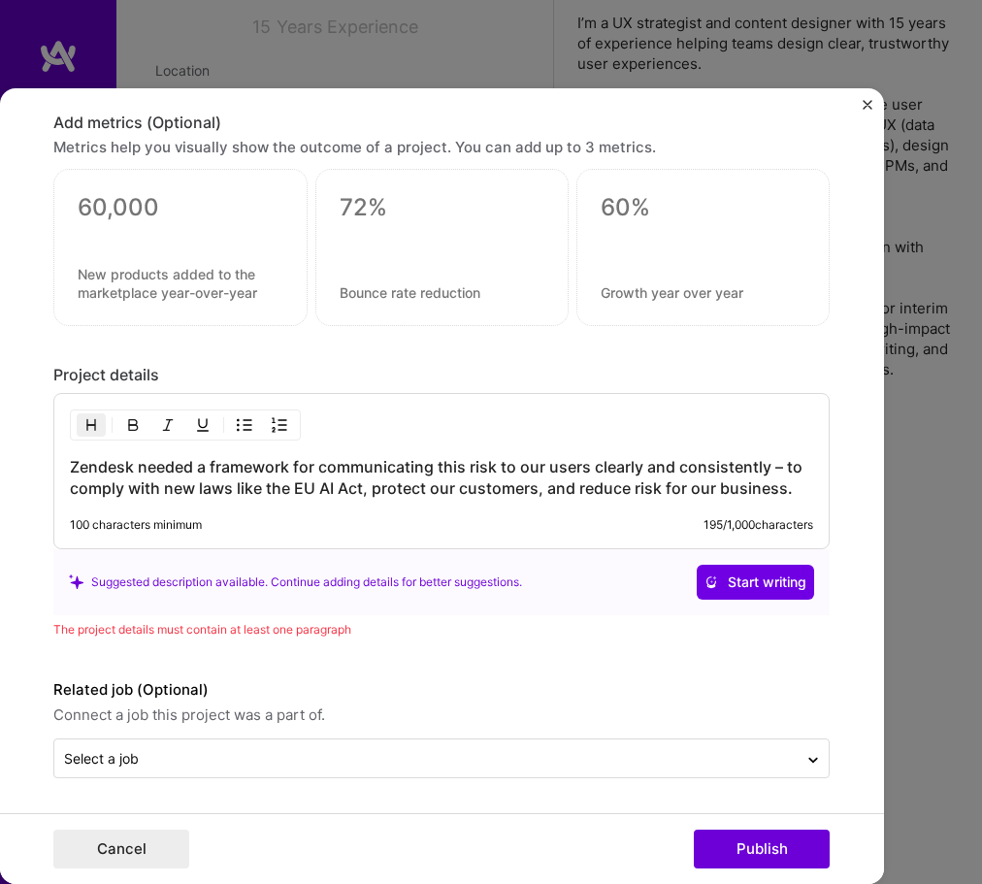
click at [807, 481] on h3 "Zendesk needed a framework for communicating this risk to our users clearly and…" at bounding box center [442, 477] width 744 height 43
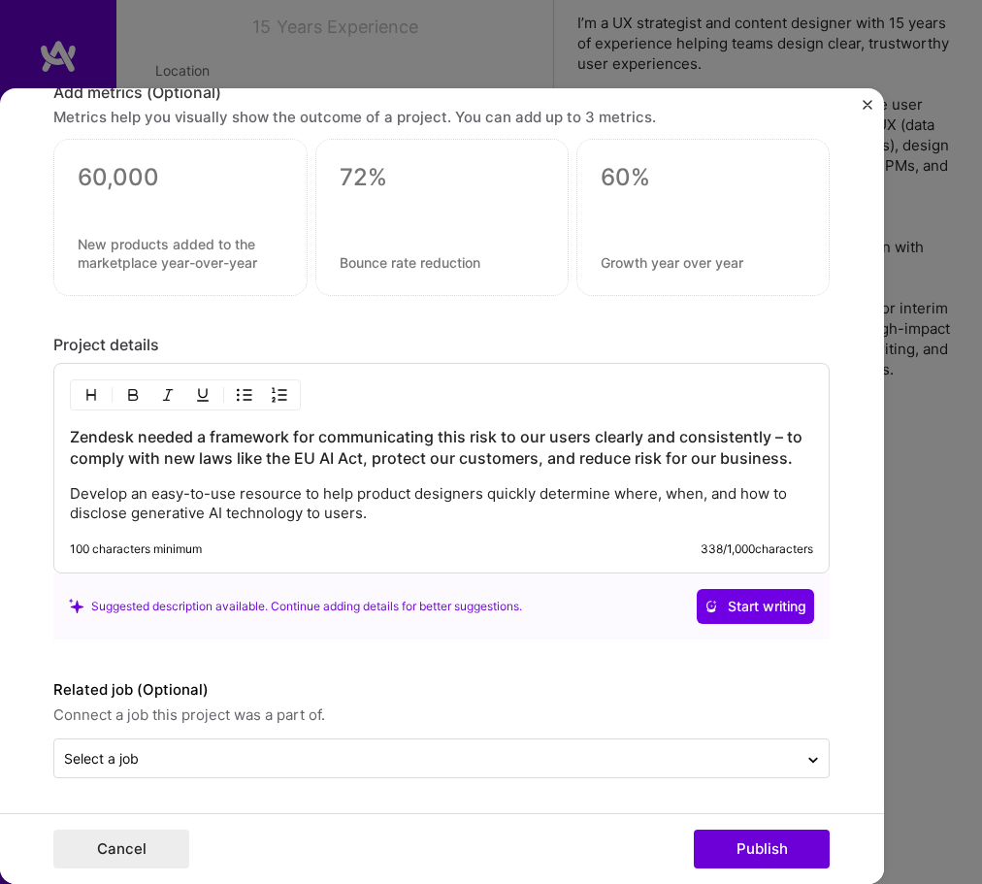
scroll to position [1385, 0]
click at [452, 523] on div "Zendesk needed a framework for communicating this risk to our users clearly and…" at bounding box center [441, 468] width 777 height 211
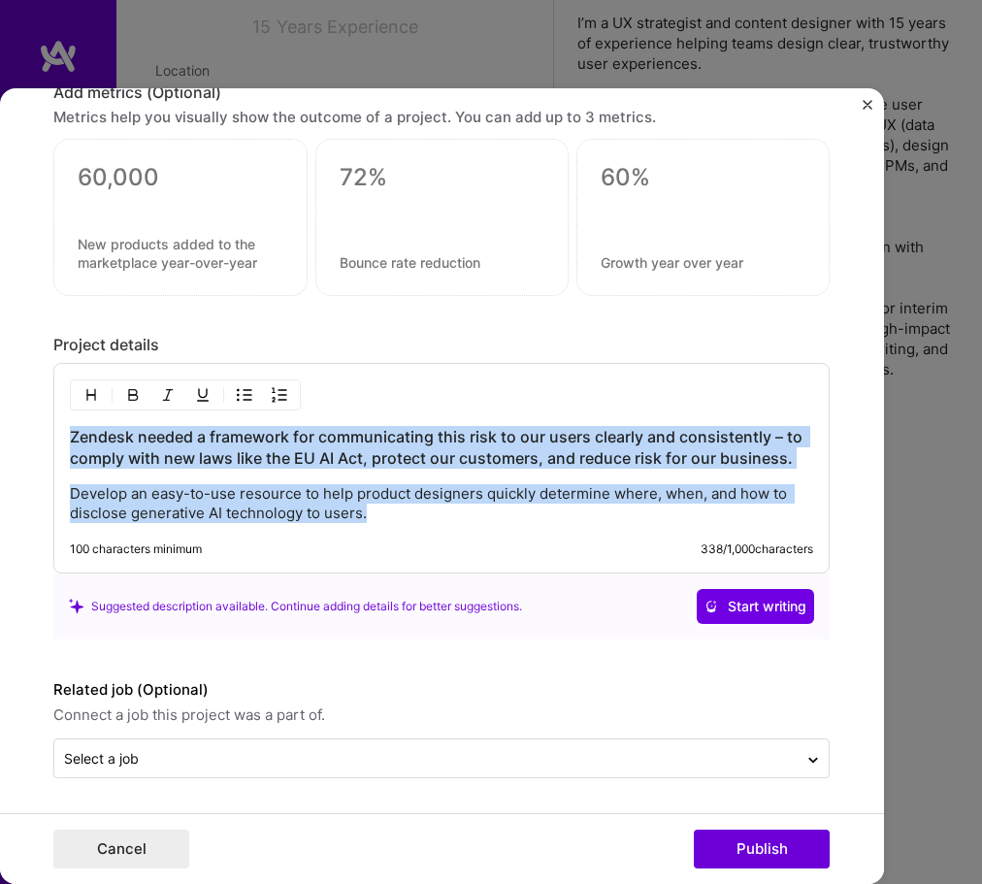
drag, startPoint x: 392, startPoint y: 515, endPoint x: 32, endPoint y: 437, distance: 368.6
click at [32, 437] on form "Editing suggested project This project is suggested based on your LinkedIn, res…" at bounding box center [442, 486] width 884 height 796
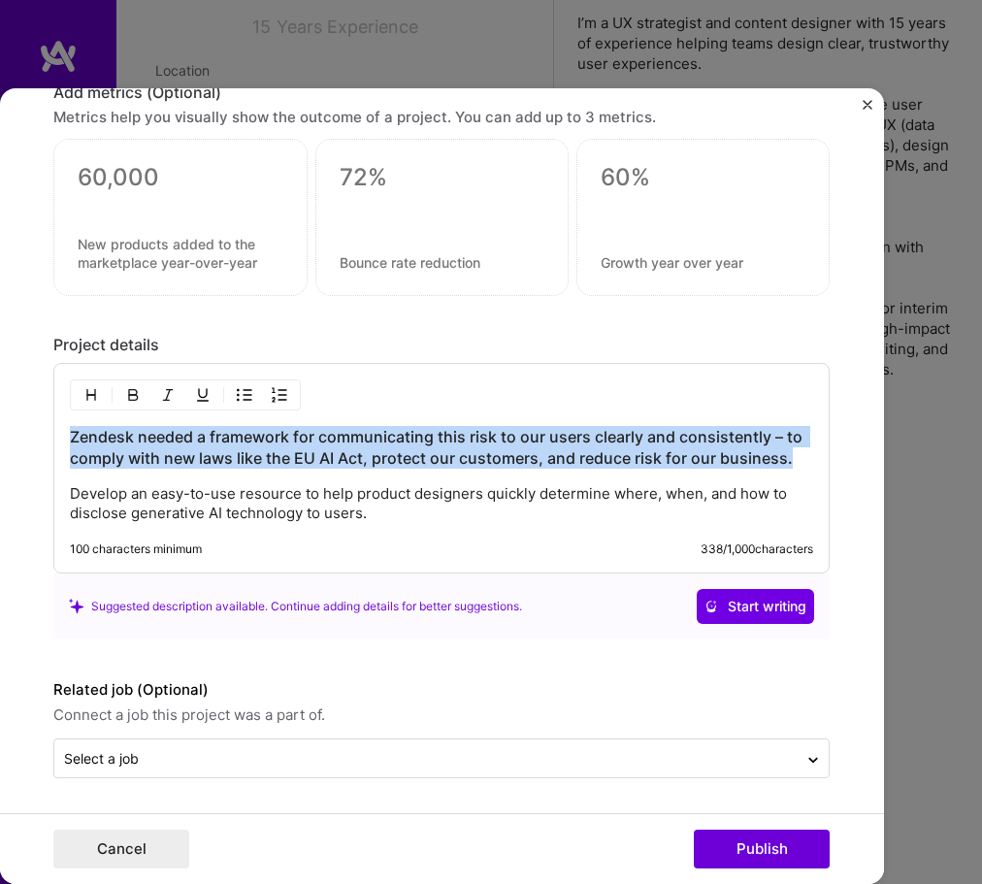
click at [155, 465] on h3 "Zendesk needed a framework for communicating this risk to our users clearly and…" at bounding box center [442, 447] width 744 height 43
drag, startPoint x: 801, startPoint y: 463, endPoint x: 35, endPoint y: 433, distance: 766.5
click at [35, 433] on form "Editing suggested project This project is suggested based on your LinkedIn, res…" at bounding box center [442, 486] width 884 height 796
click at [90, 391] on img "button" at bounding box center [91, 395] width 16 height 16
drag, startPoint x: 790, startPoint y: 466, endPoint x: 59, endPoint y: 432, distance: 731.7
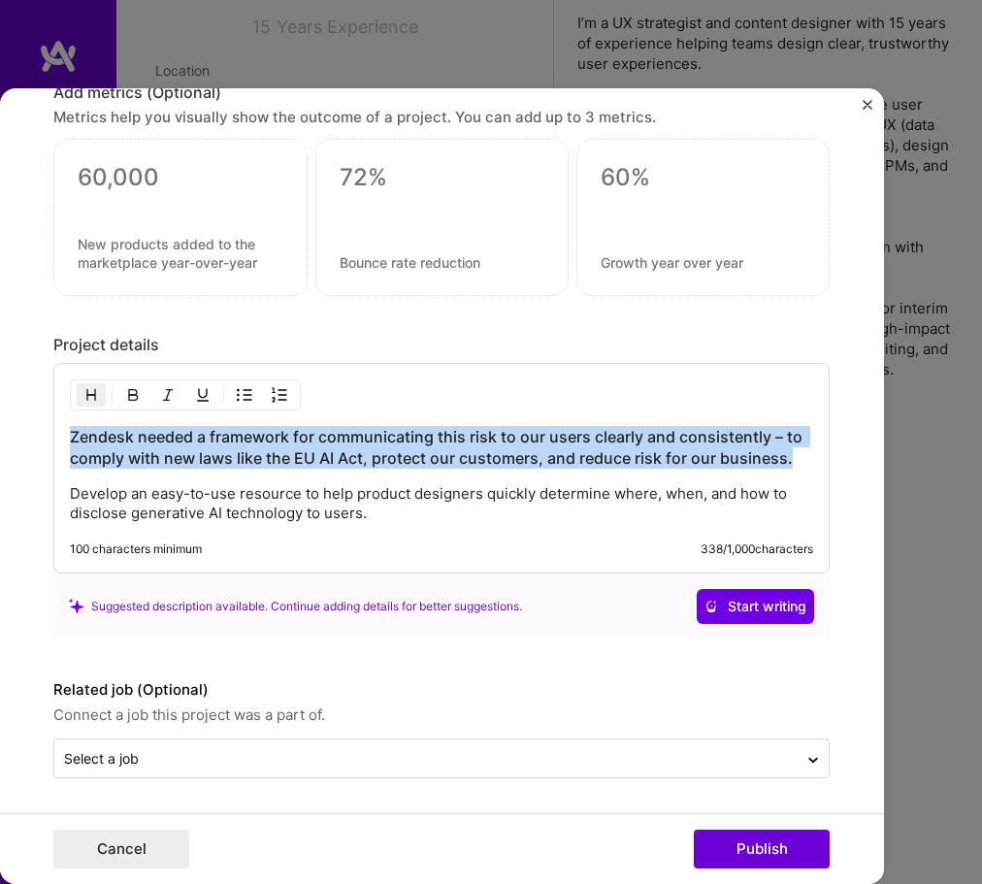
click at [59, 432] on div "Zendesk needed a framework for communicating this risk to our users clearly and…" at bounding box center [441, 468] width 777 height 211
copy h3 "Zendesk needed a framework for communicating this risk to our users clearly and…"
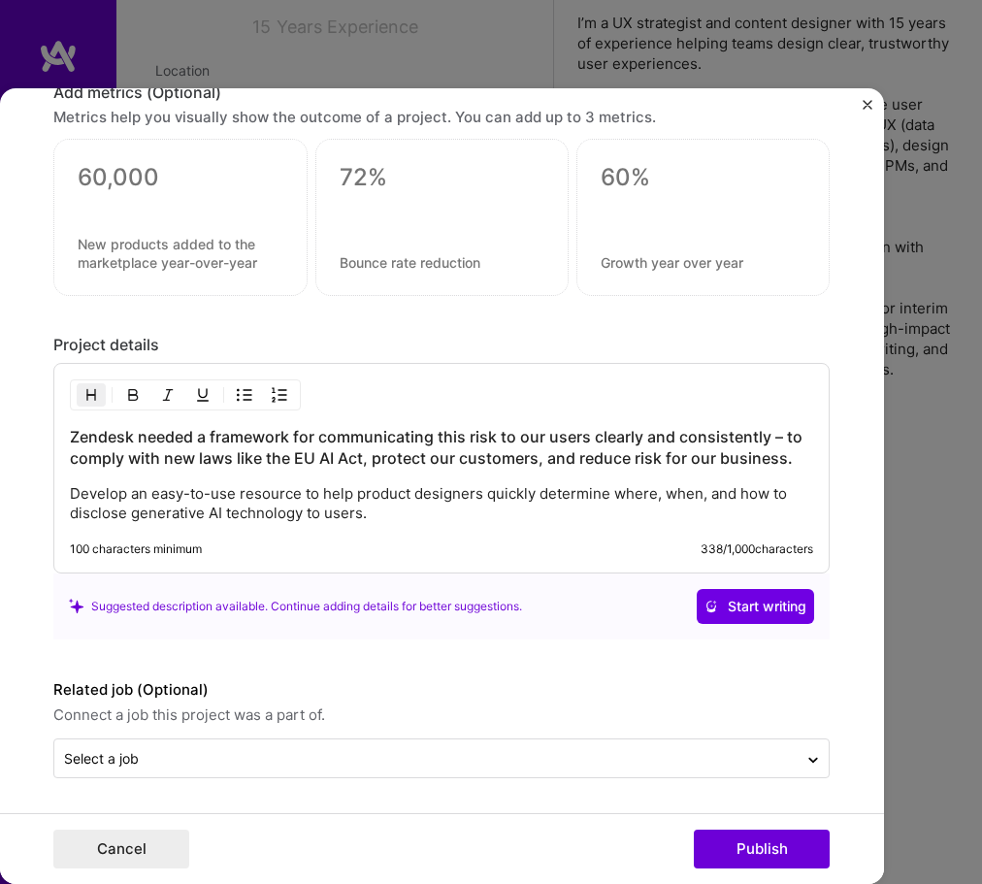
click at [71, 493] on p "Develop an easy-to-use resource to help product designers quickly determine whe…" at bounding box center [442, 503] width 744 height 39
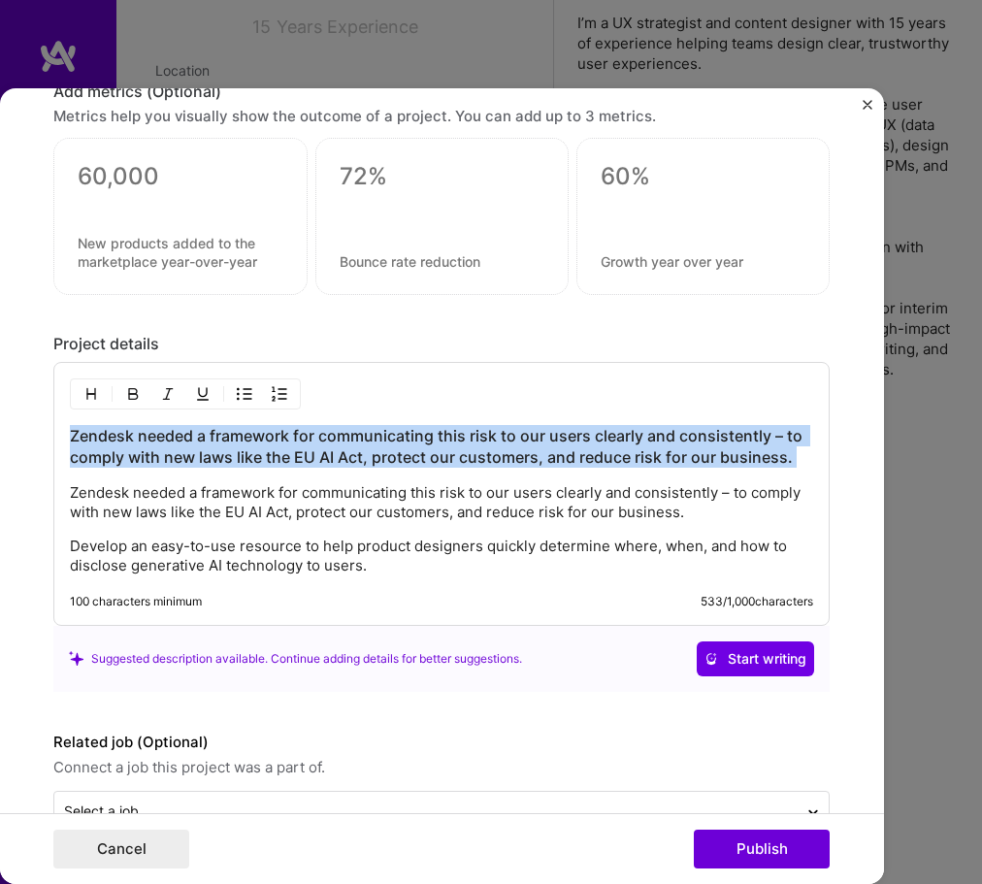
drag, startPoint x: 72, startPoint y: 491, endPoint x: 69, endPoint y: 442, distance: 49.6
click at [69, 442] on div "Zendesk needed a framework for communicating this risk to our users clearly and…" at bounding box center [441, 494] width 777 height 264
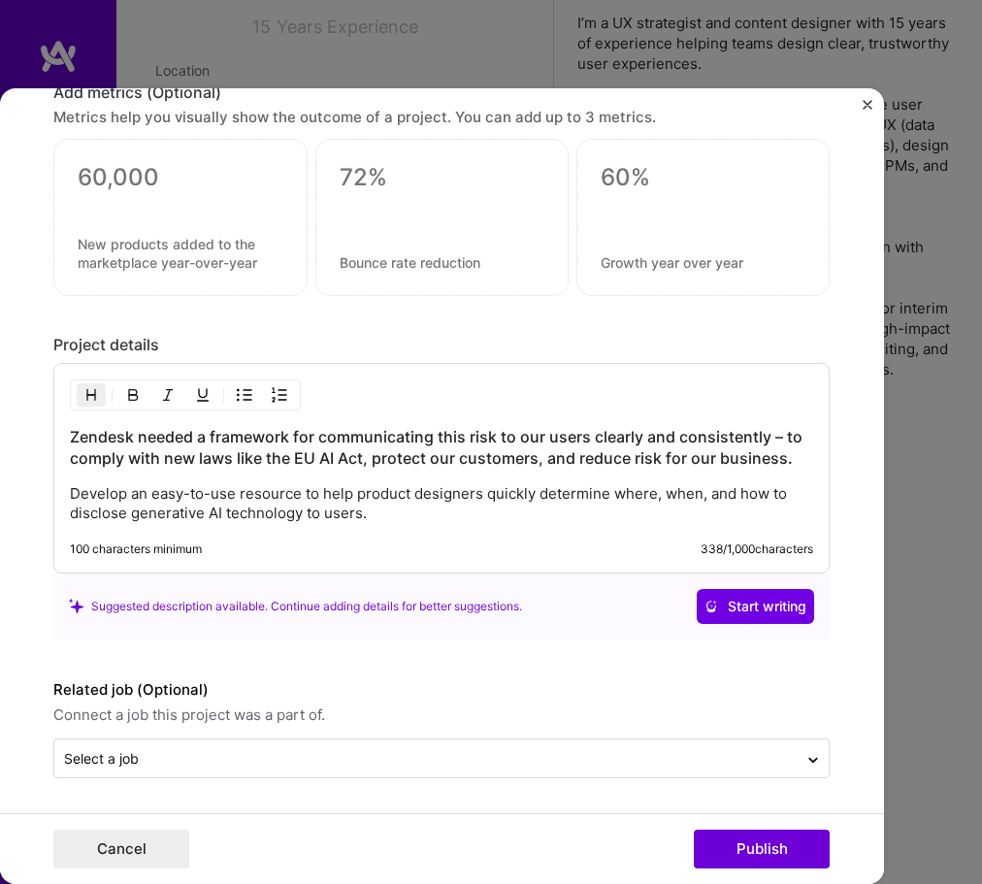
click at [76, 492] on p "Develop an easy-to-use resource to help product designers quickly determine whe…" at bounding box center [442, 503] width 744 height 39
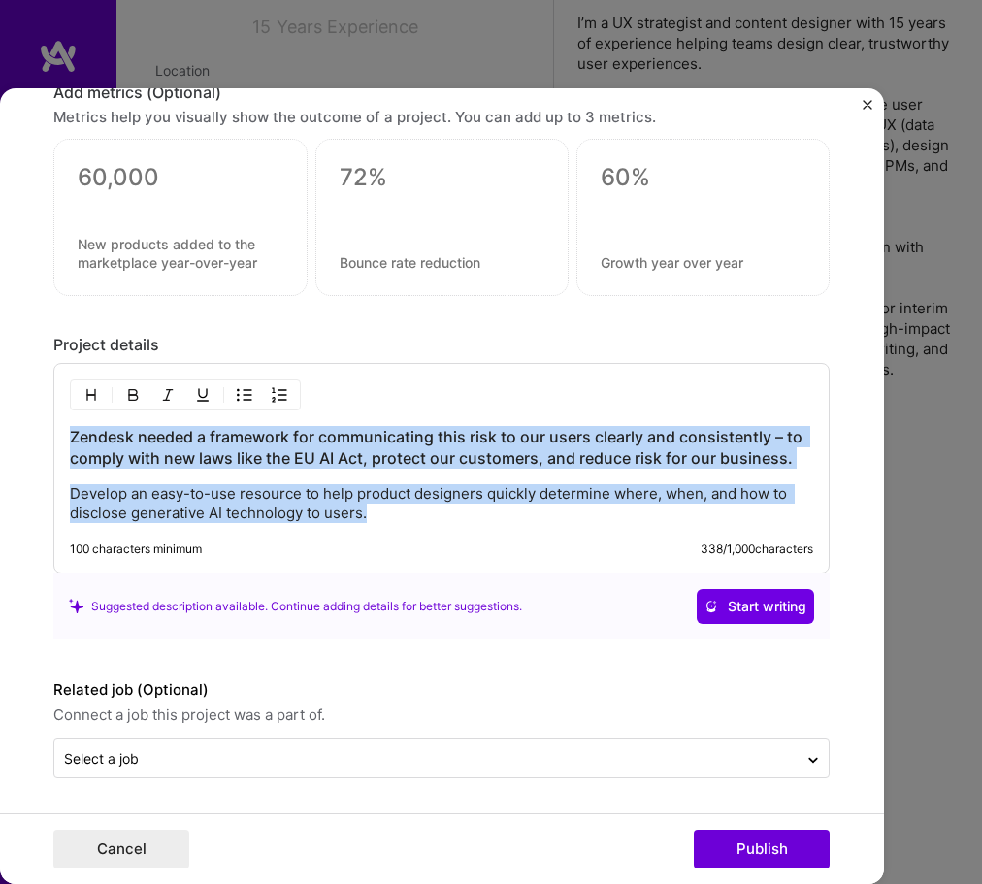
drag, startPoint x: 412, startPoint y: 505, endPoint x: -35, endPoint y: 391, distance: 460.7
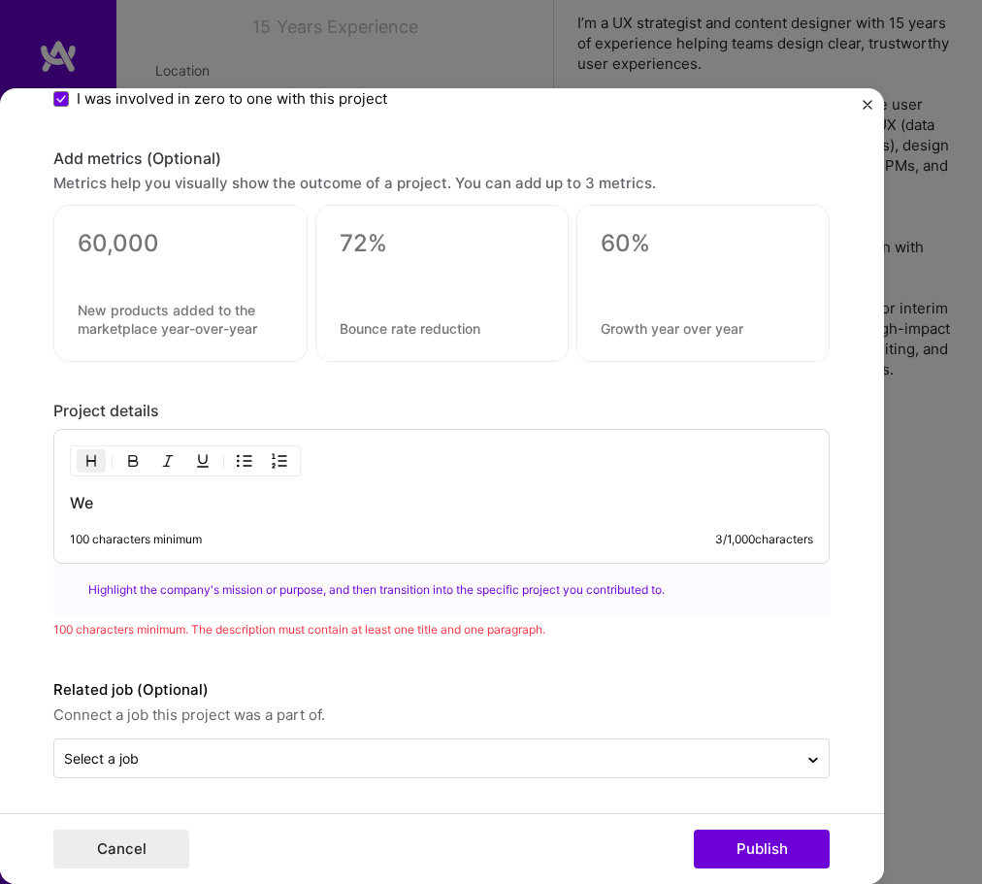
scroll to position [1364, 0]
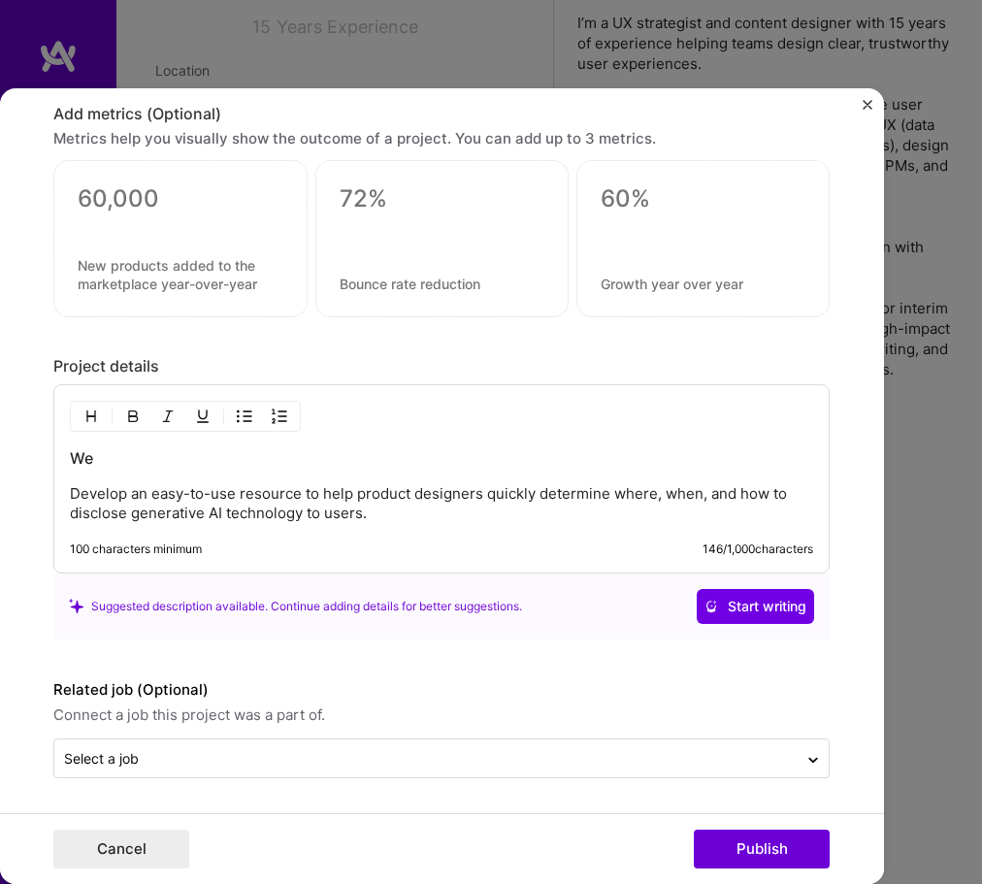
click at [83, 498] on p "Develop an easy-to-use resource to help product designers quickly determine whe…" at bounding box center [442, 503] width 744 height 39
click at [149, 498] on p "We develop an easy-to-use resource to help product designers quickly determine …" at bounding box center [442, 503] width 744 height 39
click at [253, 503] on p "We developed an easy-to-use resource to help product designers quickly determin…" at bounding box center [442, 503] width 744 height 39
click at [113, 461] on h3 "We" at bounding box center [442, 458] width 744 height 21
drag, startPoint x: 73, startPoint y: 492, endPoint x: 68, endPoint y: 456, distance: 36.2
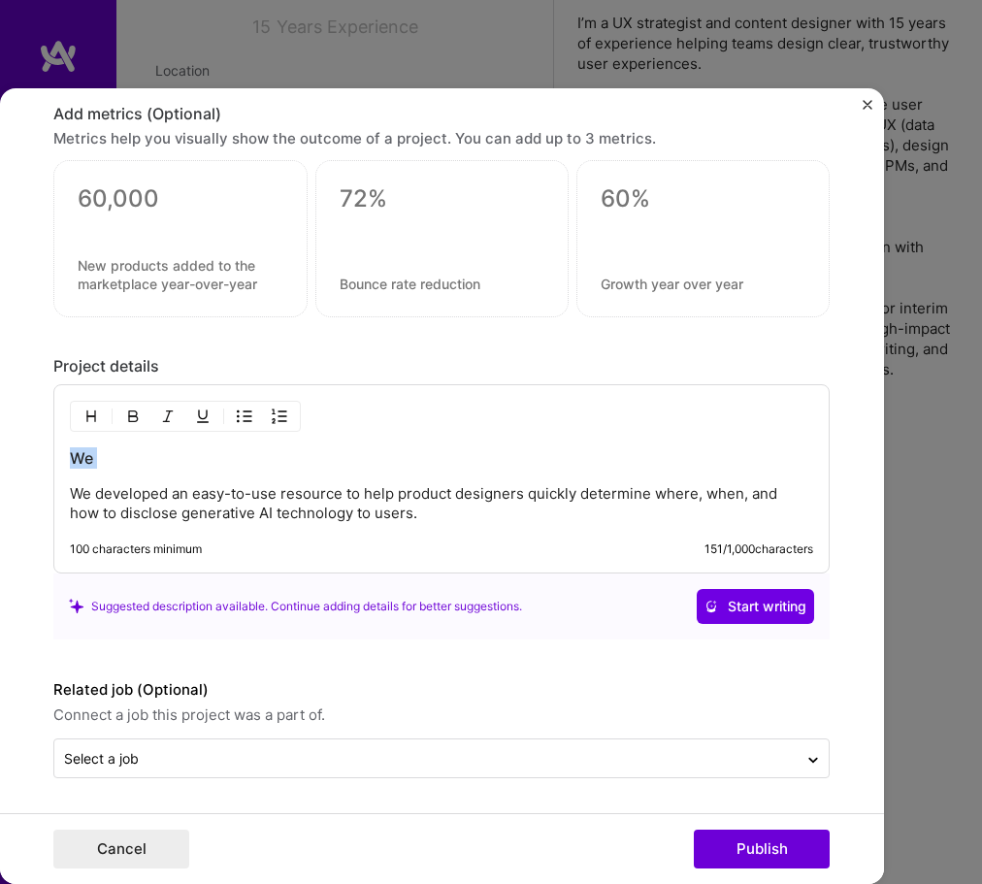
click at [68, 456] on div "We We developed an easy-to-use resource to help product designers quickly deter…" at bounding box center [441, 478] width 777 height 189
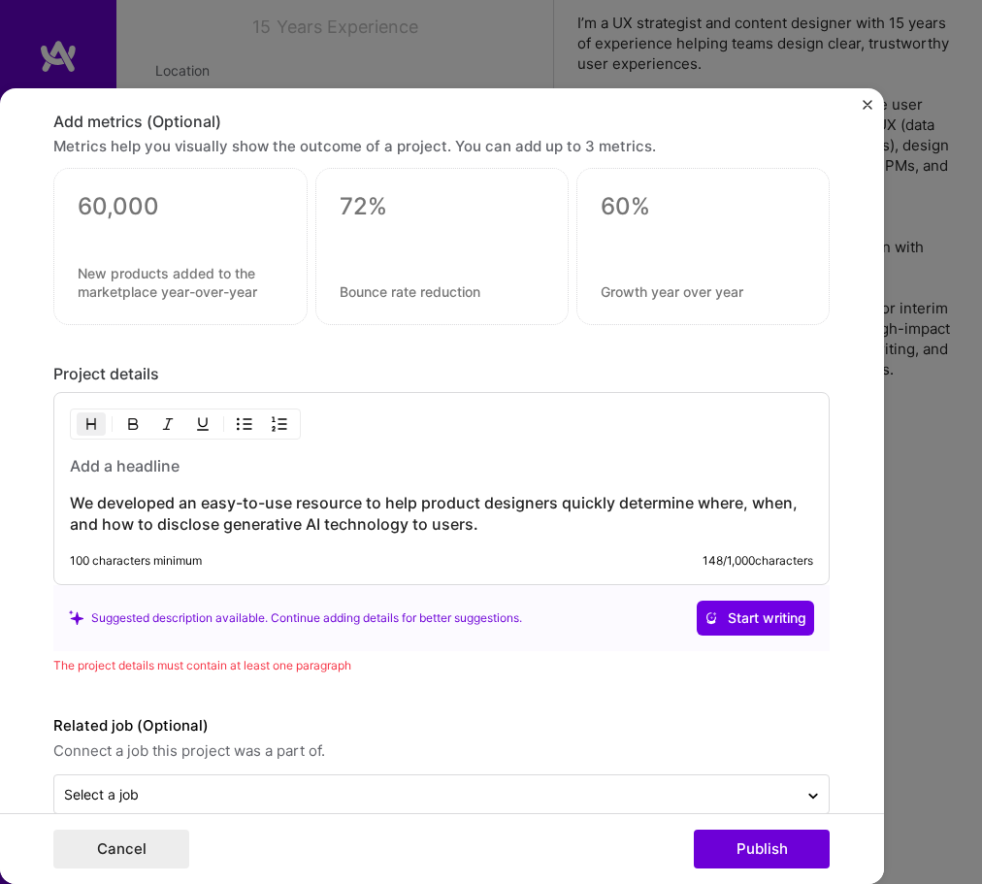
scroll to position [1385, 0]
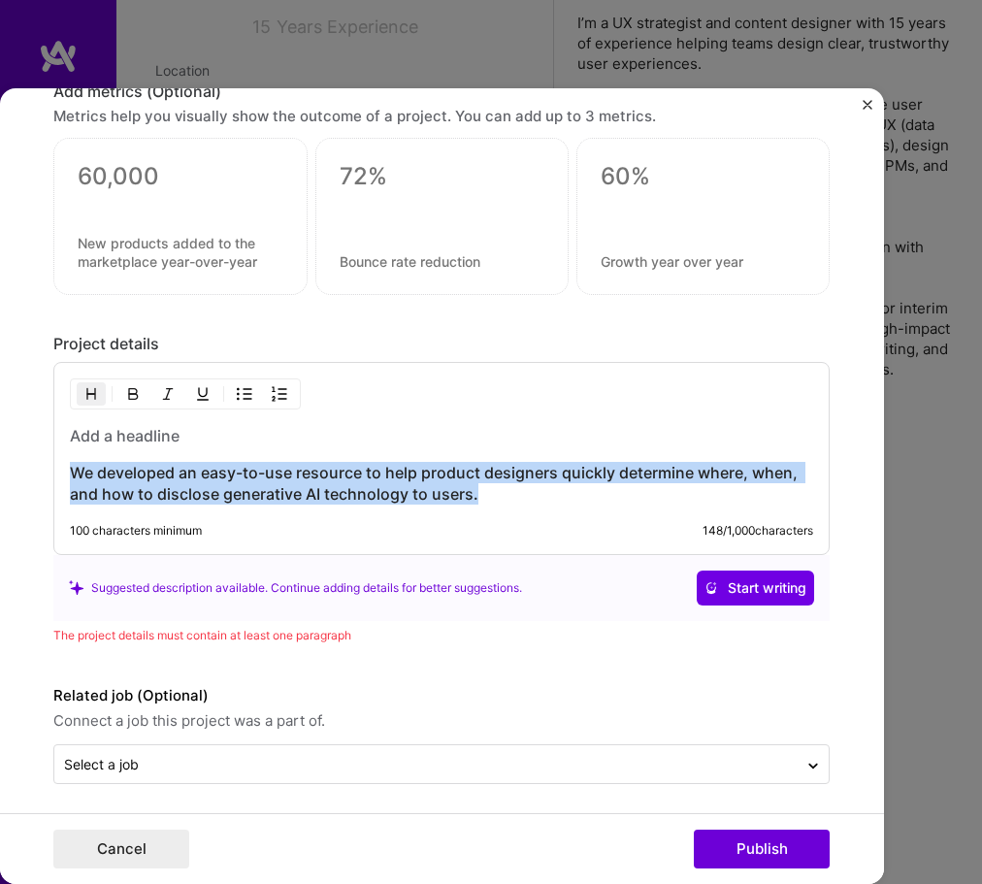
drag, startPoint x: 488, startPoint y: 493, endPoint x: 51, endPoint y: 478, distance: 437.1
click at [51, 478] on form "Editing suggested project This project is suggested based on your LinkedIn, res…" at bounding box center [442, 486] width 884 height 796
click at [97, 386] on img "button" at bounding box center [91, 394] width 16 height 16
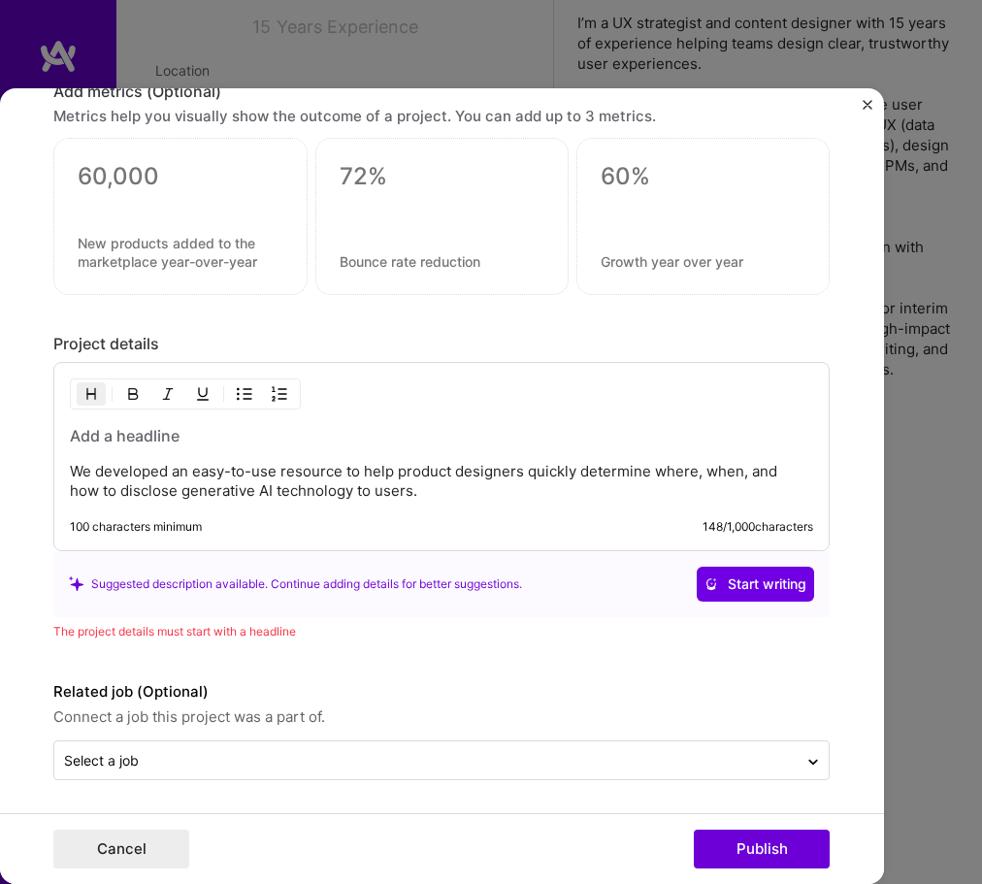
click at [98, 434] on h3 at bounding box center [442, 435] width 744 height 21
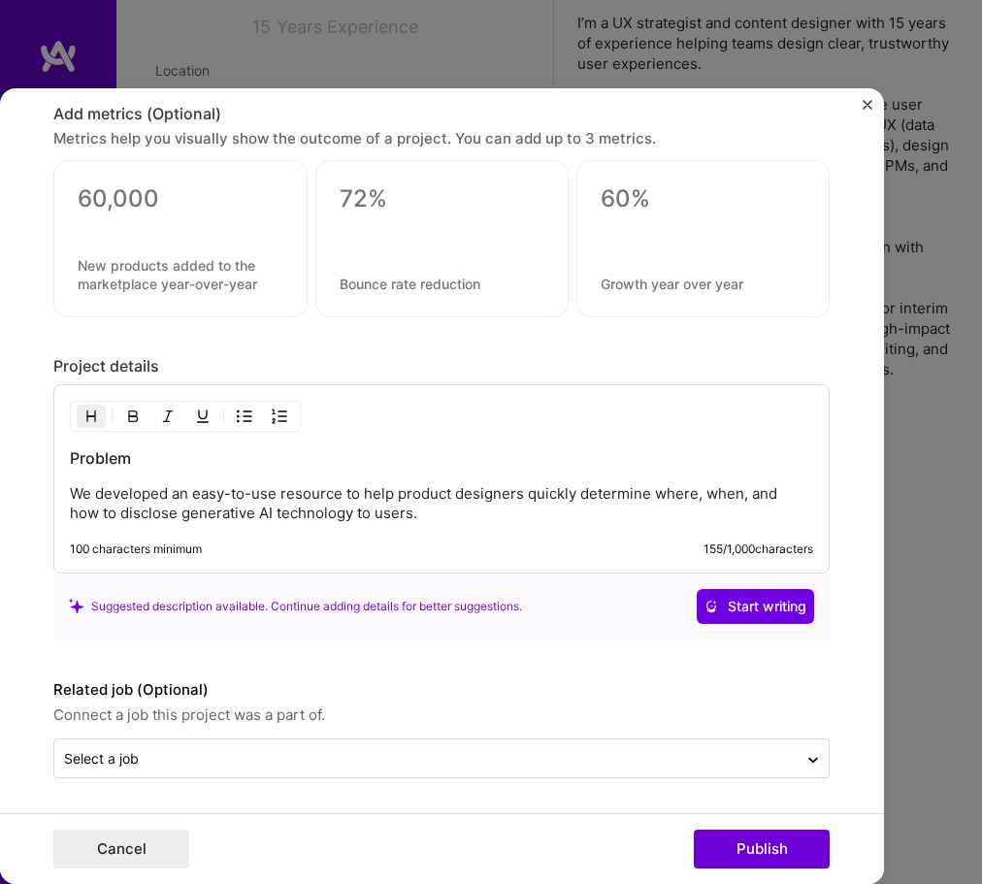
click at [208, 455] on h3 "Problem" at bounding box center [442, 458] width 744 height 21
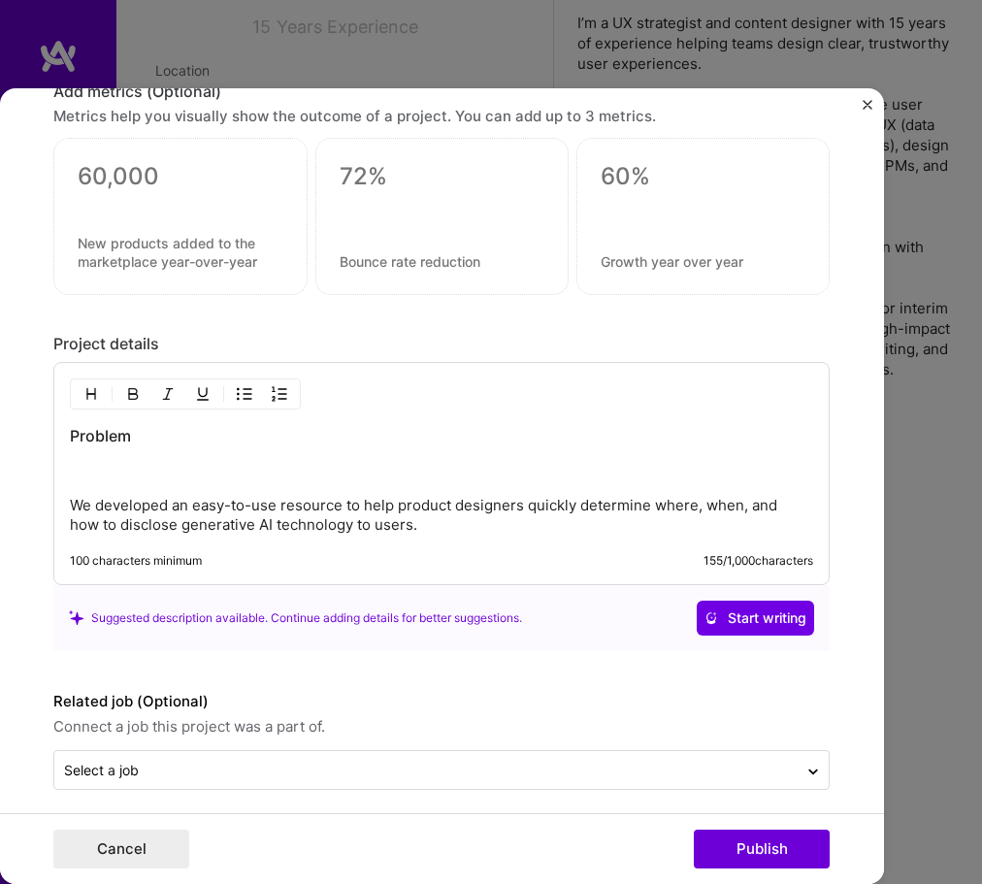
click at [238, 397] on img "button" at bounding box center [245, 394] width 16 height 16
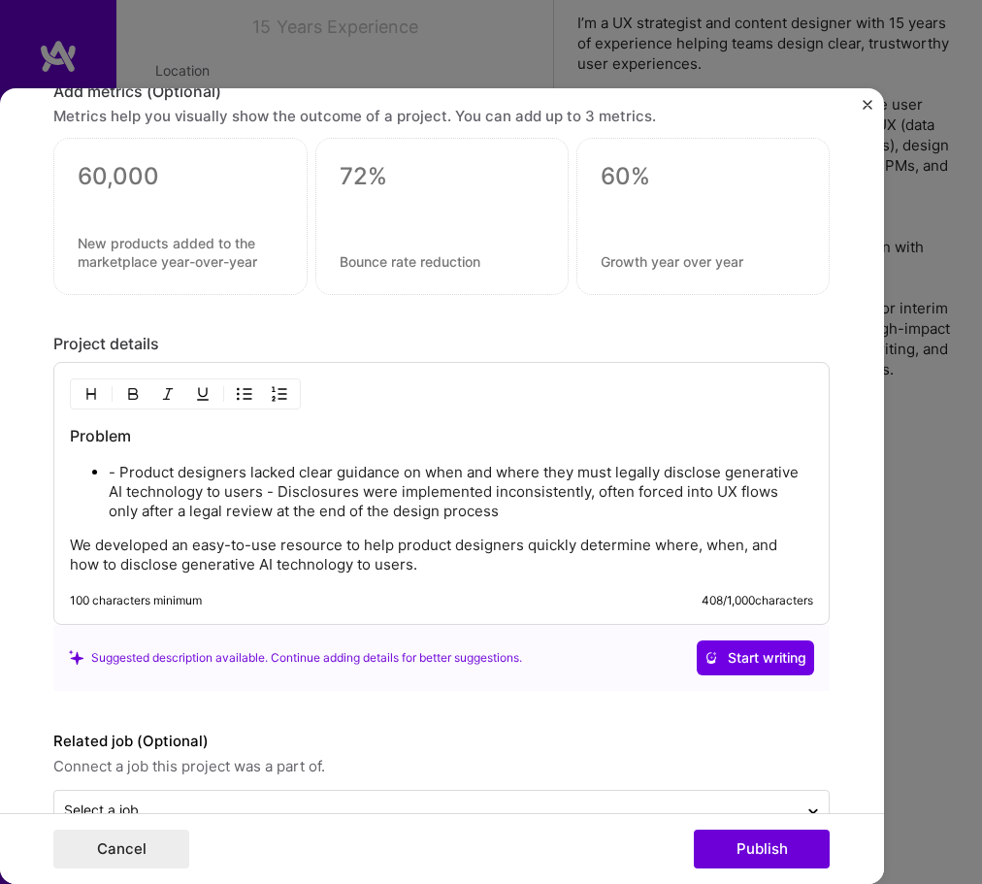
click at [118, 474] on p "- Product designers lacked clear guidance on when and where they must legally d…" at bounding box center [461, 492] width 705 height 58
click at [261, 491] on p "Product designers lacked clear guidance on when and where they must legally dis…" at bounding box center [461, 492] width 705 height 58
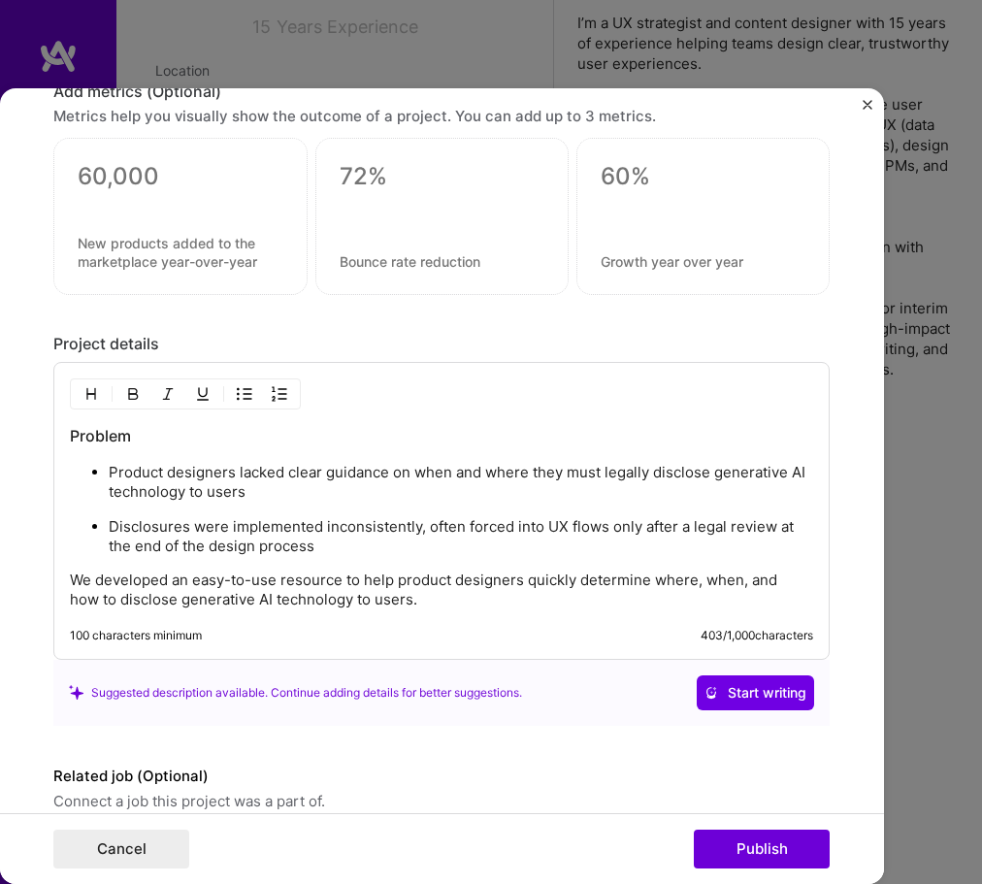
click at [72, 580] on p "We developed an easy-to-use resource to help product designers quickly determin…" at bounding box center [442, 590] width 744 height 39
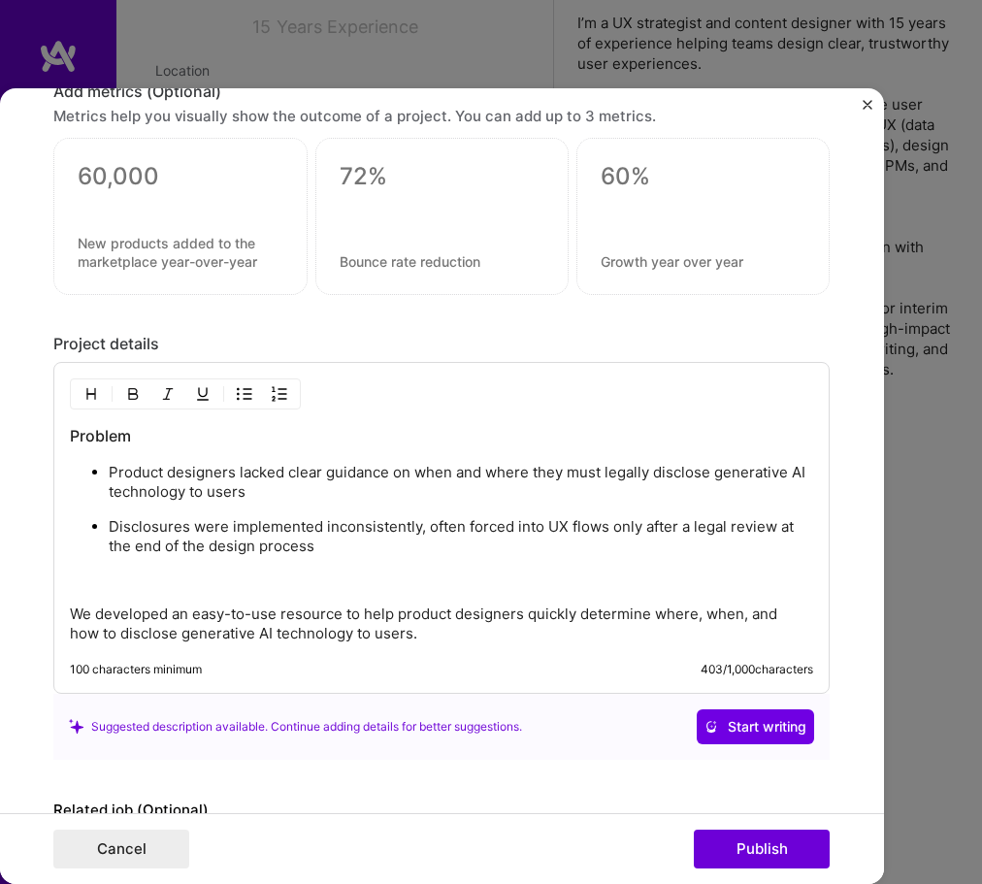
click at [102, 393] on button "button" at bounding box center [91, 393] width 29 height 23
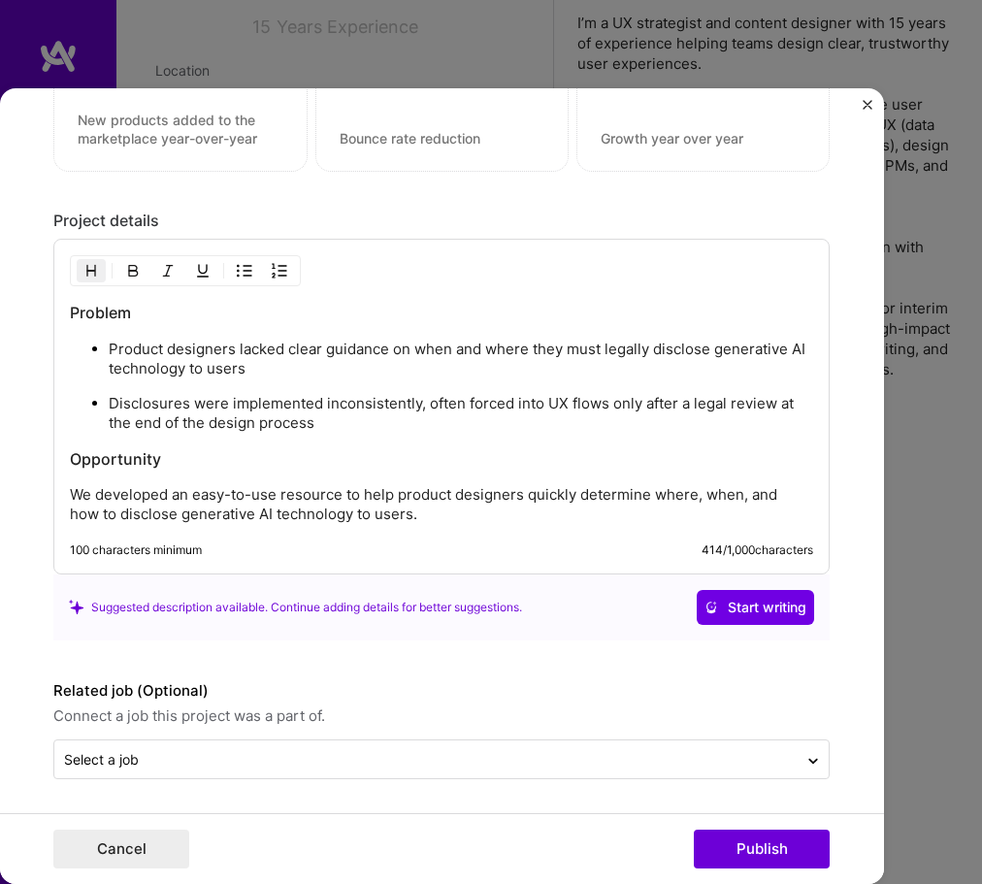
scroll to position [1509, 0]
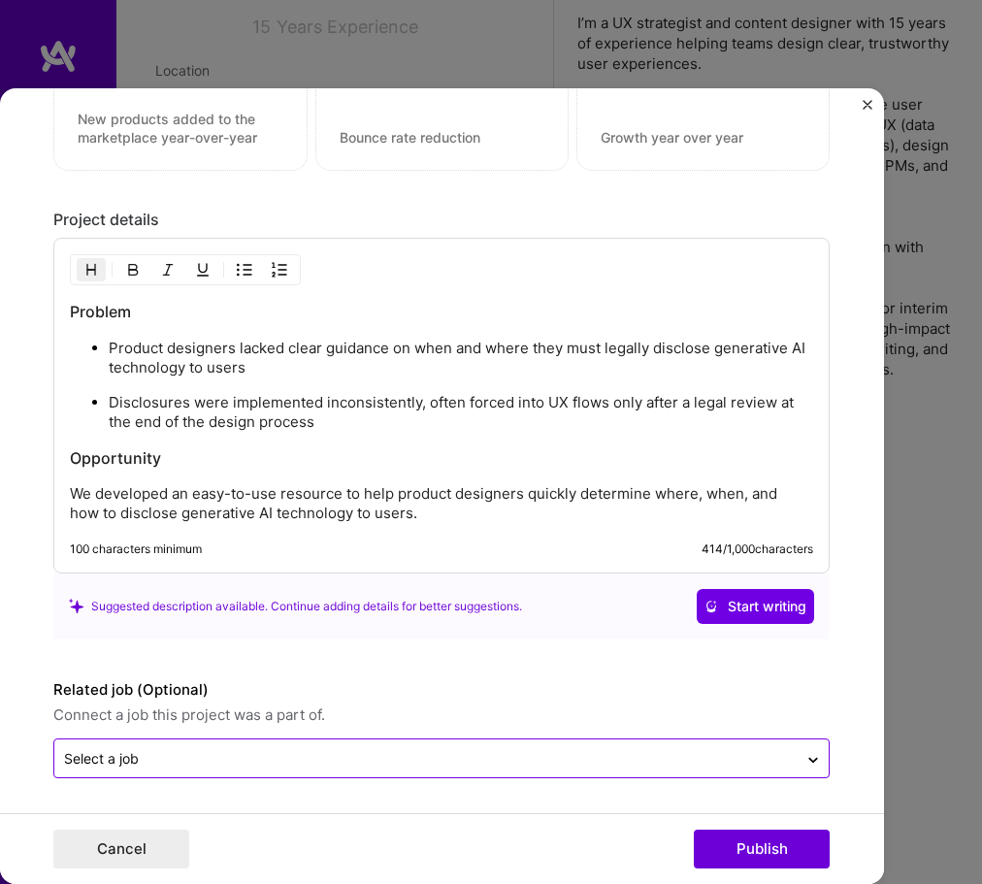
click at [415, 753] on input "text" at bounding box center [426, 758] width 724 height 20
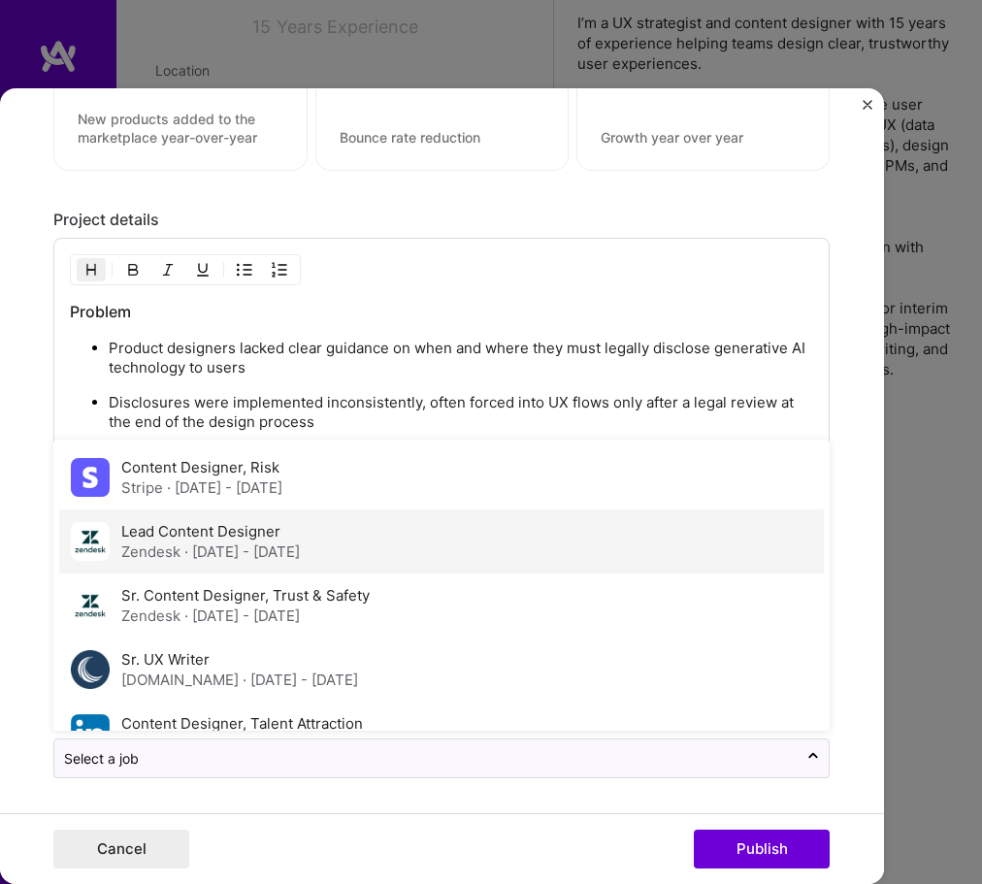
click at [380, 555] on div "Lead Content Designer Zendesk · [DATE] - [DATE]" at bounding box center [441, 542] width 765 height 64
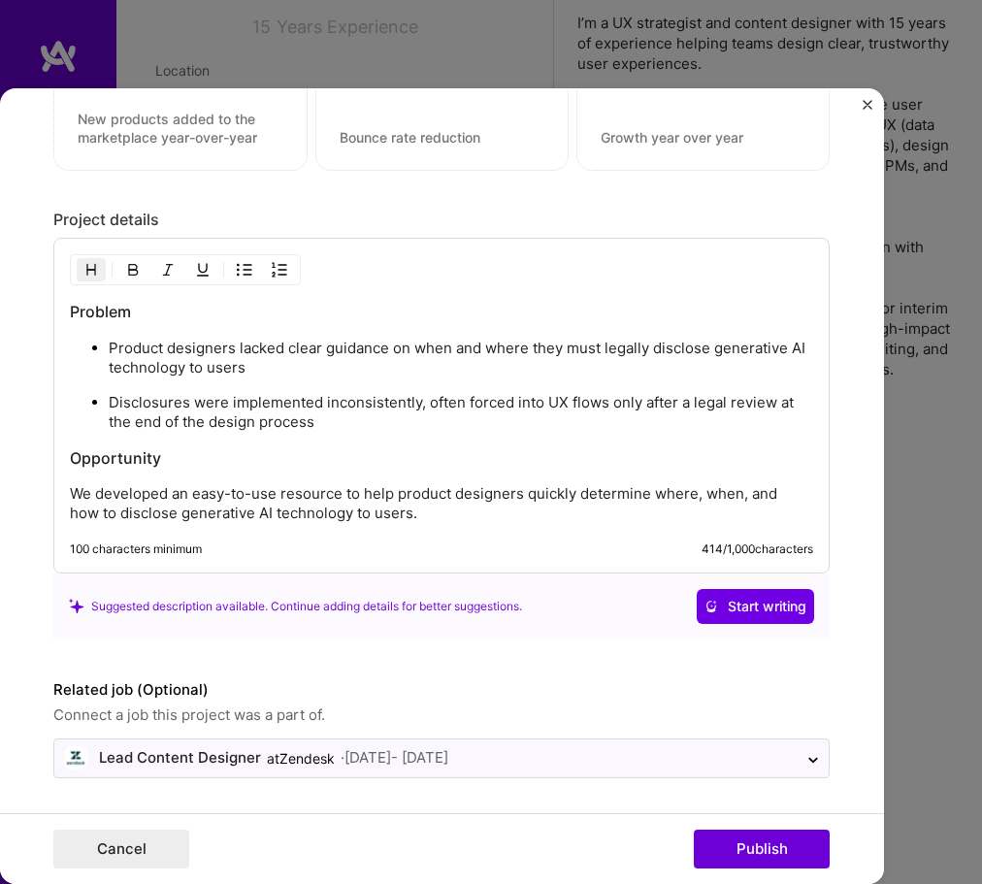
click at [403, 512] on p "We developed an easy-to-use resource to help product designers quickly determin…" at bounding box center [442, 503] width 744 height 39
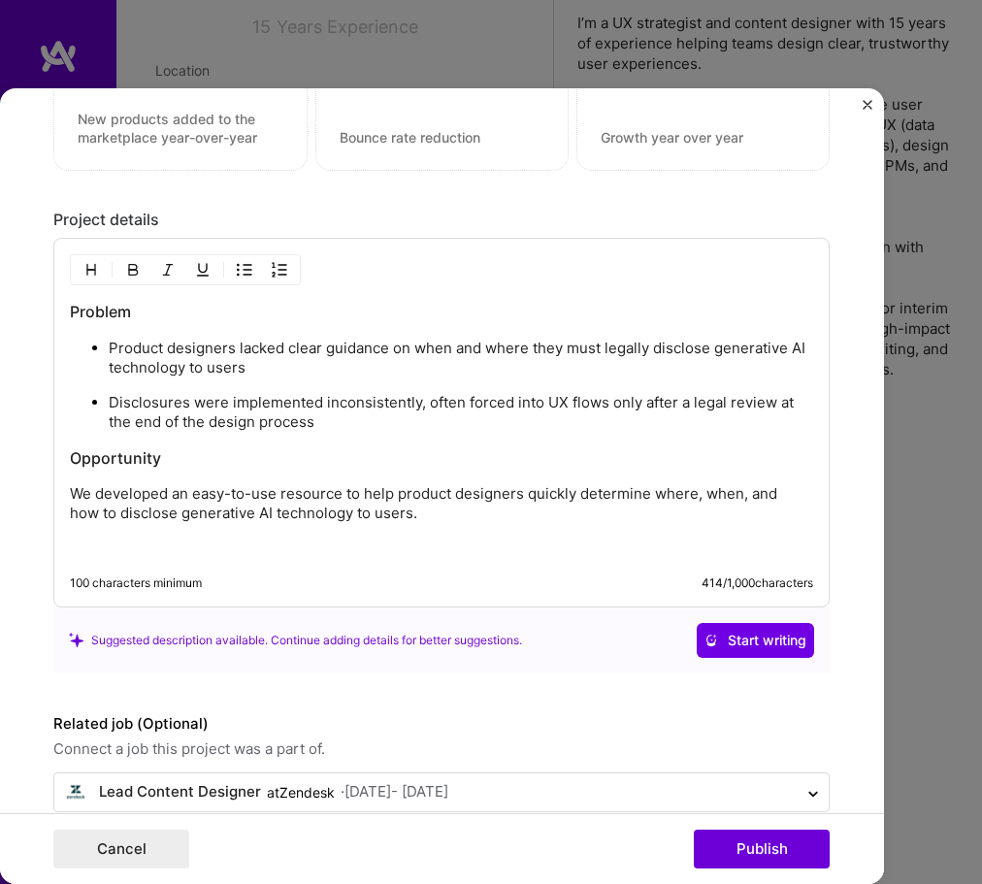
click at [88, 263] on img "button" at bounding box center [91, 270] width 16 height 16
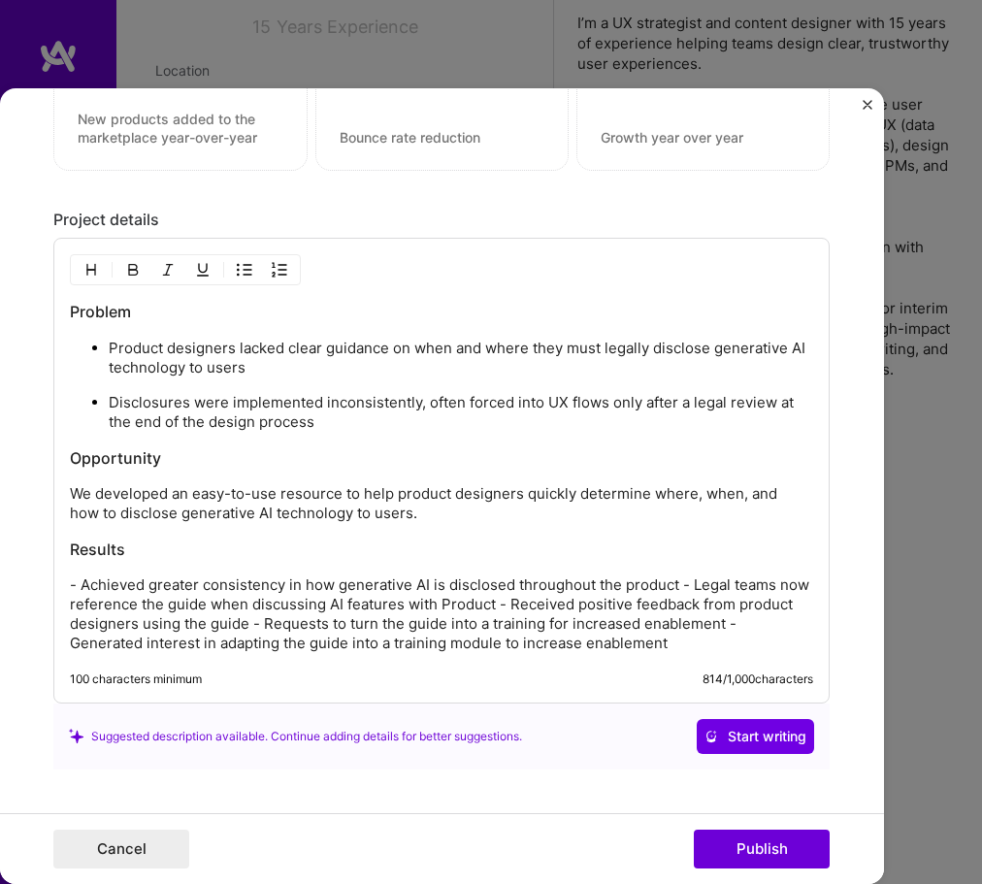
click at [84, 585] on p "- Achieved greater consistency in how generative AI is disclosed throughout the…" at bounding box center [442, 615] width 744 height 78
click at [245, 267] on img "button" at bounding box center [245, 270] width 16 height 16
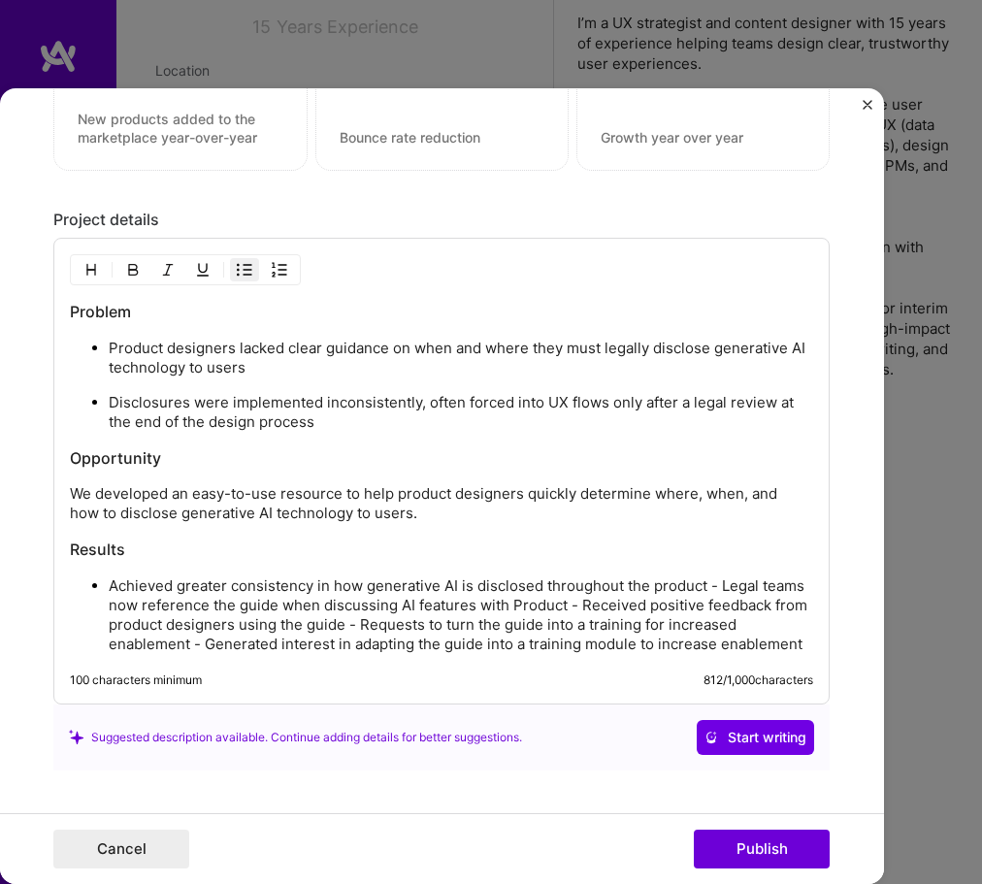
click at [721, 584] on p "Achieved greater consistency in how generative AI is disclosed throughout the p…" at bounding box center [461, 616] width 705 height 78
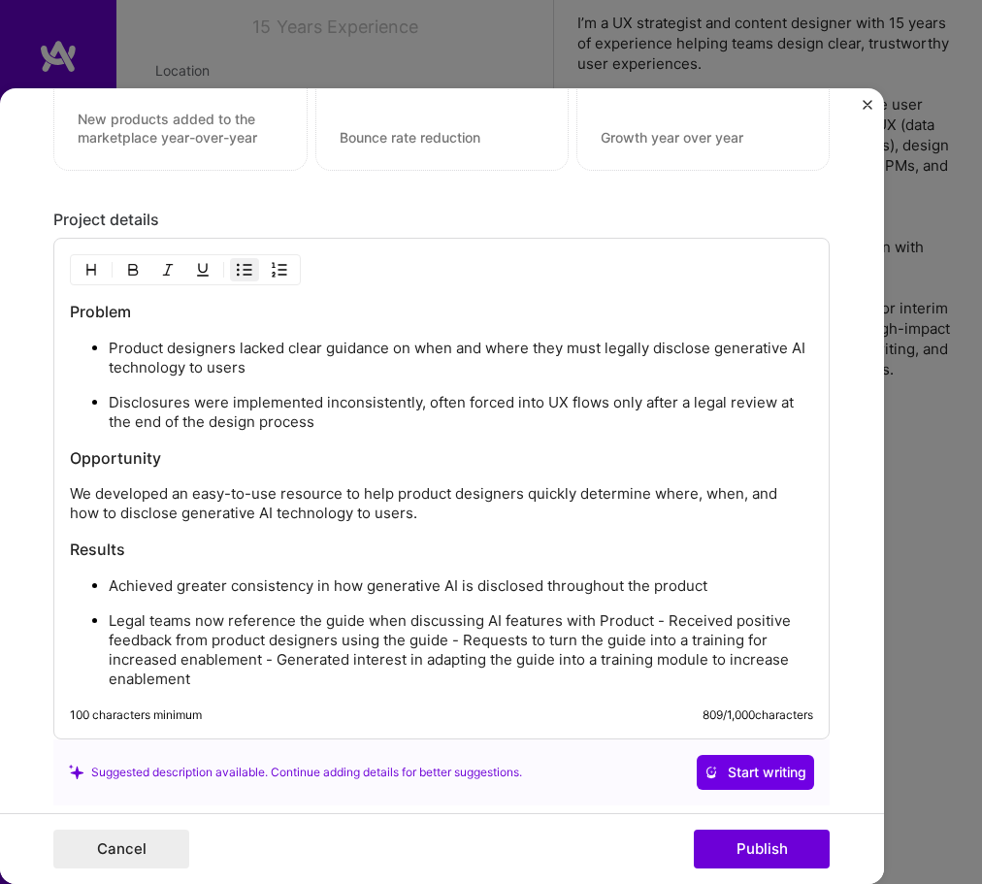
click at [666, 620] on p "Legal teams now reference the guide when discussing AI features with Product - …" at bounding box center [461, 651] width 705 height 78
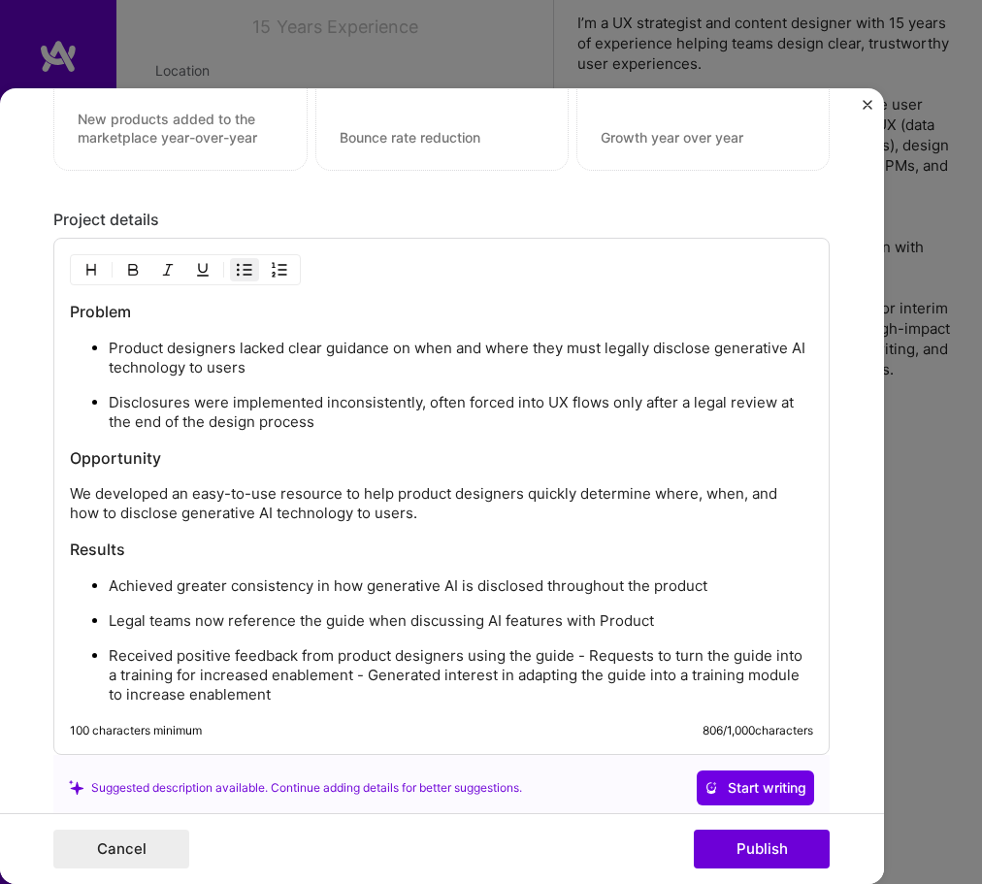
click at [590, 653] on p "Received positive feedback from product designers using the guide - Requests to…" at bounding box center [461, 675] width 705 height 58
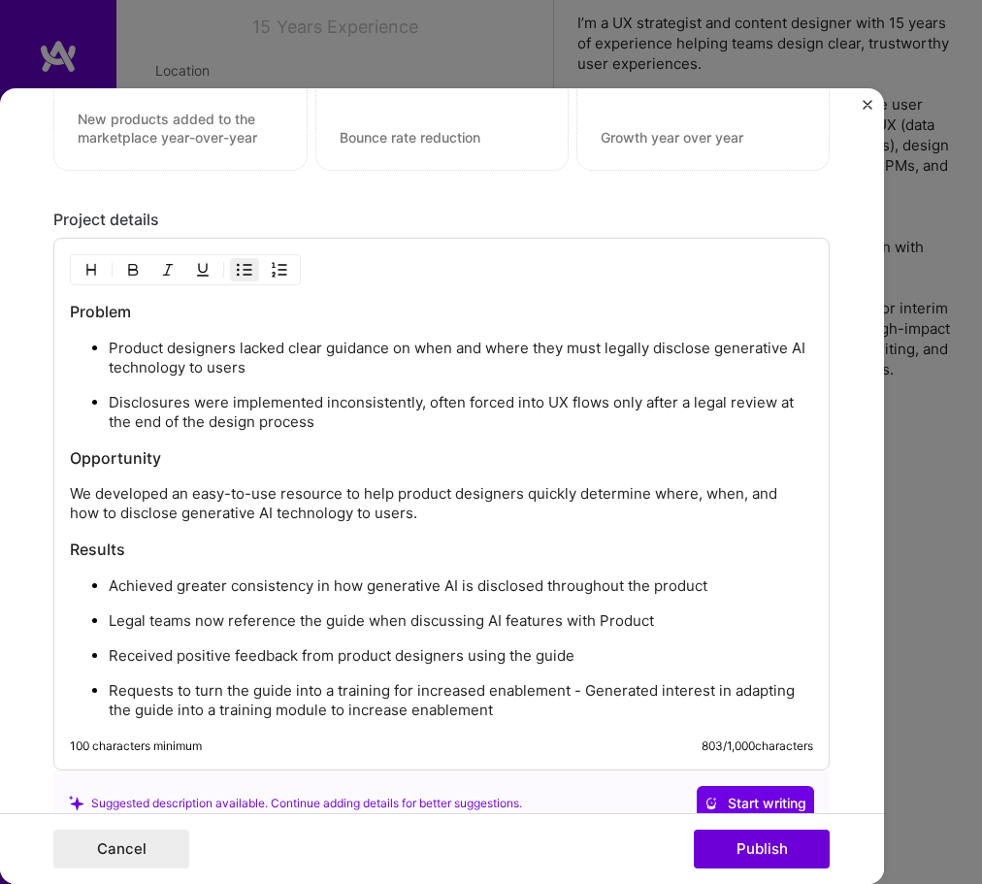
click at [586, 688] on p "Requests to turn the guide into a training for increased enablement - Generated…" at bounding box center [461, 700] width 705 height 39
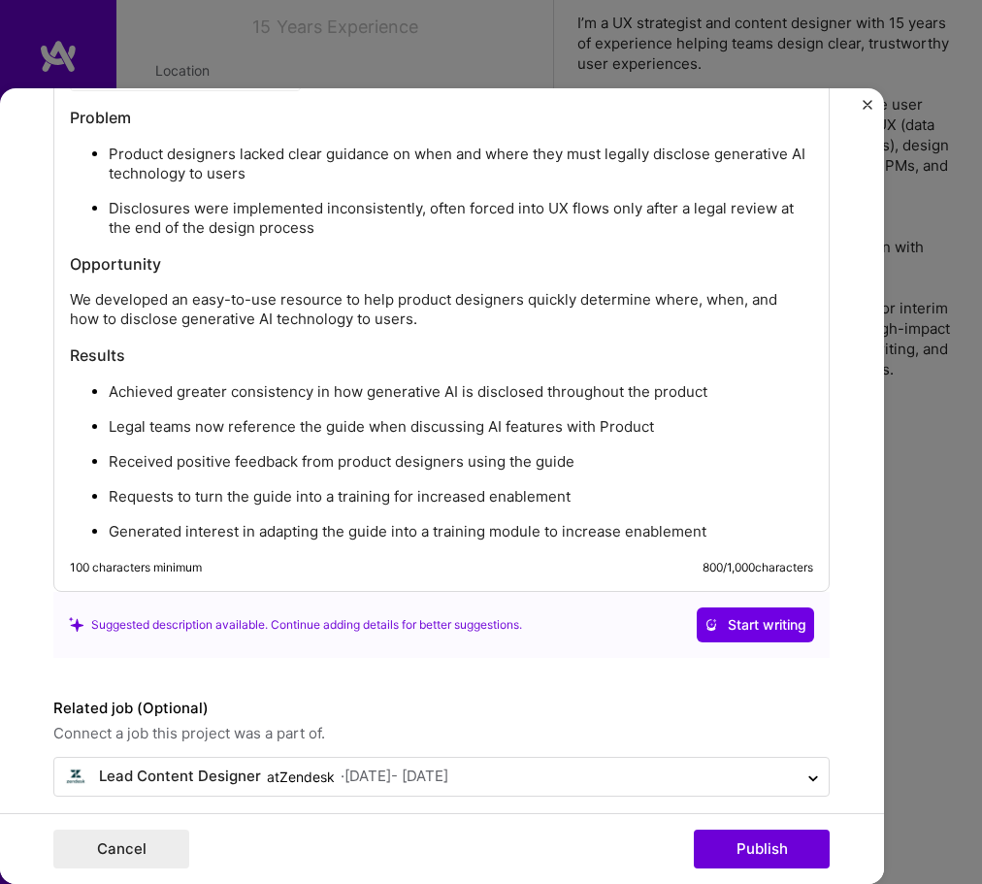
scroll to position [1720, 0]
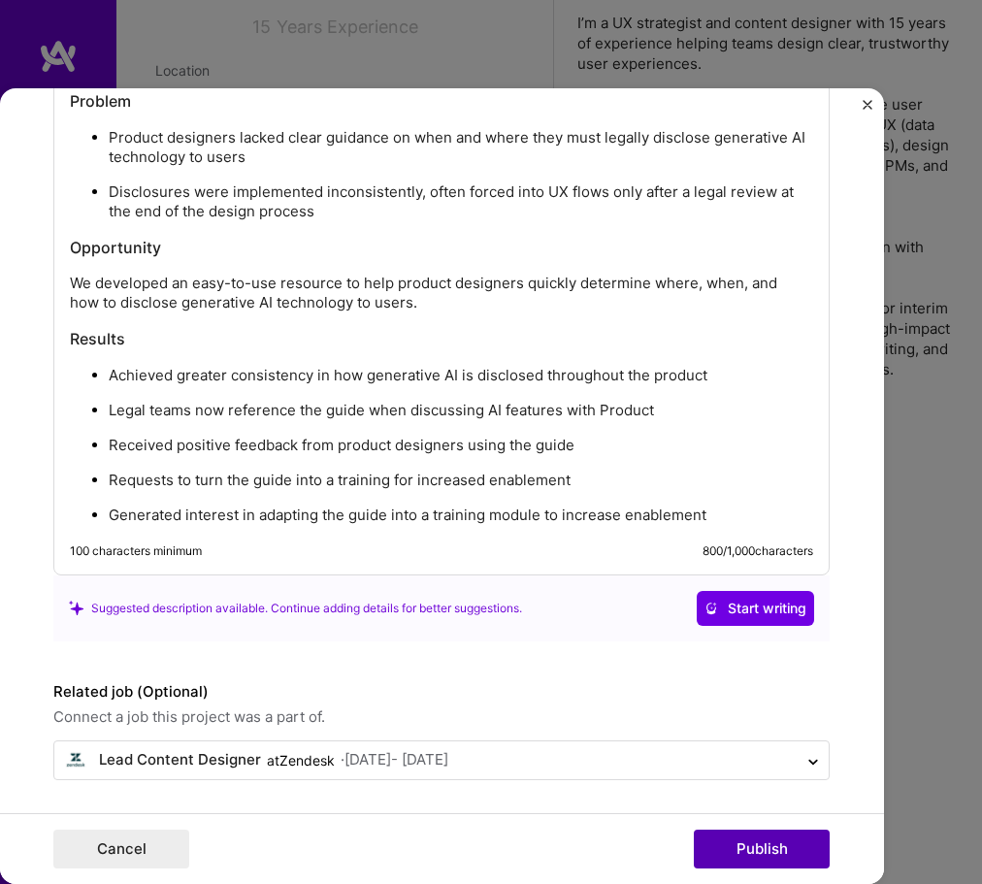
click at [778, 843] on button "Publish" at bounding box center [762, 849] width 136 height 39
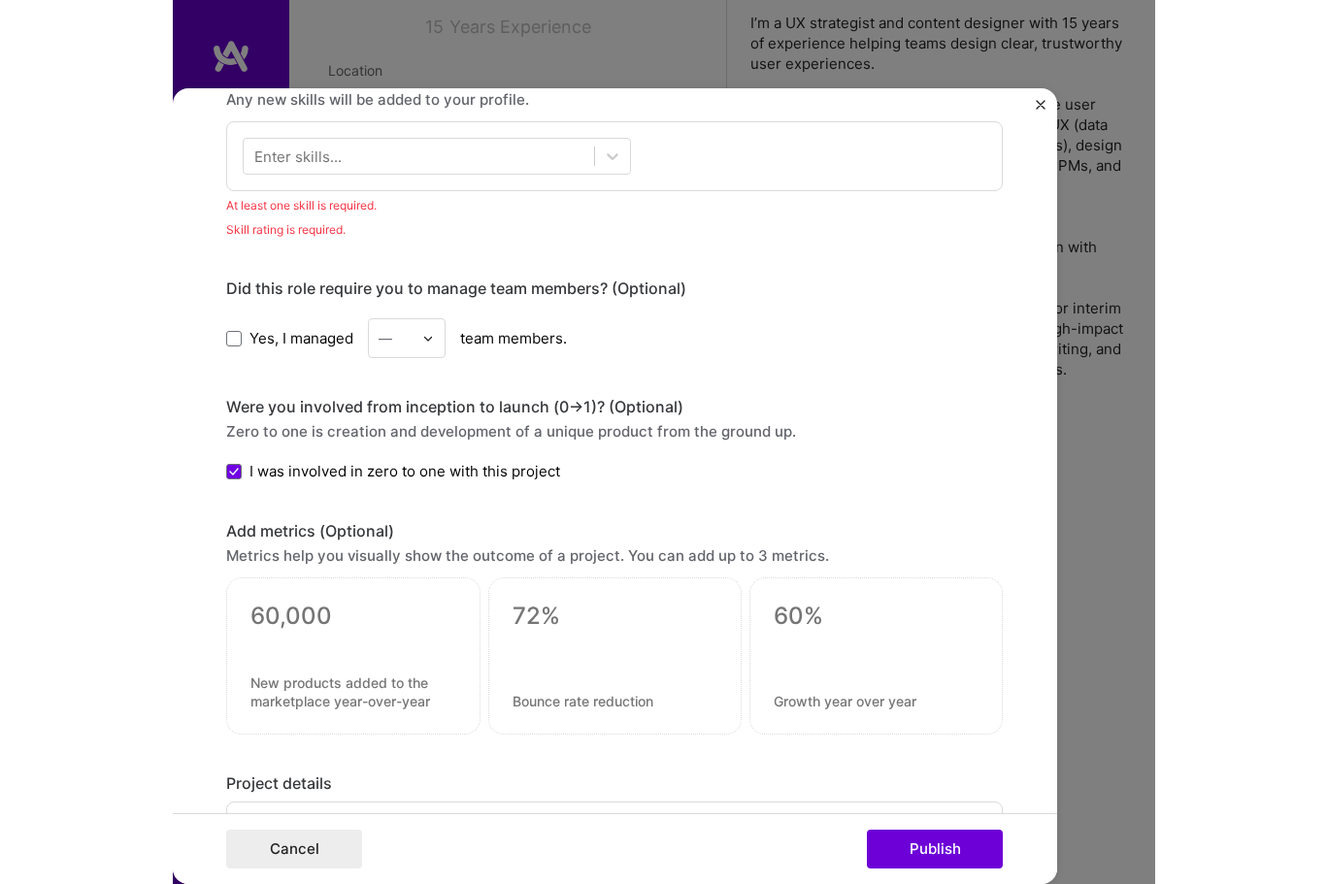
scroll to position [972, 0]
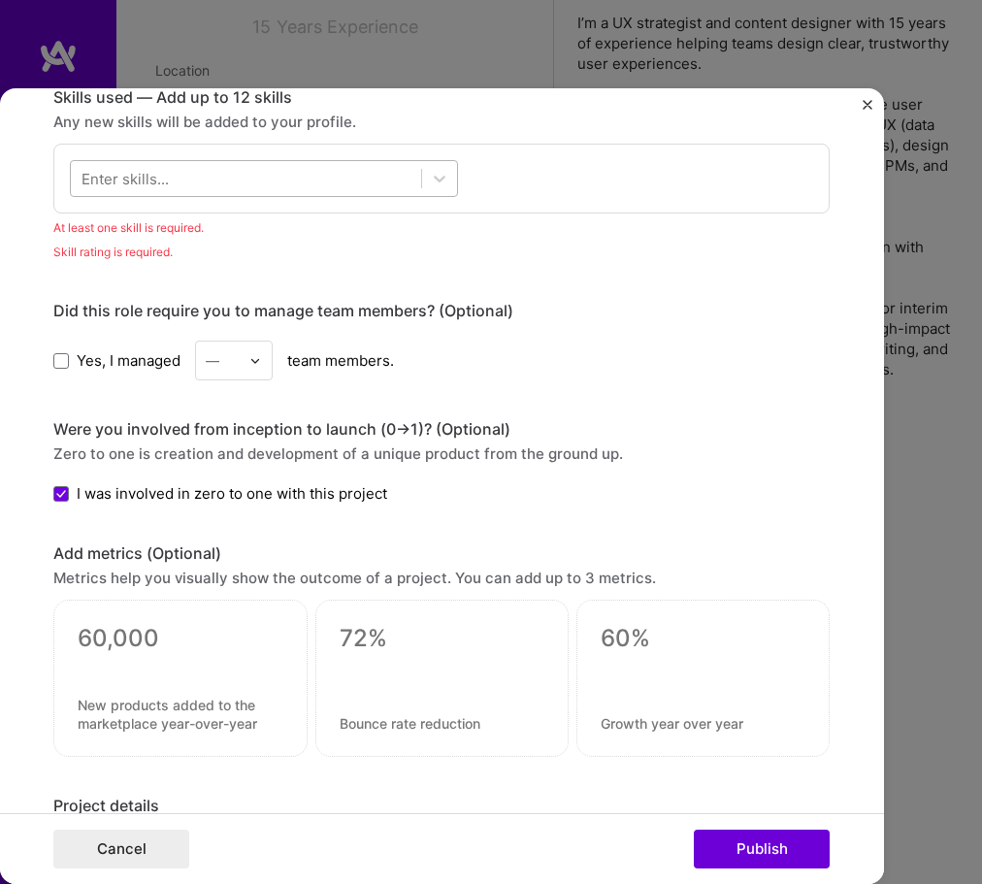
click at [269, 183] on div at bounding box center [246, 179] width 350 height 32
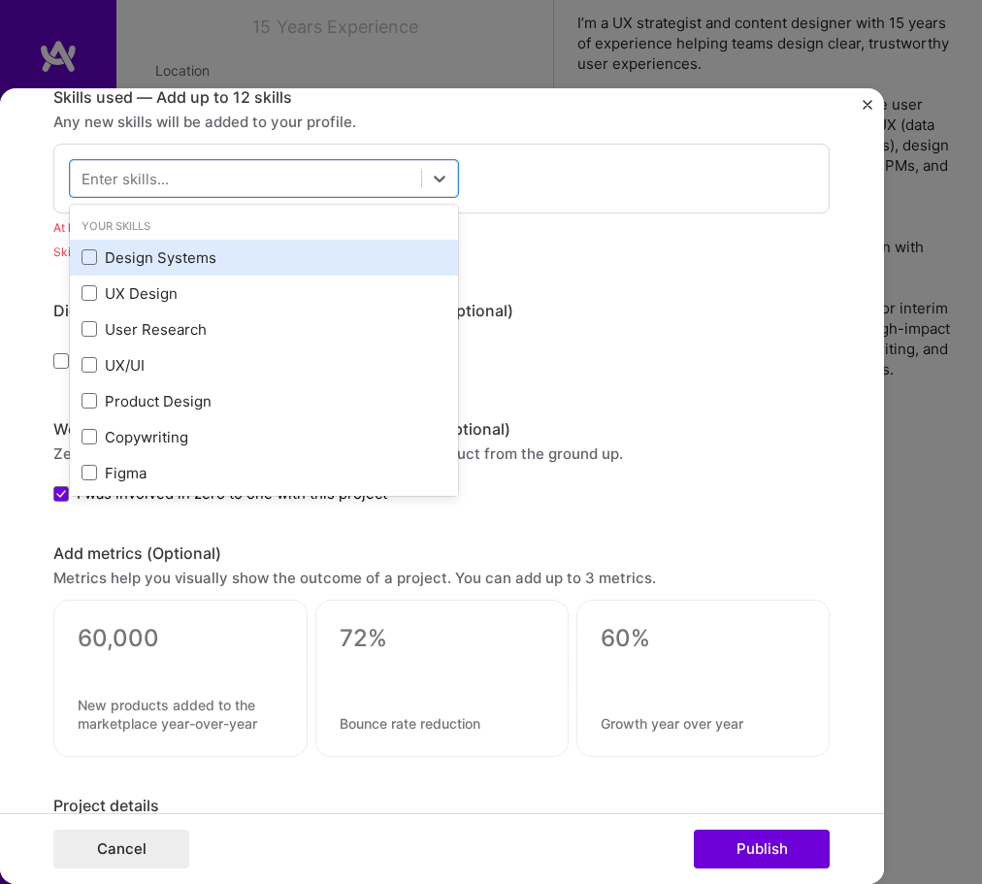
click at [179, 256] on div "Design Systems" at bounding box center [264, 258] width 365 height 20
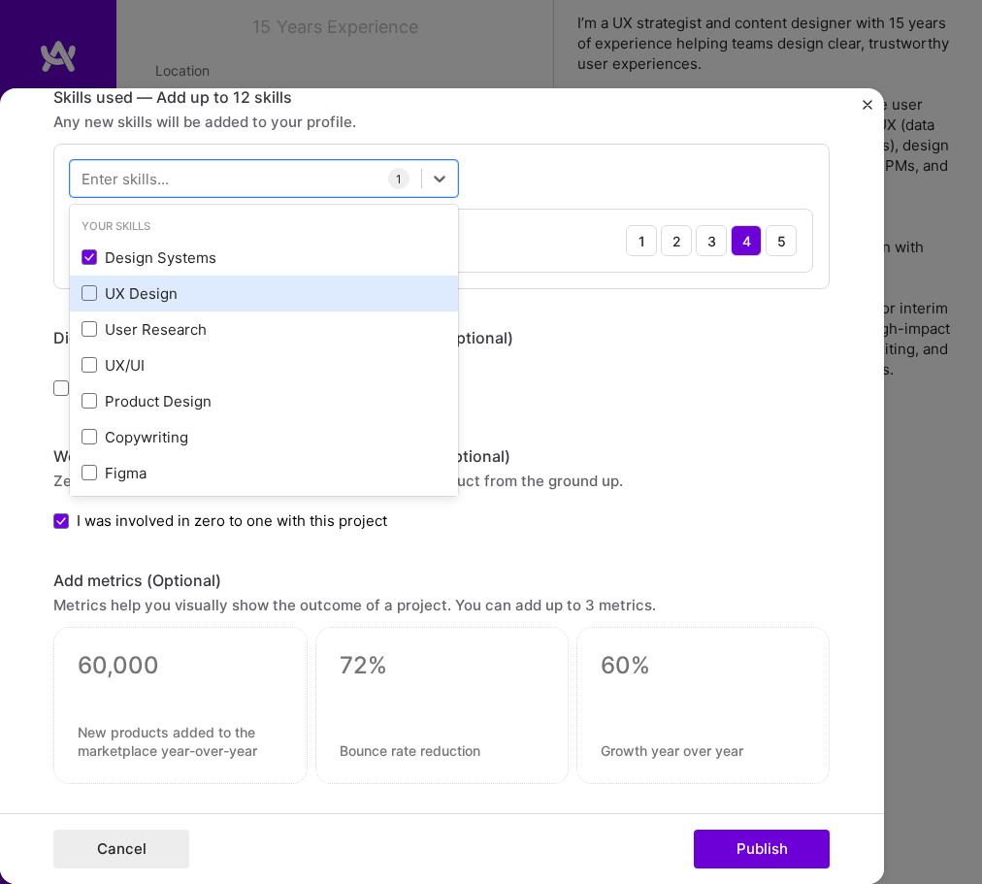
click at [159, 290] on div "UX Design" at bounding box center [264, 293] width 365 height 20
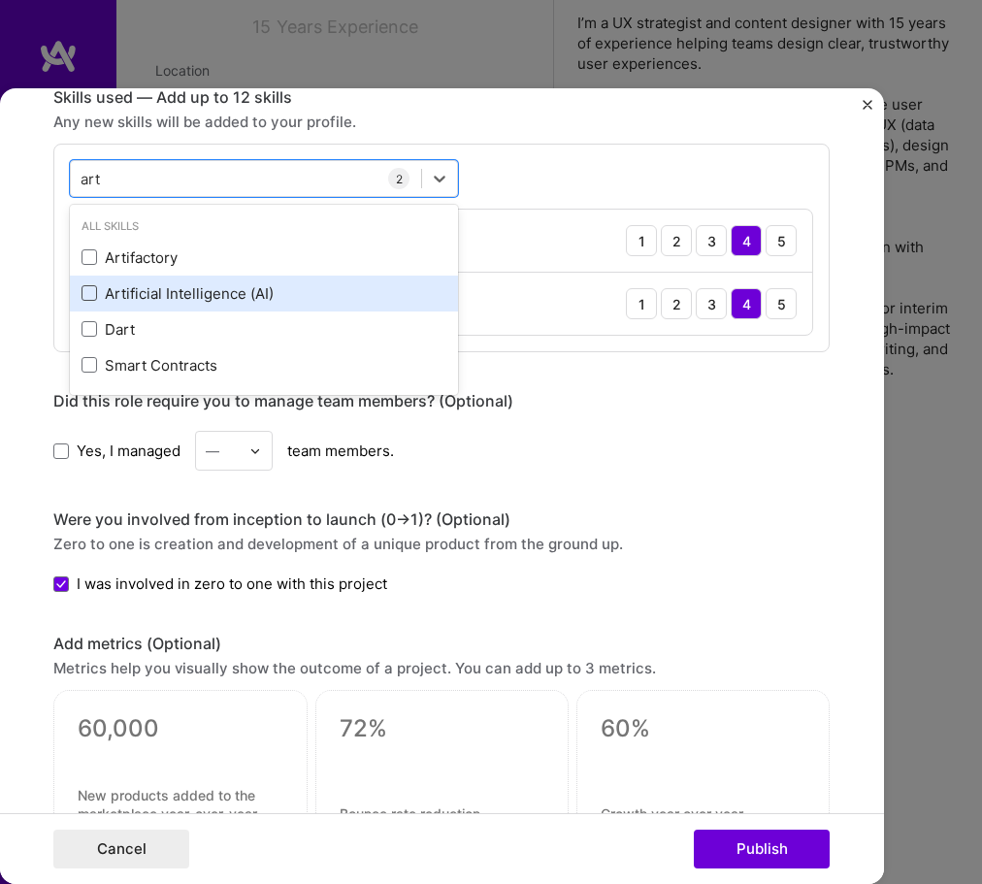
click at [86, 289] on span at bounding box center [90, 293] width 16 height 16
click at [0, 0] on input "checkbox" at bounding box center [0, 0] width 0 height 0
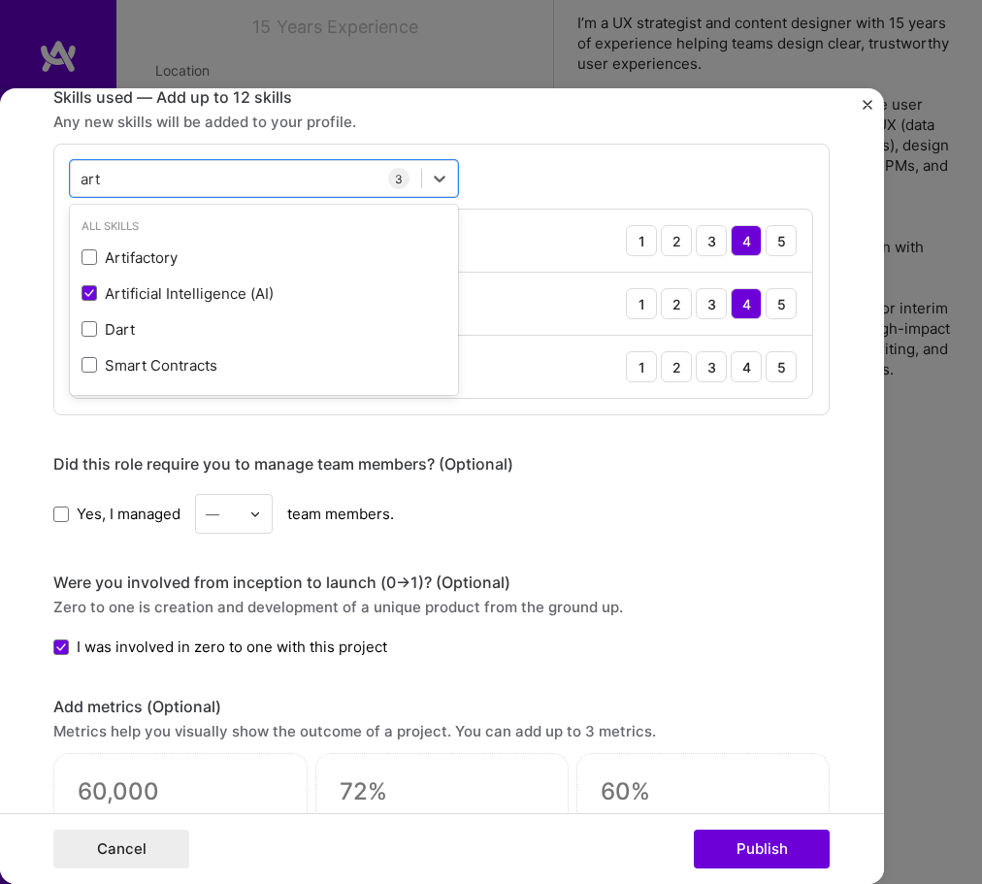
type input "art"
click at [680, 453] on div "Editing suggested project This project is suggested based on your LinkedIn, res…" at bounding box center [441, 442] width 777 height 2574
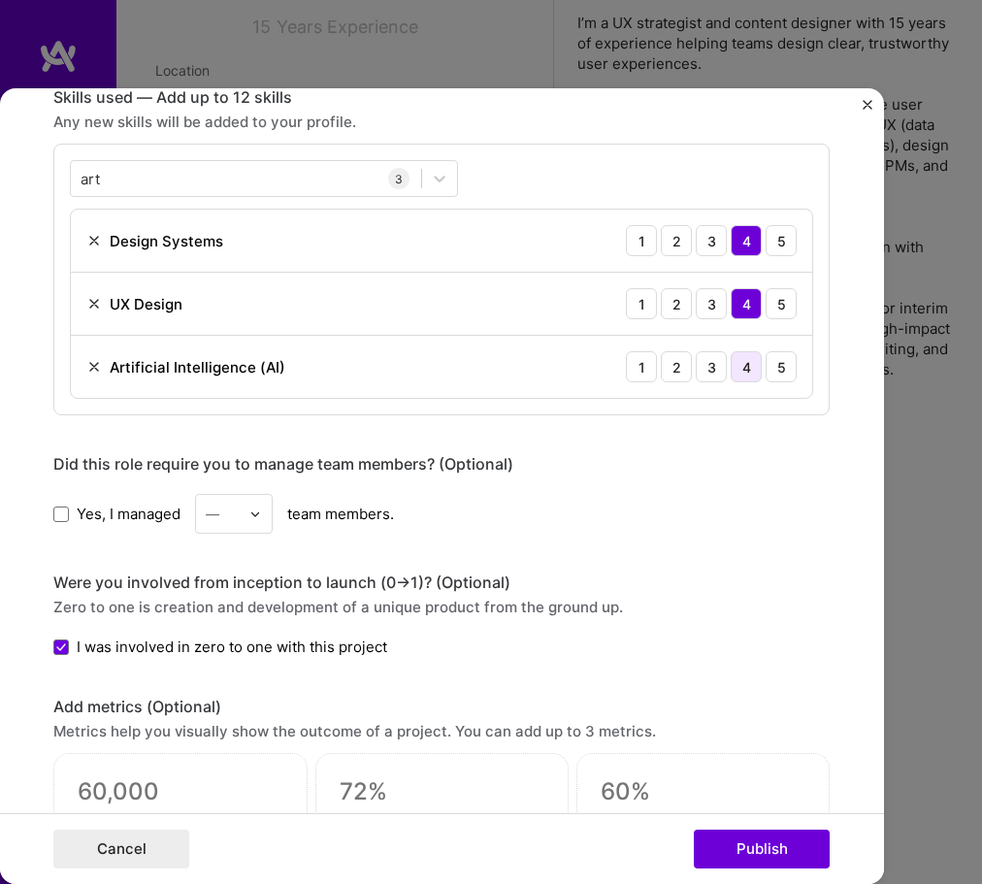
click at [756, 366] on div "4" at bounding box center [746, 366] width 31 height 31
click at [795, 857] on button "Publish" at bounding box center [762, 849] width 136 height 39
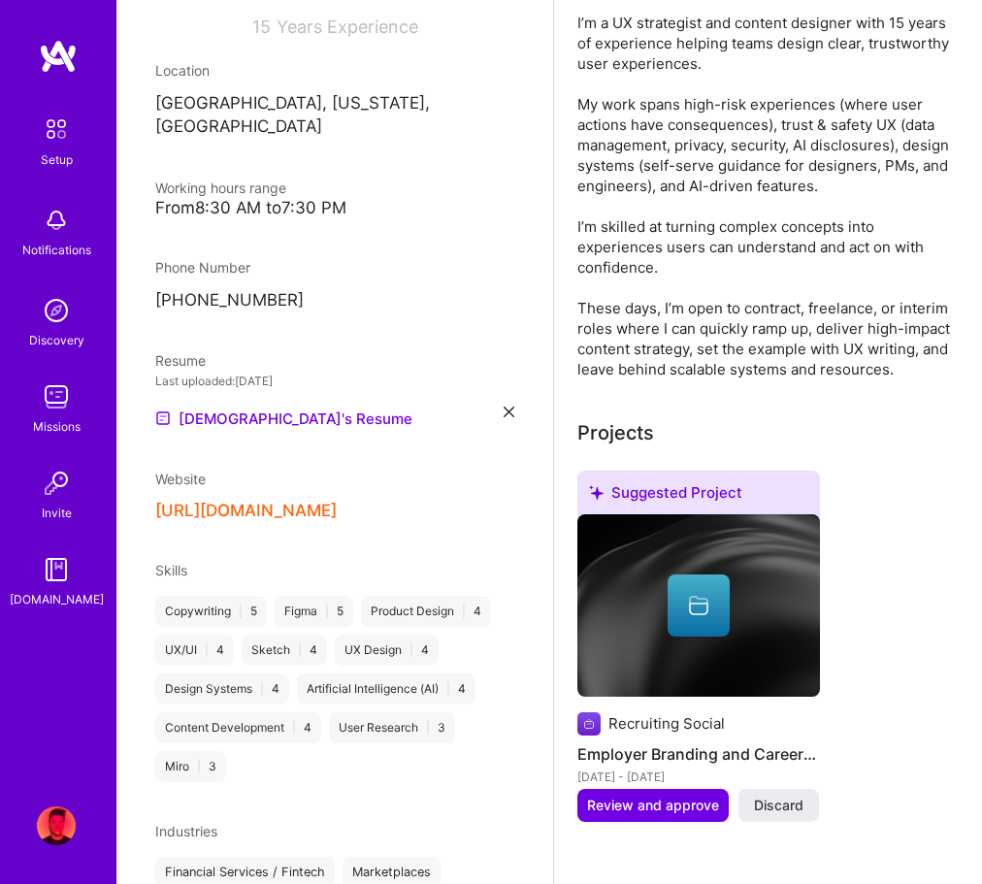
click at [795, 808] on span "Discard" at bounding box center [779, 805] width 50 height 19
click at [800, 793] on button "Discard" at bounding box center [779, 805] width 81 height 33
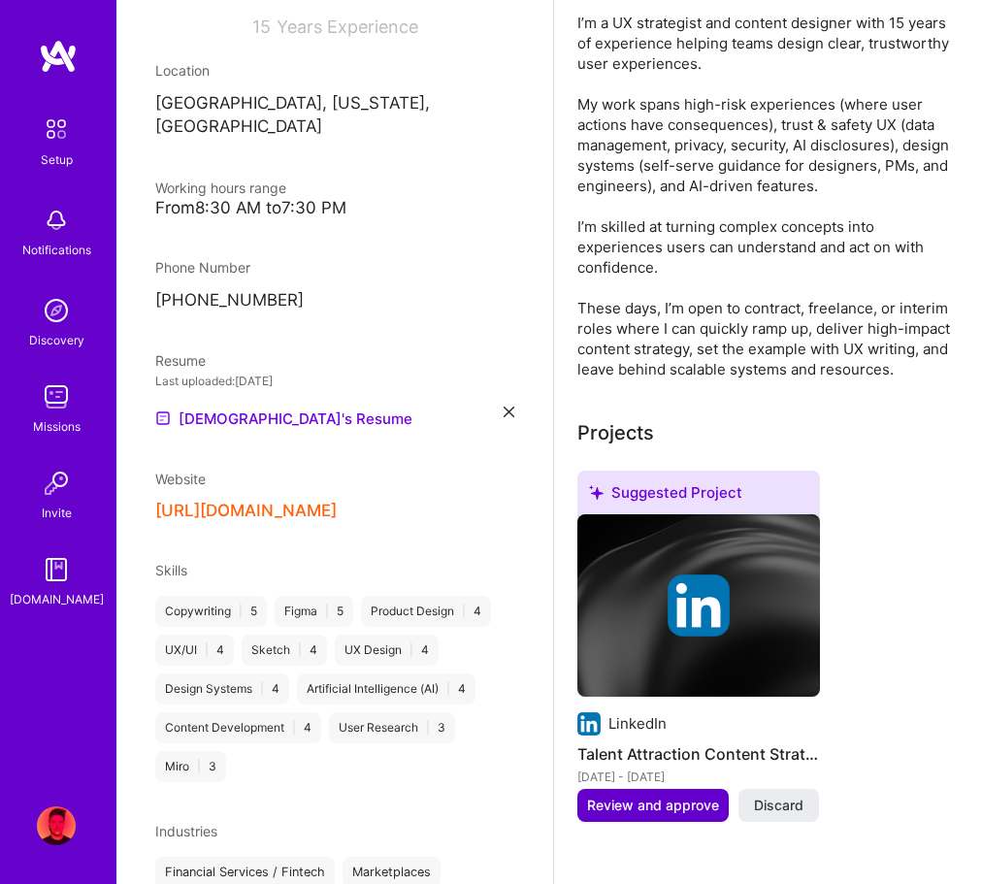
click at [677, 809] on span "Review and approve" at bounding box center [653, 805] width 132 height 19
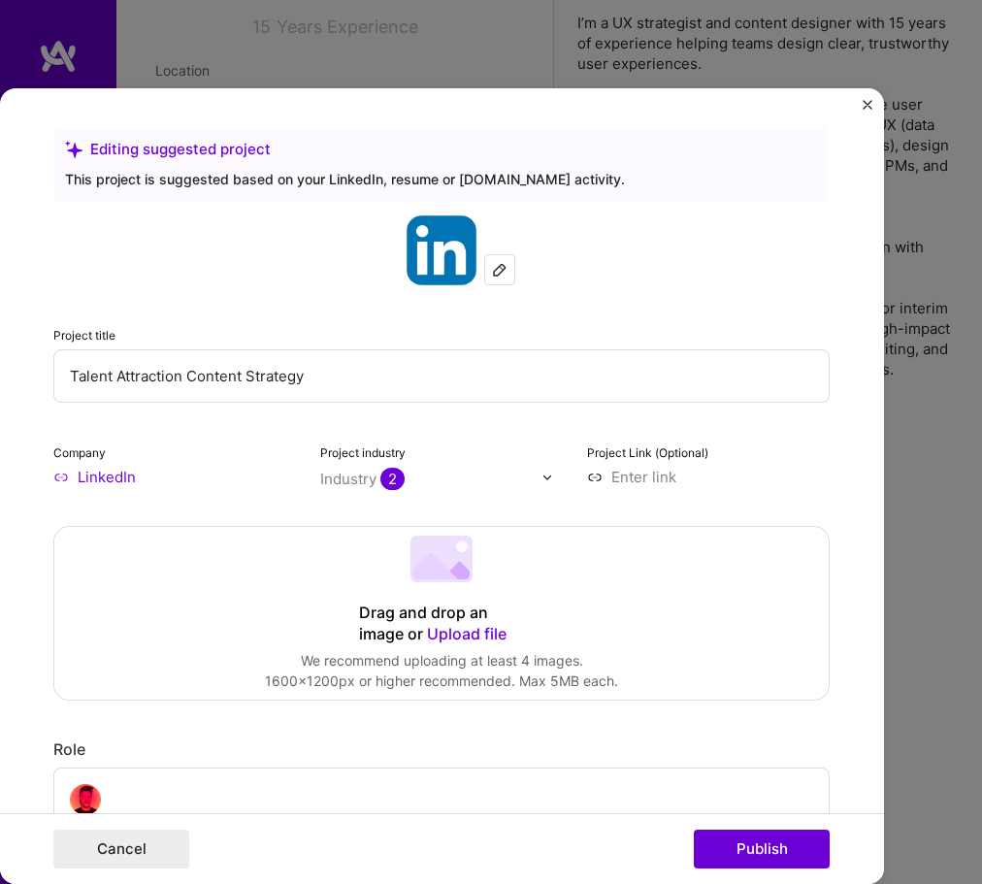
click at [868, 104] on img "Close" at bounding box center [868, 105] width 10 height 10
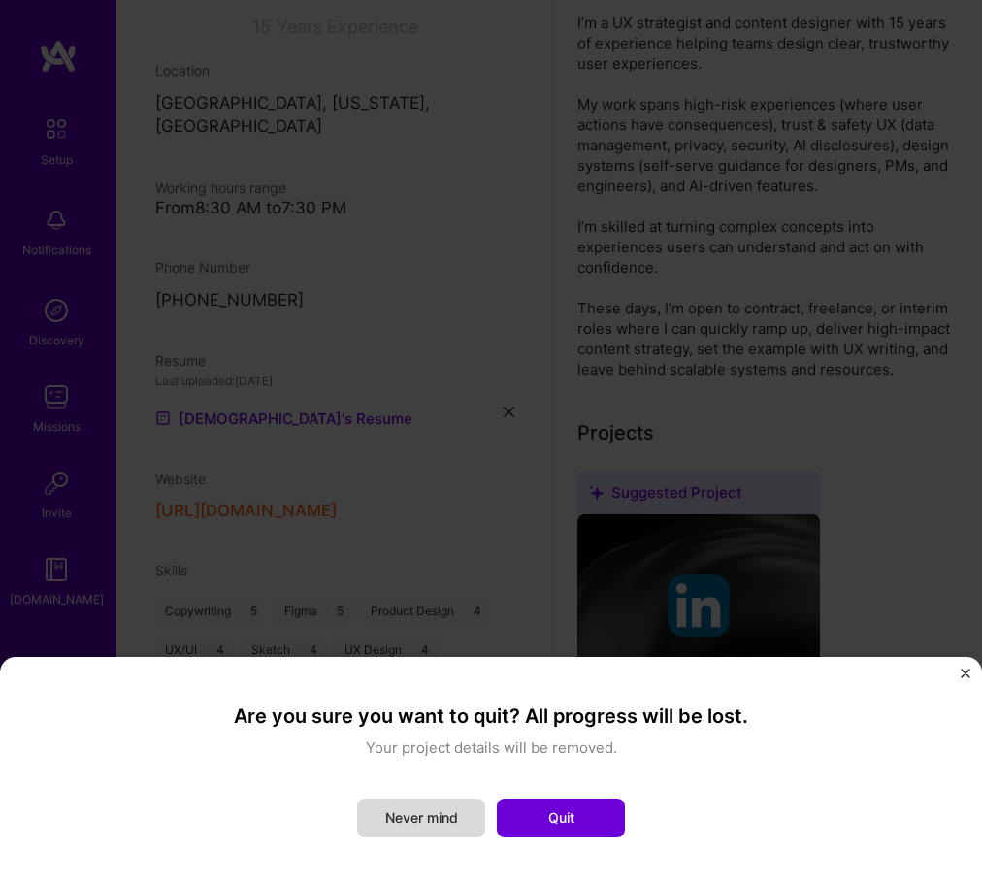
click at [415, 812] on button "Never mind" at bounding box center [421, 818] width 128 height 39
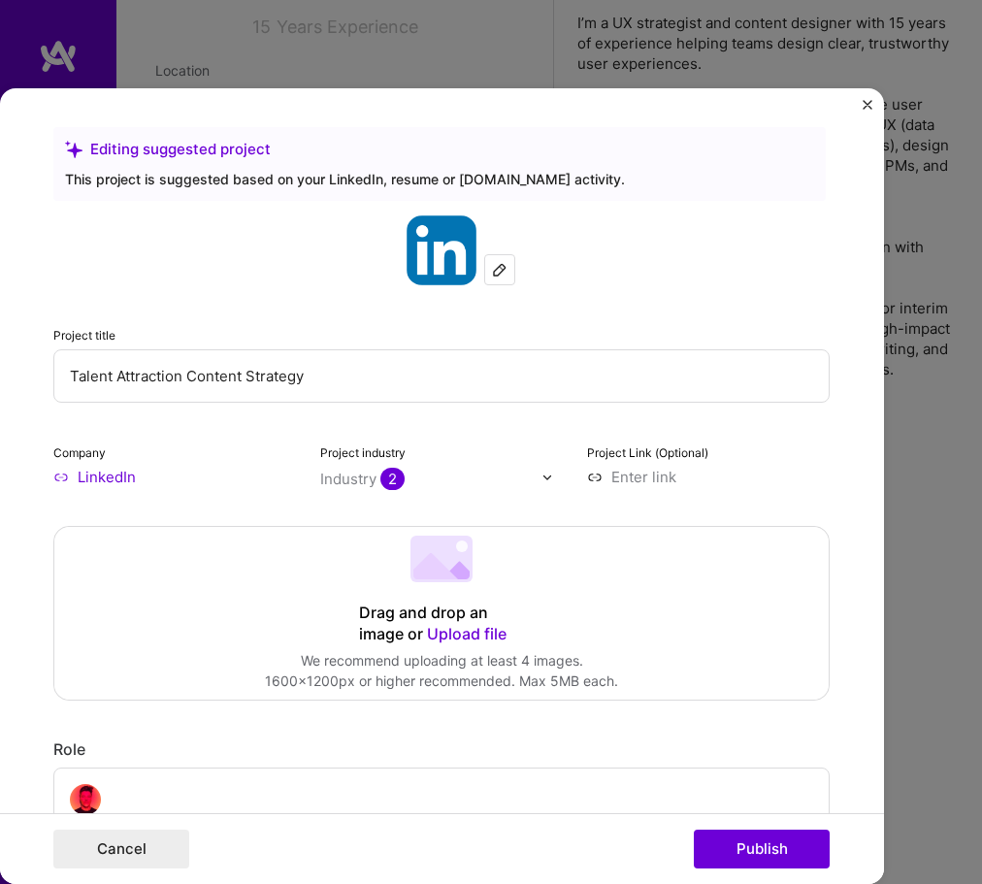
click at [867, 104] on img "Close" at bounding box center [868, 105] width 10 height 10
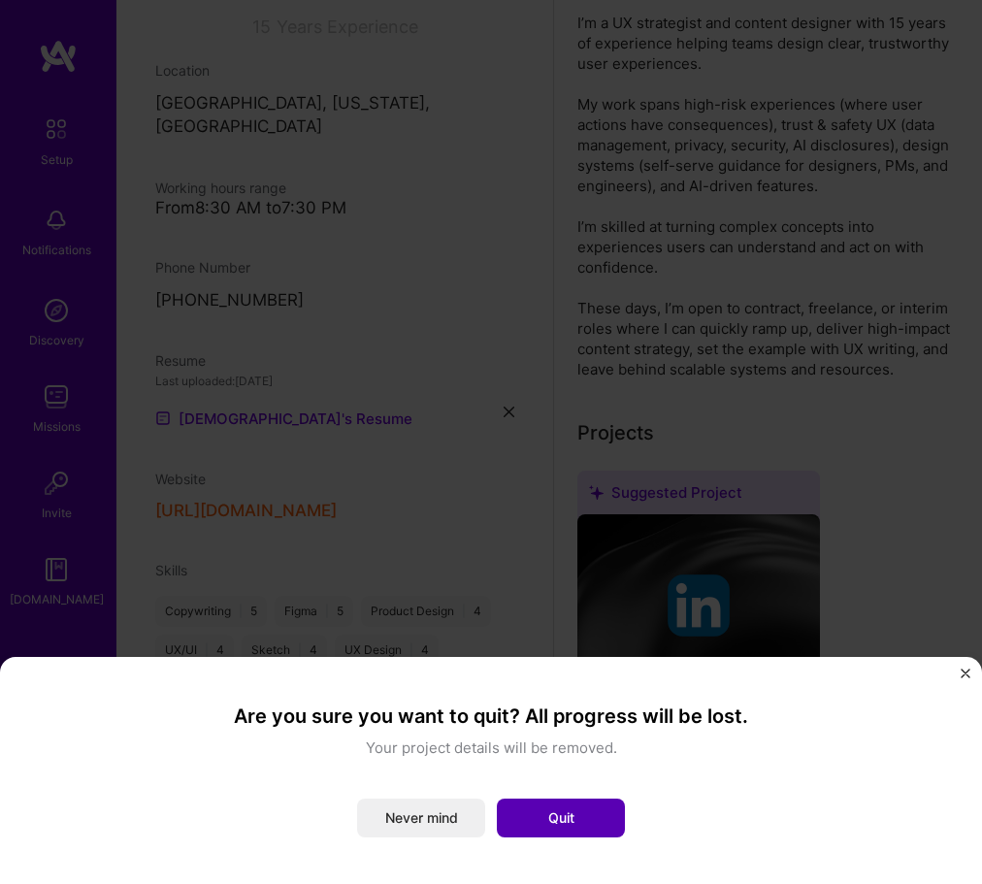
click at [591, 812] on button "Quit" at bounding box center [561, 818] width 128 height 39
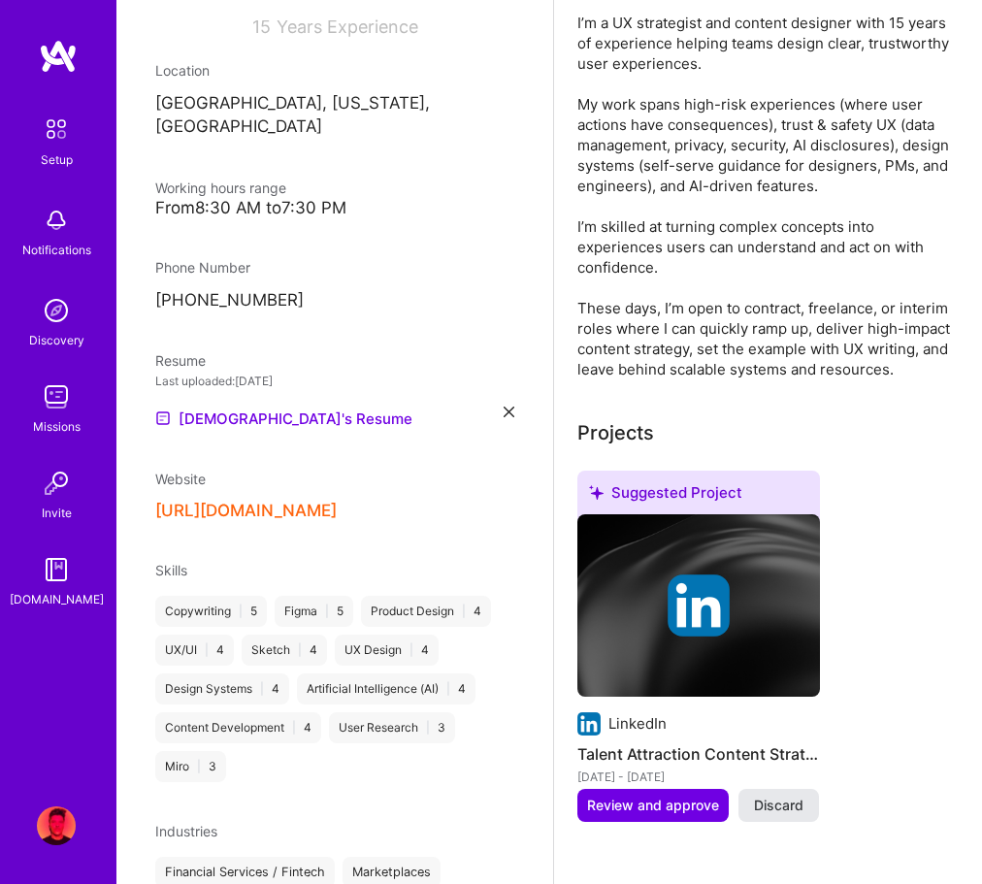
click at [784, 804] on span "Discard" at bounding box center [779, 805] width 50 height 19
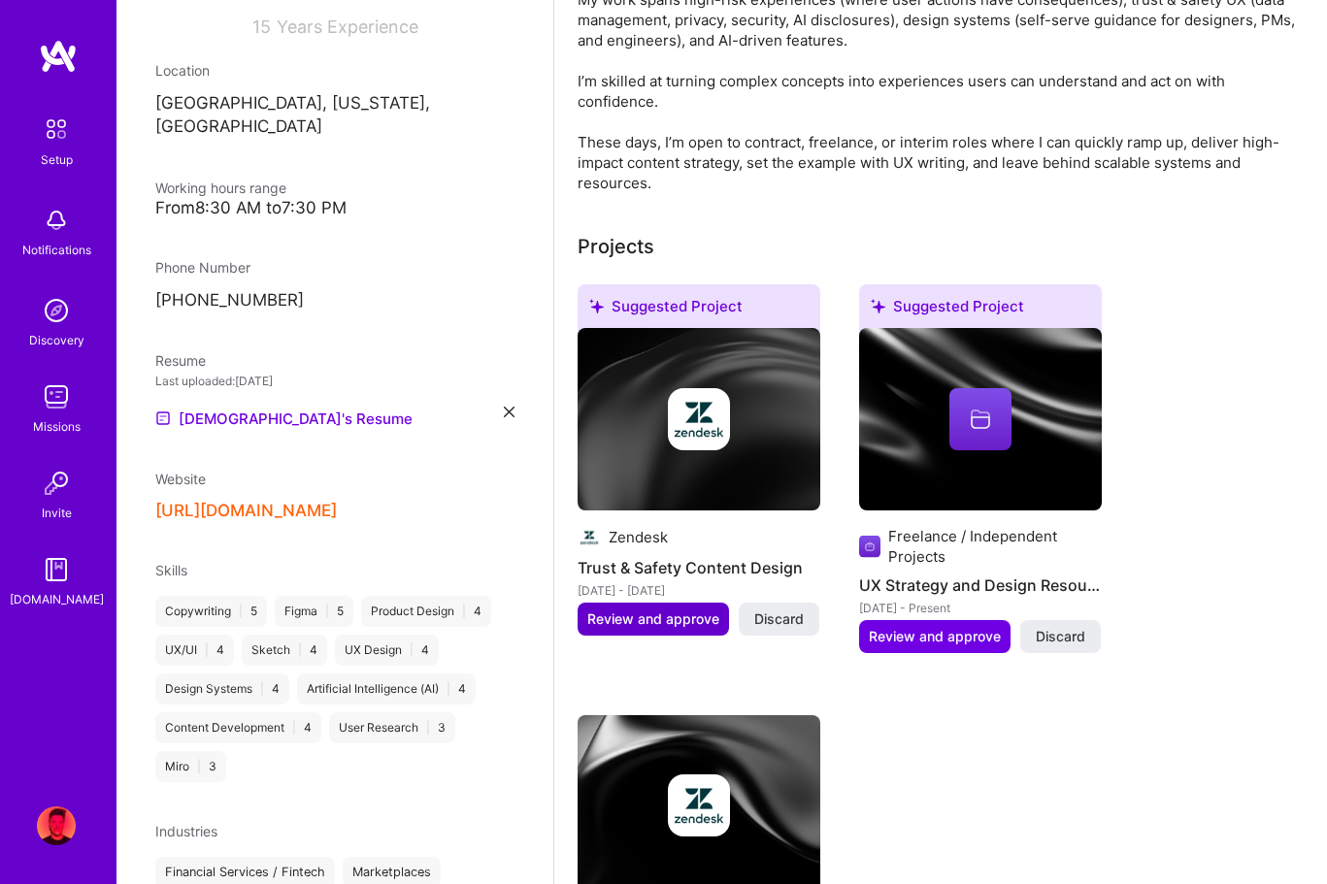
click at [674, 617] on span "Review and approve" at bounding box center [653, 619] width 132 height 19
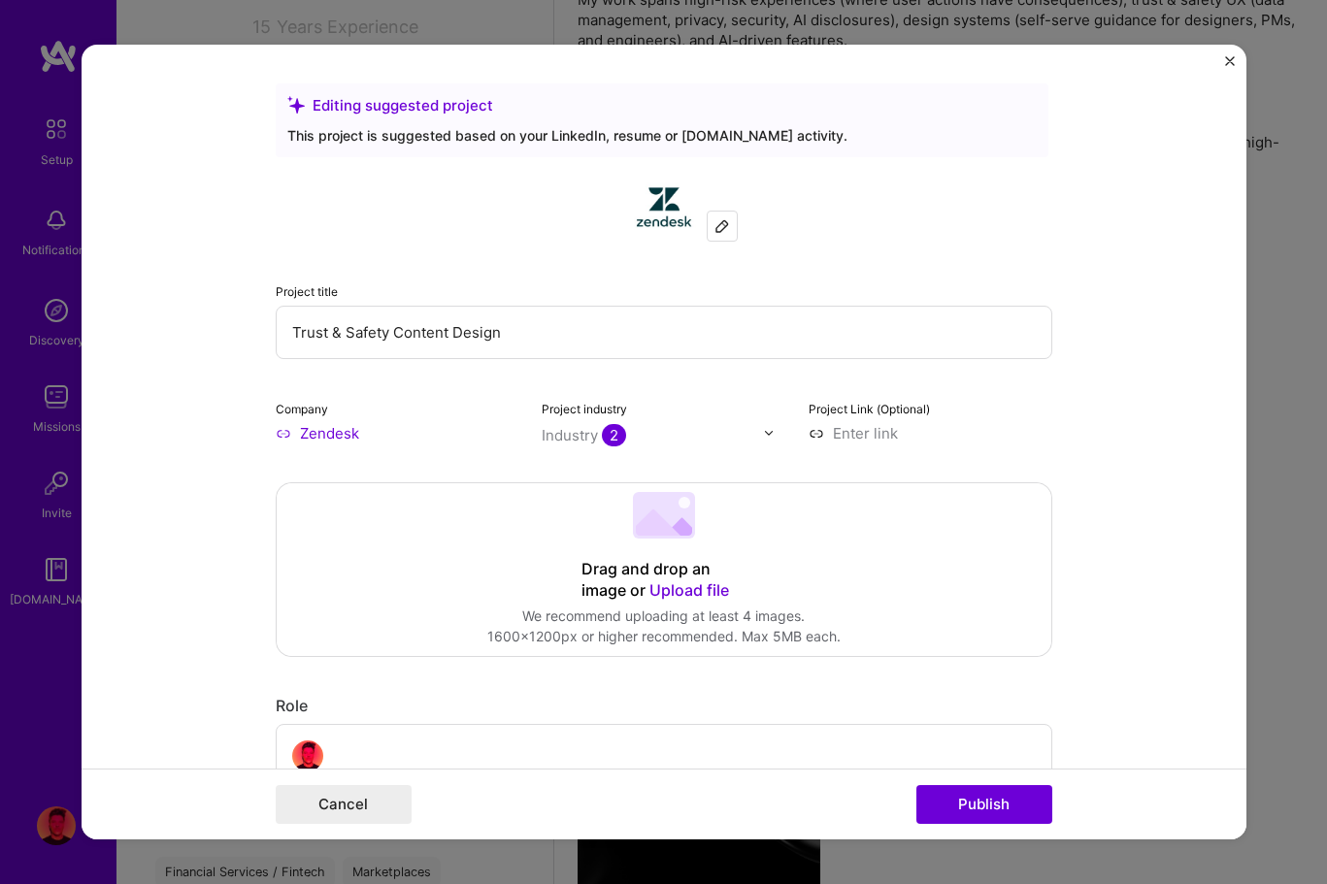
drag, startPoint x: 516, startPoint y: 340, endPoint x: 223, endPoint y: 333, distance: 293.2
click at [223, 333] on form "Editing suggested project This project is suggested based on your LinkedIn, res…" at bounding box center [664, 443] width 1165 height 796
paste input "Pattern for permission settings in [GEOGRAPHIC_DATA]"
type input "Pattern for permission settings in [GEOGRAPHIC_DATA]"
click at [337, 433] on input "Zendesk" at bounding box center [398, 433] width 244 height 20
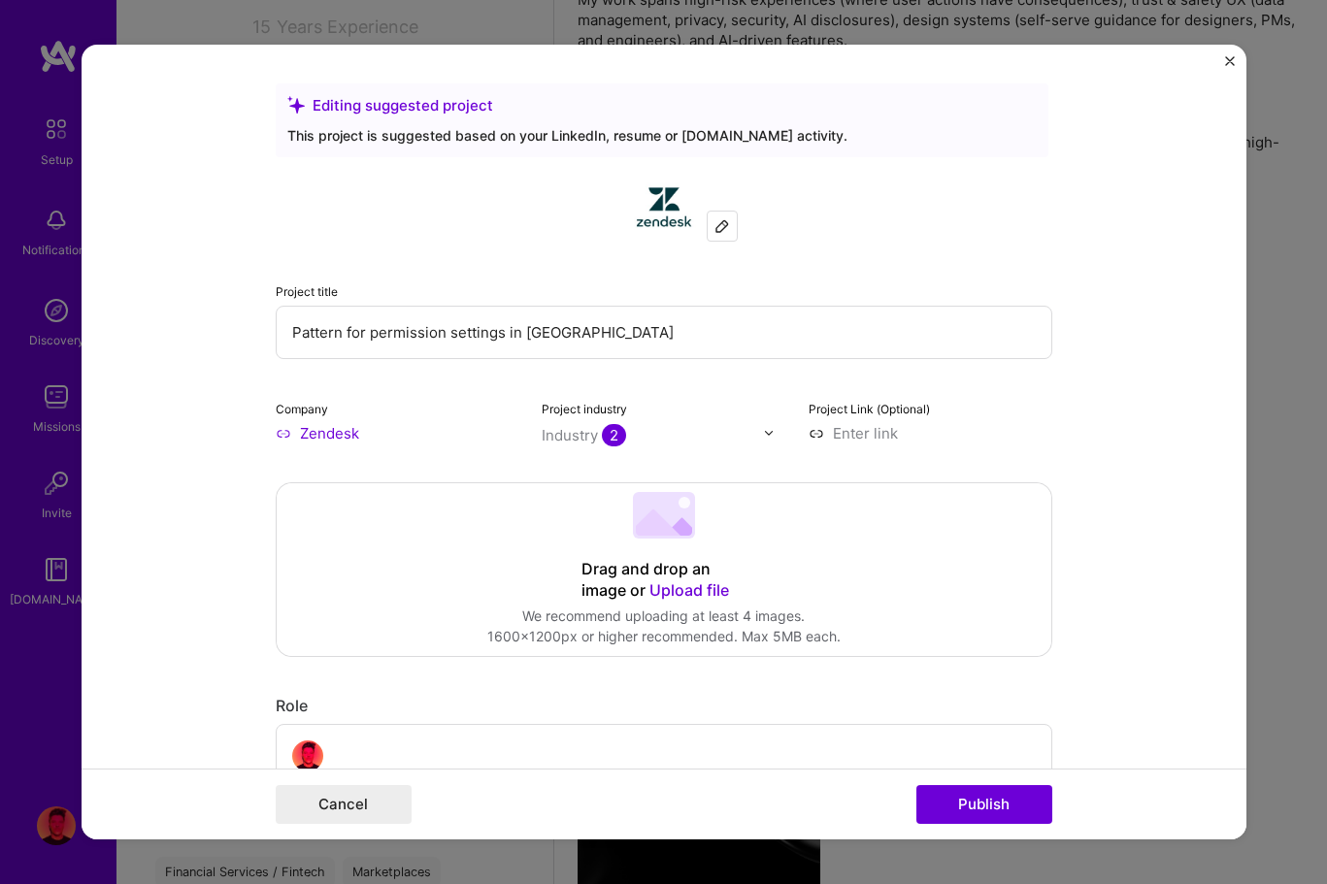
click at [581, 431] on div "Industry 2" at bounding box center [584, 435] width 84 height 20
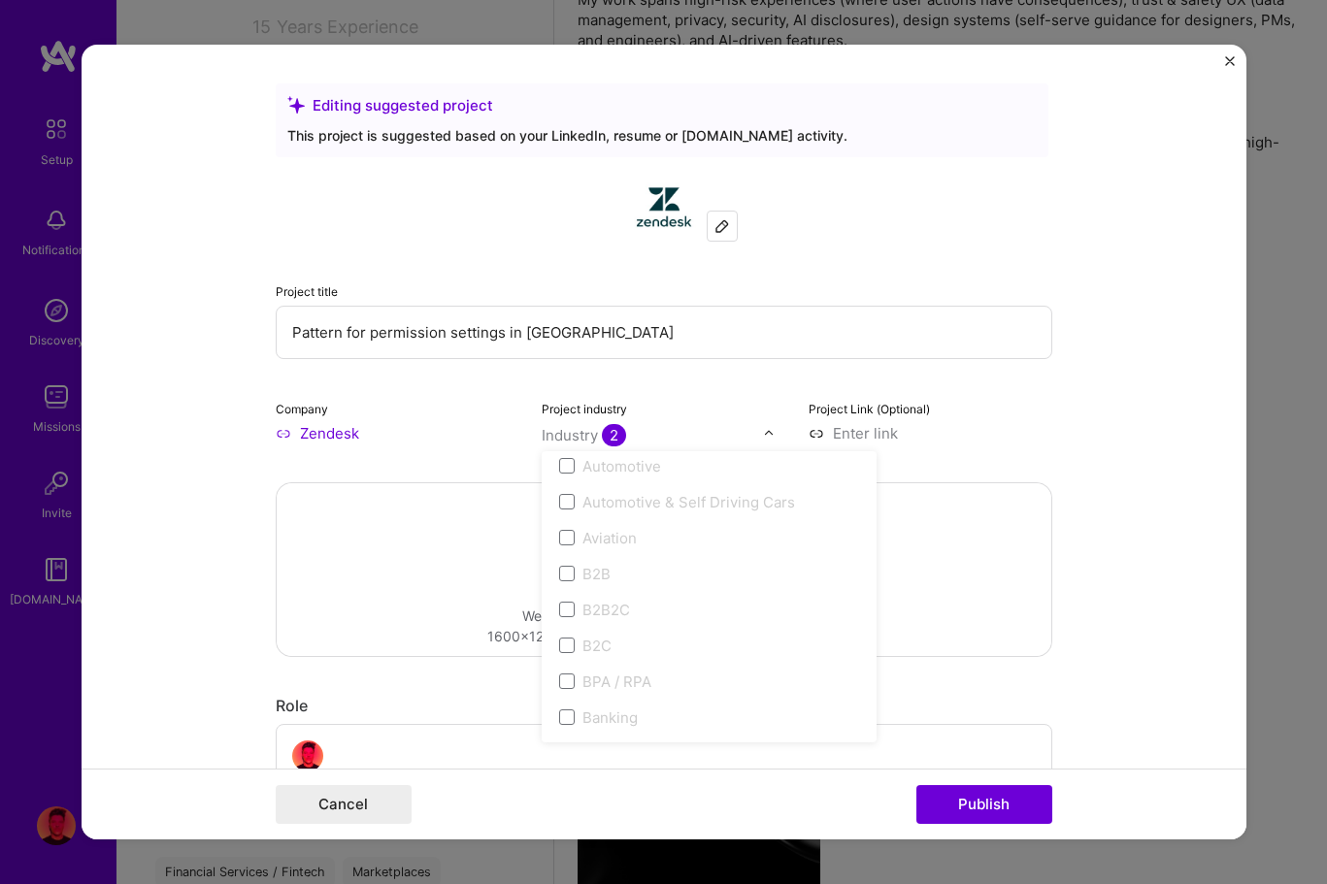
scroll to position [575, 0]
click at [798, 437] on div "Company Zendesk Project industry option 3D Printing focused disabled, 1 of 120.…" at bounding box center [664, 421] width 777 height 46
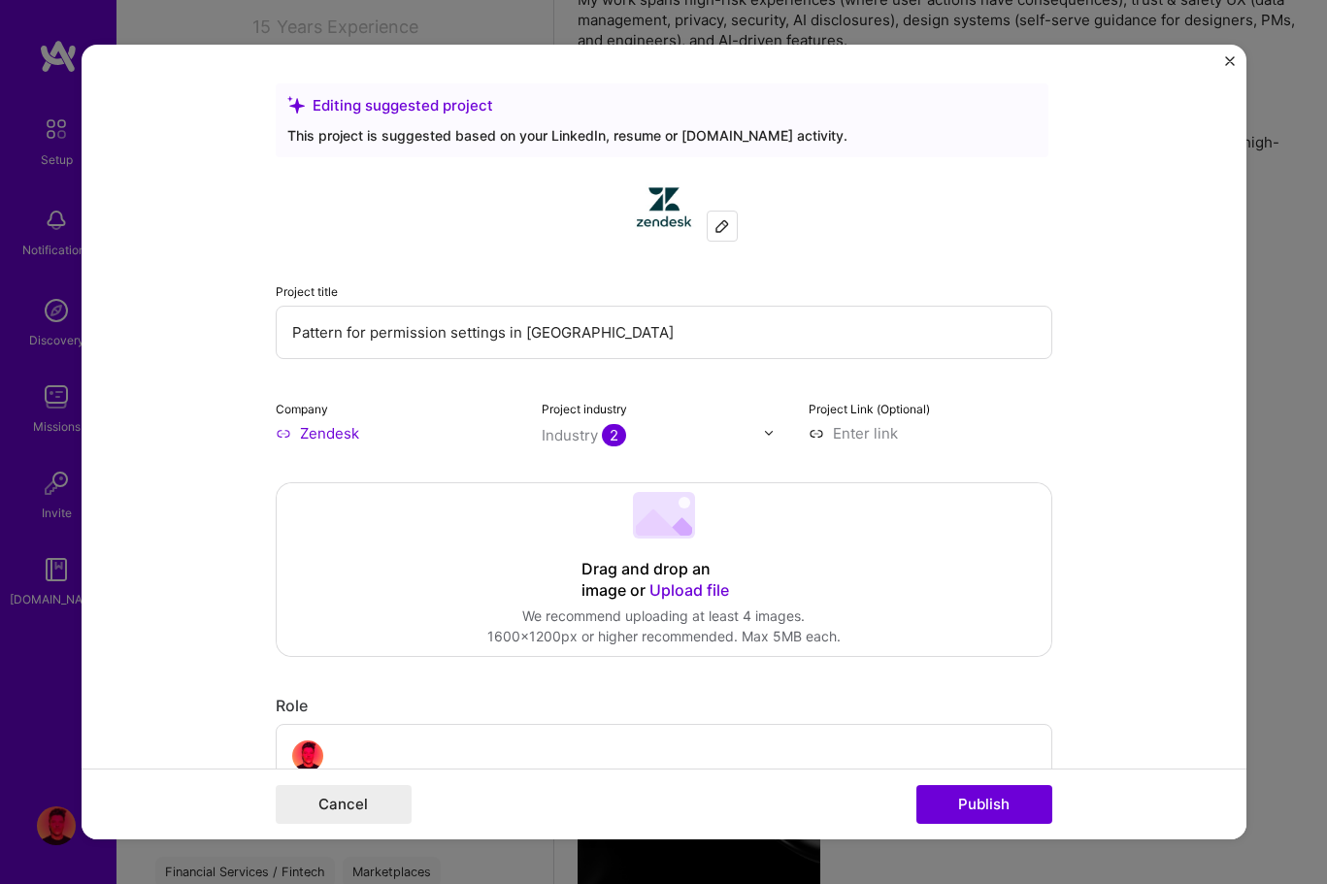
click at [854, 434] on input at bounding box center [931, 433] width 244 height 20
paste input "[URL][DOMAIN_NAME]"
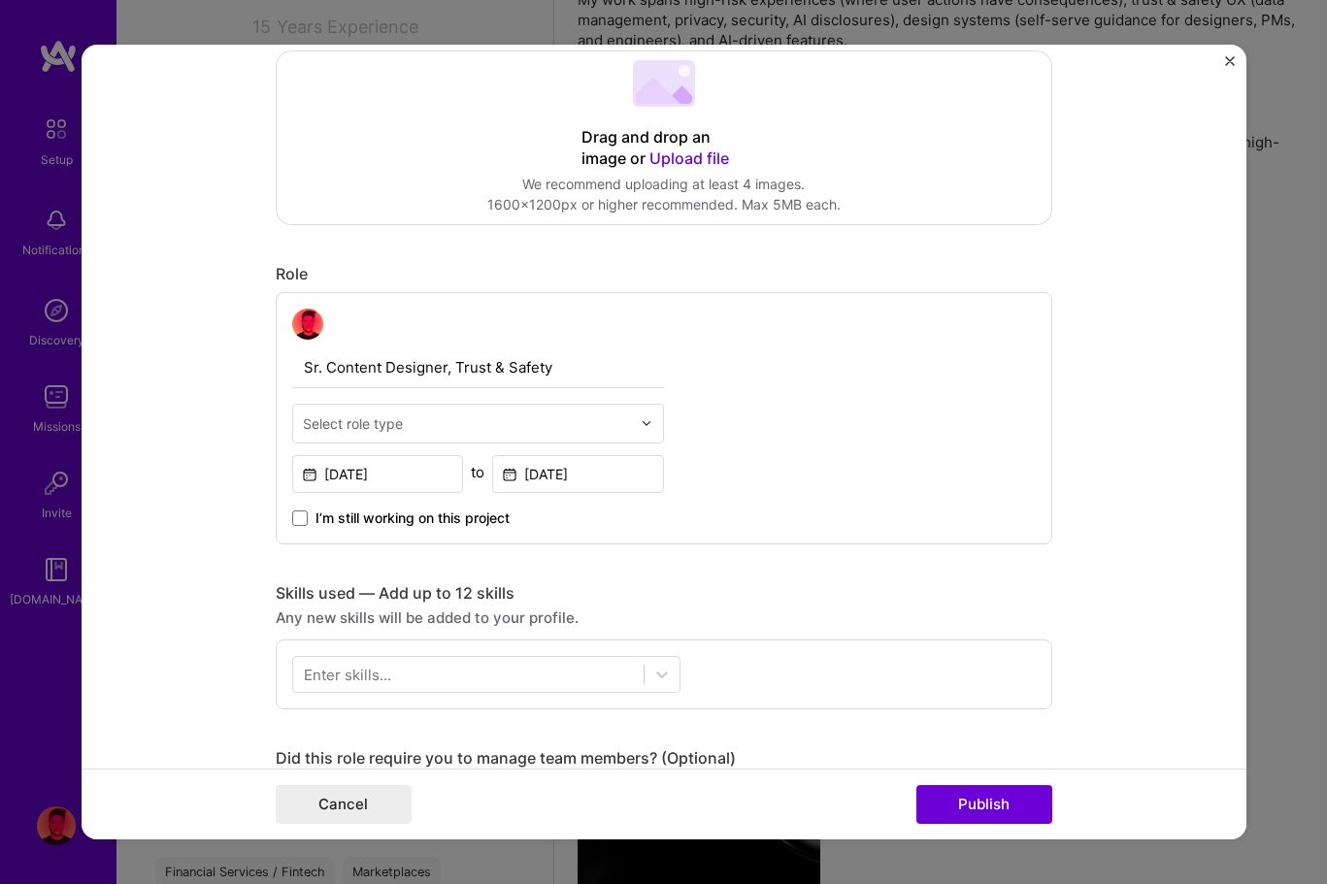
scroll to position [437, 0]
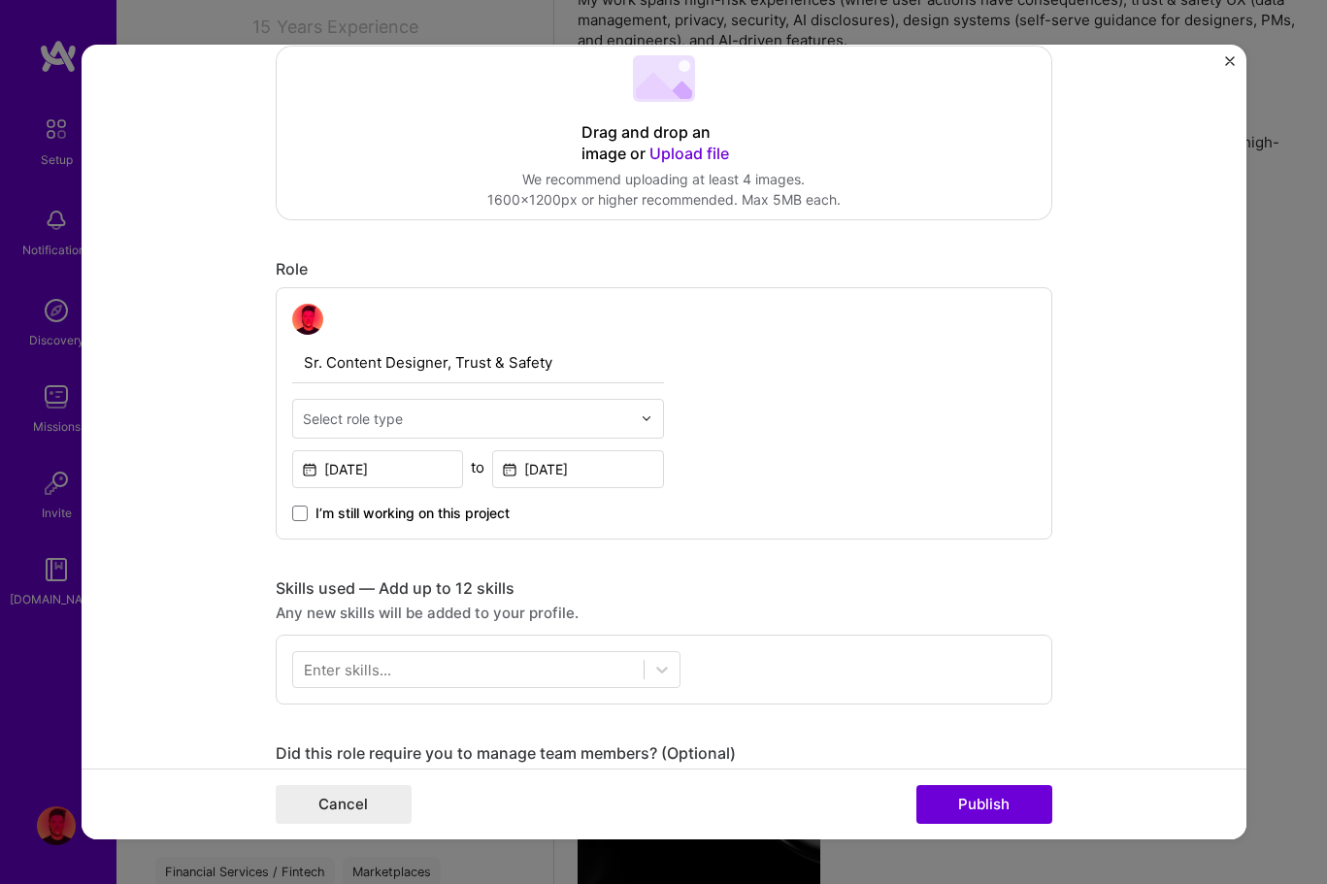
type input "[URL][DOMAIN_NAME]"
click at [560, 412] on input "text" at bounding box center [467, 419] width 328 height 20
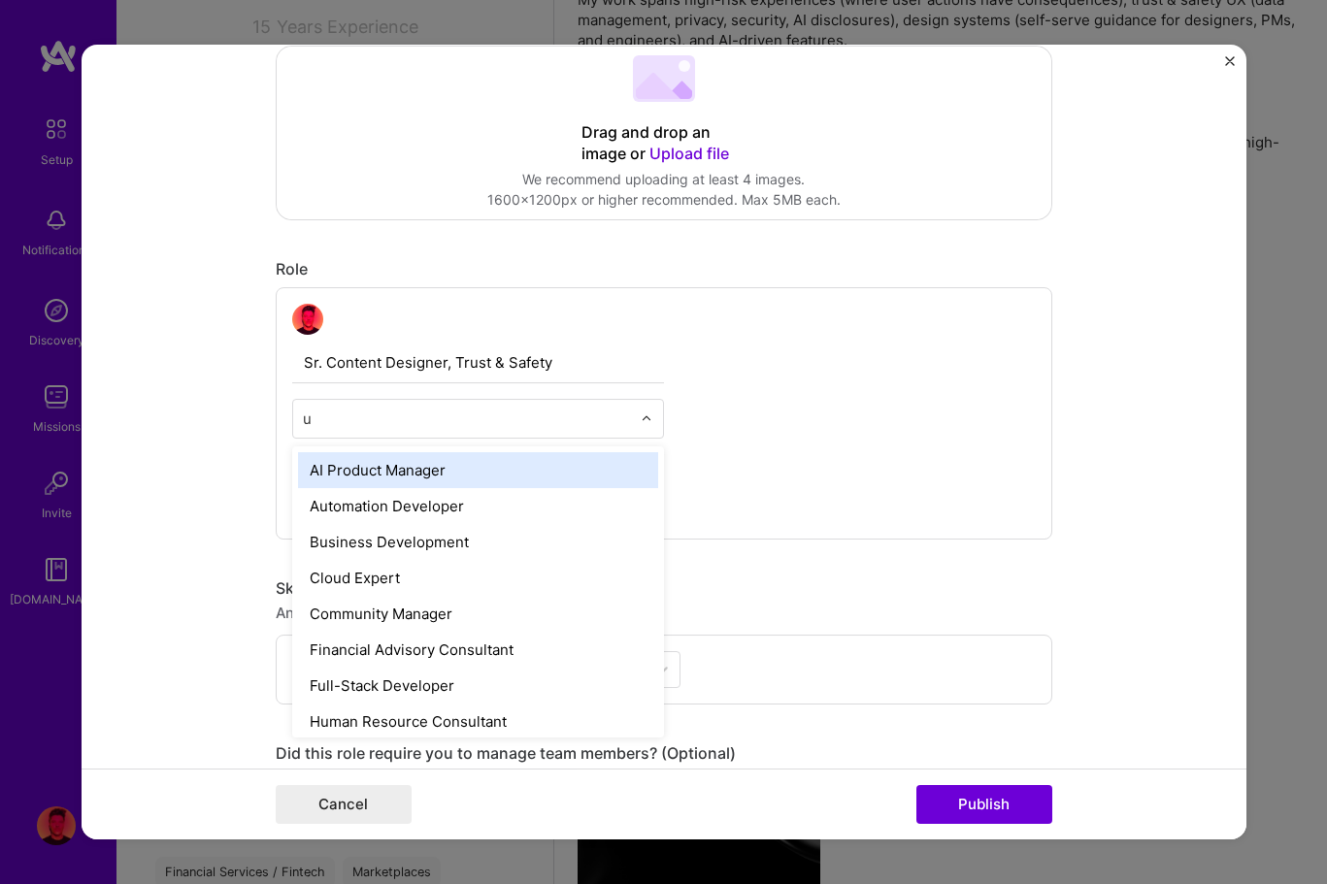
type input "ux"
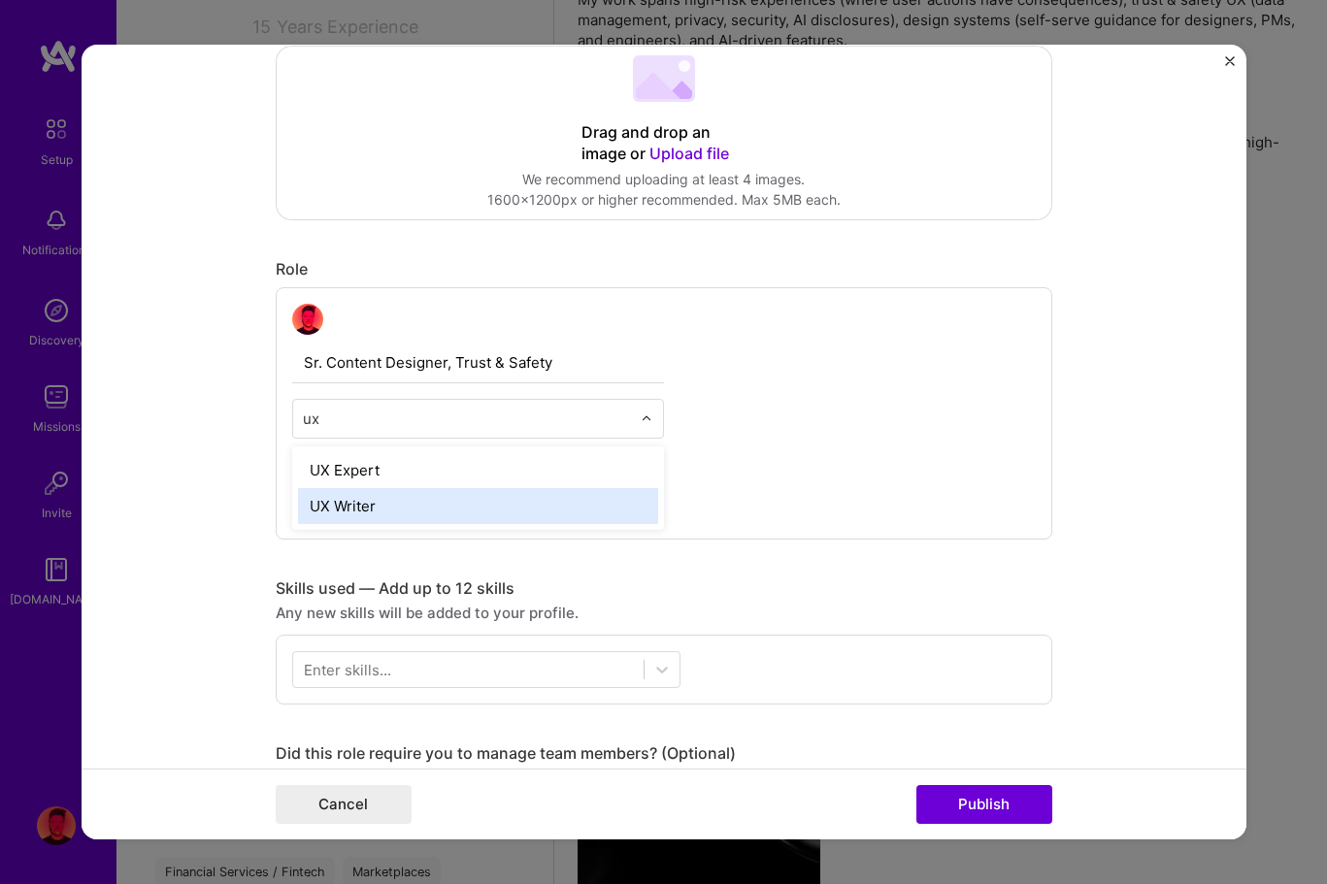
click at [511, 505] on div "UX Writer" at bounding box center [478, 506] width 360 height 36
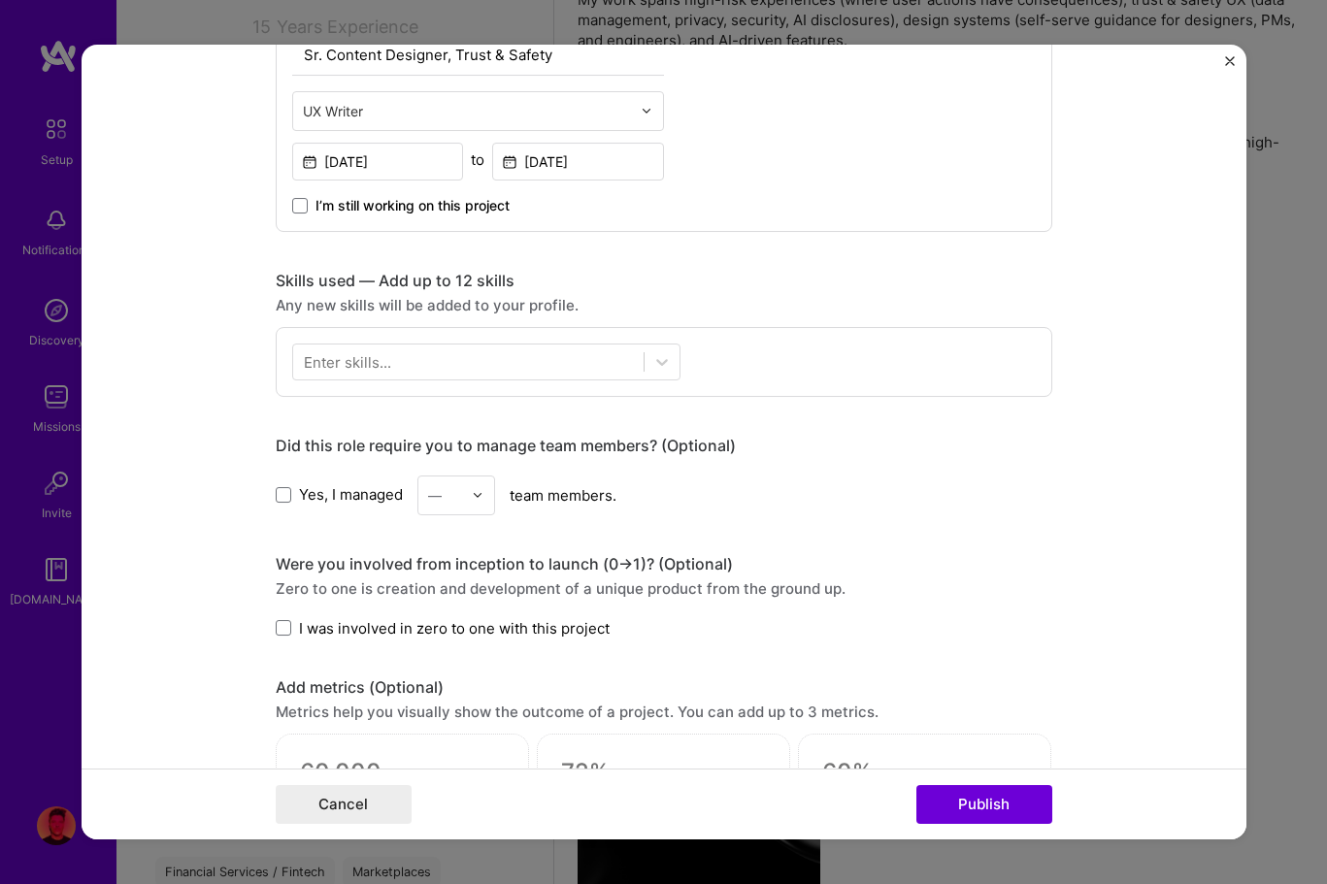
scroll to position [750, 0]
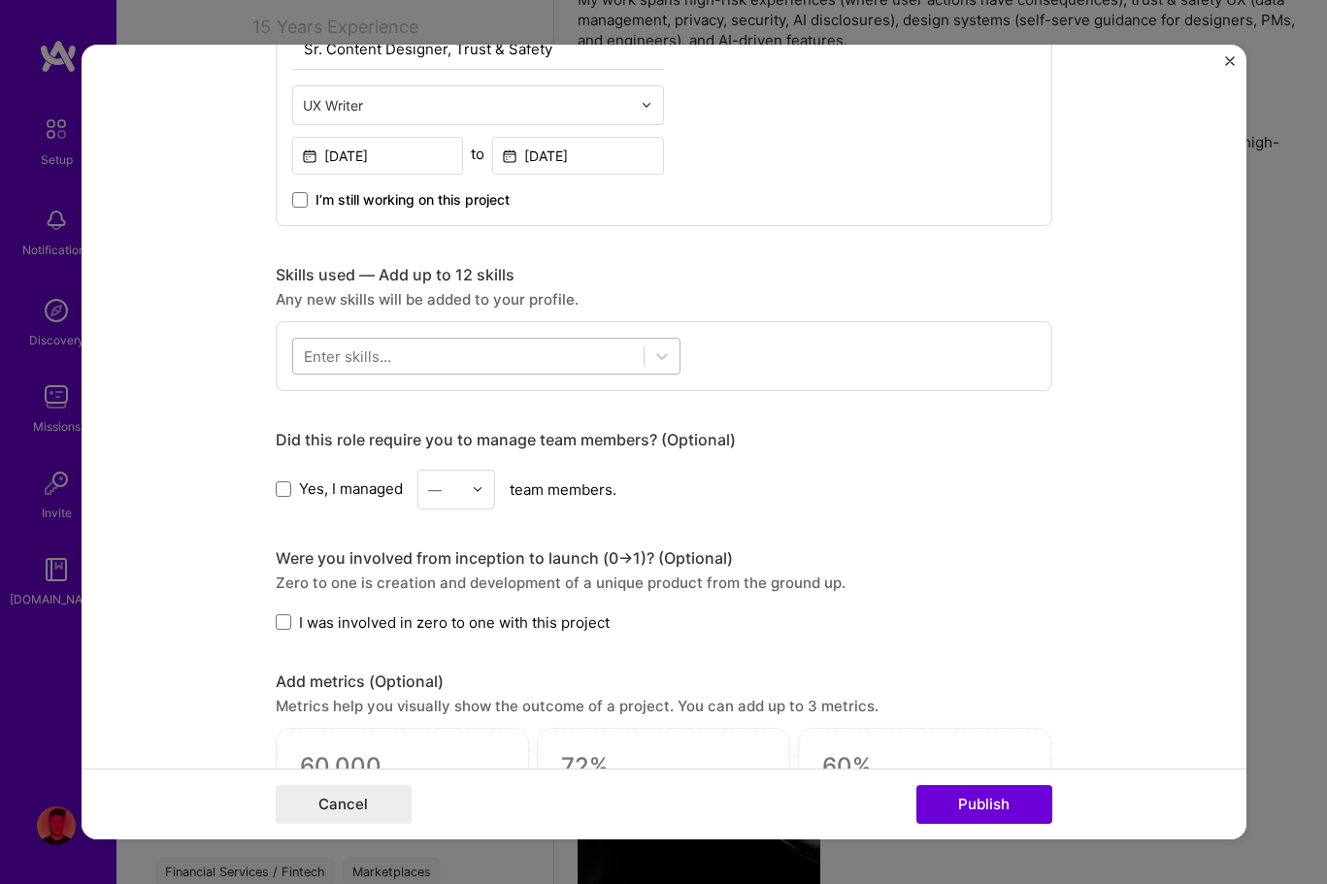
click at [524, 354] on div at bounding box center [468, 356] width 350 height 32
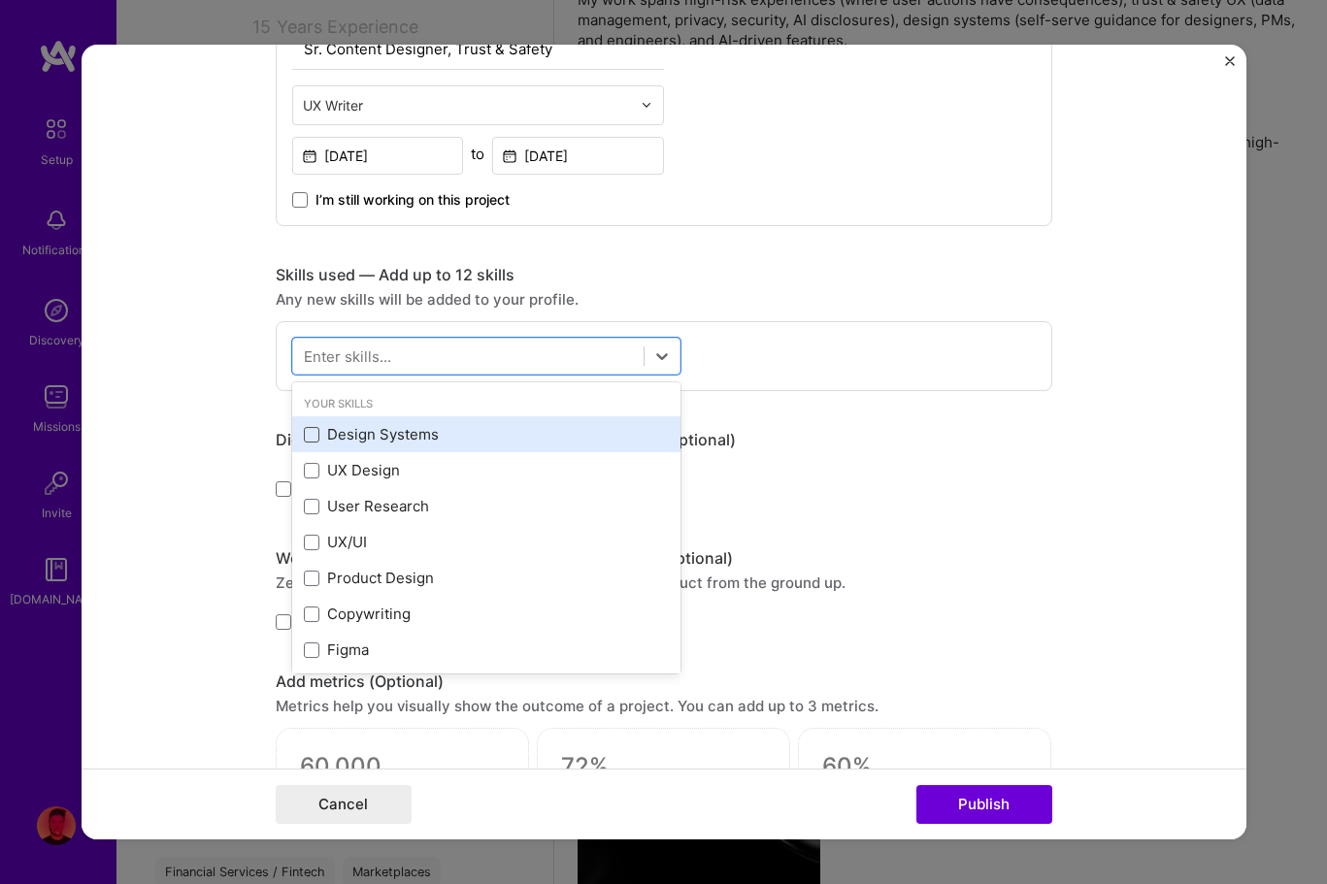
click at [308, 438] on span at bounding box center [312, 435] width 16 height 16
click at [0, 0] on input "checkbox" at bounding box center [0, 0] width 0 height 0
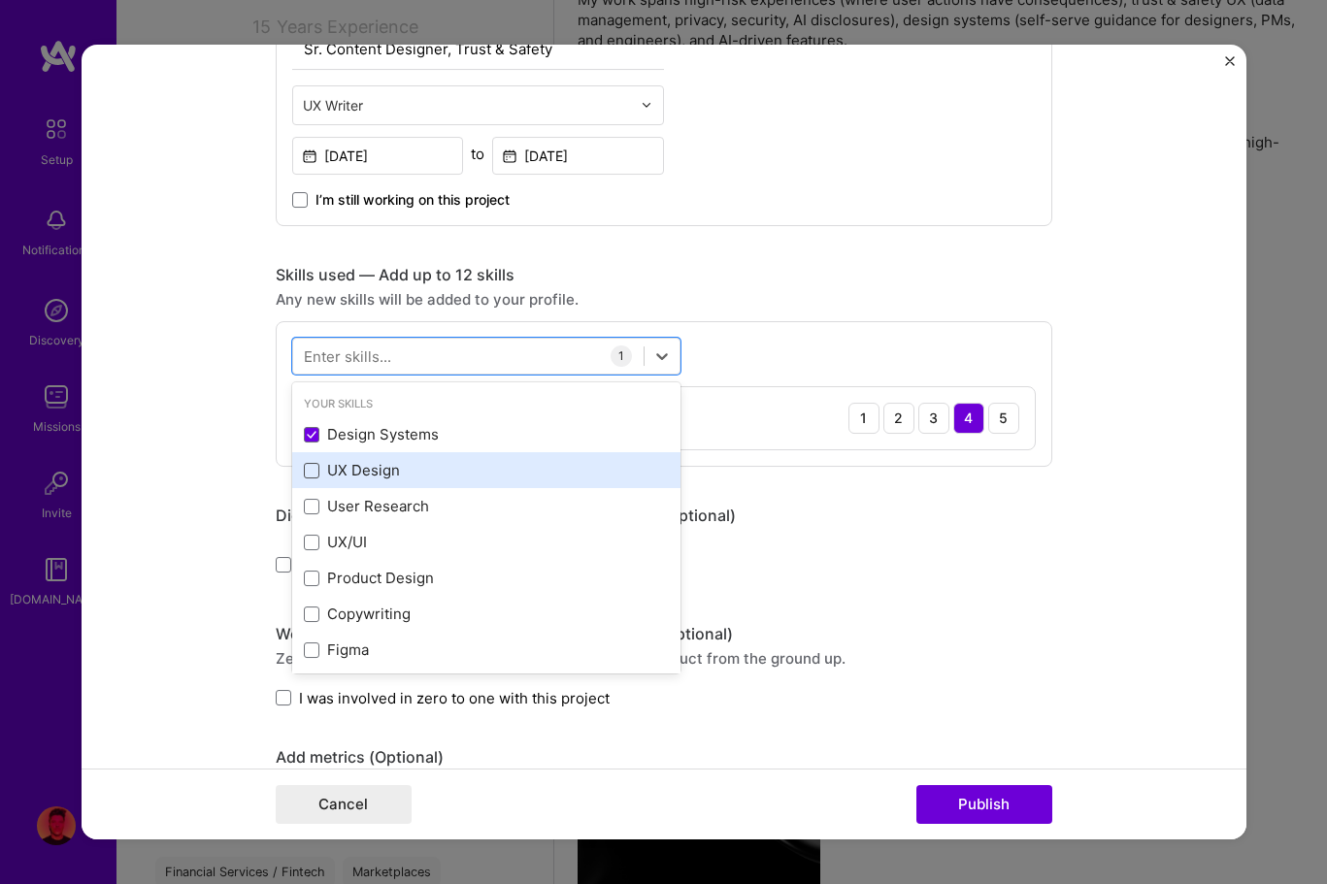
click at [309, 472] on span at bounding box center [312, 471] width 16 height 16
click at [0, 0] on input "checkbox" at bounding box center [0, 0] width 0 height 0
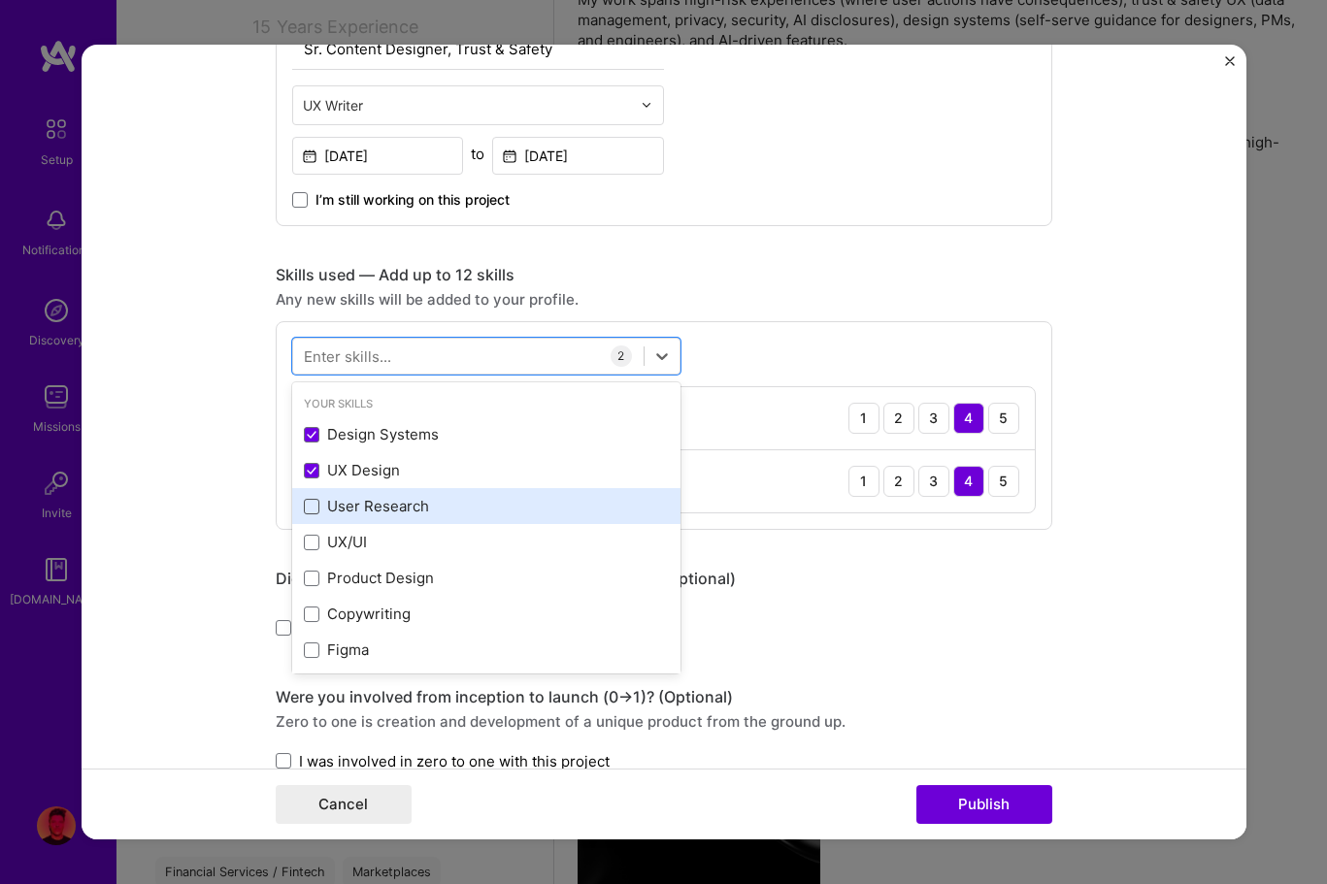
click at [311, 509] on span at bounding box center [312, 507] width 16 height 16
click at [0, 0] on input "checkbox" at bounding box center [0, 0] width 0 height 0
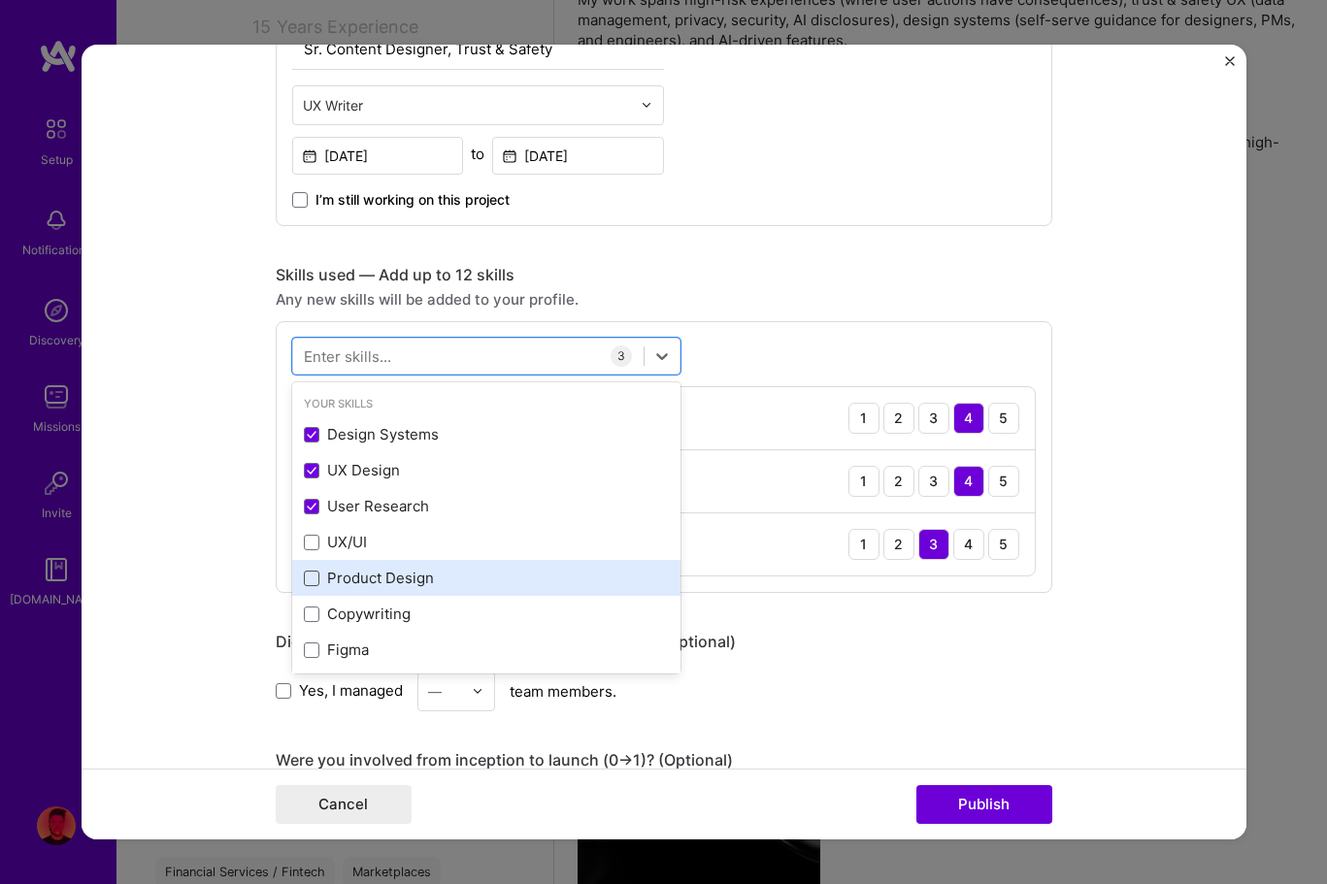
click at [310, 580] on span at bounding box center [312, 579] width 16 height 16
click at [0, 0] on input "checkbox" at bounding box center [0, 0] width 0 height 0
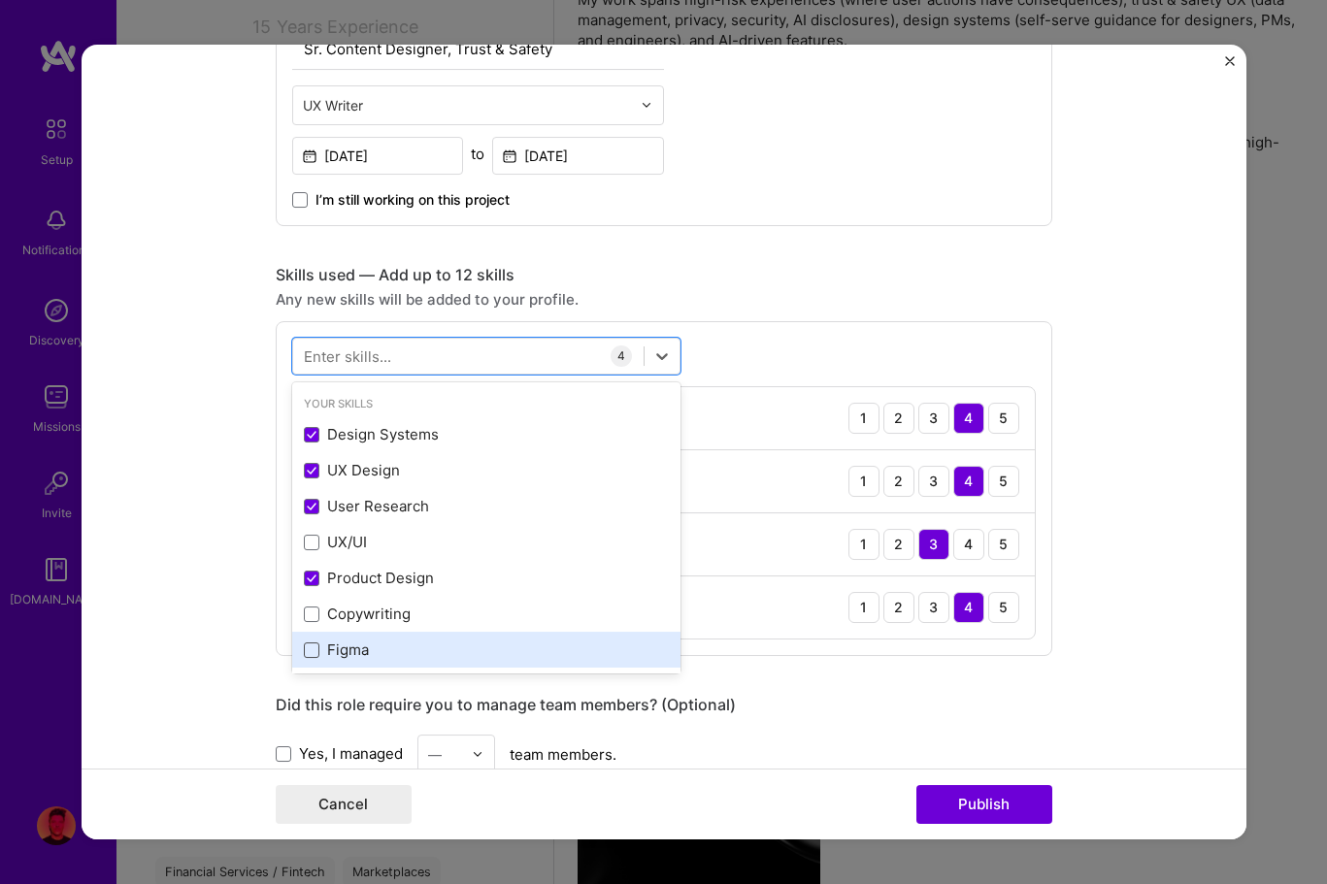
click at [311, 652] on span at bounding box center [312, 651] width 16 height 16
click at [0, 0] on input "checkbox" at bounding box center [0, 0] width 0 height 0
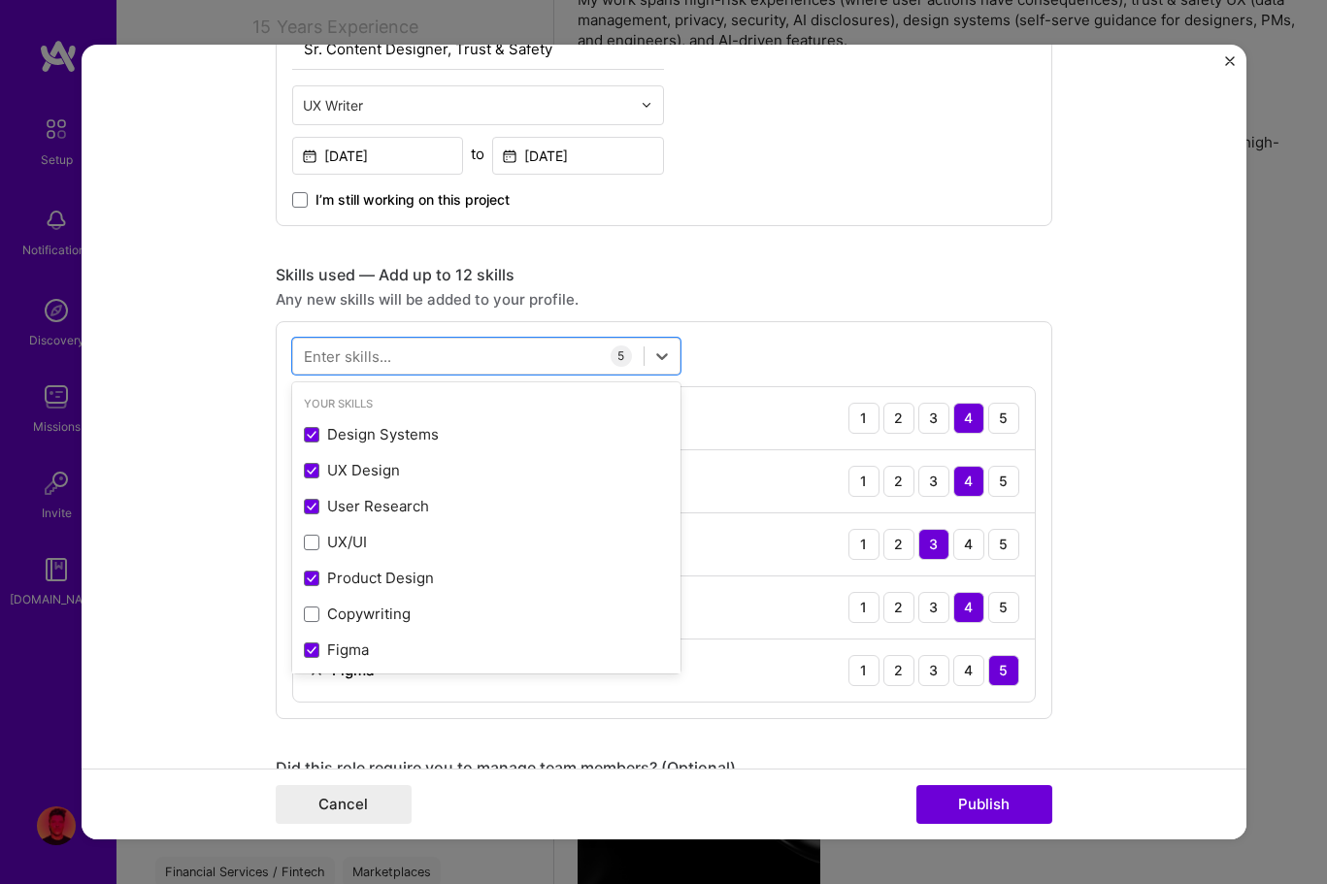
click at [1101, 463] on form "Editing suggested project This project is suggested based on your LinkedIn, res…" at bounding box center [664, 443] width 1165 height 796
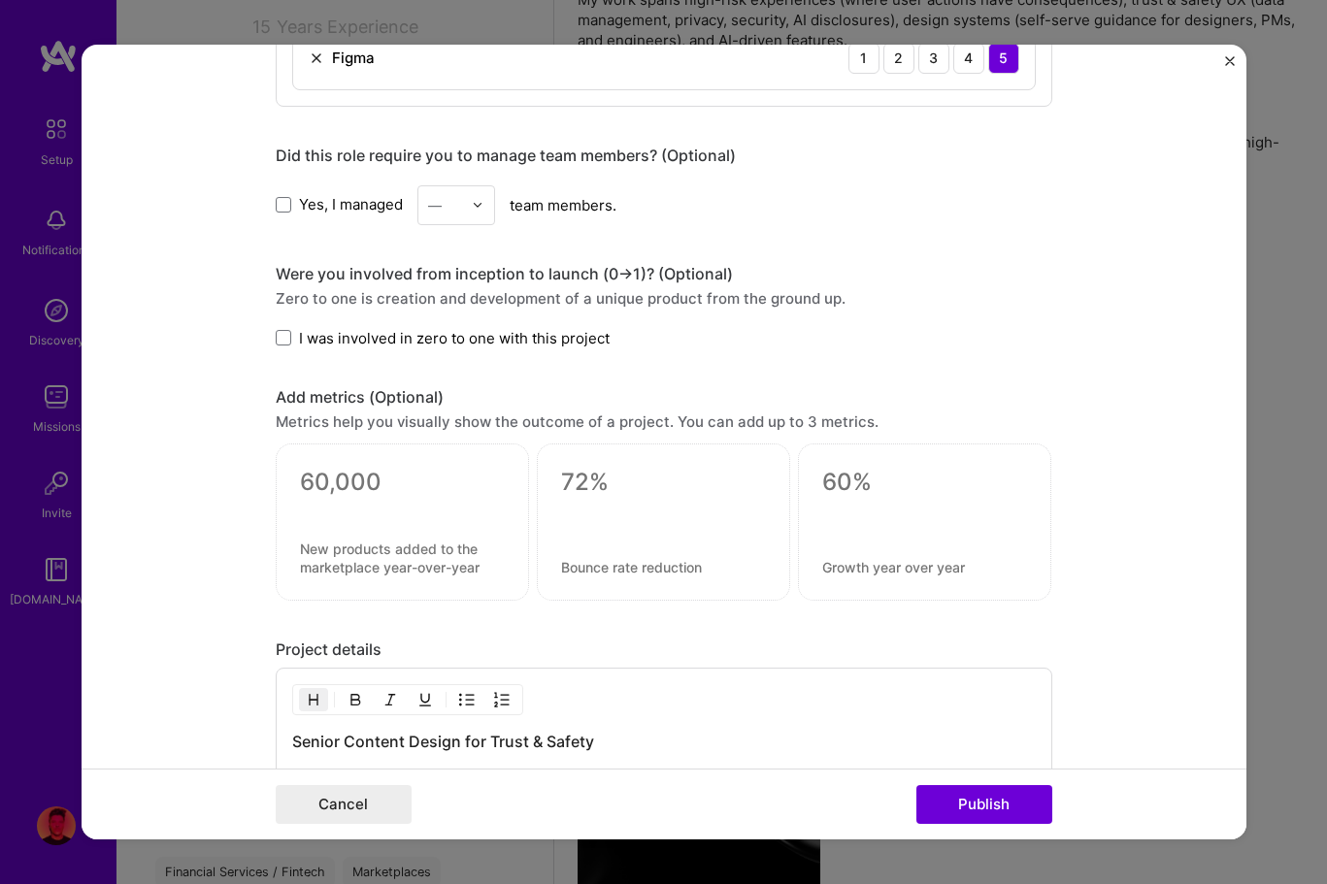
scroll to position [1692, 0]
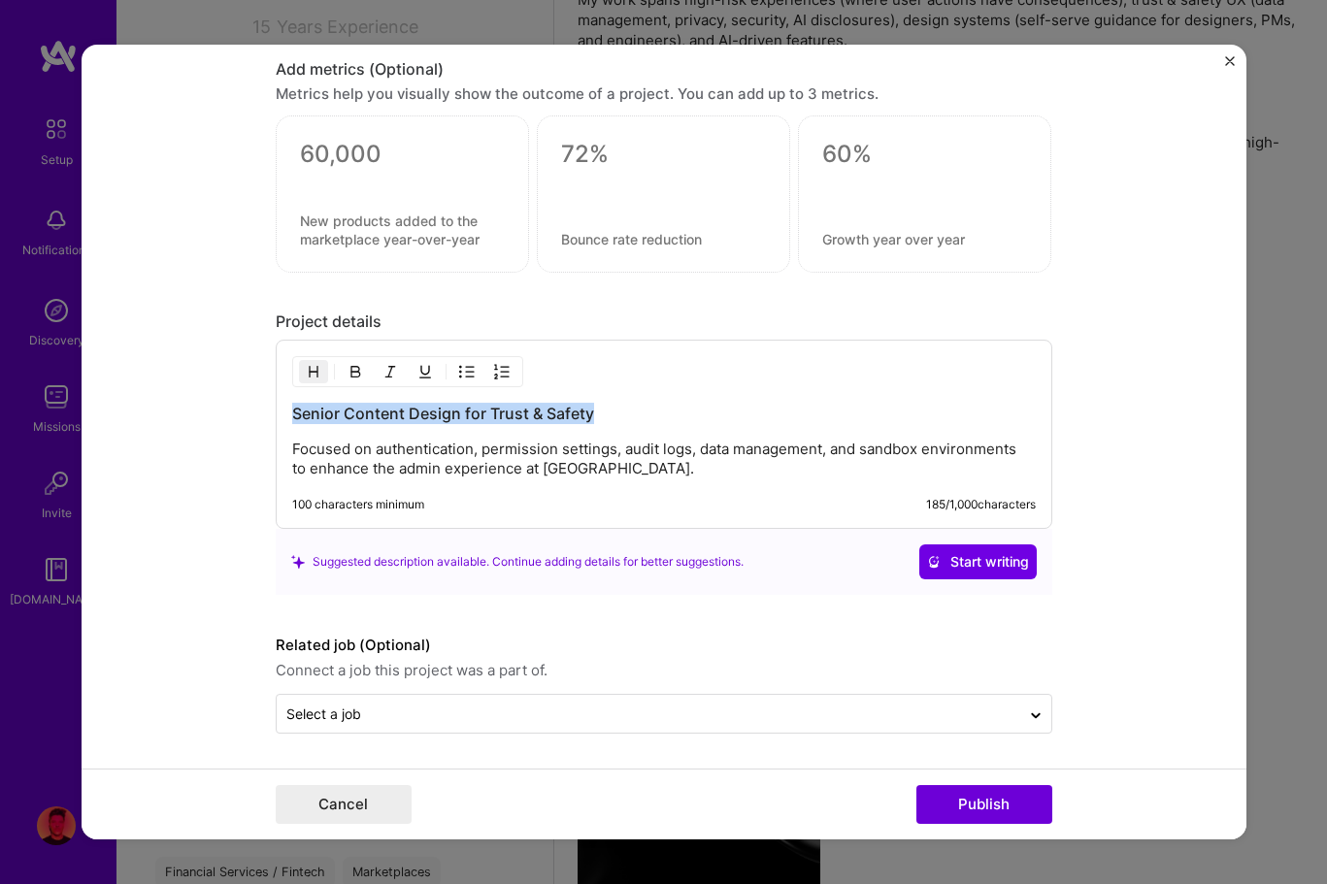
drag, startPoint x: 599, startPoint y: 414, endPoint x: 257, endPoint y: 419, distance: 341.7
click at [257, 419] on form "Editing suggested project This project is suggested based on your LinkedIn, res…" at bounding box center [664, 443] width 1165 height 796
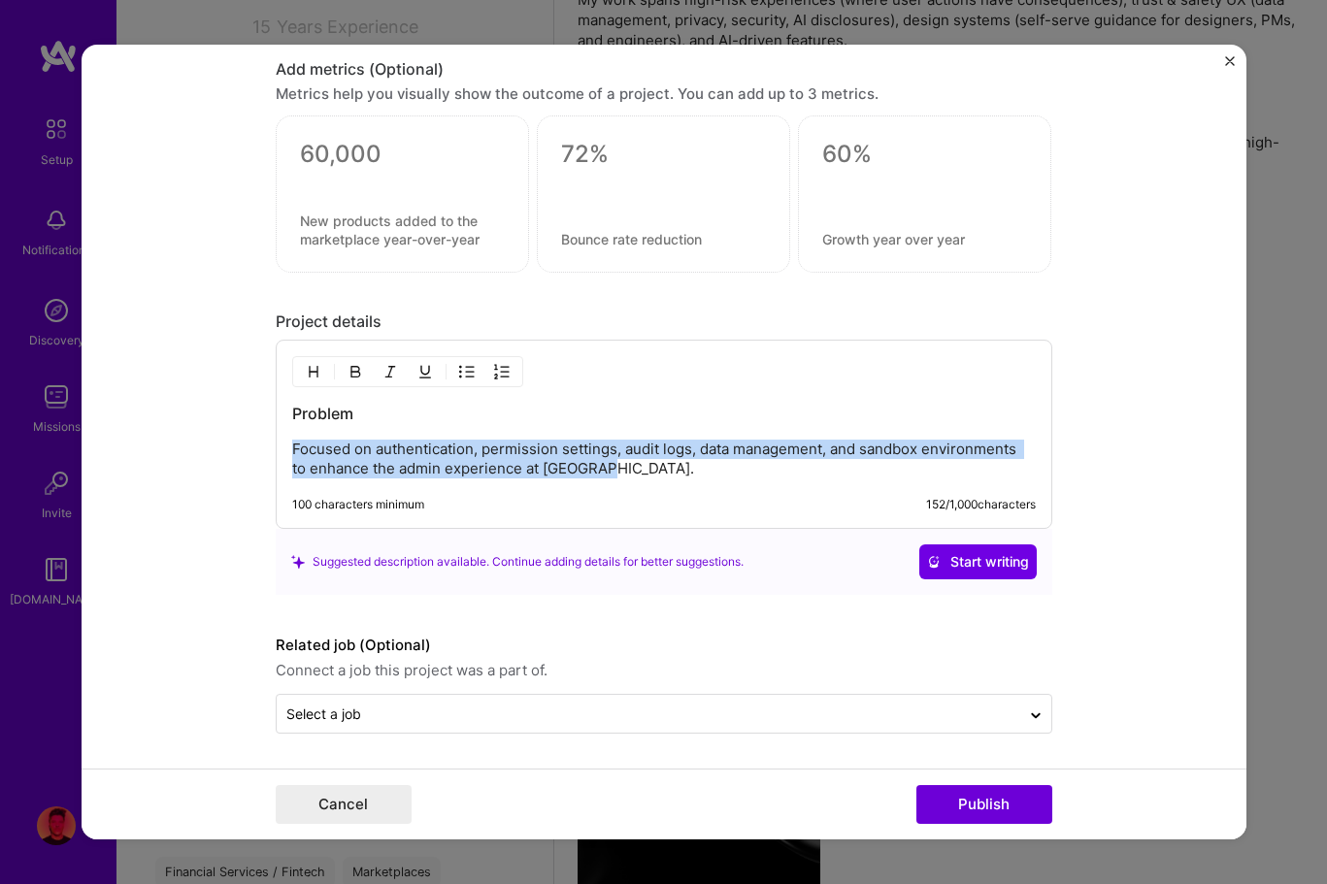
drag, startPoint x: 636, startPoint y: 467, endPoint x: 261, endPoint y: 439, distance: 375.8
click at [261, 439] on form "Editing suggested project This project is suggested based on your LinkedIn, res…" at bounding box center [664, 443] width 1165 height 796
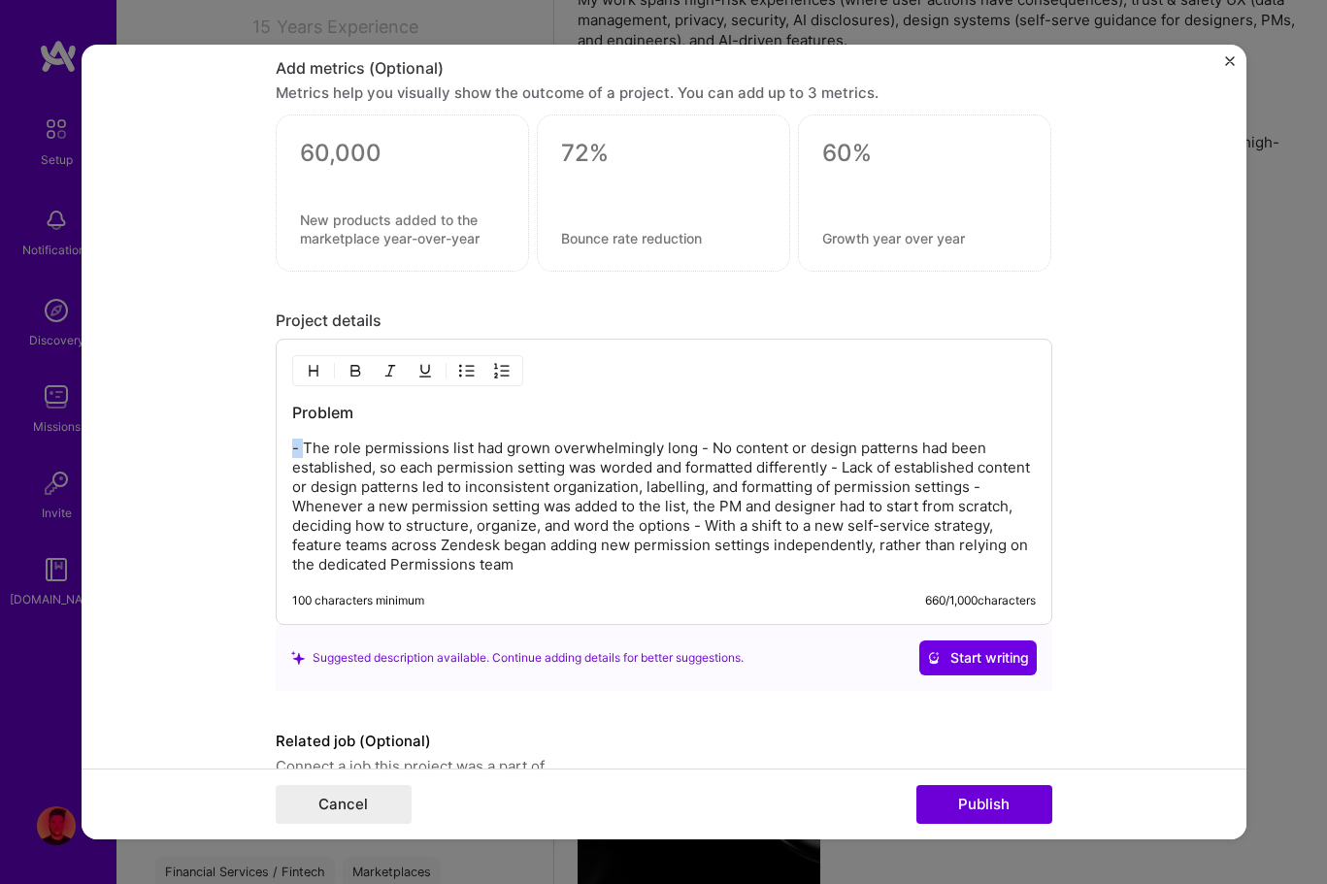
drag, startPoint x: 306, startPoint y: 449, endPoint x: 284, endPoint y: 449, distance: 21.4
click at [284, 449] on div "Problem - The role permissions list had grown overwhelmingly long - No content …" at bounding box center [664, 482] width 777 height 286
click at [460, 369] on img "button" at bounding box center [467, 371] width 16 height 16
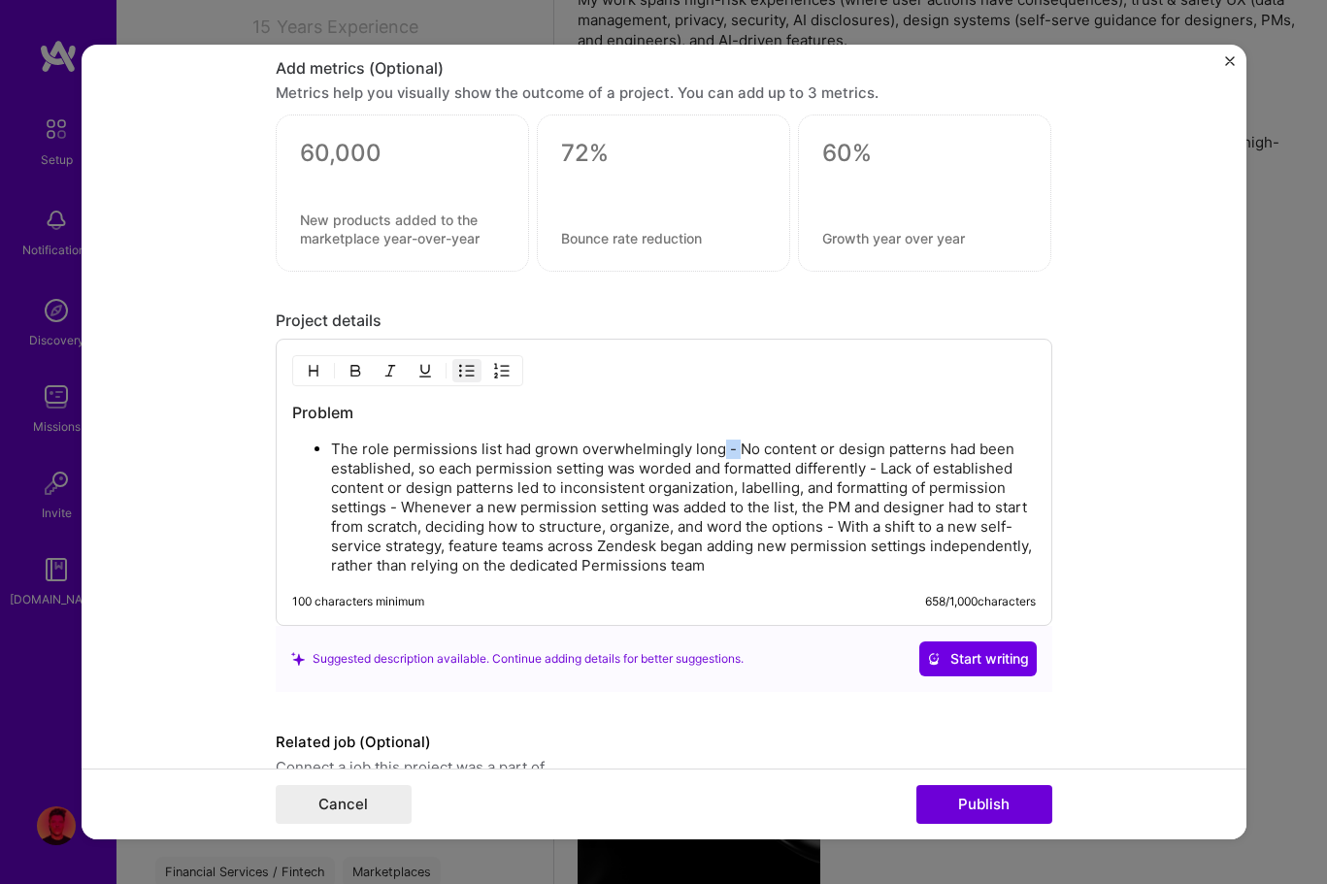
drag, startPoint x: 737, startPoint y: 449, endPoint x: 719, endPoint y: 449, distance: 17.5
click at [719, 449] on p "The role permissions list had grown overwhelmingly long - No content or design …" at bounding box center [683, 508] width 705 height 136
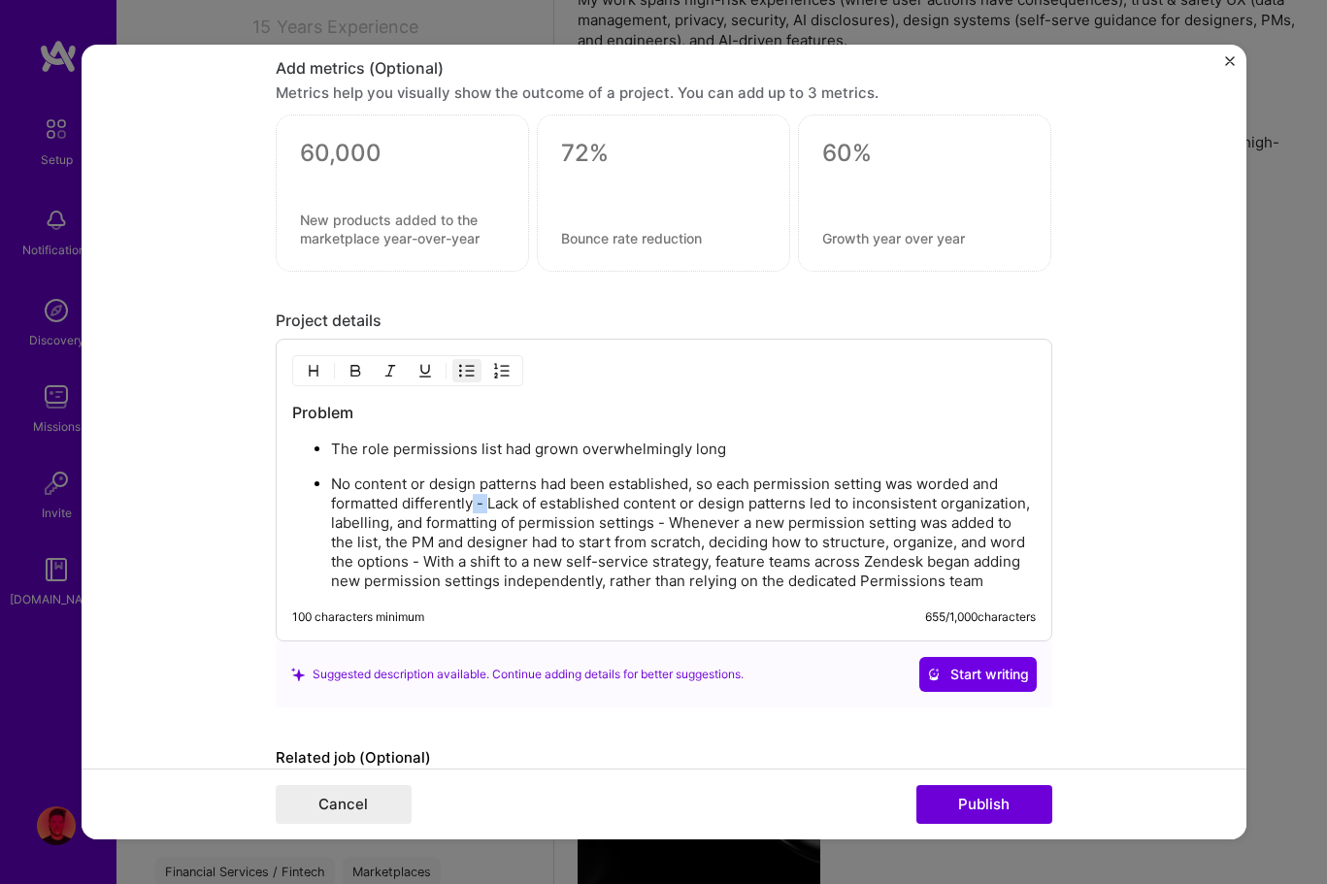
drag, startPoint x: 489, startPoint y: 503, endPoint x: 472, endPoint y: 503, distance: 17.5
click at [472, 503] on p "No content or design patterns had been established, so each permission setting …" at bounding box center [683, 533] width 705 height 116
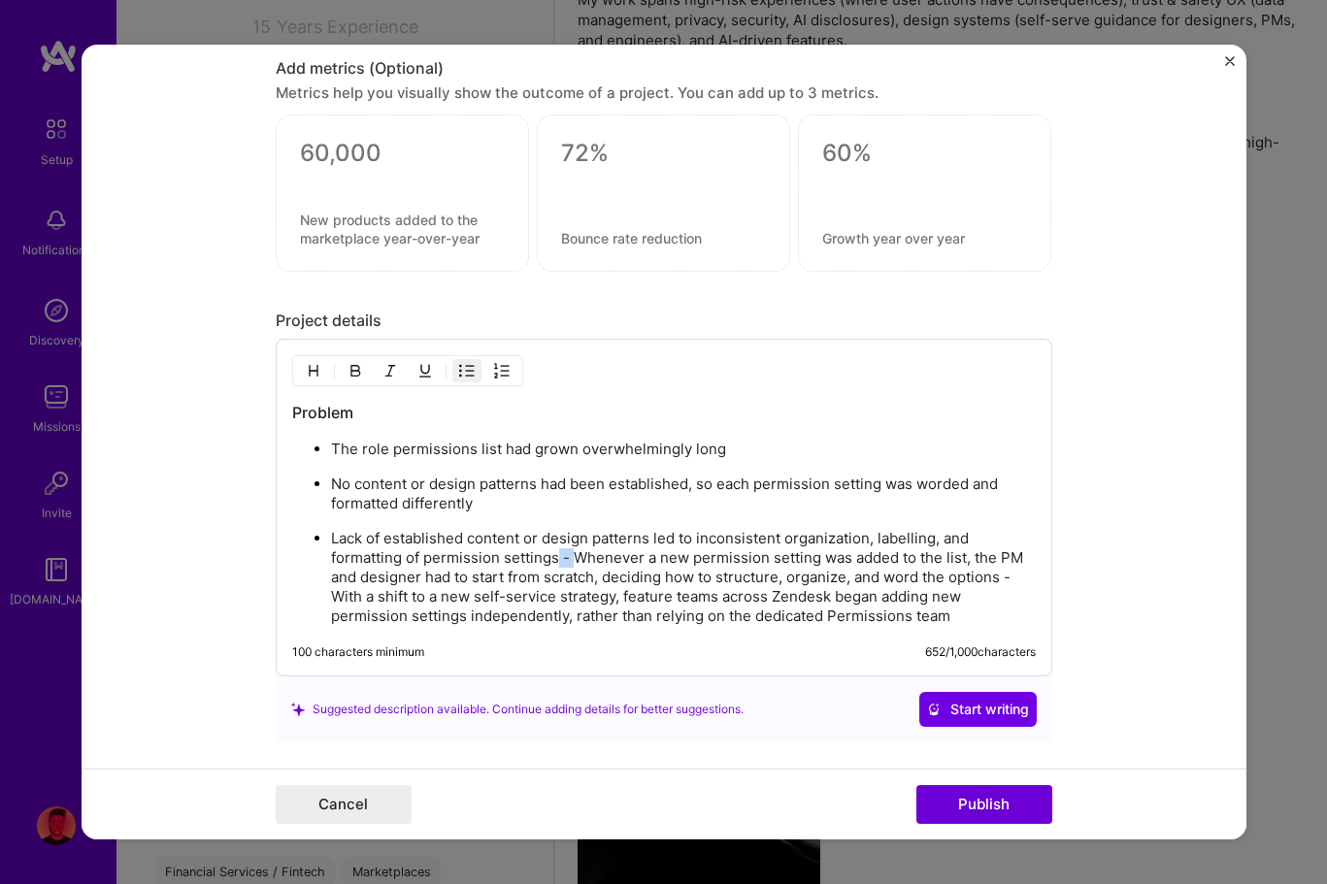
drag, startPoint x: 576, startPoint y: 557, endPoint x: 557, endPoint y: 557, distance: 18.4
click at [557, 557] on p "Lack of established content or design patterns led to inconsistent organization…" at bounding box center [683, 577] width 705 height 97
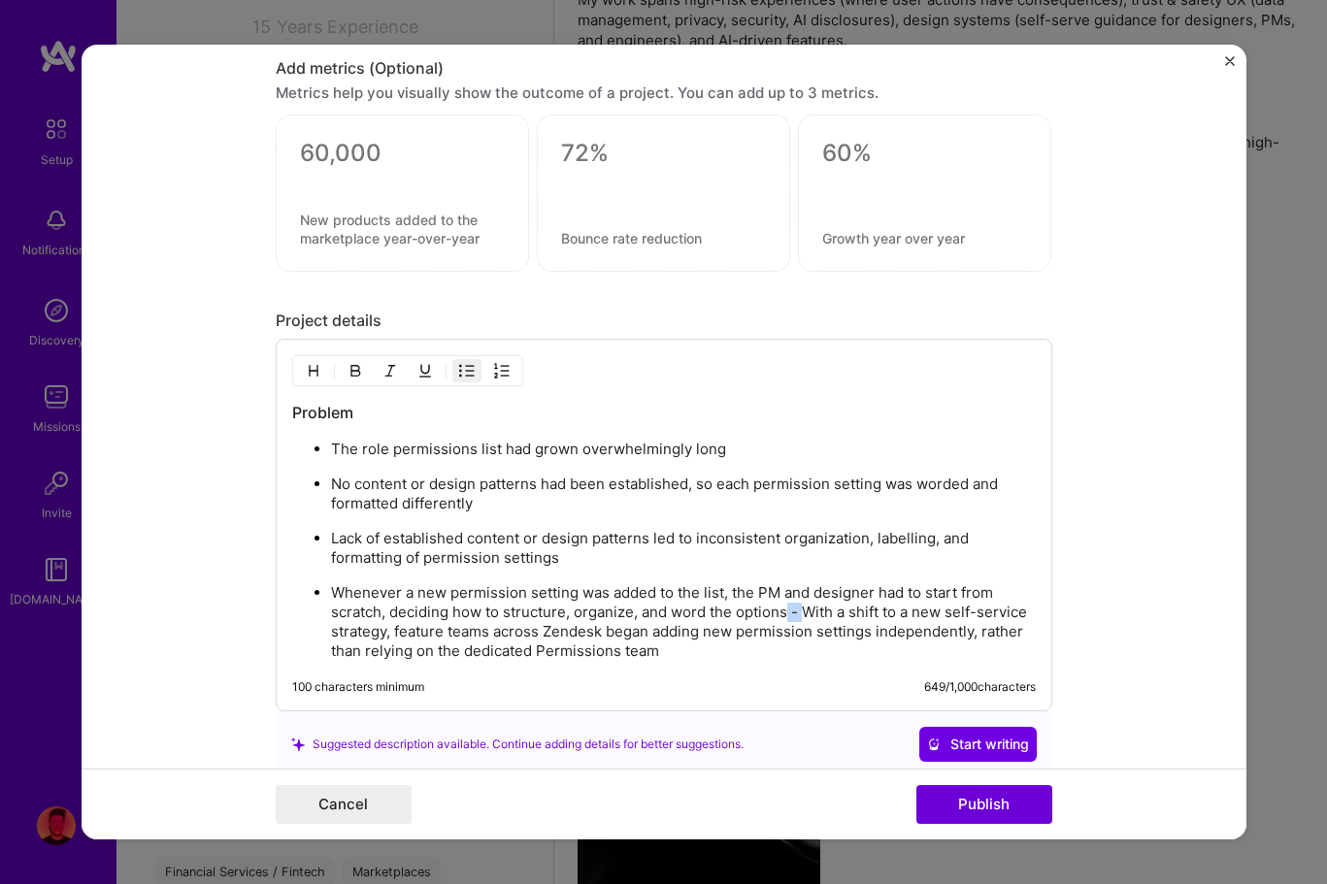
drag, startPoint x: 805, startPoint y: 610, endPoint x: 786, endPoint y: 609, distance: 18.5
click at [786, 610] on p "Whenever a new permission setting was added to the list, the PM and designer ha…" at bounding box center [683, 622] width 705 height 78
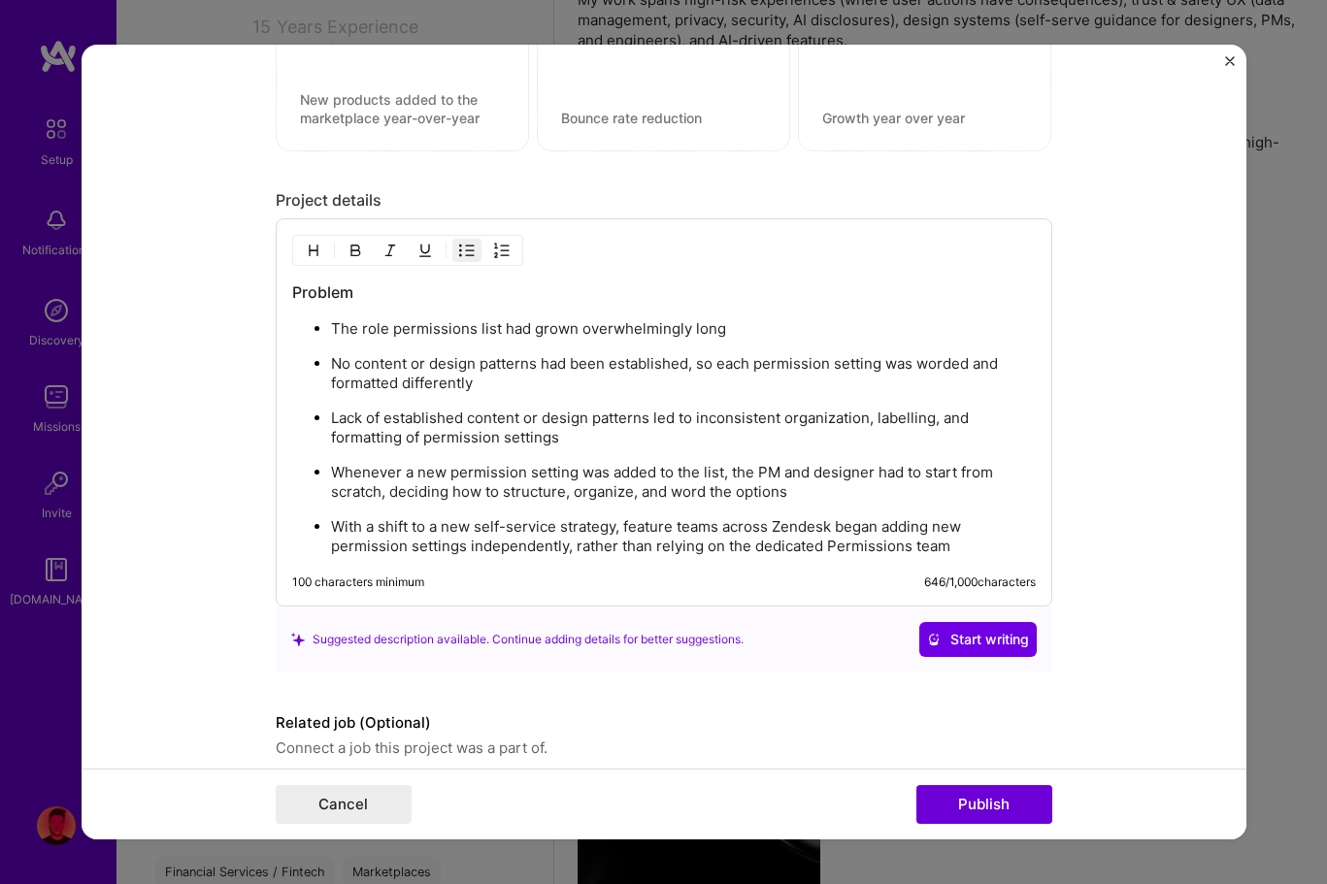
scroll to position [1816, 0]
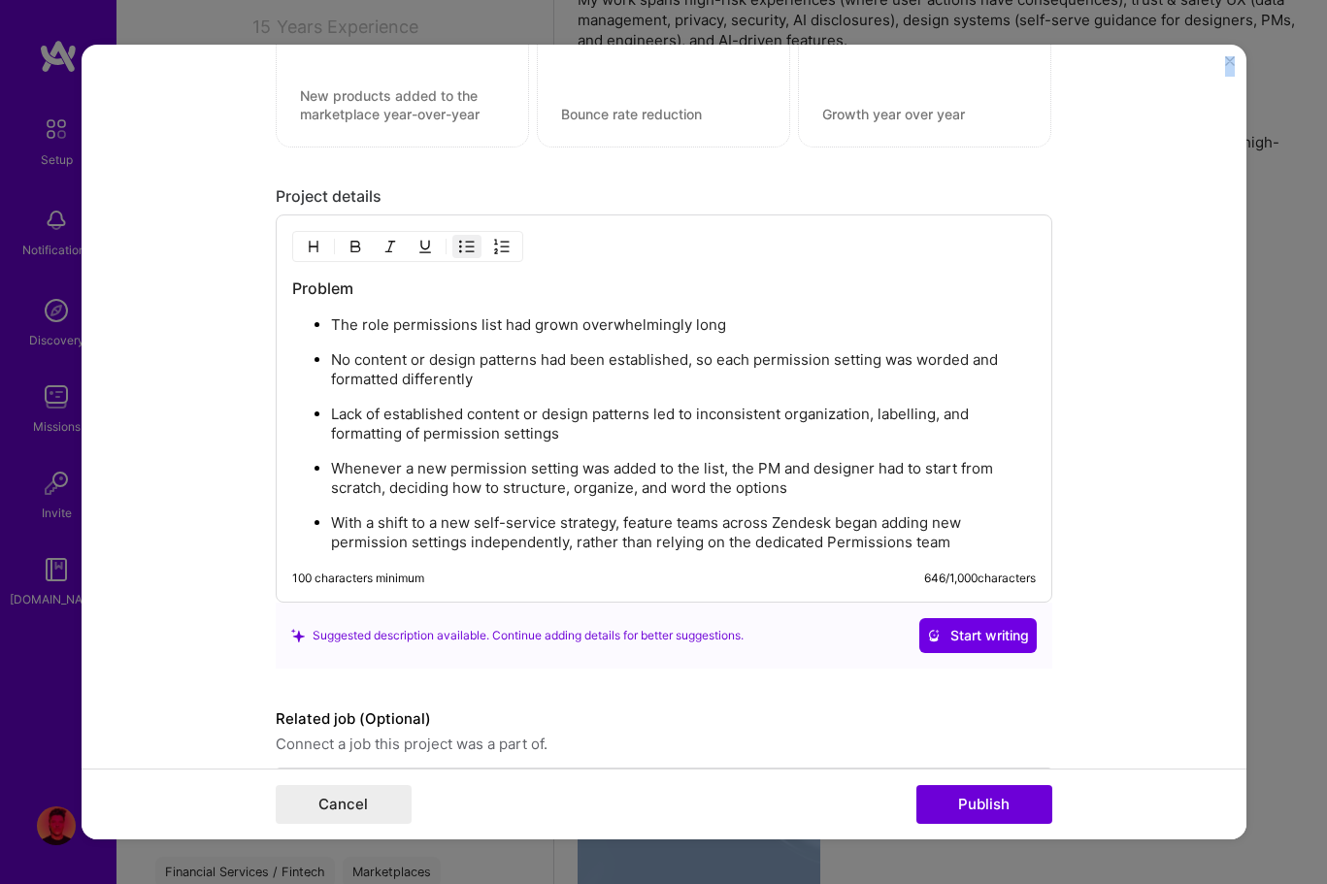
drag, startPoint x: 1314, startPoint y: 508, endPoint x: 1407, endPoint y: 507, distance: 92.2
click at [963, 538] on p "With a shift to a new self-service strategy, feature teams across Zendesk began…" at bounding box center [683, 533] width 705 height 39
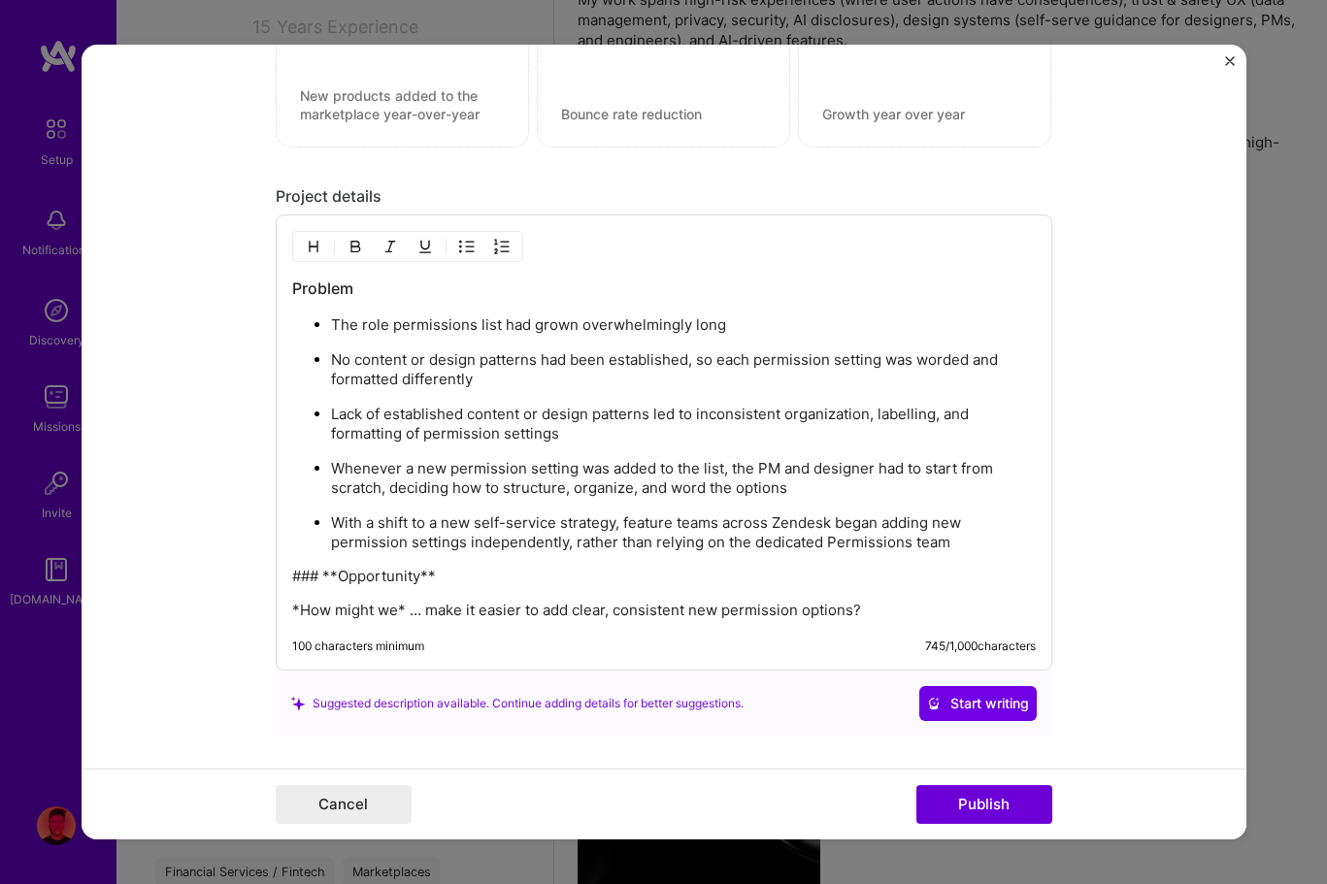
click at [435, 577] on p "### **Opportunity**" at bounding box center [664, 576] width 744 height 19
drag, startPoint x: 336, startPoint y: 575, endPoint x: 275, endPoint y: 575, distance: 61.2
click at [276, 575] on div "Problem The role permissions list had grown overwhelmingly long No content or d…" at bounding box center [664, 443] width 777 height 456
click at [349, 248] on img "button" at bounding box center [356, 247] width 16 height 16
click at [298, 609] on p "*How might we* … make it easier to add clear, consistent new permission options?" at bounding box center [664, 610] width 744 height 19
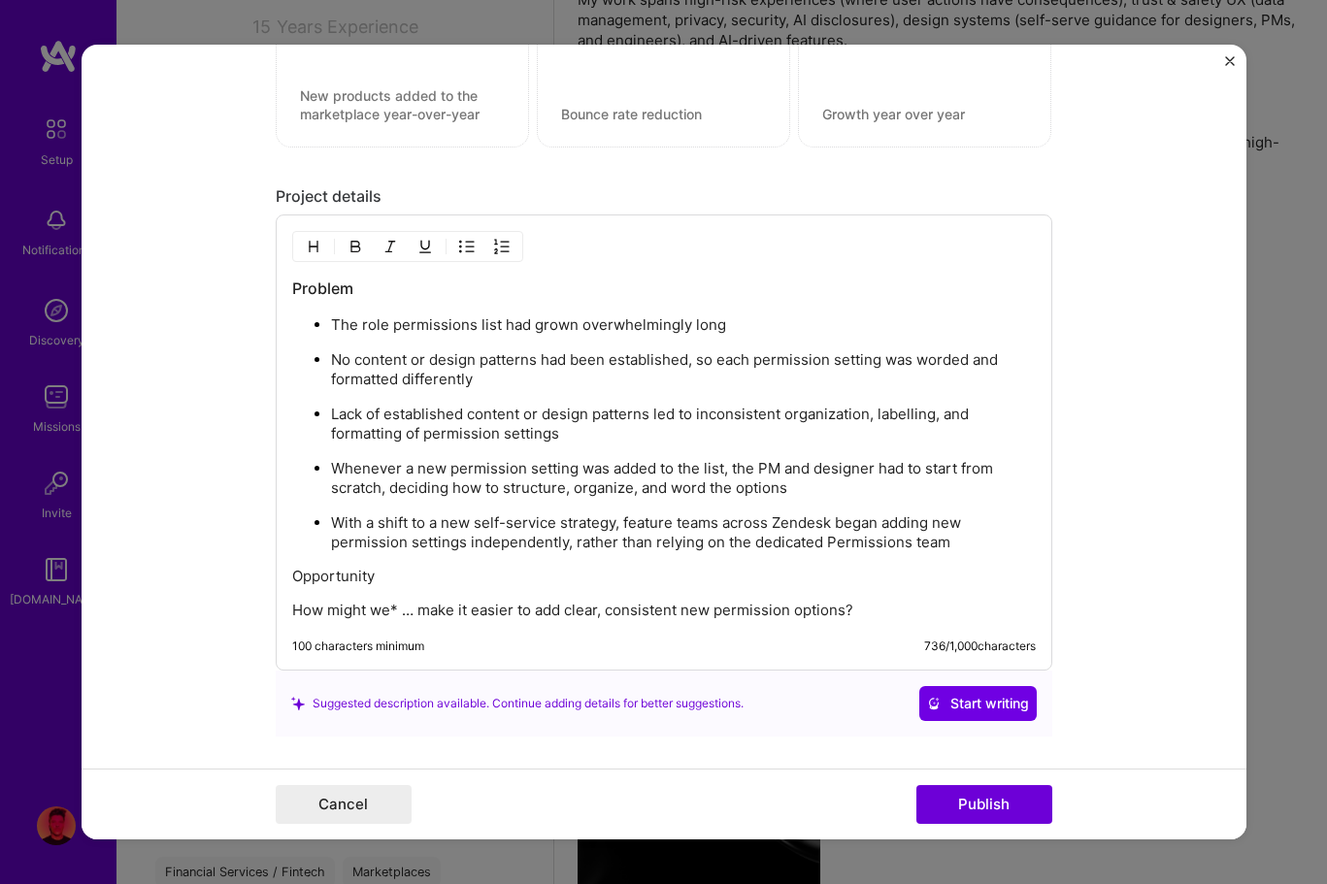
click at [388, 613] on p "How might we* … make it easier to add clear, consistent new permission options?" at bounding box center [664, 610] width 744 height 19
drag, startPoint x: 387, startPoint y: 609, endPoint x: 278, endPoint y: 612, distance: 109.7
click at [278, 612] on div "Problem The role permissions list had grown overwhelmingly long No content or d…" at bounding box center [664, 443] width 777 height 456
drag, startPoint x: 386, startPoint y: 582, endPoint x: 267, endPoint y: 581, distance: 119.4
click at [267, 581] on form "Editing suggested project This project is suggested based on your LinkedIn, res…" at bounding box center [664, 443] width 1165 height 796
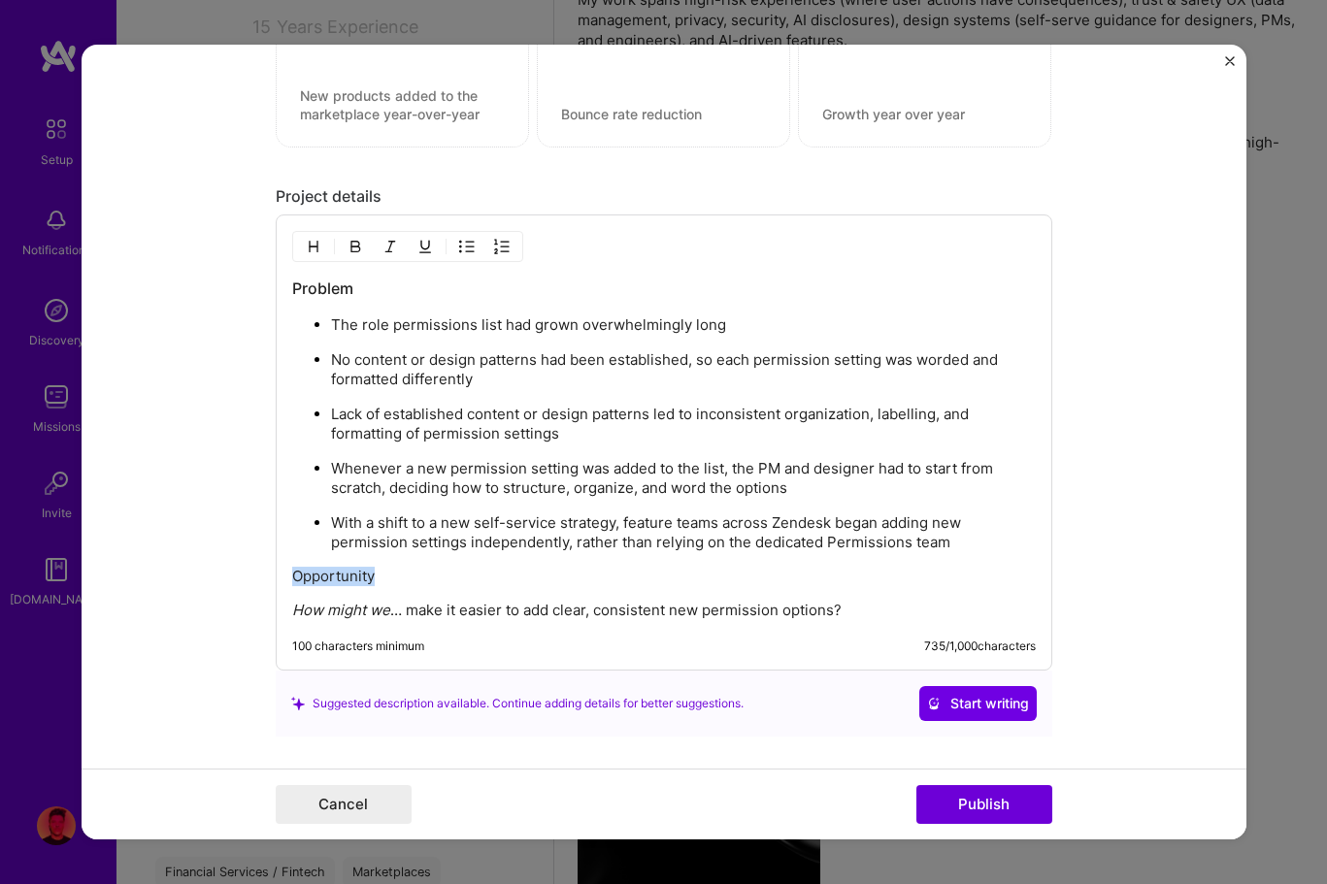
click at [317, 247] on img "button" at bounding box center [314, 247] width 16 height 16
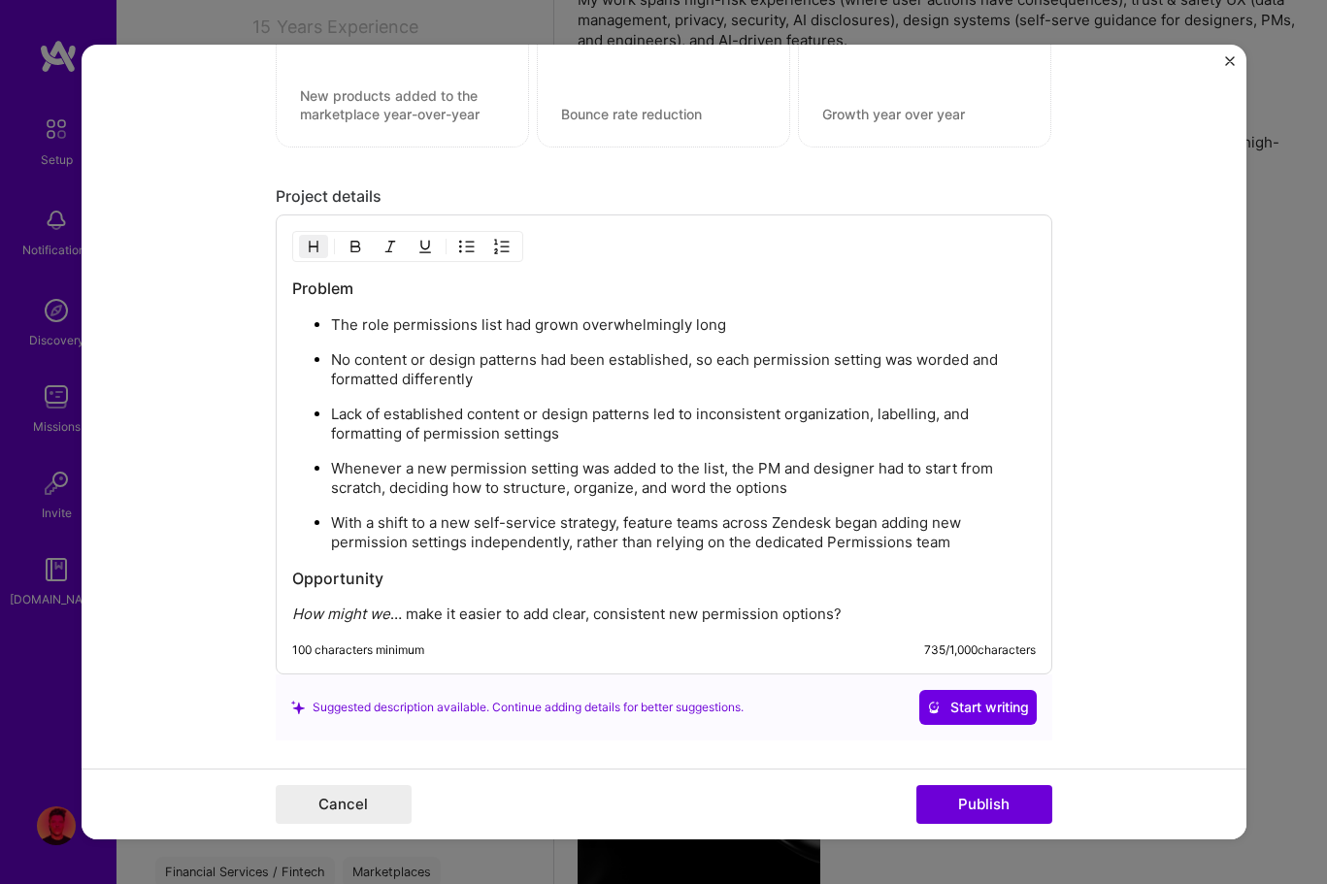
click at [862, 612] on p "How might we … make it easier to add clear, consistent new permission options?" at bounding box center [664, 614] width 744 height 19
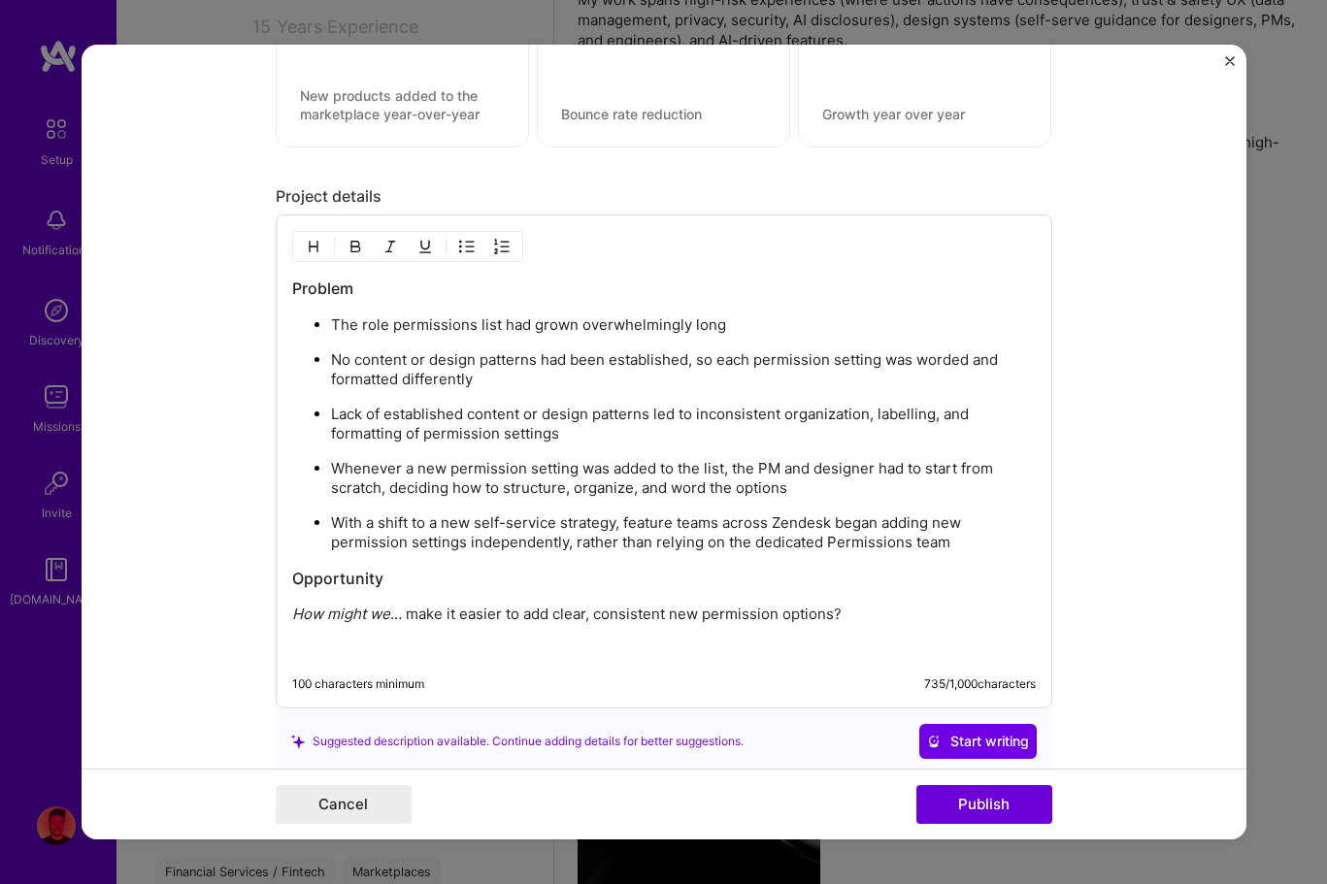
click at [314, 244] on img "button" at bounding box center [314, 247] width 16 height 16
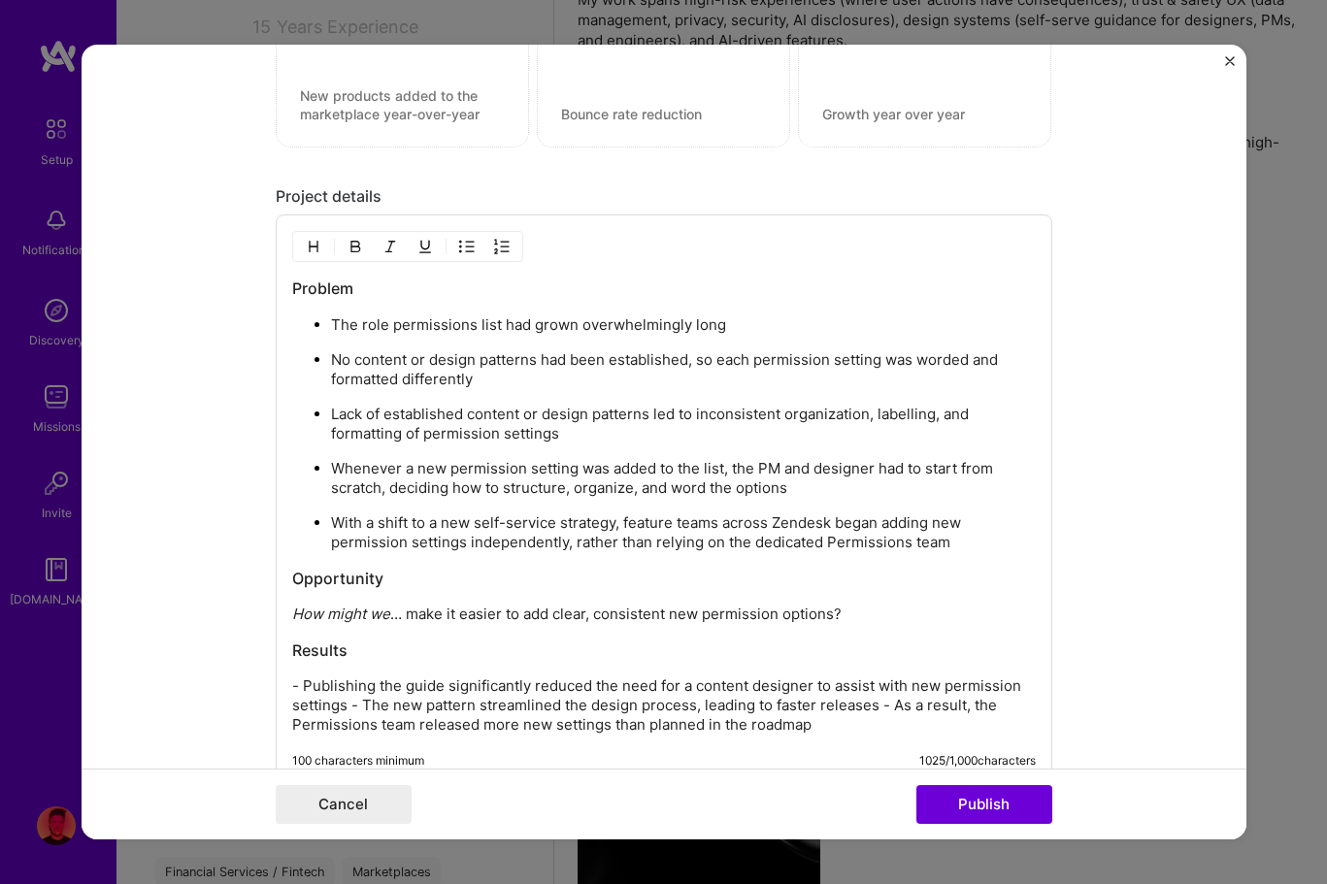
click at [299, 680] on p "- Publishing the guide significantly reduced the need for a content designer to…" at bounding box center [664, 706] width 744 height 58
click at [459, 255] on button "button" at bounding box center [466, 246] width 29 height 23
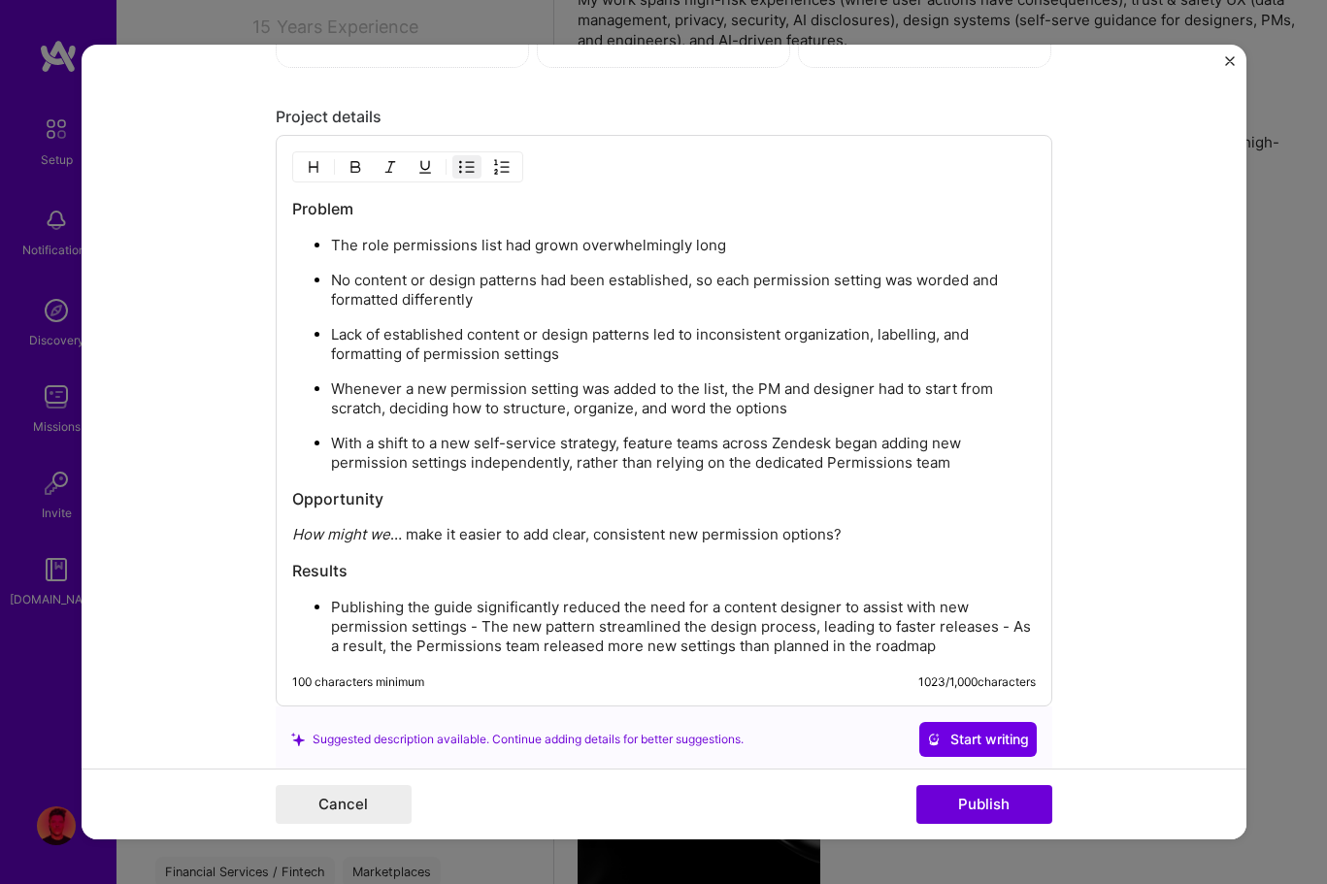
click at [477, 624] on p "Publishing the guide significantly reduced the need for a content designer to a…" at bounding box center [683, 627] width 705 height 58
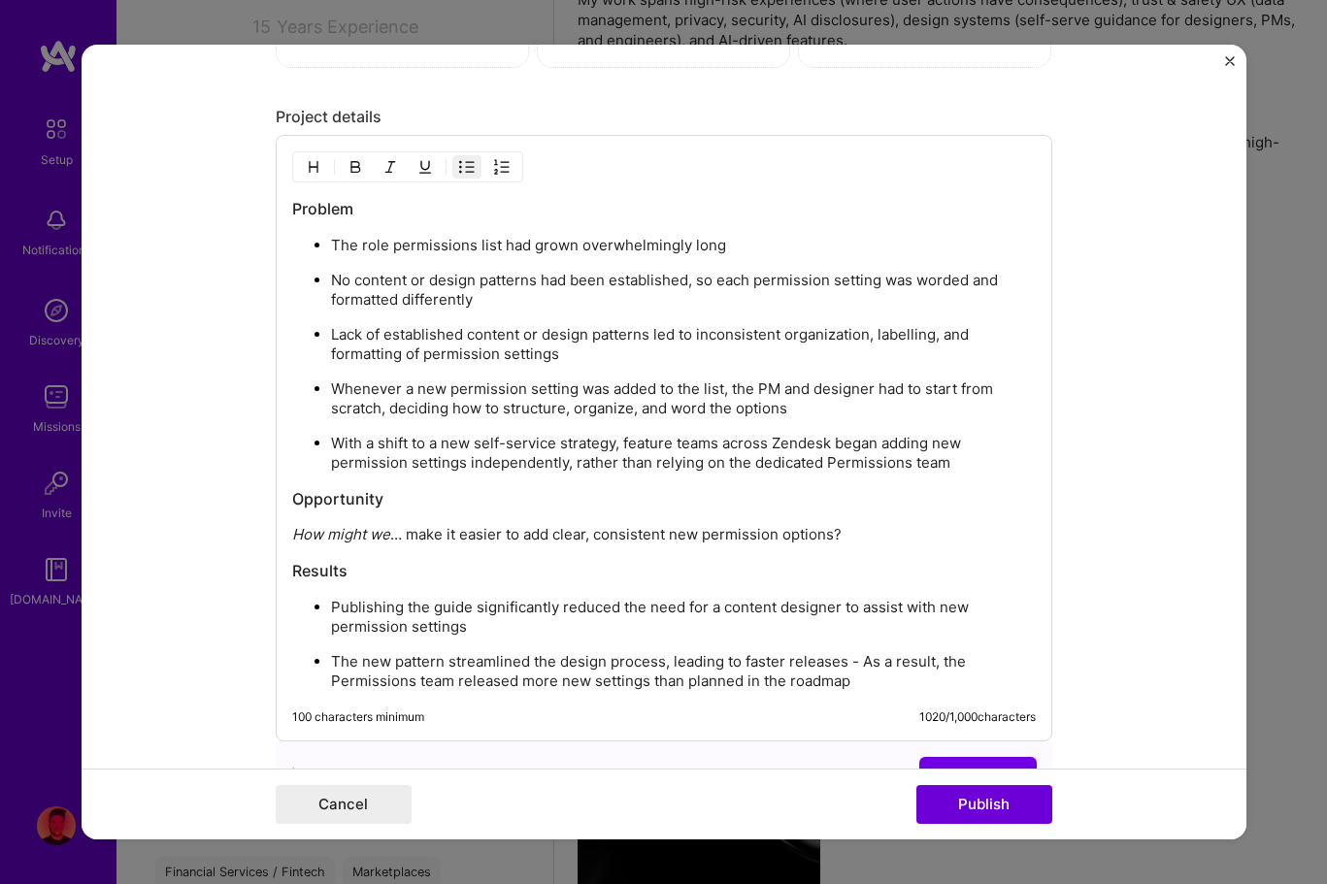
drag, startPoint x: 859, startPoint y: 660, endPoint x: 1010, endPoint y: 669, distance: 150.7
click at [860, 660] on p "The new pattern streamlined the design process, leading to faster releases - As…" at bounding box center [683, 671] width 705 height 39
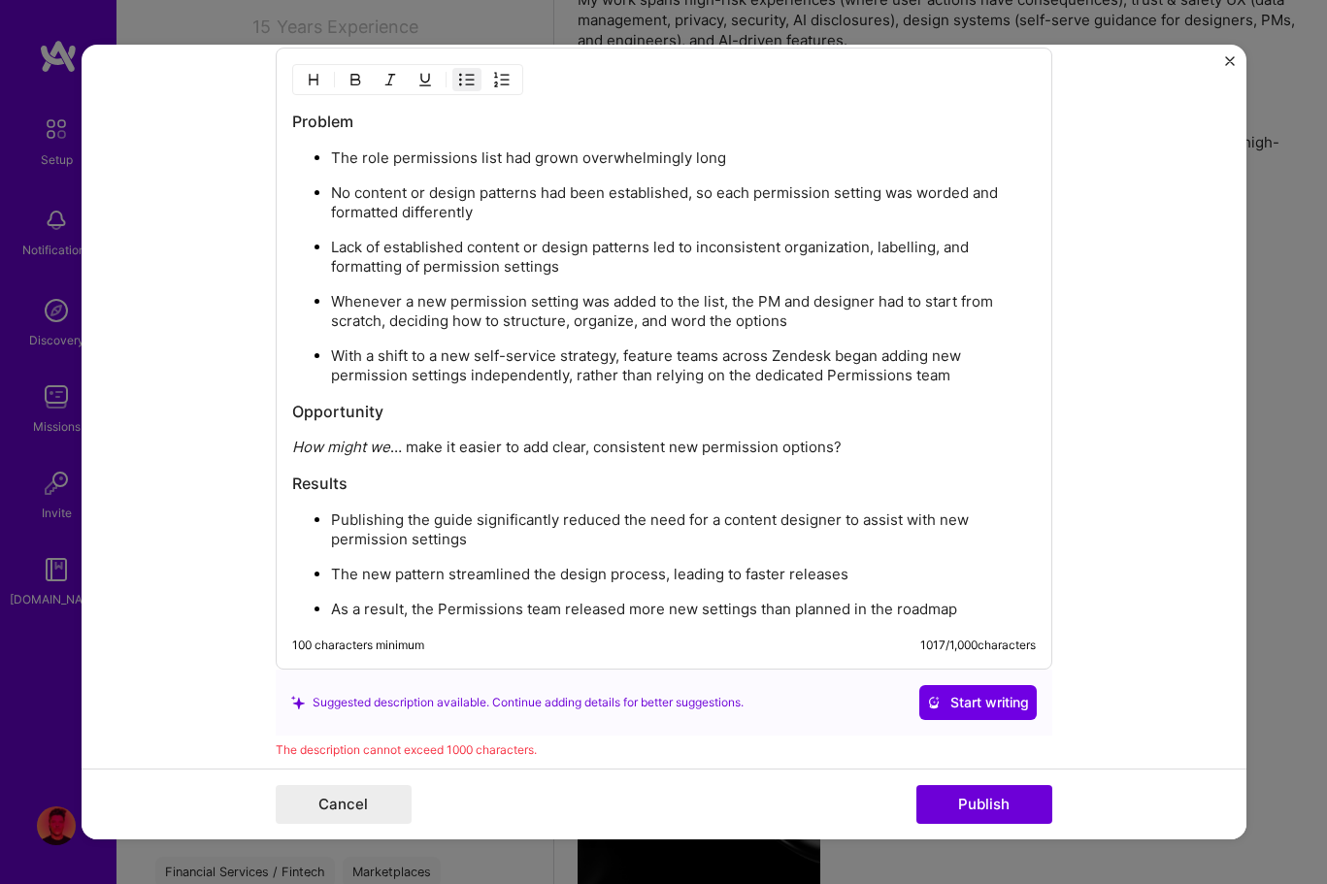
scroll to position [1869, 0]
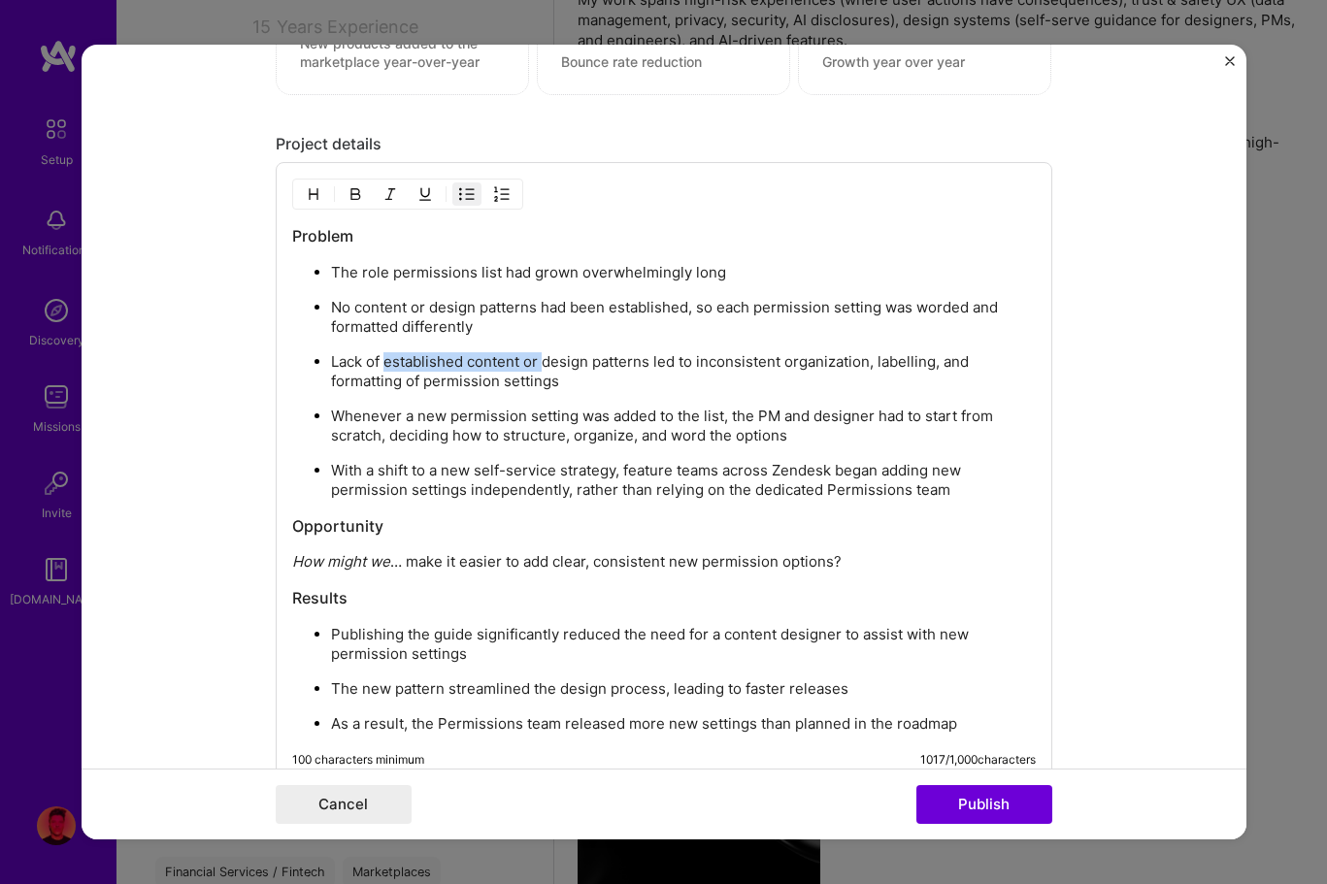
drag, startPoint x: 544, startPoint y: 363, endPoint x: 388, endPoint y: 358, distance: 155.4
click at [388, 358] on p "Lack of established content or design patterns led to inconsistent organization…" at bounding box center [683, 371] width 705 height 39
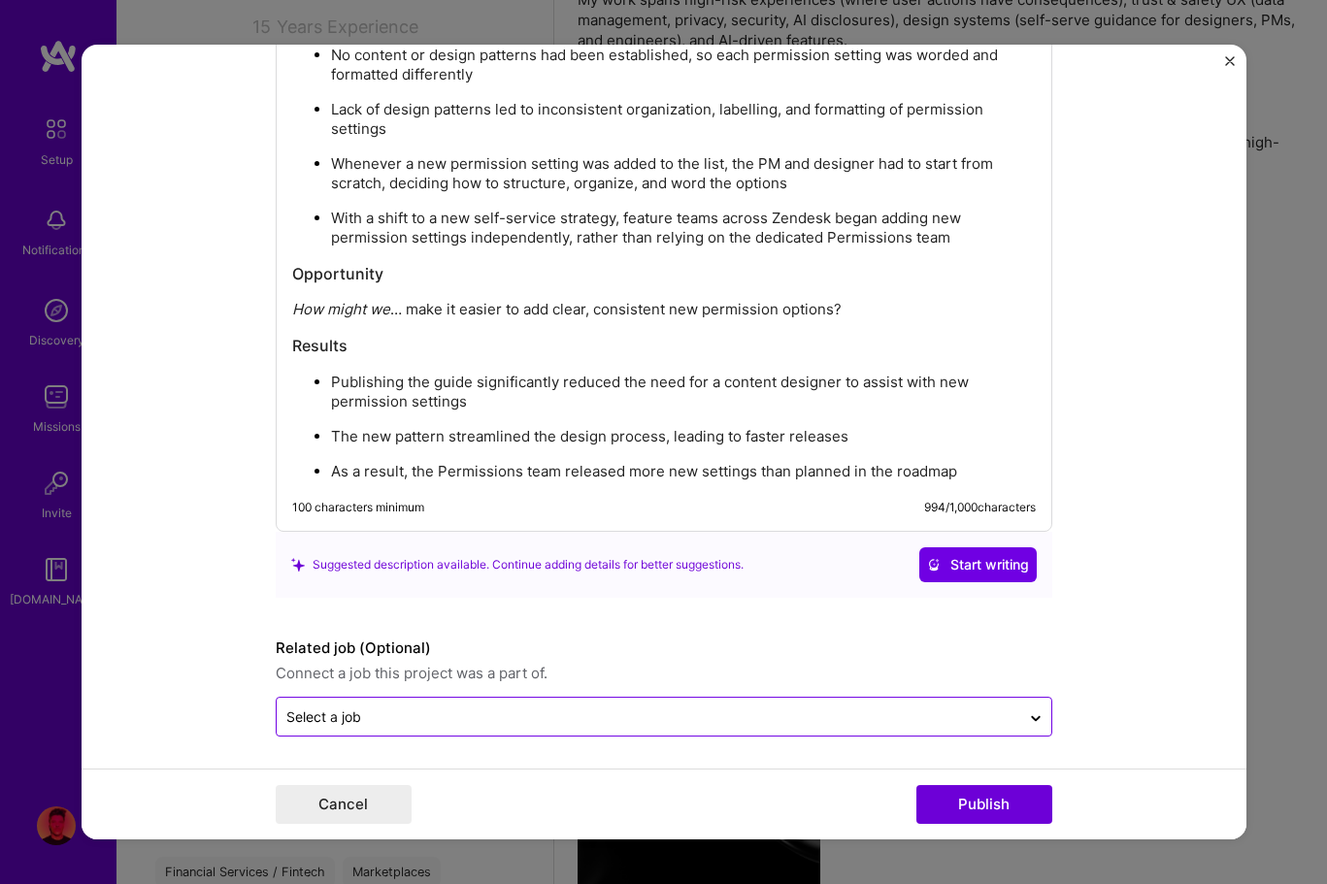
click at [617, 726] on div "Select a job" at bounding box center [649, 717] width 744 height 38
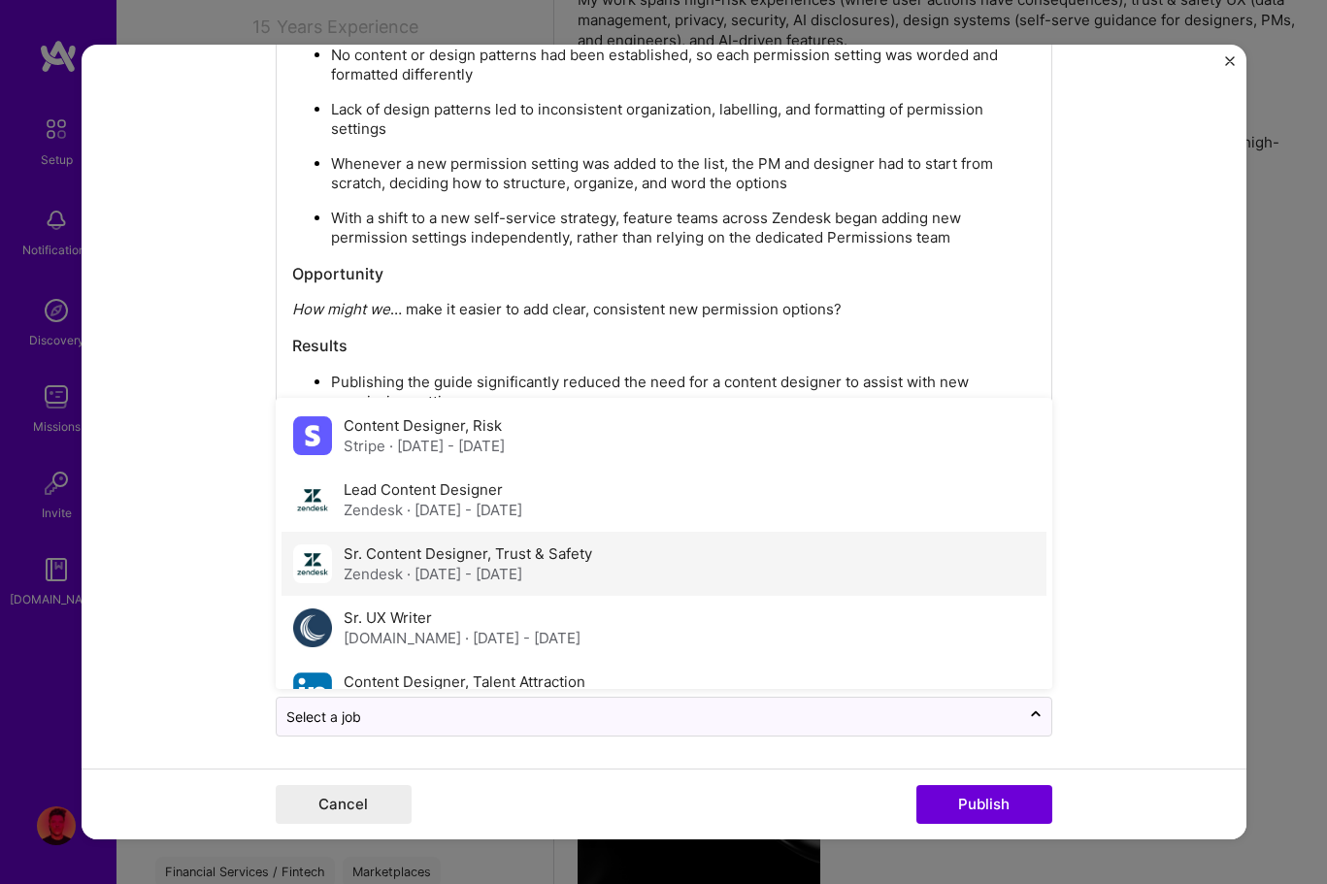
click at [560, 554] on label "Sr. Content Designer, Trust & Safety" at bounding box center [468, 554] width 249 height 18
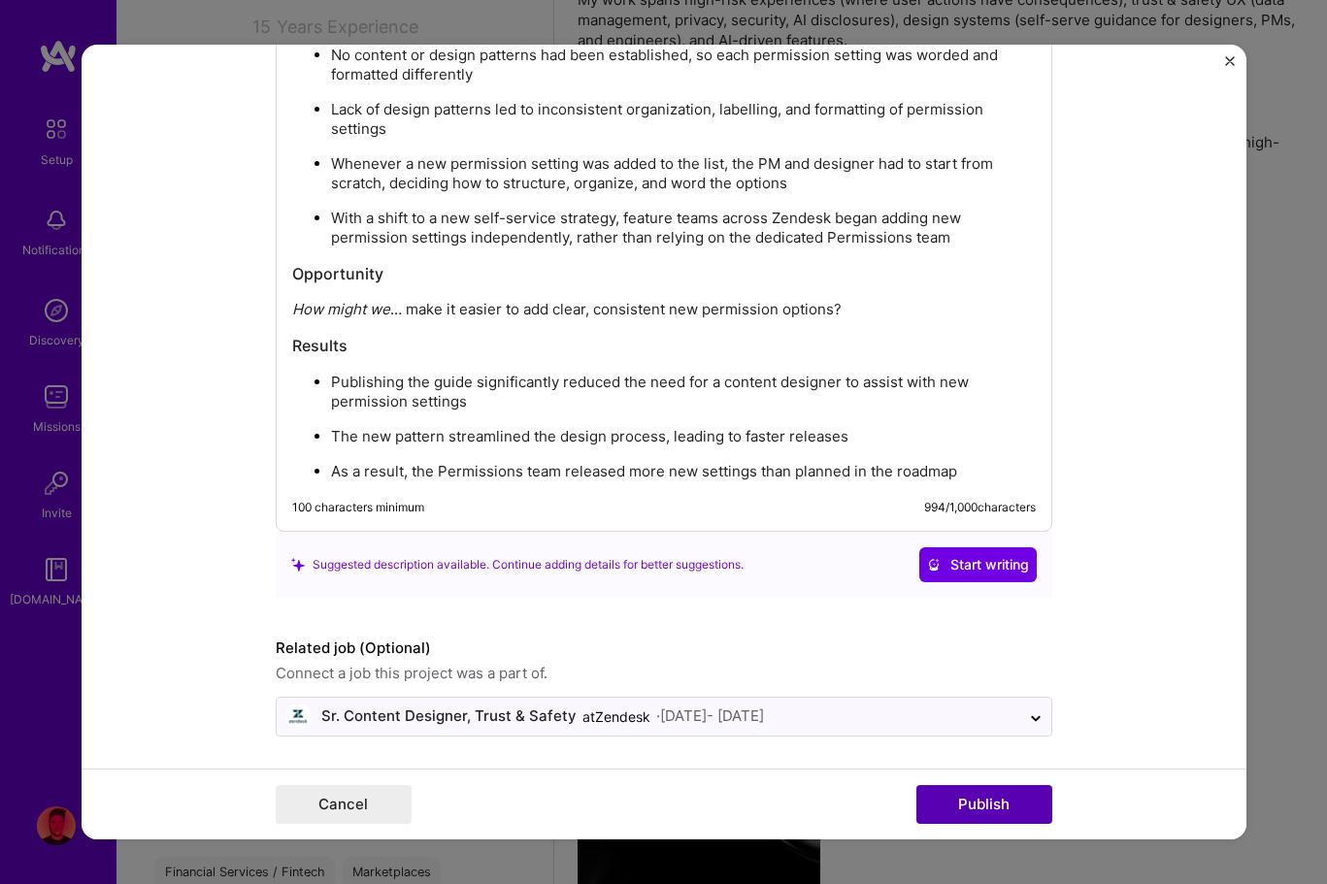
click at [1020, 802] on button "Publish" at bounding box center [984, 804] width 136 height 39
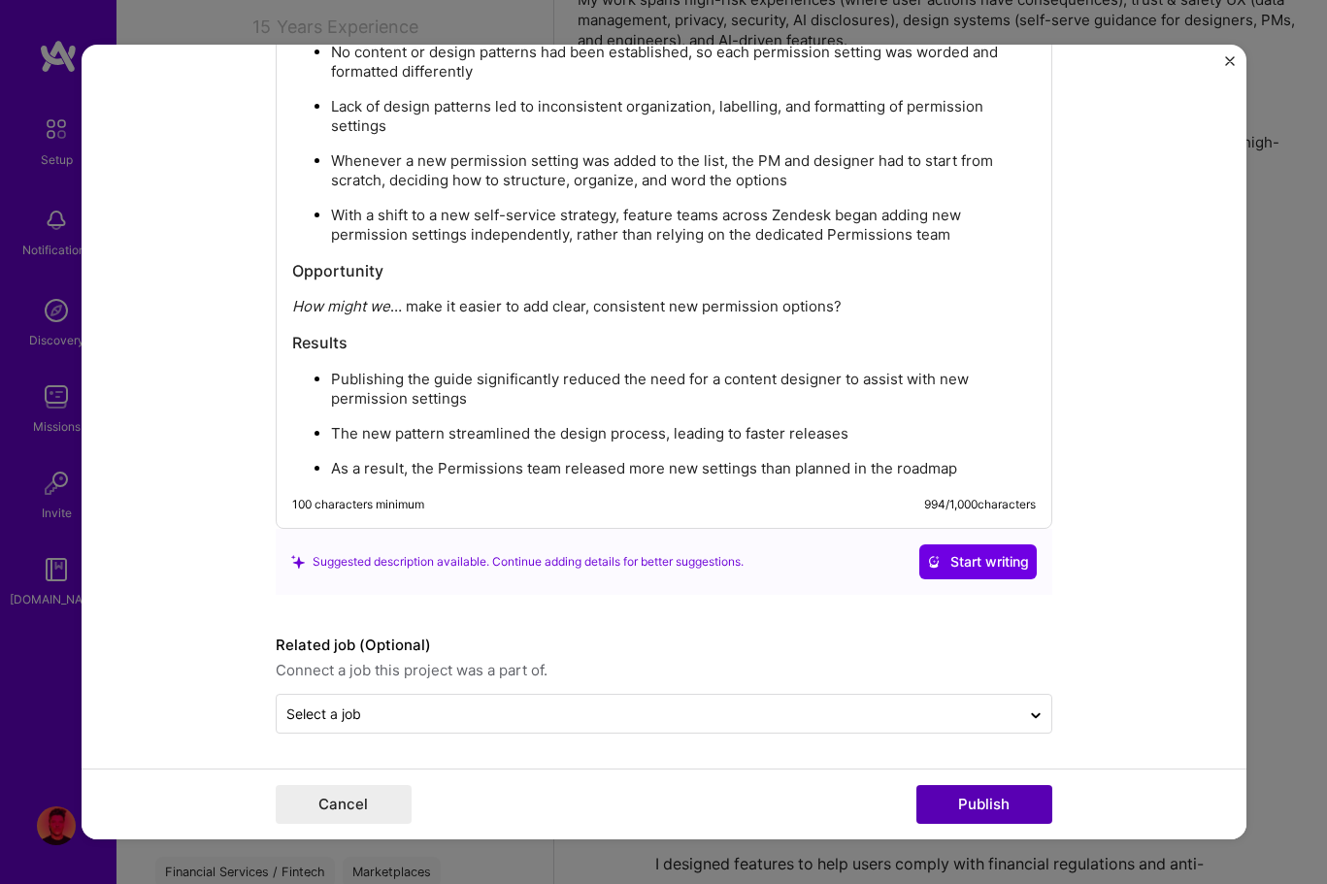
scroll to position [2033, 0]
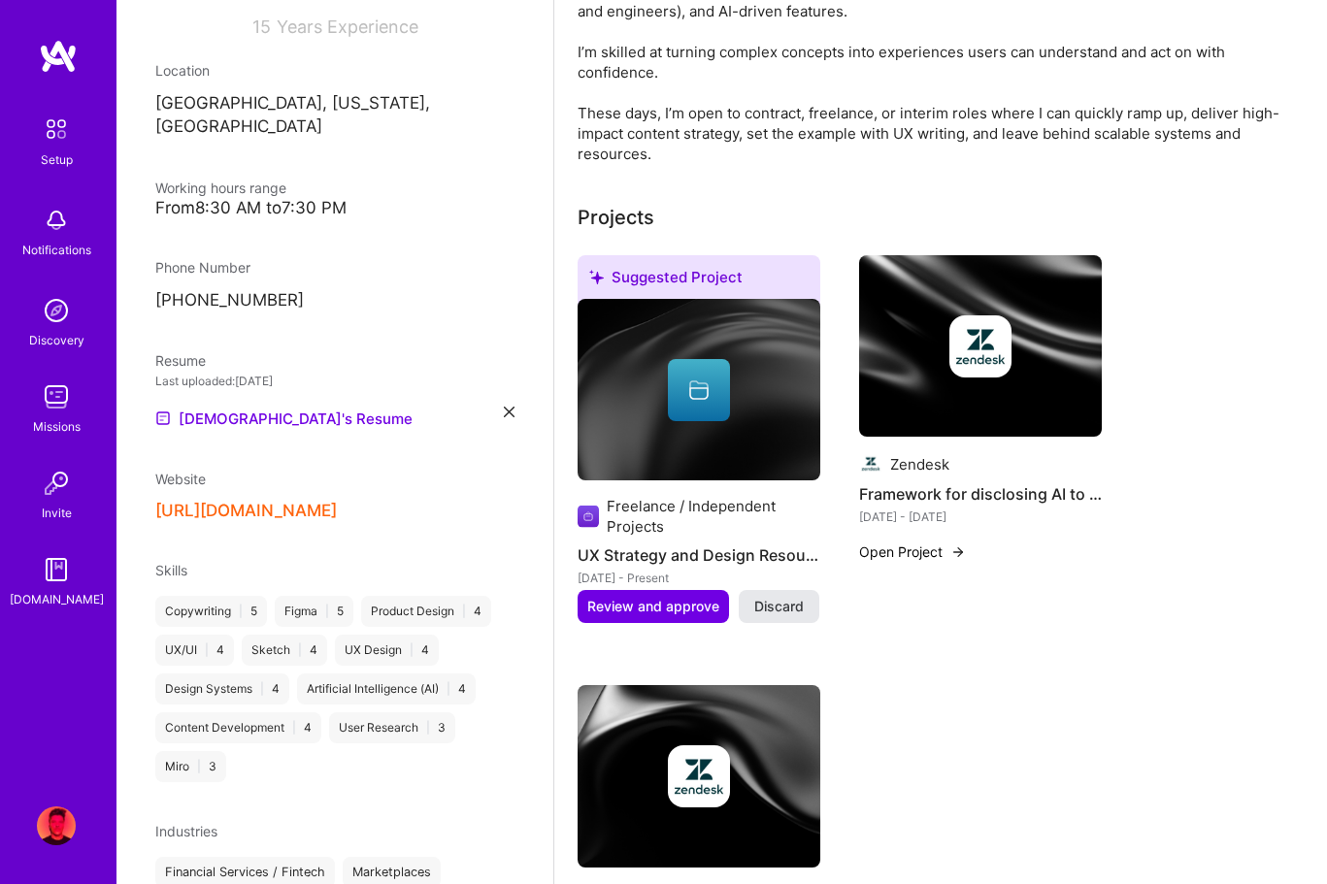
click at [790, 603] on span "Discard" at bounding box center [779, 606] width 50 height 19
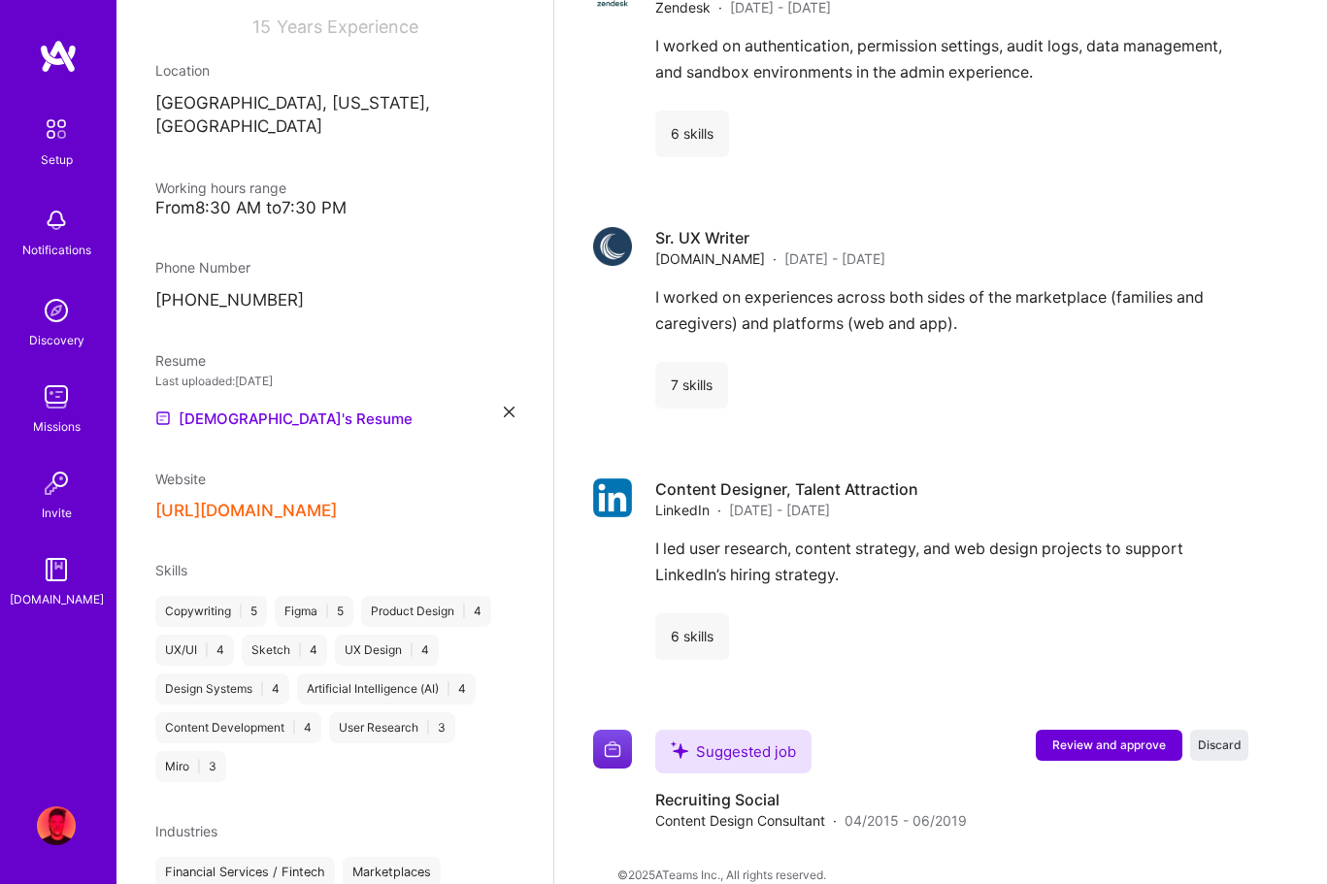
scroll to position [1809, 0]
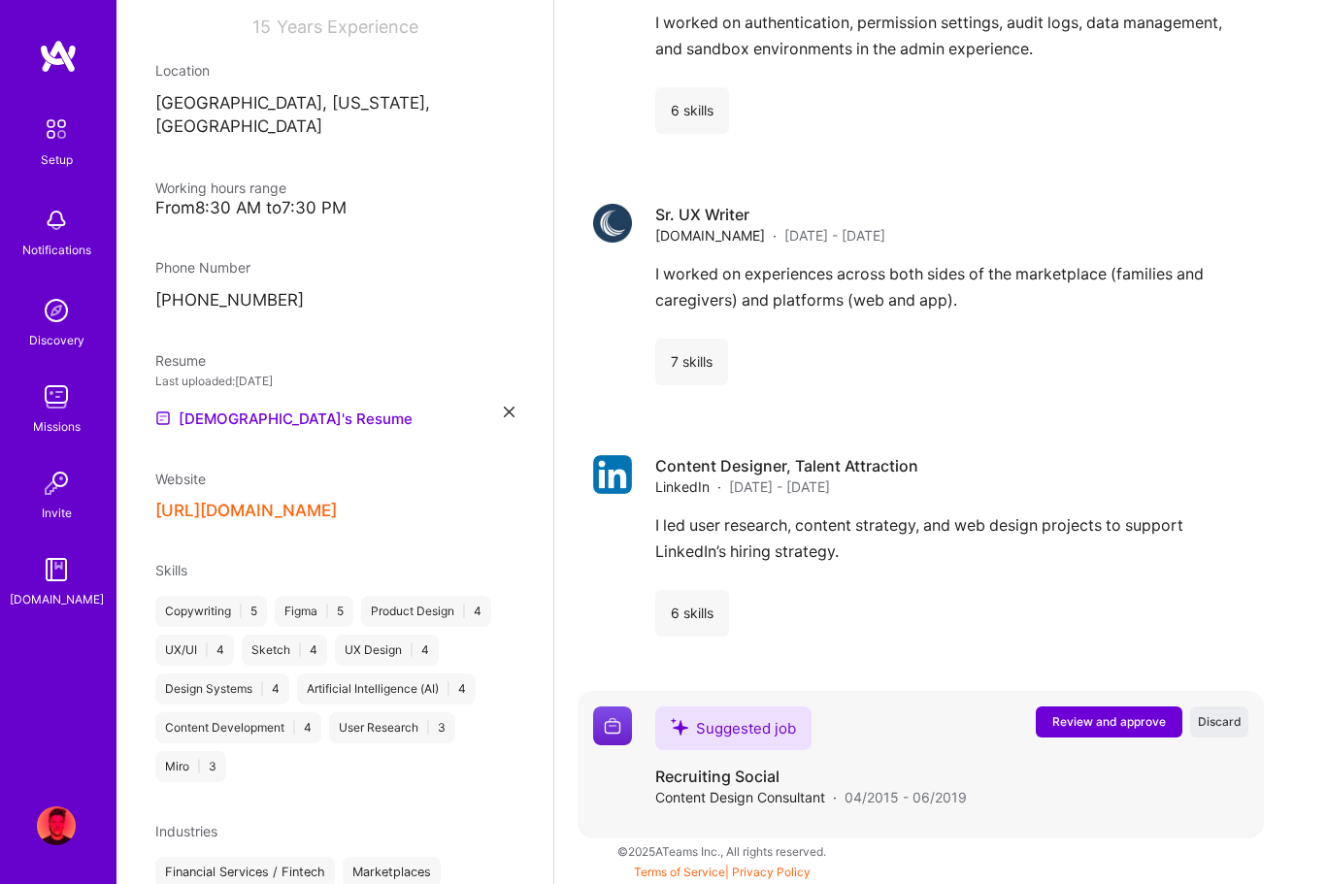
click at [1107, 728] on span "Review and approve" at bounding box center [1109, 721] width 114 height 17
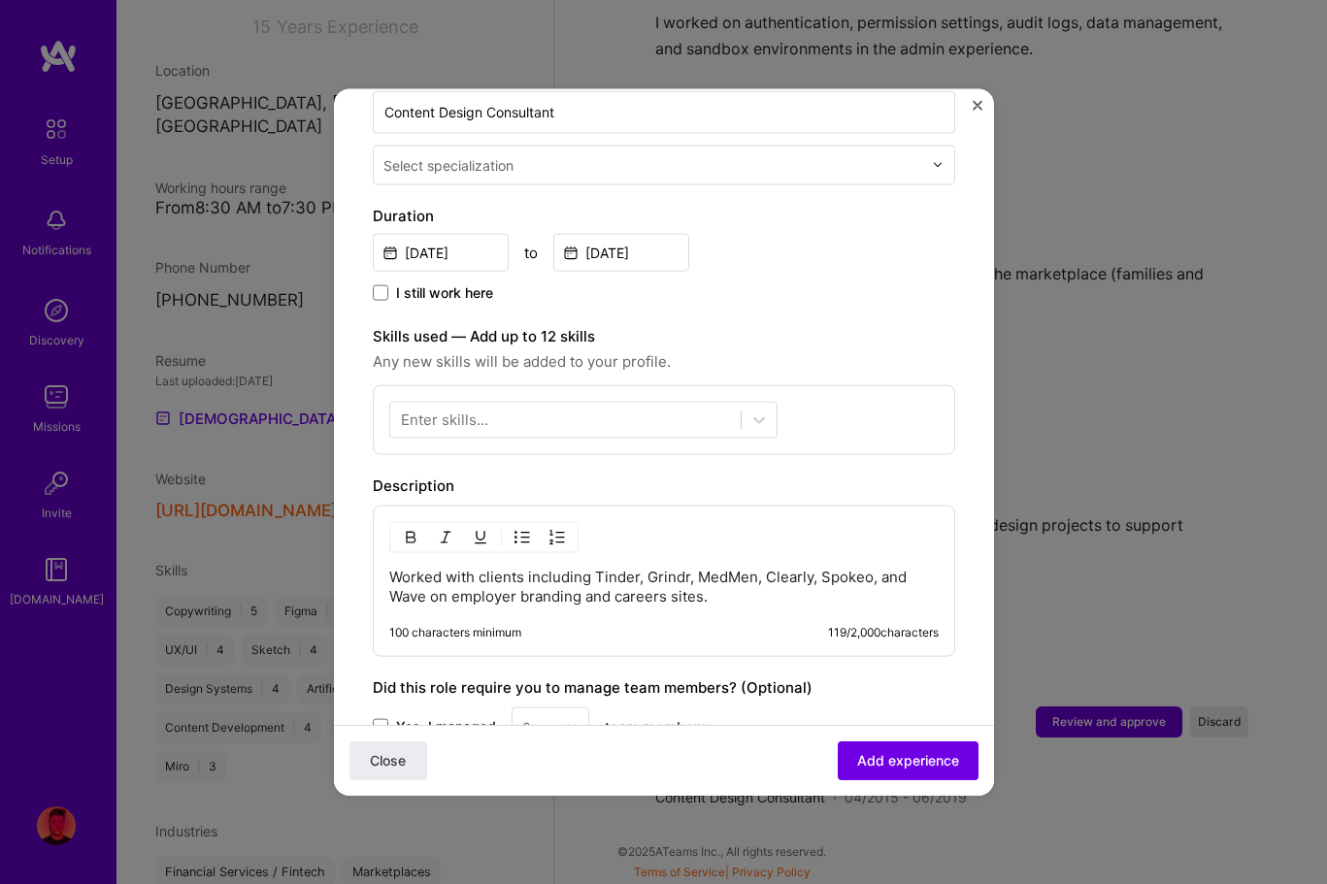
scroll to position [465, 0]
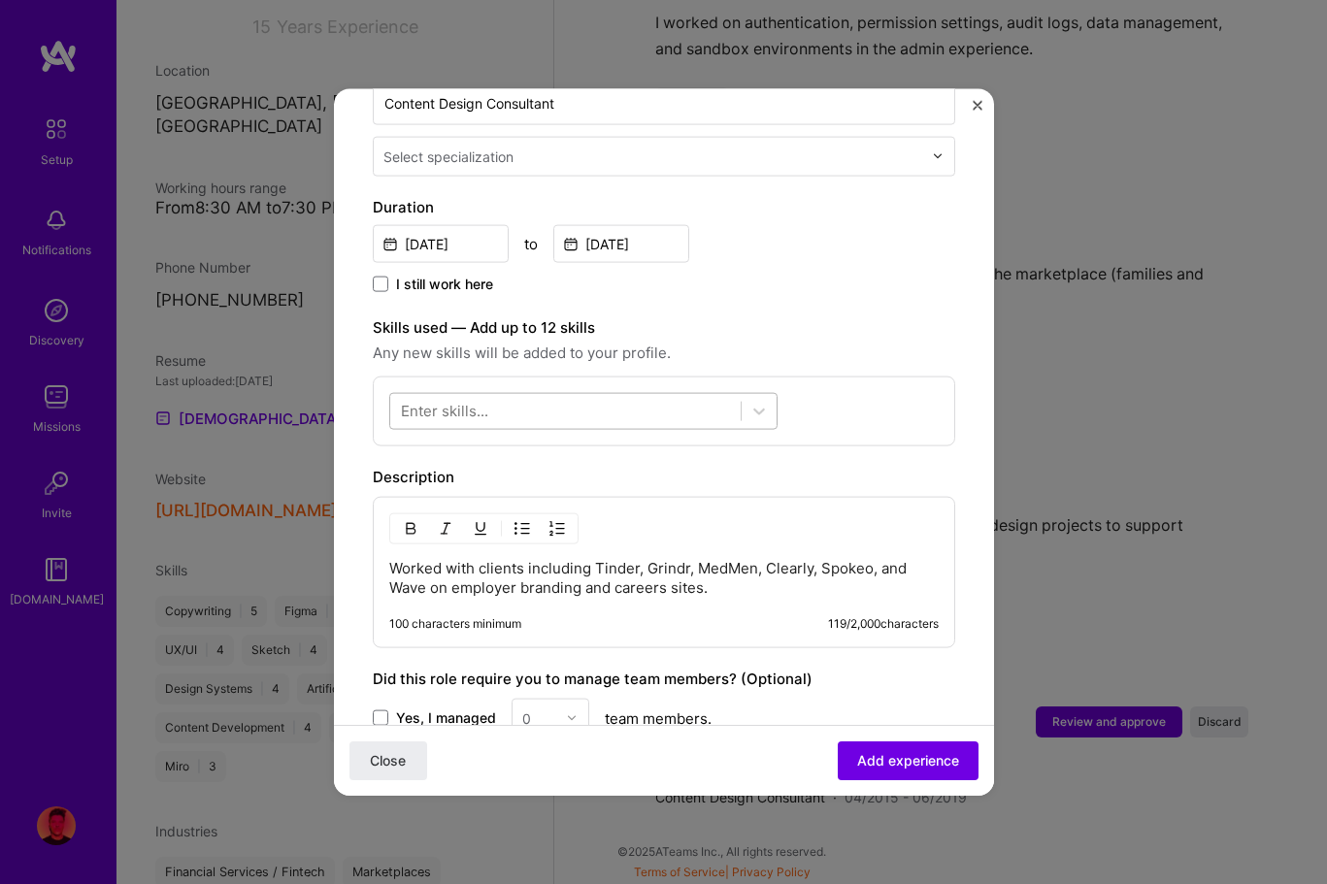
click at [649, 395] on div at bounding box center [565, 411] width 350 height 32
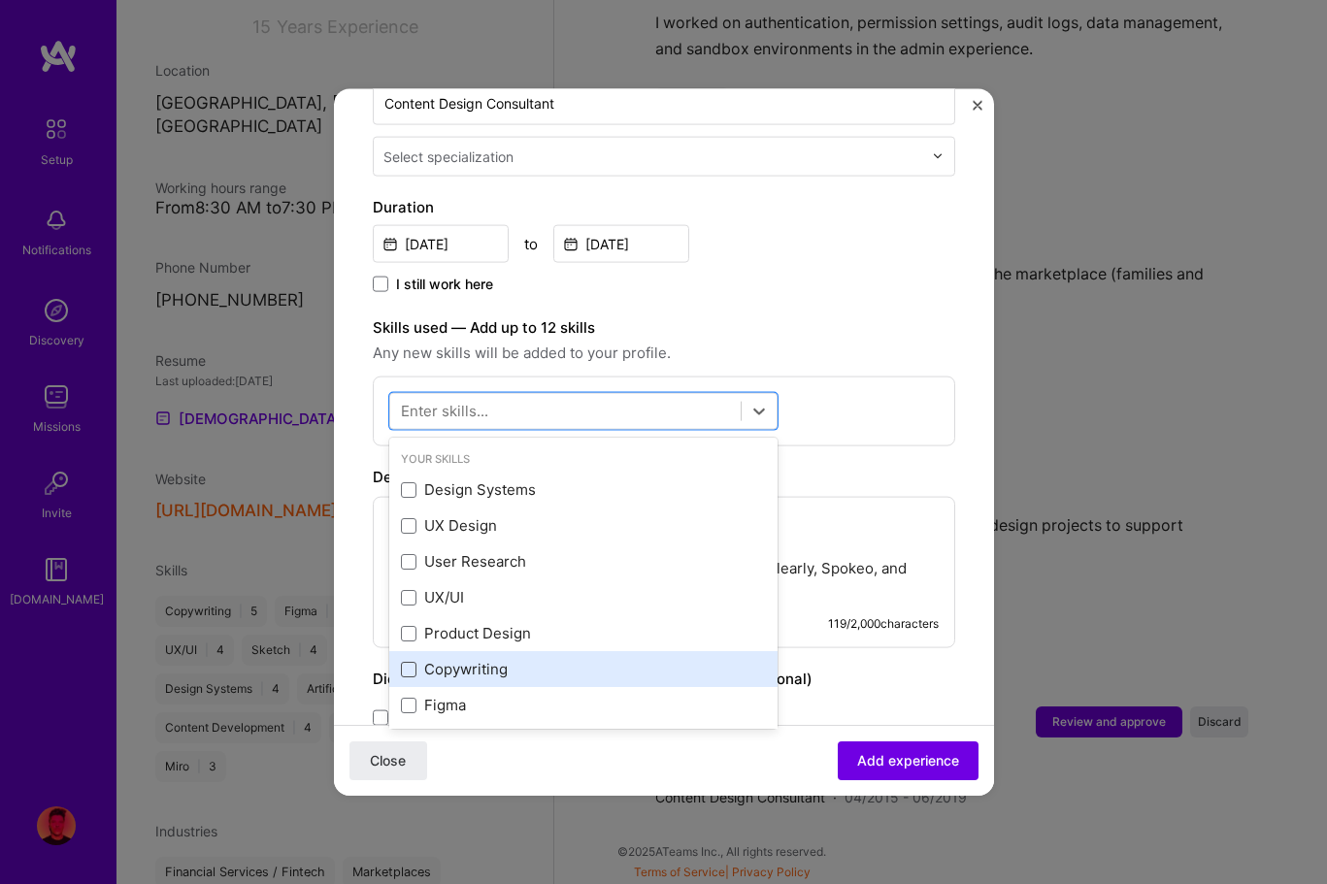
click at [407, 661] on span at bounding box center [409, 669] width 16 height 16
click at [0, 0] on input "checkbox" at bounding box center [0, 0] width 0 height 0
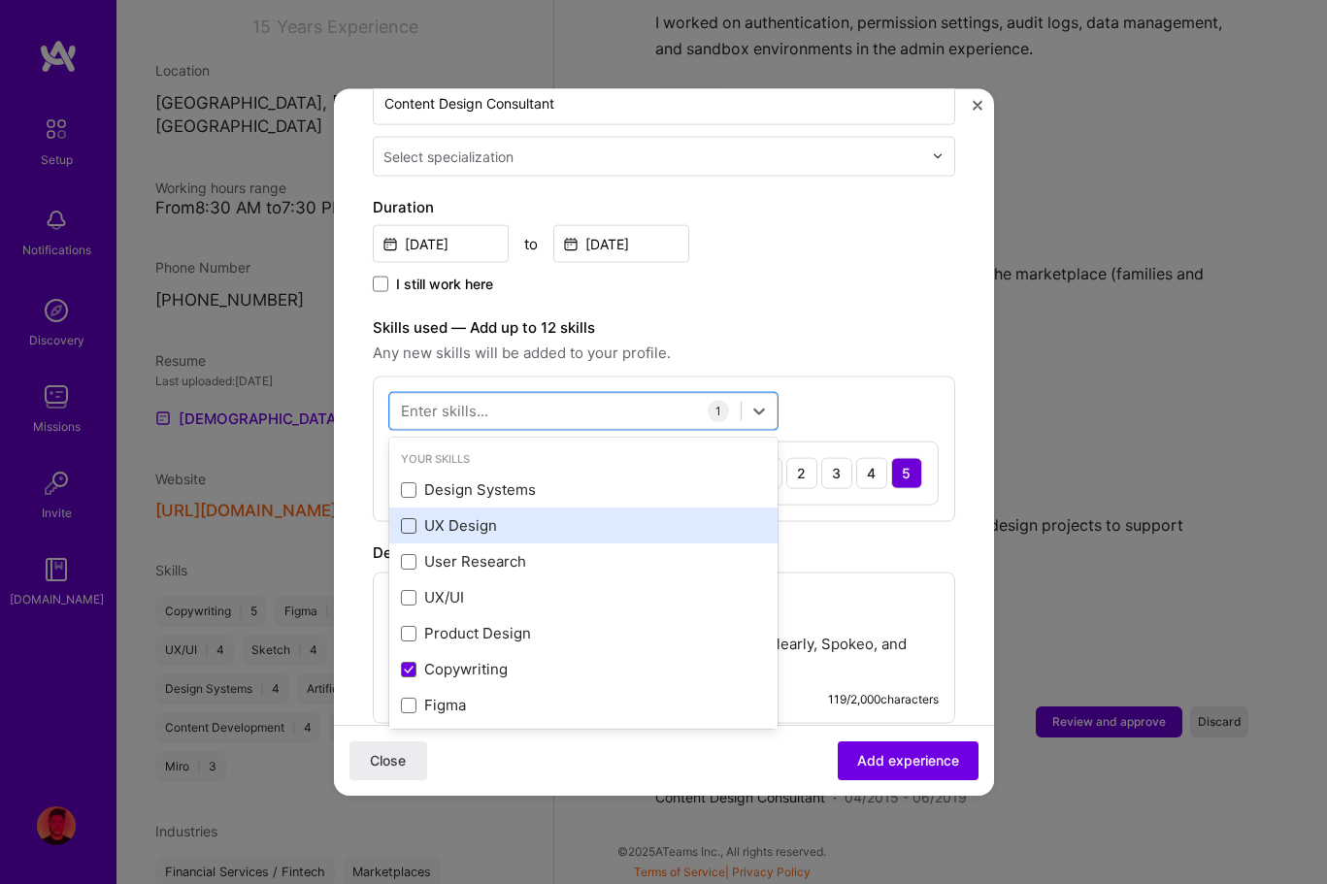
click at [410, 517] on span at bounding box center [409, 525] width 16 height 16
click at [0, 0] on input "checkbox" at bounding box center [0, 0] width 0 height 0
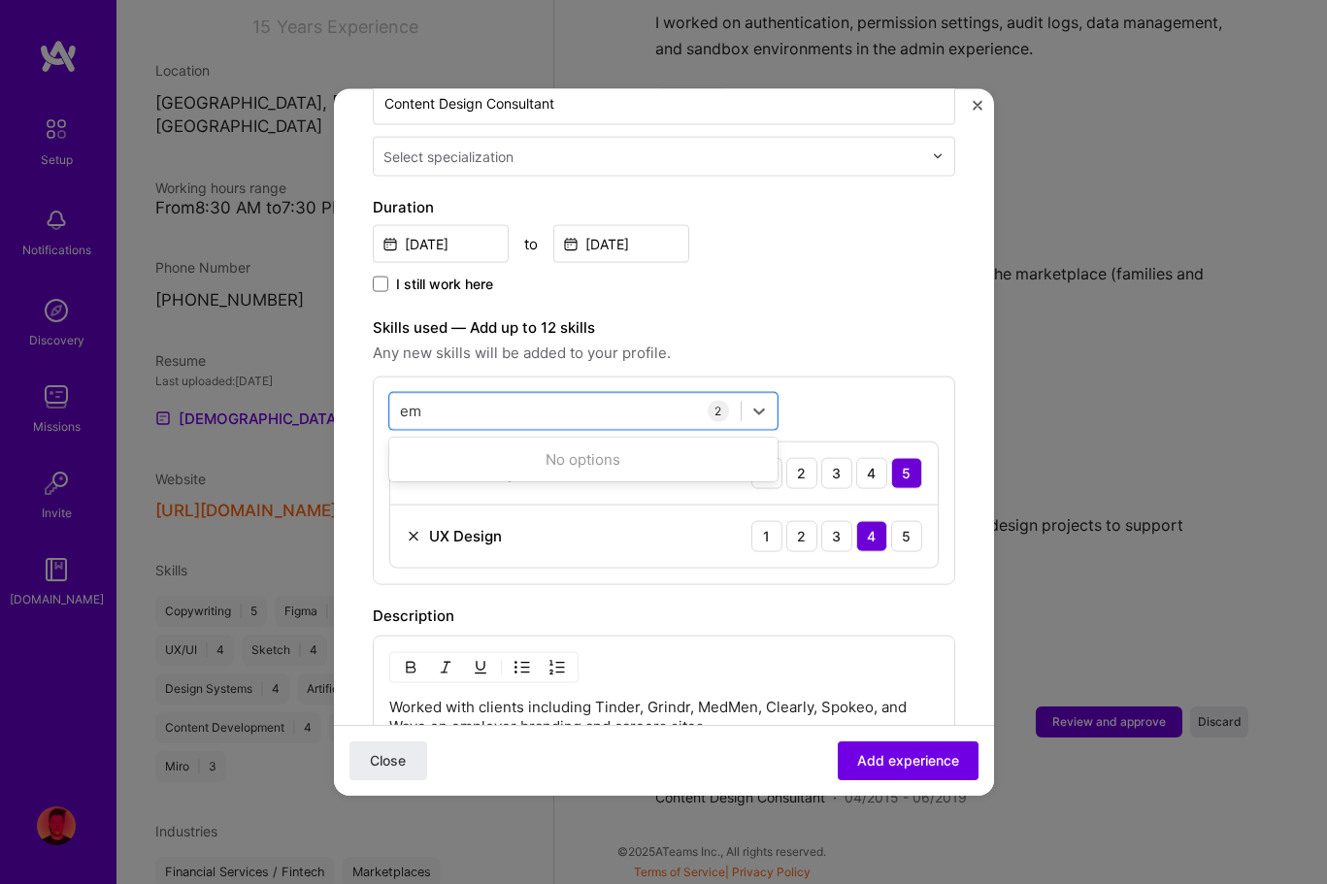
type input "e"
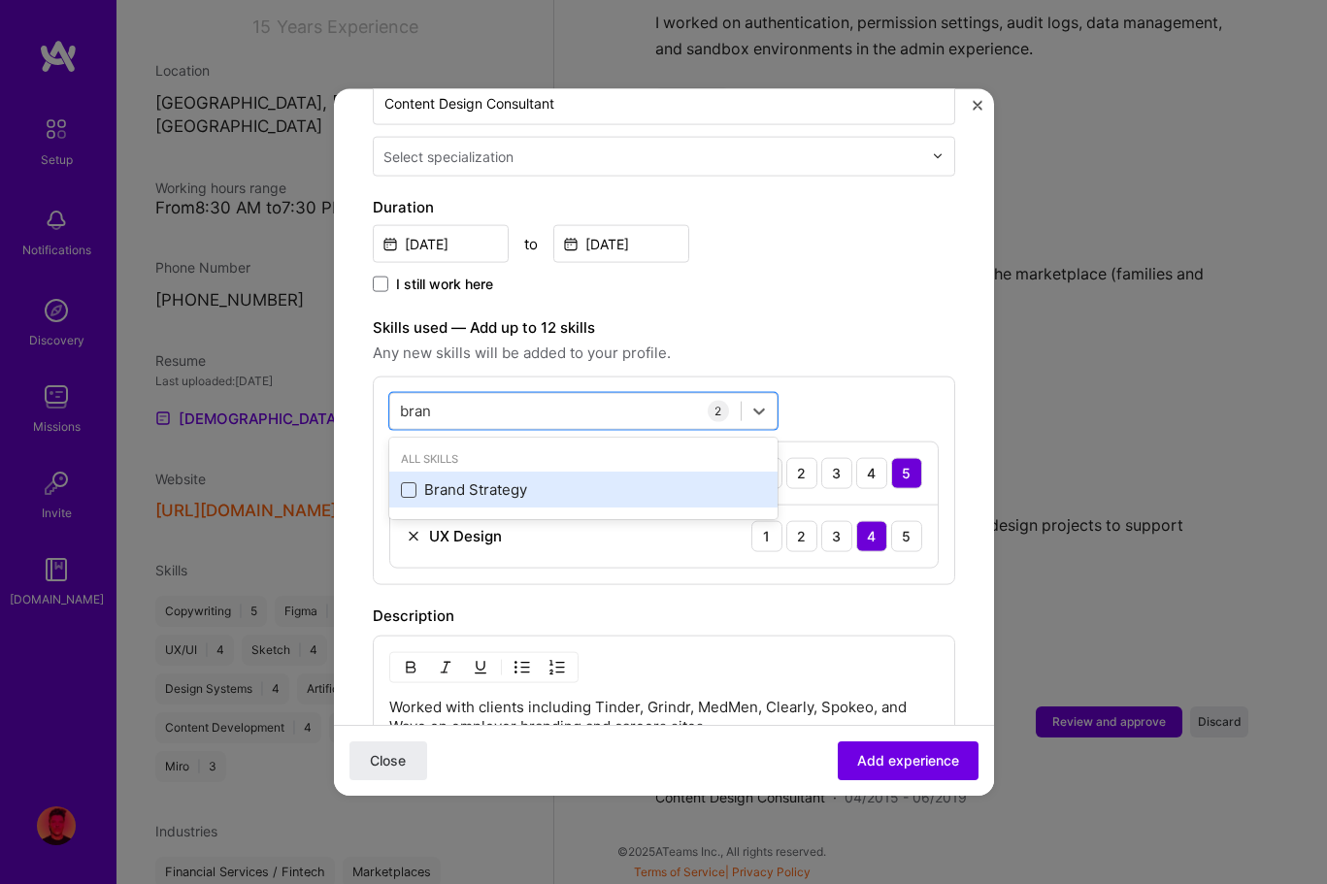
click at [412, 481] on span at bounding box center [409, 489] width 16 height 16
click at [0, 0] on input "checkbox" at bounding box center [0, 0] width 0 height 0
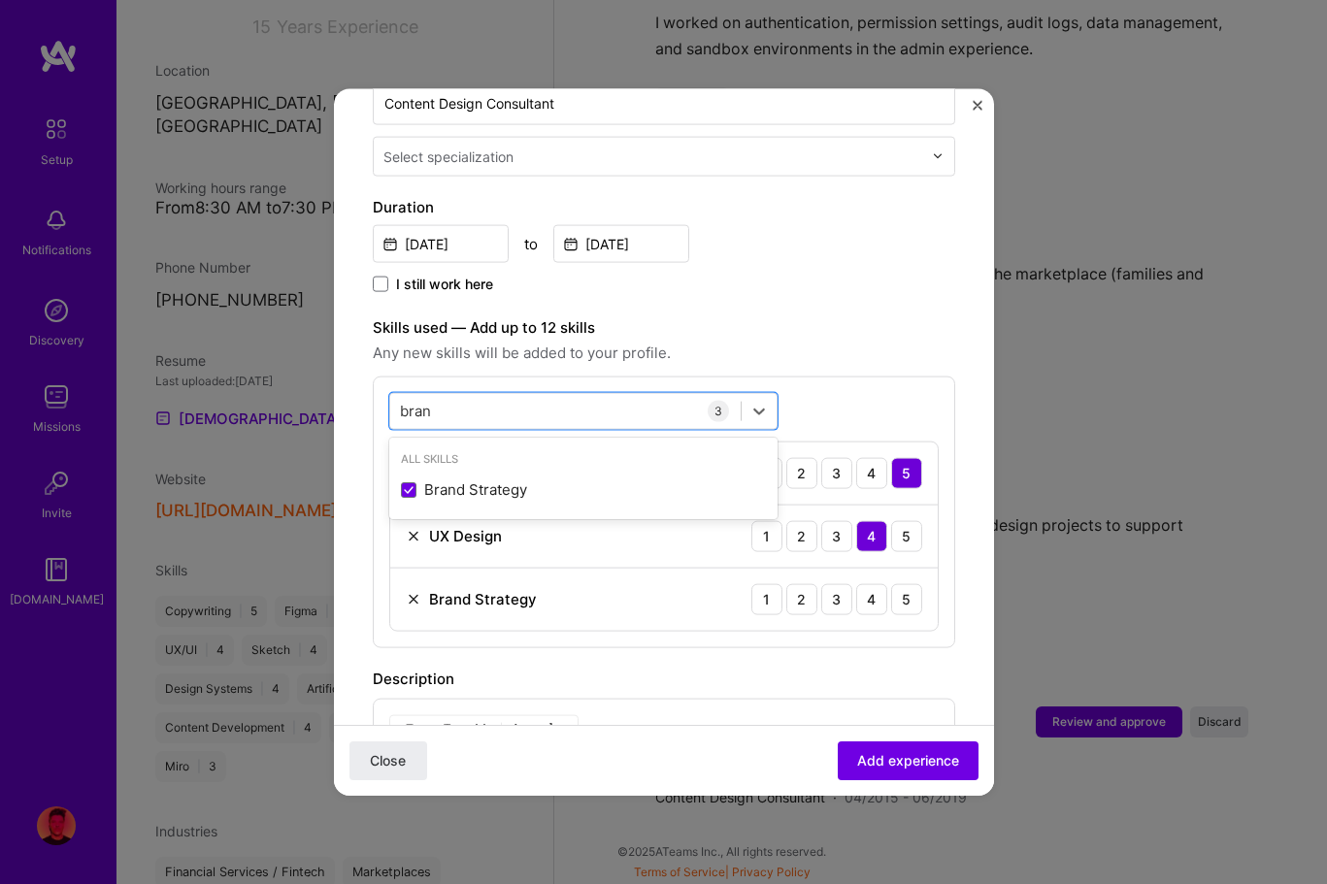
type input "bran"
click at [879, 348] on div "Skills used — Add up to 12 skills Any new skills will be added to your profile.…" at bounding box center [664, 481] width 582 height 332
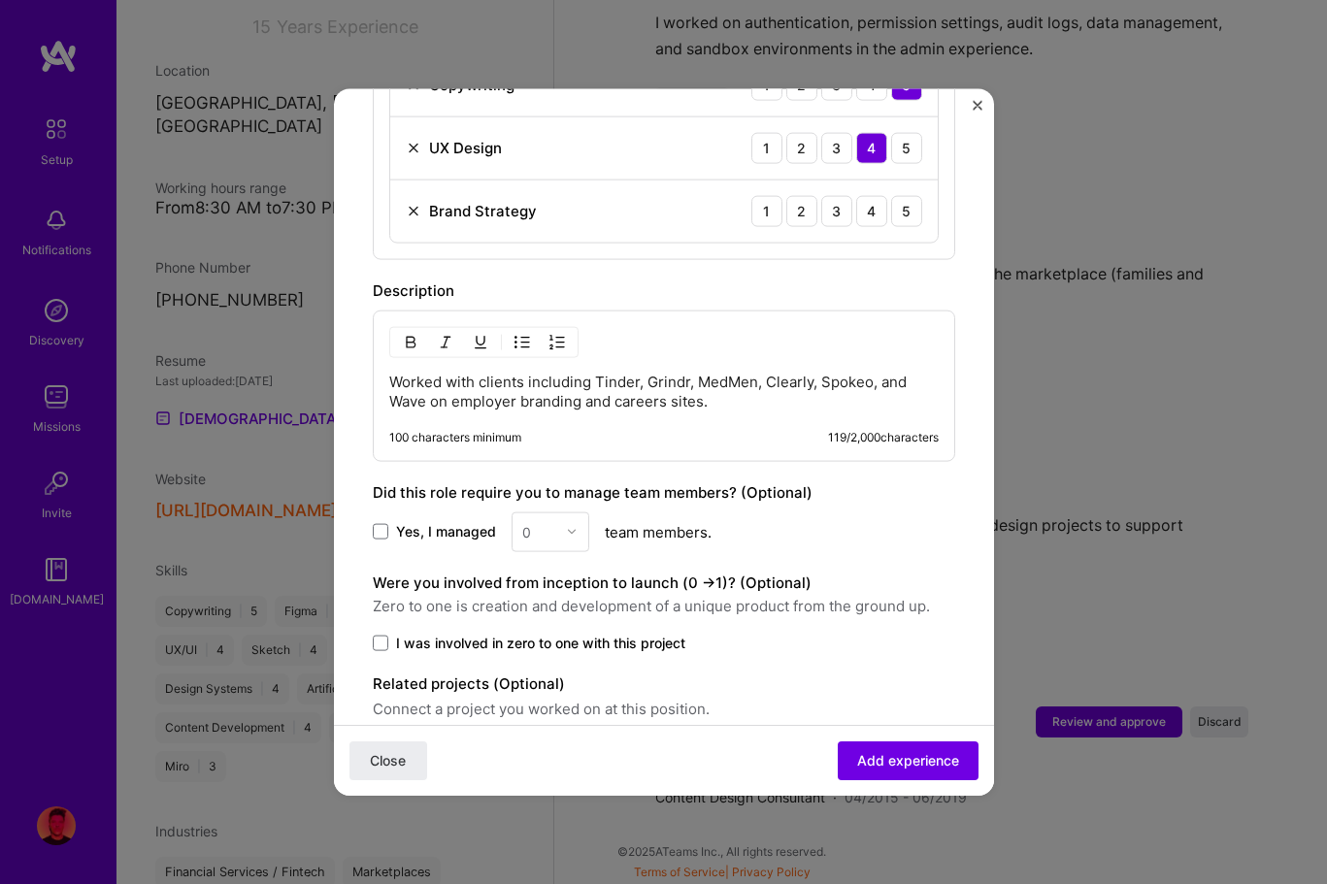
scroll to position [918, 0]
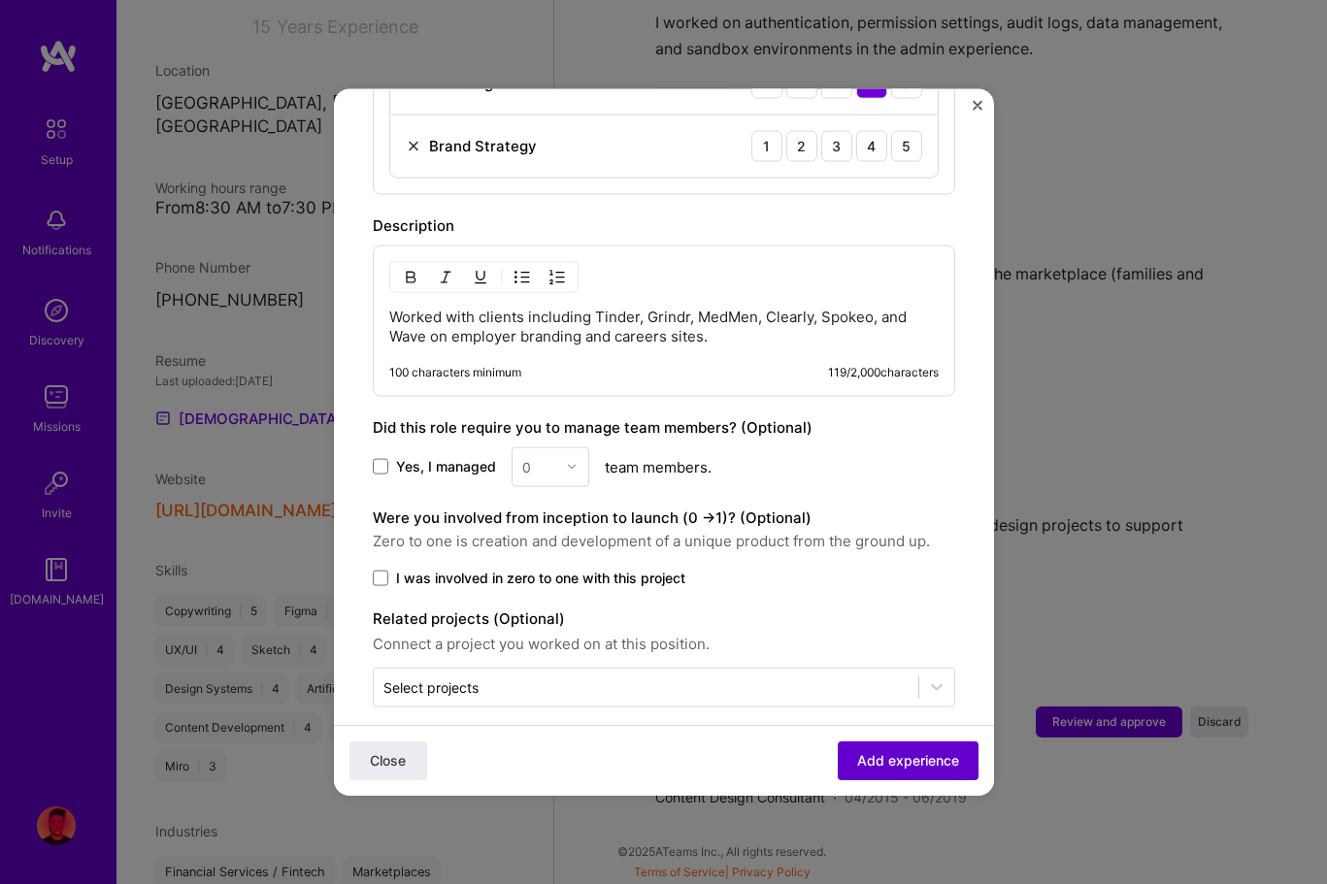
click at [900, 763] on span "Add experience" at bounding box center [908, 760] width 102 height 19
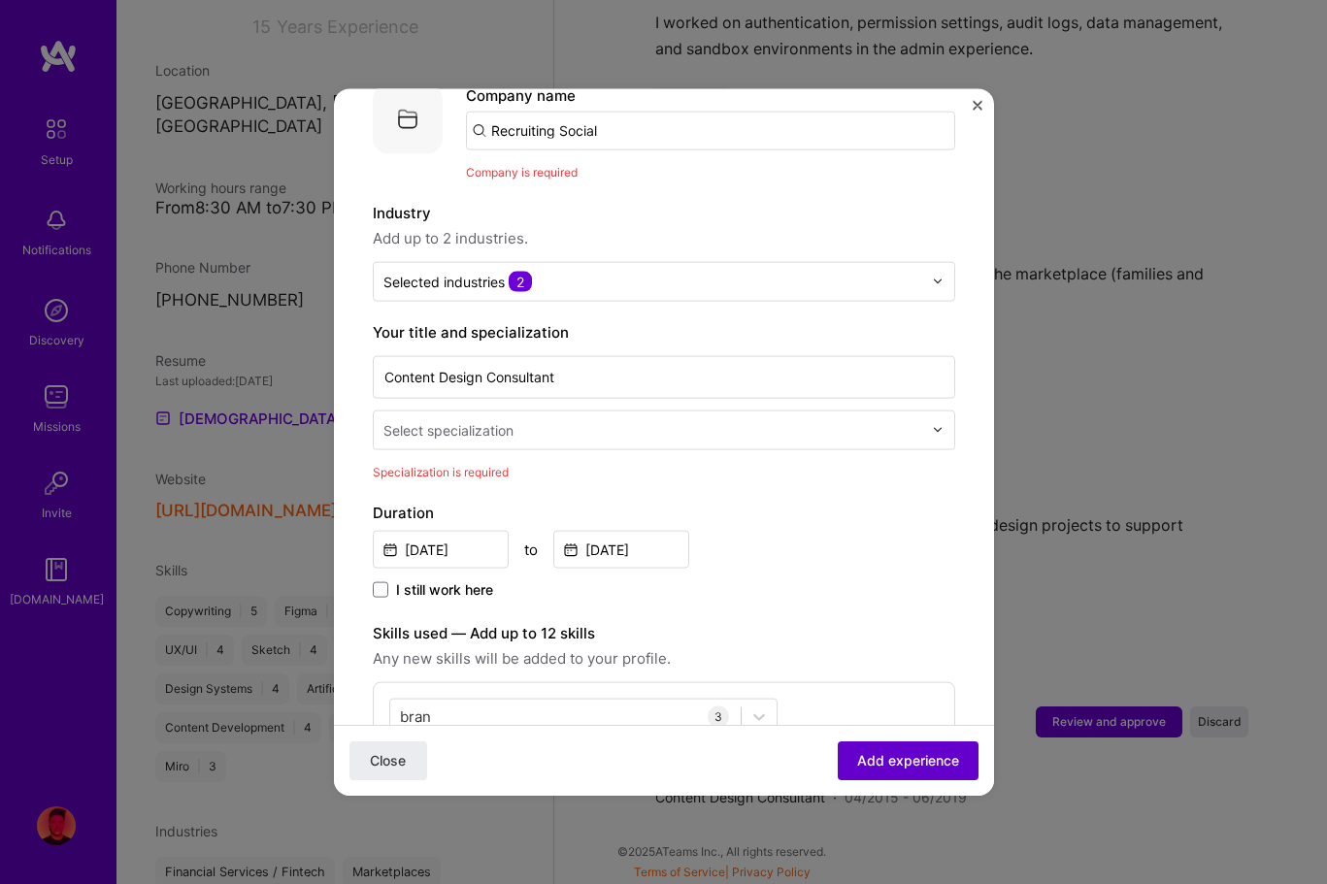
scroll to position [194, 0]
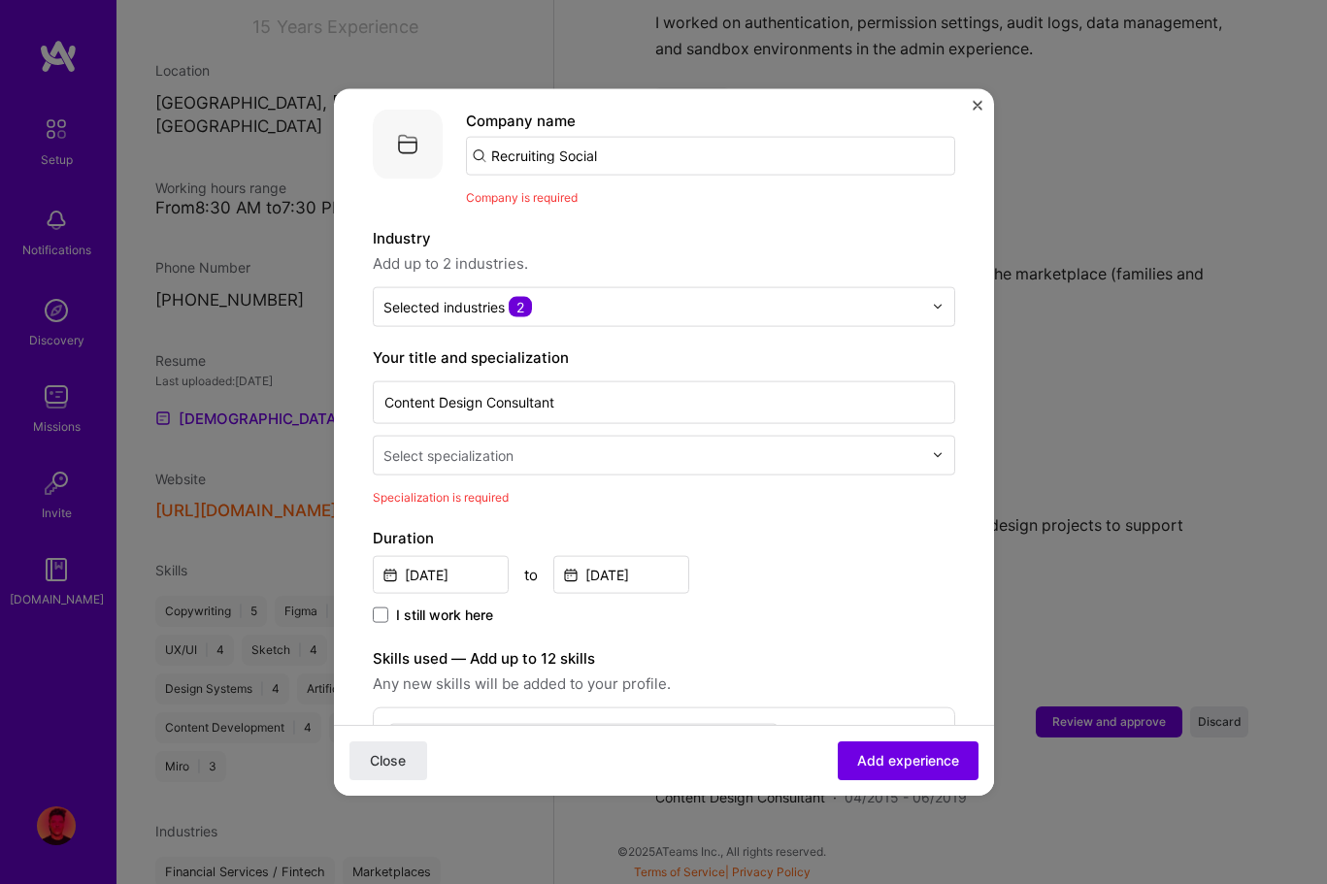
click at [609, 445] on input "text" at bounding box center [654, 455] width 543 height 20
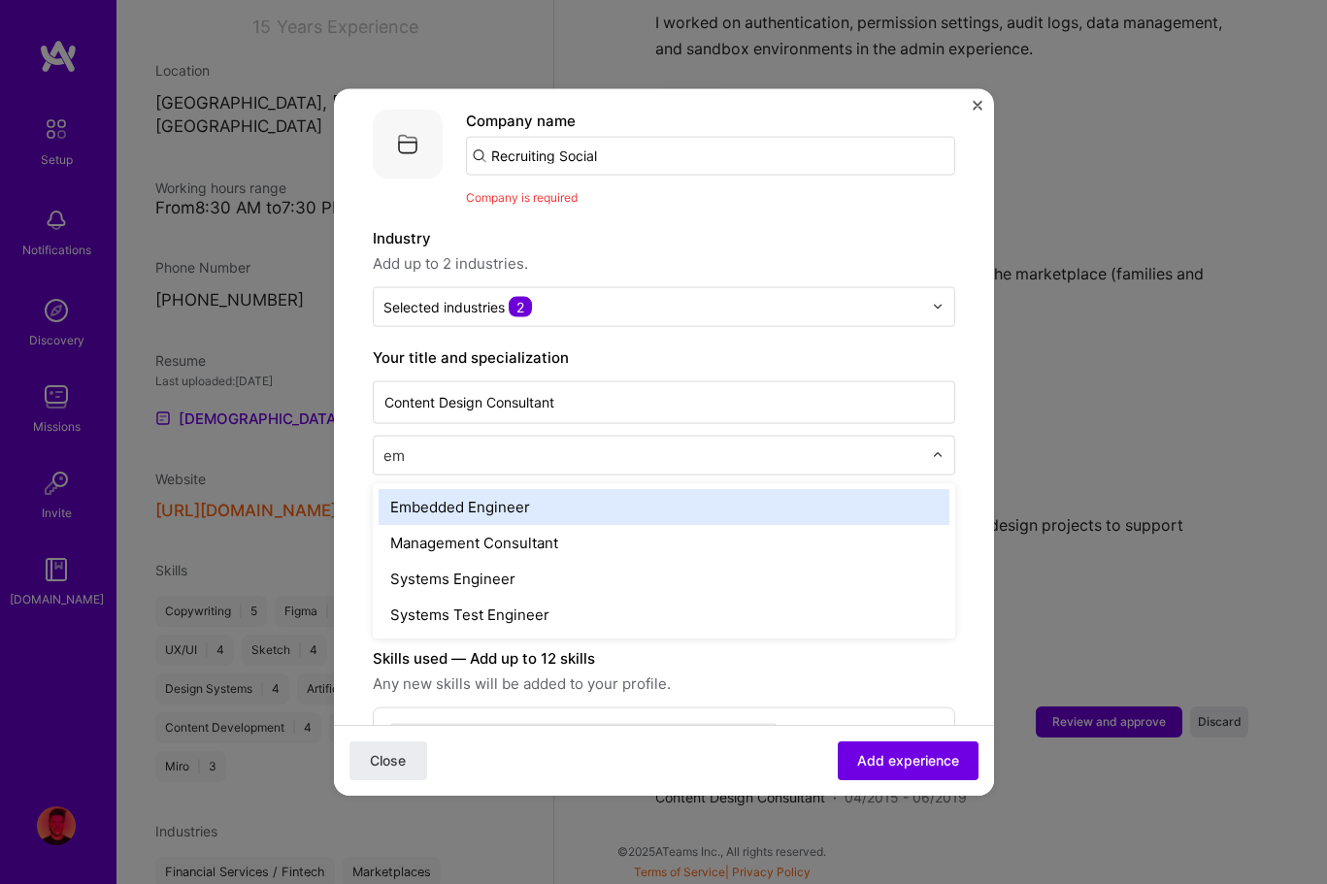
type input "e"
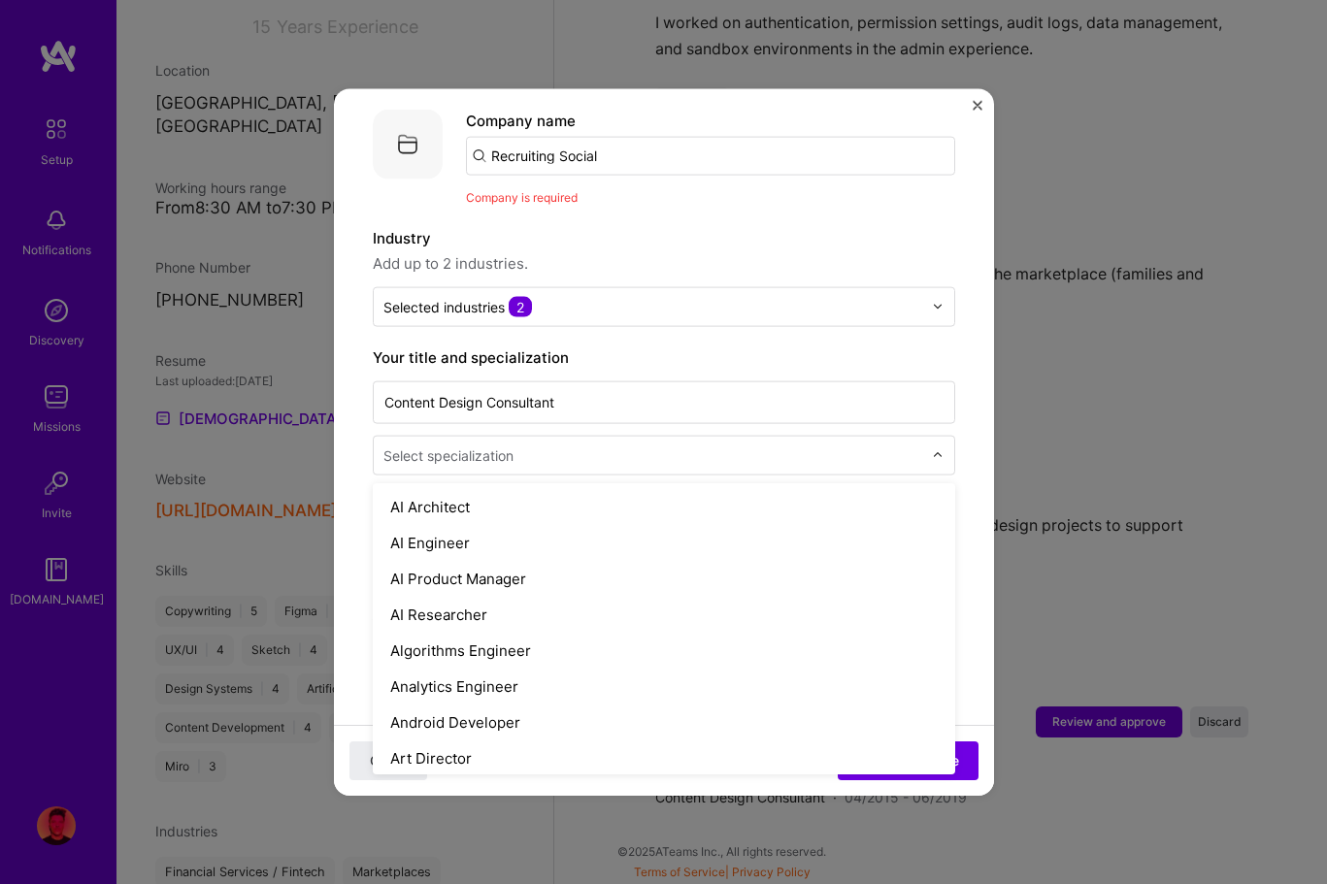
type input "u"
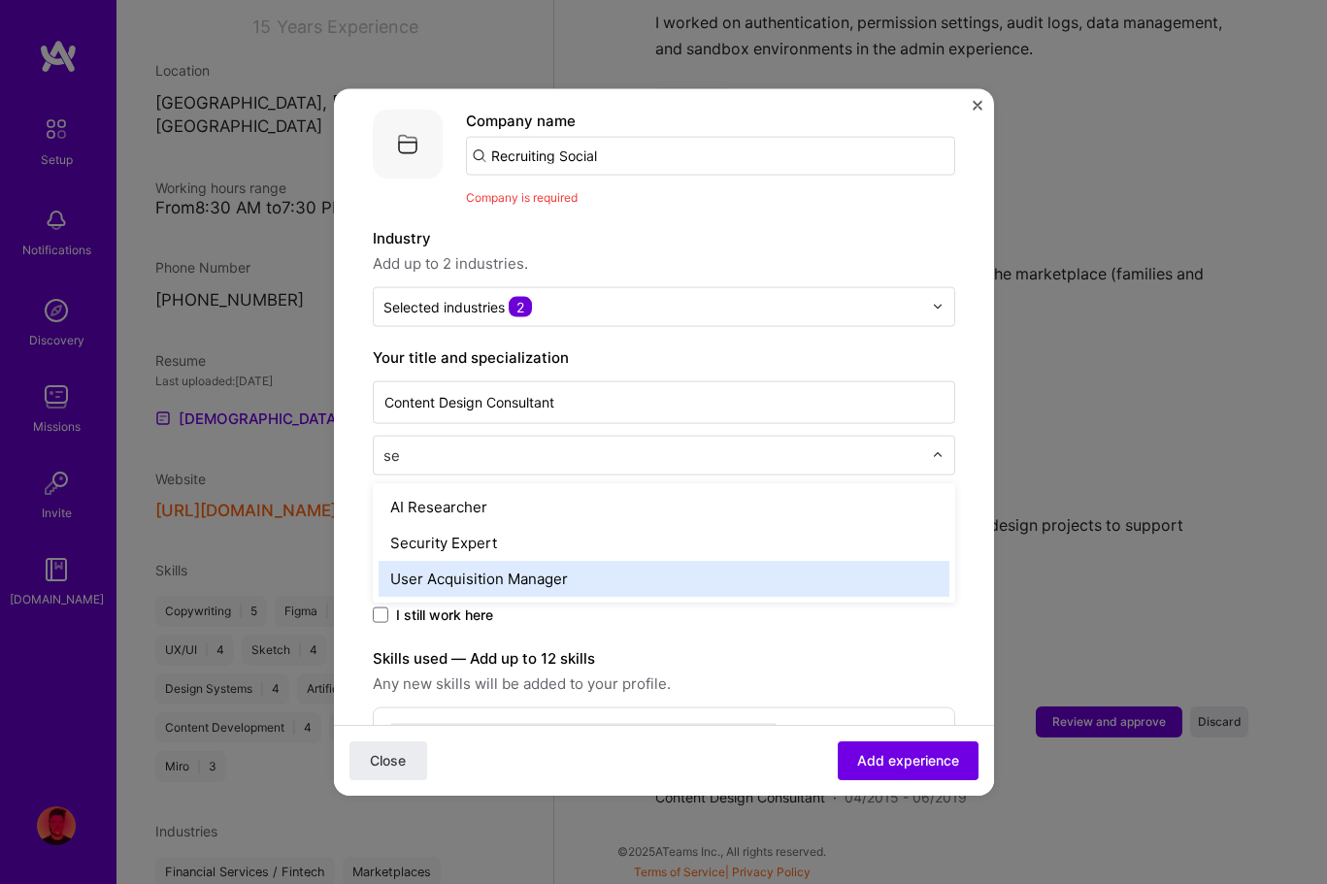
type input "s"
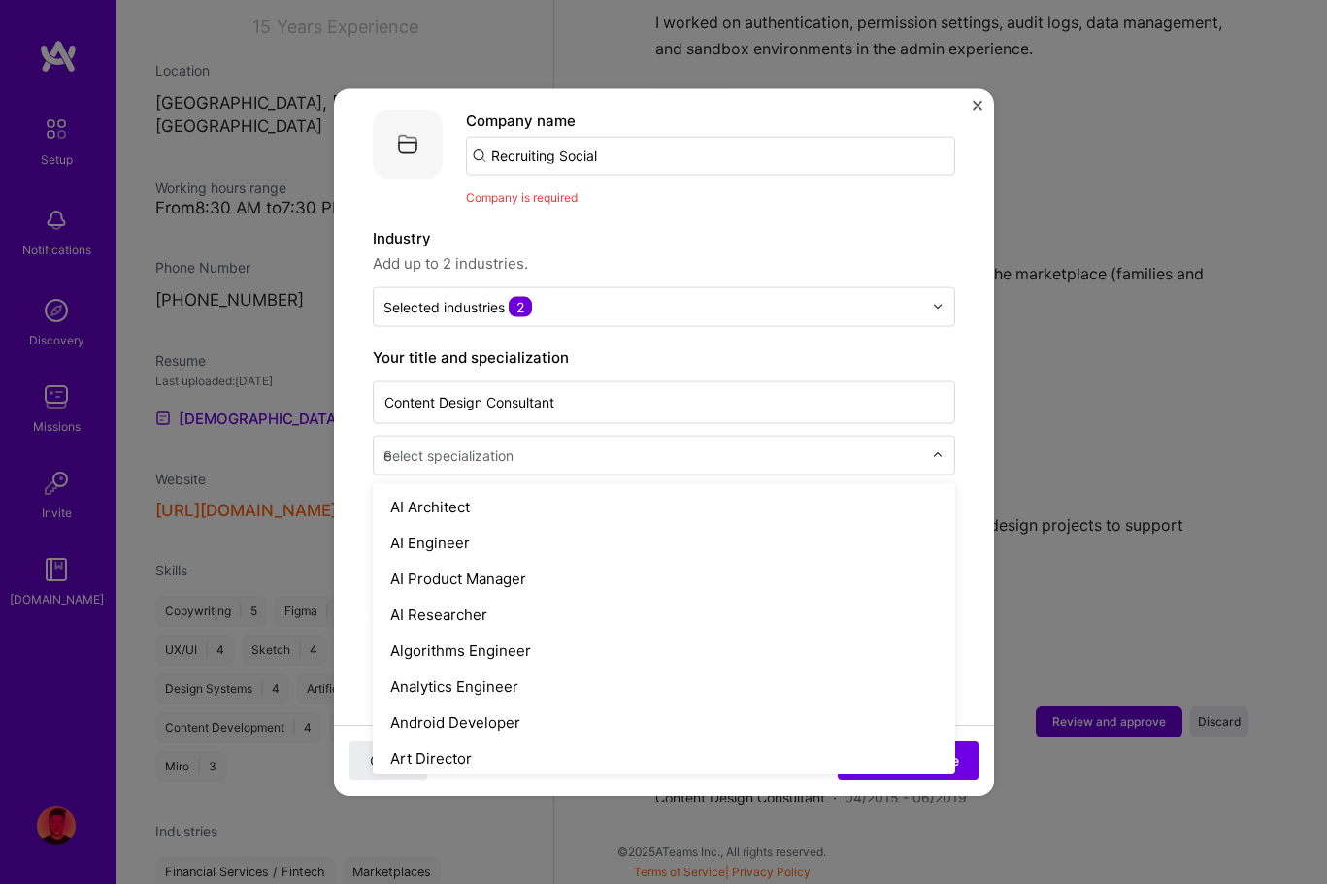
type input "ex"
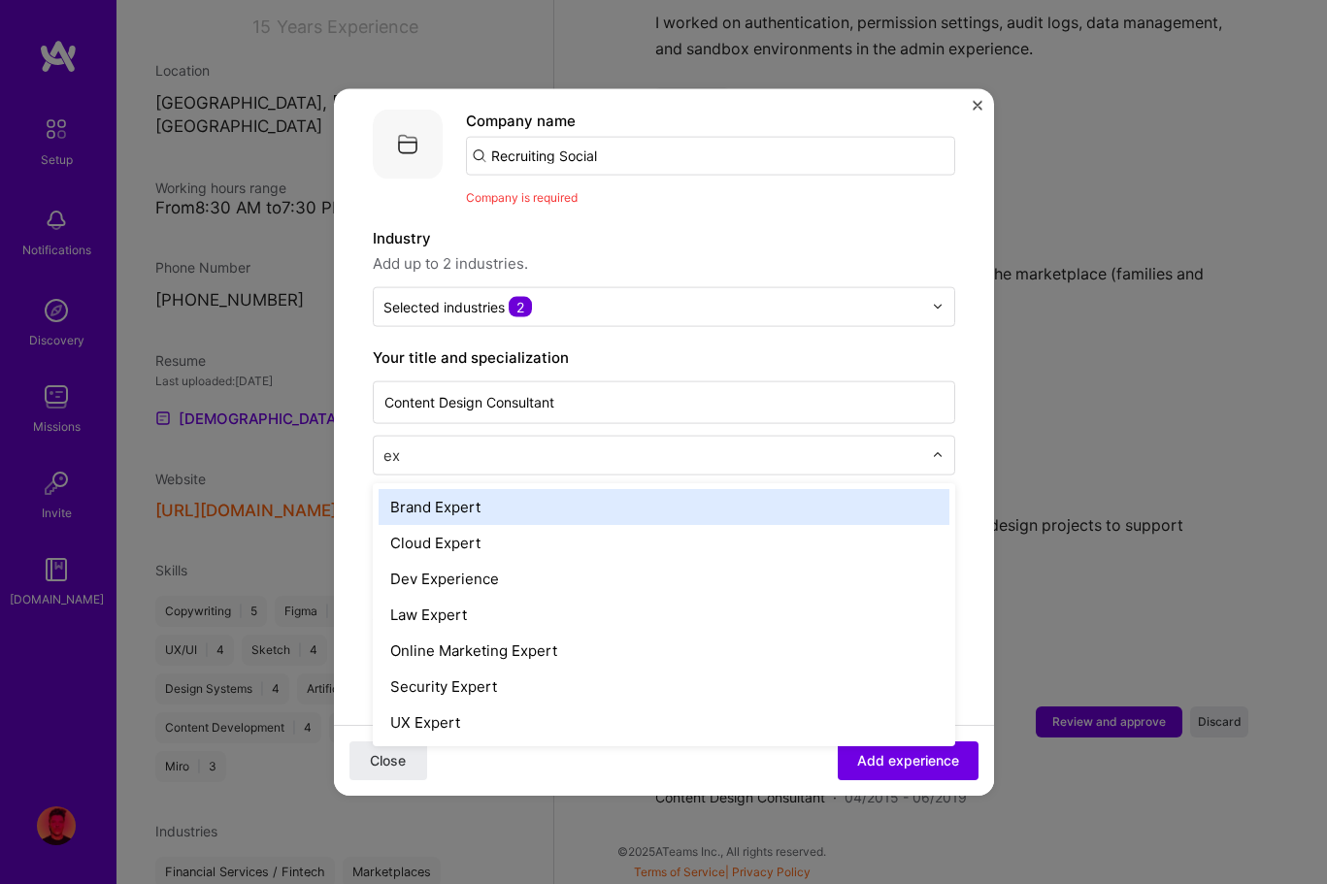
click at [627, 488] on div "Brand Expert" at bounding box center [664, 506] width 571 height 36
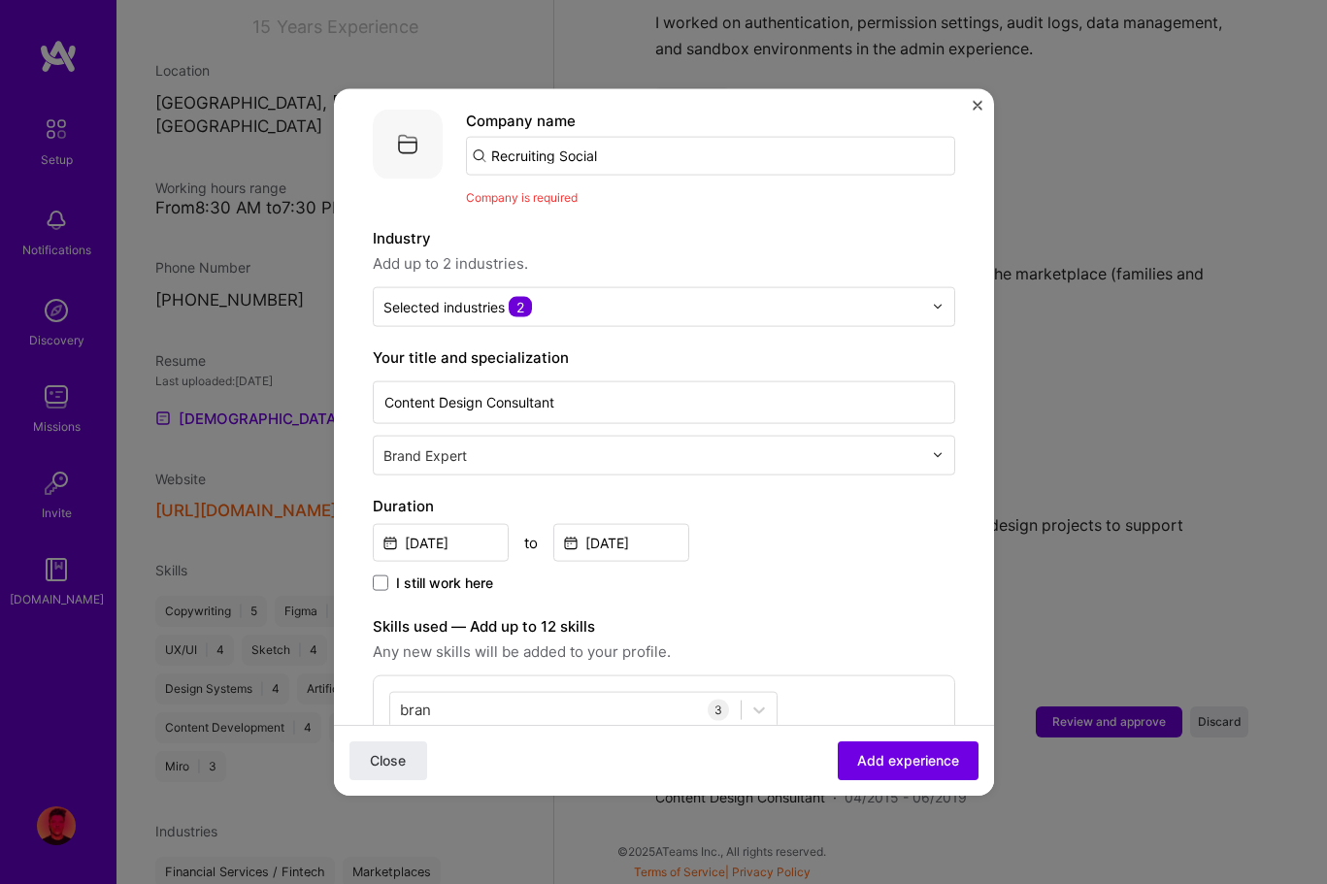
click at [570, 445] on input "text" at bounding box center [654, 455] width 543 height 20
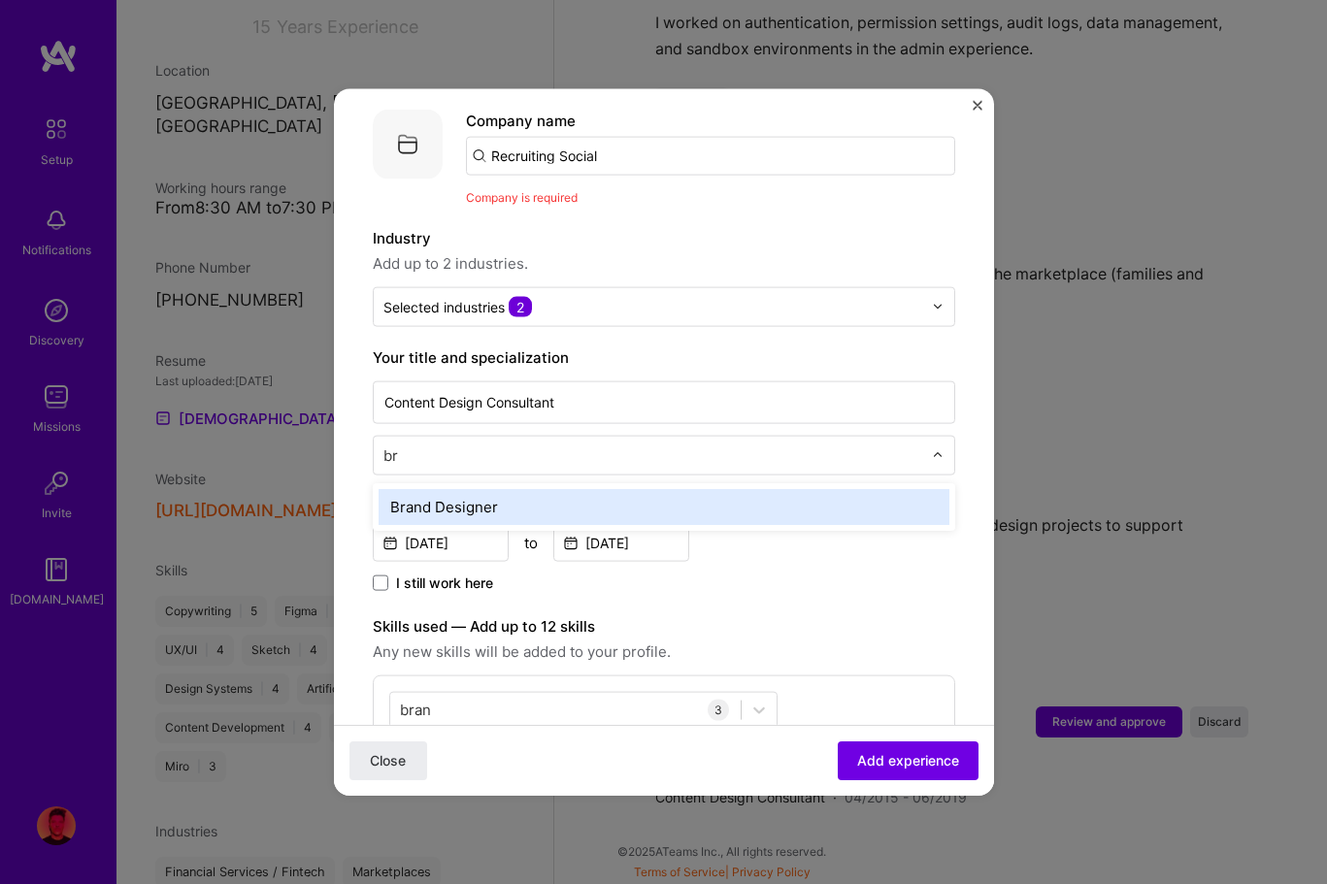
type input "b"
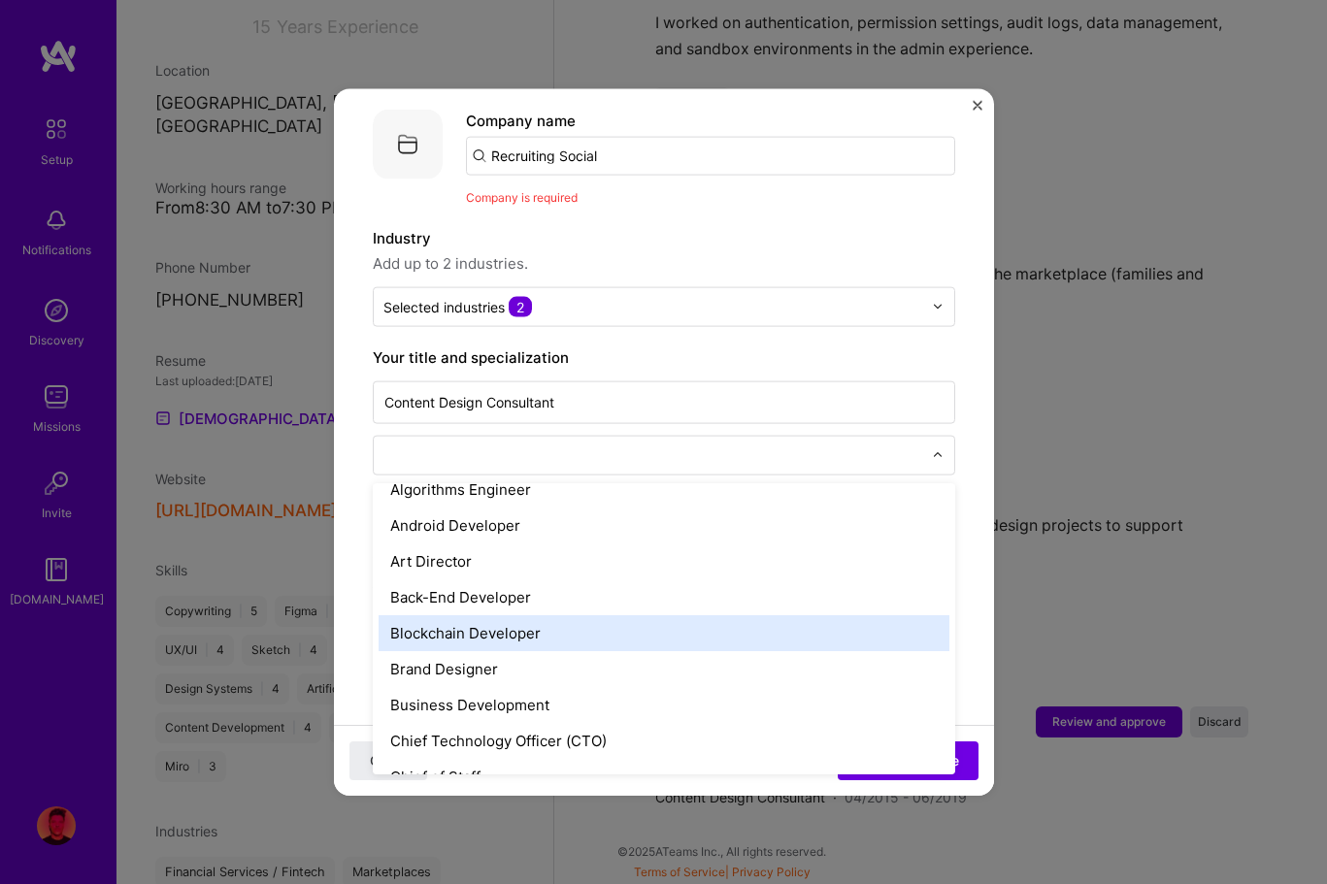
scroll to position [161, 0]
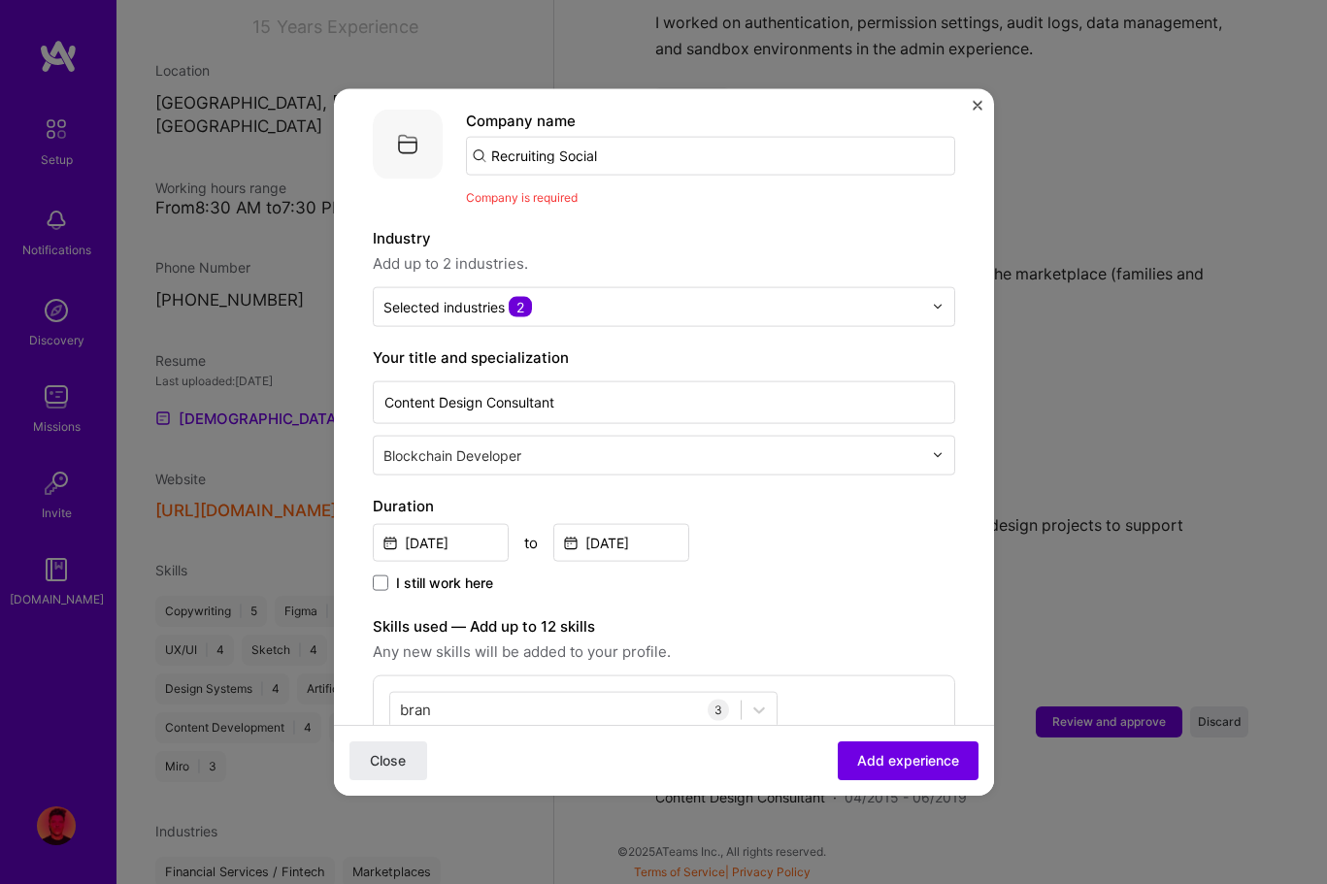
click at [592, 436] on div "Blockchain Developer" at bounding box center [653, 455] width 558 height 38
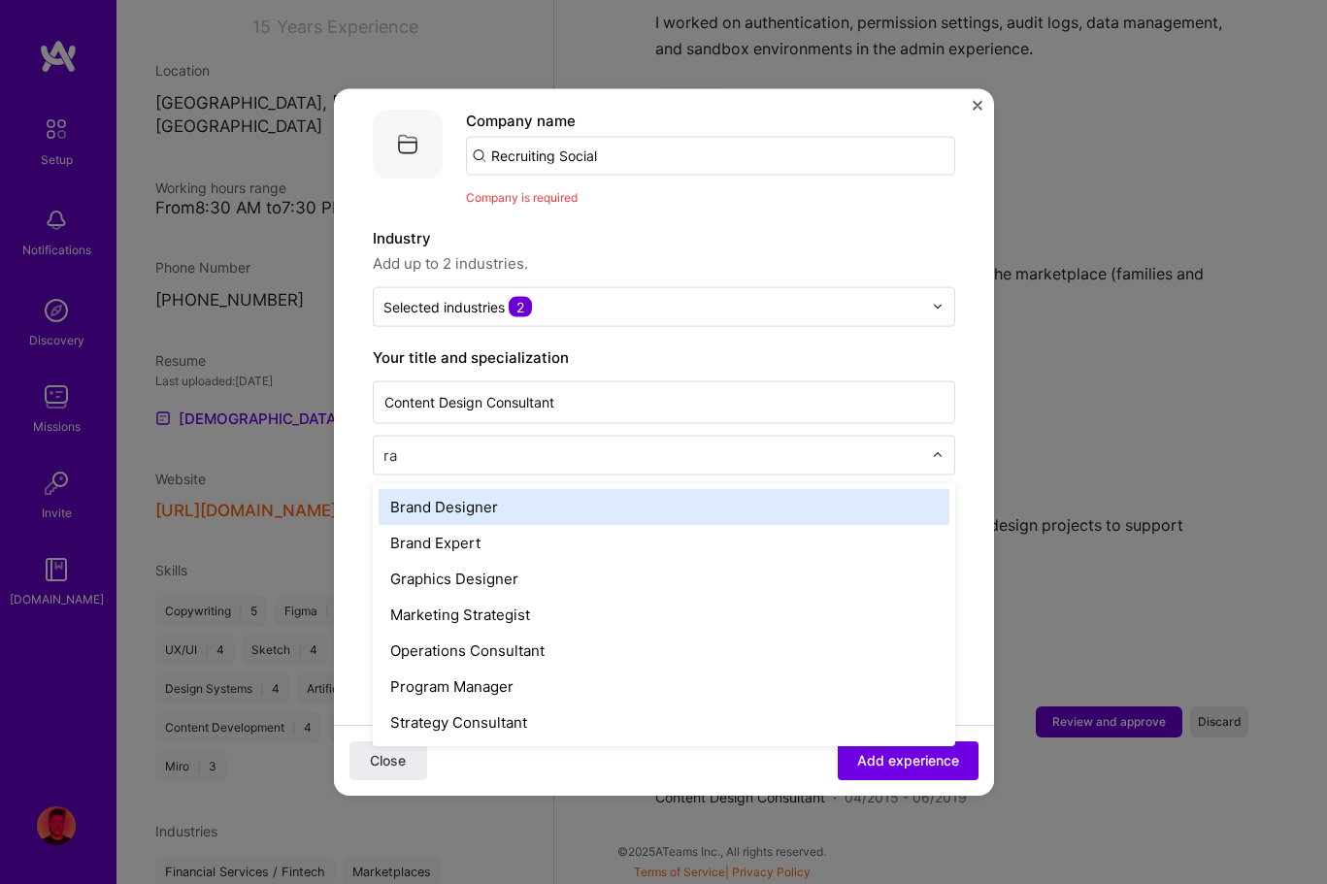
type input "r"
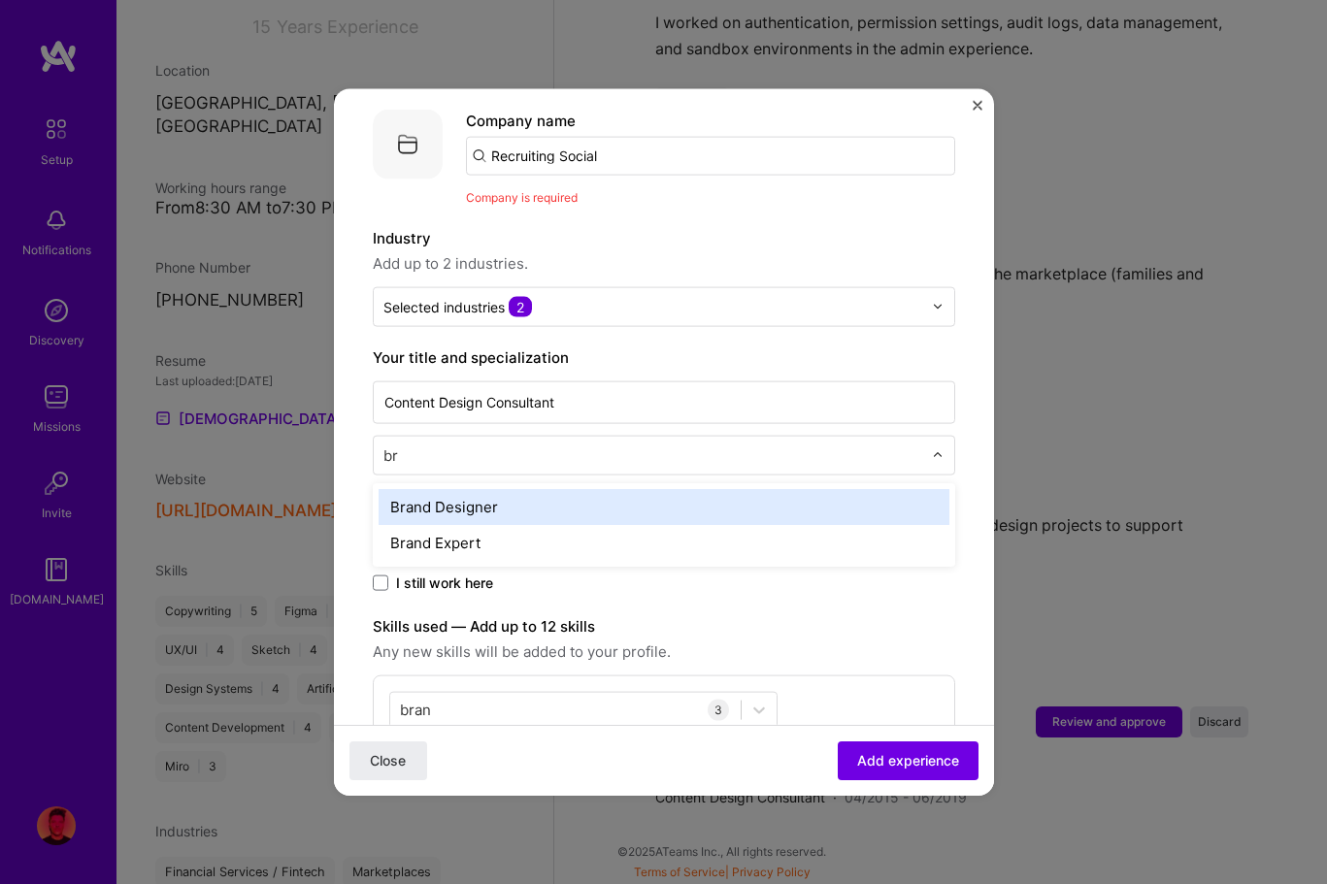
type input "bra"
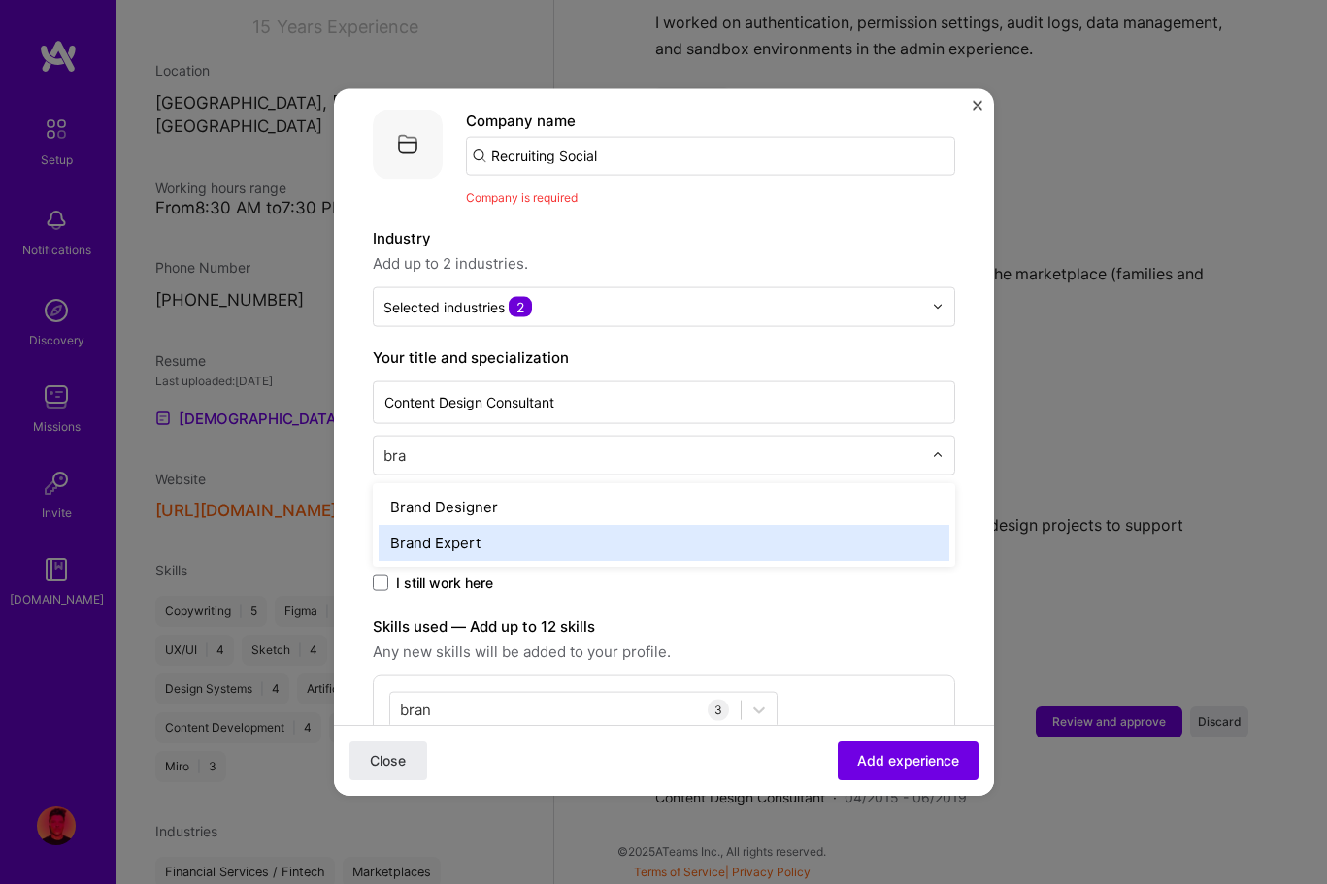
click at [552, 531] on div "Brand Expert" at bounding box center [664, 542] width 571 height 36
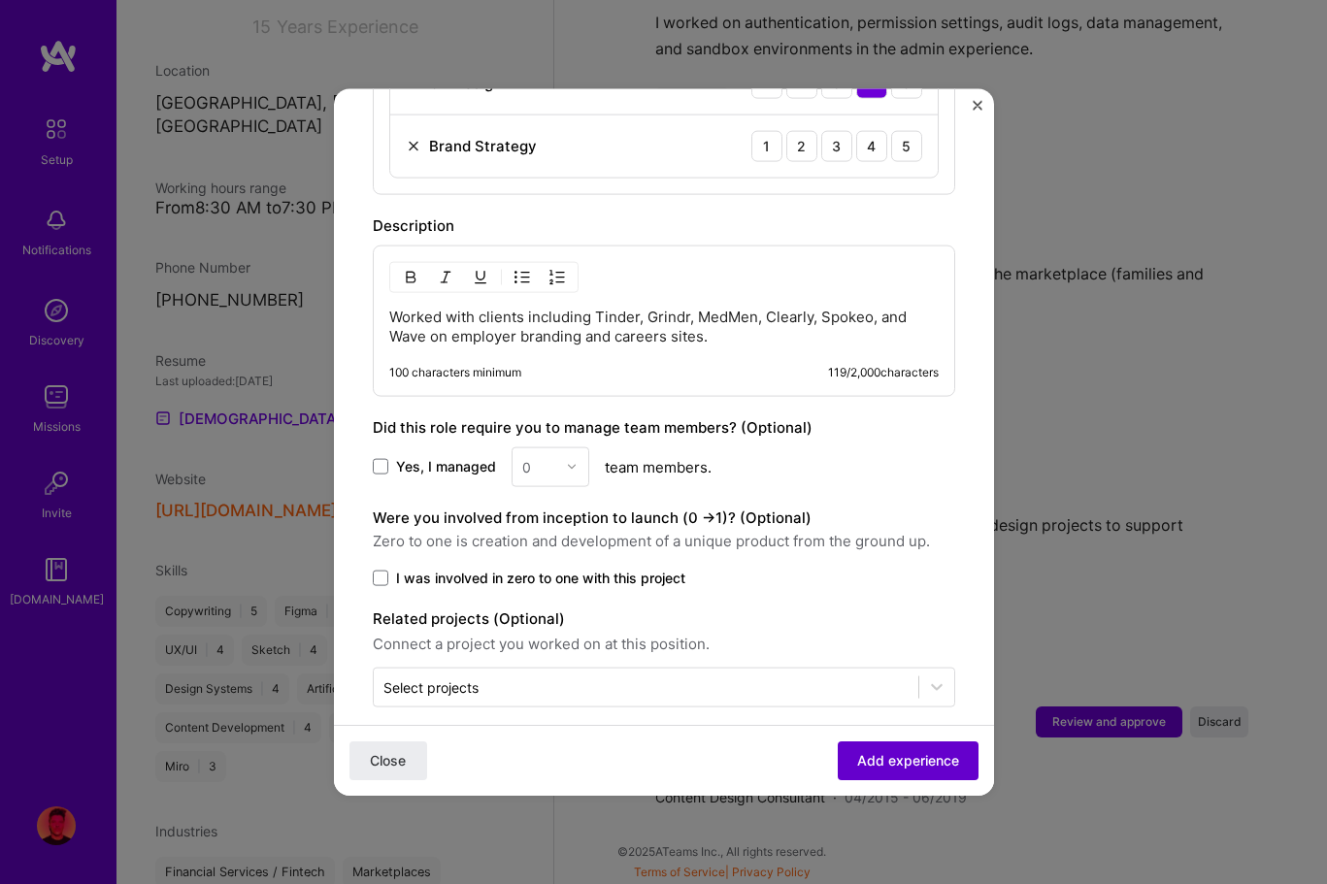
click at [889, 768] on span "Add experience" at bounding box center [908, 760] width 102 height 19
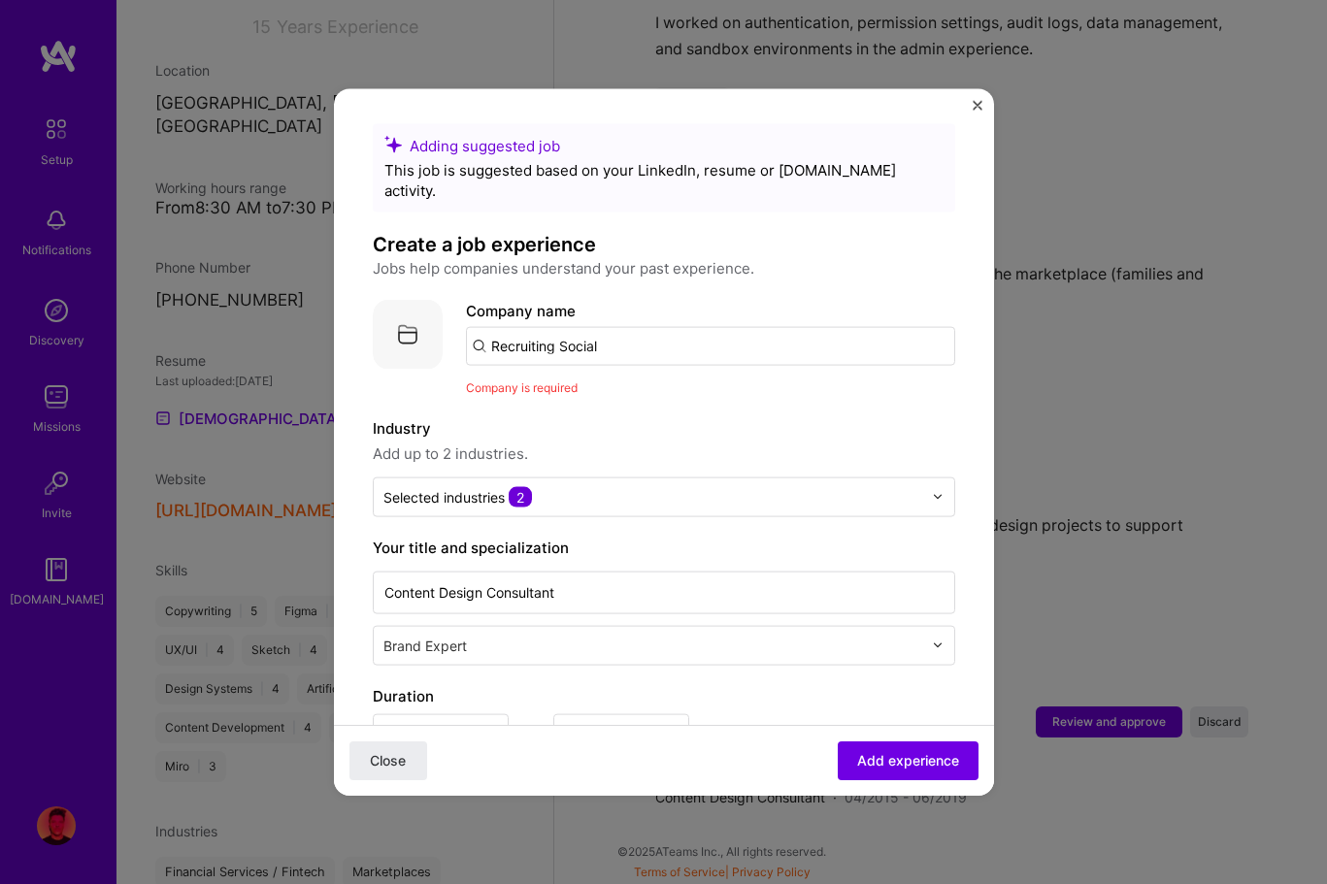
scroll to position [0, 0]
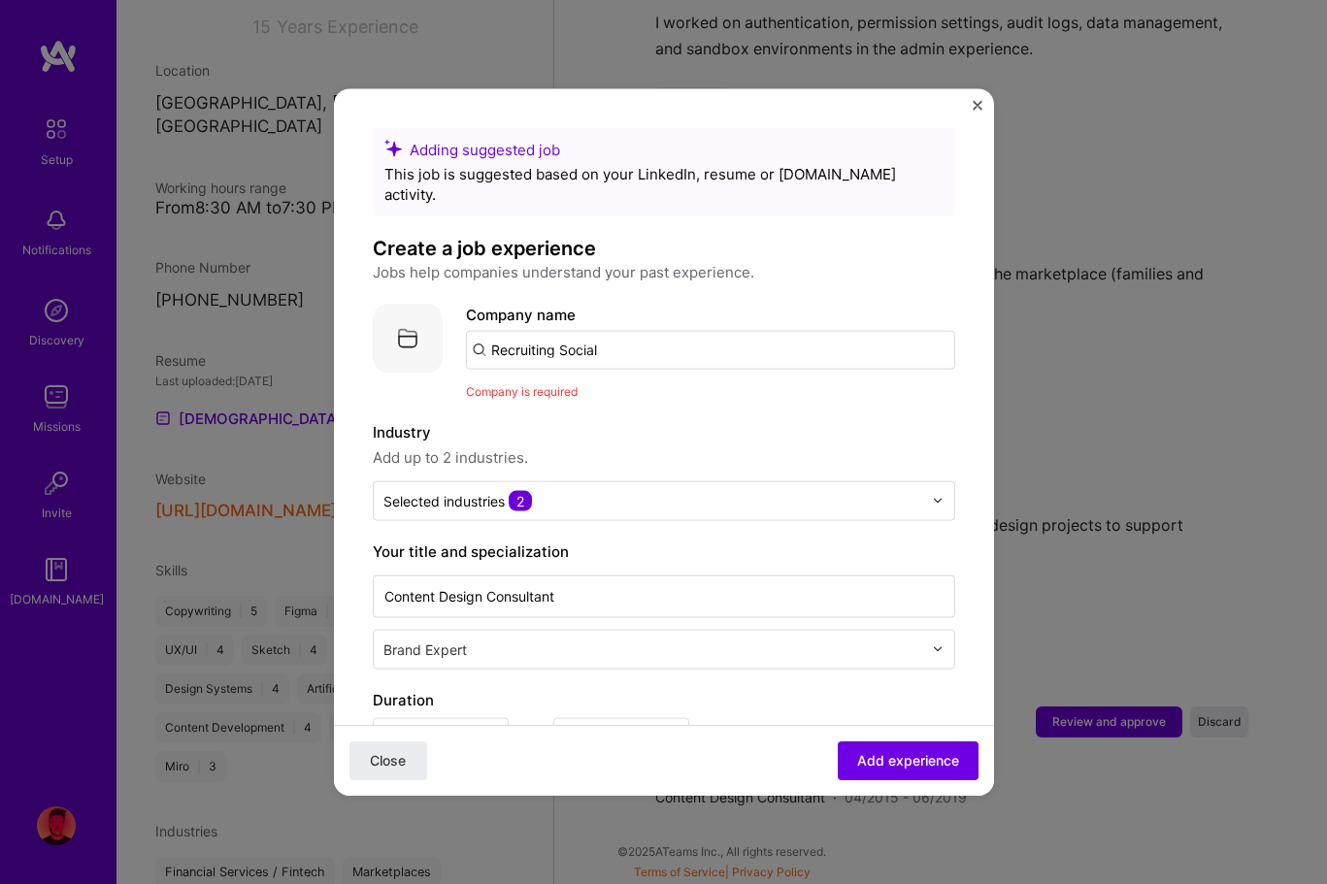
click at [639, 330] on input "Recruiting Social" at bounding box center [710, 349] width 489 height 39
drag, startPoint x: 614, startPoint y: 327, endPoint x: 401, endPoint y: 311, distance: 214.2
click at [401, 311] on div "Company logo Company name Recruiting Social Company is required" at bounding box center [664, 352] width 582 height 98
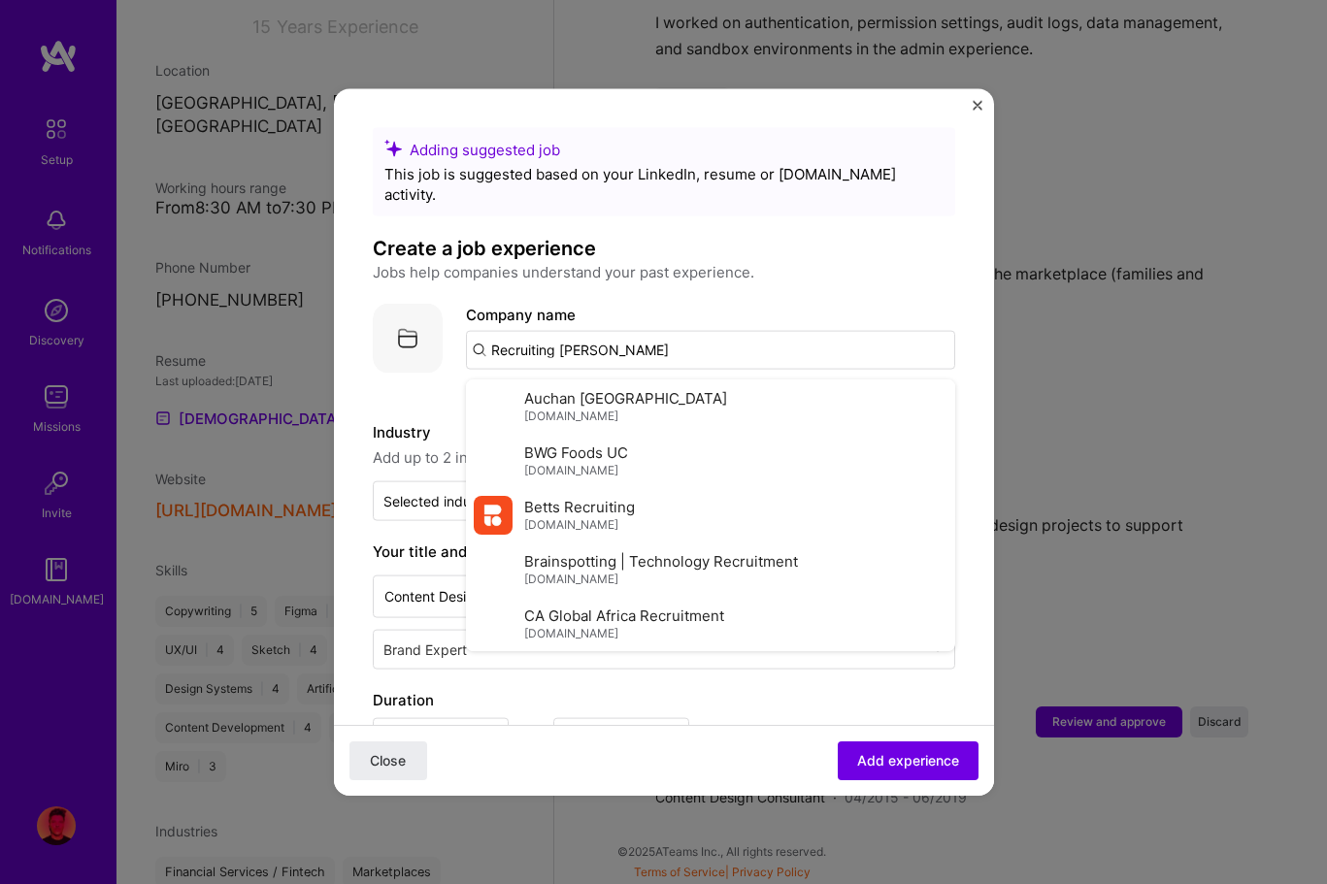
type input "Recruiting Social"
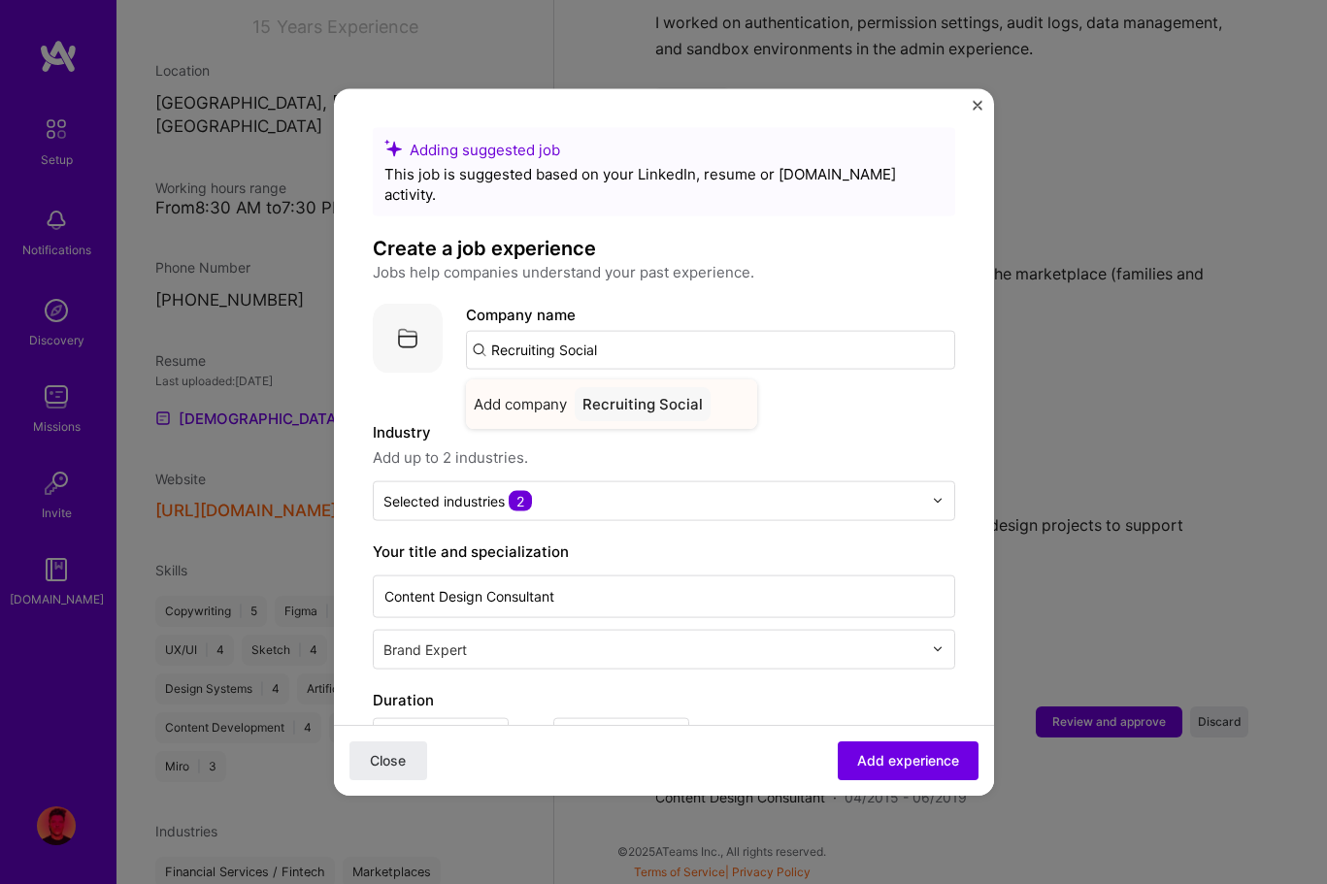
click at [515, 393] on span "Add company" at bounding box center [520, 403] width 93 height 20
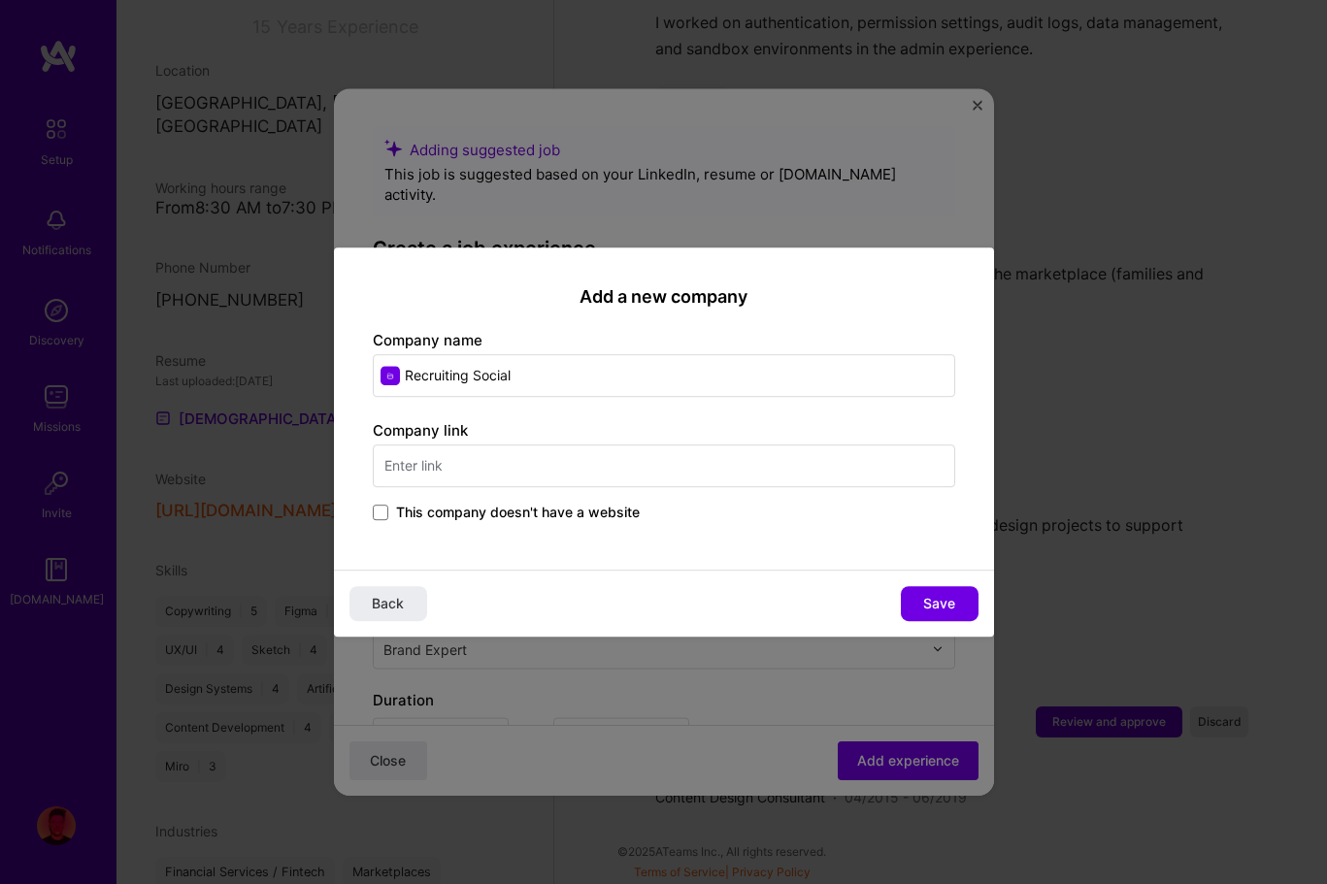
click at [472, 511] on span "This company doesn't have a website" at bounding box center [518, 512] width 244 height 19
click at [0, 0] on input "This company doesn't have a website" at bounding box center [0, 0] width 0 height 0
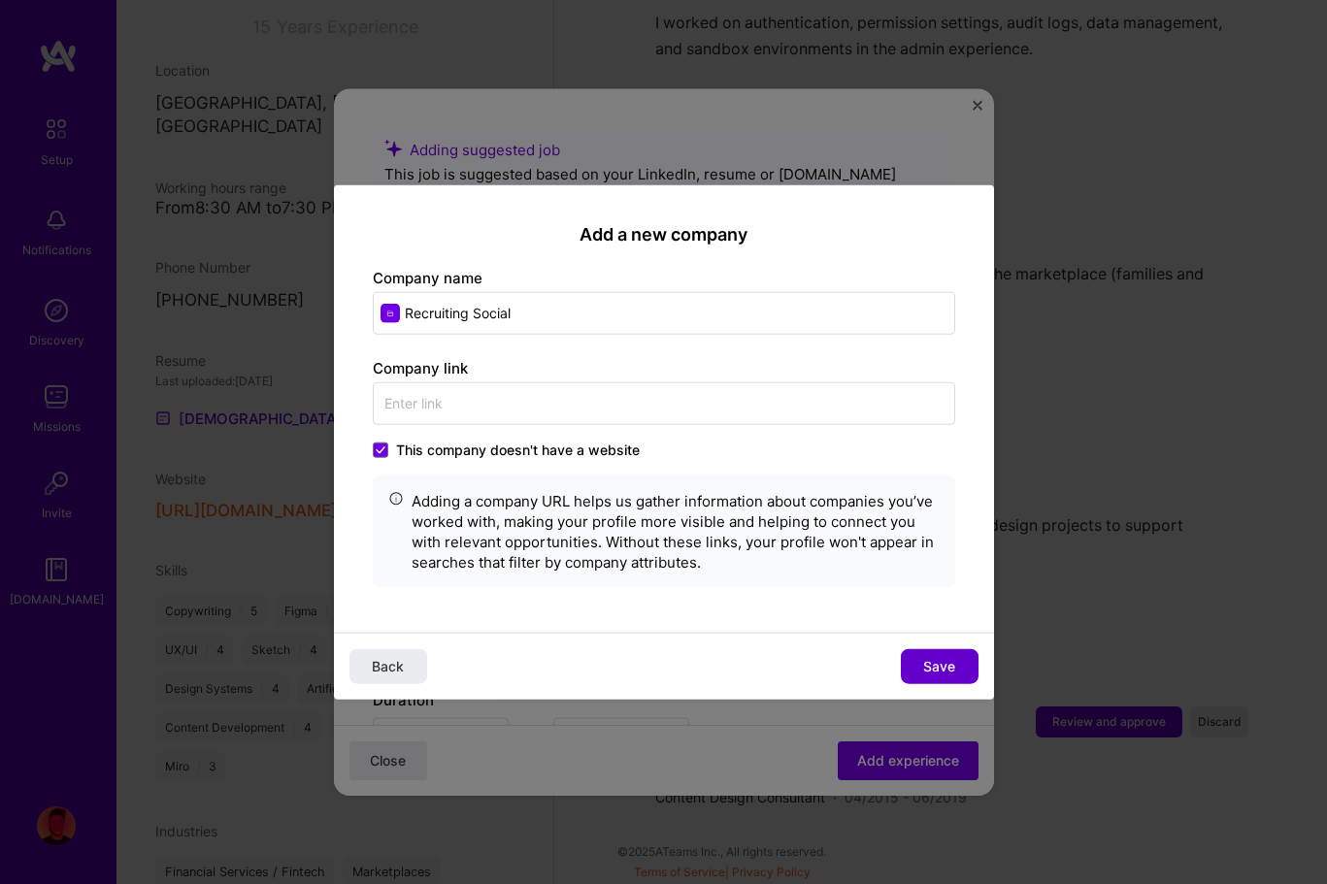
click at [920, 659] on button "Save" at bounding box center [940, 666] width 78 height 35
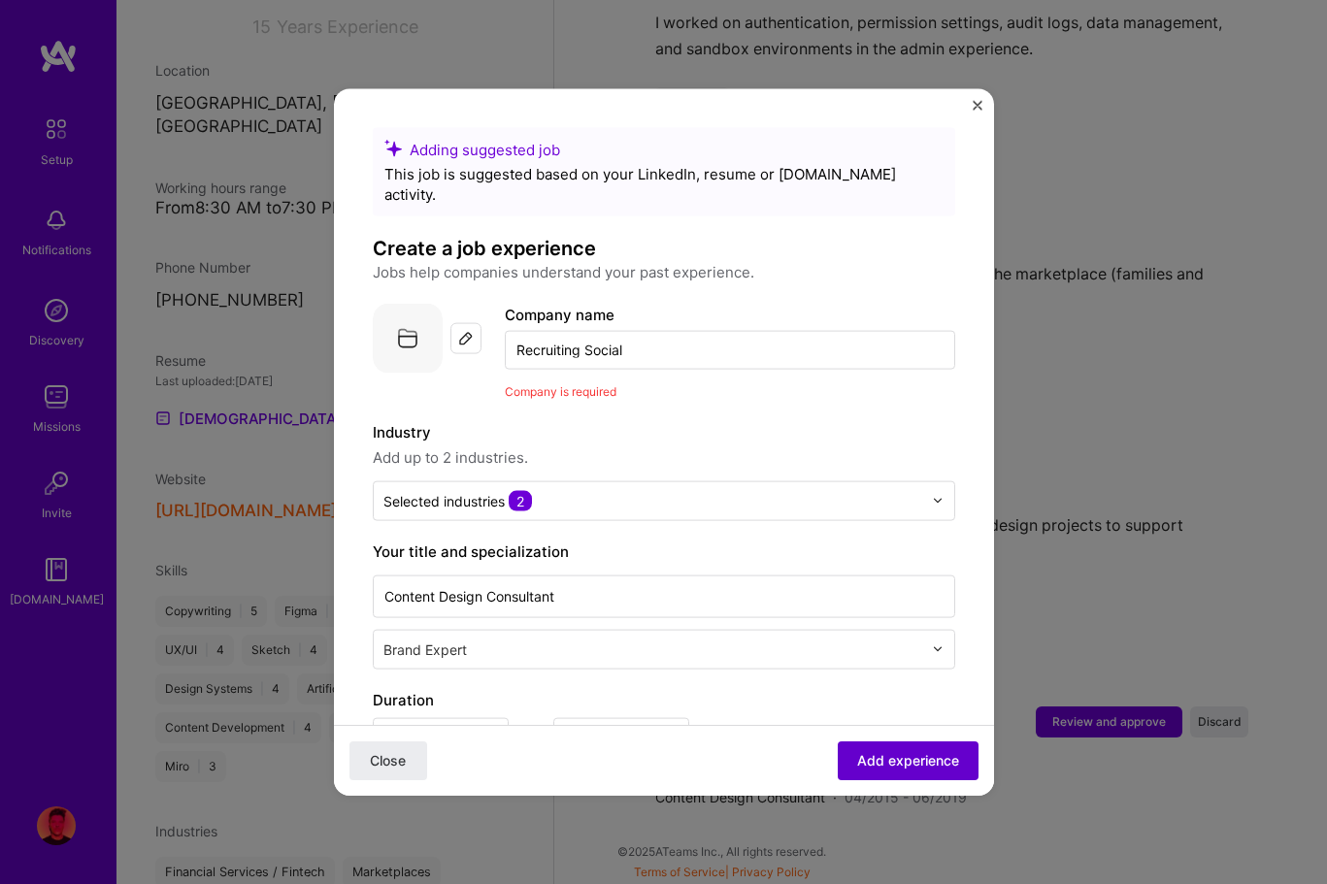
click at [924, 758] on span "Add experience" at bounding box center [908, 760] width 102 height 19
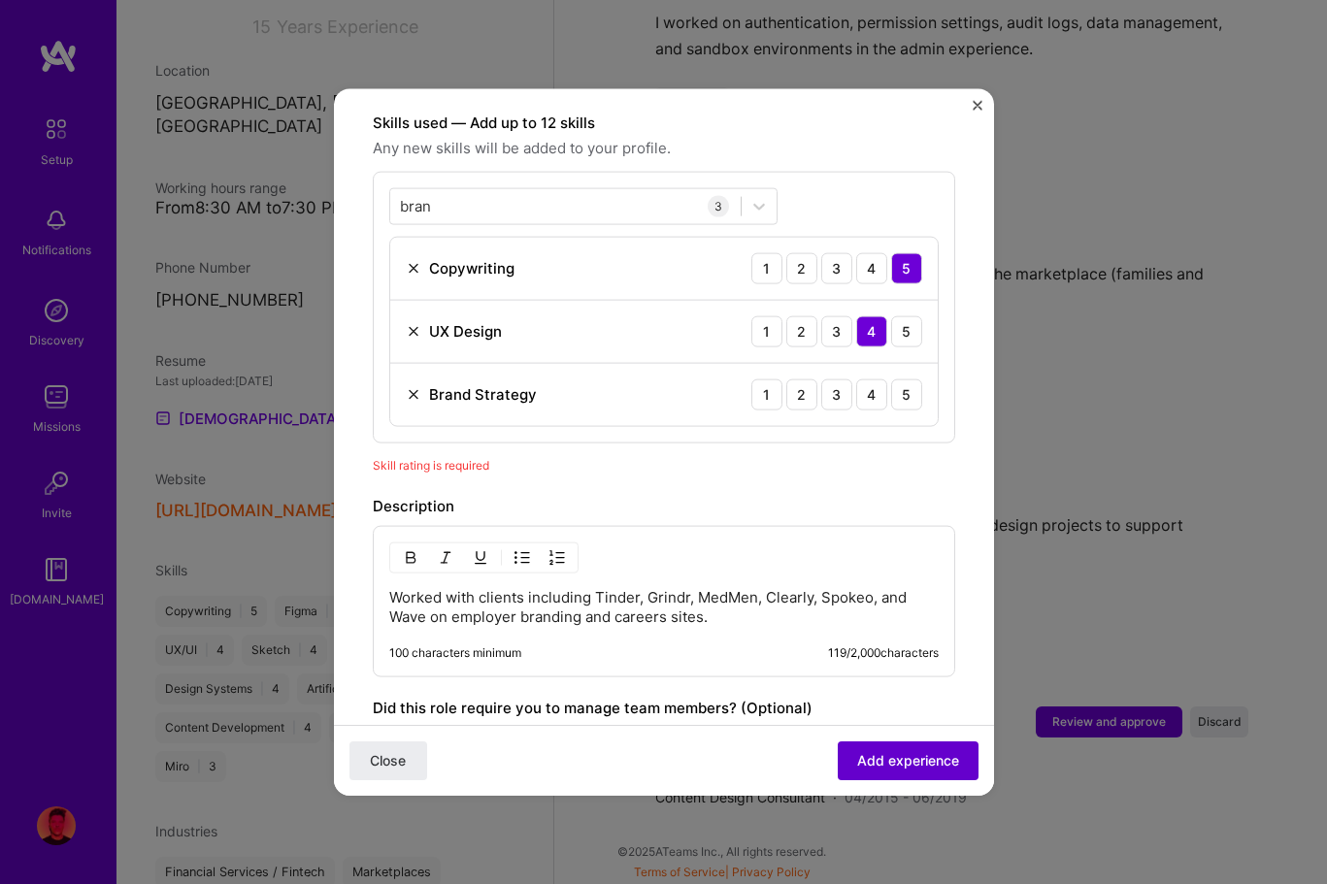
scroll to position [672, 0]
click at [843, 377] on div "3" at bounding box center [836, 392] width 31 height 31
click at [895, 758] on span "Add experience" at bounding box center [908, 760] width 102 height 19
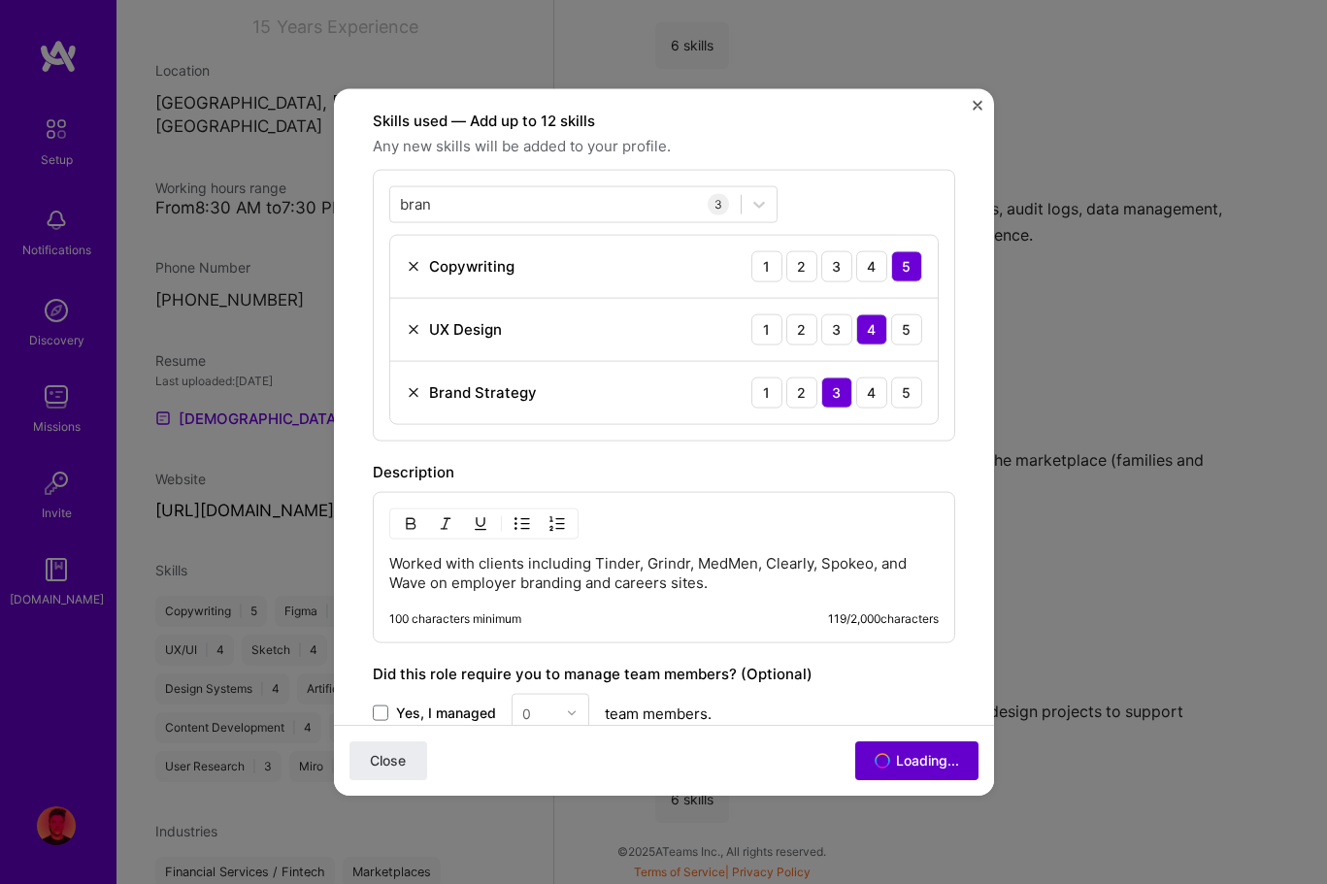
scroll to position [1809, 0]
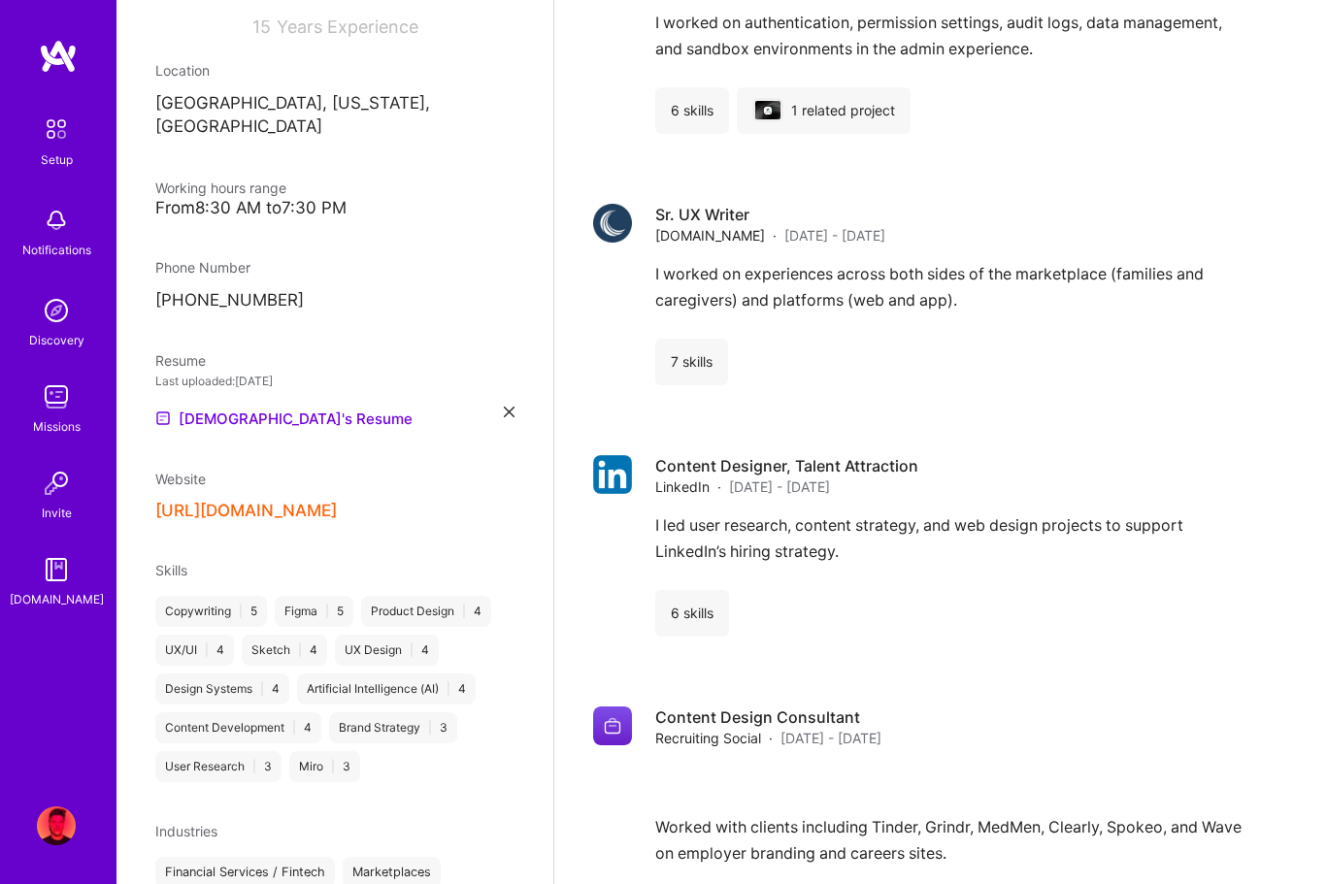
click at [278, 501] on button "[URL][DOMAIN_NAME]" at bounding box center [246, 511] width 182 height 20
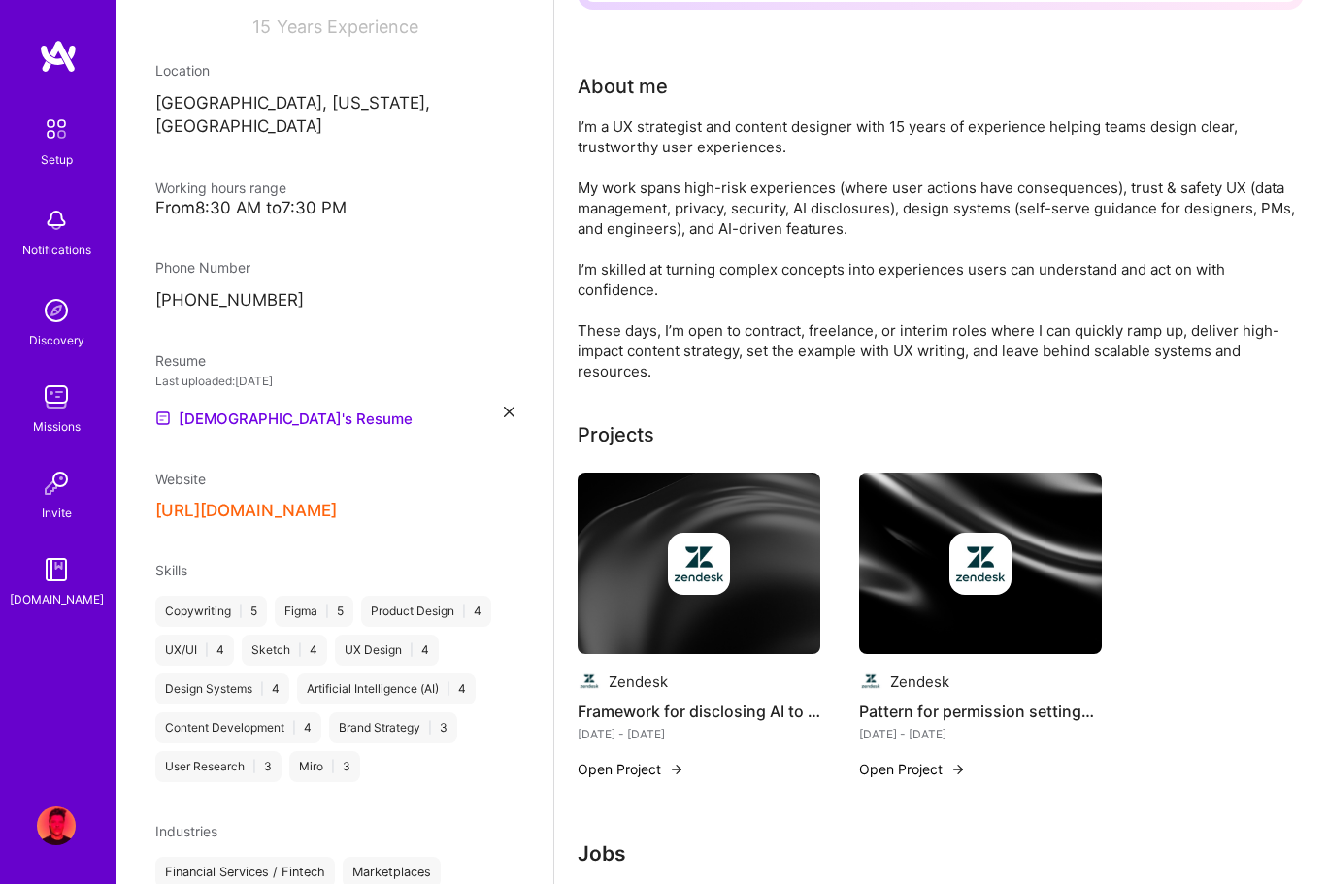
scroll to position [0, 0]
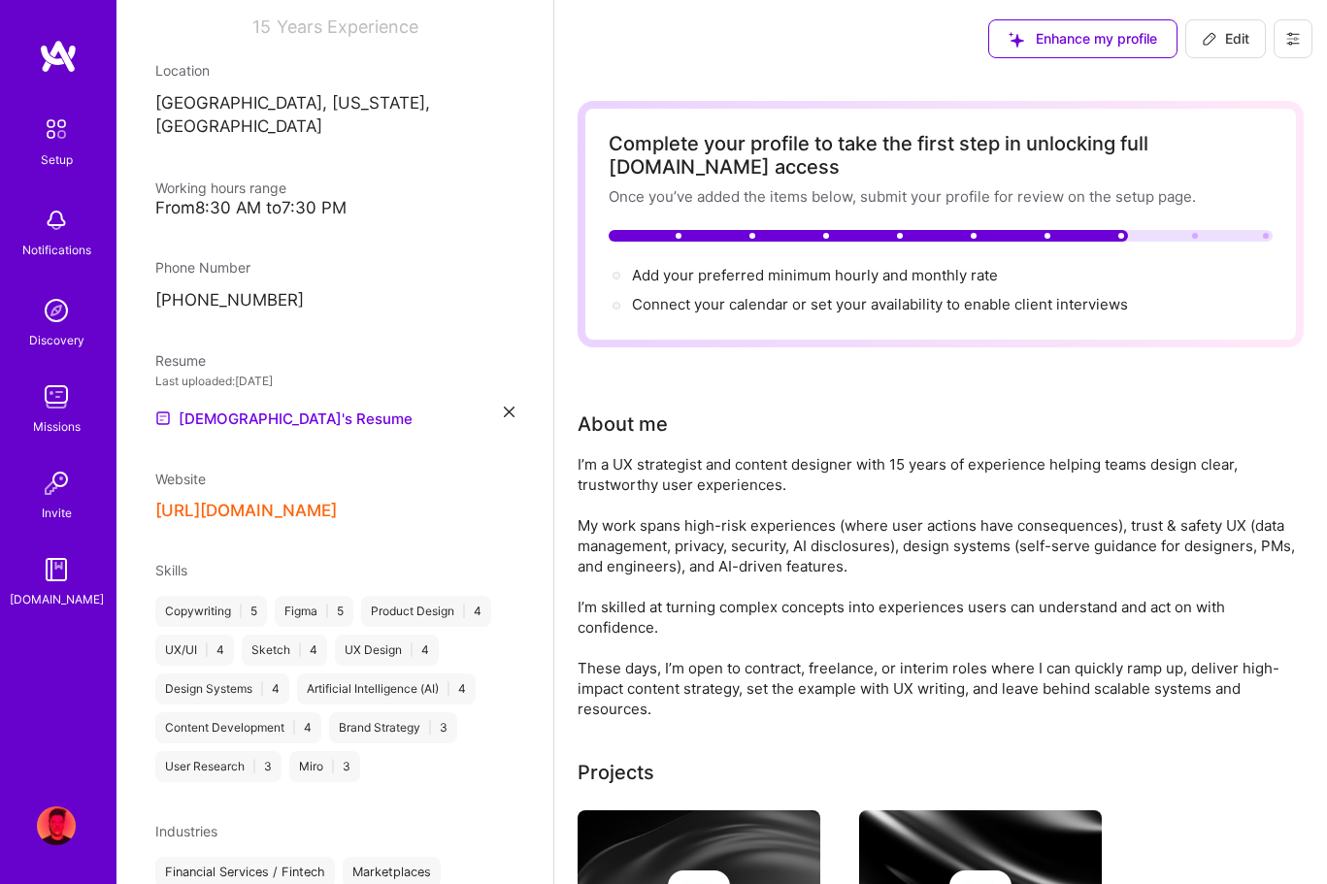
click at [1223, 30] on span "Edit" at bounding box center [1226, 38] width 48 height 19
select select "US"
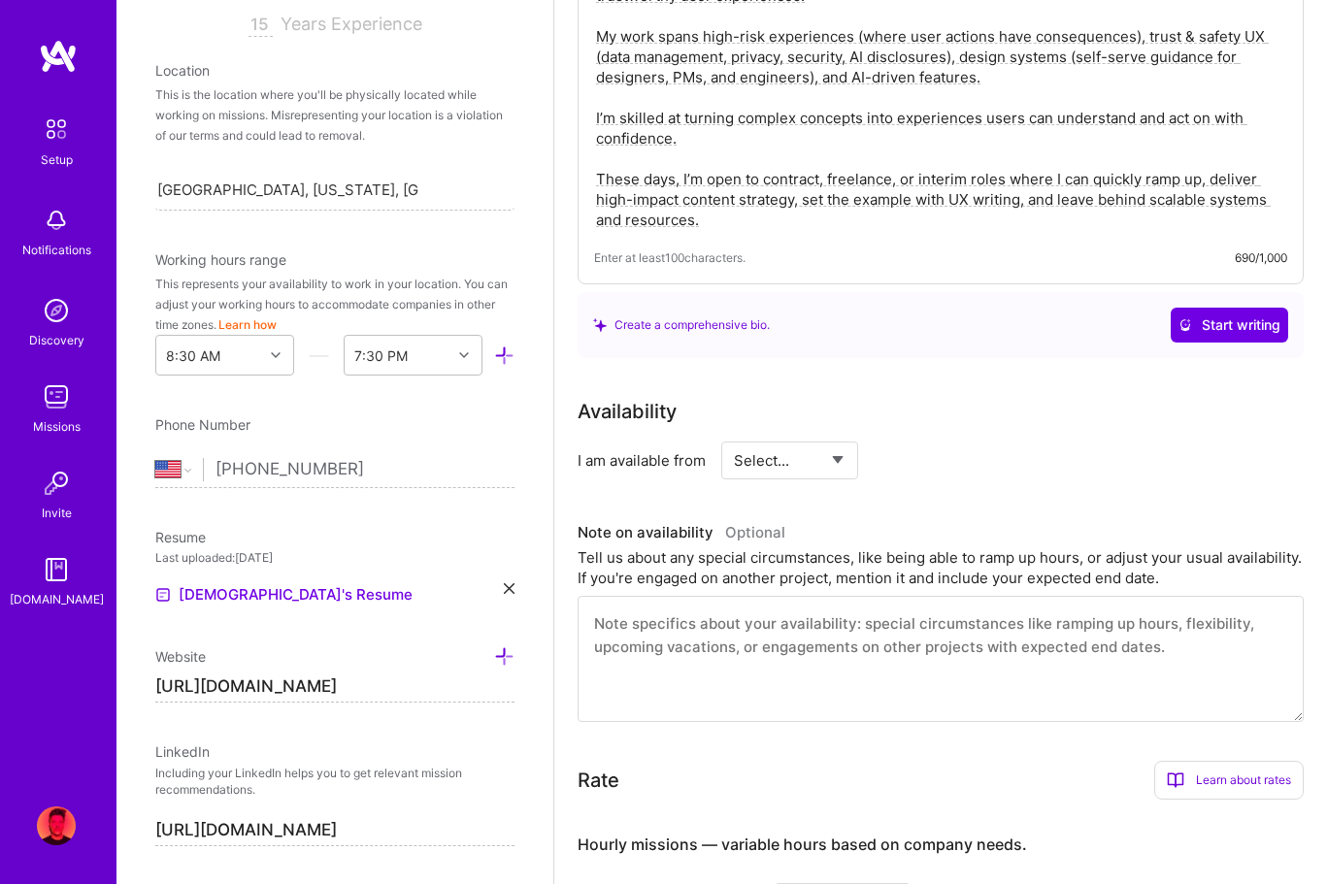
scroll to position [500, 0]
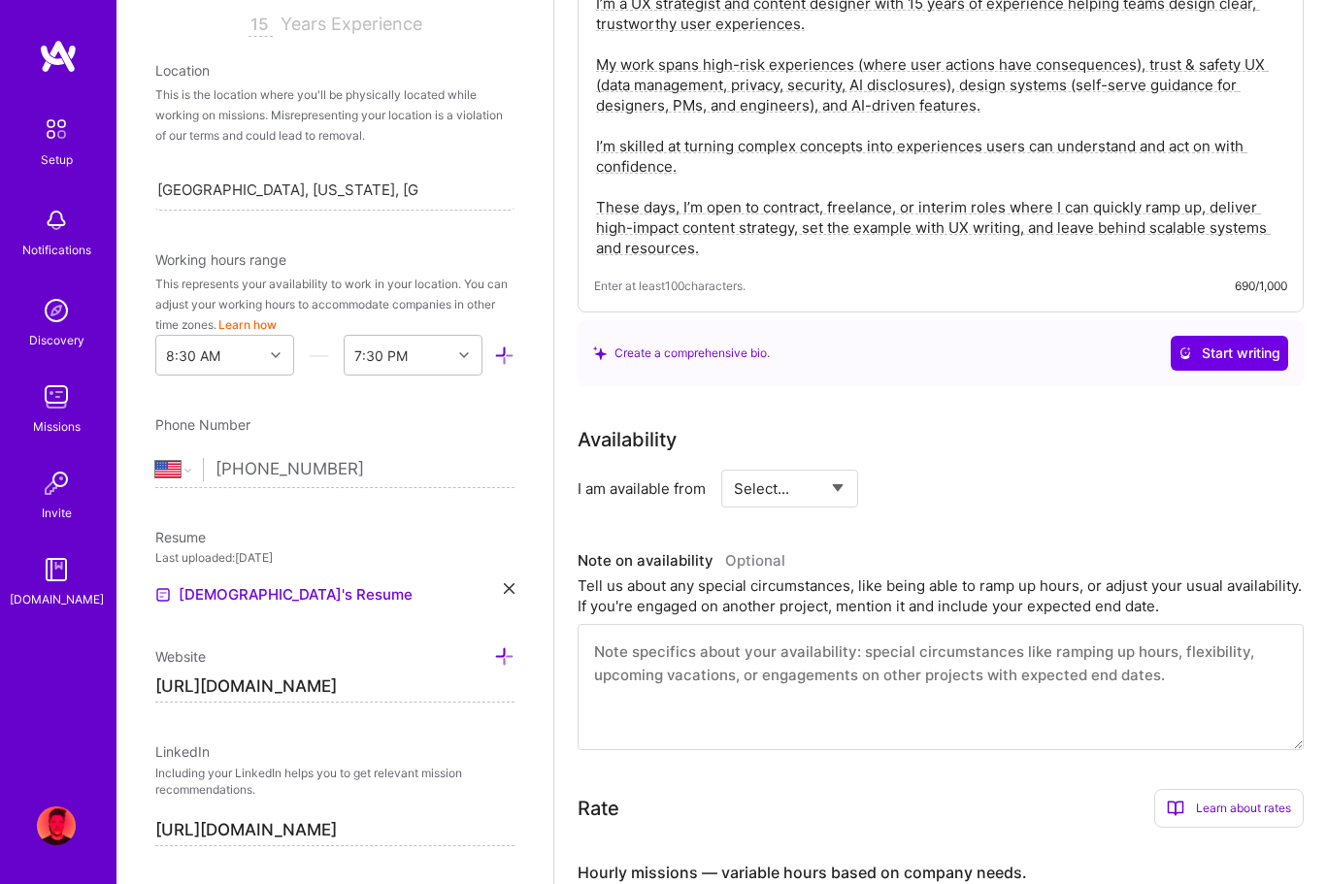
click at [831, 486] on select "Select... Right Now Future Date Not Available" at bounding box center [790, 489] width 112 height 50
select select "Right Now"
click at [734, 464] on select "Select... Right Now Future Date Not Available" at bounding box center [790, 489] width 112 height 50
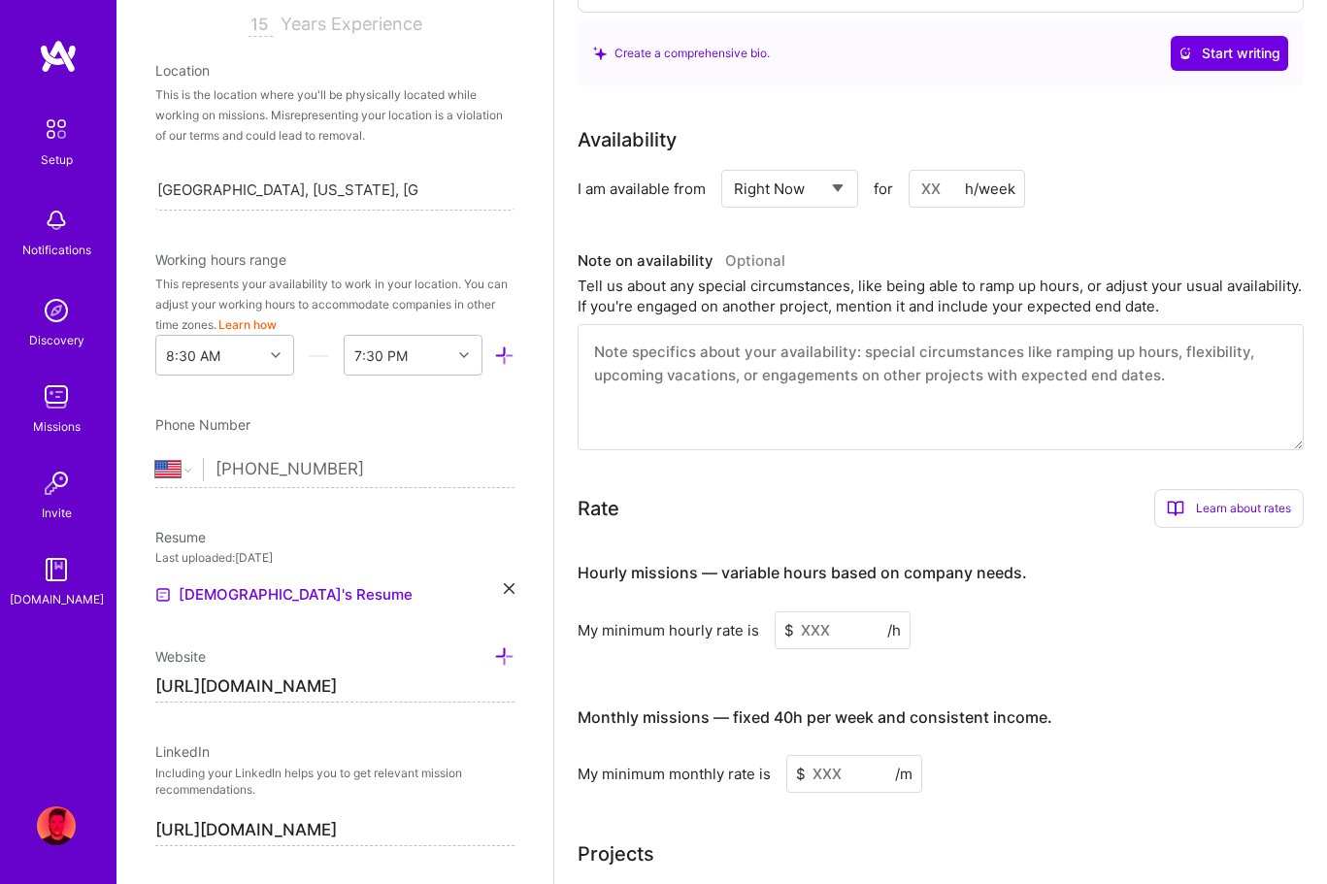
scroll to position [806, 0]
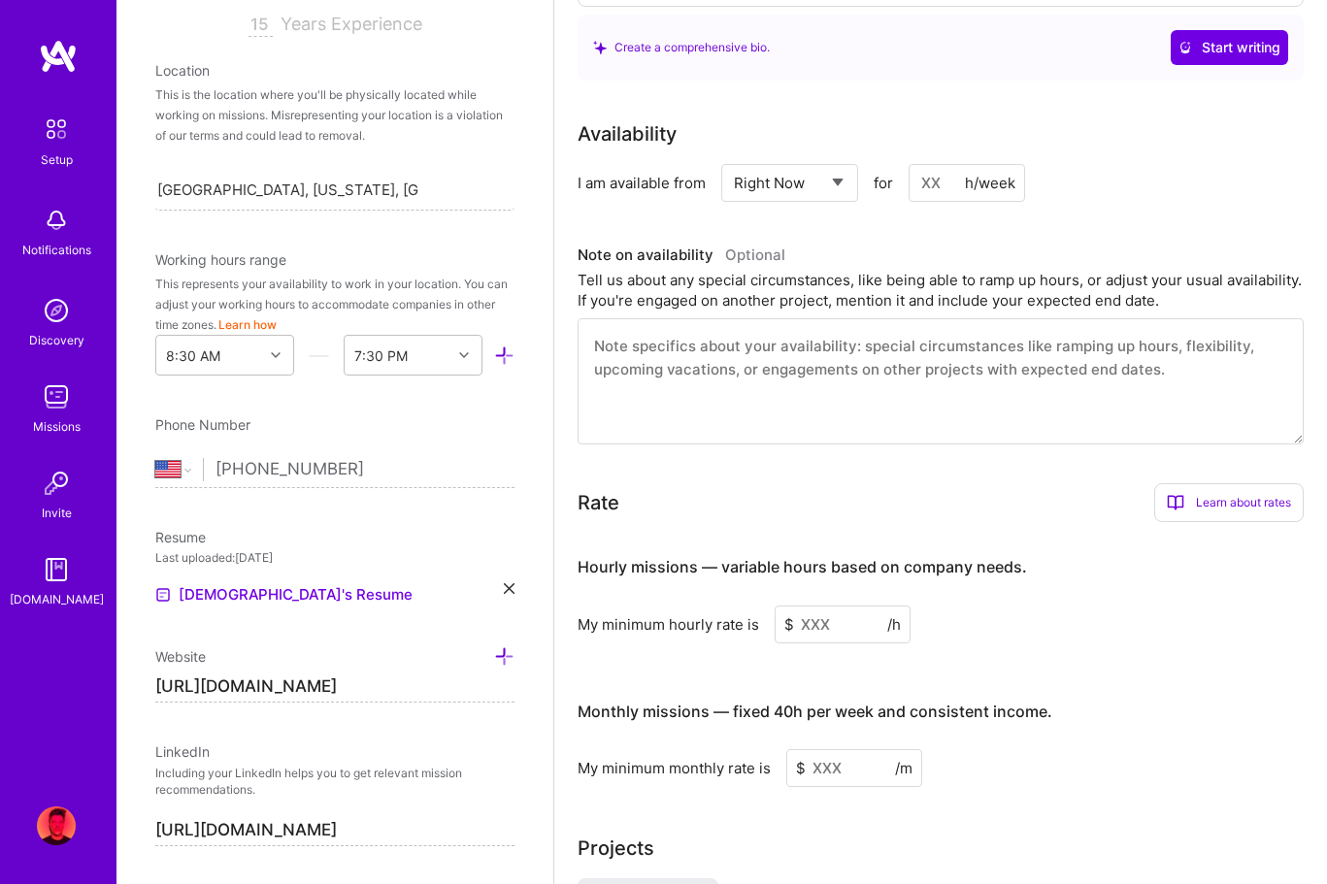
click at [943, 192] on input at bounding box center [967, 183] width 116 height 38
type input "40"
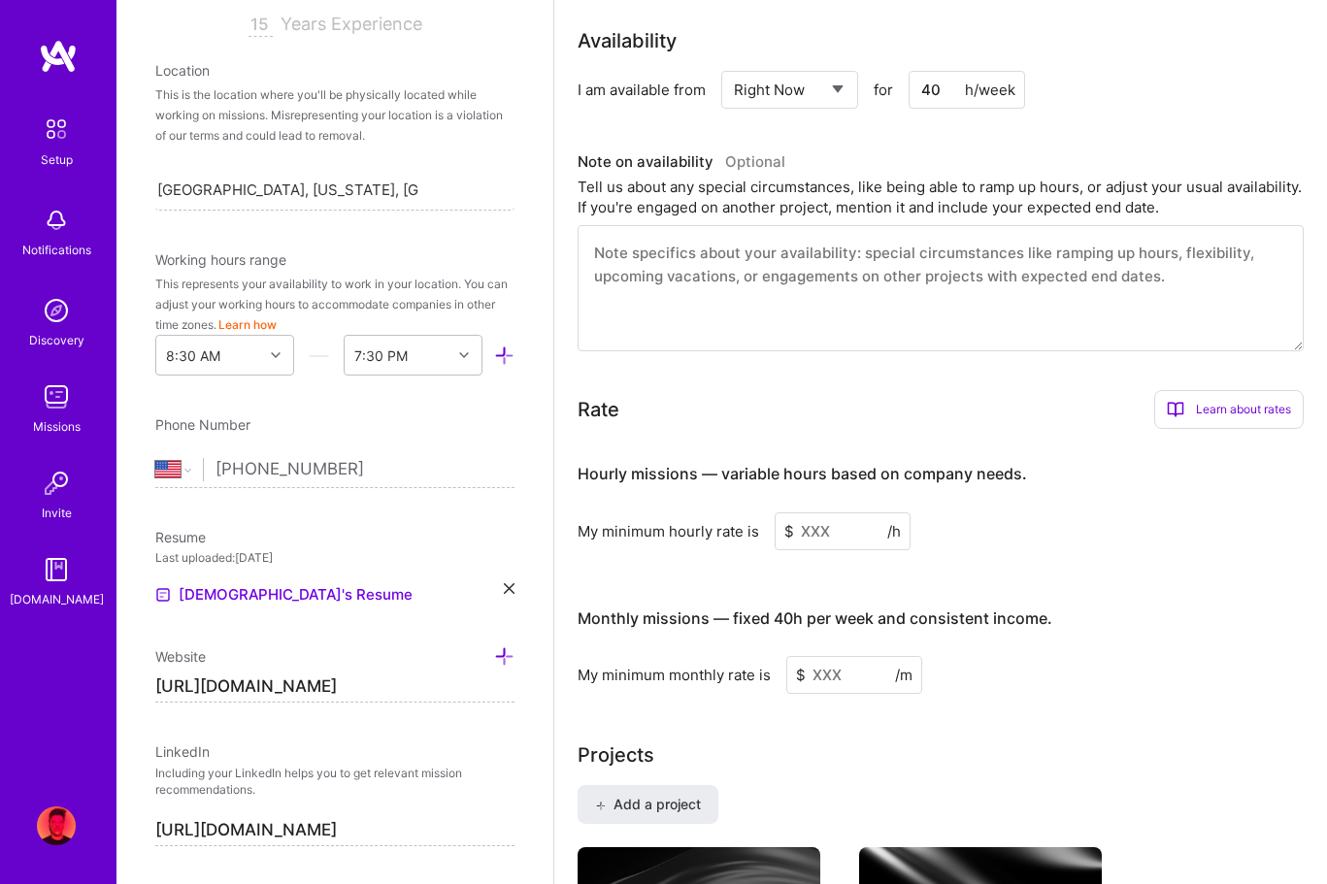
scroll to position [931, 0]
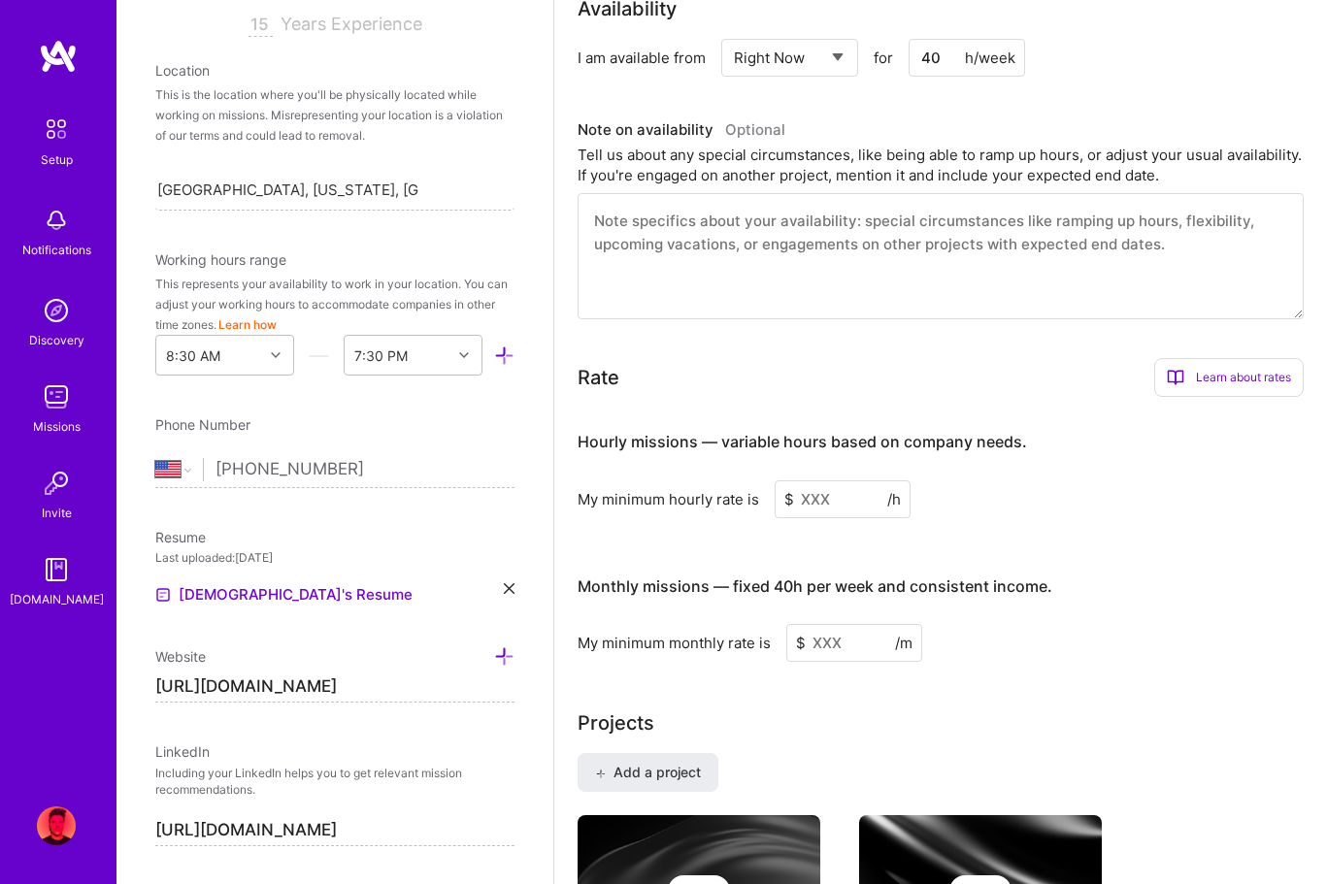
click at [811, 504] on input at bounding box center [843, 500] width 136 height 38
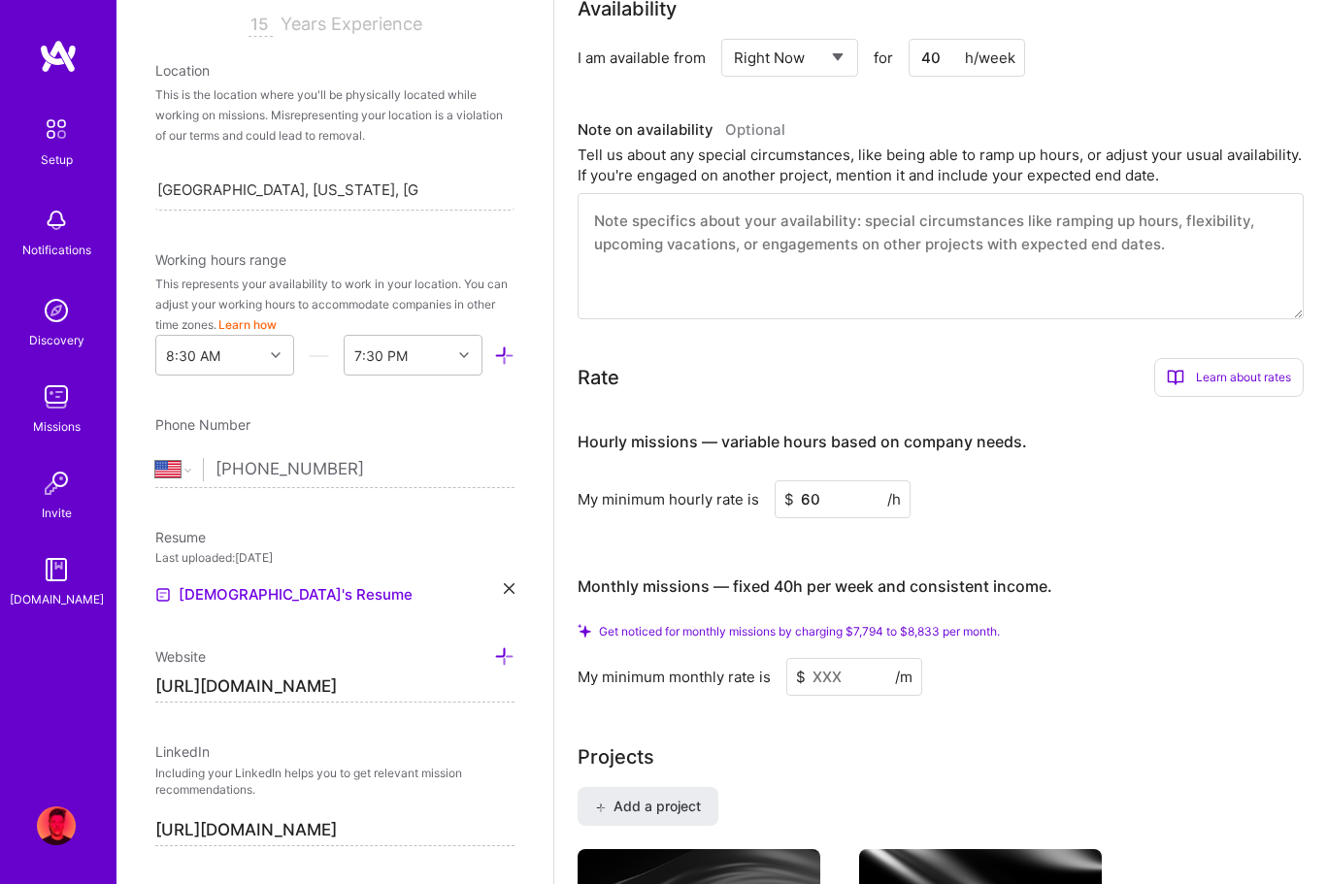
type input "60"
click at [826, 685] on input at bounding box center [854, 677] width 136 height 38
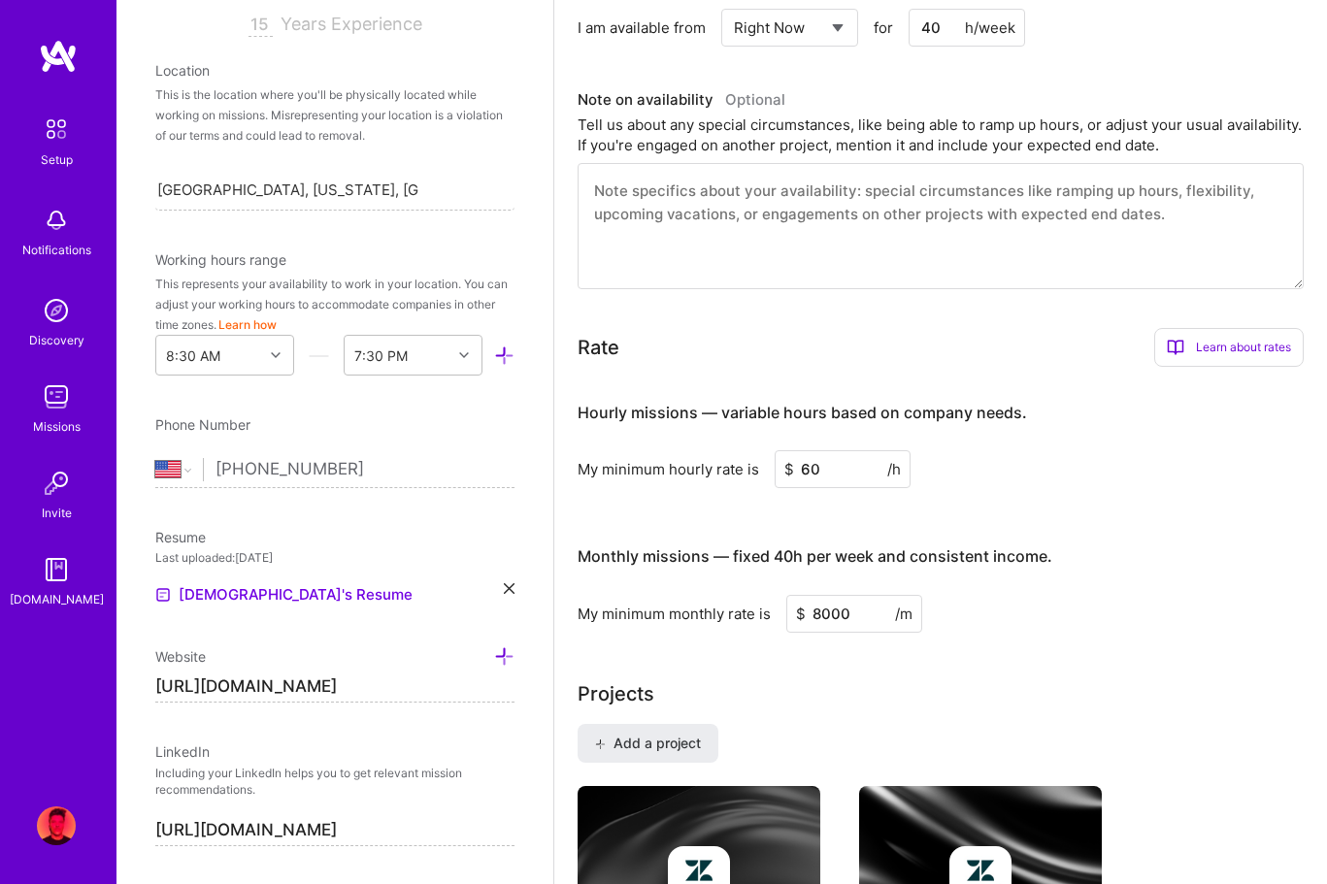
type input "8000"
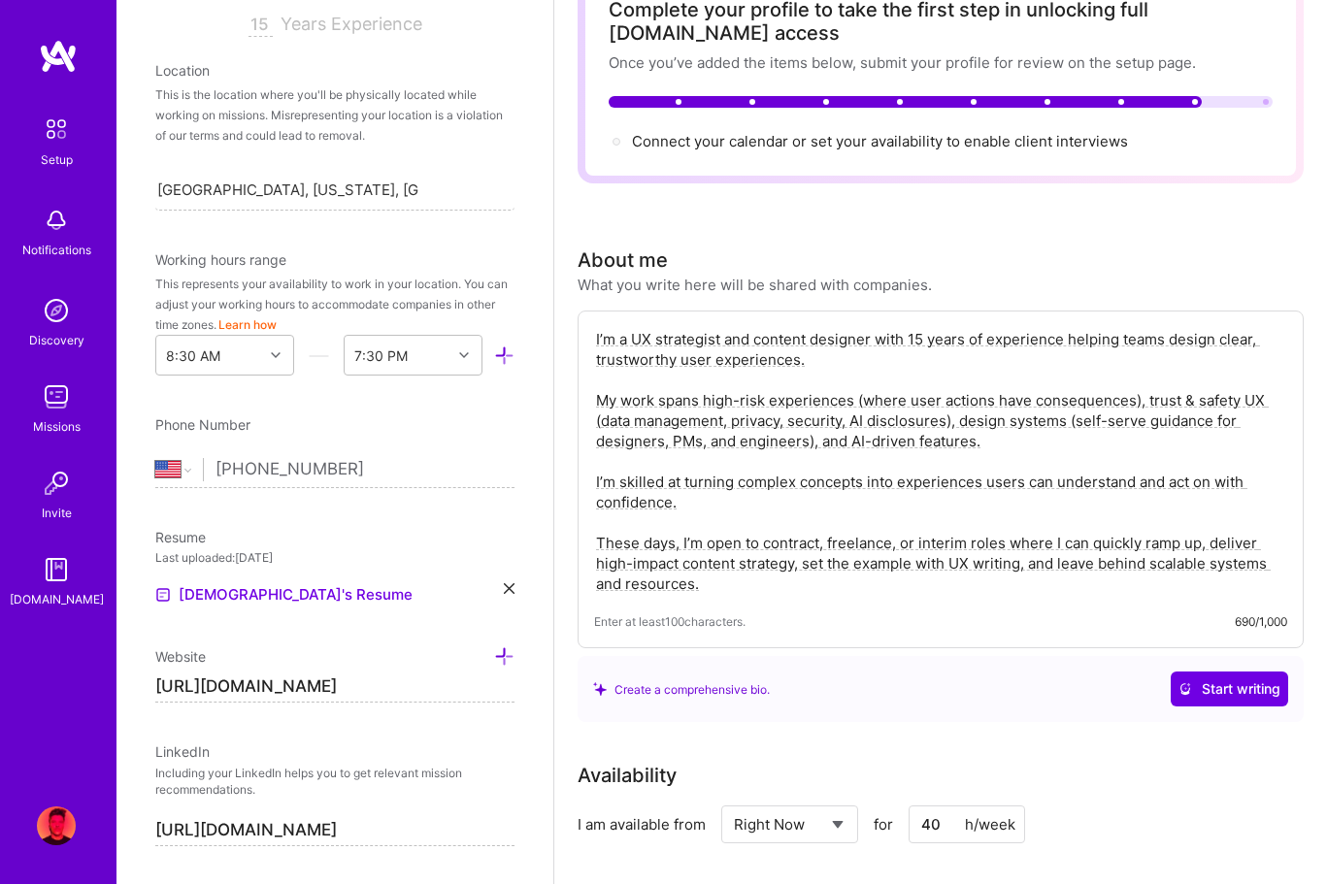
scroll to position [0, 0]
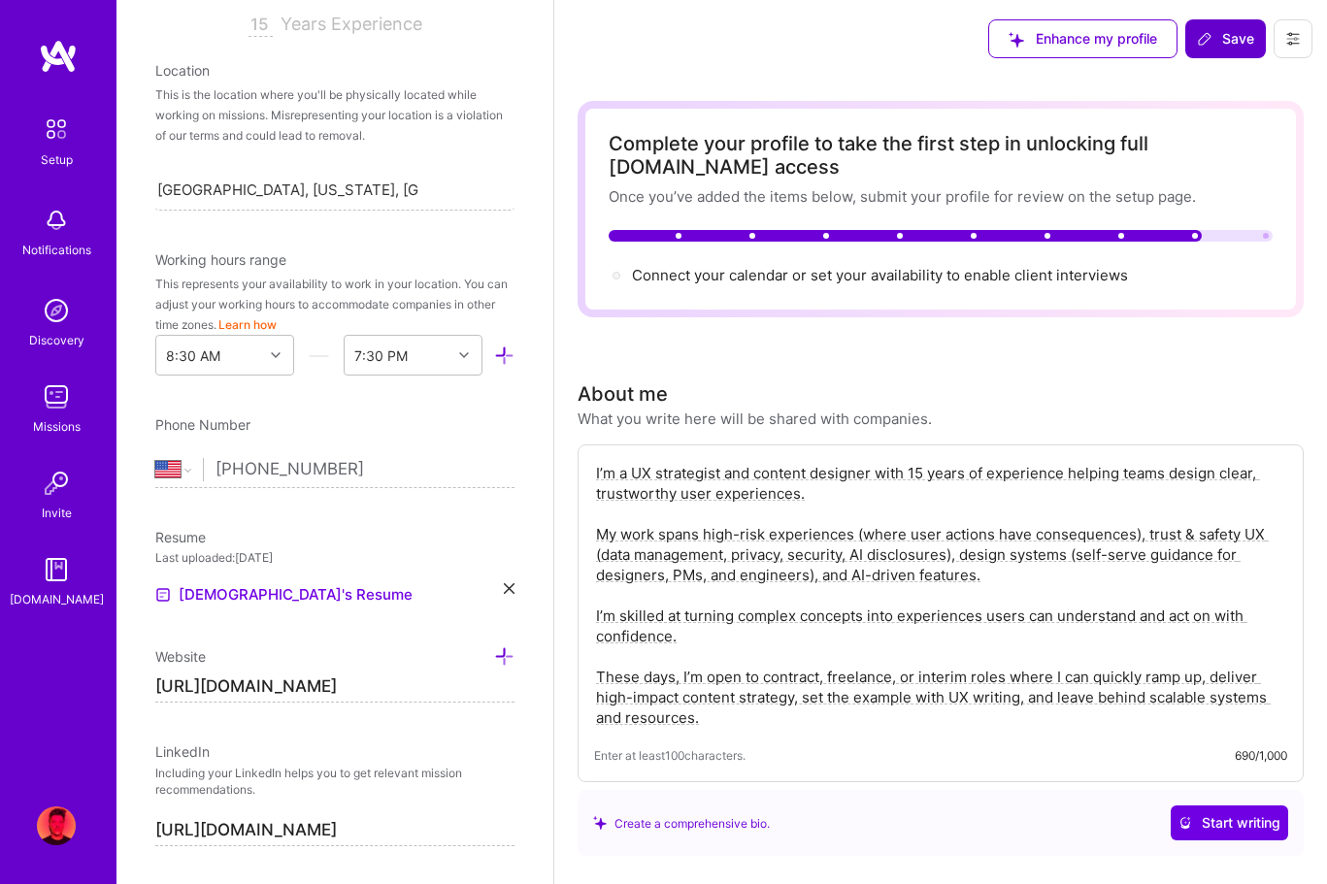
click at [1230, 46] on span "Save" at bounding box center [1225, 38] width 57 height 19
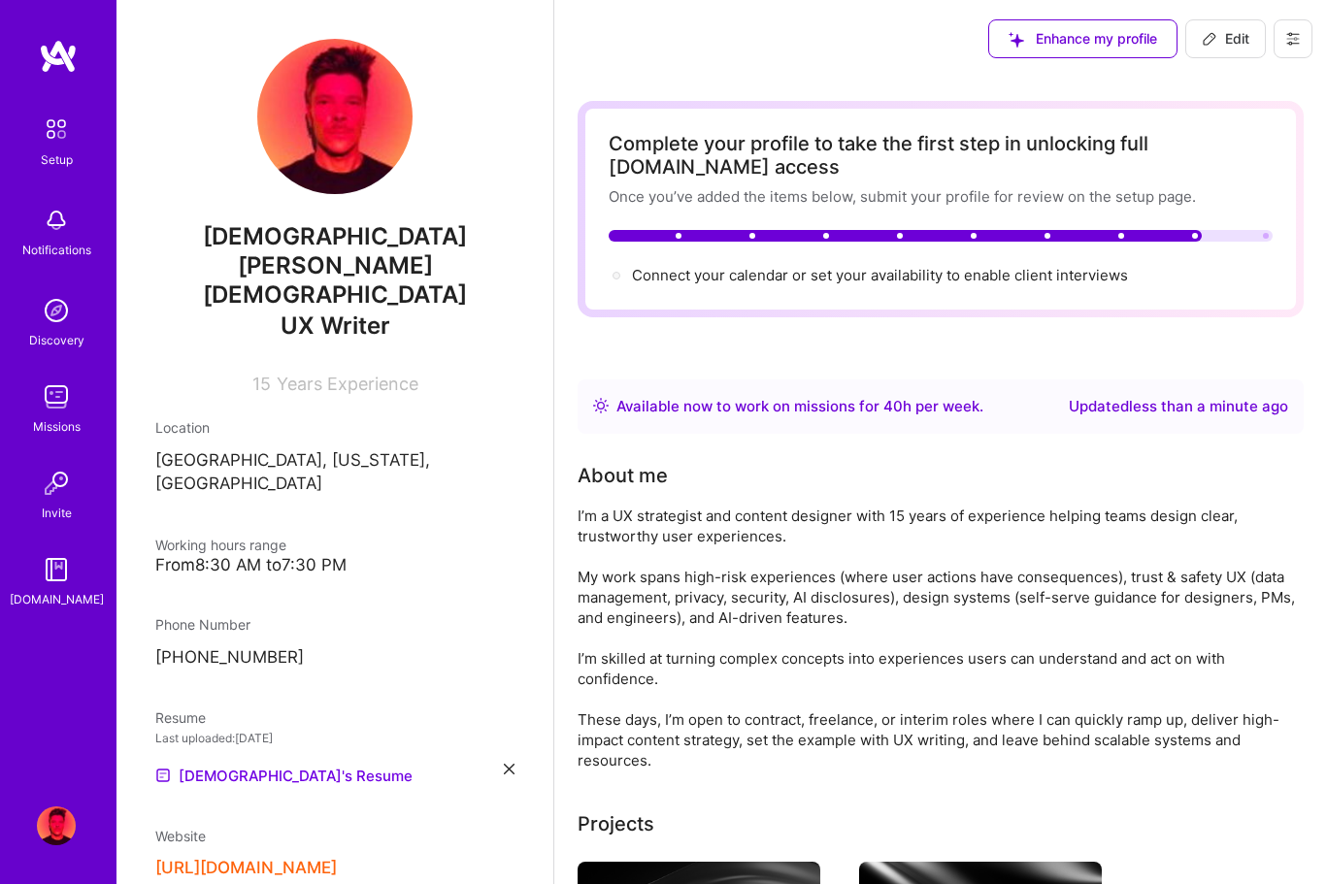
click at [1260, 235] on div at bounding box center [941, 236] width 664 height 12
click at [1205, 37] on icon at bounding box center [1210, 39] width 16 height 16
select select "Right Now"
select select "US"
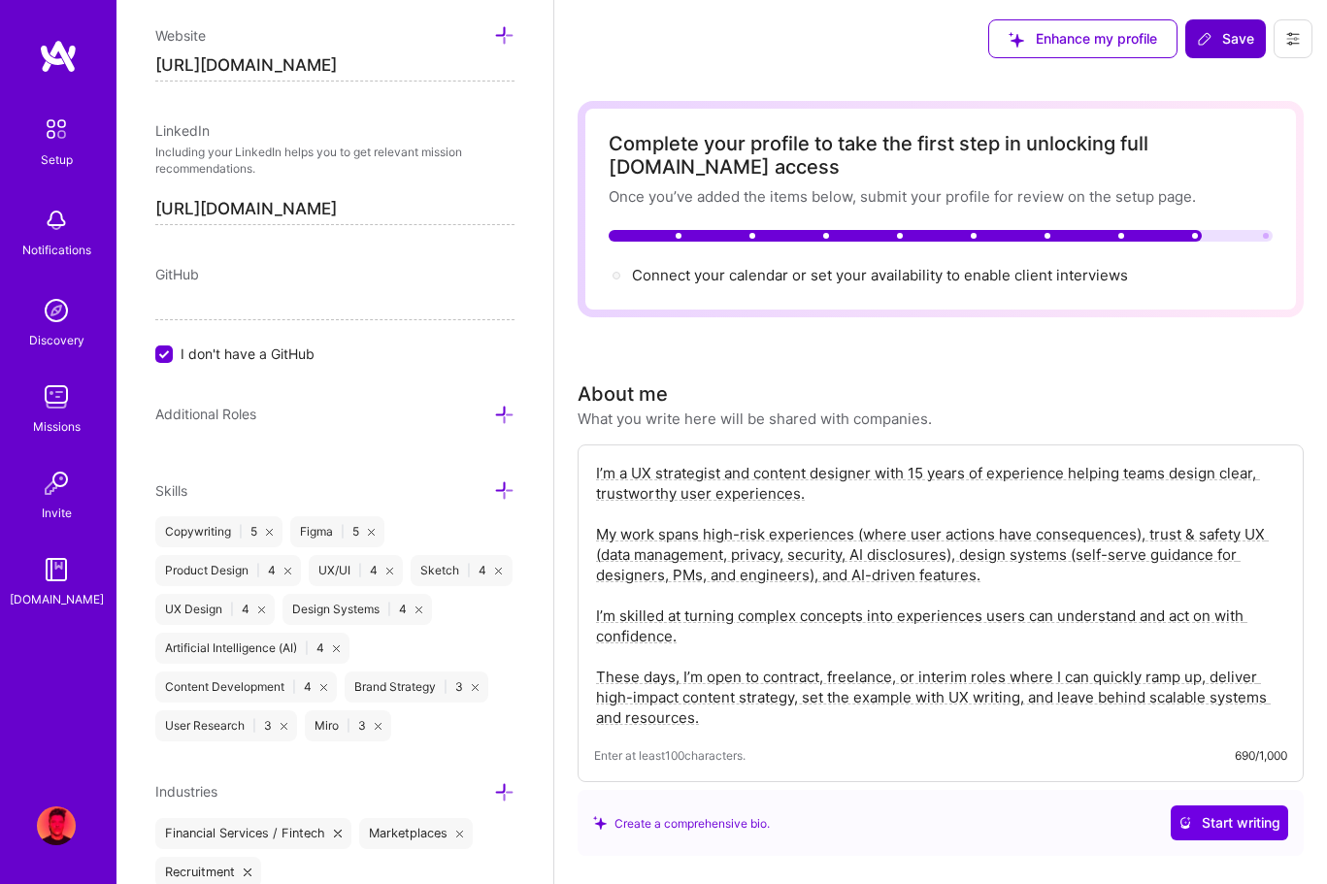
scroll to position [1043, 0]
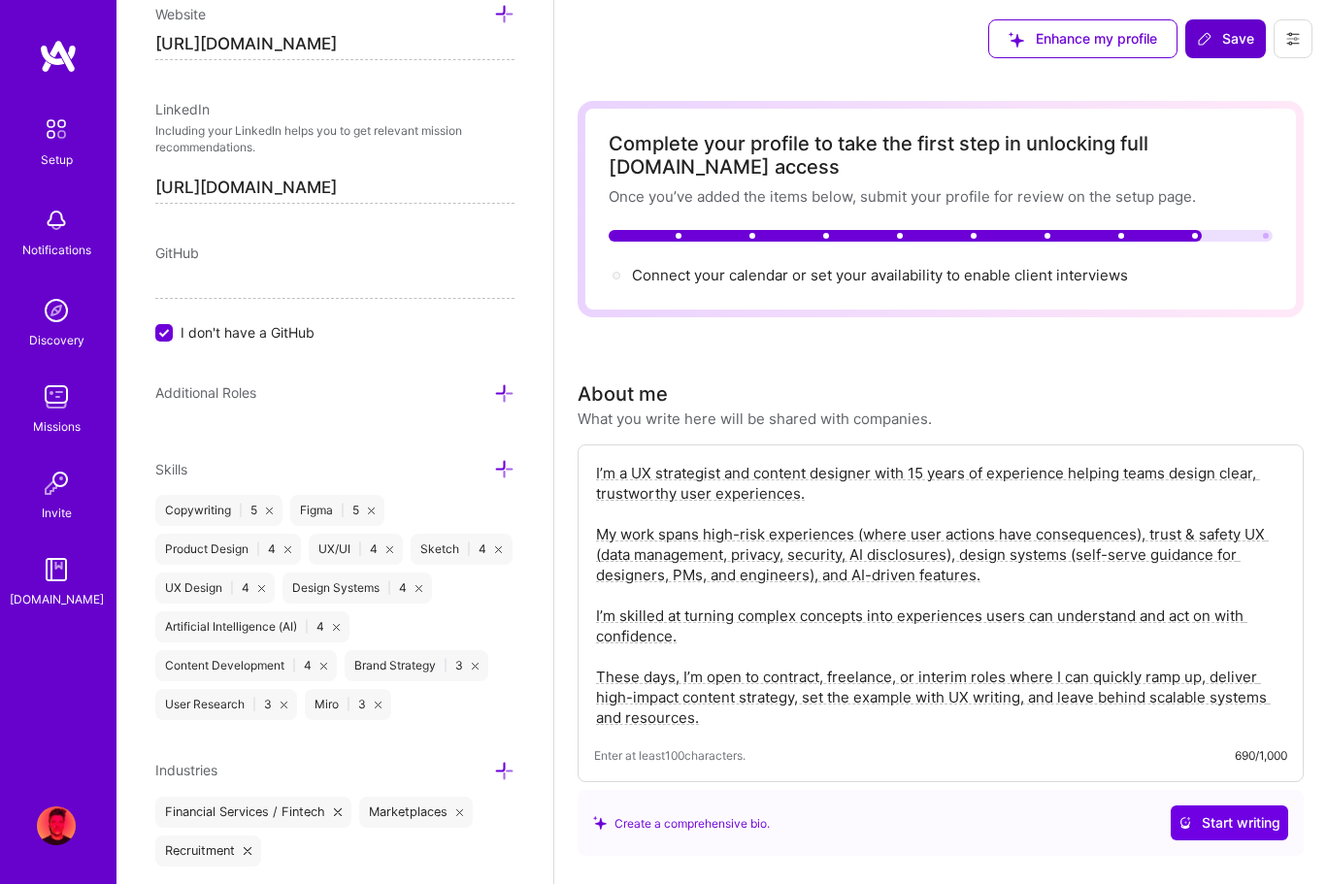
click at [499, 761] on icon at bounding box center [504, 771] width 20 height 20
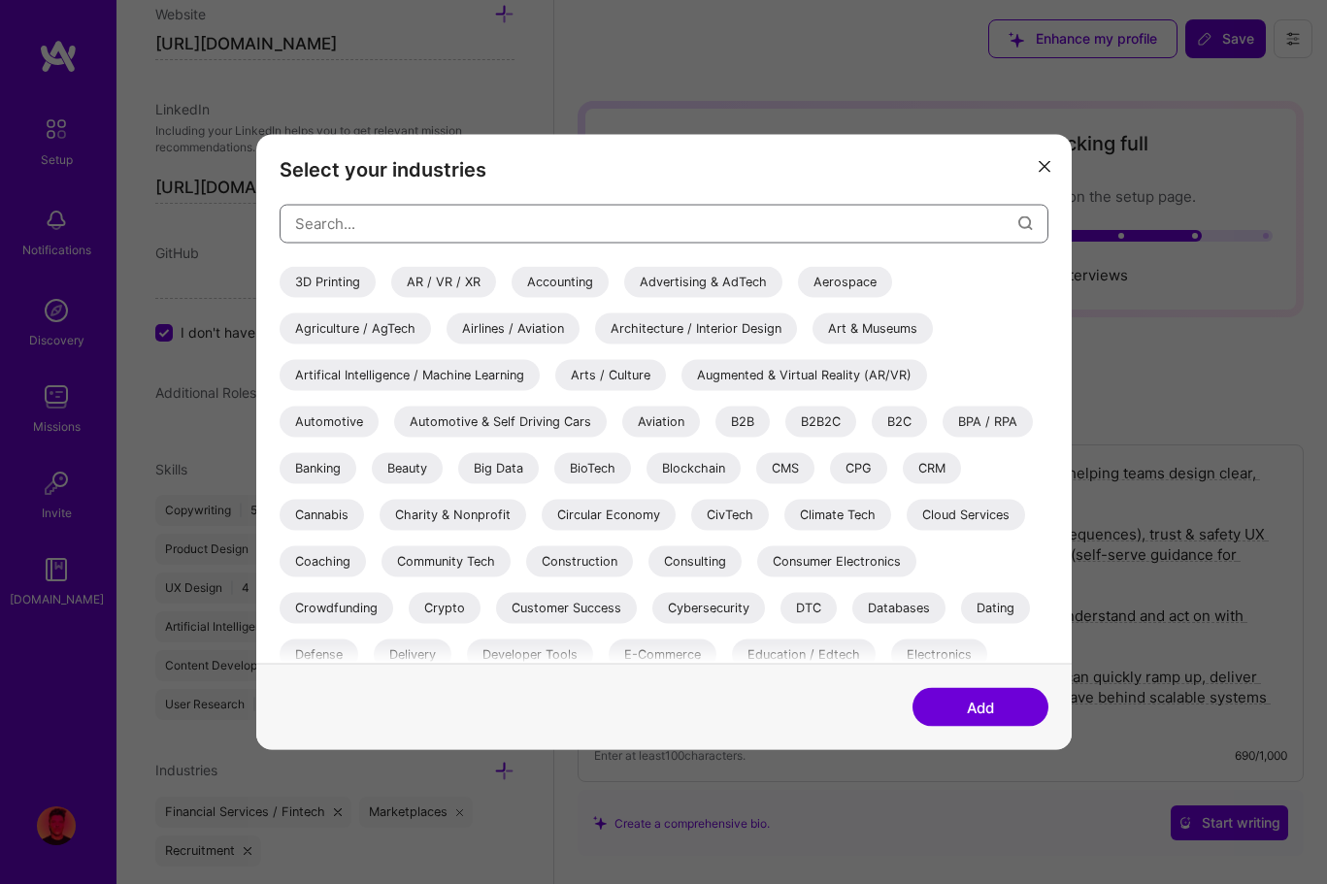
click at [425, 221] on input "modal" at bounding box center [656, 224] width 723 height 50
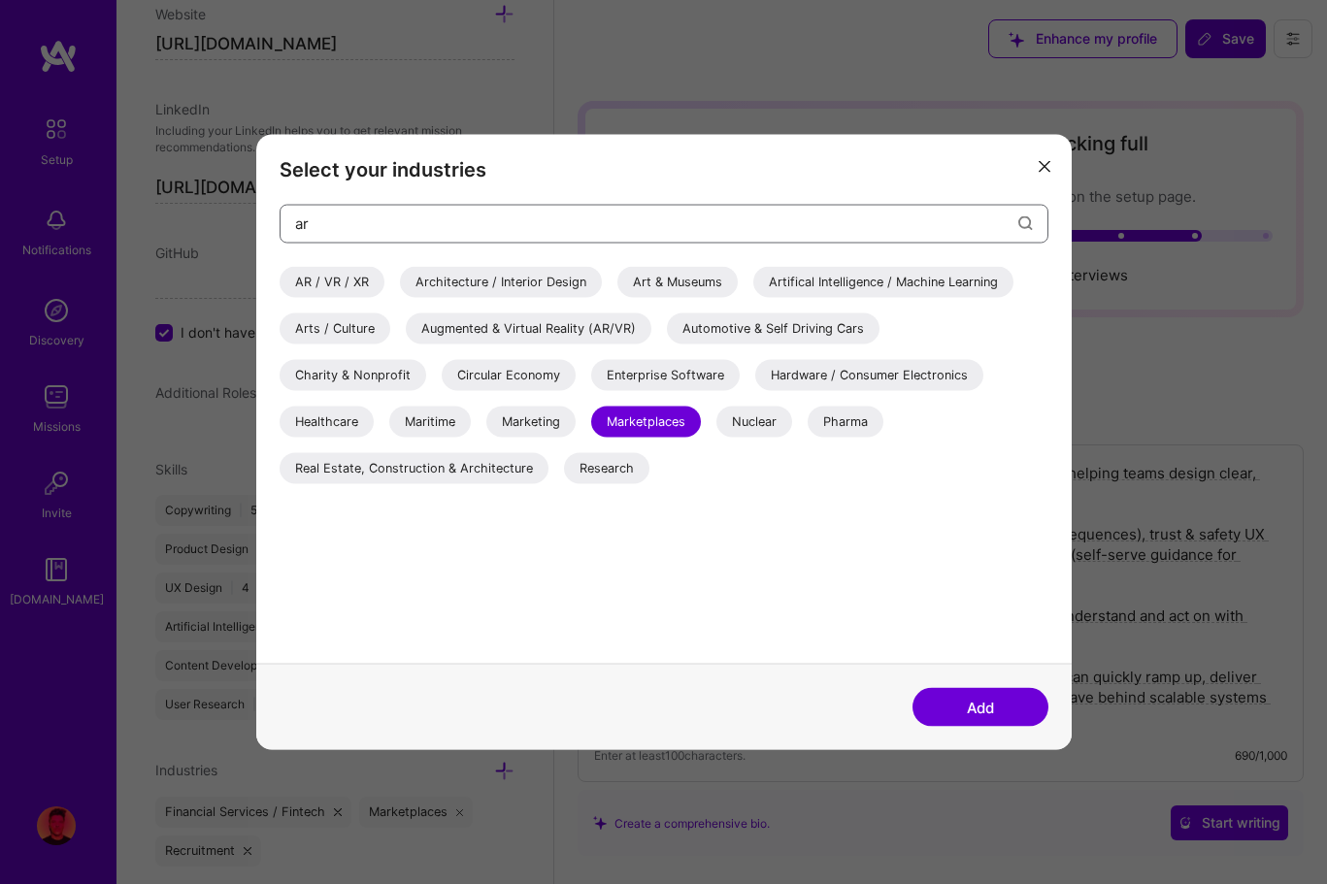
type input "ar"
click at [822, 286] on div "Artifical Intelligence / Machine Learning" at bounding box center [883, 281] width 260 height 31
click at [989, 710] on button "Add" at bounding box center [980, 707] width 136 height 39
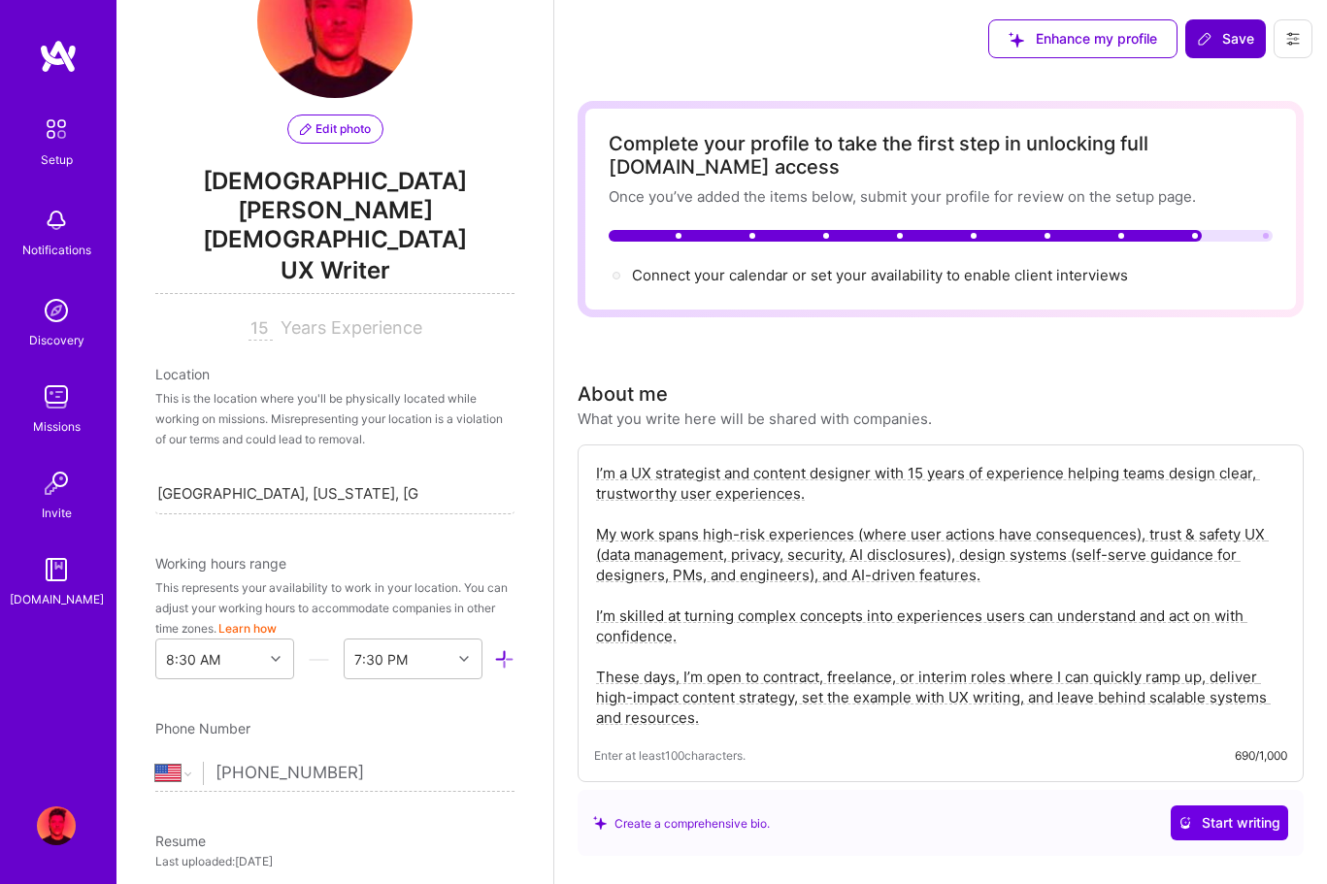
scroll to position [0, 0]
click at [218, 639] on div "option 12:00 AM focused, 1 of 48. 48 results available. Use Up and Down to choo…" at bounding box center [224, 659] width 139 height 41
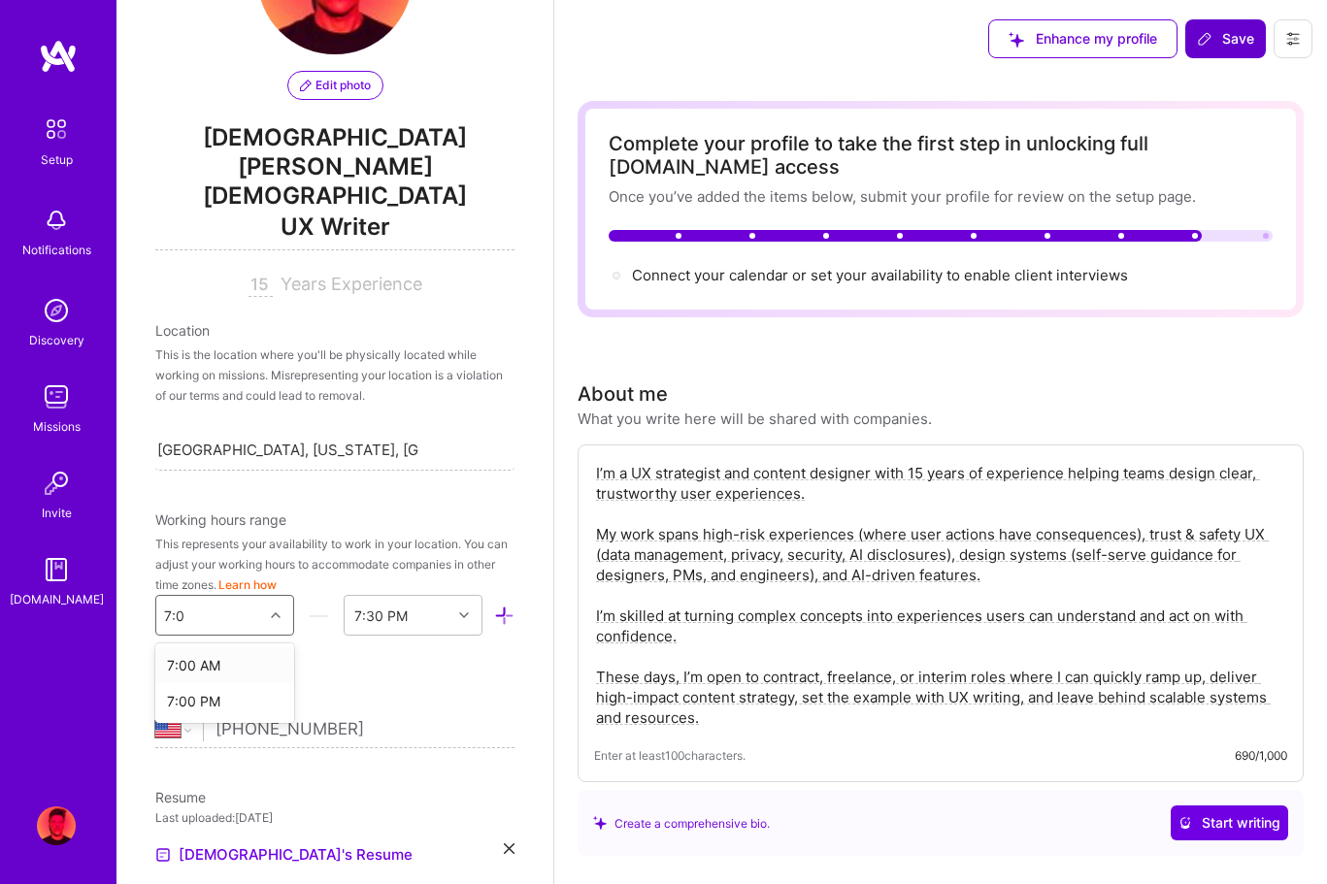
type input "7:00"
click at [219, 647] on div "7:00 AM" at bounding box center [224, 665] width 139 height 36
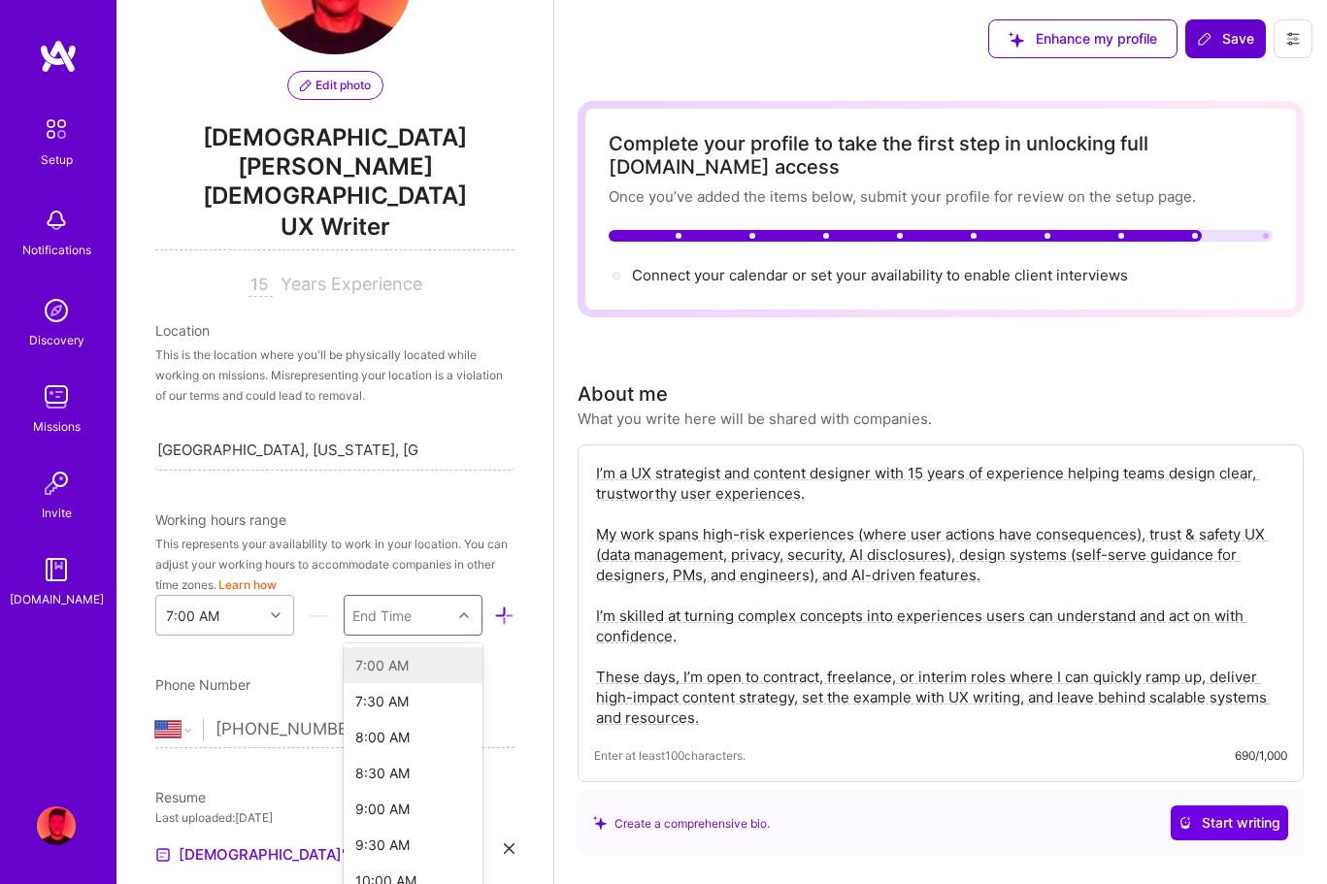
click at [440, 596] on div "End Time" at bounding box center [398, 615] width 107 height 39
click at [378, 751] on div "7:00 PM" at bounding box center [413, 769] width 139 height 36
click at [1213, 32] on span "Save" at bounding box center [1225, 38] width 57 height 19
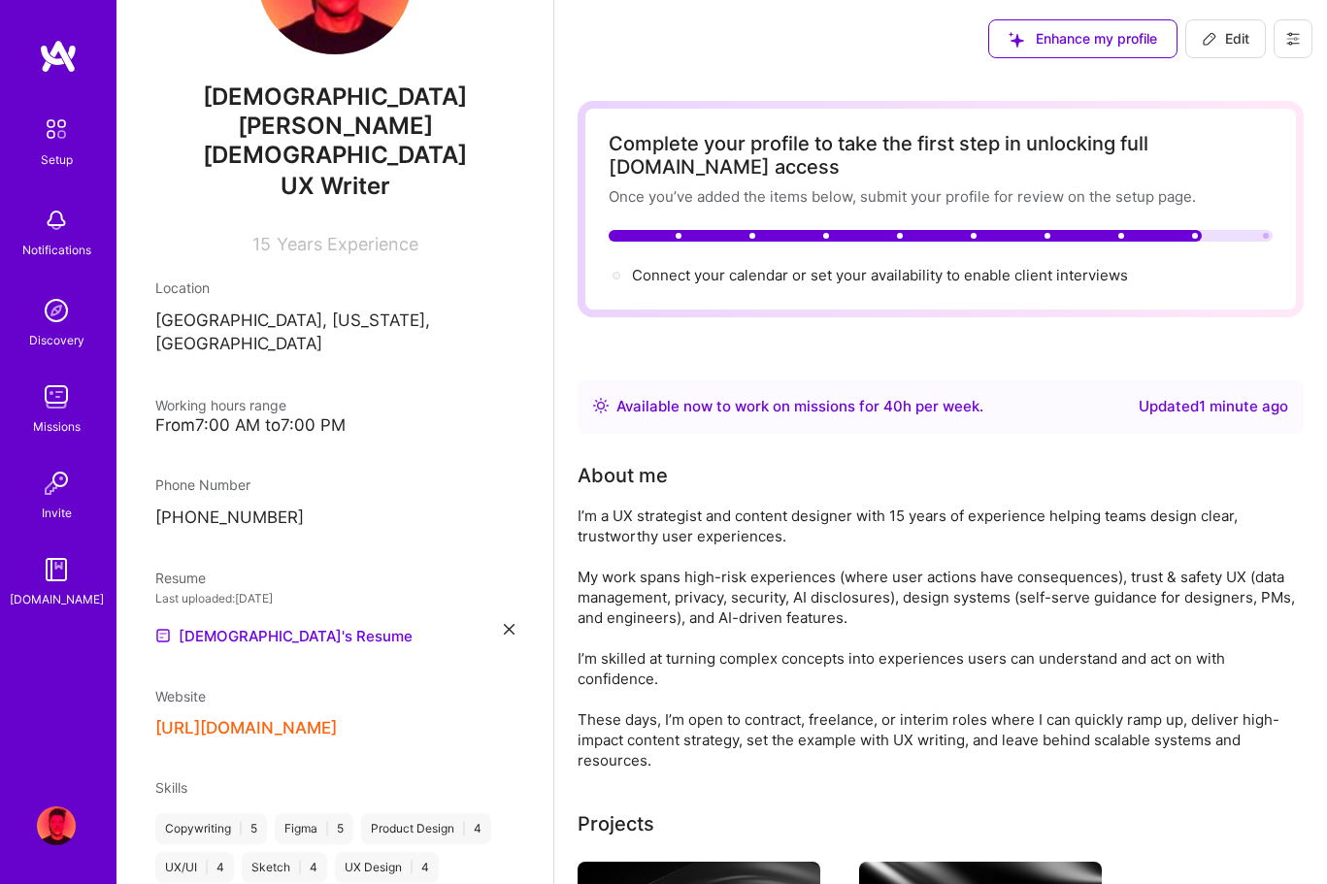
click at [1279, 37] on button at bounding box center [1293, 38] width 39 height 39
click at [1252, 92] on button "Settings" at bounding box center [1240, 83] width 146 height 50
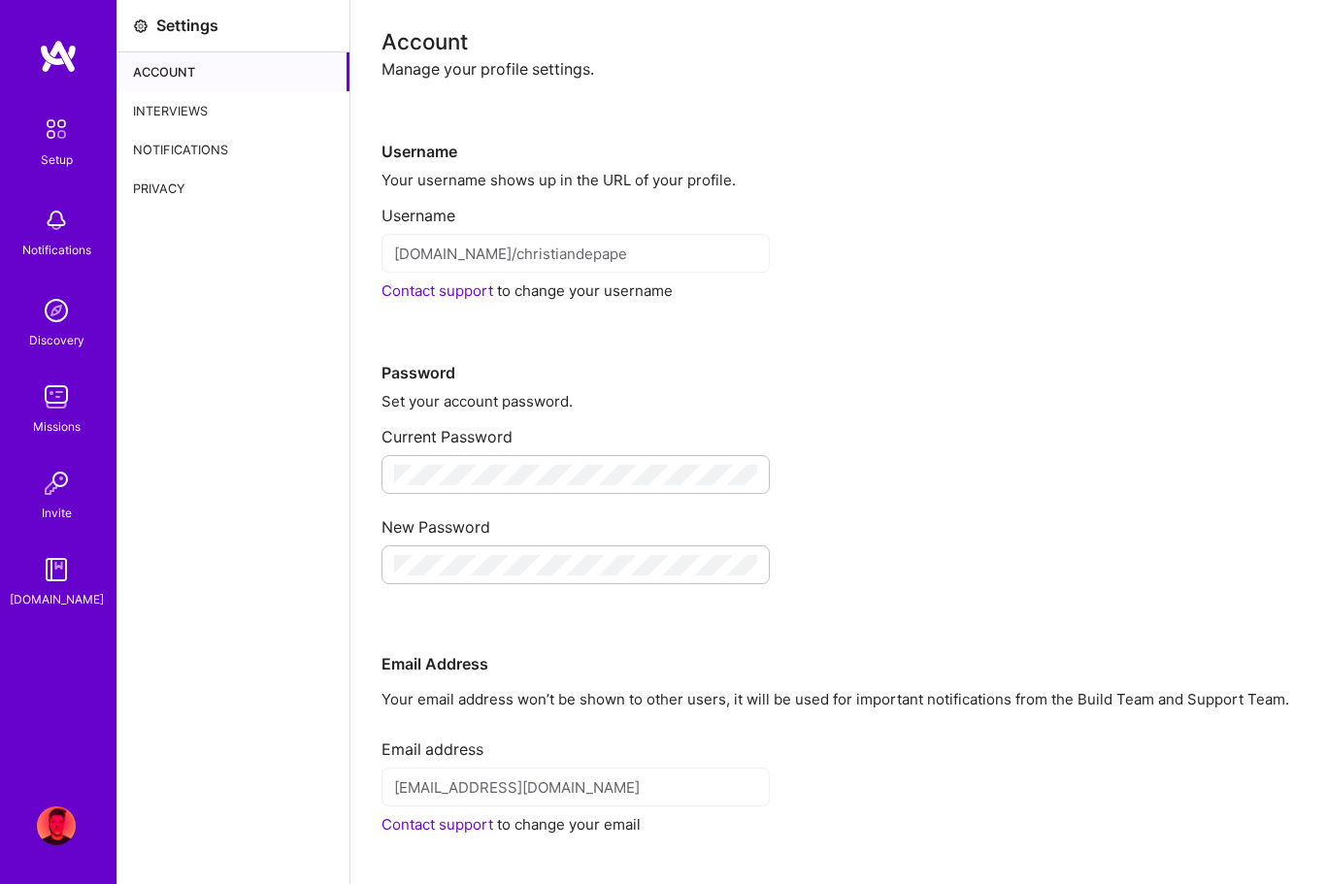
click at [206, 109] on div "Interviews" at bounding box center [233, 110] width 232 height 39
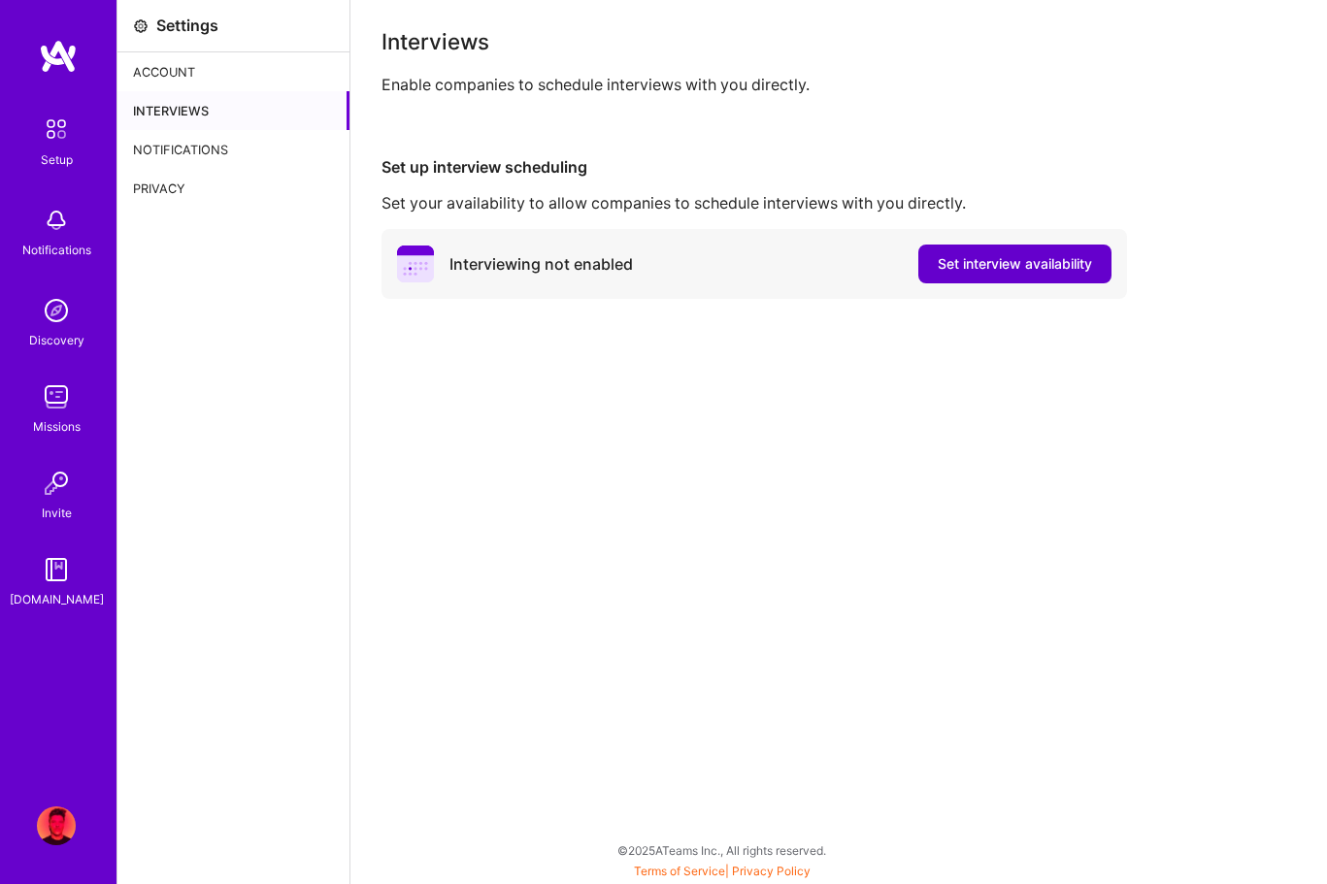
click at [980, 271] on span "Set interview availability" at bounding box center [1015, 263] width 154 height 19
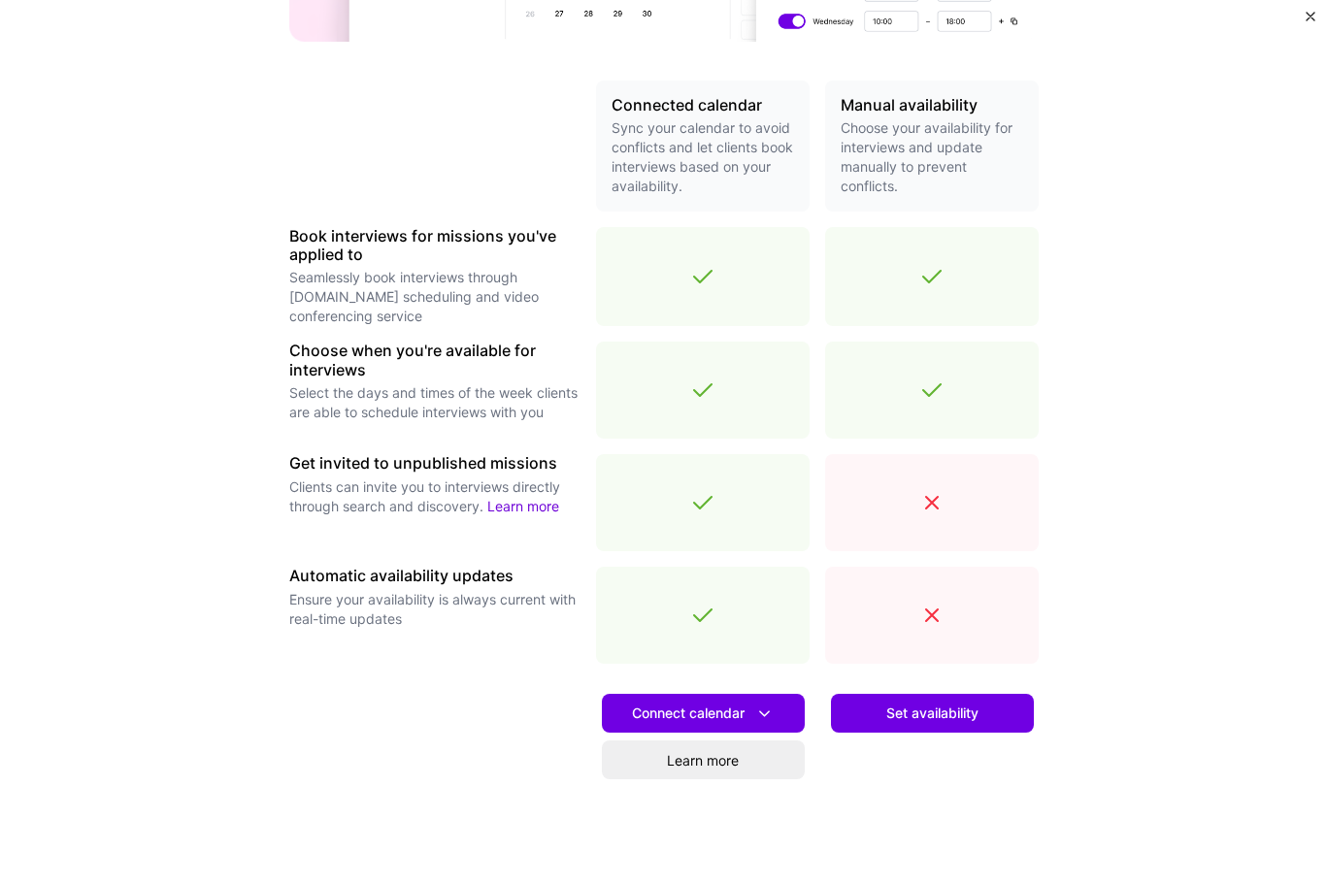
scroll to position [476, 0]
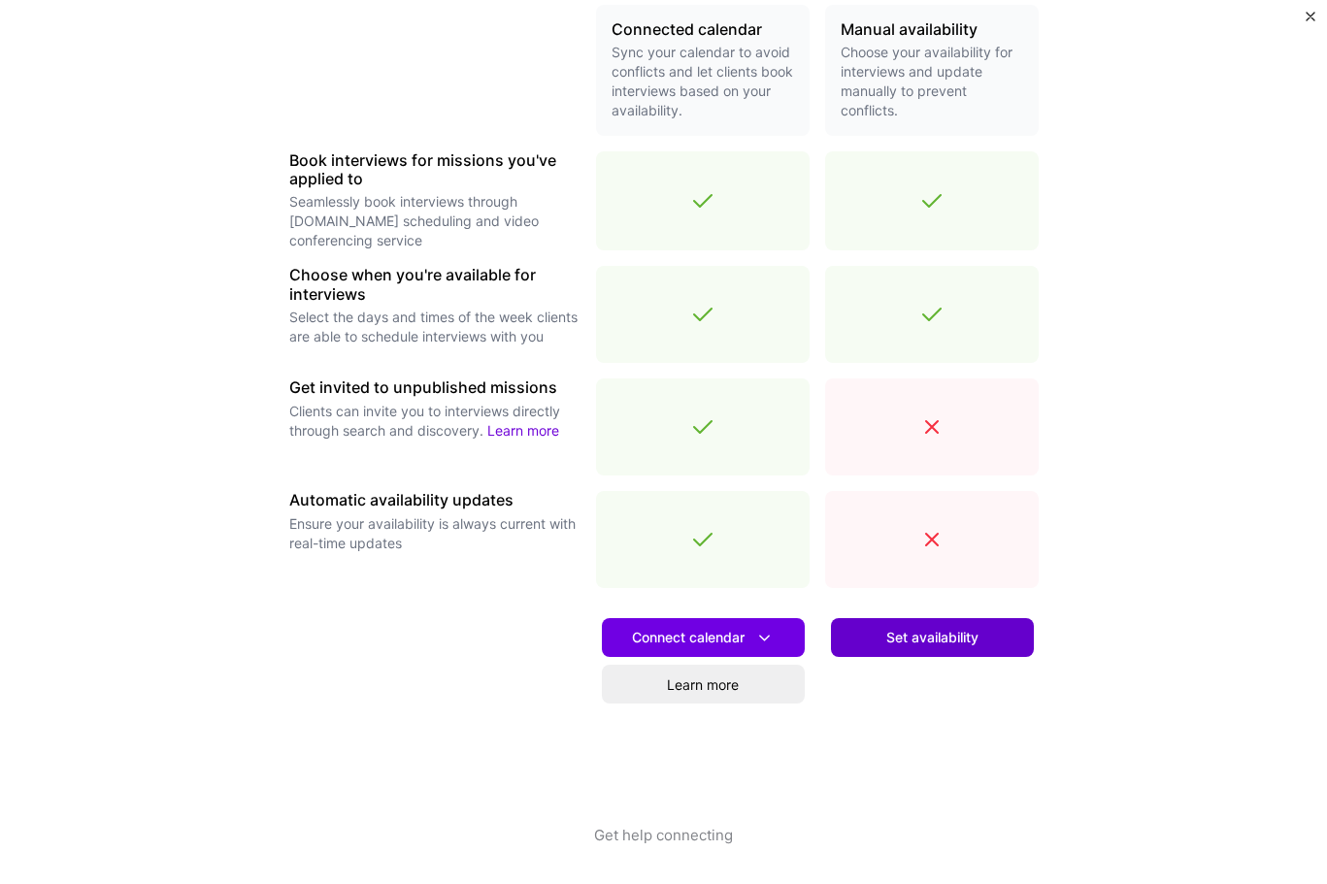
click at [939, 651] on button "Set availability" at bounding box center [932, 637] width 203 height 39
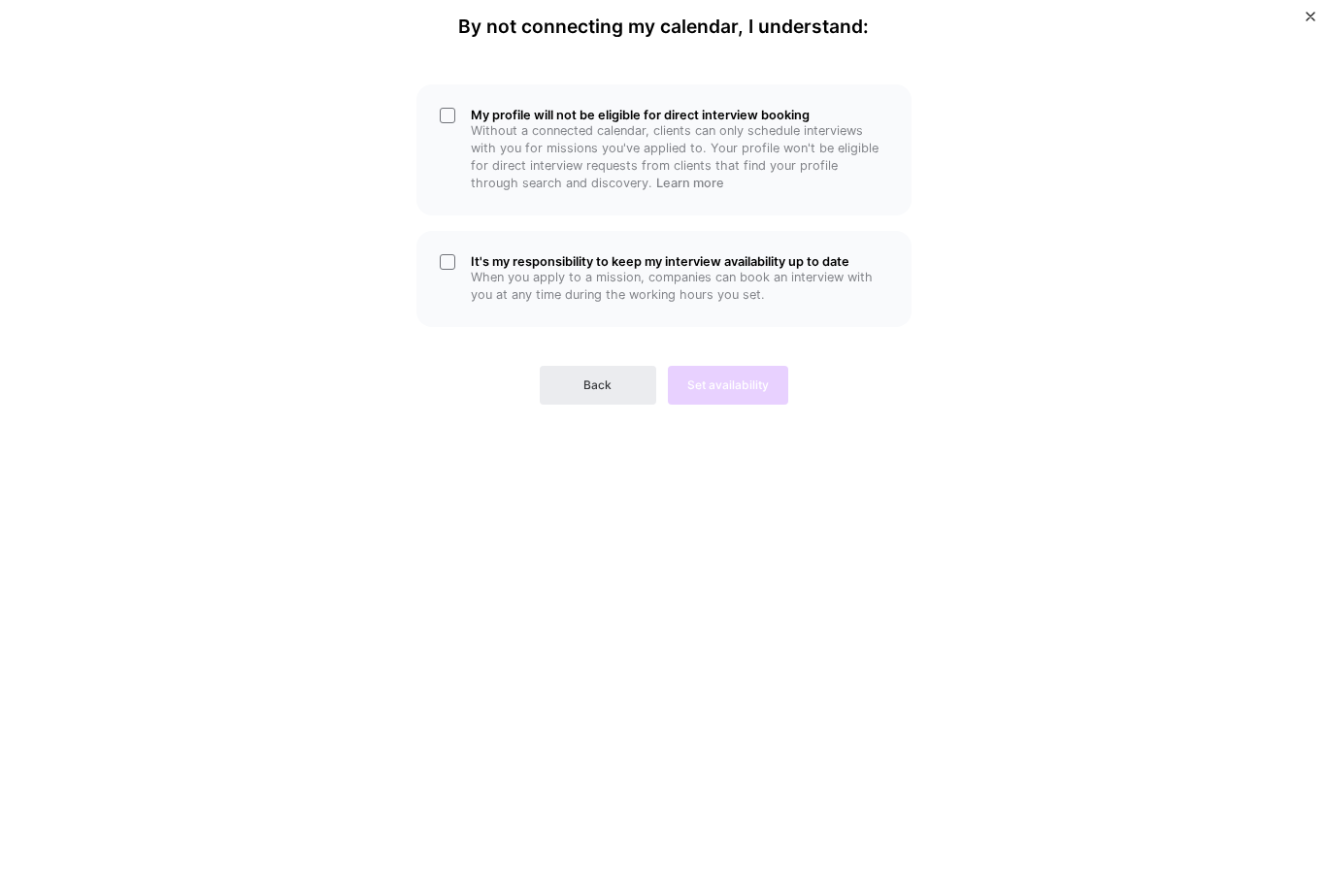
scroll to position [0, 0]
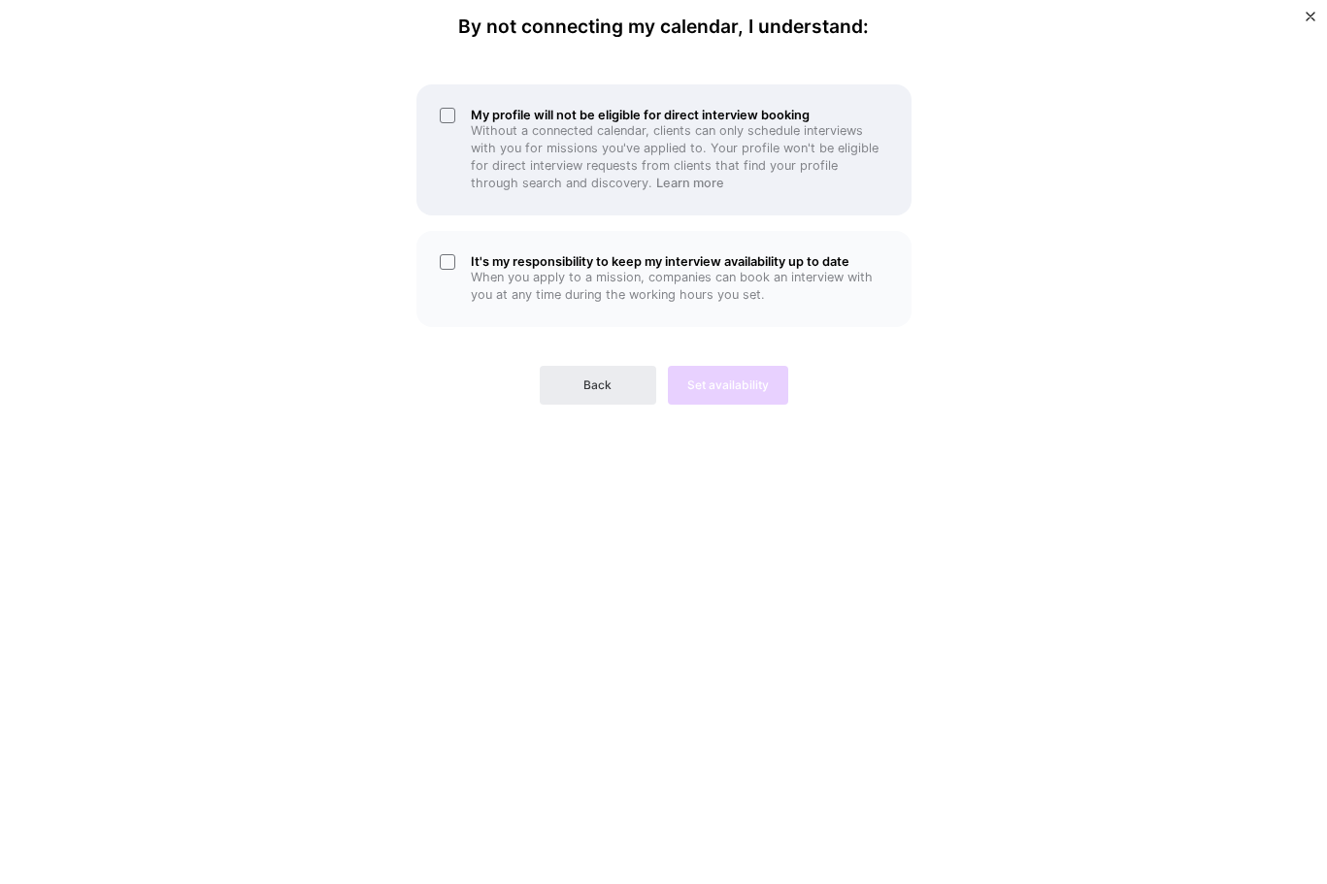
click at [453, 116] on div "My profile will not be eligible for direct interview booking Without a connecte…" at bounding box center [663, 149] width 495 height 131
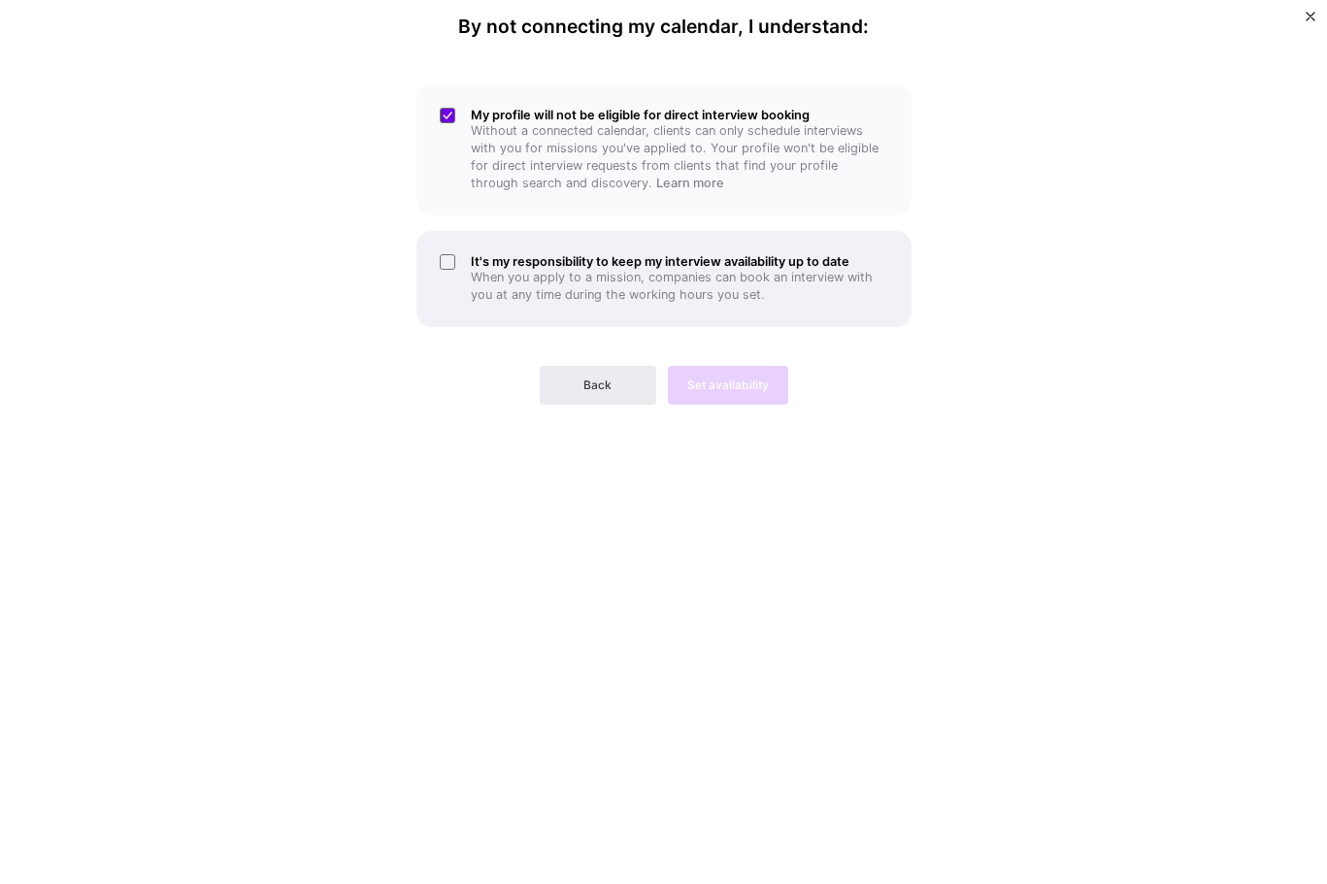
click at [451, 262] on div "It's my responsibility to keep my interview availability up to date When you ap…" at bounding box center [663, 279] width 495 height 96
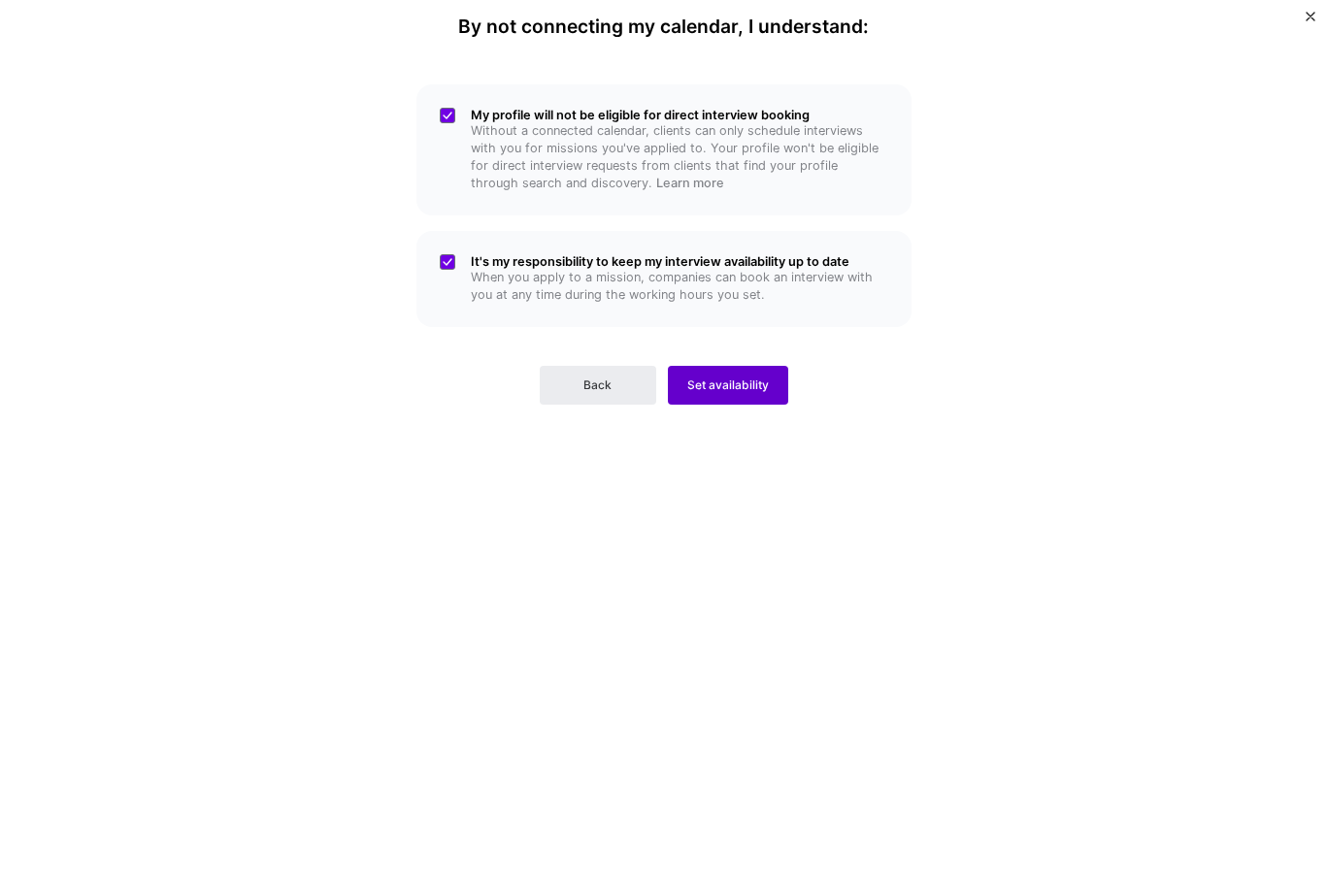
click at [761, 392] on span "Set availability" at bounding box center [728, 385] width 82 height 17
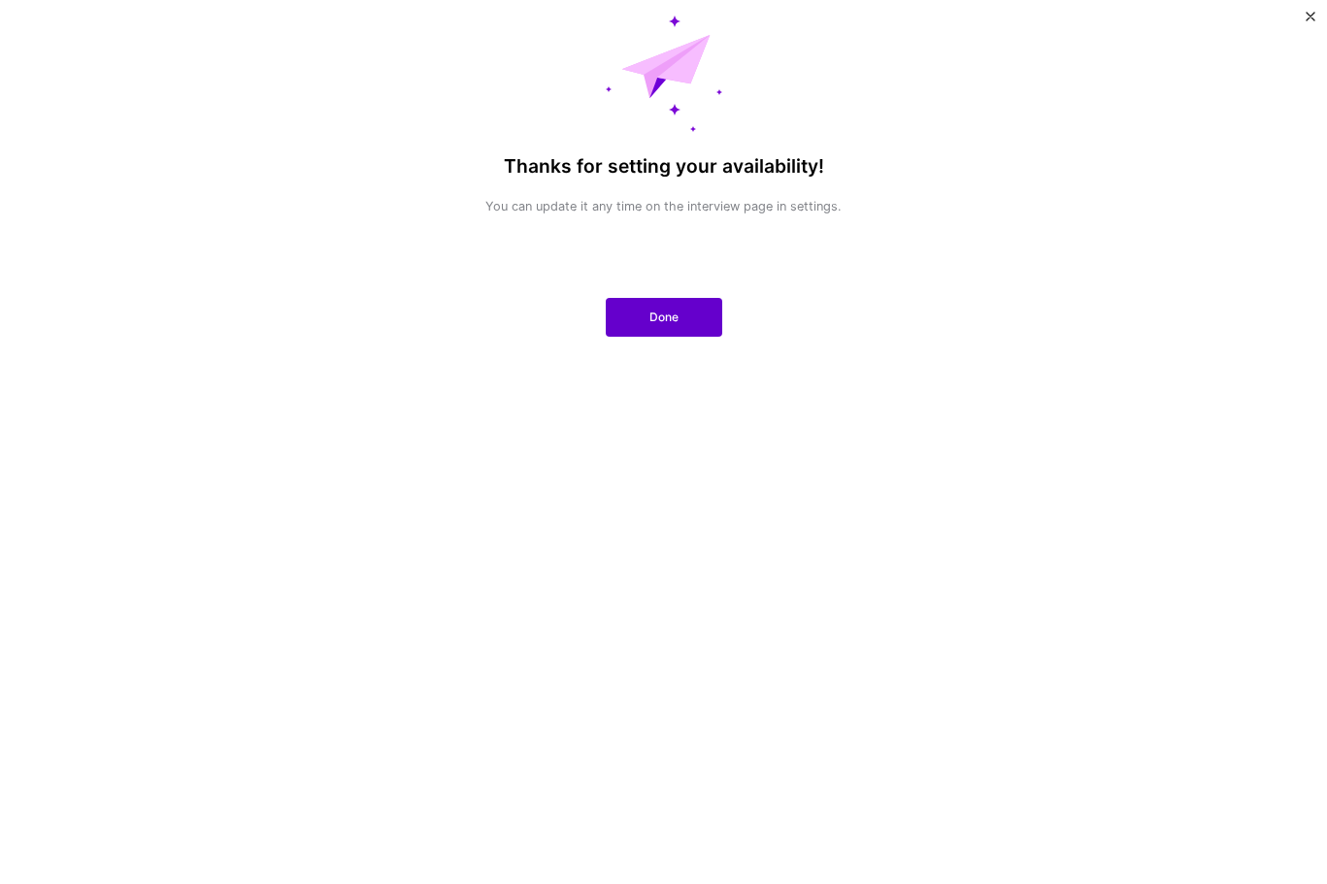
click at [700, 318] on button "Done" at bounding box center [664, 317] width 116 height 39
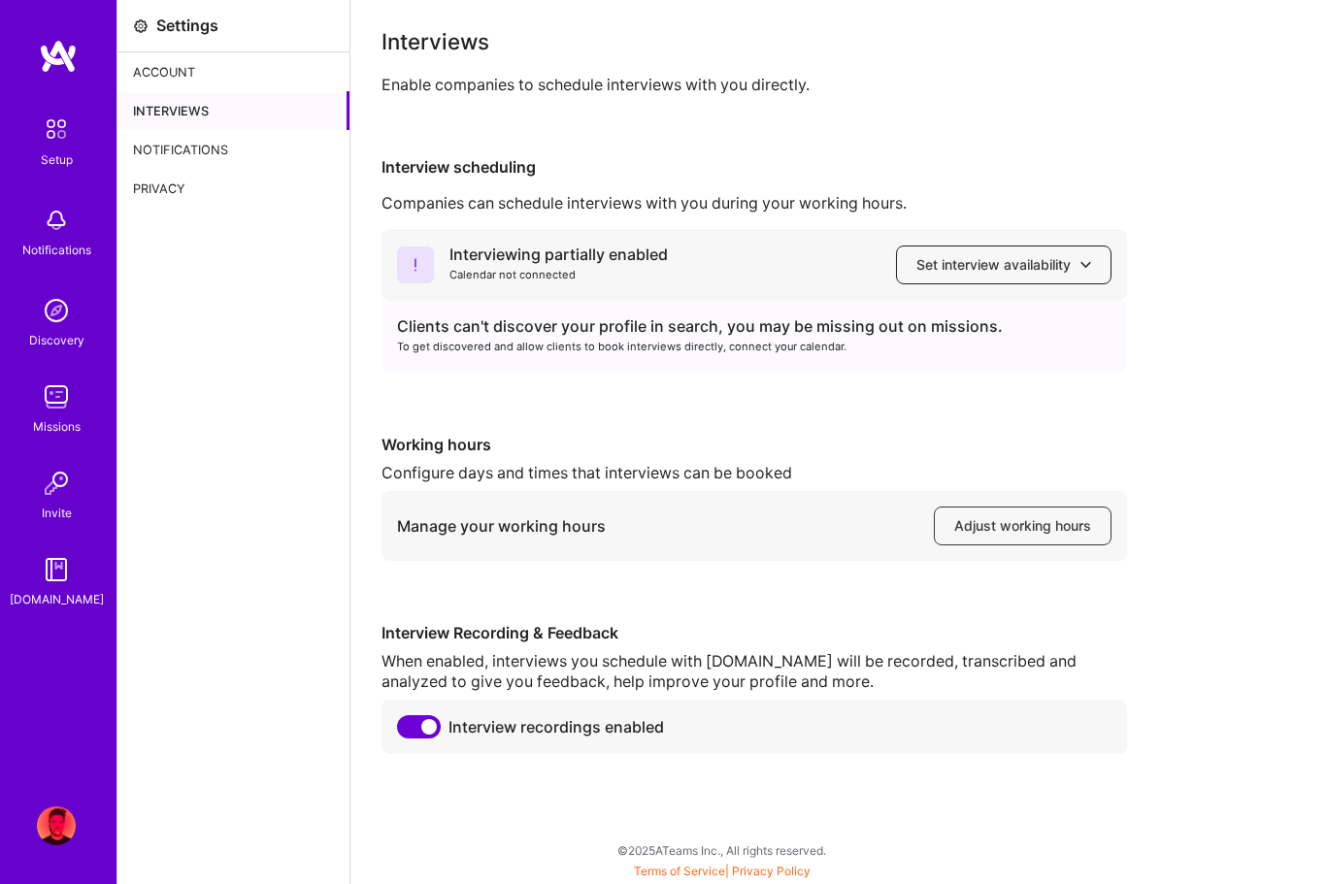
click at [1028, 269] on span "Set interview availability" at bounding box center [1003, 264] width 175 height 19
click at [1202, 281] on div "Interviewing partially enabled Calendar not connected Set interview availabilit…" at bounding box center [838, 491] width 914 height 525
click at [1047, 264] on span "Set interview availability" at bounding box center [1003, 264] width 175 height 19
click at [767, 330] on div "Clients can't discover your profile in search, you may be missing out on missio…" at bounding box center [754, 326] width 714 height 20
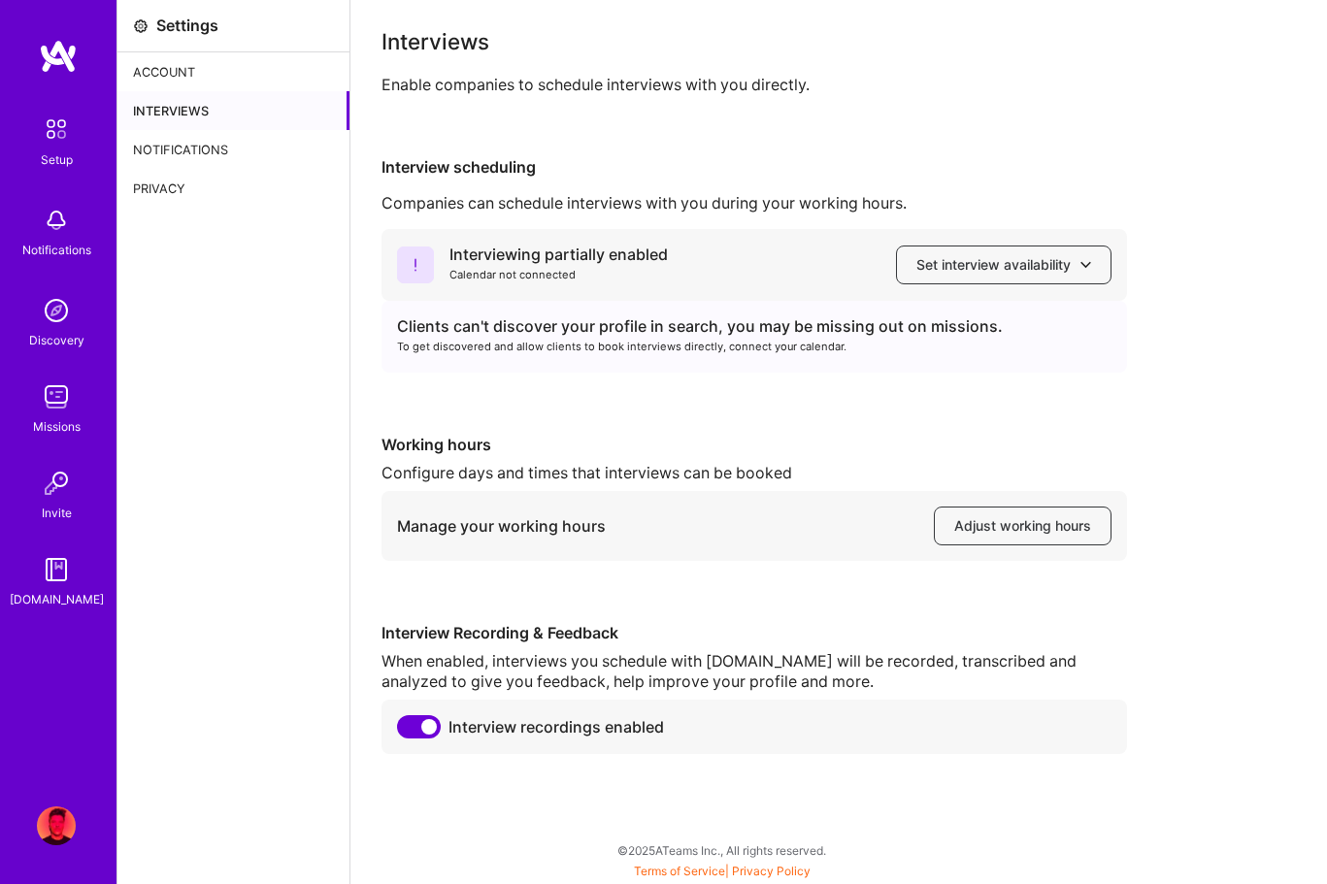
click at [204, 75] on div "Account" at bounding box center [233, 71] width 232 height 39
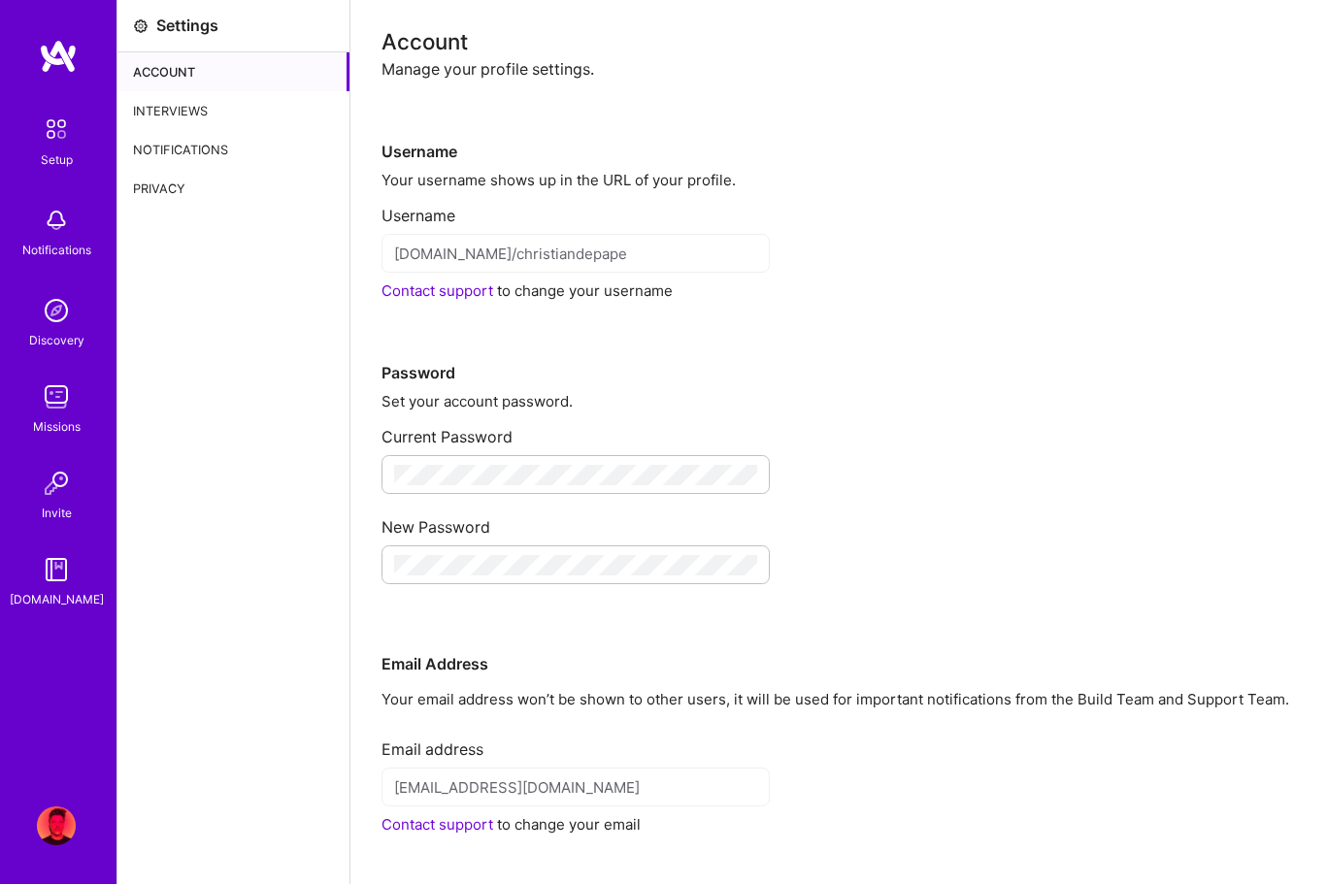
click at [236, 109] on div "Interviews" at bounding box center [233, 110] width 232 height 39
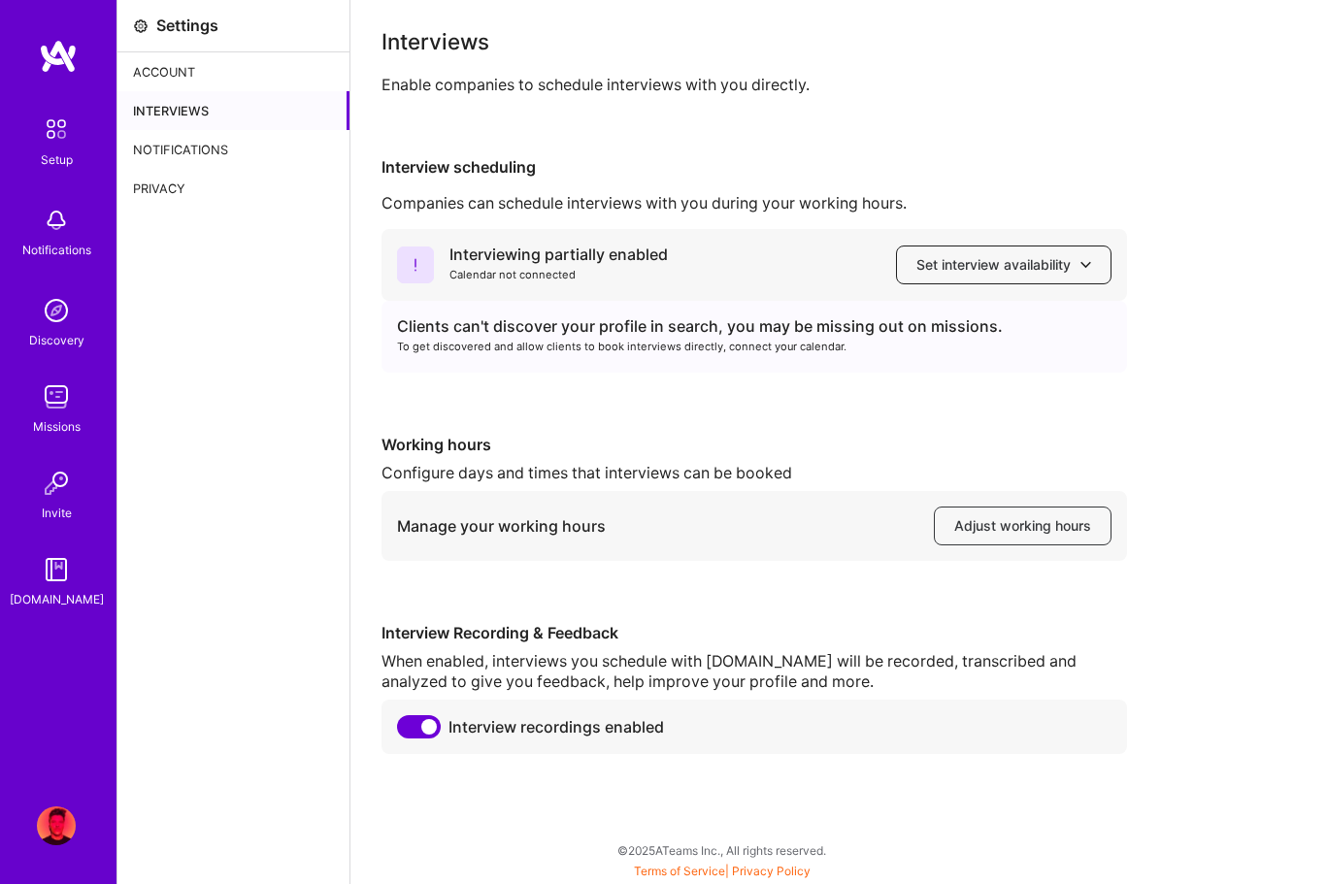
click at [967, 264] on span "Set interview availability" at bounding box center [1003, 264] width 175 height 19
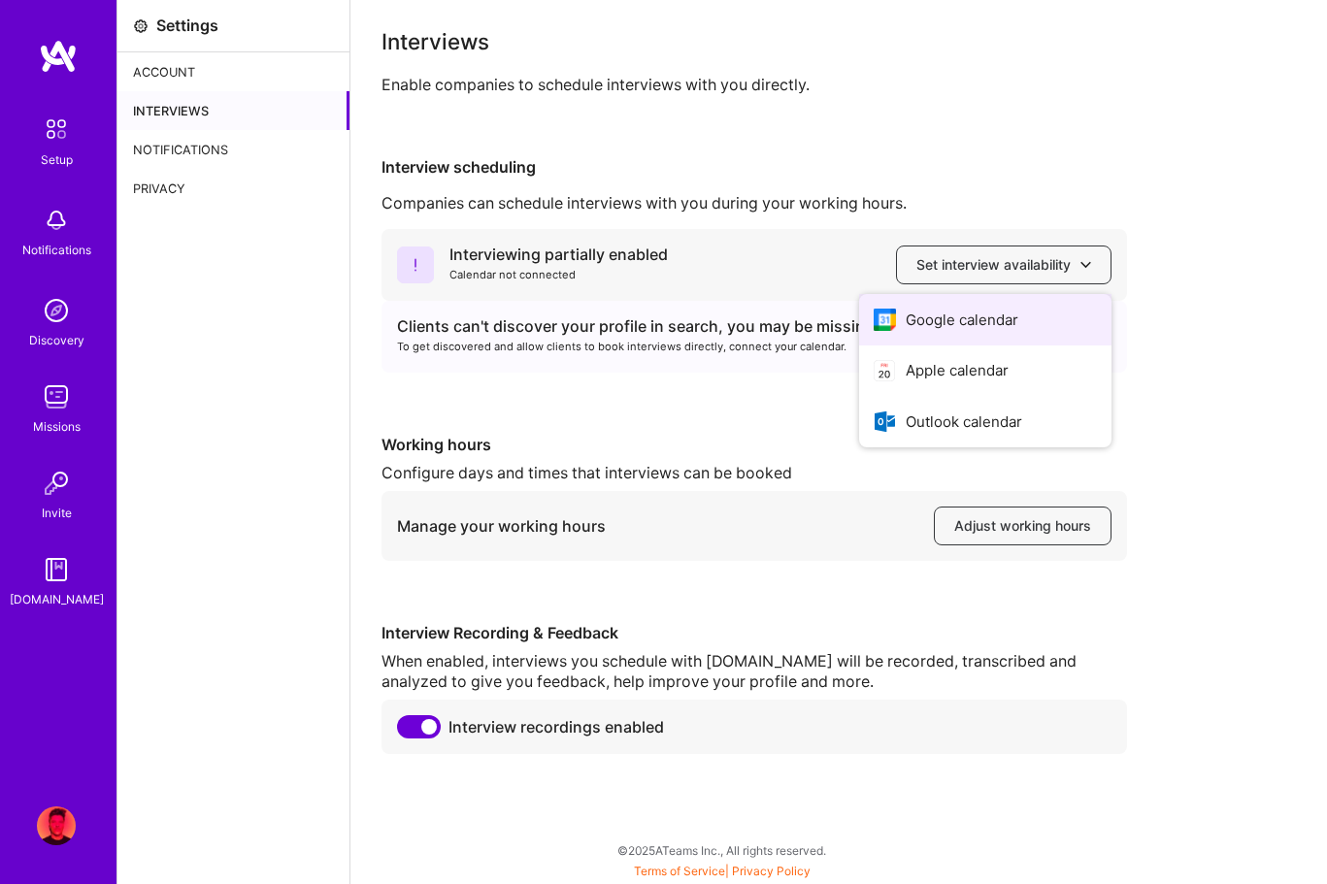
click at [974, 331] on button "Google calendar" at bounding box center [985, 319] width 252 height 51
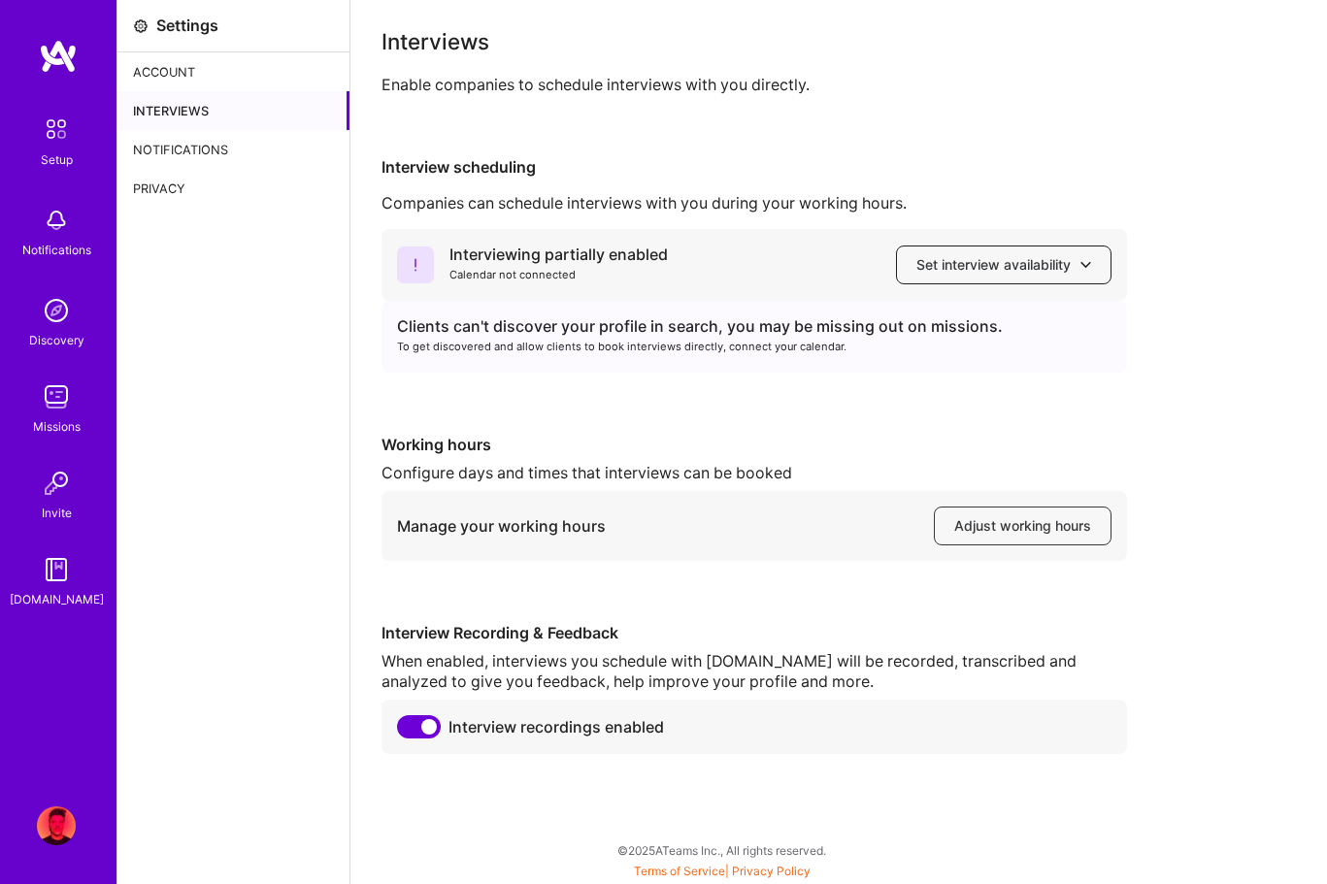
click at [992, 266] on span "Set interview availability" at bounding box center [1003, 264] width 175 height 19
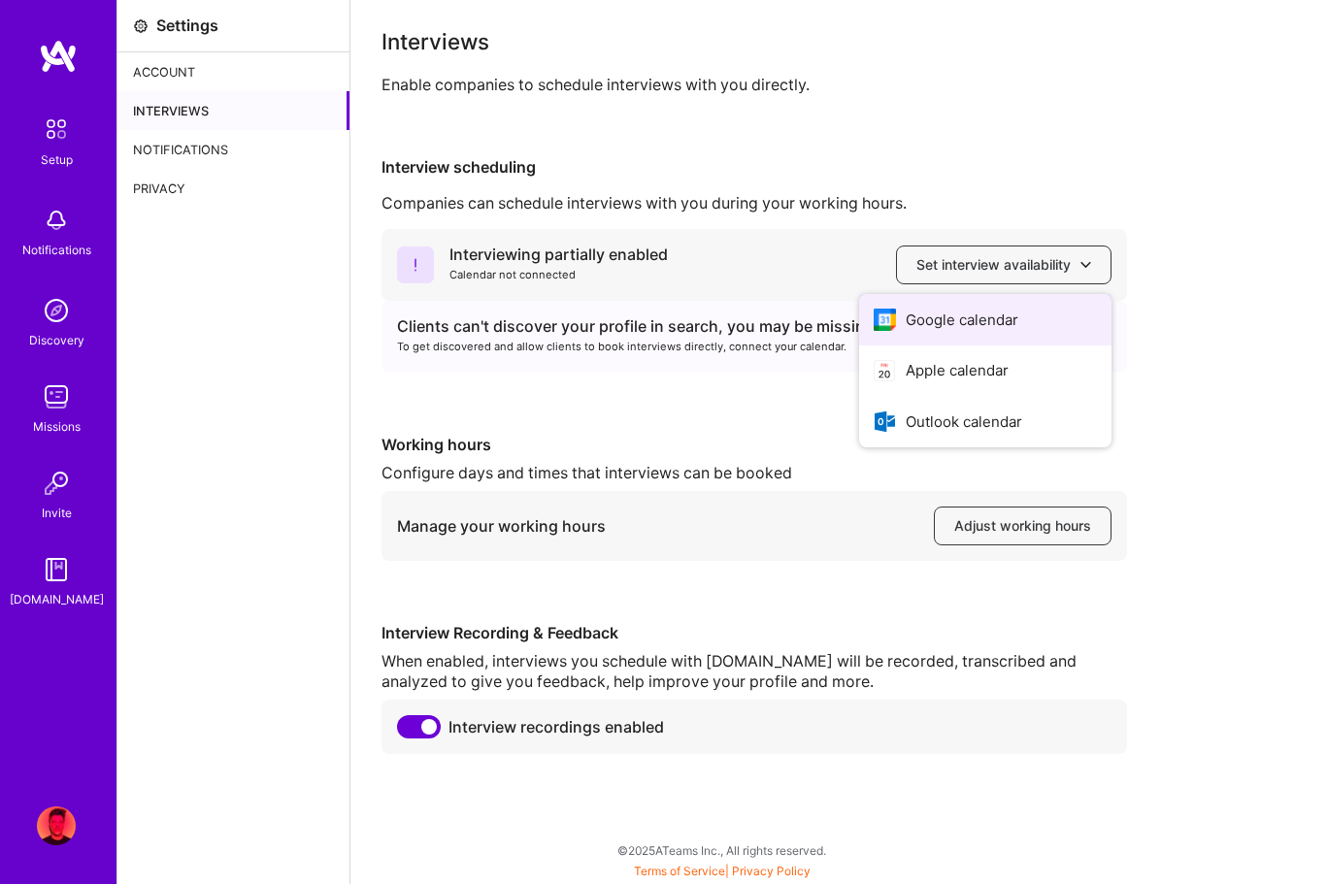
click at [983, 328] on button "Google calendar" at bounding box center [985, 319] width 252 height 51
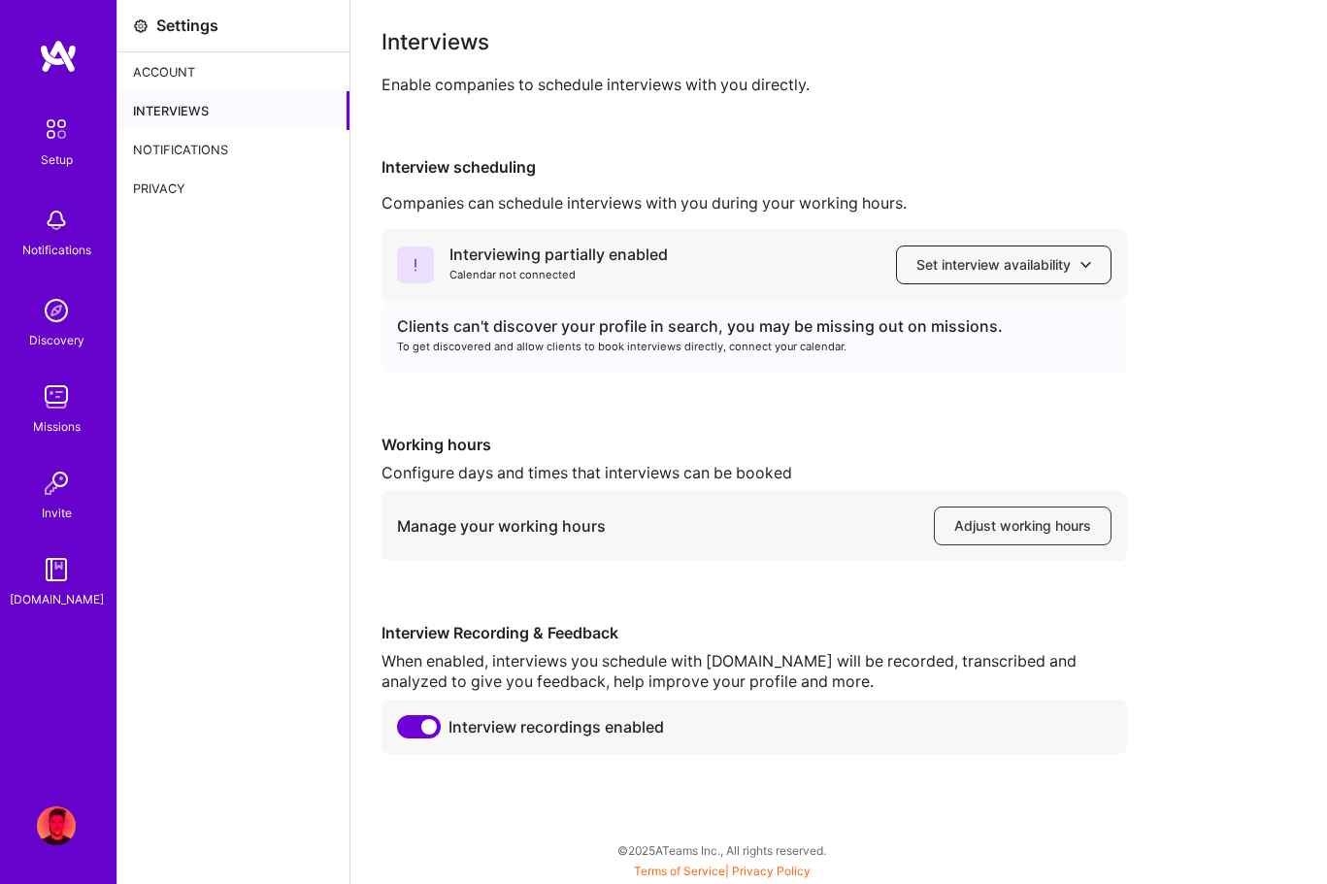
click at [1066, 273] on span "Set interview availability" at bounding box center [1003, 264] width 175 height 19
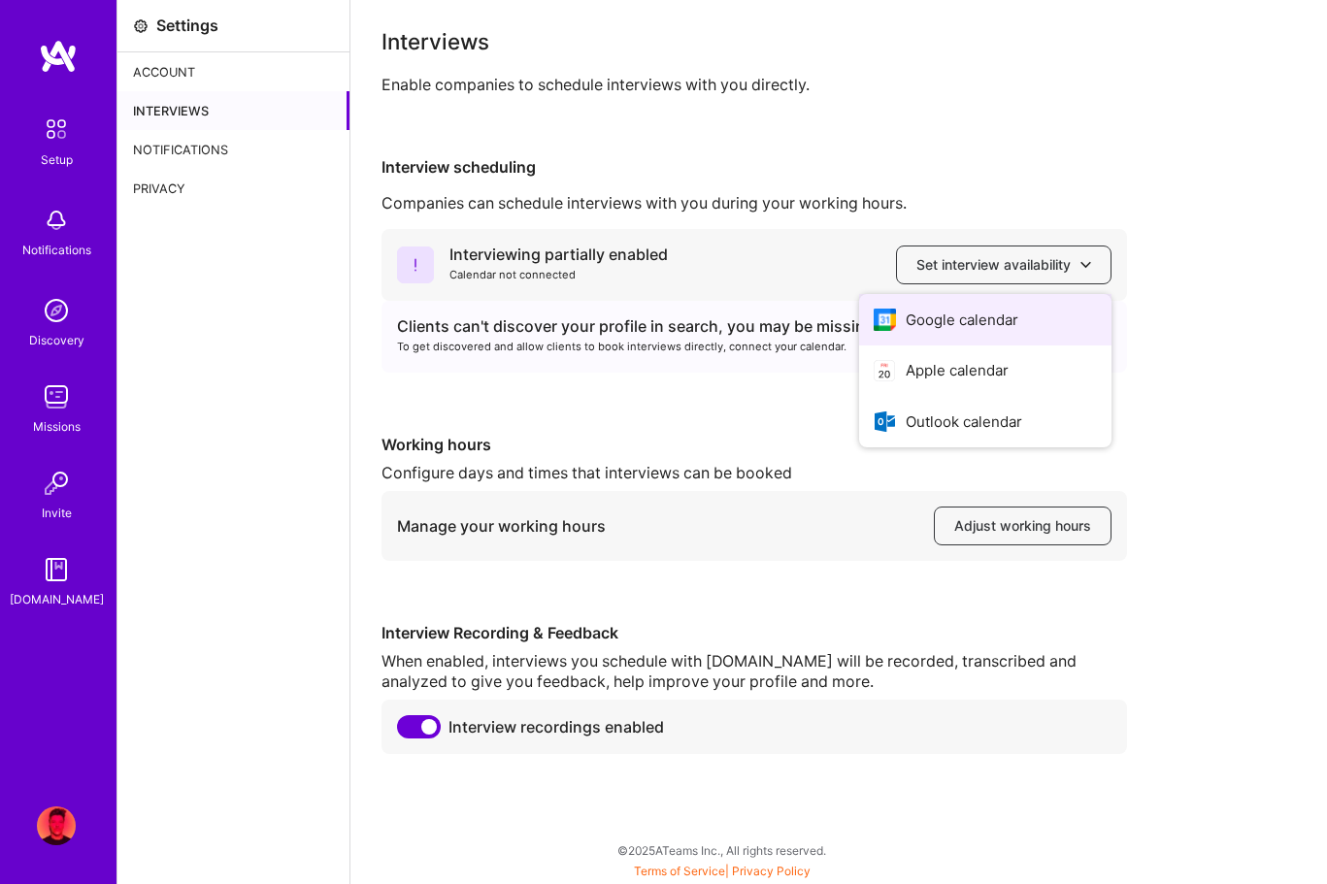
click at [1045, 334] on button "Google calendar" at bounding box center [985, 319] width 252 height 51
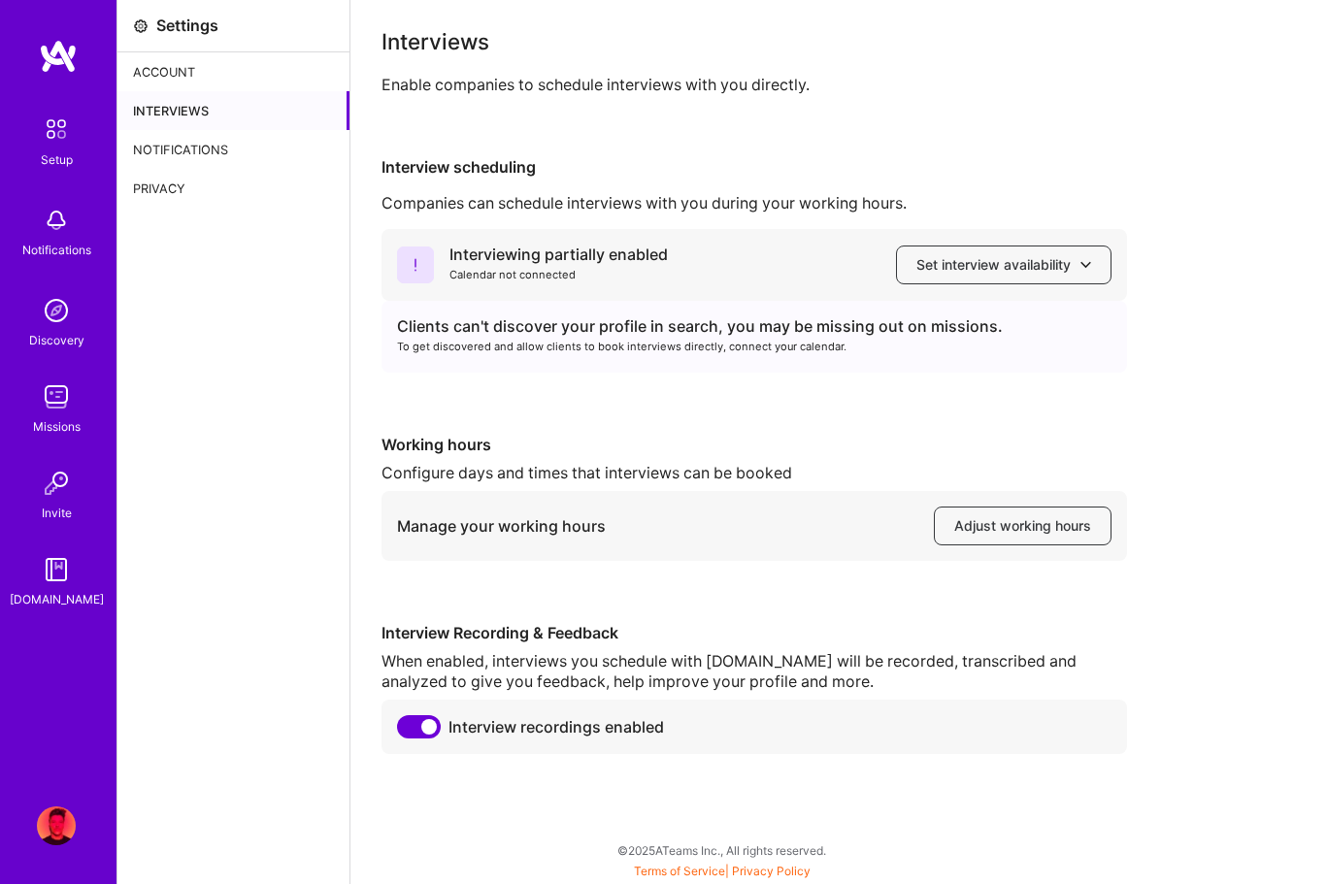
click at [68, 56] on img at bounding box center [58, 56] width 39 height 35
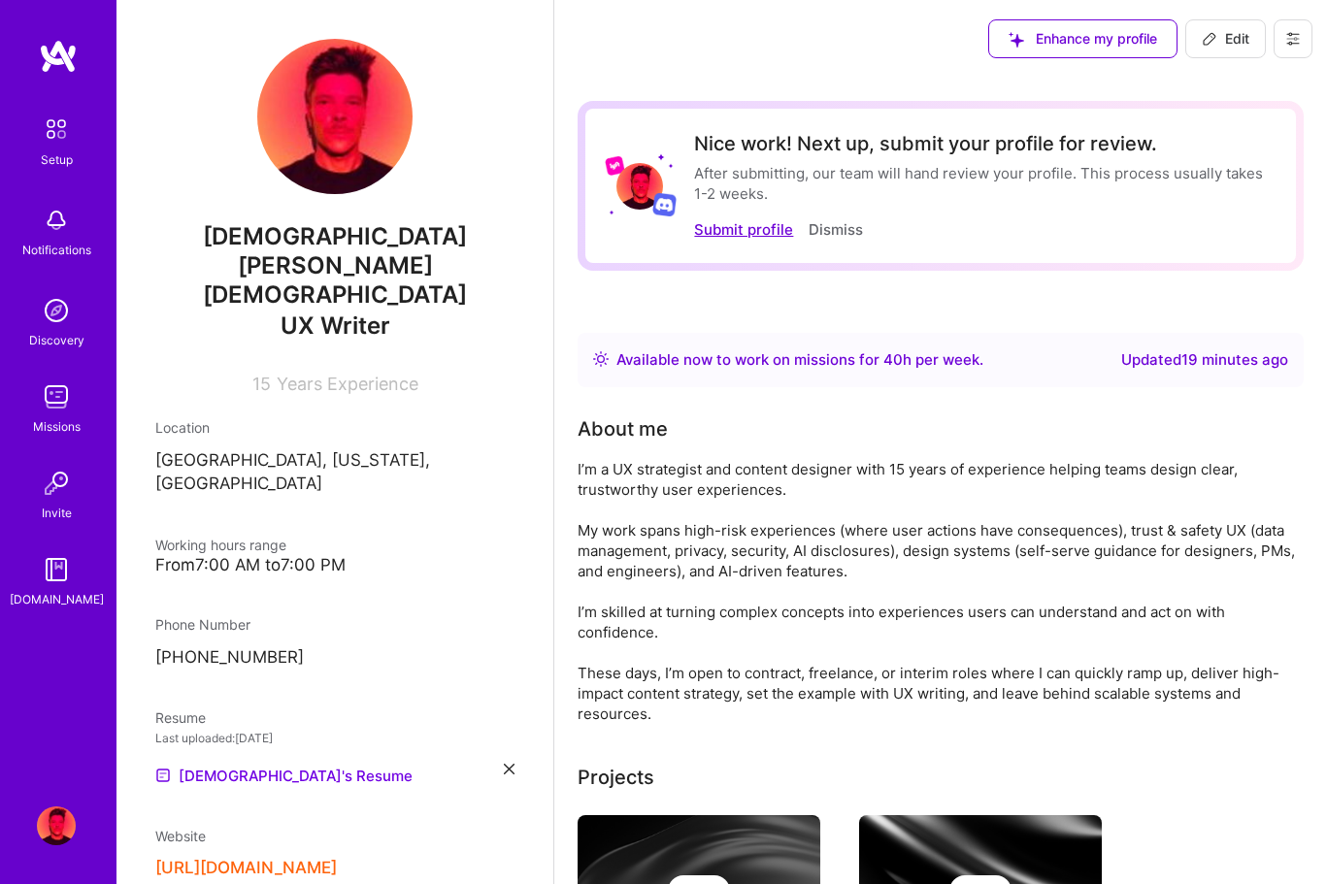
click at [722, 235] on button "Submit profile" at bounding box center [743, 229] width 99 height 20
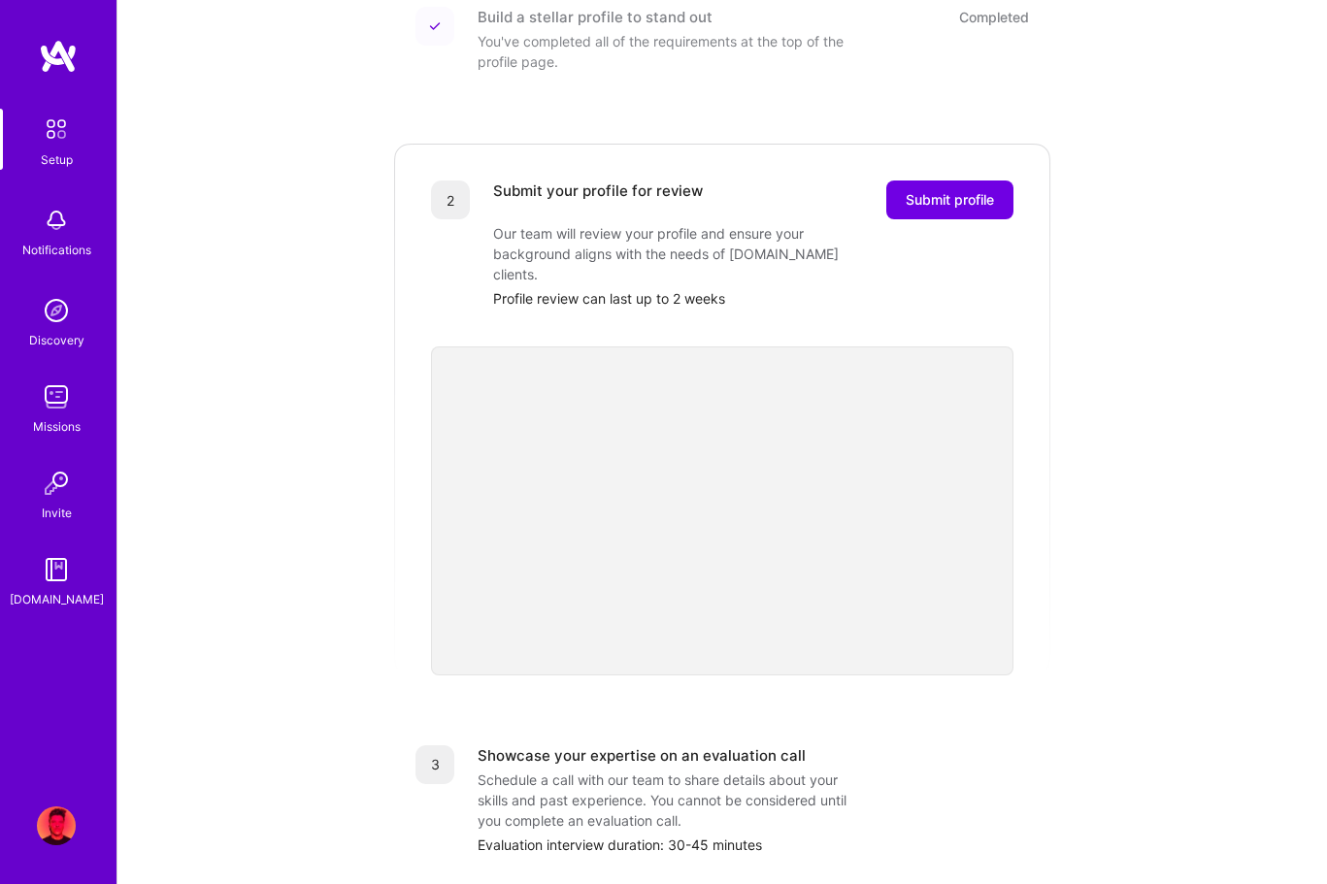
scroll to position [308, 0]
click at [968, 189] on span "Submit profile" at bounding box center [950, 198] width 88 height 19
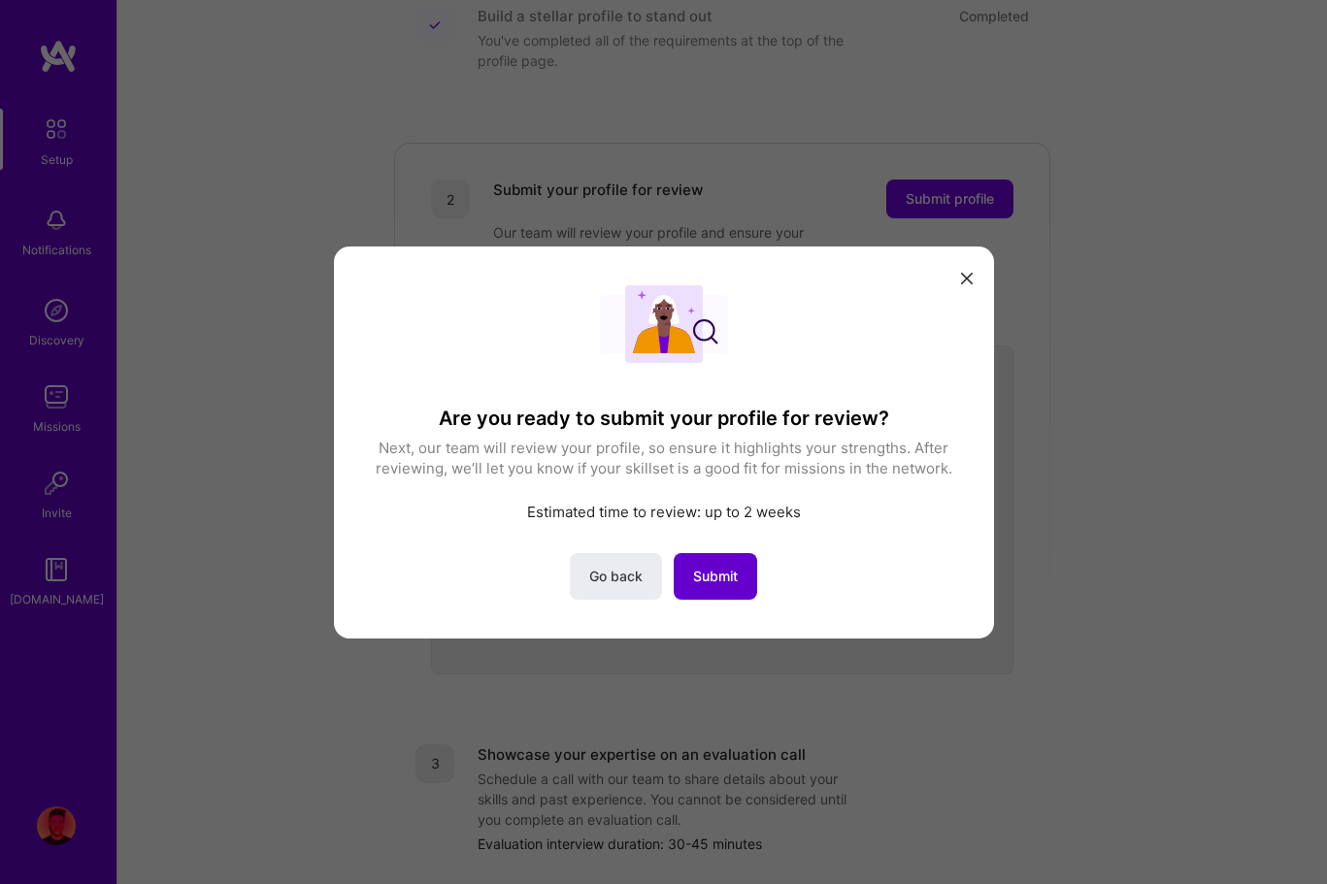
click at [724, 576] on span "Submit" at bounding box center [715, 575] width 45 height 19
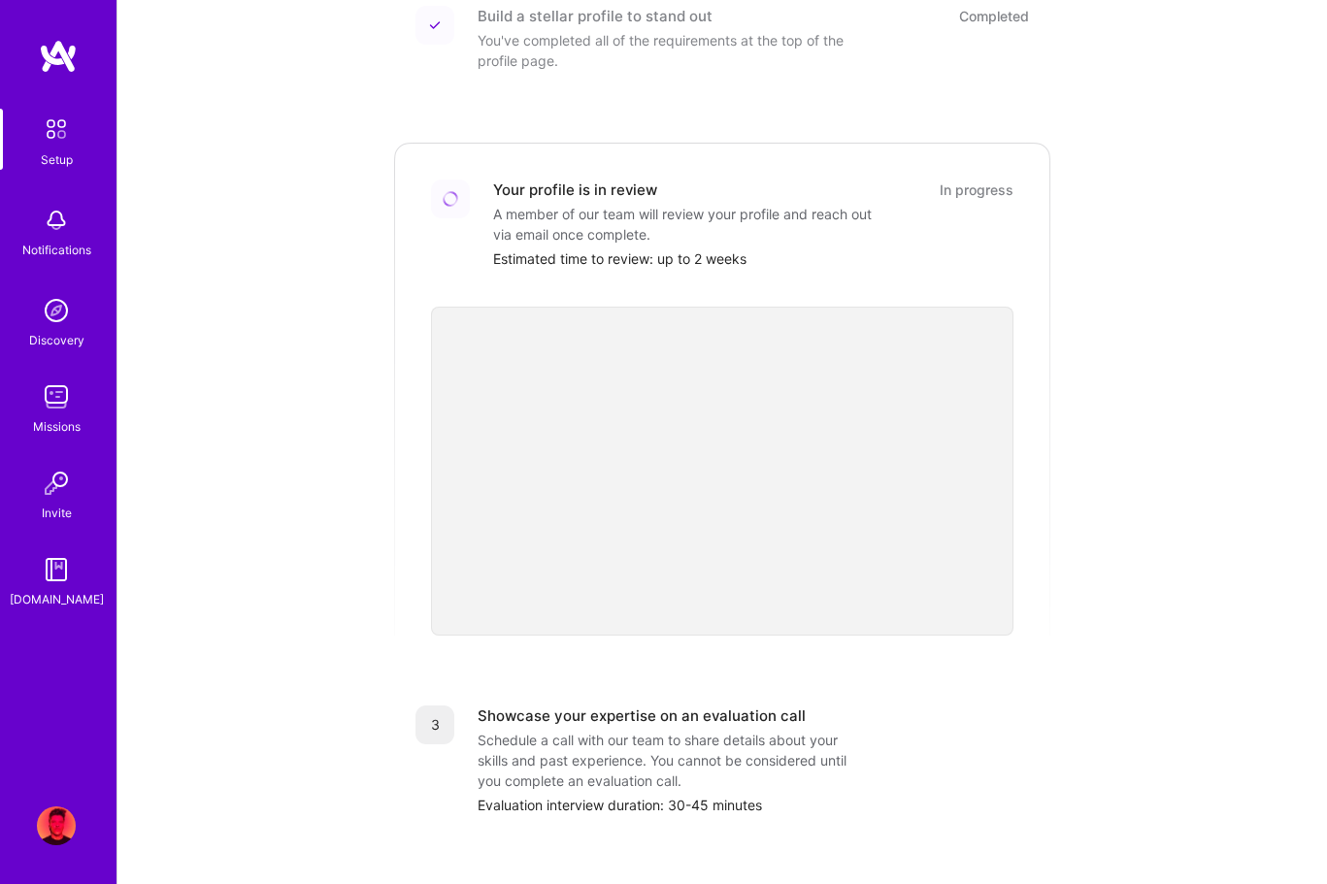
scroll to position [527, 0]
